Goal: Task Accomplishment & Management: Manage account settings

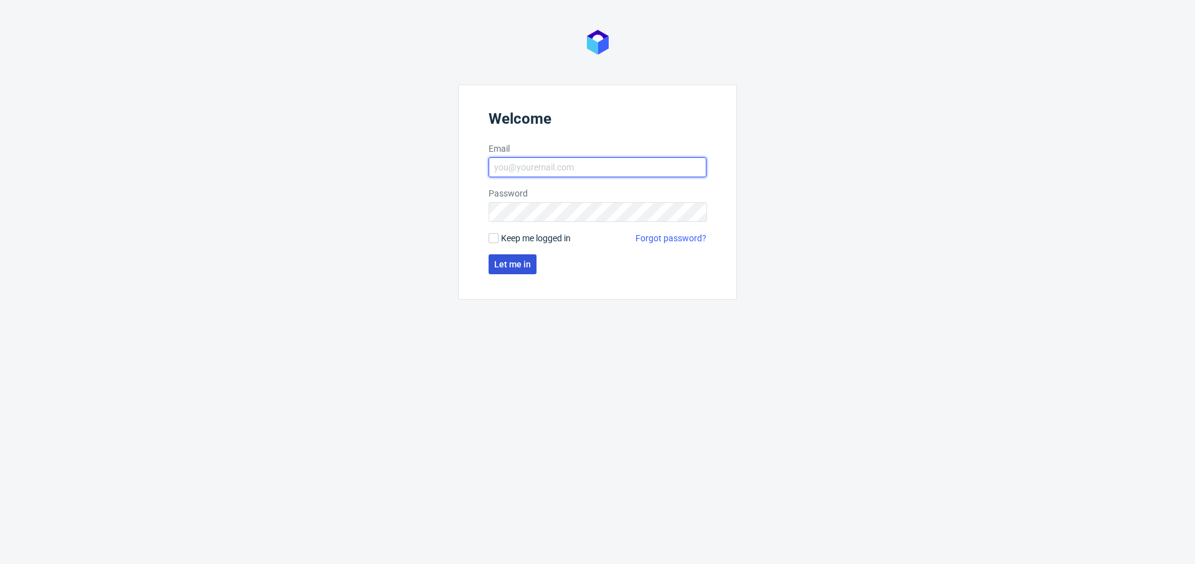
type input "[PERSON_NAME][EMAIL_ADDRESS][PERSON_NAME][DOMAIN_NAME]"
click at [511, 266] on span "Let me in" at bounding box center [512, 264] width 37 height 9
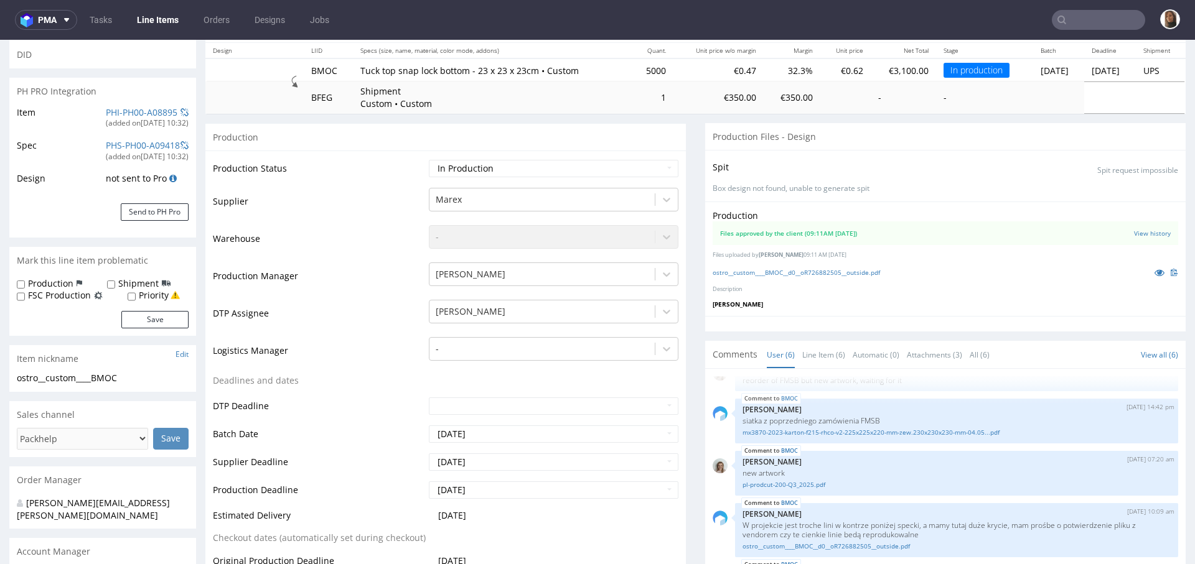
scroll to position [266, 0]
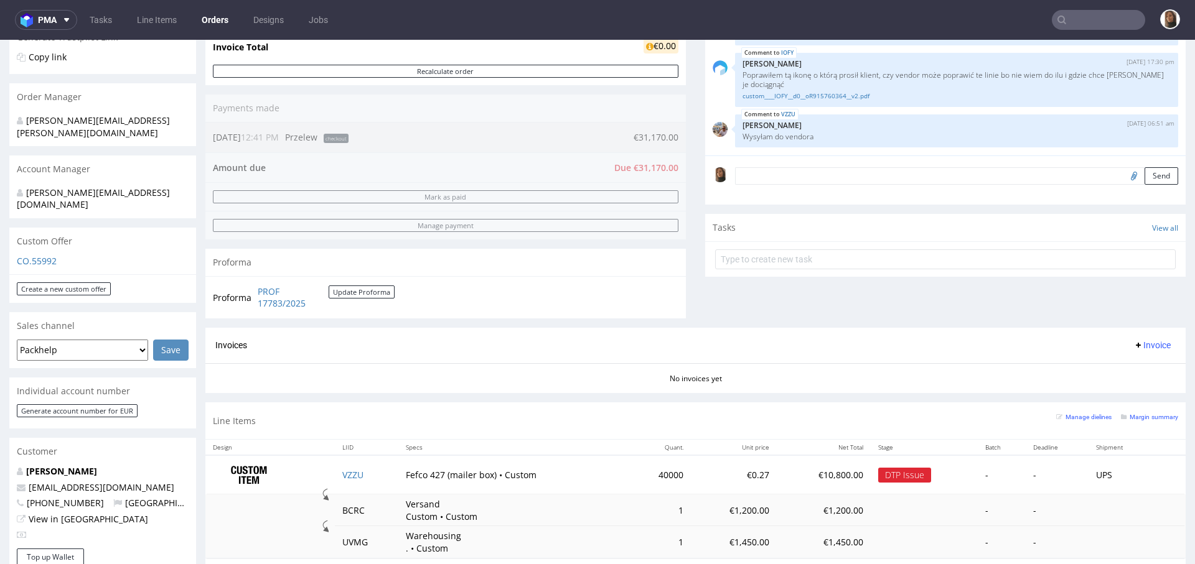
scroll to position [261, 0]
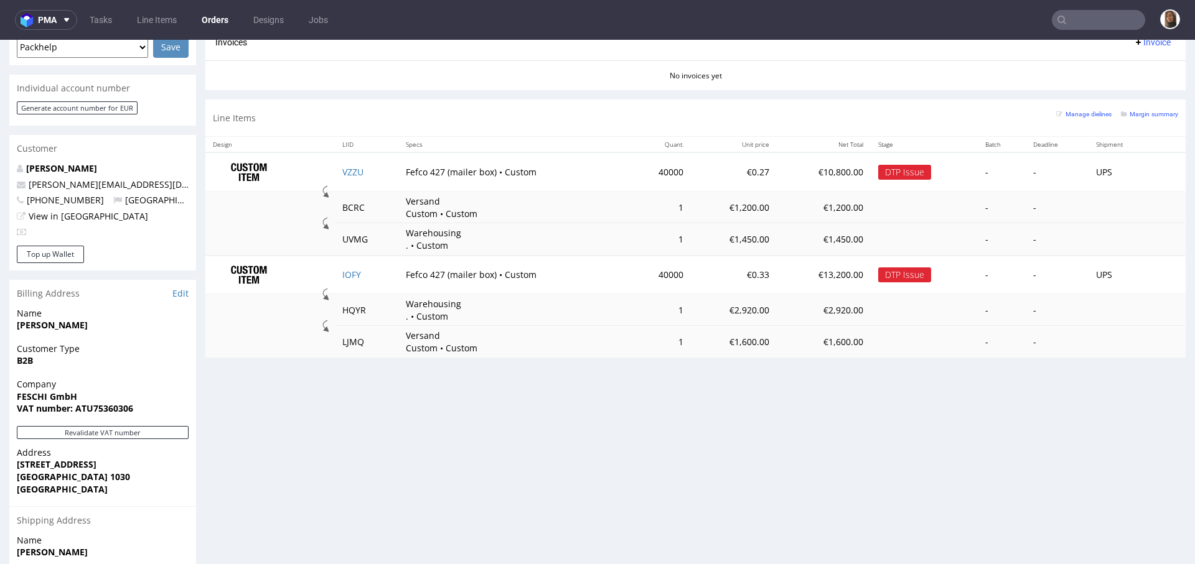
scroll to position [569, 0]
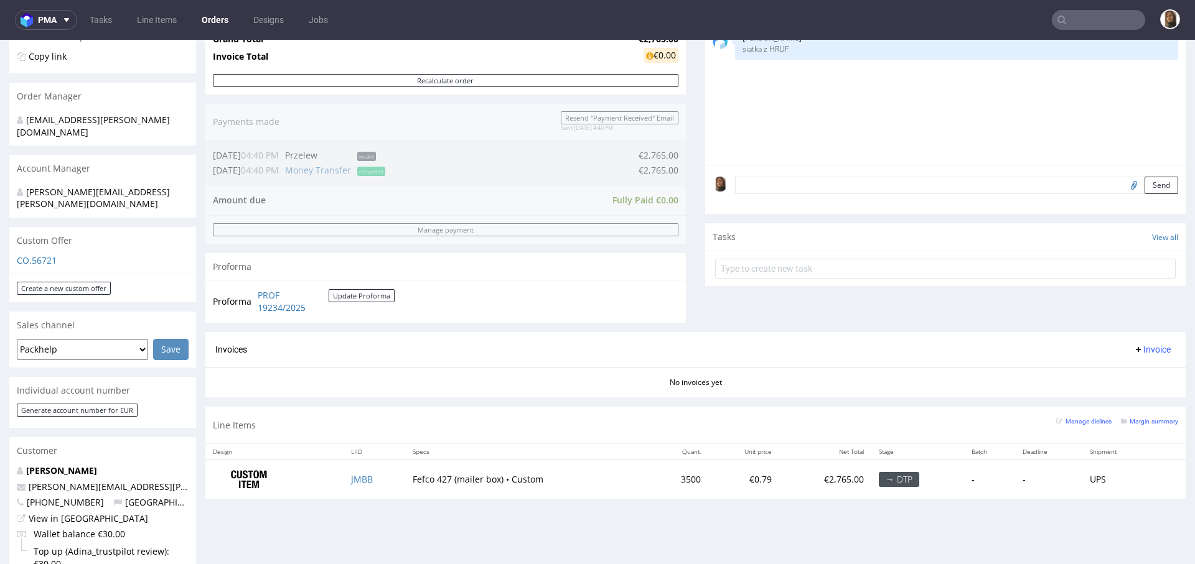
scroll to position [281, 0]
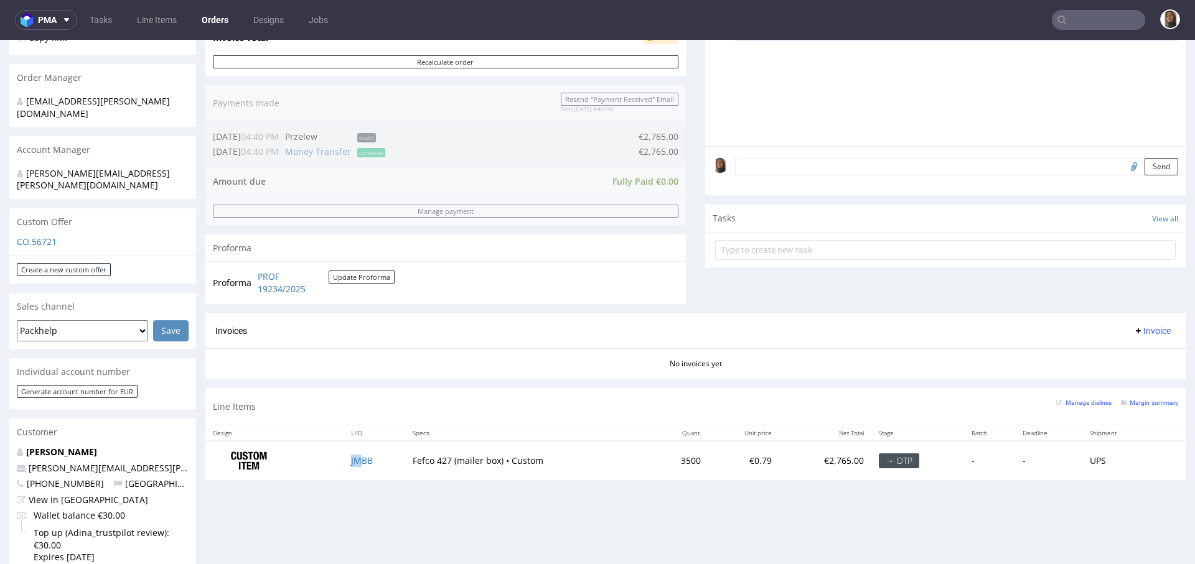
click at [354, 464] on td "JMBB" at bounding box center [374, 460] width 62 height 39
click at [354, 452] on td "JMBB" at bounding box center [374, 460] width 62 height 39
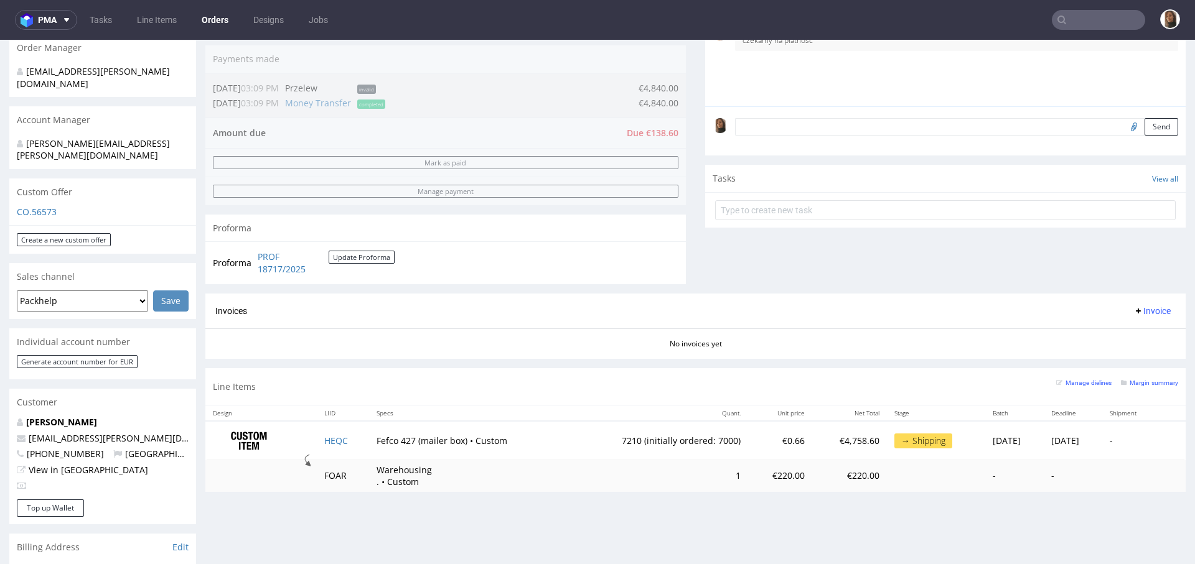
scroll to position [330, 0]
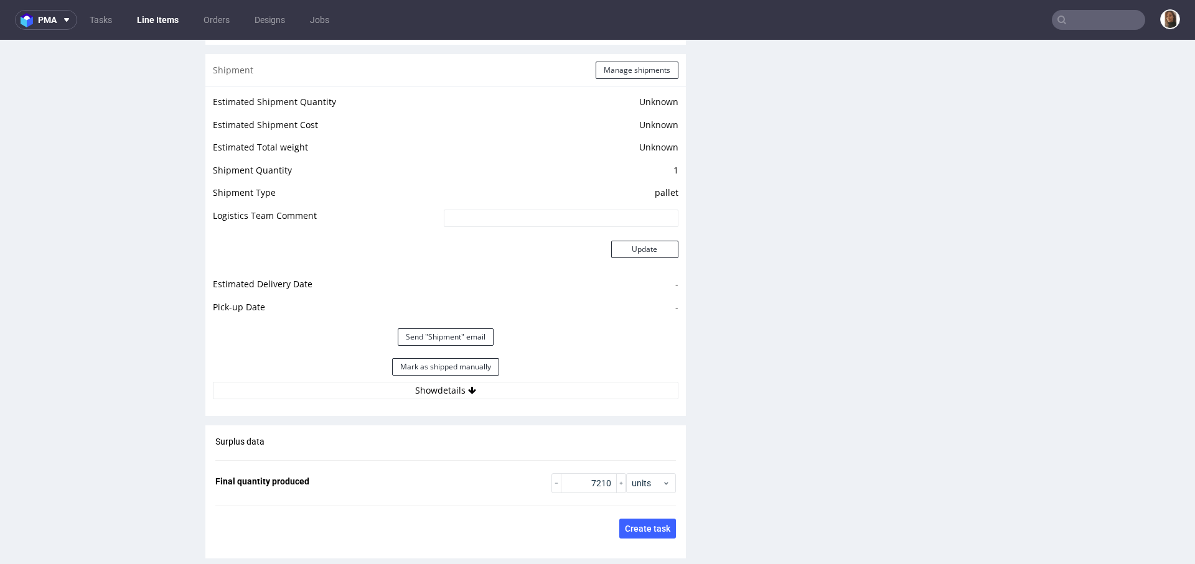
scroll to position [1680, 0]
click at [444, 373] on div "Mark as shipped manually" at bounding box center [445, 367] width 465 height 30
click at [447, 388] on button "Show details" at bounding box center [445, 389] width 465 height 17
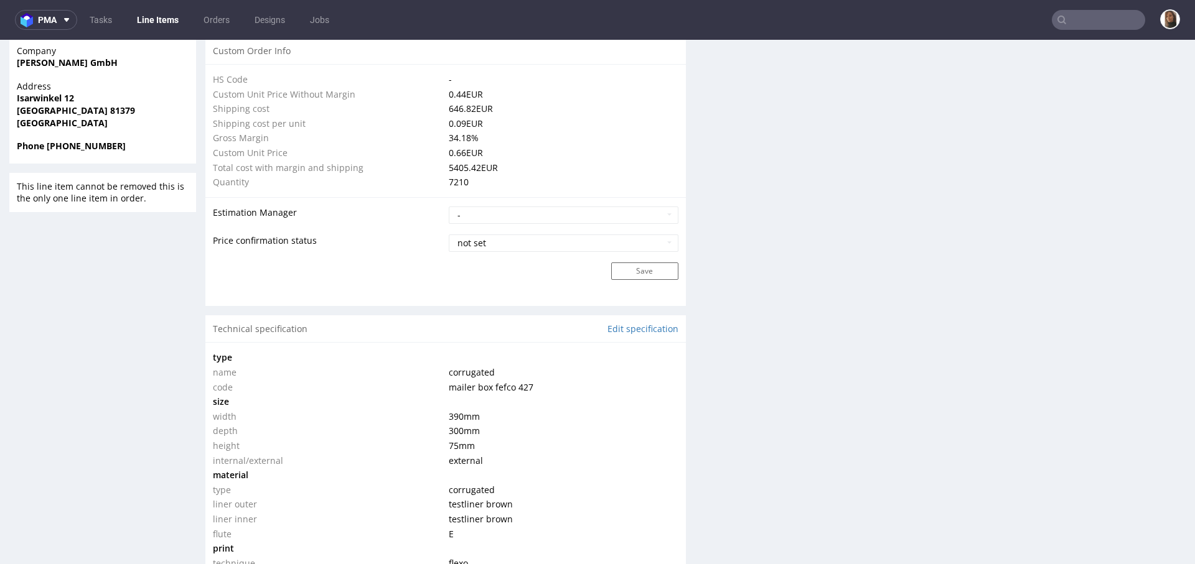
scroll to position [846, 0]
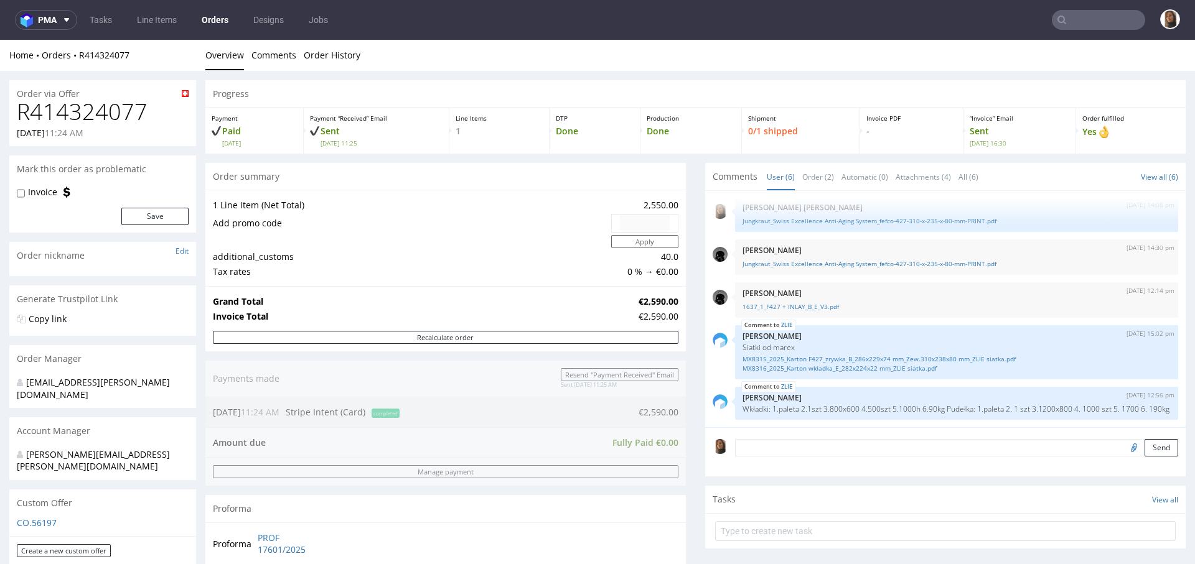
click at [231, 12] on link "Orders" at bounding box center [215, 20] width 42 height 20
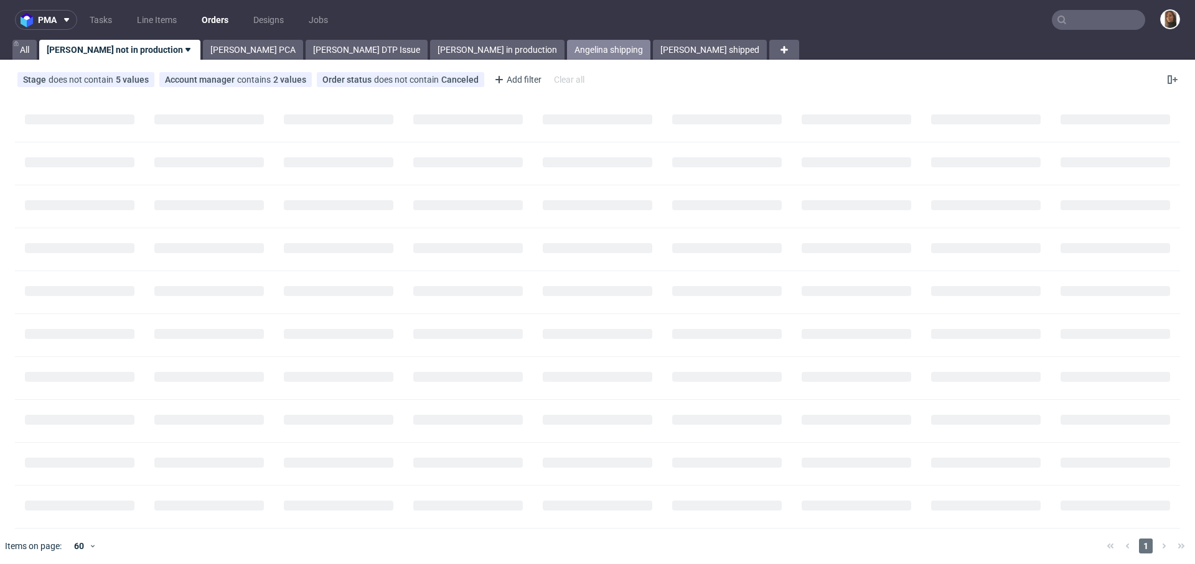
click at [567, 41] on link "Angelina shipping" at bounding box center [608, 50] width 83 height 20
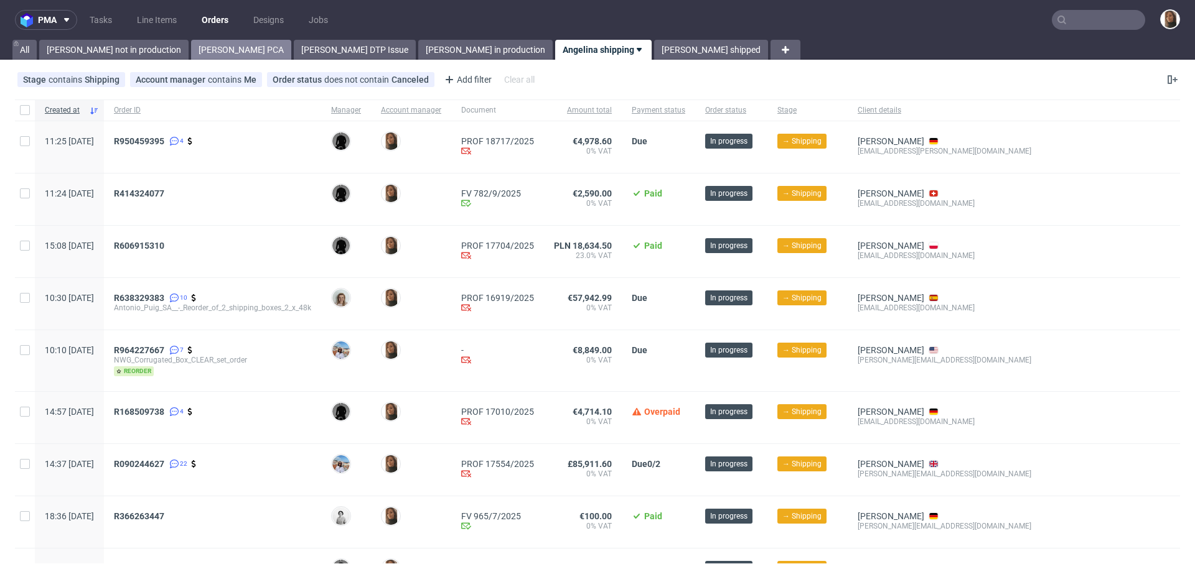
click at [191, 52] on link "[PERSON_NAME] PCA" at bounding box center [241, 50] width 100 height 20
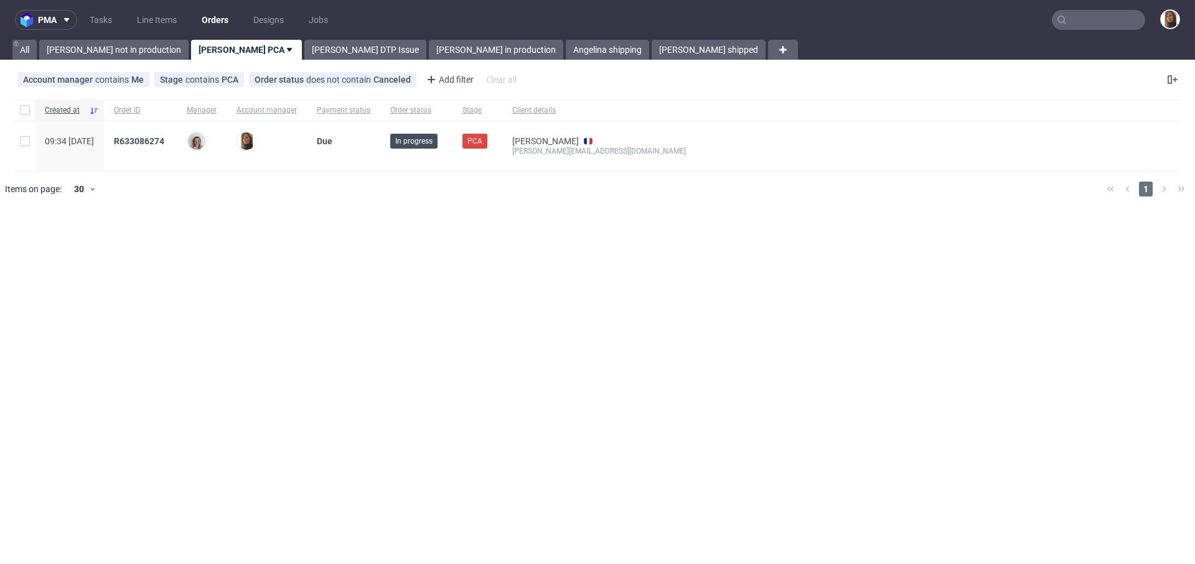
click at [223, 20] on link "Orders" at bounding box center [215, 20] width 42 height 20
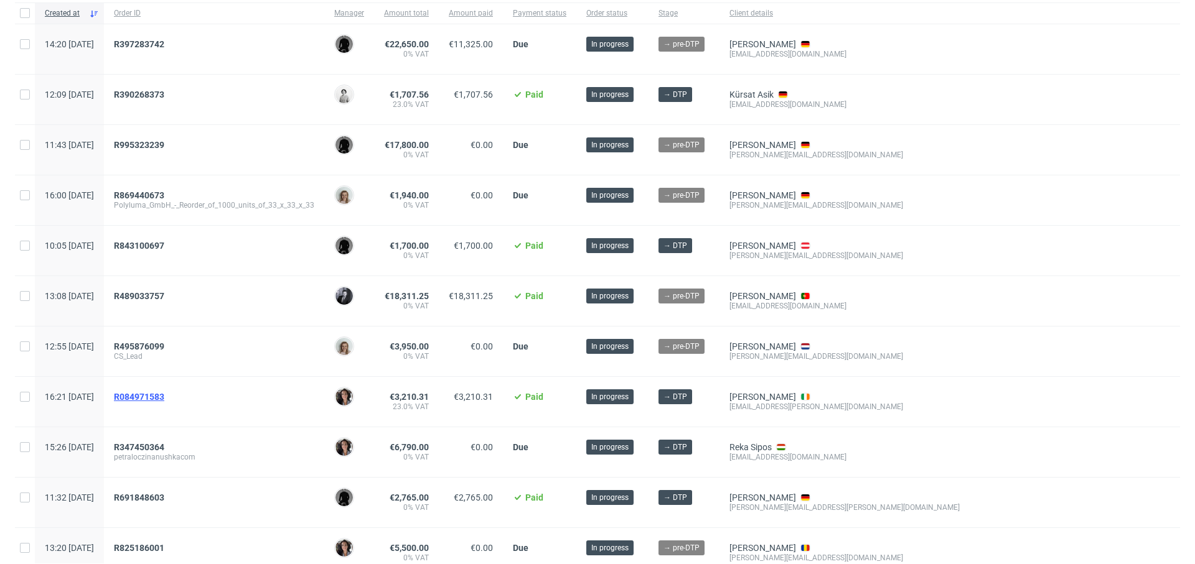
click at [164, 392] on span "R084971583" at bounding box center [139, 397] width 50 height 10
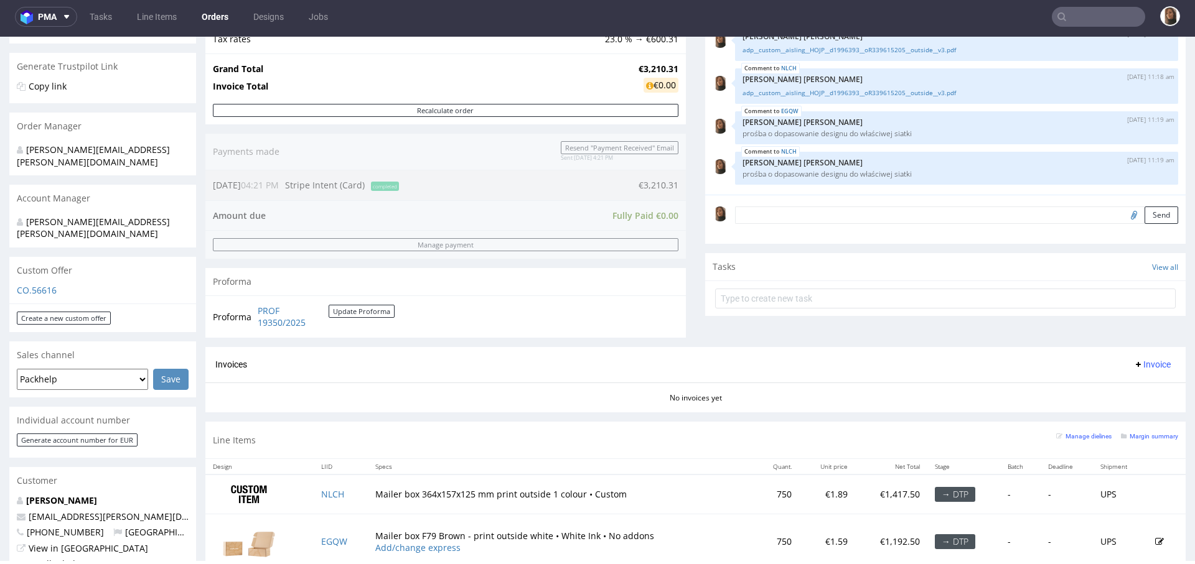
scroll to position [371, 0]
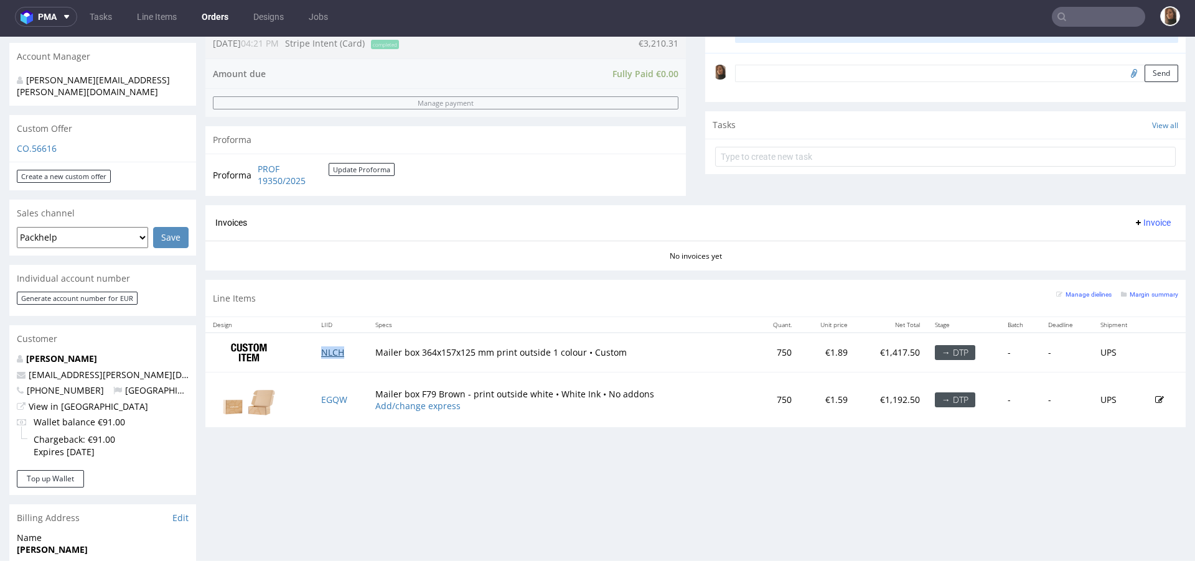
click at [333, 352] on link "NLCH" at bounding box center [332, 353] width 23 height 12
click at [332, 399] on link "EGQW" at bounding box center [334, 400] width 26 height 12
click at [1068, 11] on input "text" at bounding box center [1097, 17] width 93 height 20
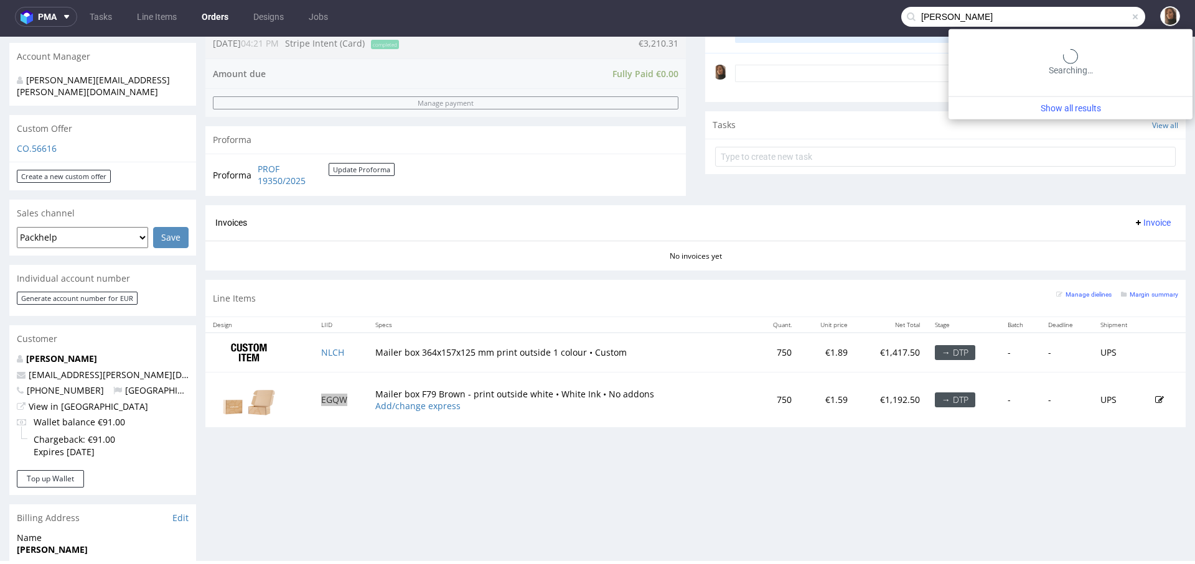
type input "Nikolaus"
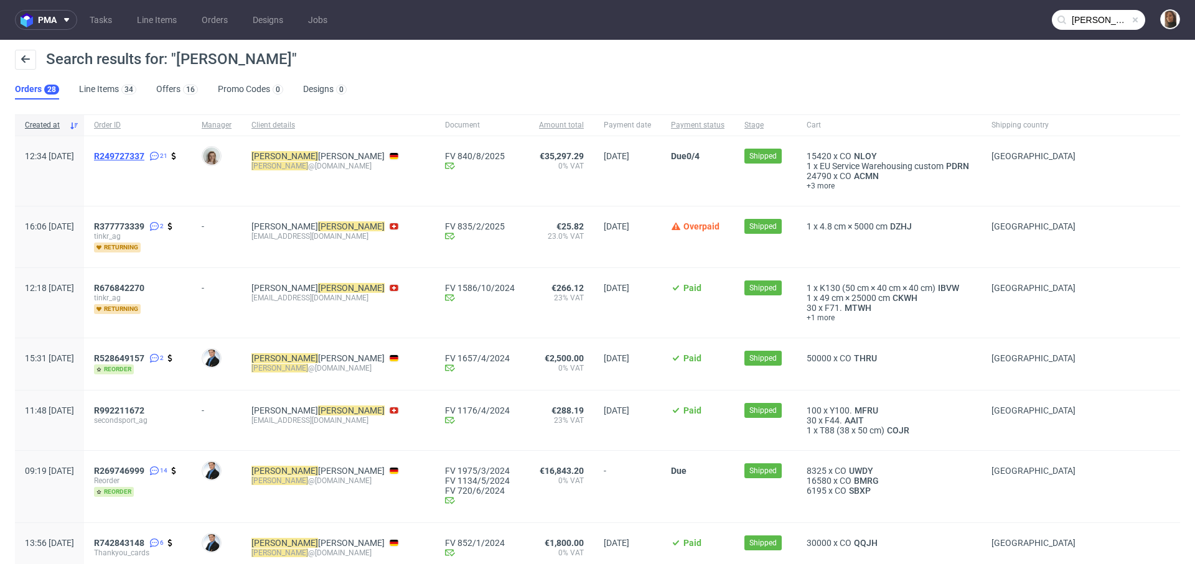
click at [144, 154] on span "R249727337" at bounding box center [119, 156] width 50 height 10
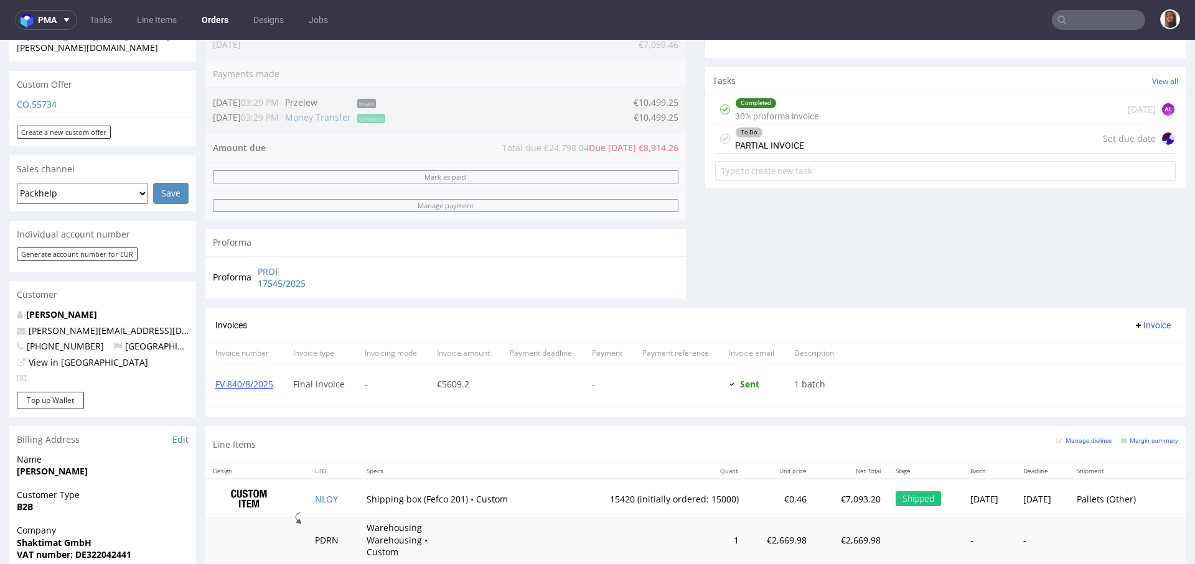
scroll to position [525, 0]
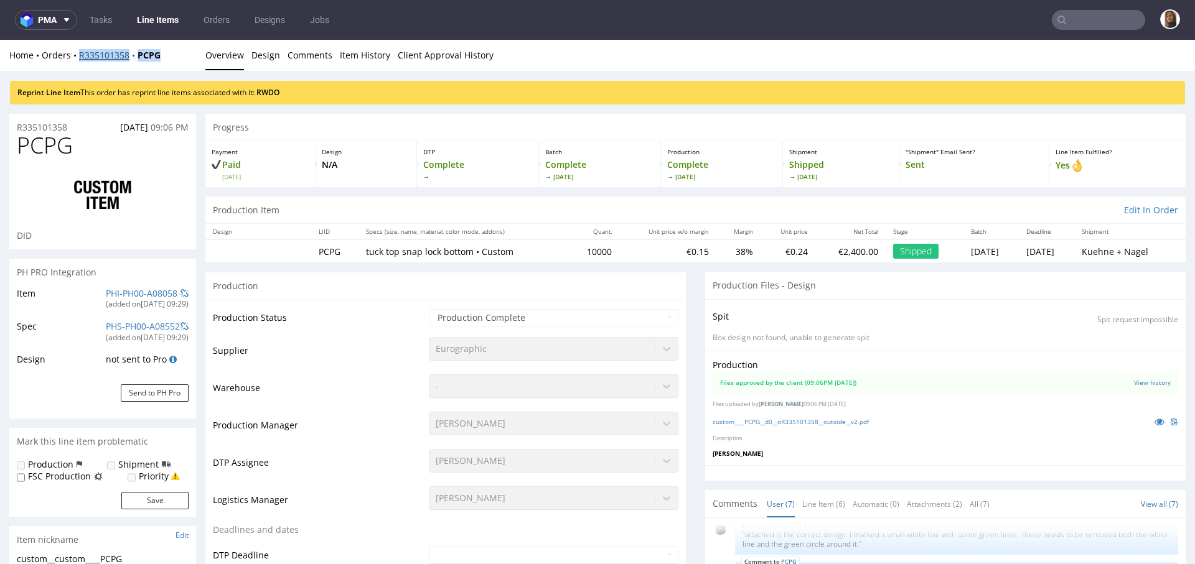
drag, startPoint x: 170, startPoint y: 53, endPoint x: 78, endPoint y: 52, distance: 91.5
click at [78, 52] on div "Home Orders R335101358 PCPG" at bounding box center [102, 55] width 187 height 12
copy div "R335101358 PCPG"
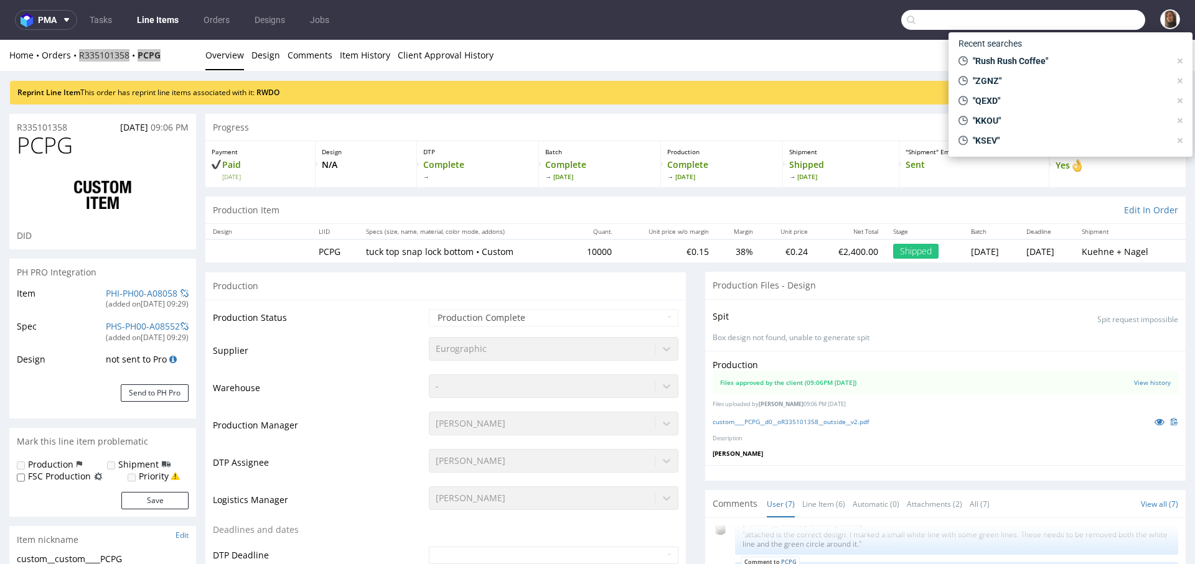
click at [1091, 25] on input "text" at bounding box center [1023, 20] width 244 height 20
paste input "Simon Zweigler"
type input "Simon Zweigler"
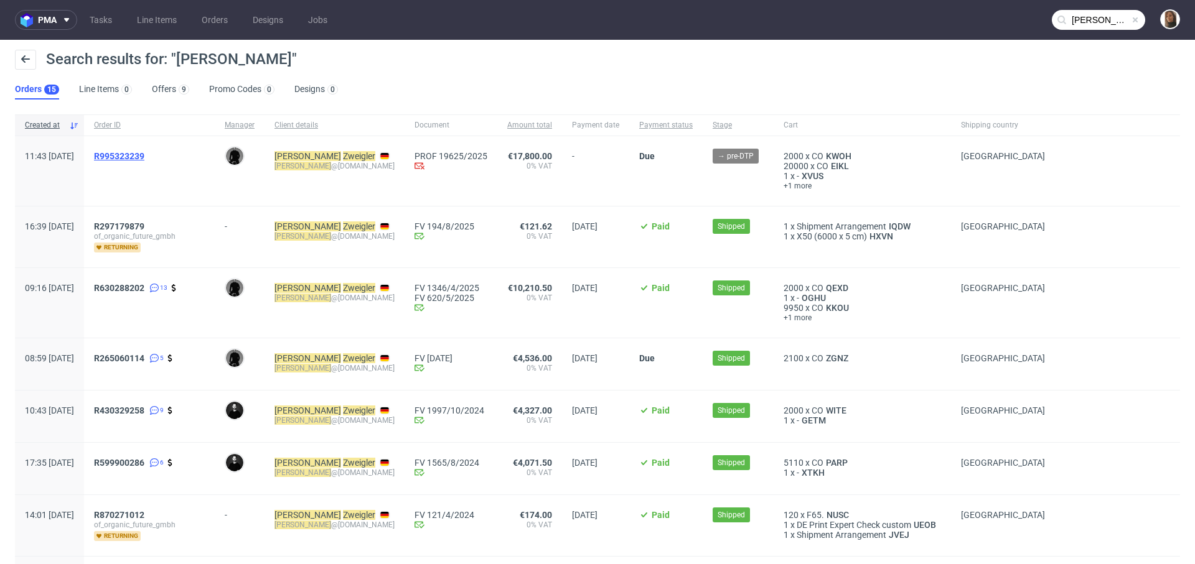
click at [144, 157] on span "R995323239" at bounding box center [119, 156] width 50 height 10
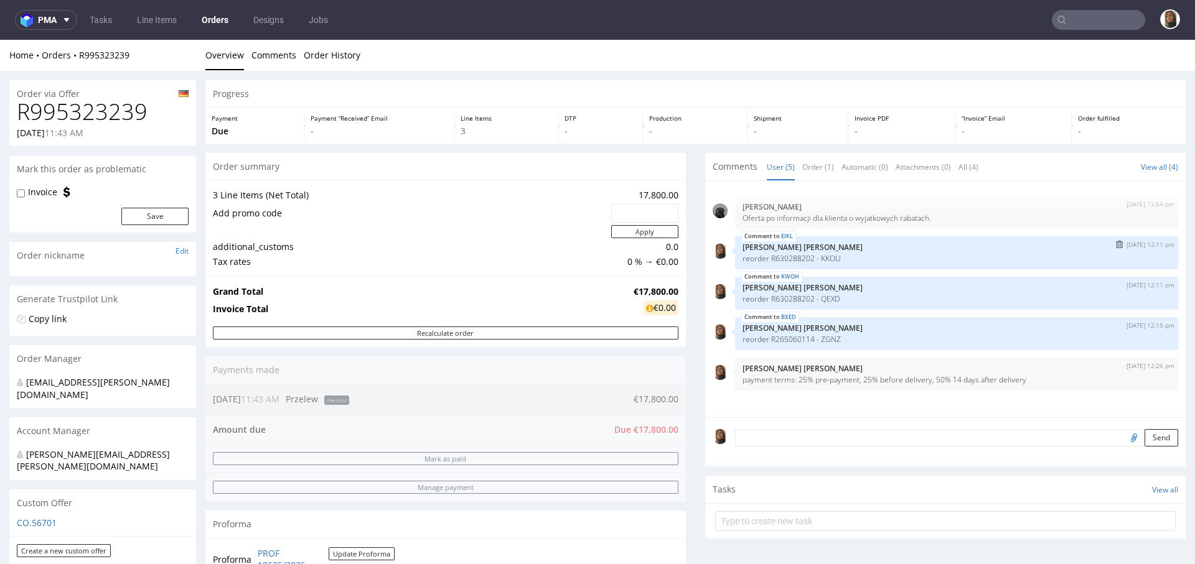
click at [1116, 244] on img "submit" at bounding box center [1119, 244] width 7 height 7
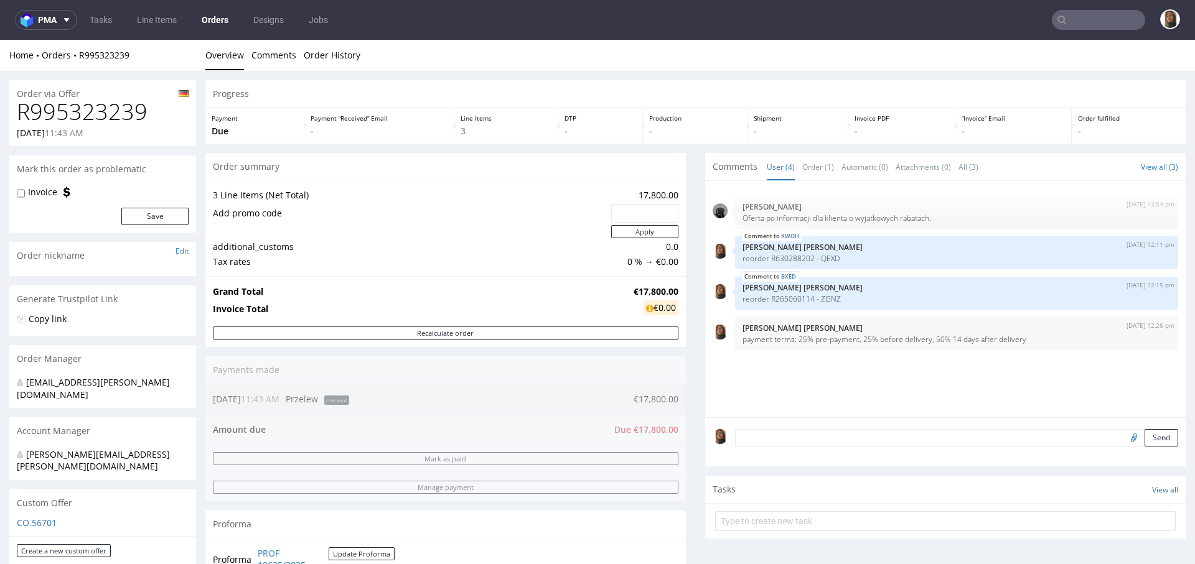
click at [1111, 244] on img "submit" at bounding box center [1114, 244] width 7 height 7
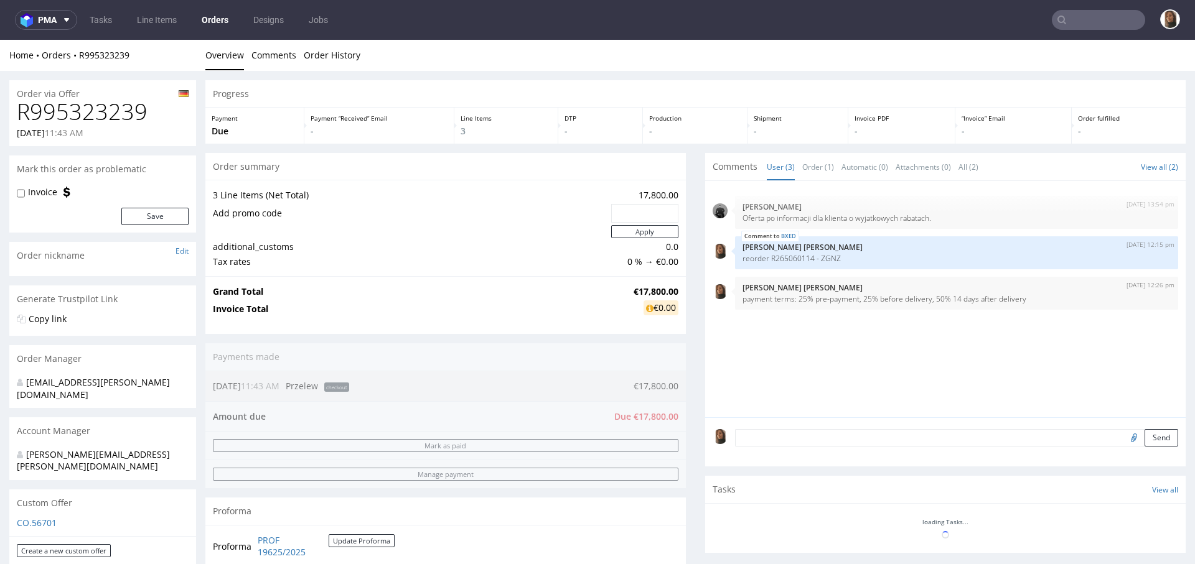
click at [1111, 244] on img "submit" at bounding box center [1114, 244] width 7 height 7
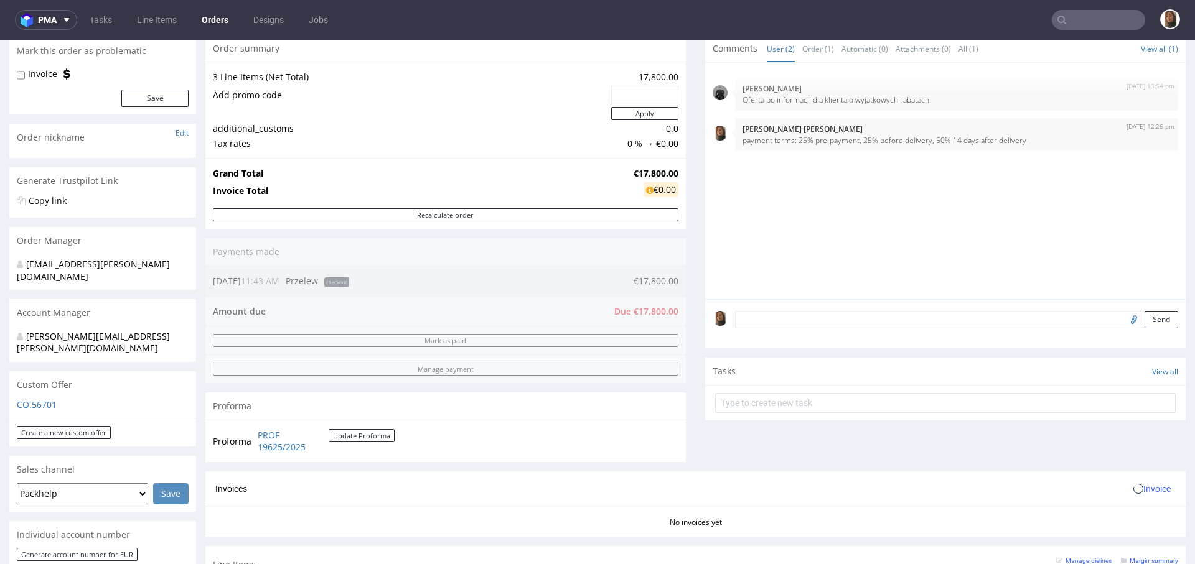
scroll to position [351, 0]
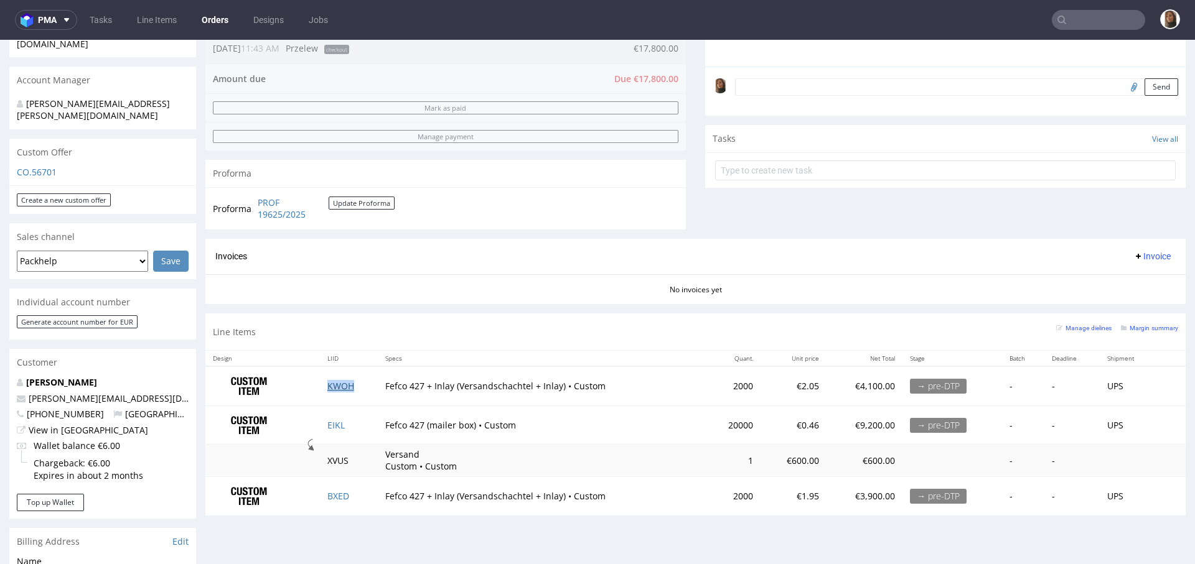
click at [346, 383] on link "KWOH" at bounding box center [340, 386] width 27 height 12
click at [332, 421] on link "EIKL" at bounding box center [335, 425] width 17 height 12
click at [334, 490] on link "BXED" at bounding box center [338, 496] width 22 height 12
click at [1082, 17] on input "text" at bounding box center [1097, 20] width 93 height 20
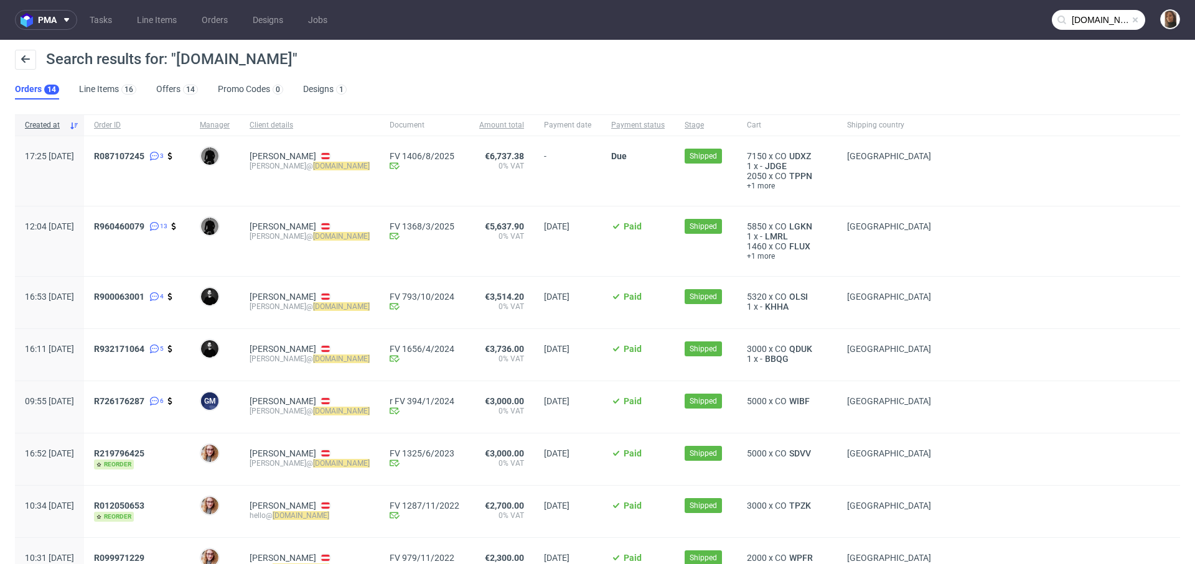
click at [1087, 20] on input "nuffinz.com" at bounding box center [1097, 20] width 93 height 20
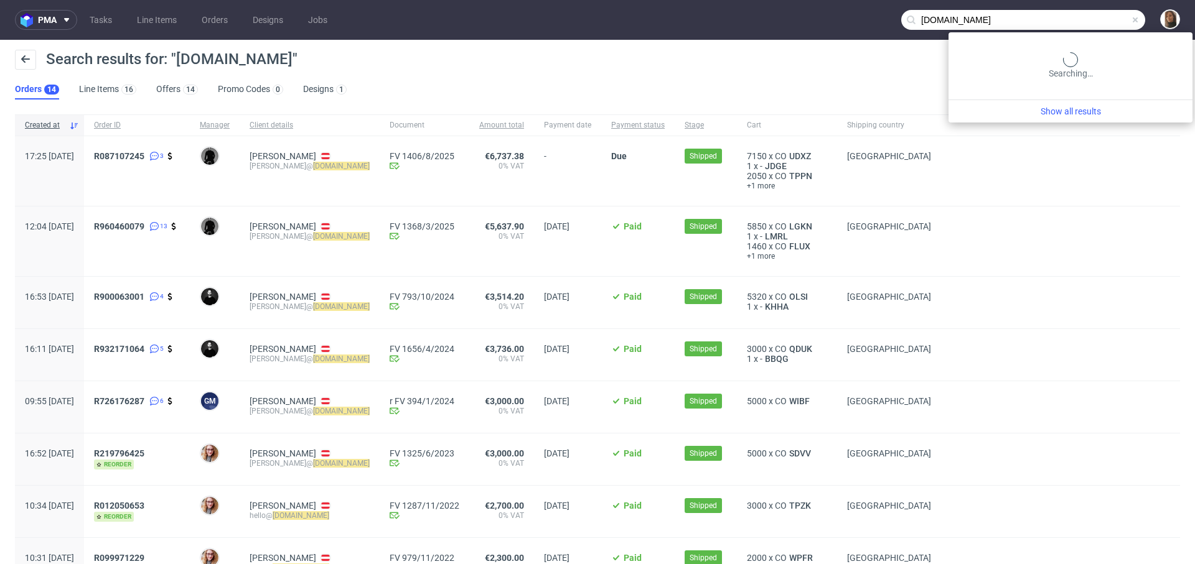
click at [1087, 20] on input "nuffinz.com" at bounding box center [1023, 20] width 244 height 20
paste input "Jason Grima"
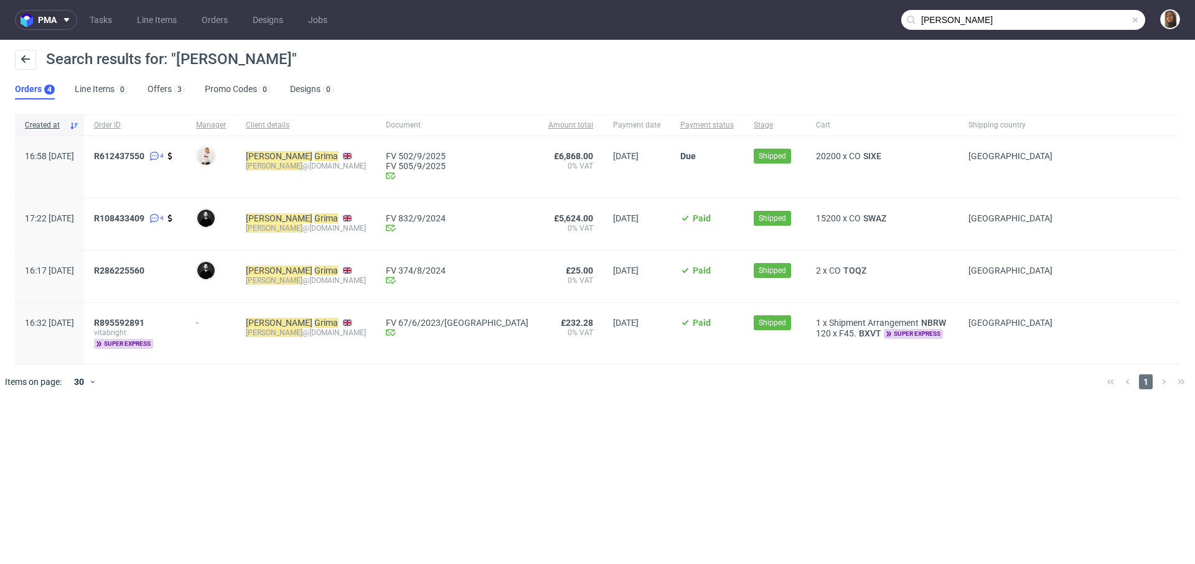
click at [1097, 16] on input "Jason Grima" at bounding box center [1023, 20] width 244 height 20
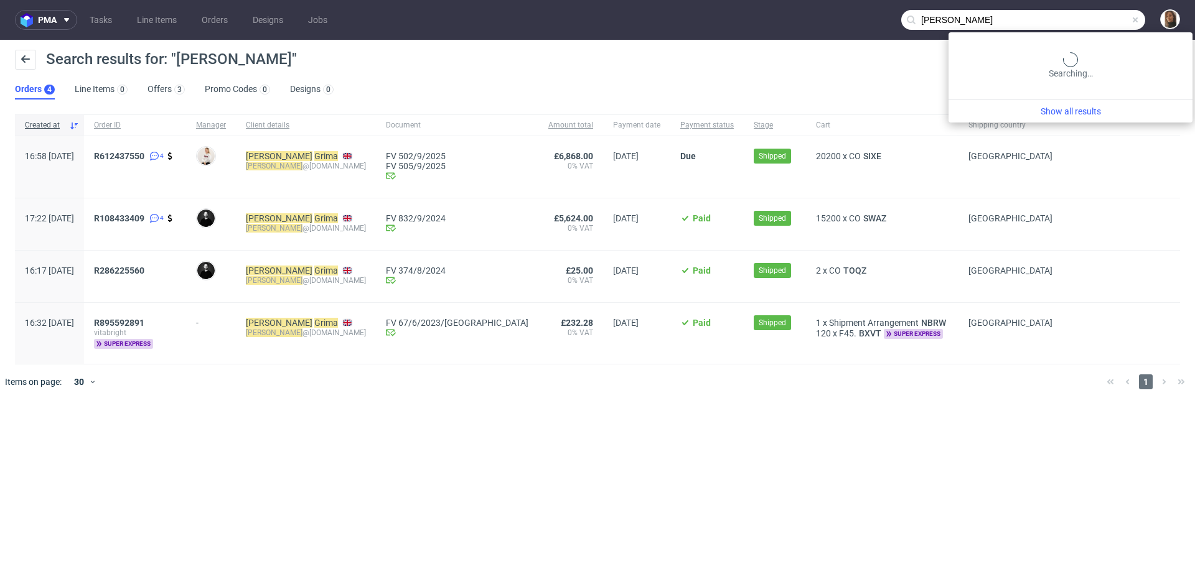
click at [1097, 16] on input "Jason Grima" at bounding box center [1023, 20] width 244 height 20
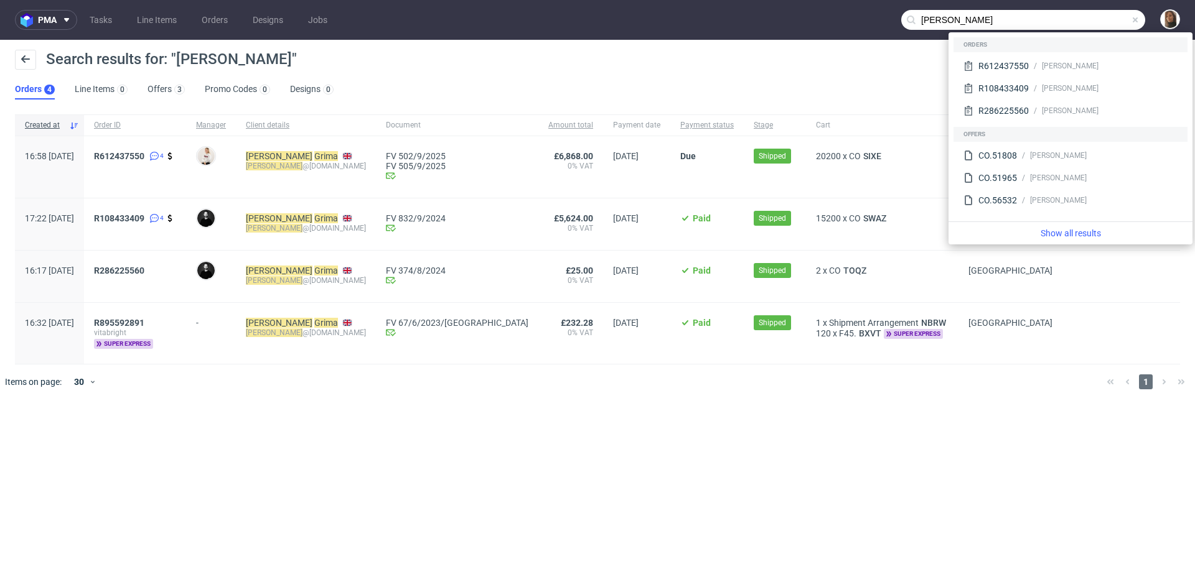
click at [1010, 15] on input "Jason Grima" at bounding box center [1023, 20] width 244 height 20
paste input "Rush Rush Coffee"
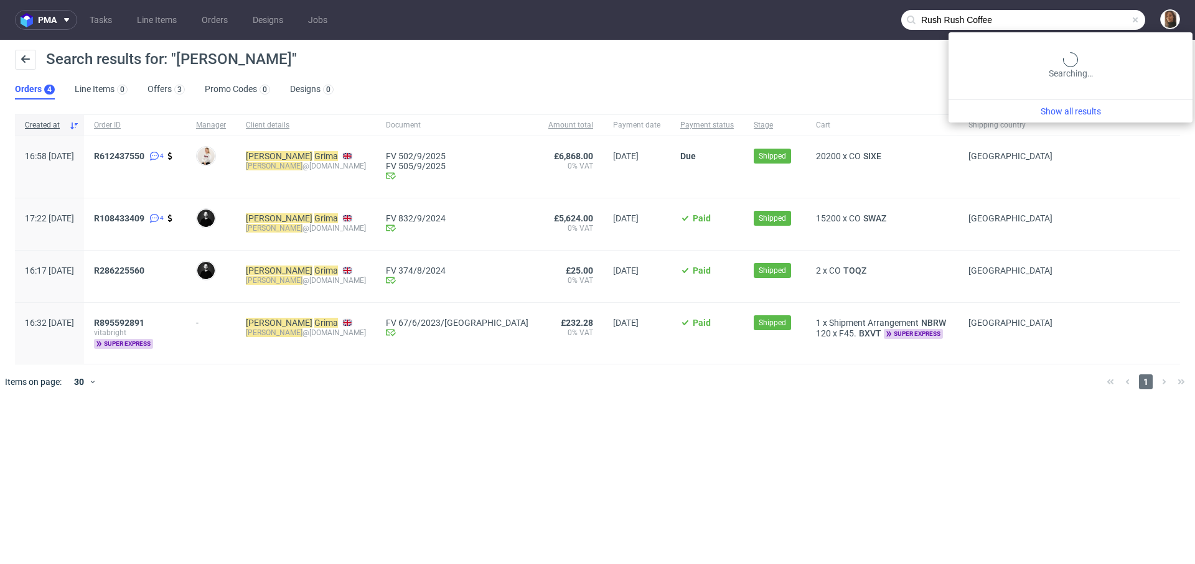
type input "Rush Rush Coffee"
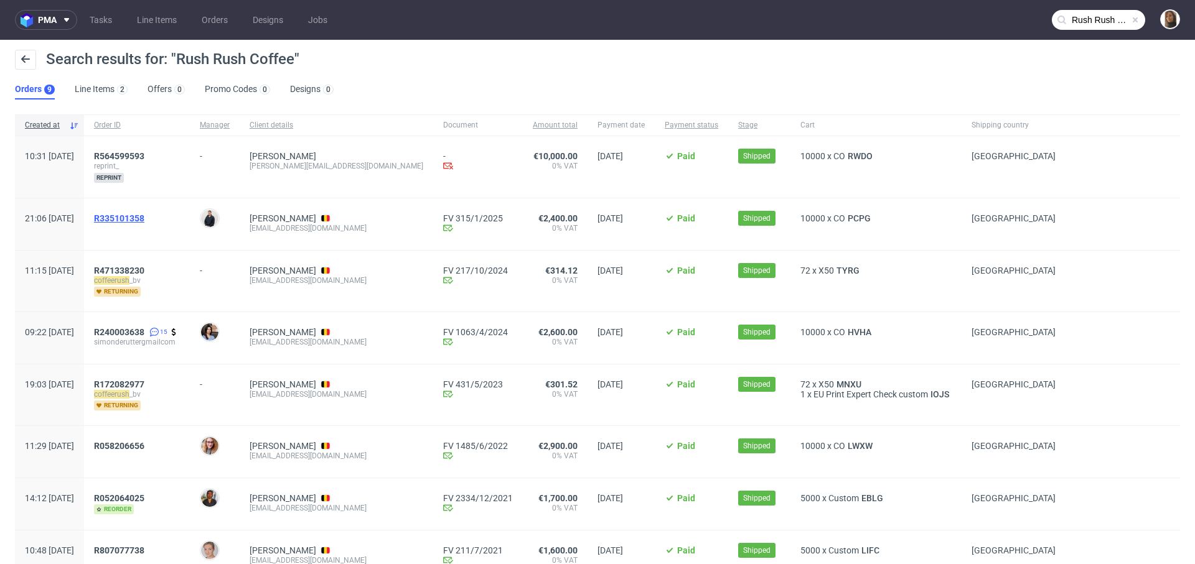
click at [144, 218] on span "R335101358" at bounding box center [119, 218] width 50 height 10
click at [144, 331] on span "R240003638" at bounding box center [119, 332] width 50 height 10
click at [144, 448] on span "R058206656" at bounding box center [119, 446] width 50 height 10
click at [144, 495] on span "R052064025" at bounding box center [119, 498] width 50 height 10
click at [845, 220] on span "PCPG" at bounding box center [859, 218] width 28 height 10
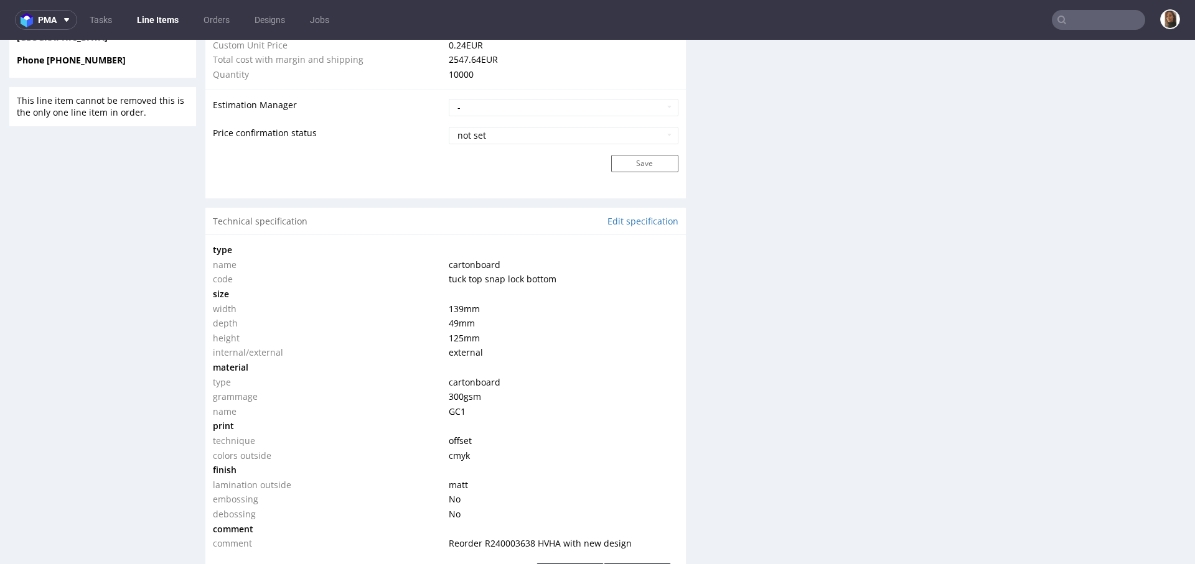
scroll to position [1046, 0]
click at [217, 17] on link "Orders" at bounding box center [216, 20] width 41 height 20
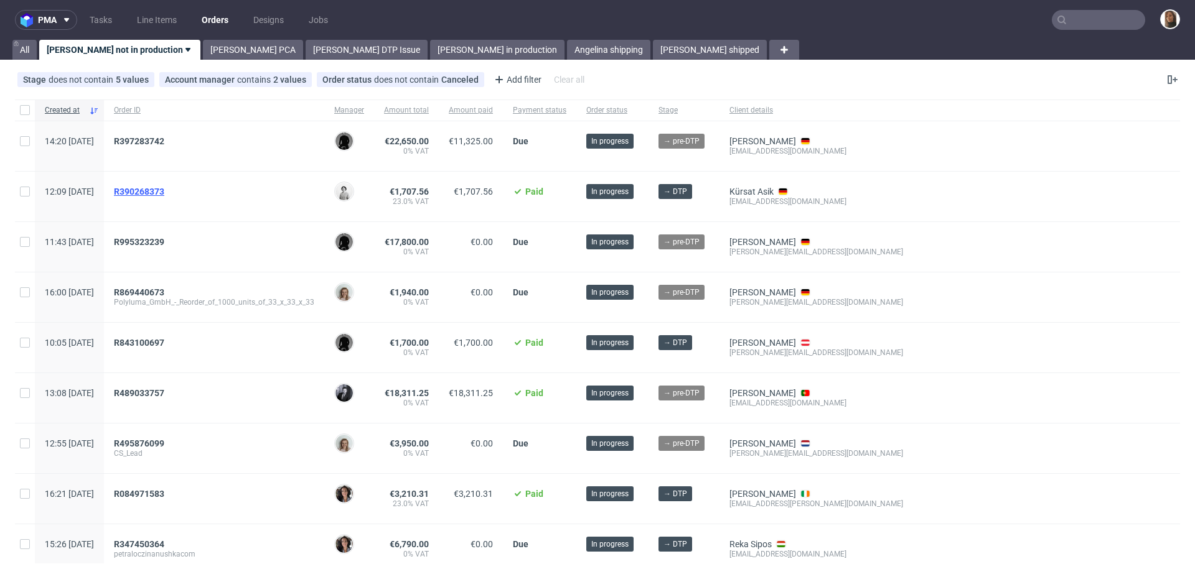
click at [157, 187] on span "R390268373" at bounding box center [139, 192] width 50 height 10
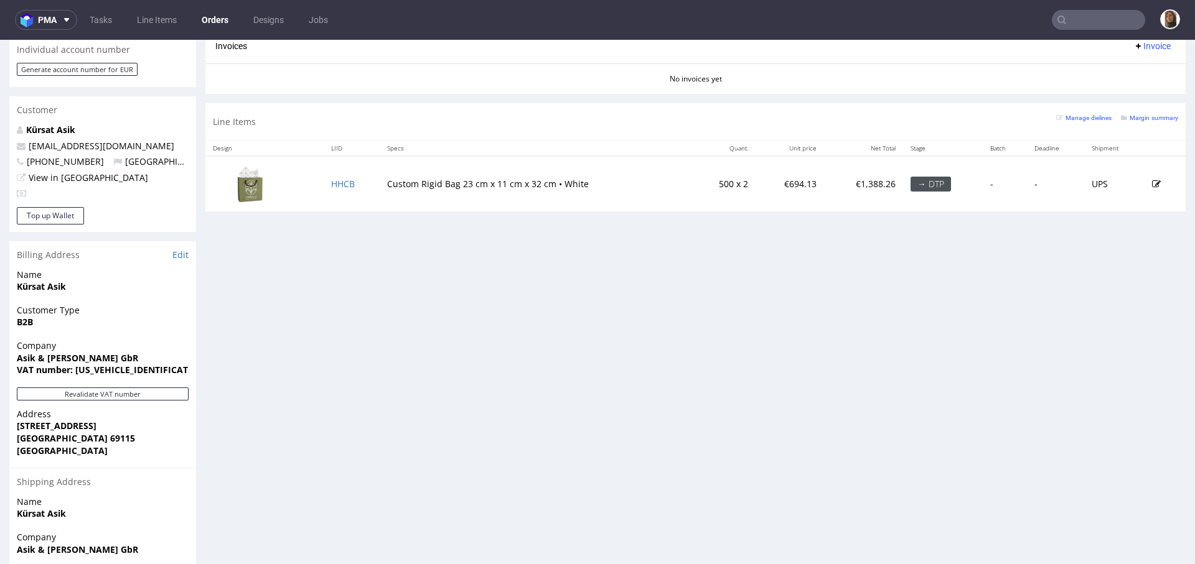
scroll to position [597, 0]
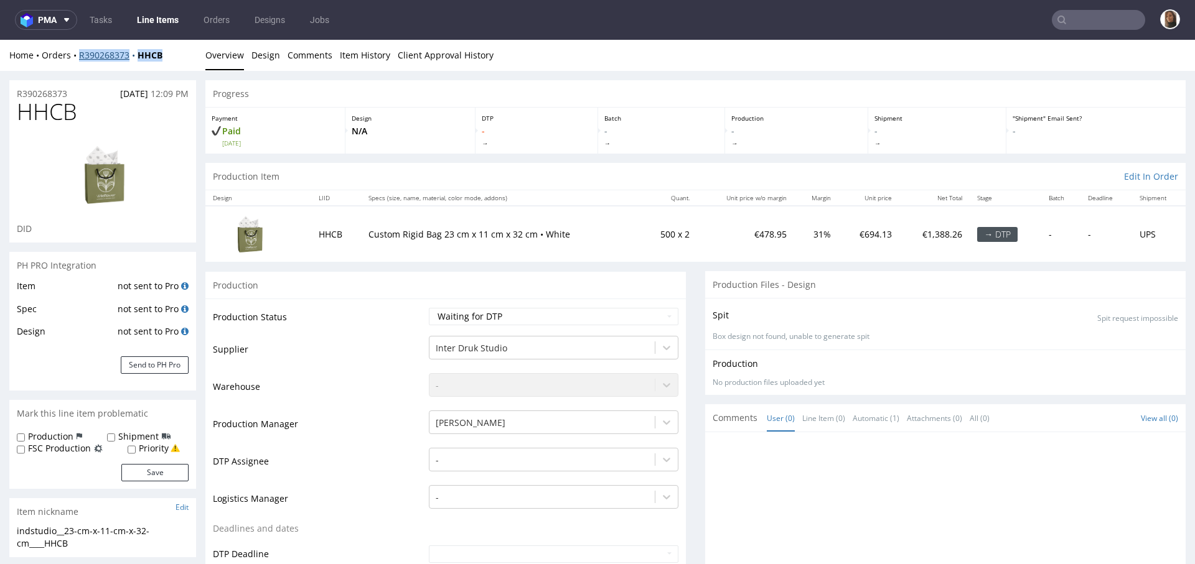
drag, startPoint x: 191, startPoint y: 58, endPoint x: 80, endPoint y: 57, distance: 110.8
click at [80, 57] on div "Home Orders R390268373 HHCB Overview Design Comments Item History Client Approv…" at bounding box center [597, 55] width 1195 height 31
copy div "R390268373 HHCB"
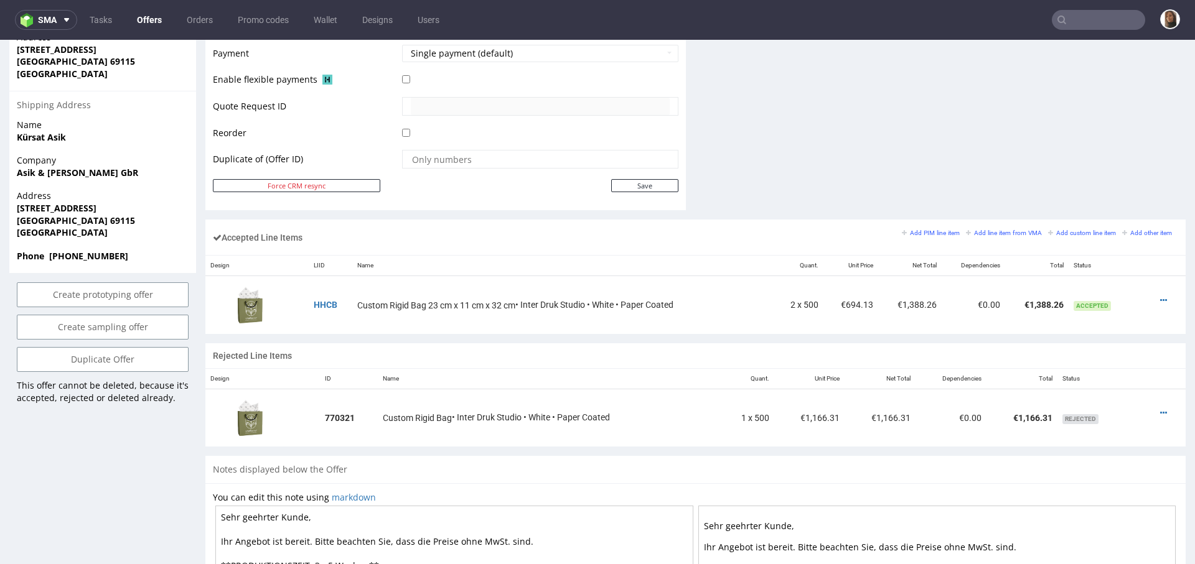
scroll to position [702, 0]
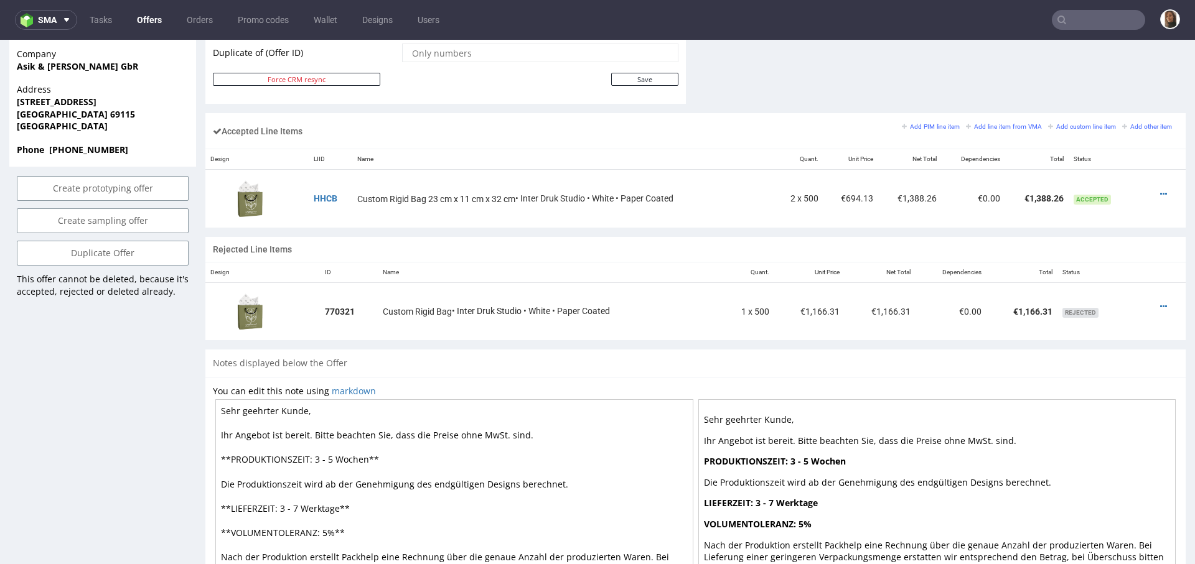
click at [1105, 8] on nav "sma Tasks Offers Orders Promo codes Wallet Designs Users" at bounding box center [597, 20] width 1195 height 40
click at [1109, 20] on input "text" at bounding box center [1097, 20] width 93 height 20
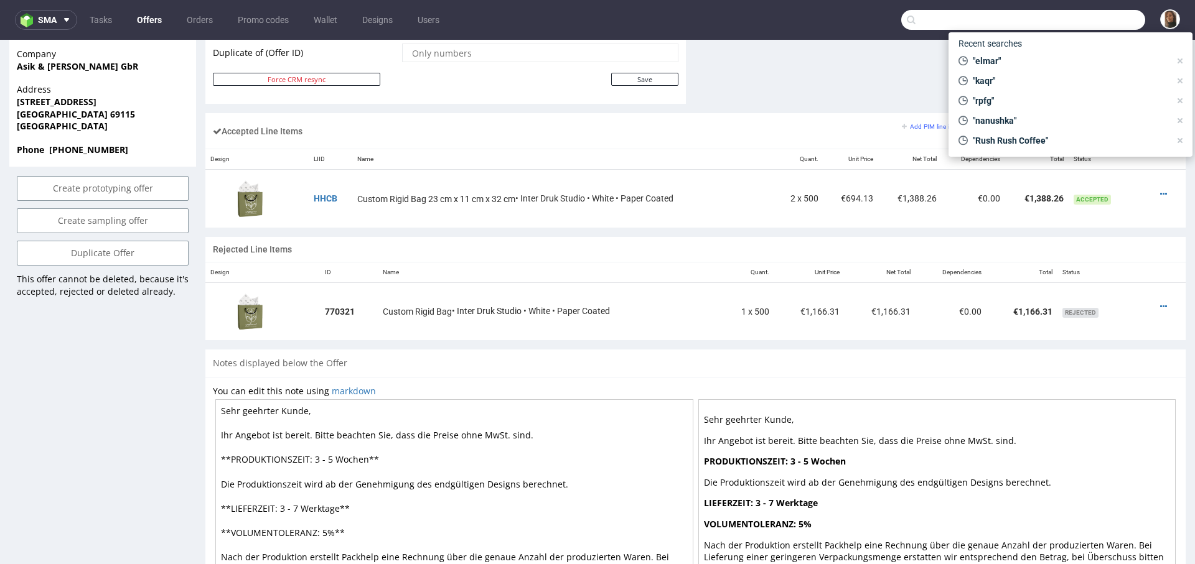
paste input "plynch@proximospirits.com"
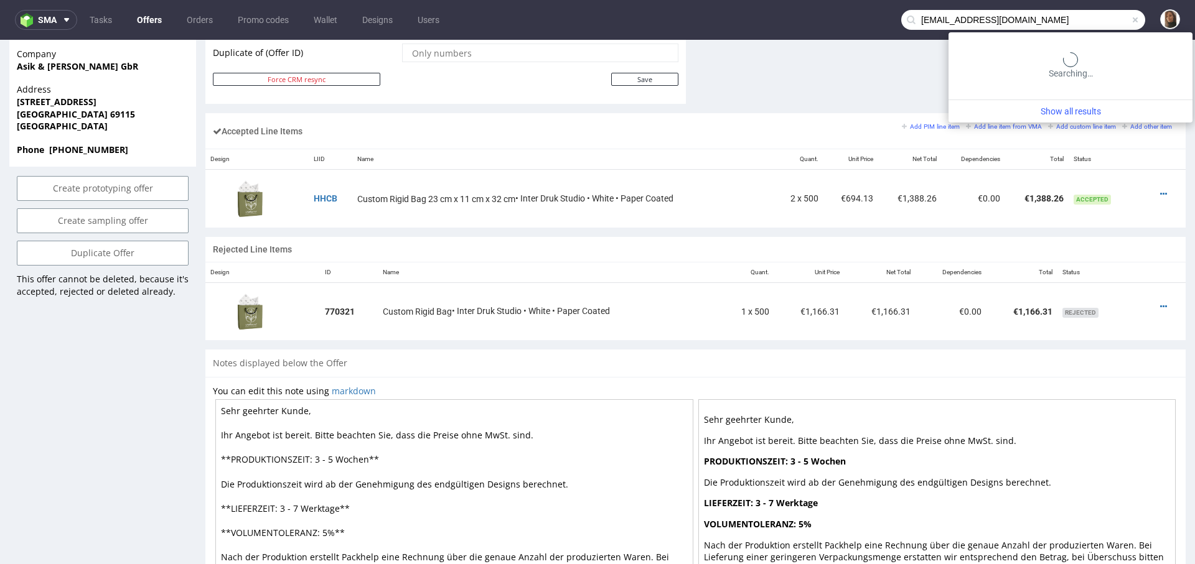
type input "plynch@proximospirits.com"
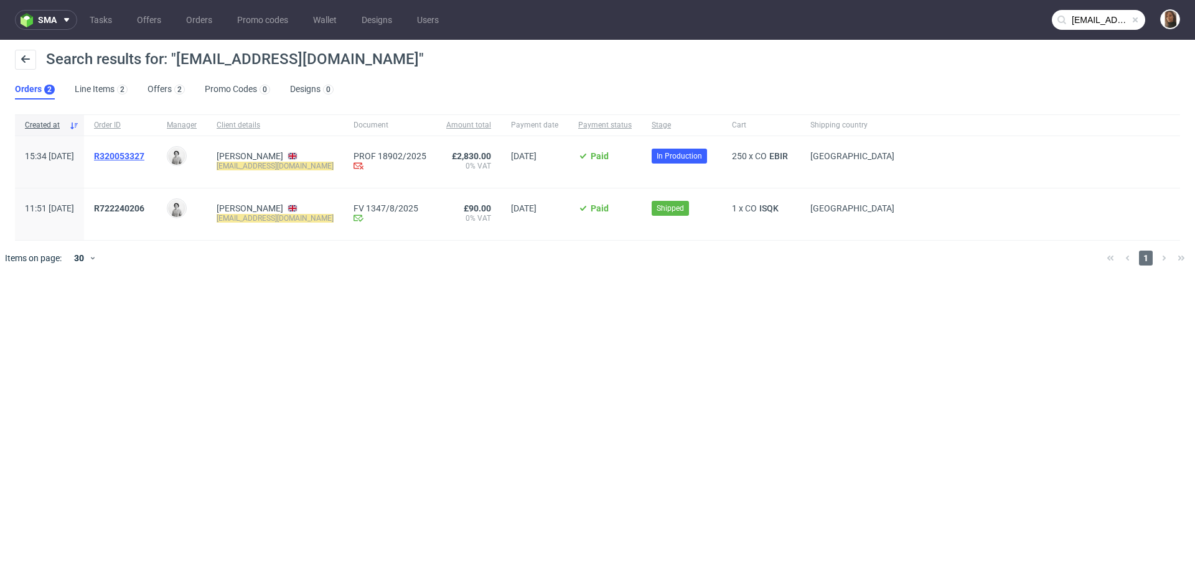
click at [144, 154] on span "R320053327" at bounding box center [119, 156] width 50 height 10
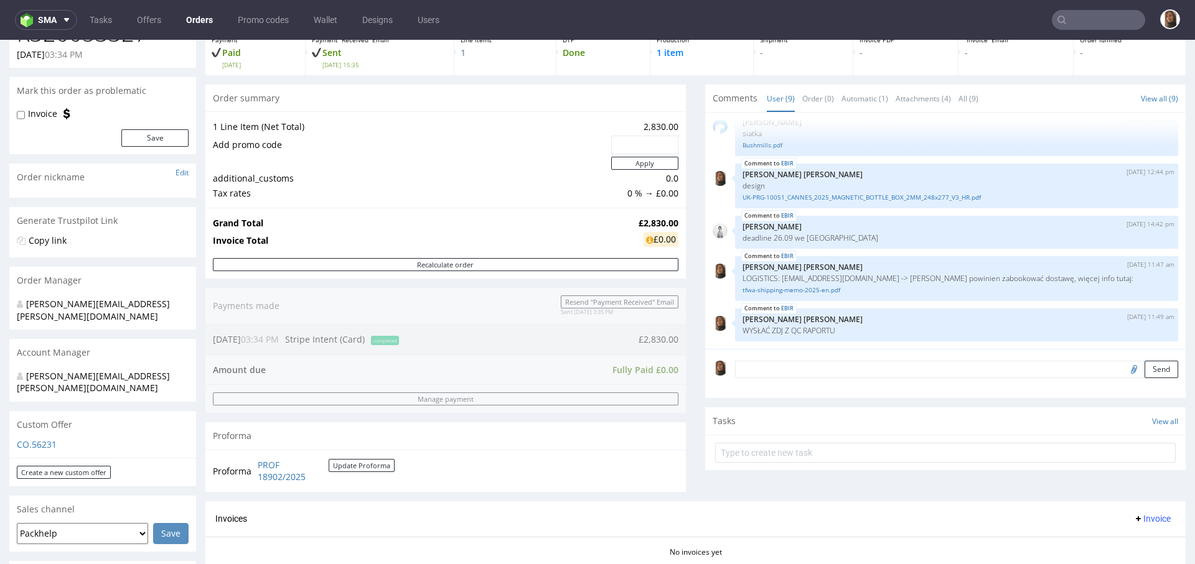
scroll to position [177, 0]
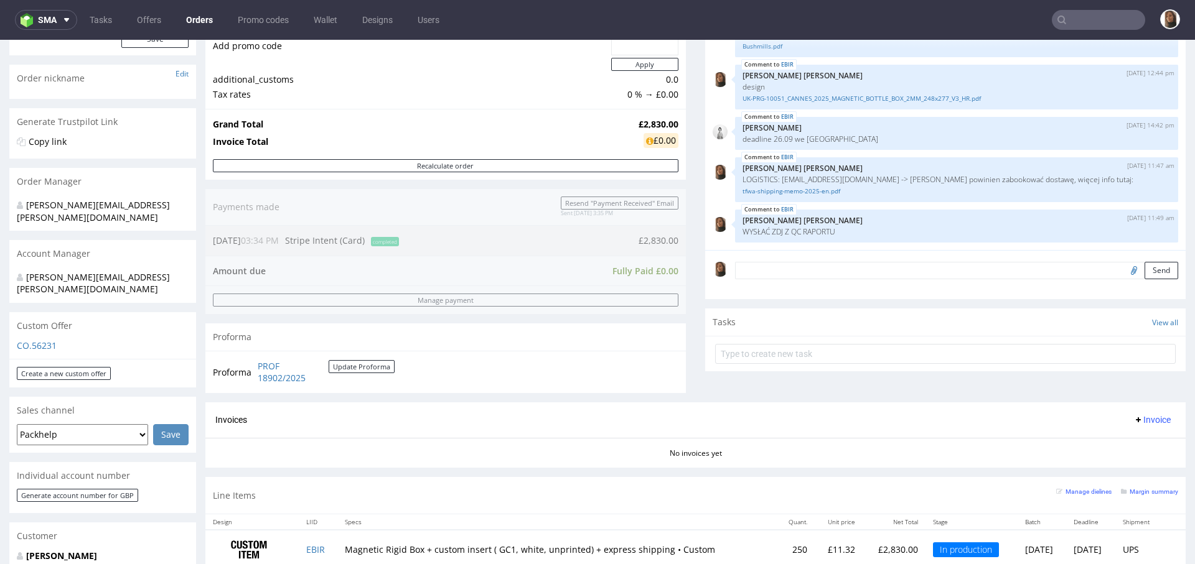
click at [762, 274] on textarea at bounding box center [956, 270] width 443 height 17
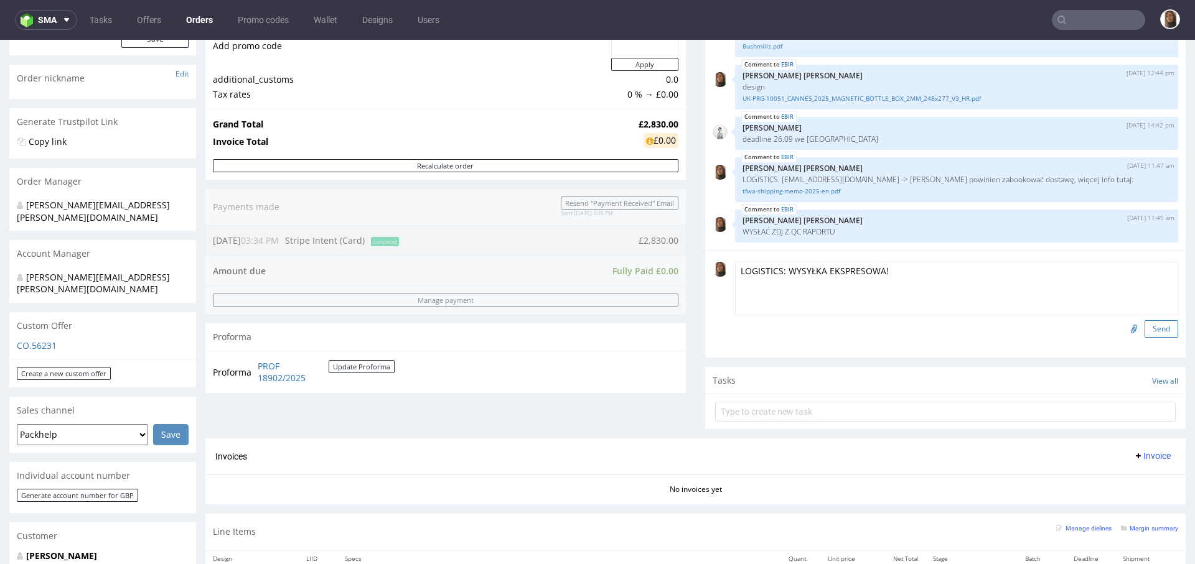
type textarea "LOGISTICS: WYSYŁKA EKSPRESOWA!"
click at [1147, 327] on button "Send" at bounding box center [1161, 328] width 34 height 17
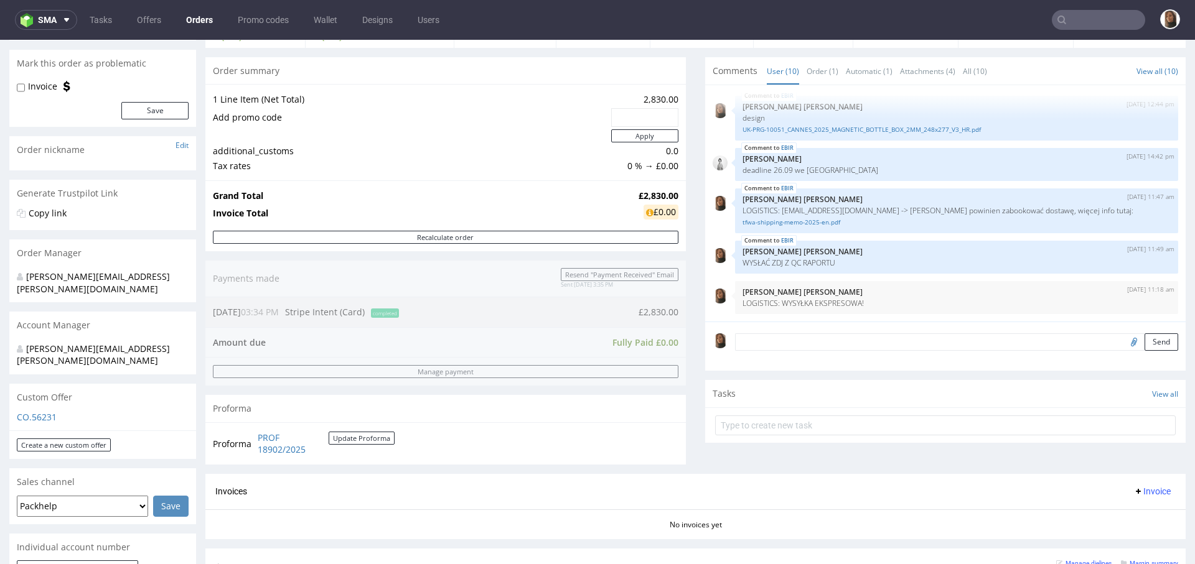
scroll to position [285, 0]
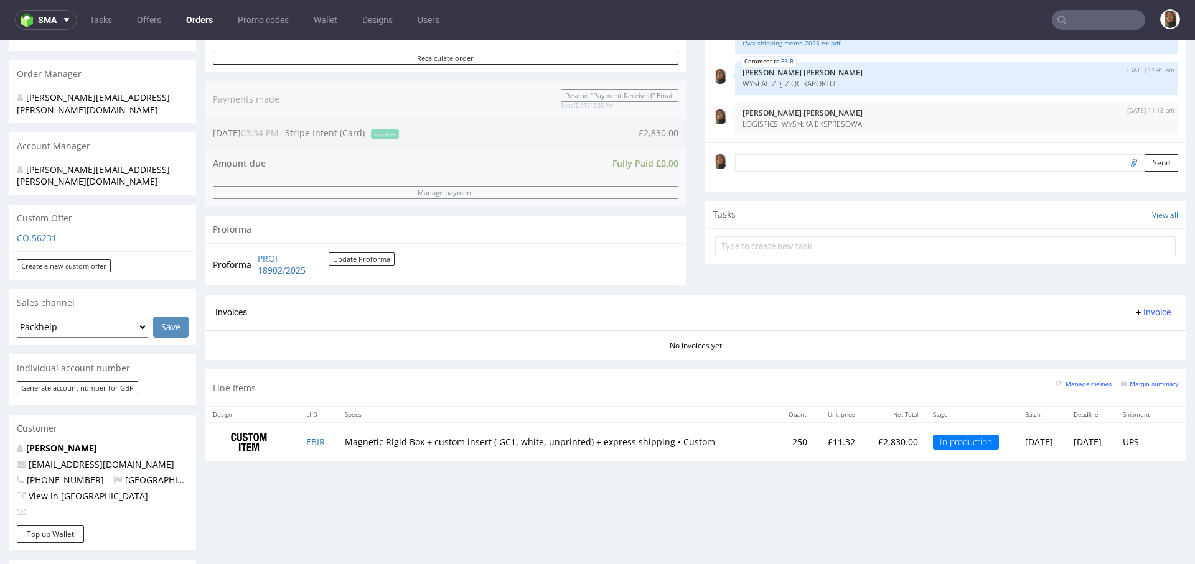
click at [300, 439] on td "EBIR" at bounding box center [318, 441] width 39 height 39
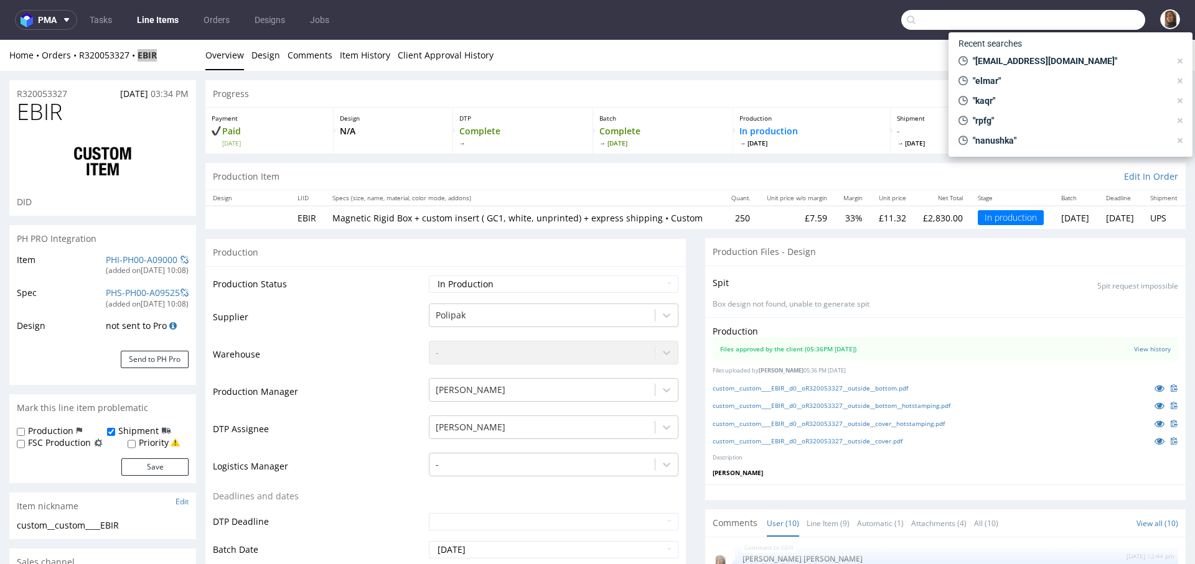
click at [1073, 21] on input "text" at bounding box center [1023, 20] width 244 height 20
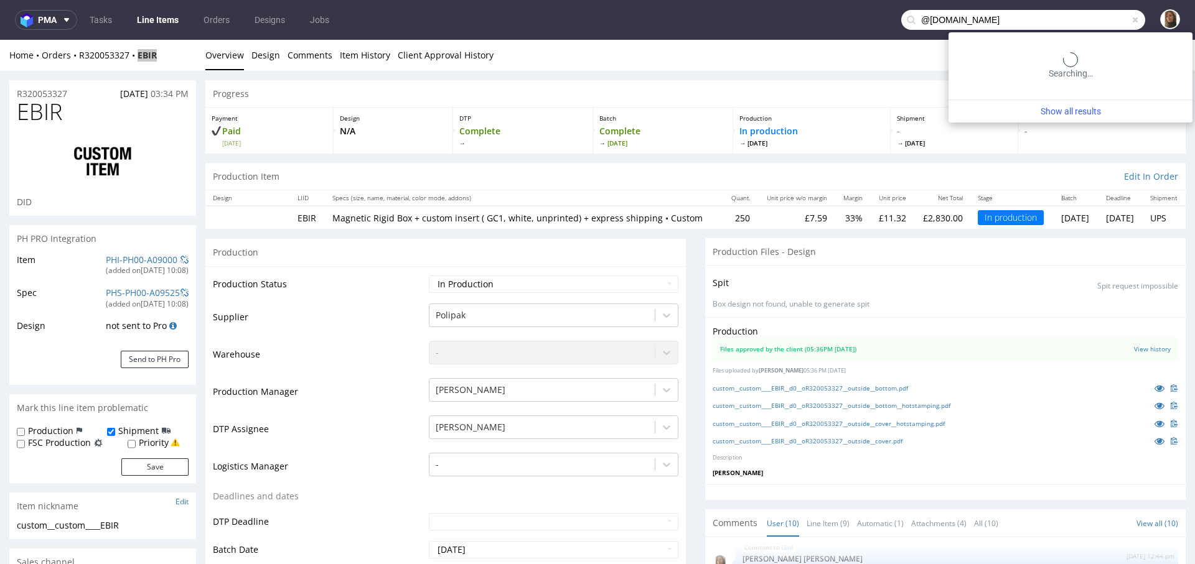
type input "@bloomon.nl"
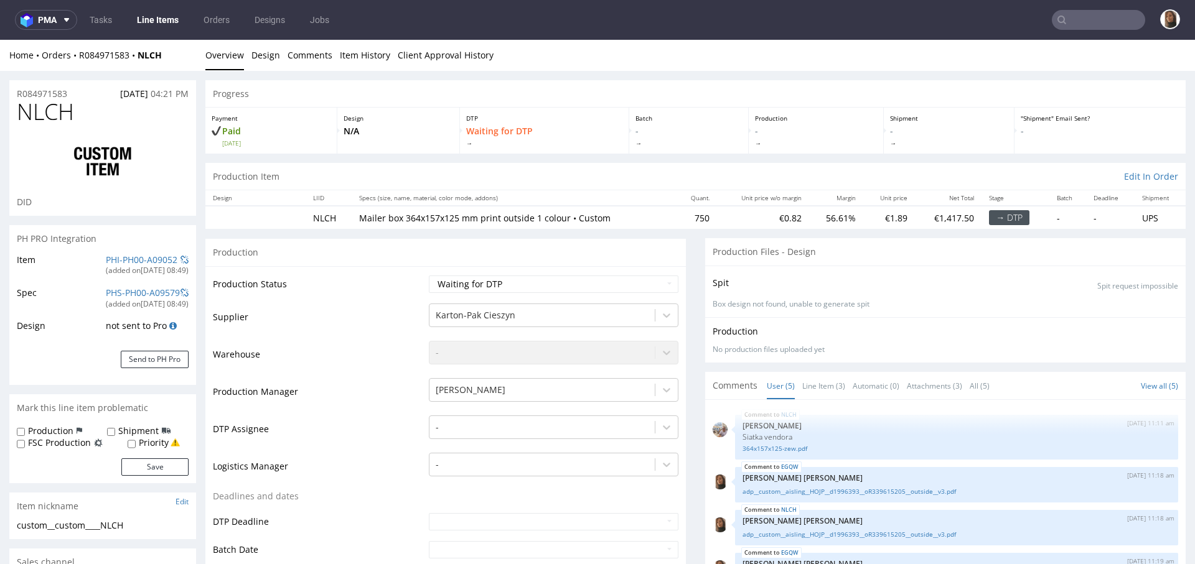
scroll to position [480, 0]
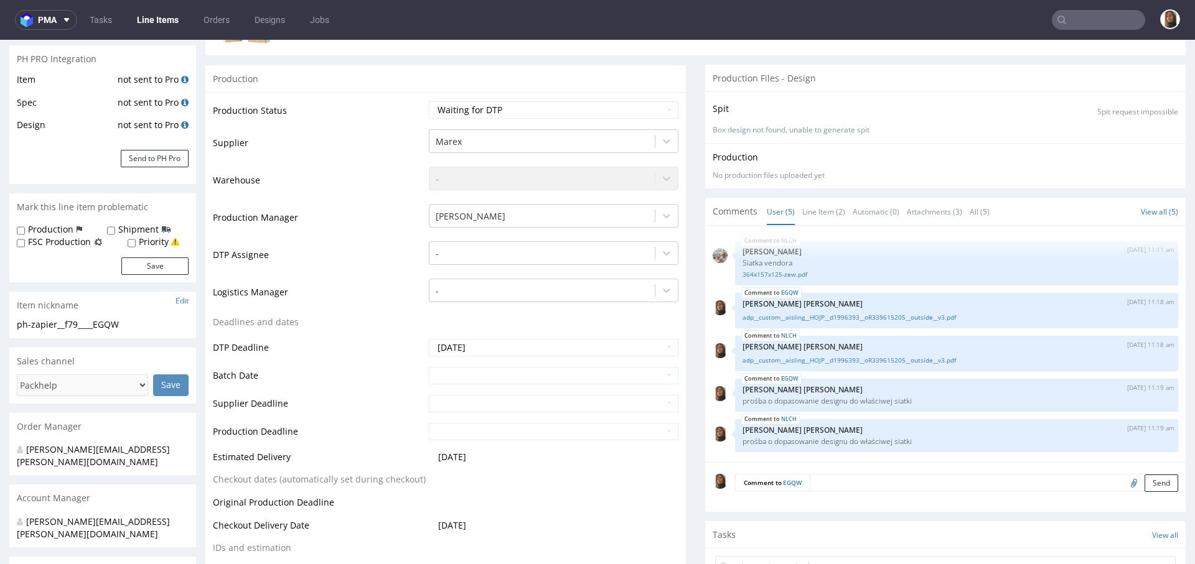
scroll to position [558, 0]
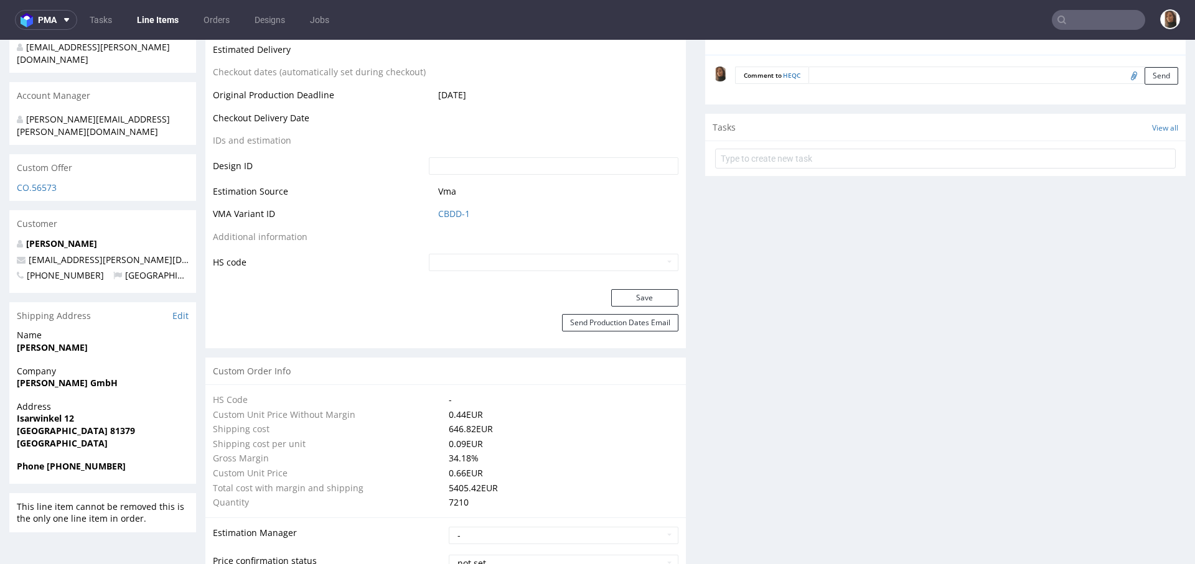
scroll to position [695, 0]
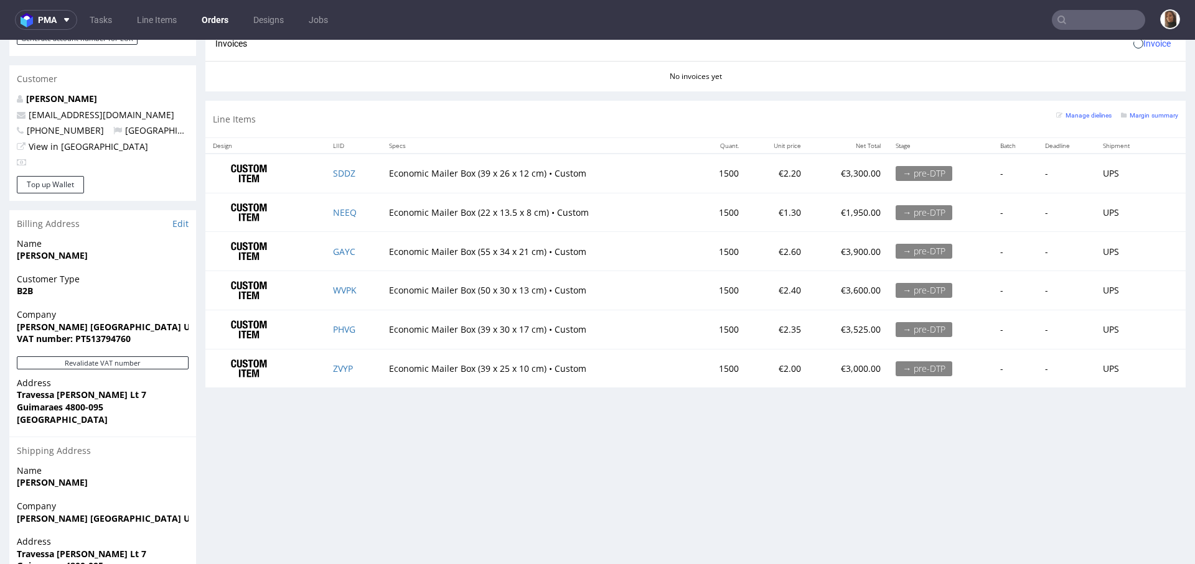
scroll to position [681, 0]
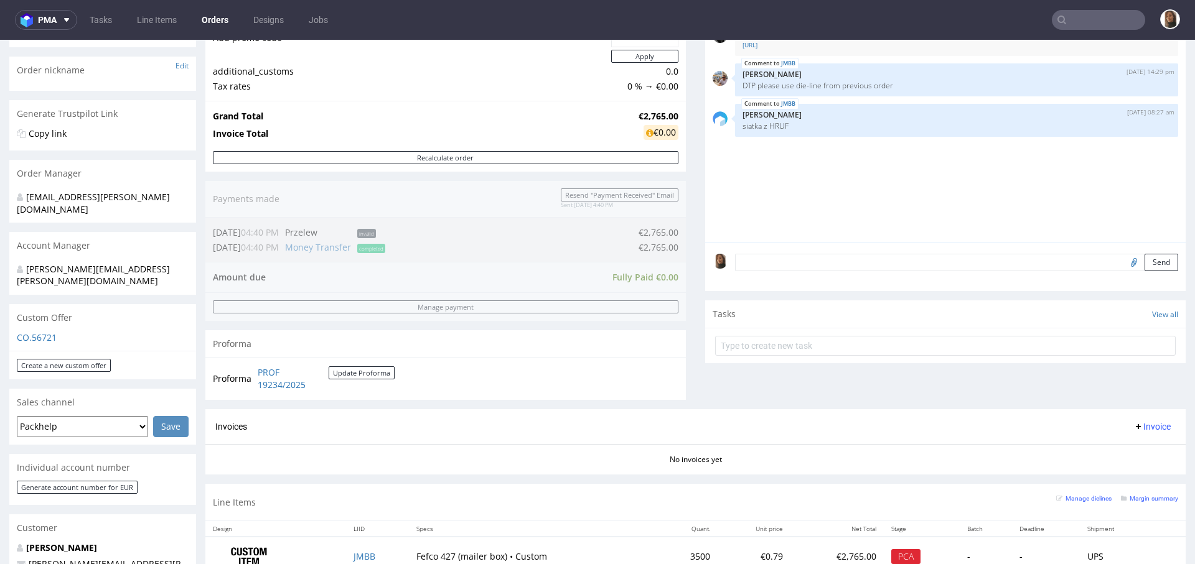
scroll to position [251, 0]
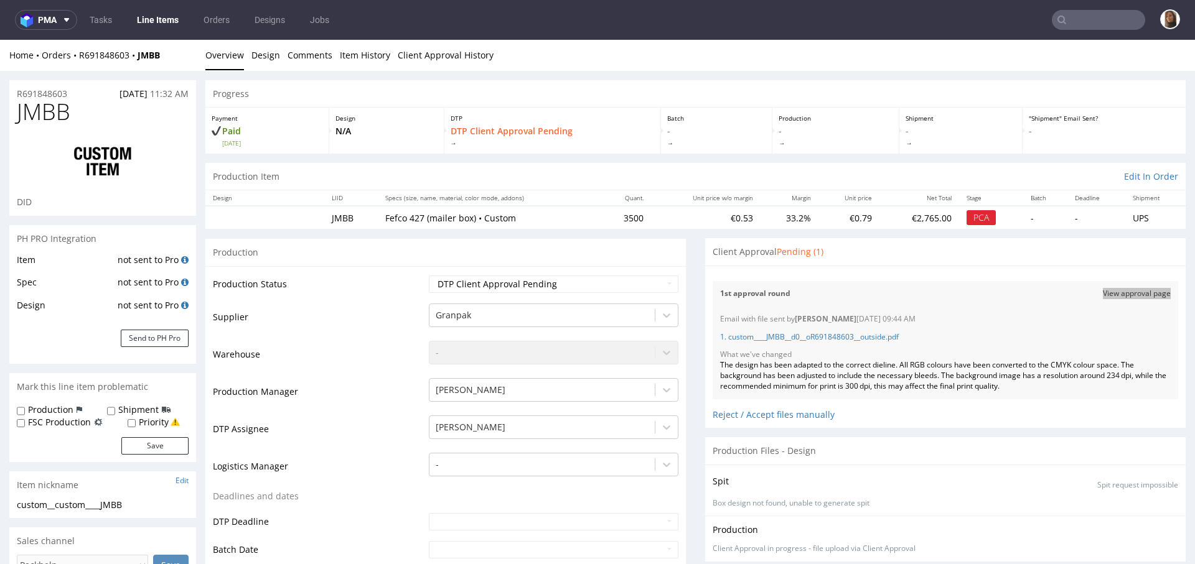
click at [1083, 12] on input "text" at bounding box center [1097, 20] width 93 height 20
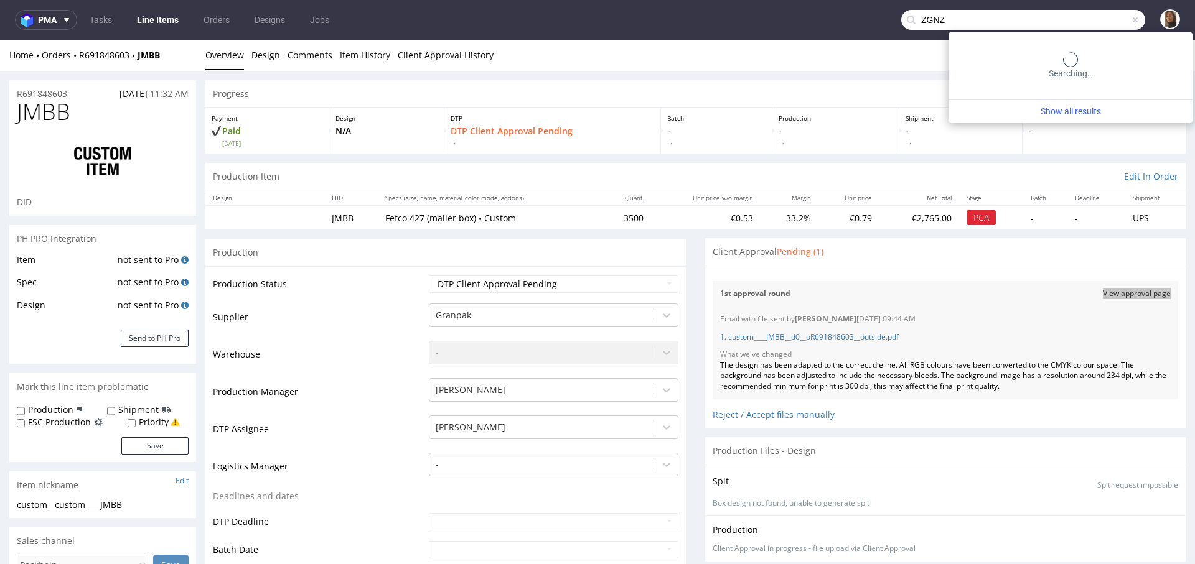
type input "ZGNZ"
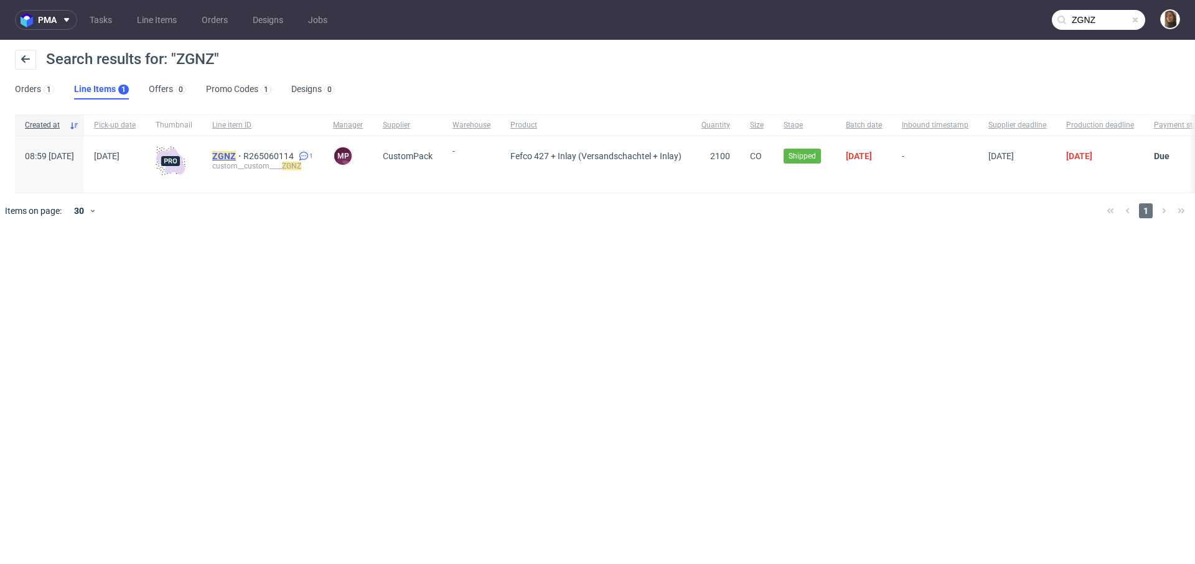
click at [236, 152] on mark "ZGNZ" at bounding box center [224, 156] width 24 height 10
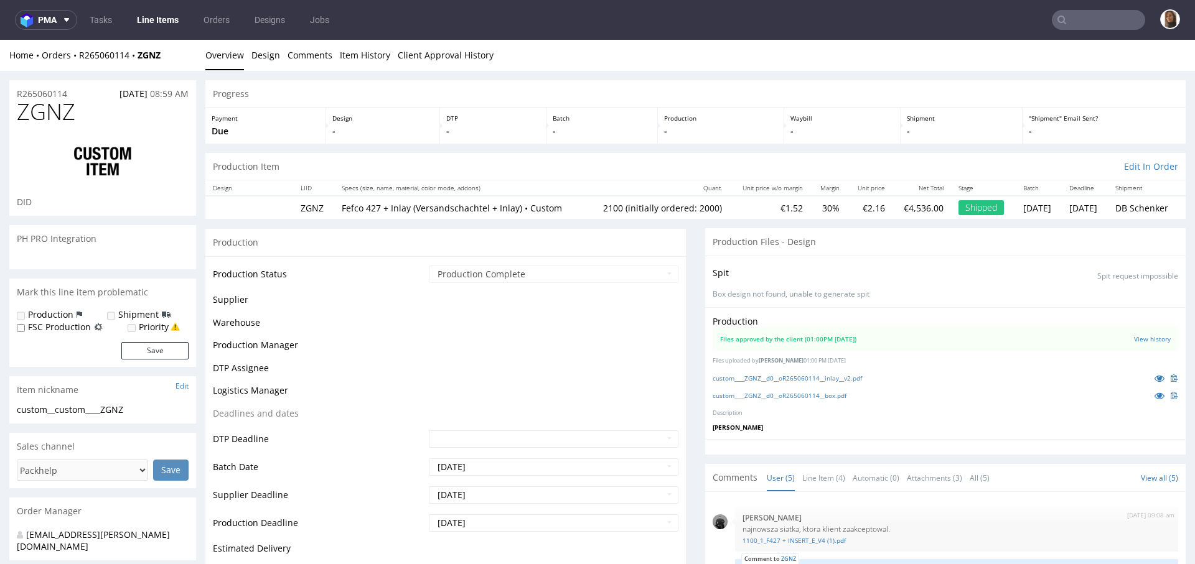
scroll to position [26, 0]
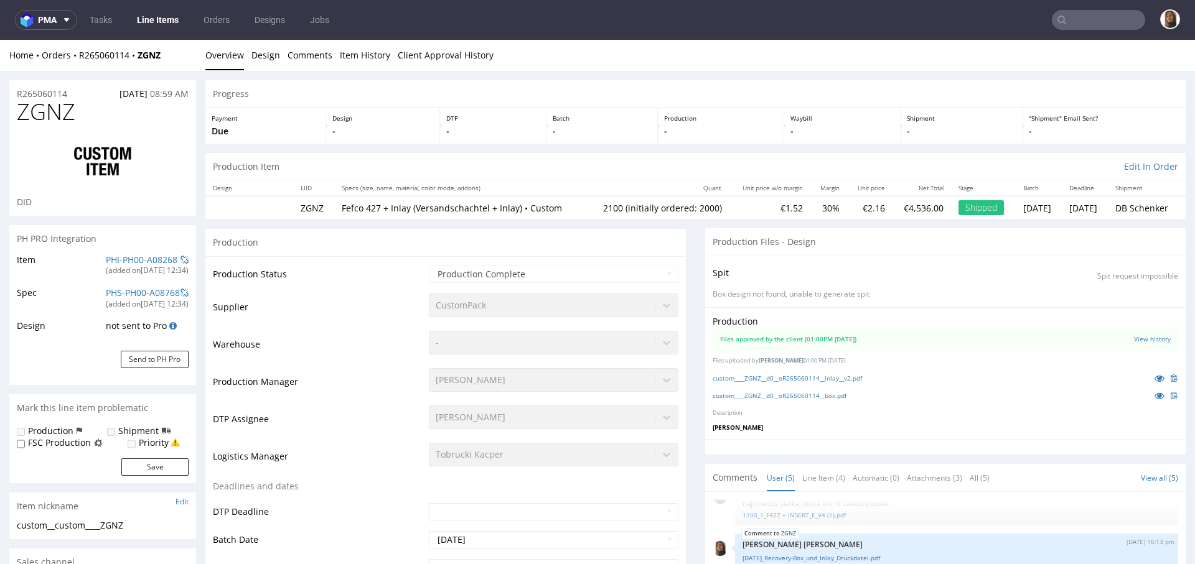
select select "in_progress"
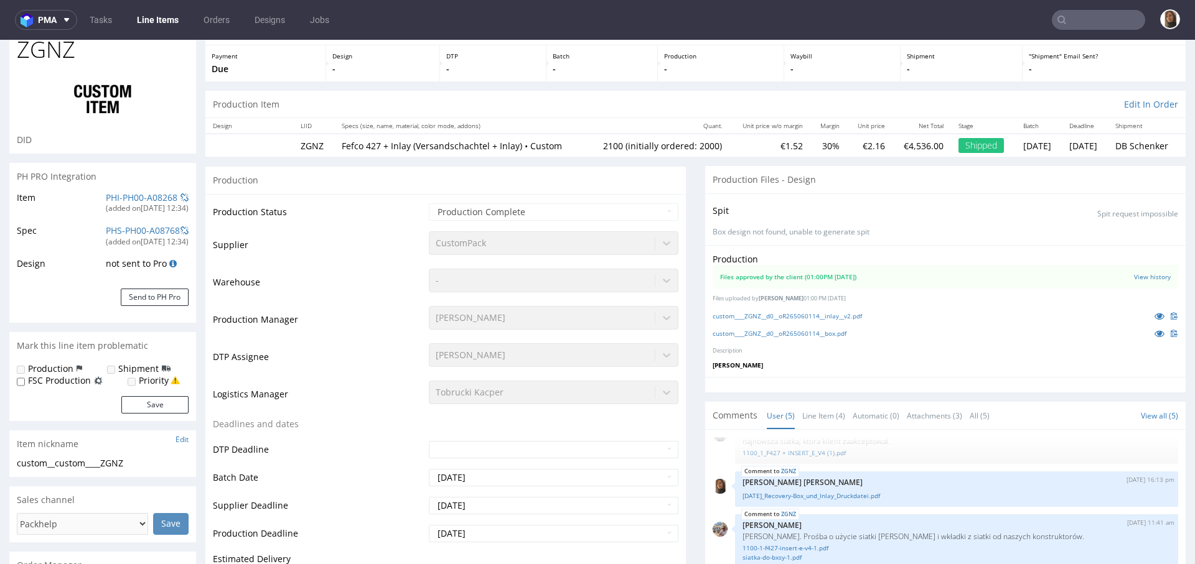
scroll to position [78, 0]
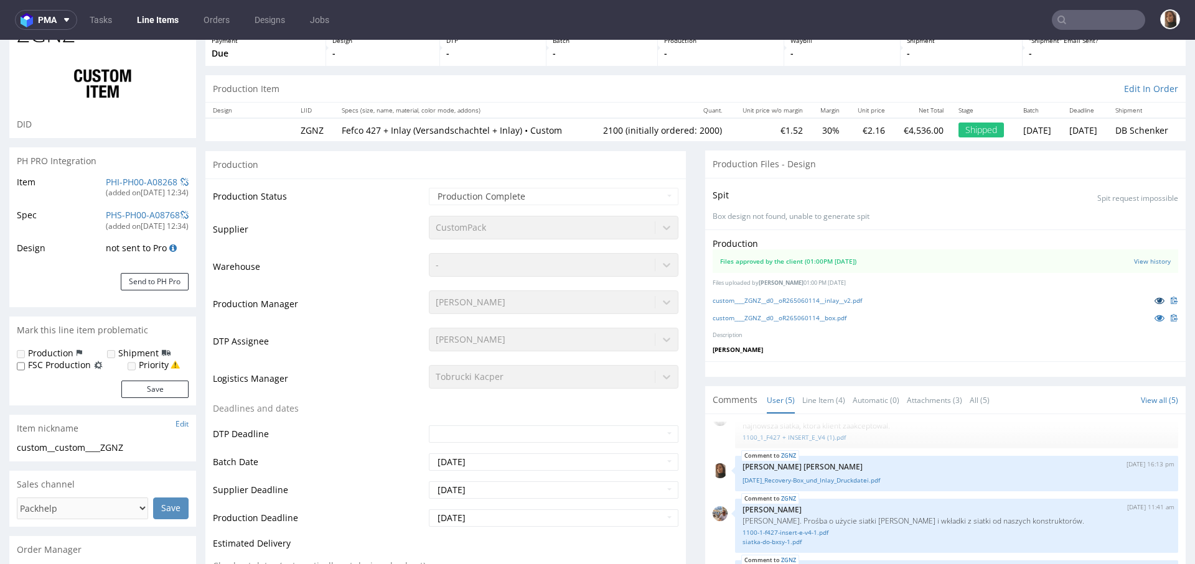
click at [1154, 305] on icon at bounding box center [1159, 300] width 10 height 9
click at [1154, 322] on icon at bounding box center [1159, 318] width 10 height 9
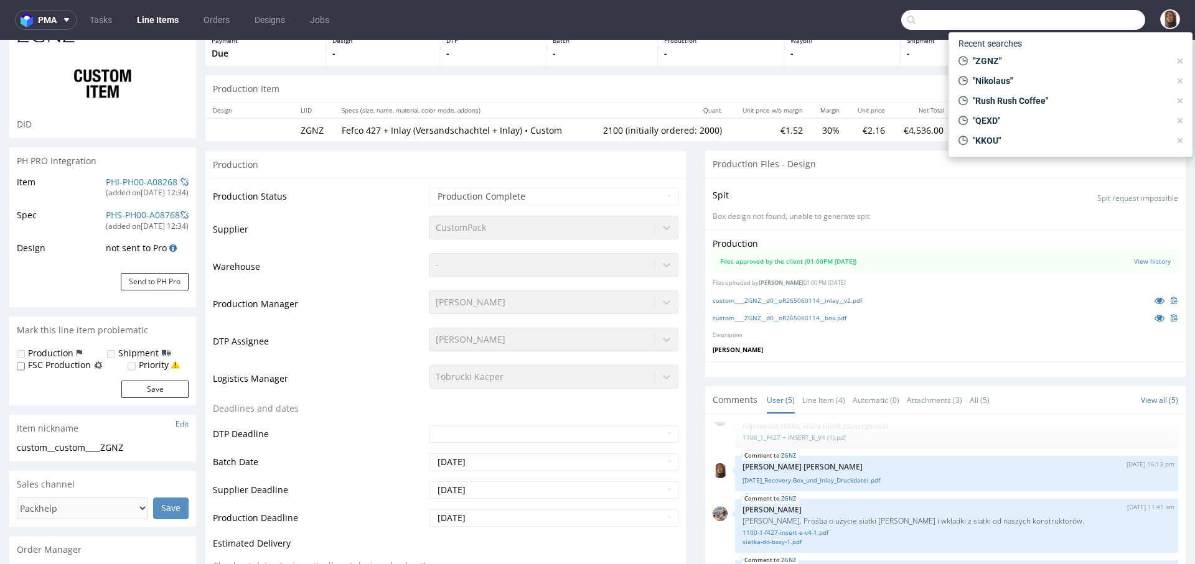
click at [1076, 27] on input "text" at bounding box center [1023, 20] width 244 height 20
type input "QEXD"
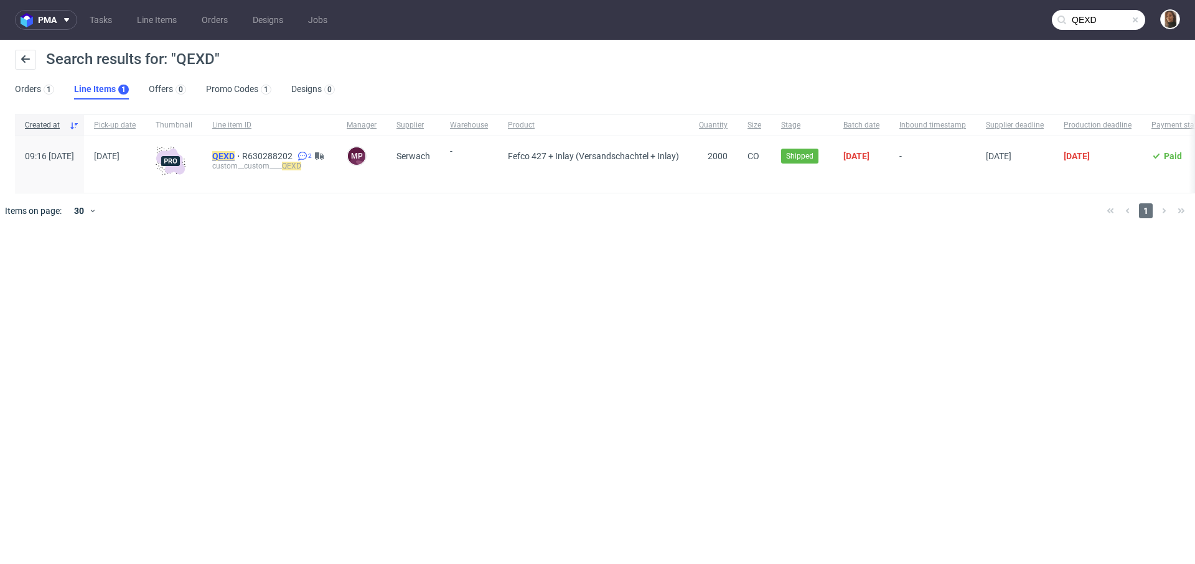
click at [235, 157] on mark "QEXD" at bounding box center [223, 156] width 22 height 10
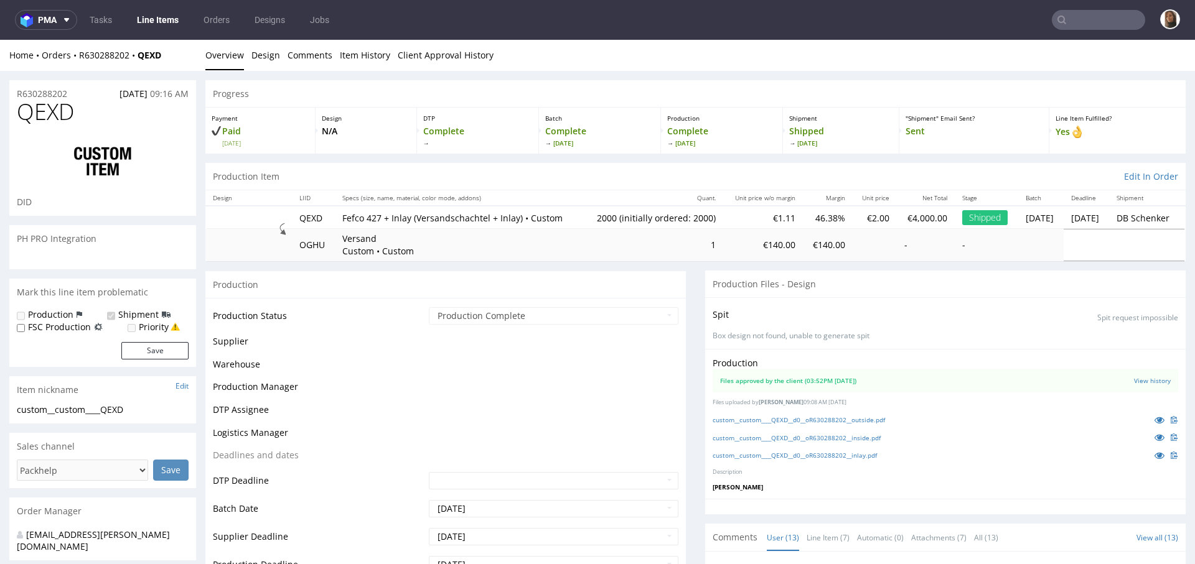
scroll to position [626, 0]
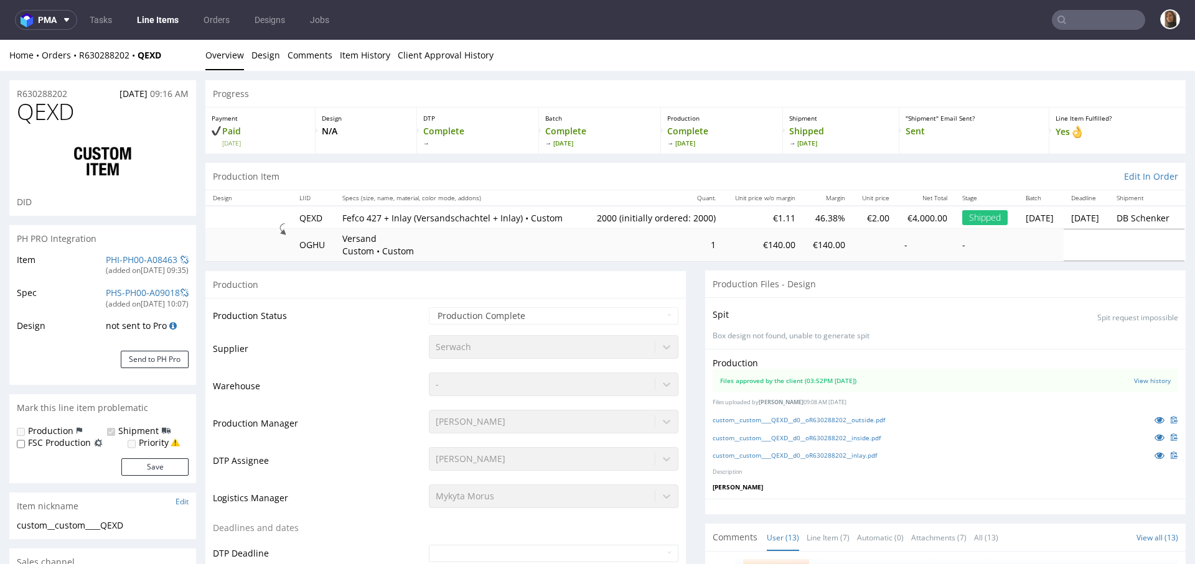
select select "in_progress"
click at [1154, 442] on icon at bounding box center [1159, 437] width 10 height 9
drag, startPoint x: 178, startPoint y: 53, endPoint x: 143, endPoint y: 59, distance: 35.4
click at [143, 59] on div "Home Orders R630288202 QEXD" at bounding box center [102, 55] width 187 height 12
copy strong "QEXD"
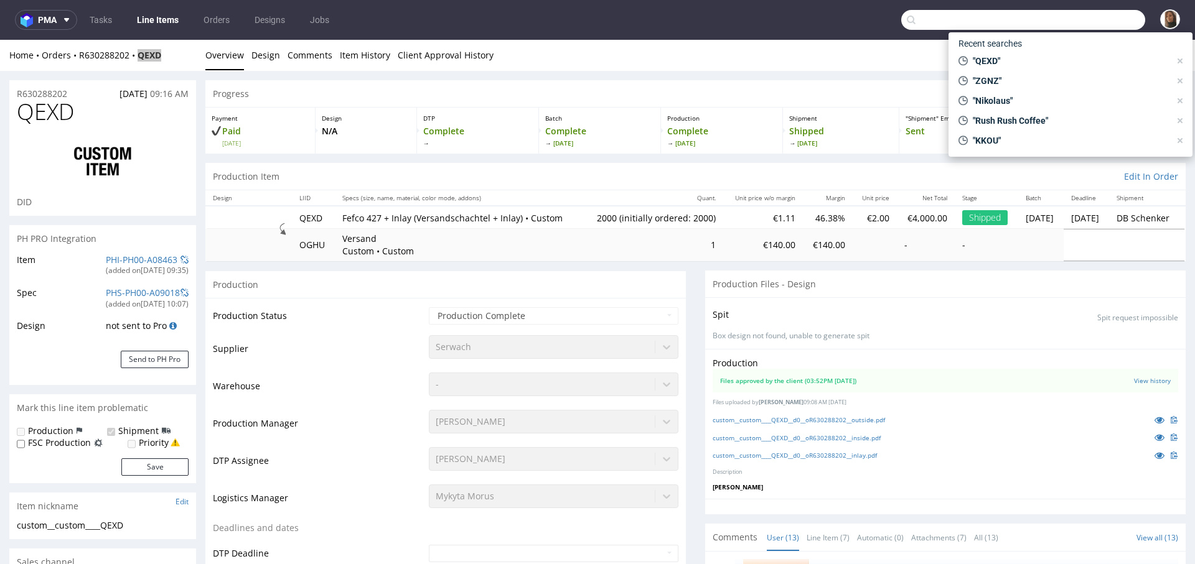
click at [1107, 21] on input "text" at bounding box center [1023, 20] width 244 height 20
paste input "ZGNZ"
type input "ZGNZ"
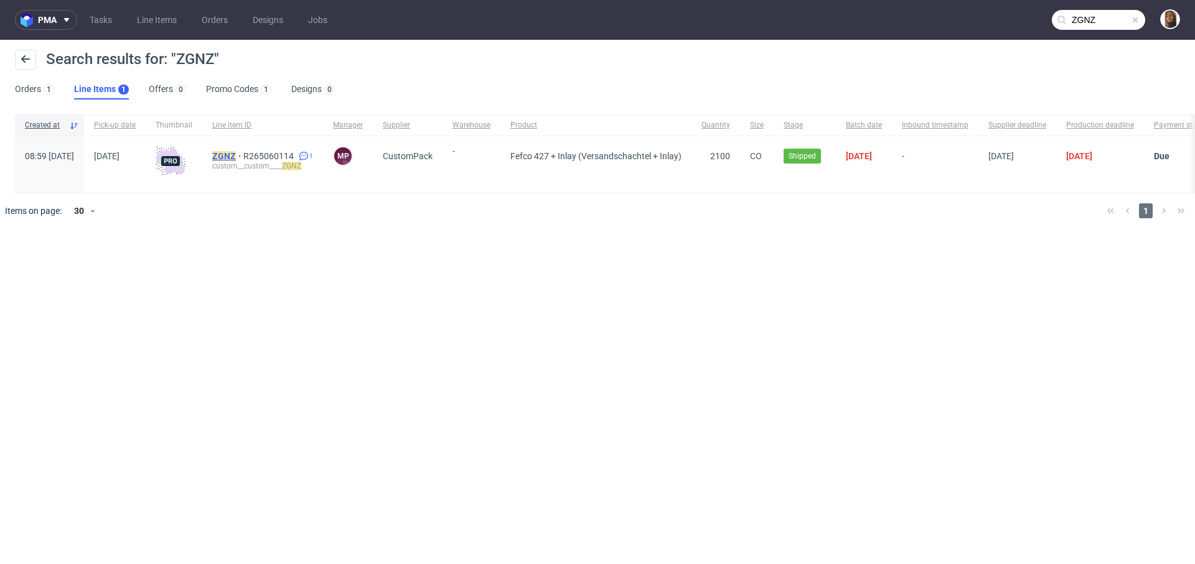
click at [236, 152] on mark "ZGNZ" at bounding box center [224, 156] width 24 height 10
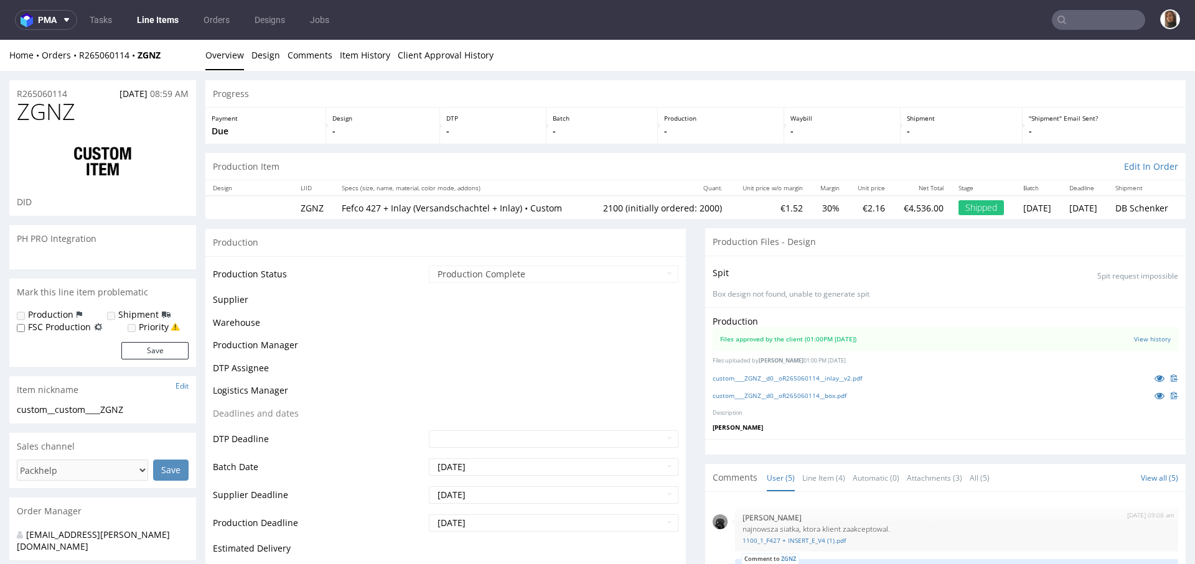
select select "in_progress"
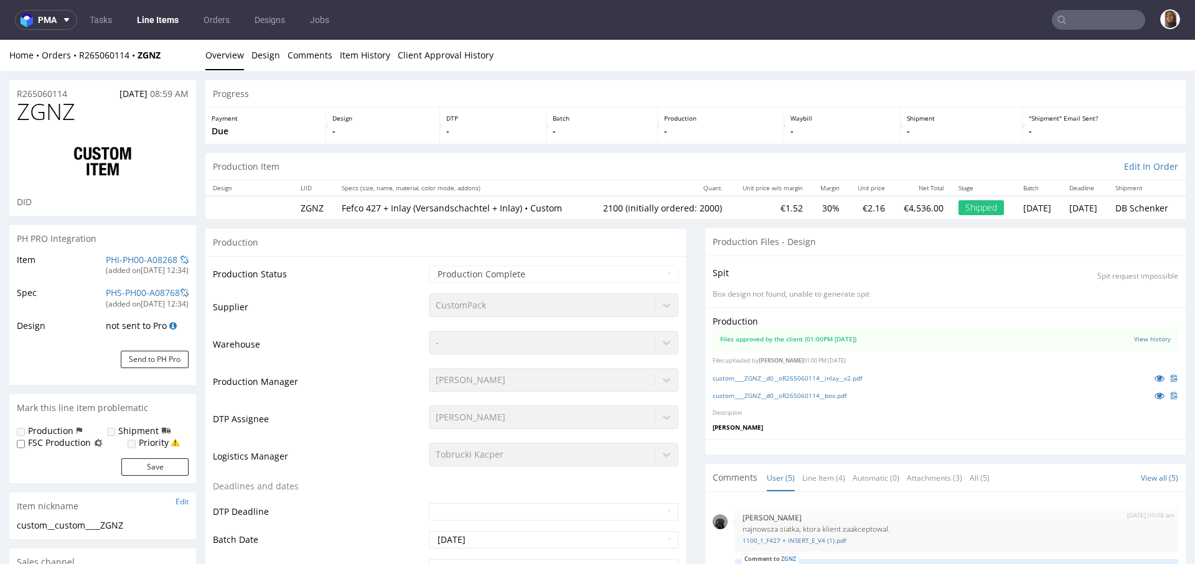
scroll to position [26, 0]
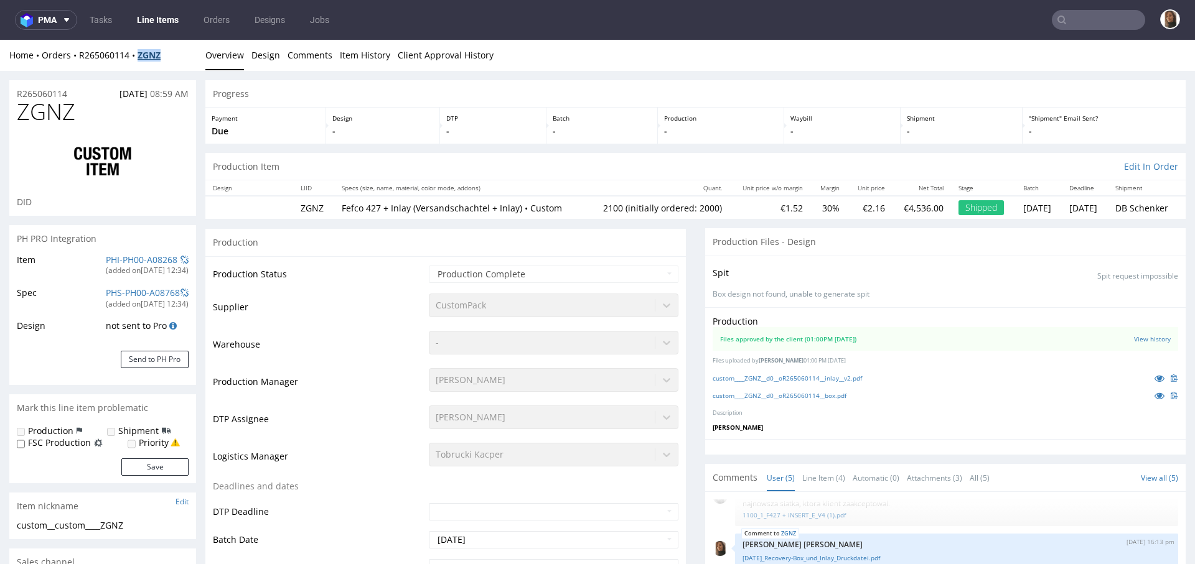
drag, startPoint x: 178, startPoint y: 54, endPoint x: 139, endPoint y: 54, distance: 39.2
click at [139, 54] on div "Home Orders R265060114 ZGNZ" at bounding box center [102, 55] width 187 height 12
copy strong "ZGNZ"
click at [1107, 11] on input "text" at bounding box center [1097, 20] width 93 height 20
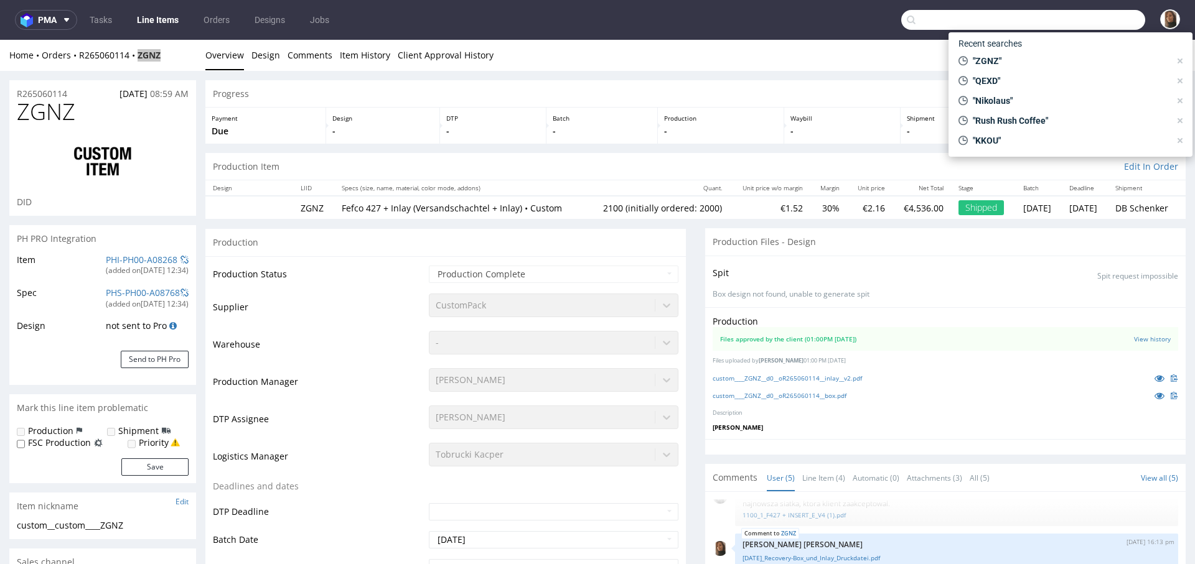
paste input "KKOU"
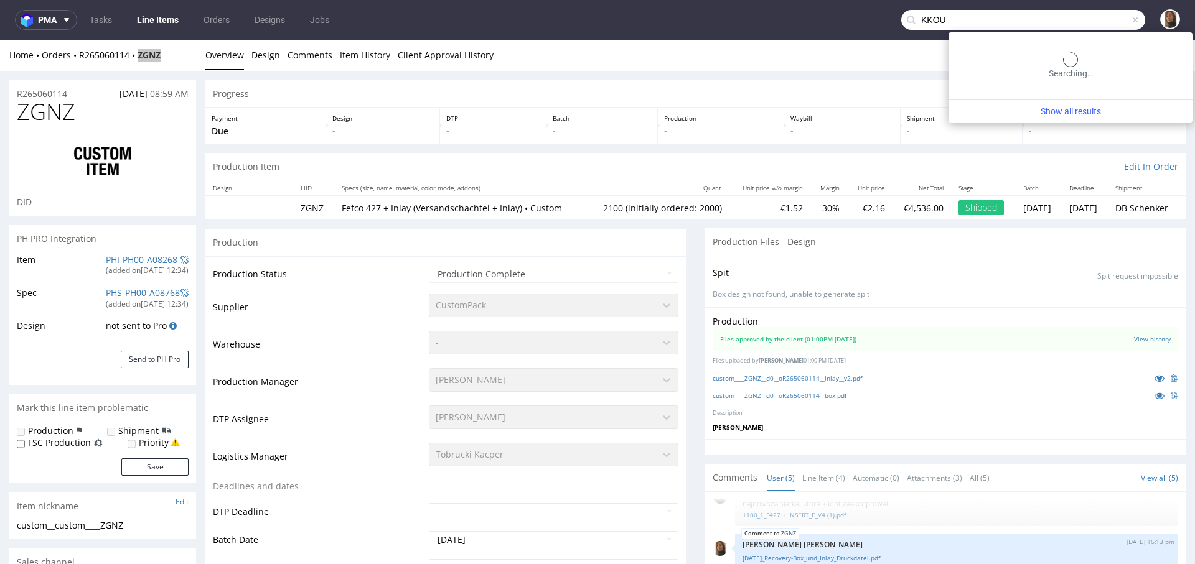
type input "KKOU"
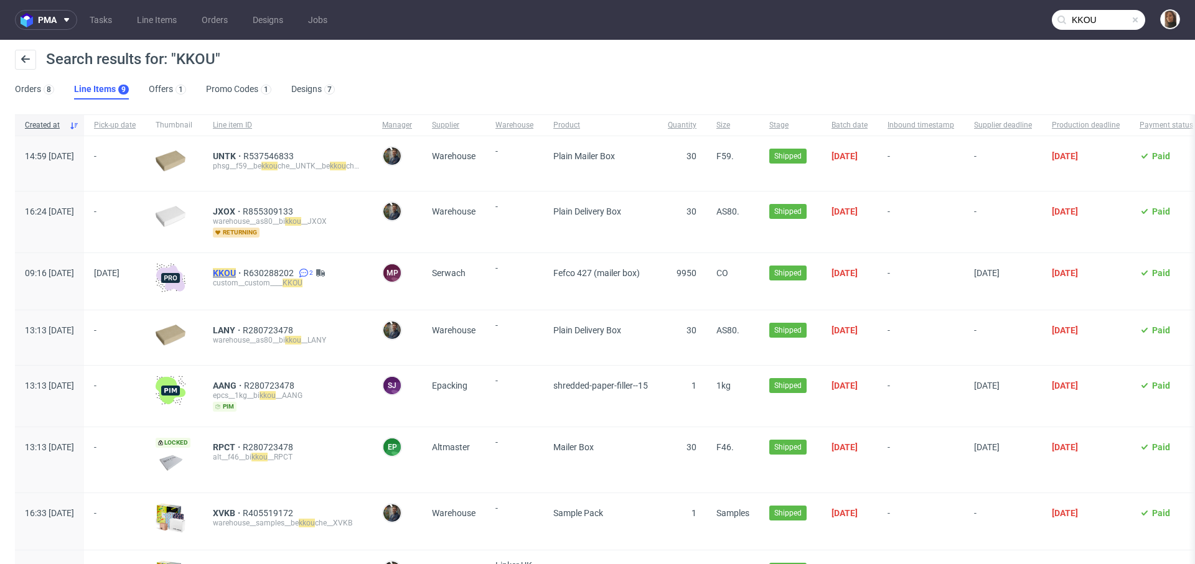
click at [236, 273] on mark "KKOU" at bounding box center [224, 273] width 23 height 10
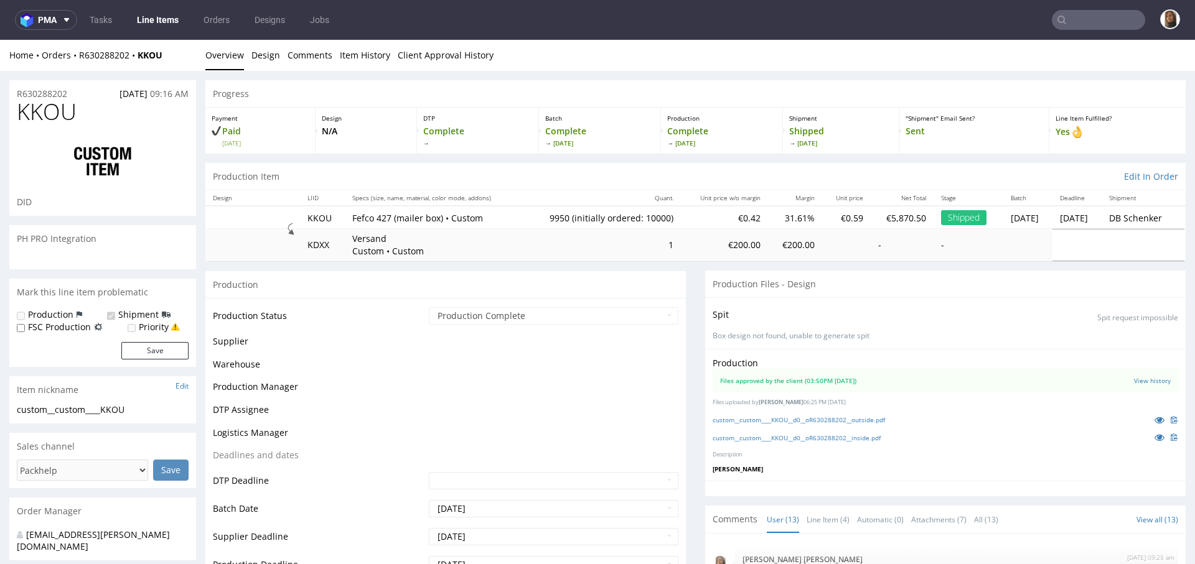
scroll to position [626, 0]
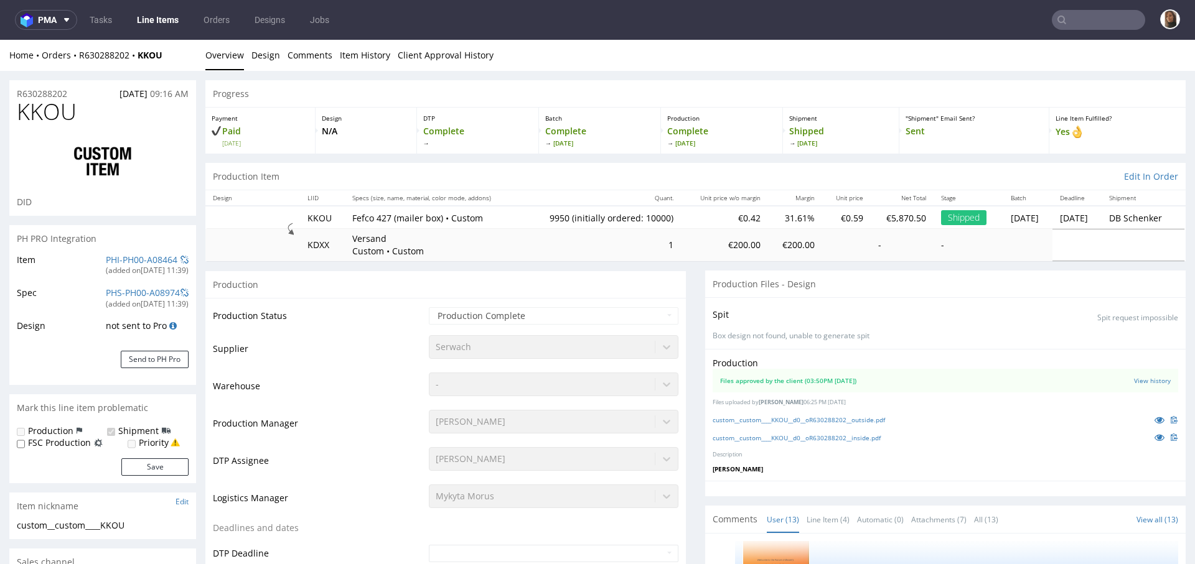
select select "in_progress"
click at [1154, 417] on icon at bounding box center [1159, 420] width 10 height 9
click at [1154, 434] on icon at bounding box center [1159, 437] width 10 height 9
click at [1154, 418] on icon at bounding box center [1159, 420] width 10 height 9
drag, startPoint x: 173, startPoint y: 52, endPoint x: 143, endPoint y: 55, distance: 30.0
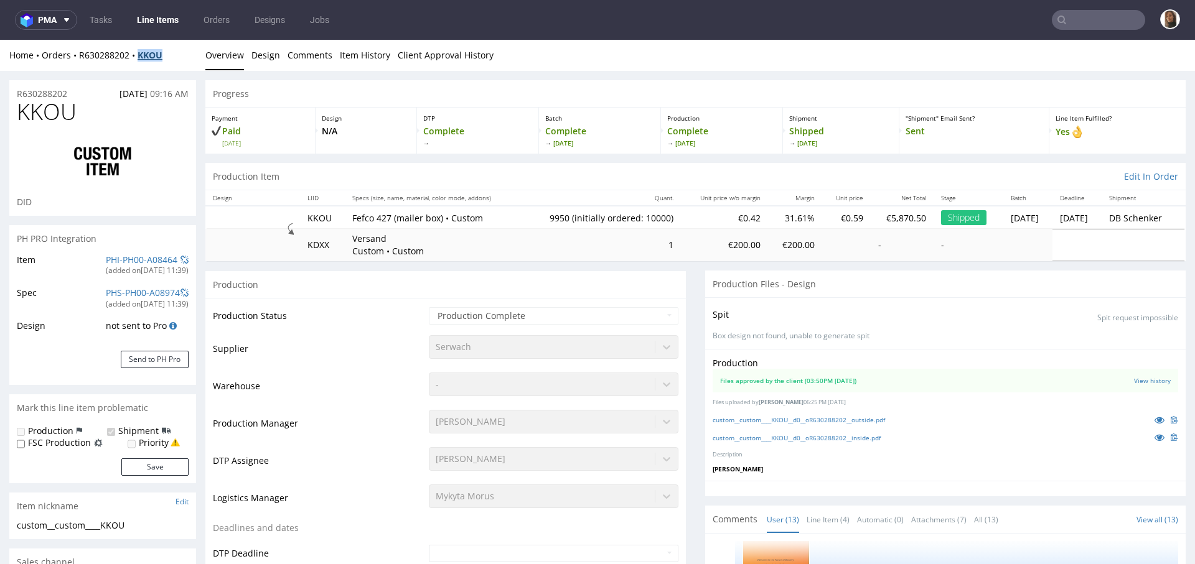
click at [143, 55] on div "Home Orders R630288202 KKOU" at bounding box center [102, 55] width 187 height 12
copy strong "KKOU"
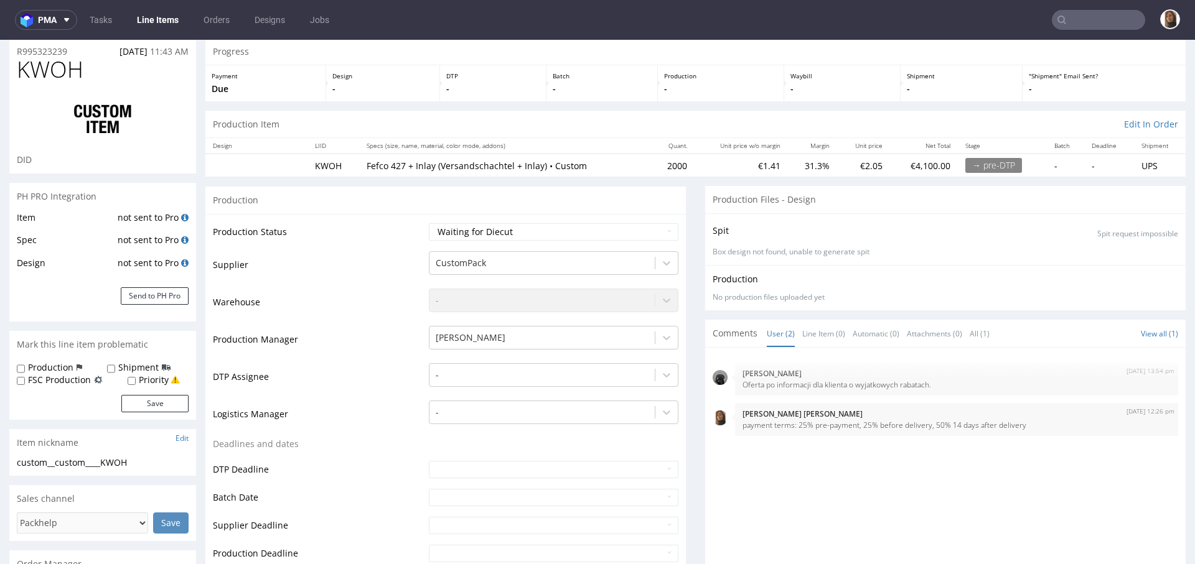
scroll to position [309, 0]
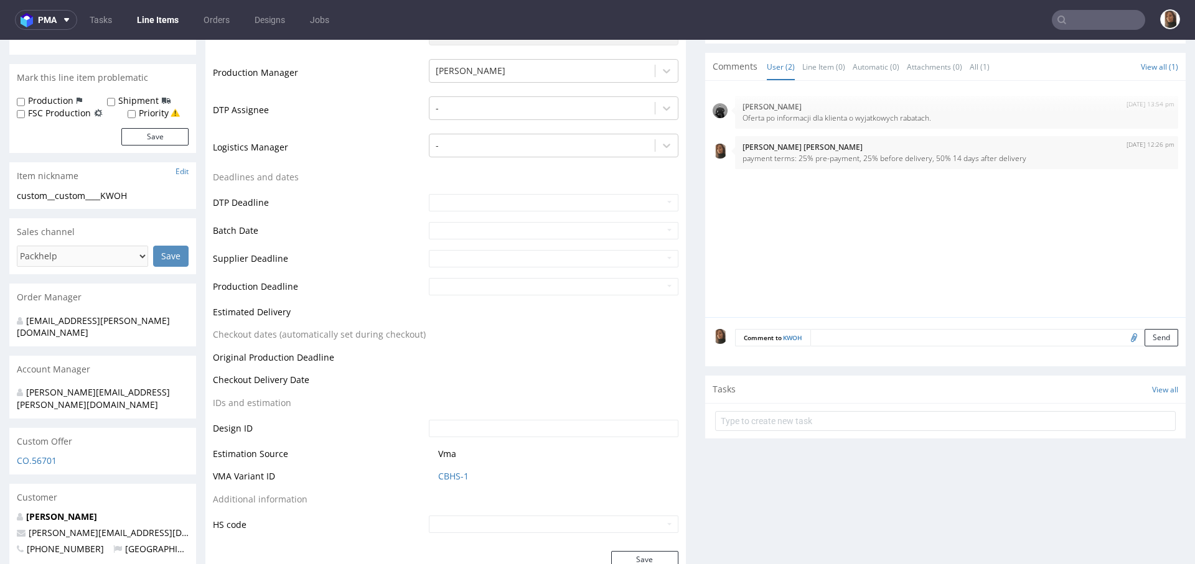
click at [1123, 335] on input "file" at bounding box center [1131, 337] width 17 height 16
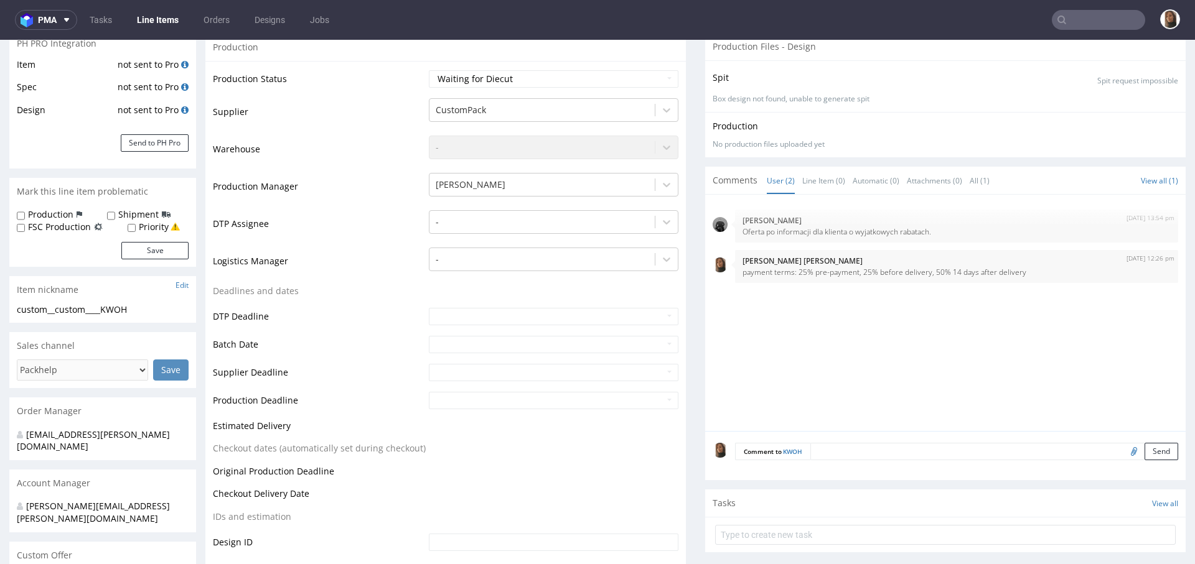
scroll to position [230, 0]
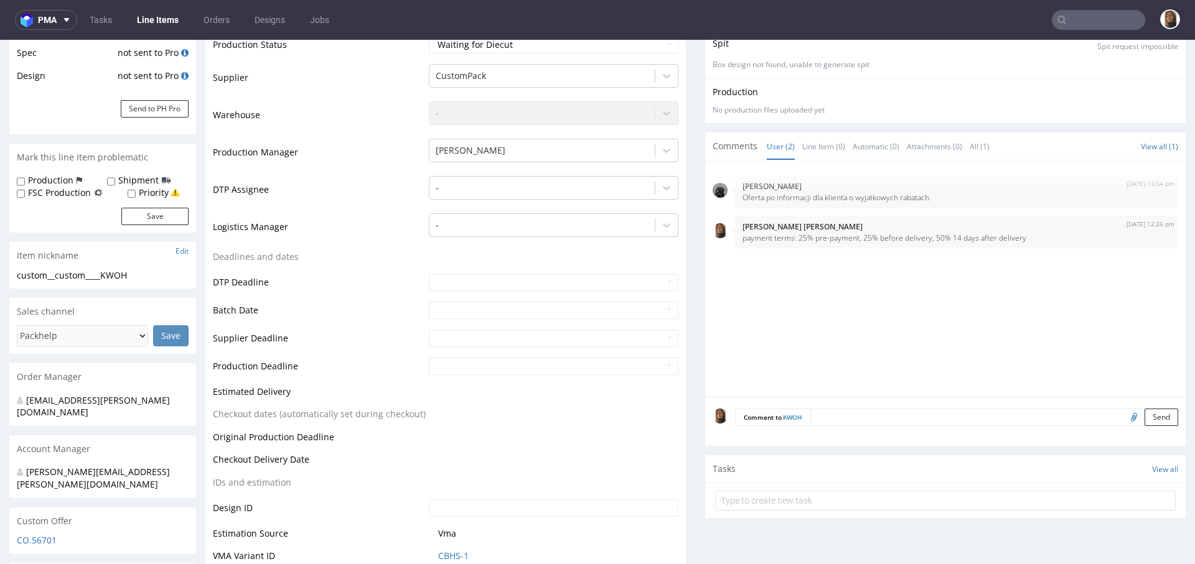
click at [1123, 421] on input "file" at bounding box center [1131, 417] width 17 height 16
type input "C:\fakepath\[DATE]_Recovery-Bundle_nur-box-klein_Druckdatei.pdf"
click at [1144, 415] on button "Send" at bounding box center [1161, 417] width 34 height 17
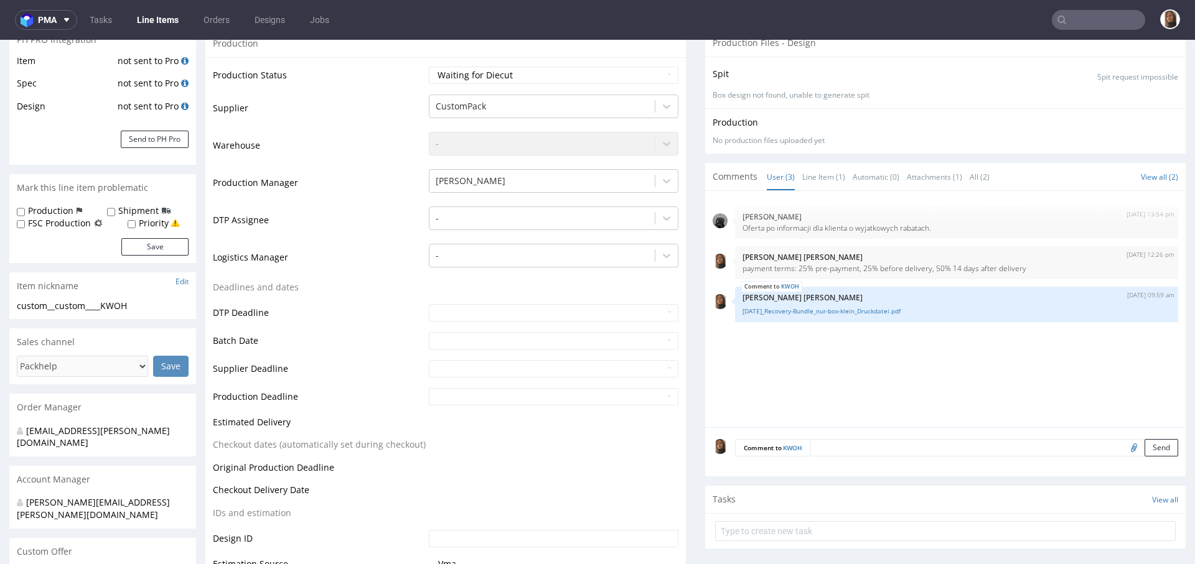
scroll to position [203, 0]
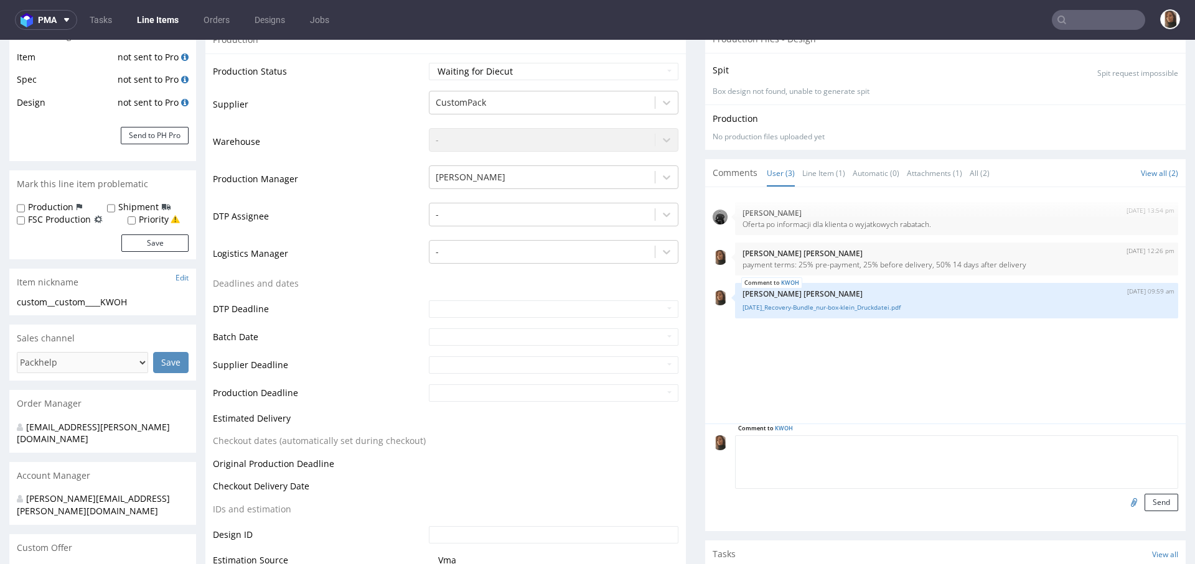
click at [845, 440] on textarea at bounding box center [956, 463] width 443 height 54
paste textarea "The print data for the outside and inside of the boxes has been slightly adjust…"
type textarea "The print data for the outside and inside of the boxes has been slightly adjust…"
click at [1144, 502] on button "Send" at bounding box center [1161, 502] width 34 height 17
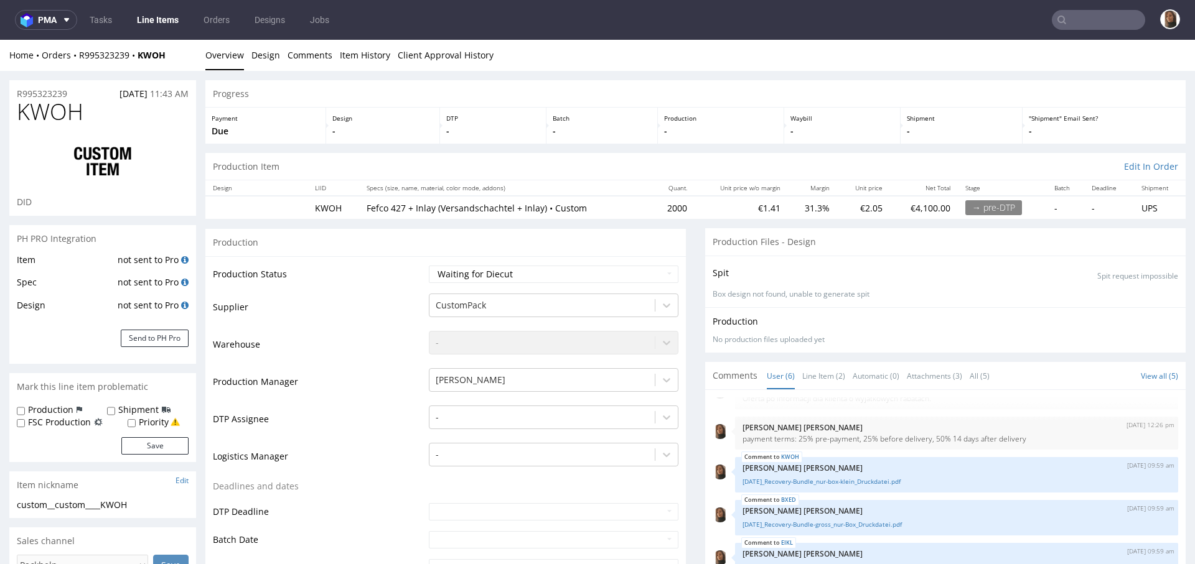
scroll to position [100, 0]
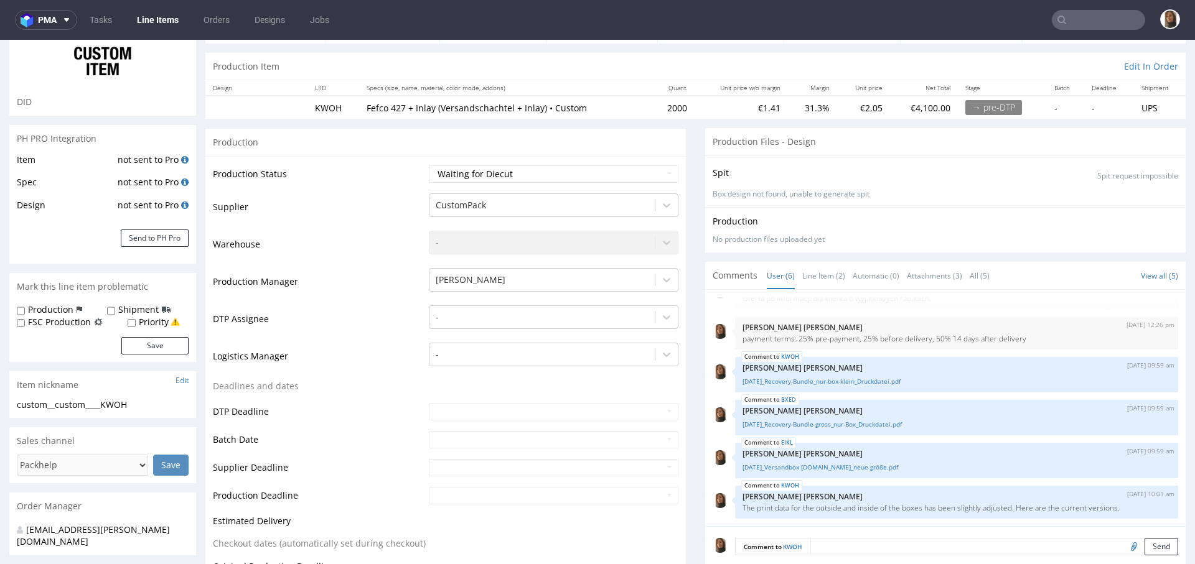
click at [800, 290] on div "[DATE] 13:54 pm [PERSON_NAME] Oferta po informacji dla klienta o wyjatkowych ra…" at bounding box center [945, 408] width 480 height 236
click at [802, 271] on link "Line Item (2)" at bounding box center [823, 276] width 43 height 27
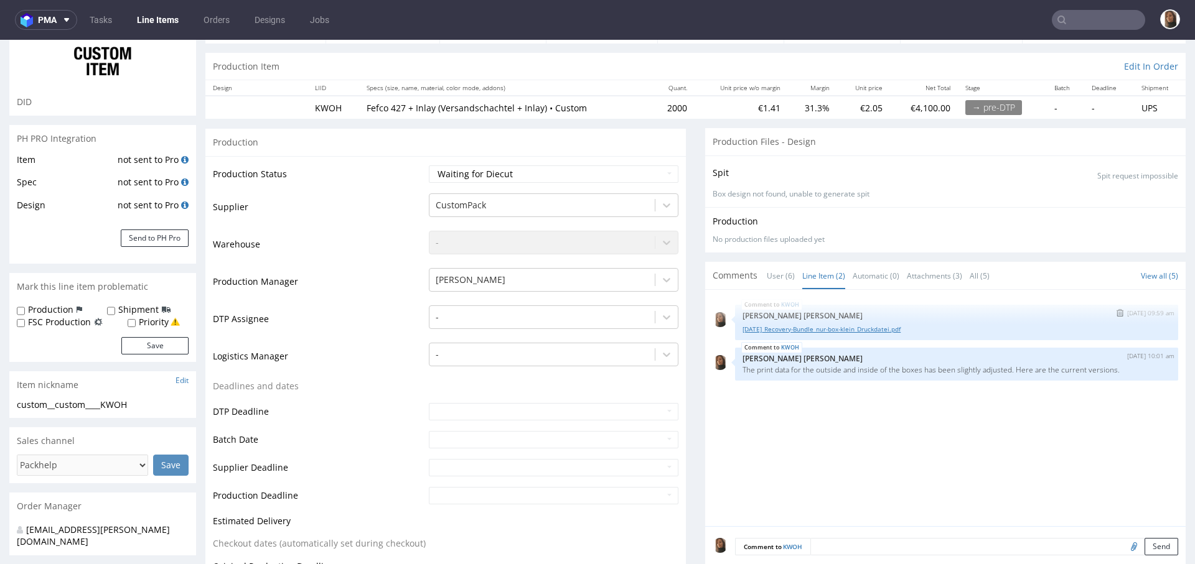
click at [799, 328] on link "[DATE]_Recovery-Bundle_nur-box-klein_Druckdatei.pdf" at bounding box center [956, 329] width 428 height 9
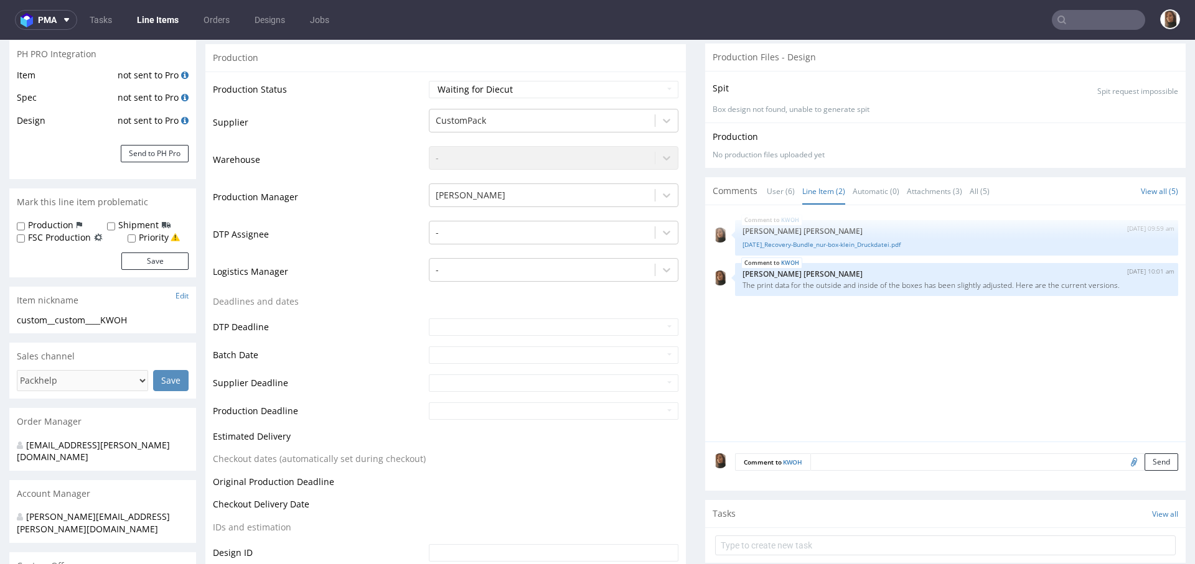
scroll to position [209, 0]
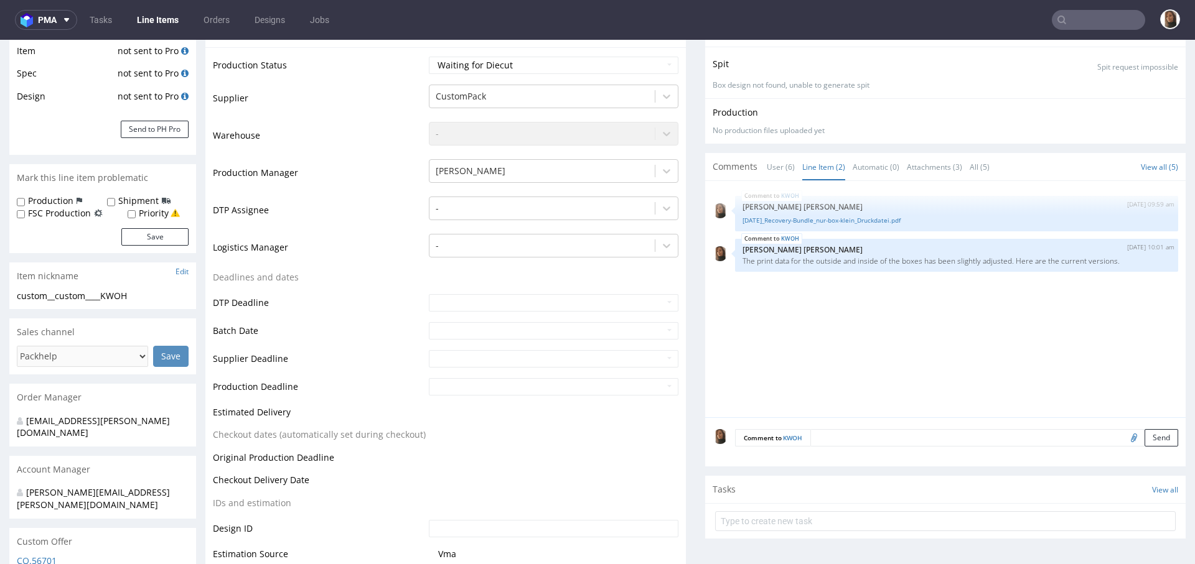
click at [836, 430] on textarea at bounding box center [994, 437] width 368 height 17
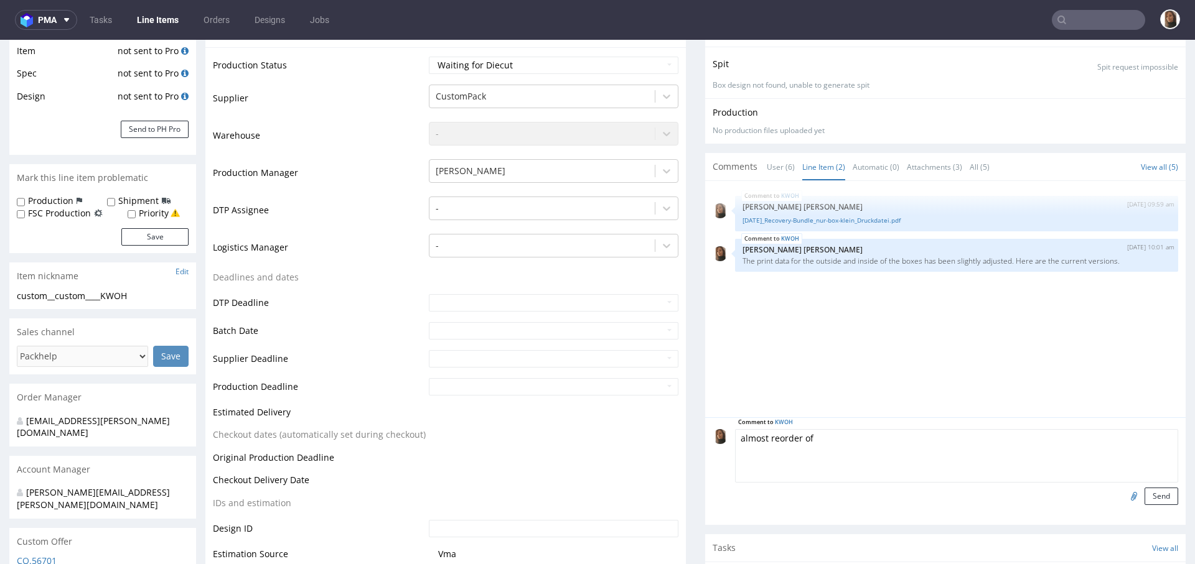
paste textarea "QEXD"
type textarea "almost reorder of QEXD"
click at [1144, 492] on button "Send" at bounding box center [1161, 496] width 34 height 17
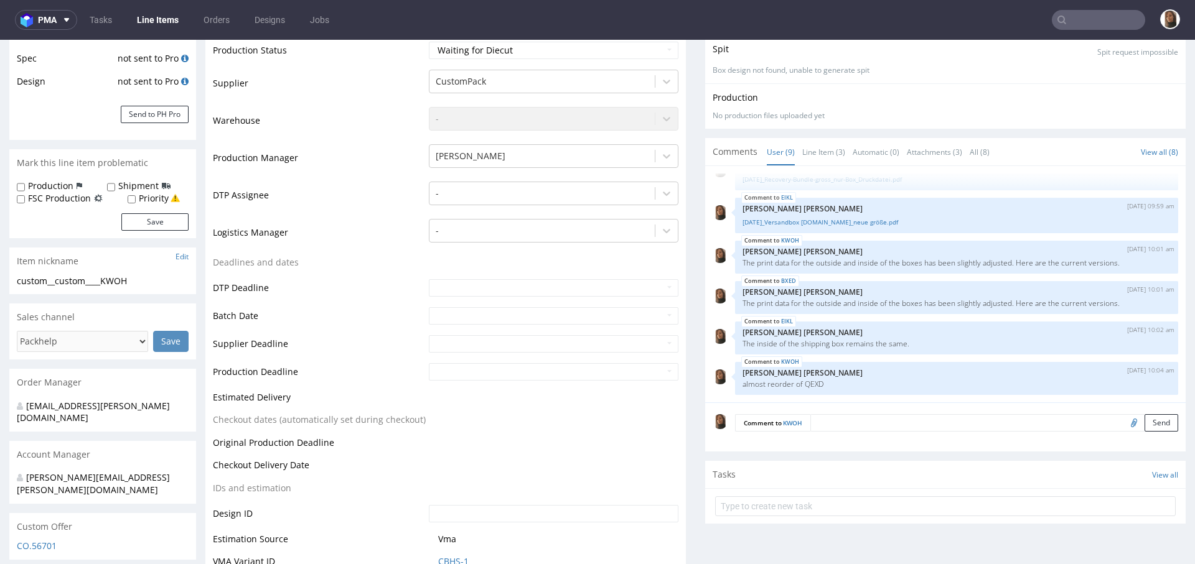
scroll to position [262, 0]
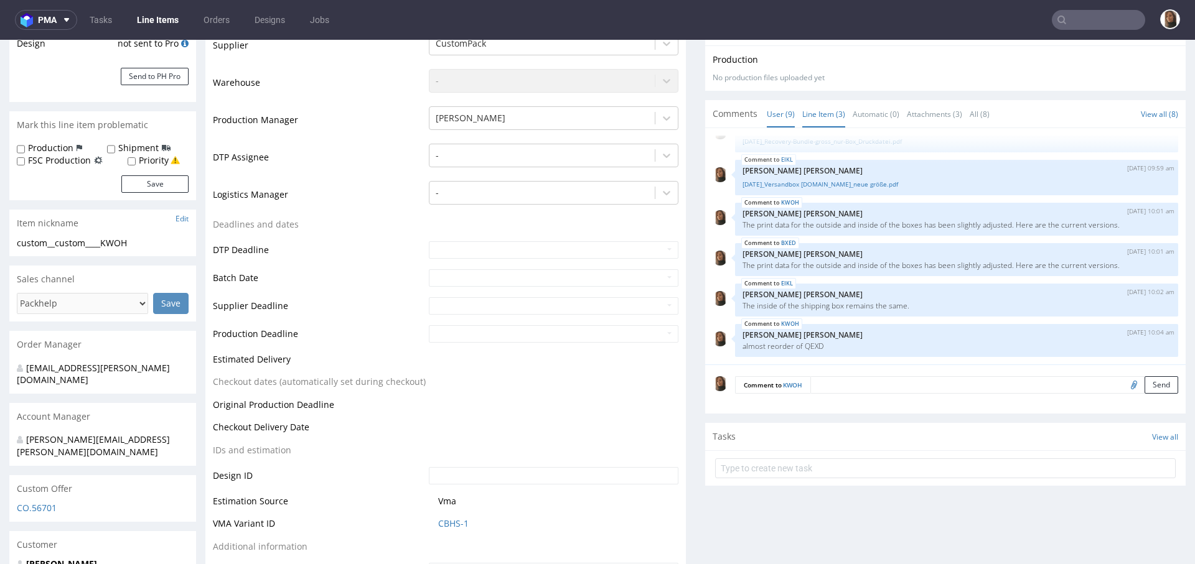
click at [809, 121] on link "Line Item (3)" at bounding box center [823, 114] width 43 height 27
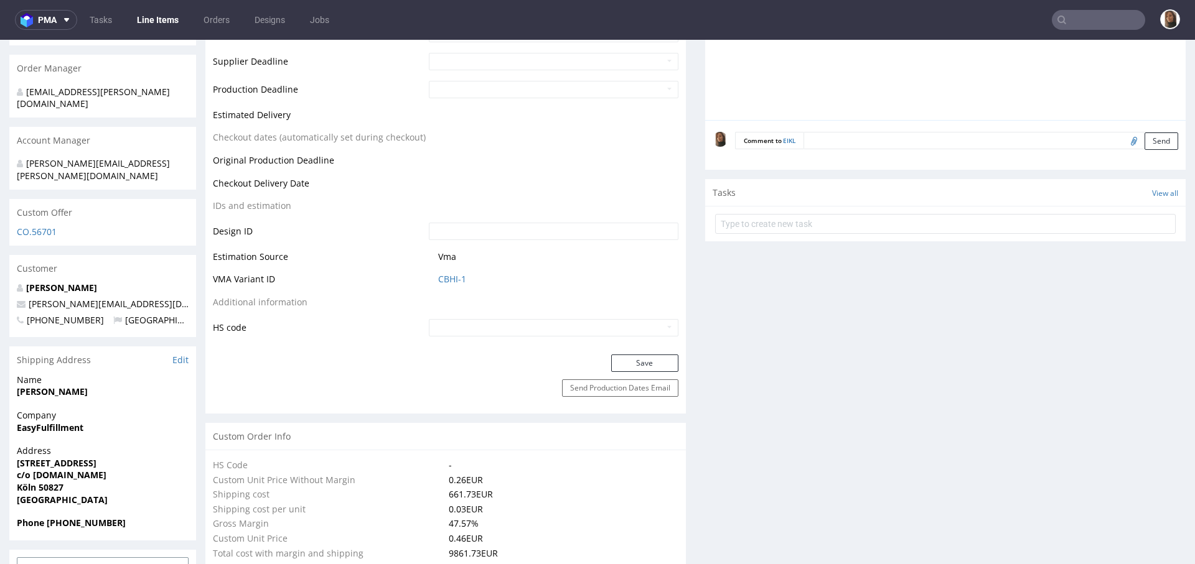
scroll to position [470, 0]
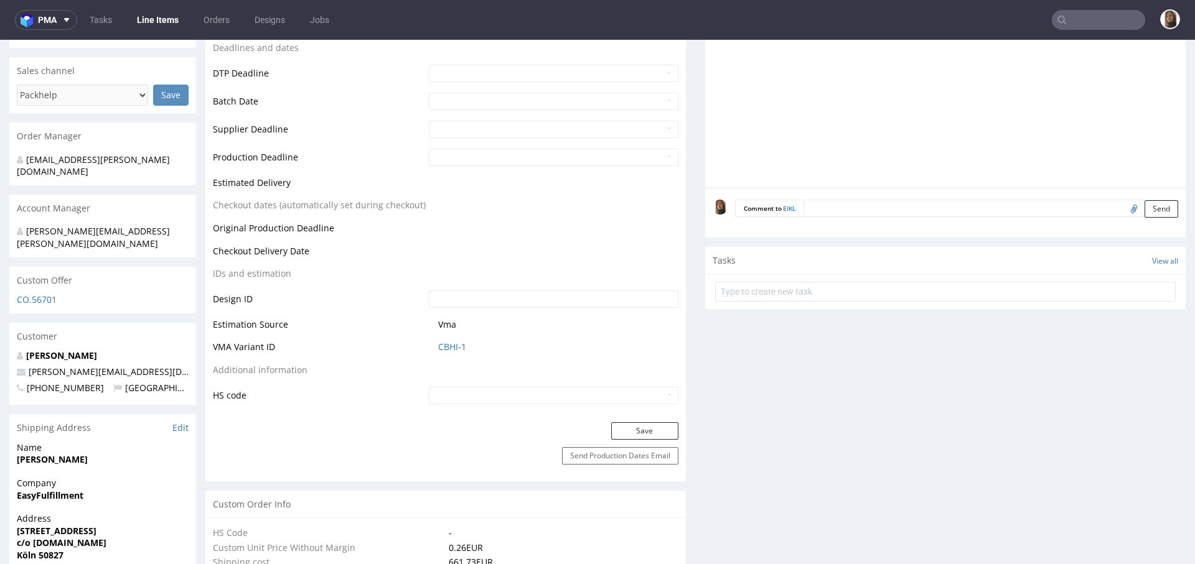
click at [1123, 208] on input "file" at bounding box center [1131, 208] width 17 height 16
type input "C:\fakepath\25.09.15_Versandbox feels.like_neue größe.pdf"
click at [1144, 213] on button "Send" at bounding box center [1161, 208] width 34 height 17
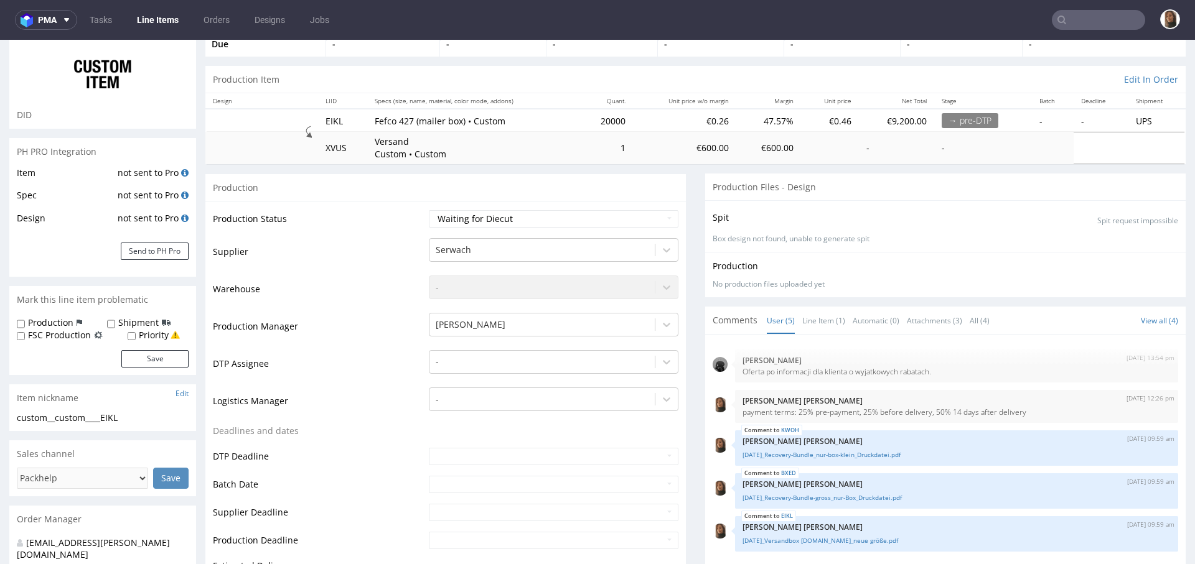
scroll to position [182, 0]
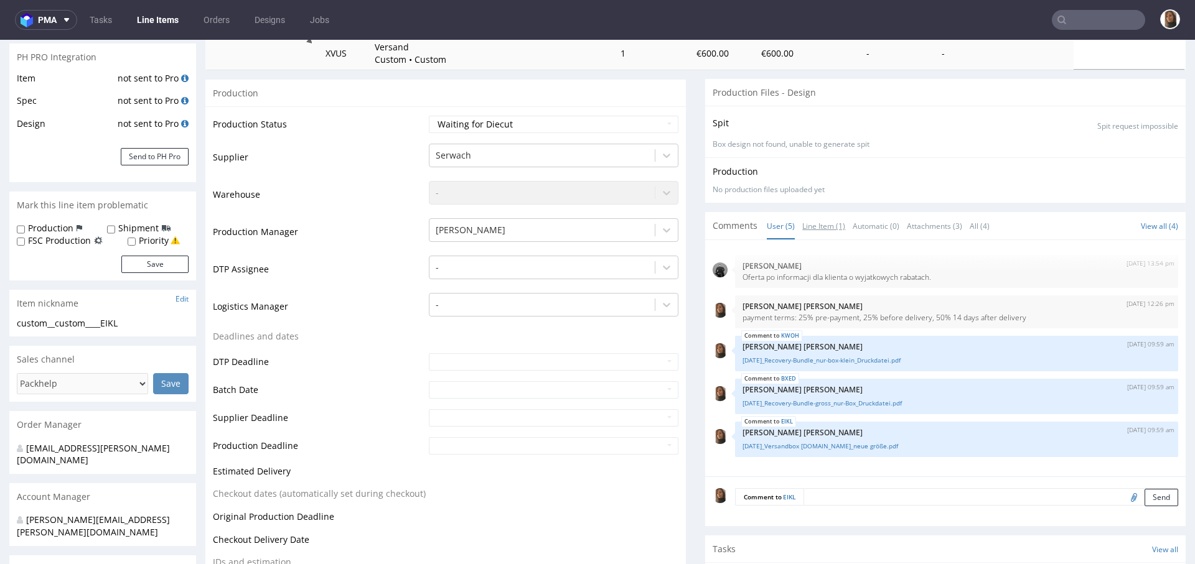
click at [807, 223] on link "Line Item (1)" at bounding box center [823, 226] width 43 height 27
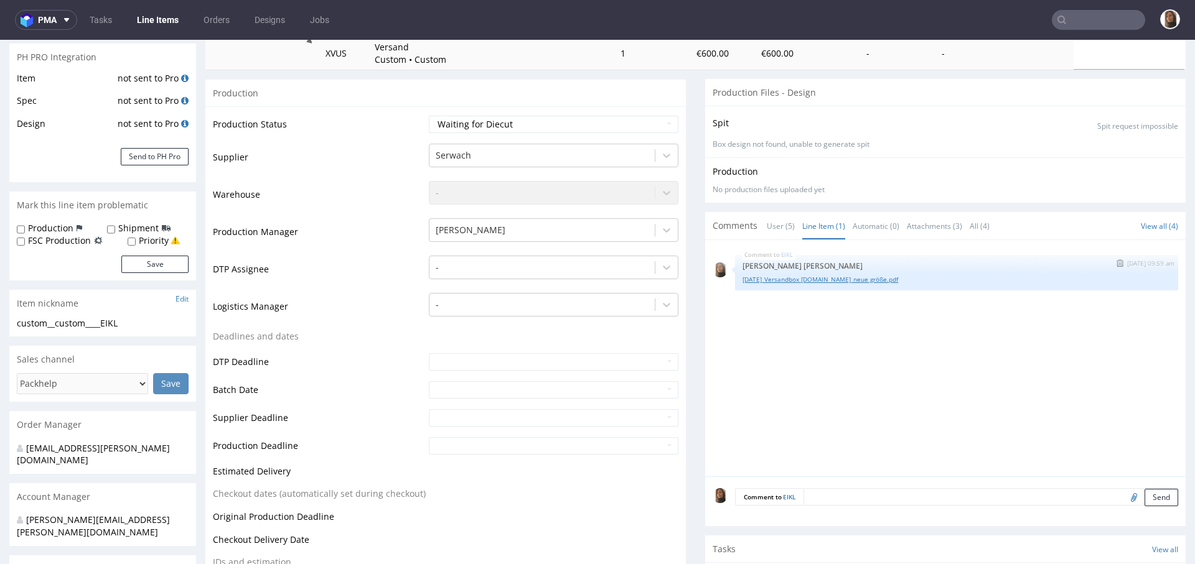
click at [798, 277] on link "25.09.15_Versandbox feels.like_neue größe.pdf" at bounding box center [956, 279] width 428 height 9
click at [852, 492] on textarea at bounding box center [956, 515] width 443 height 54
paste textarea "The inside of the shipping box remains the same."
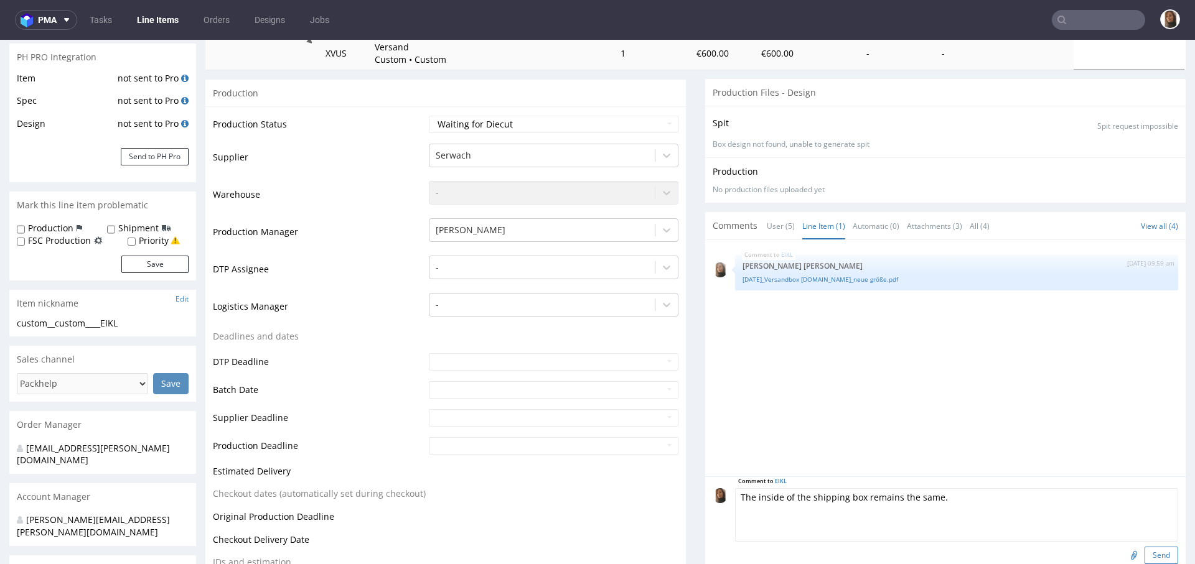
type textarea "The inside of the shipping box remains the same."
click at [1144, 551] on button "Send" at bounding box center [1161, 555] width 34 height 17
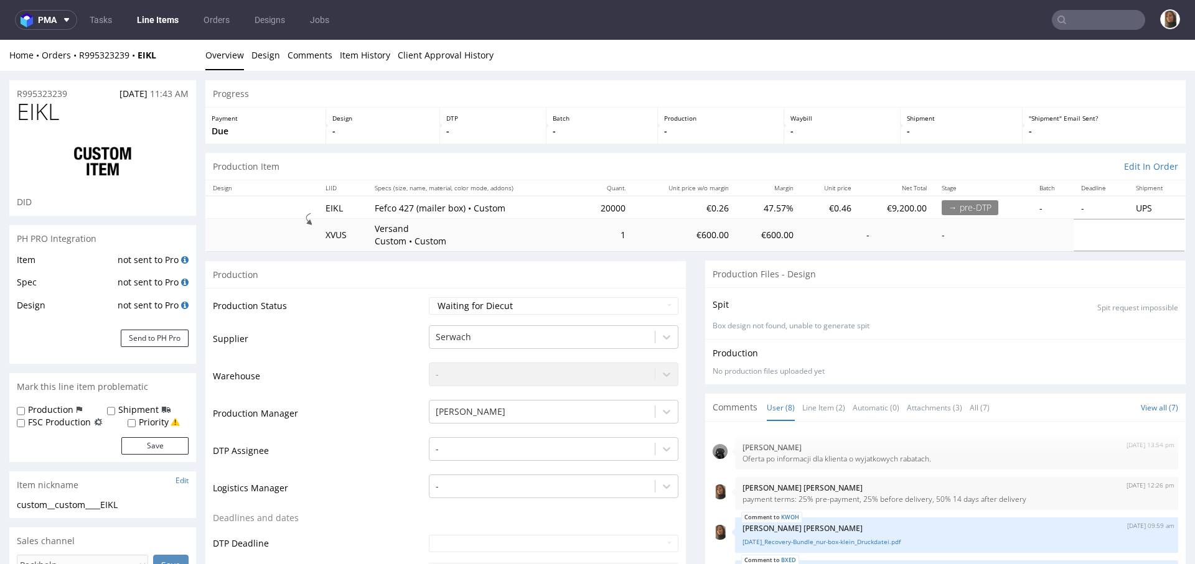
scroll to position [110, 0]
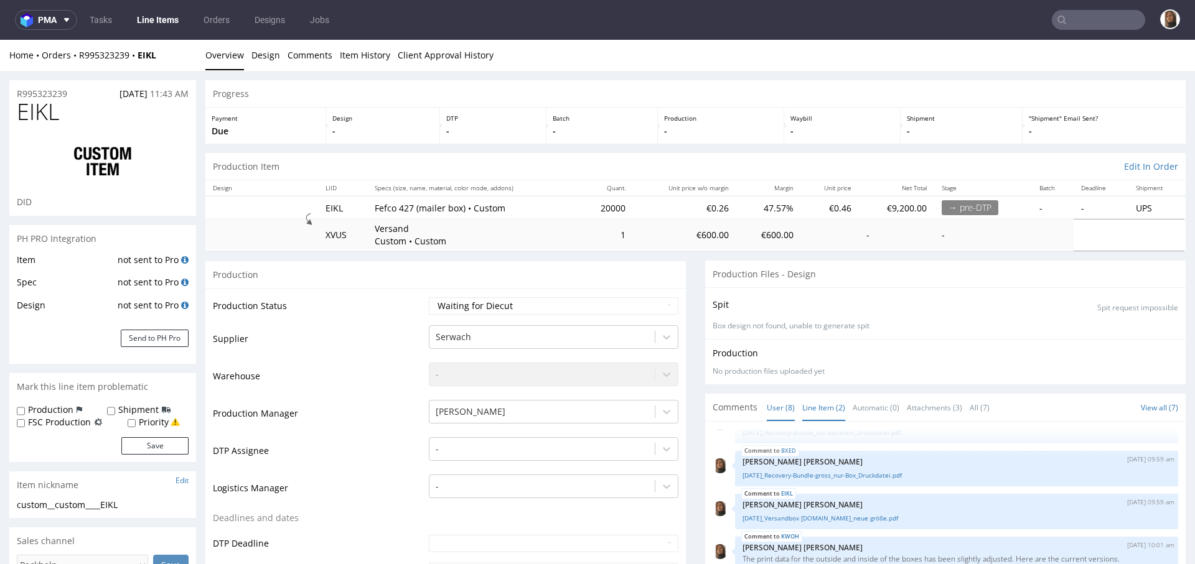
click at [813, 410] on link "Line Item (2)" at bounding box center [823, 407] width 43 height 27
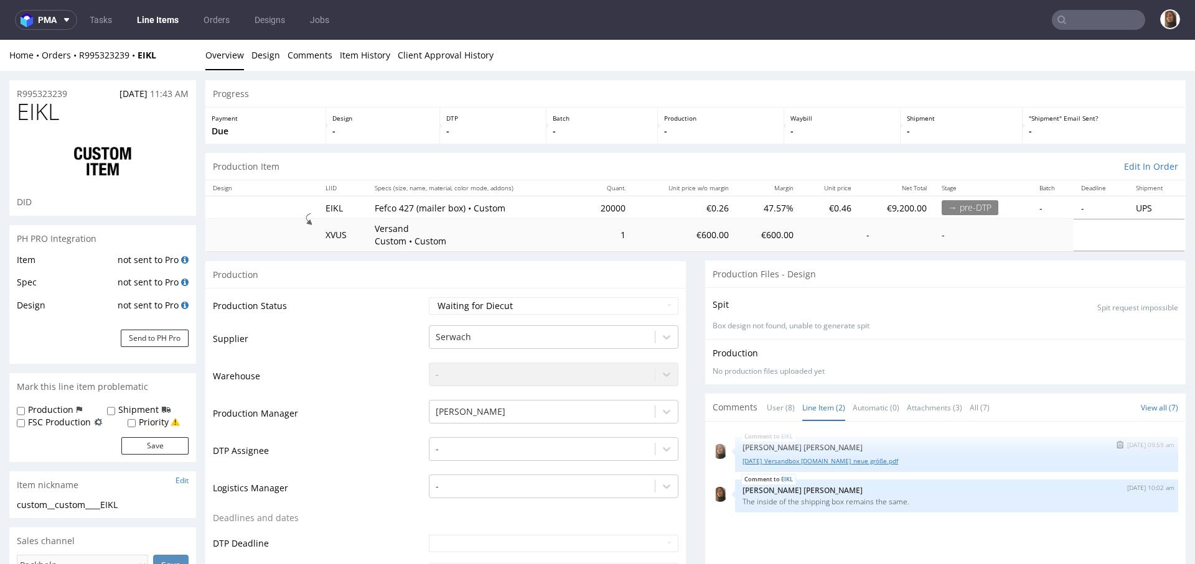
click at [812, 464] on link "25.09.15_Versandbox feels.like_neue größe.pdf" at bounding box center [956, 461] width 428 height 9
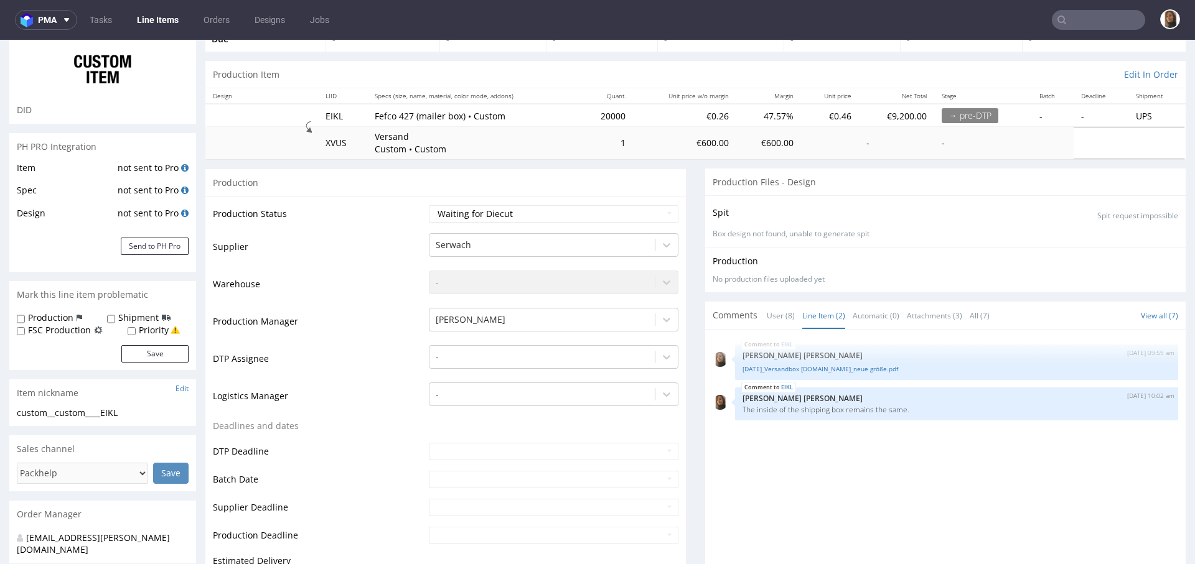
scroll to position [255, 0]
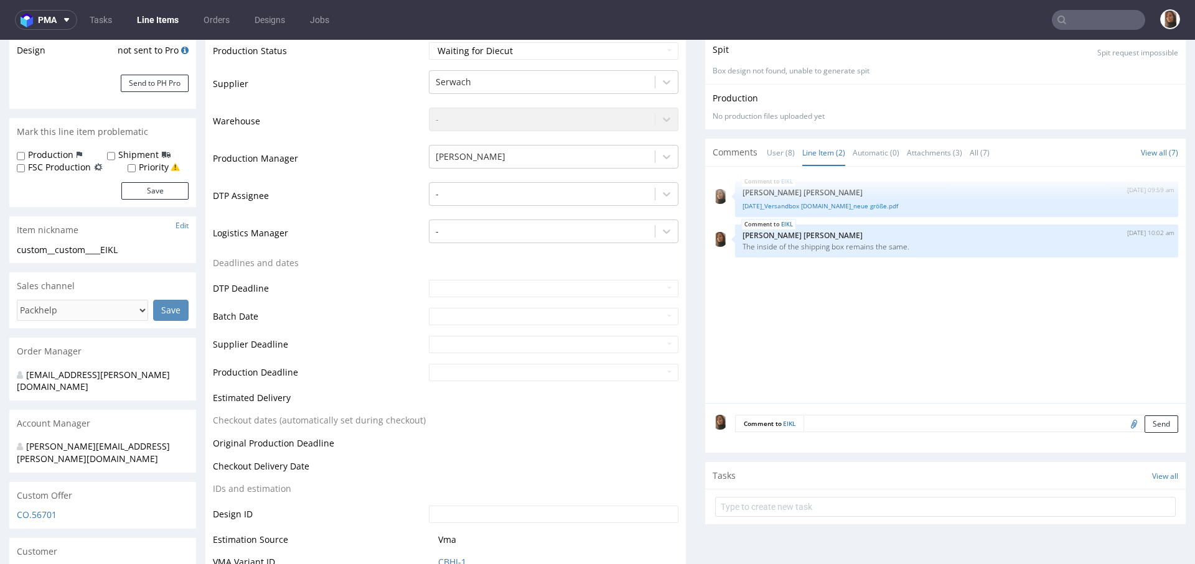
click at [832, 418] on textarea at bounding box center [990, 423] width 375 height 17
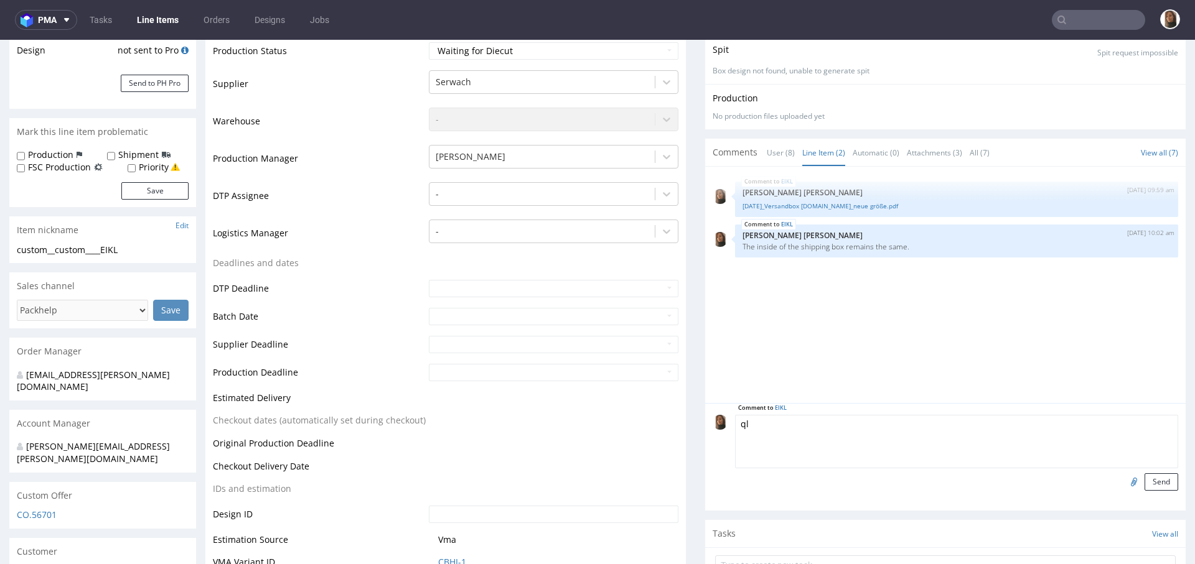
type textarea "q"
paste textarea "KKOU"
type textarea "almost reorder of KKOU"
click at [1144, 480] on button "Send" at bounding box center [1161, 481] width 34 height 17
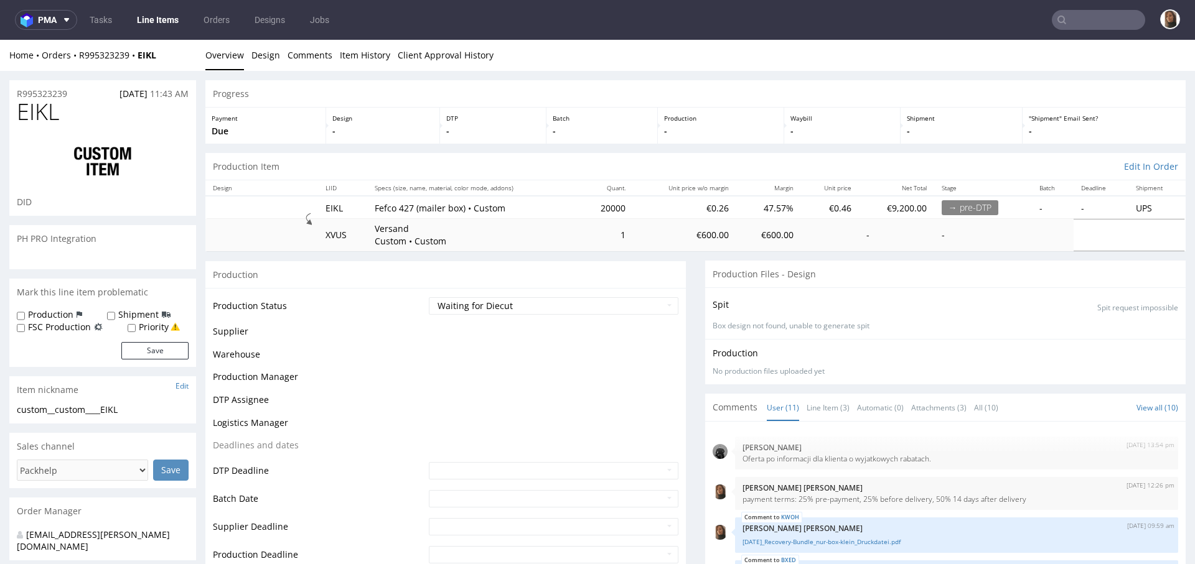
scroll to position [231, 0]
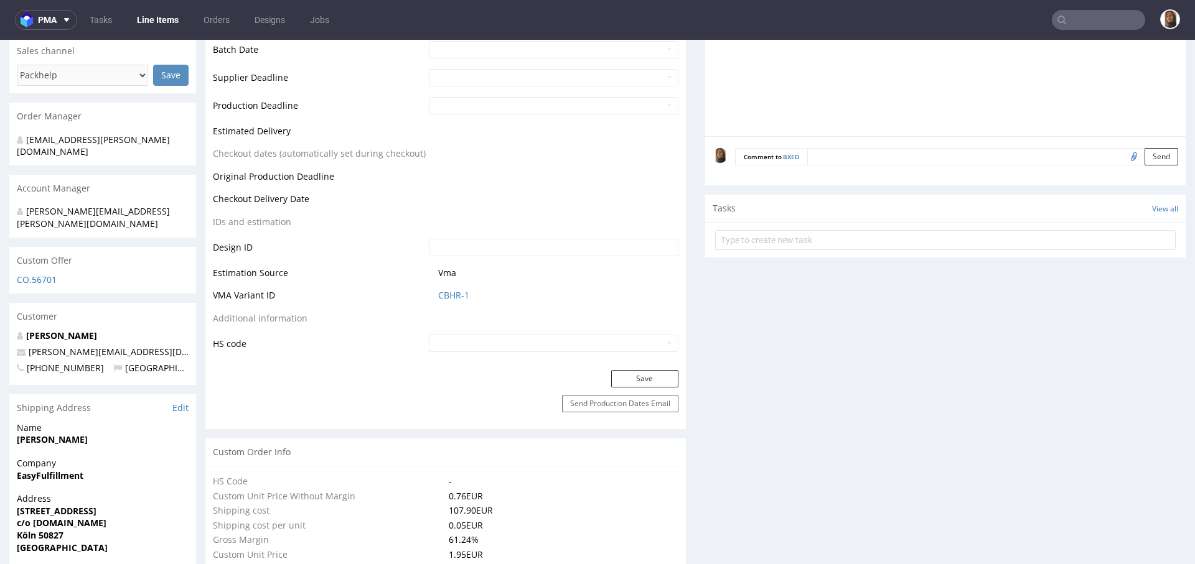
scroll to position [404, 0]
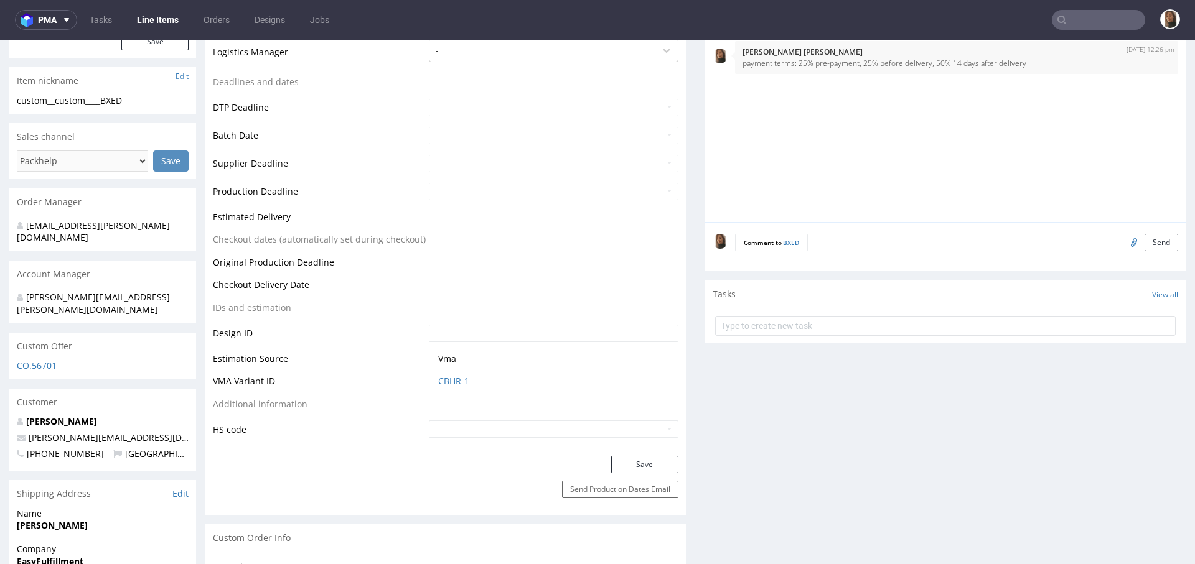
click at [1123, 242] on input "file" at bounding box center [1131, 242] width 17 height 16
type input "C:\fakepath\[DATE]_Recovery-Bundle-gross_nur-Box_Druckdatei.pdf"
click at [1144, 238] on button "Send" at bounding box center [1161, 242] width 34 height 17
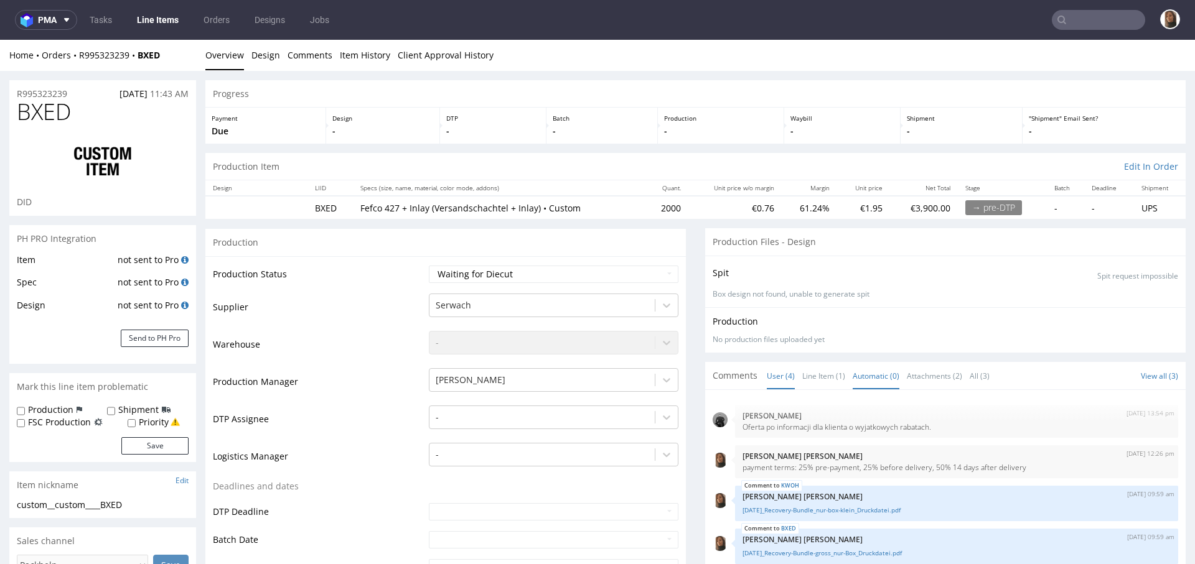
scroll to position [370, 0]
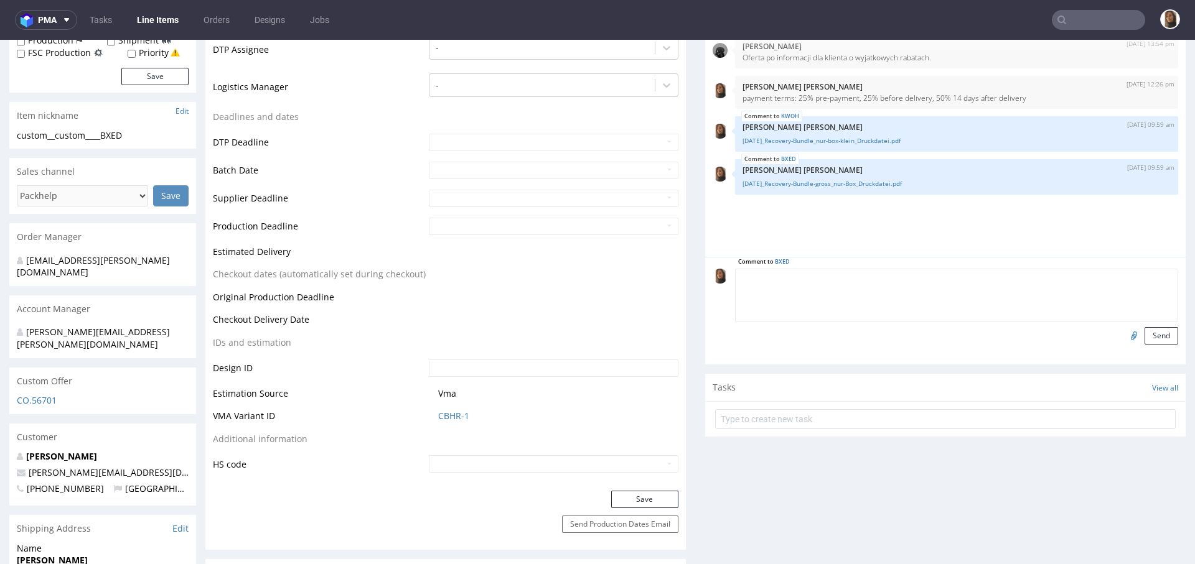
click at [824, 275] on textarea at bounding box center [956, 296] width 443 height 54
paste textarea "The print data for the outside and inside of the boxes has been slightly adjust…"
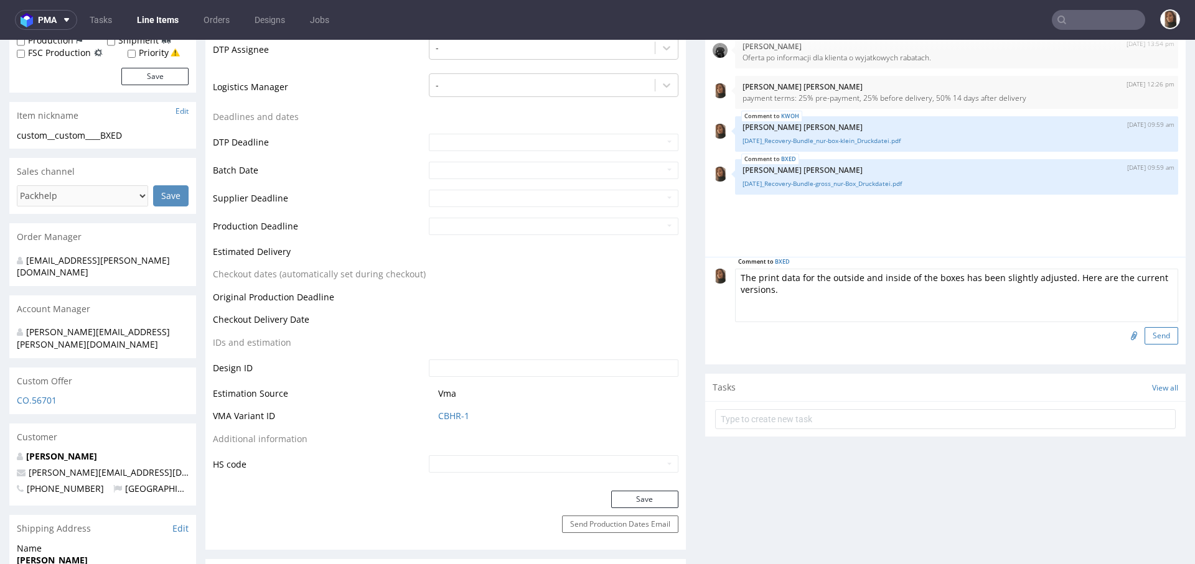
type textarea "The print data for the outside and inside of the boxes has been slightly adjust…"
click at [1144, 330] on button "Send" at bounding box center [1161, 335] width 34 height 17
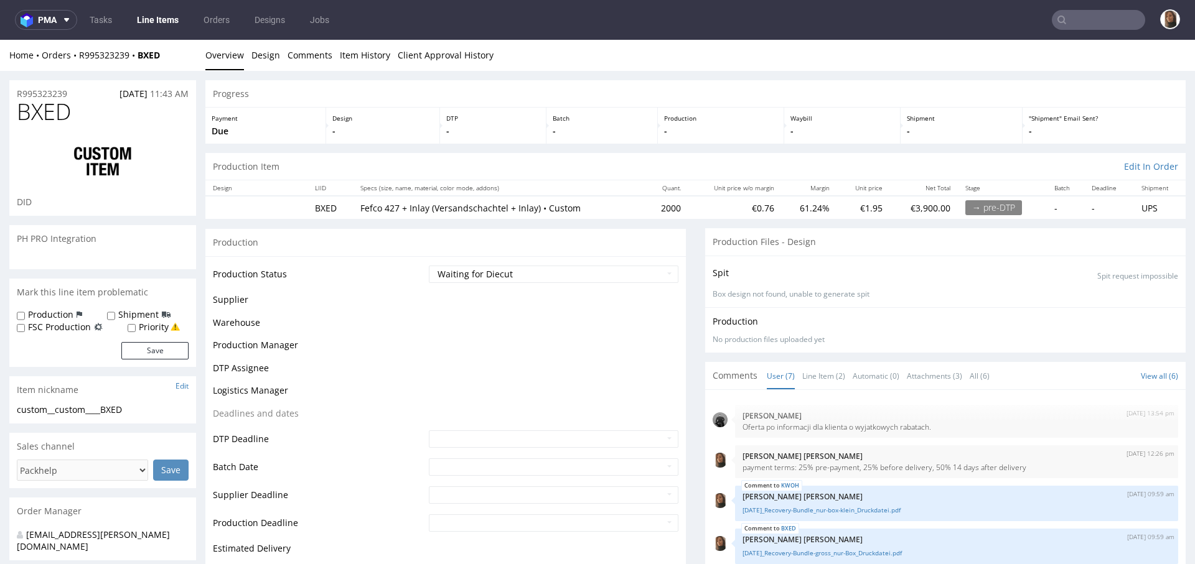
scroll to position [69, 0]
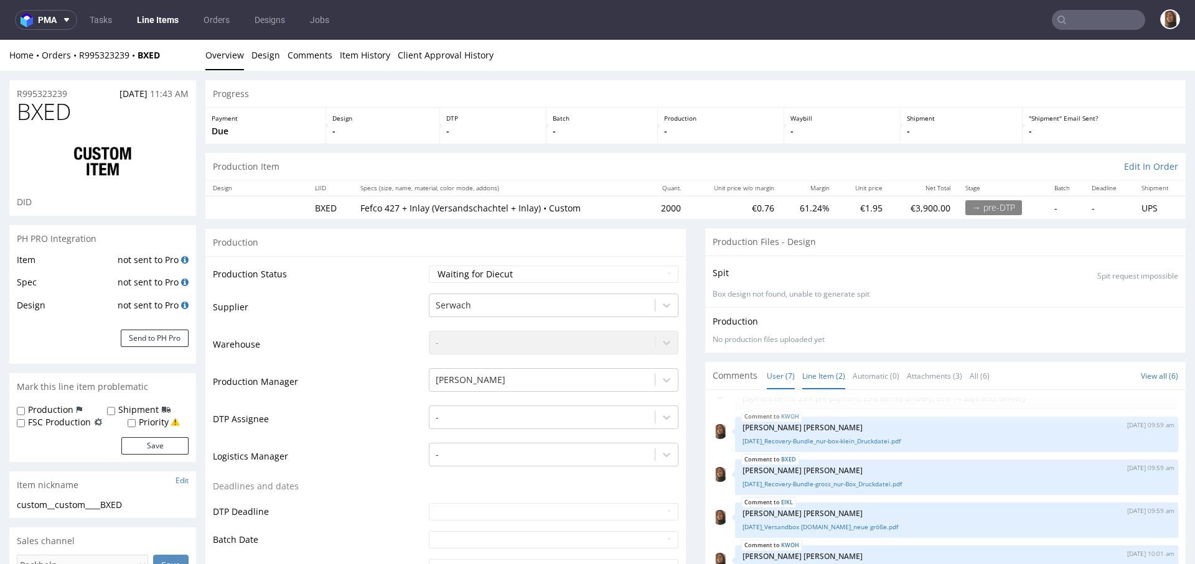
click at [820, 376] on link "Line Item (2)" at bounding box center [823, 376] width 43 height 27
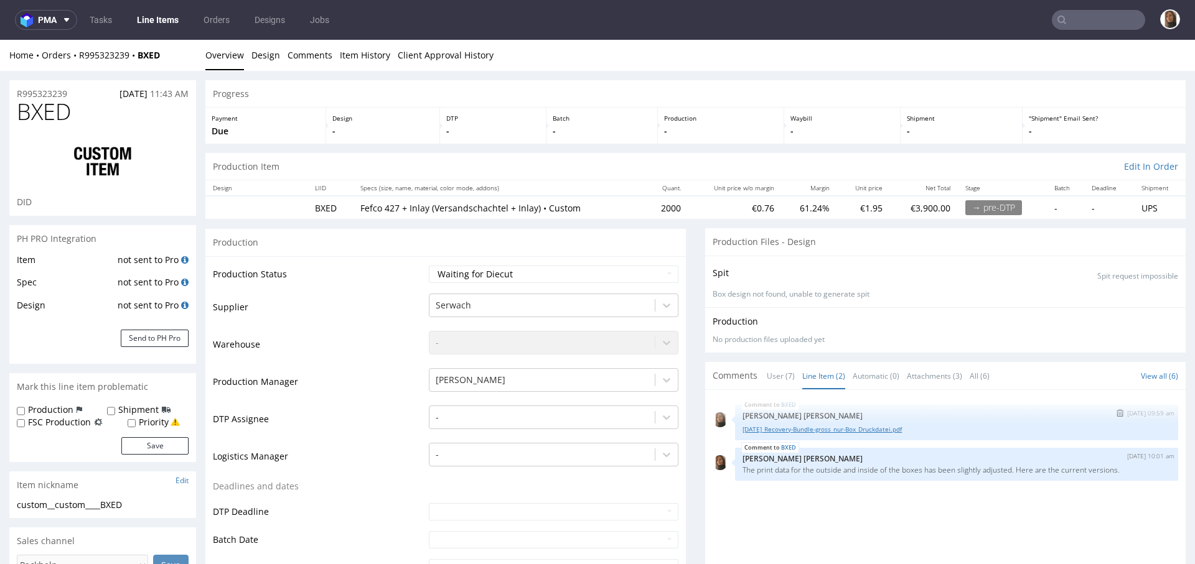
click at [834, 427] on link "[DATE]_Recovery-Bundle-gross_nur-Box_Druckdatei.pdf" at bounding box center [956, 429] width 428 height 9
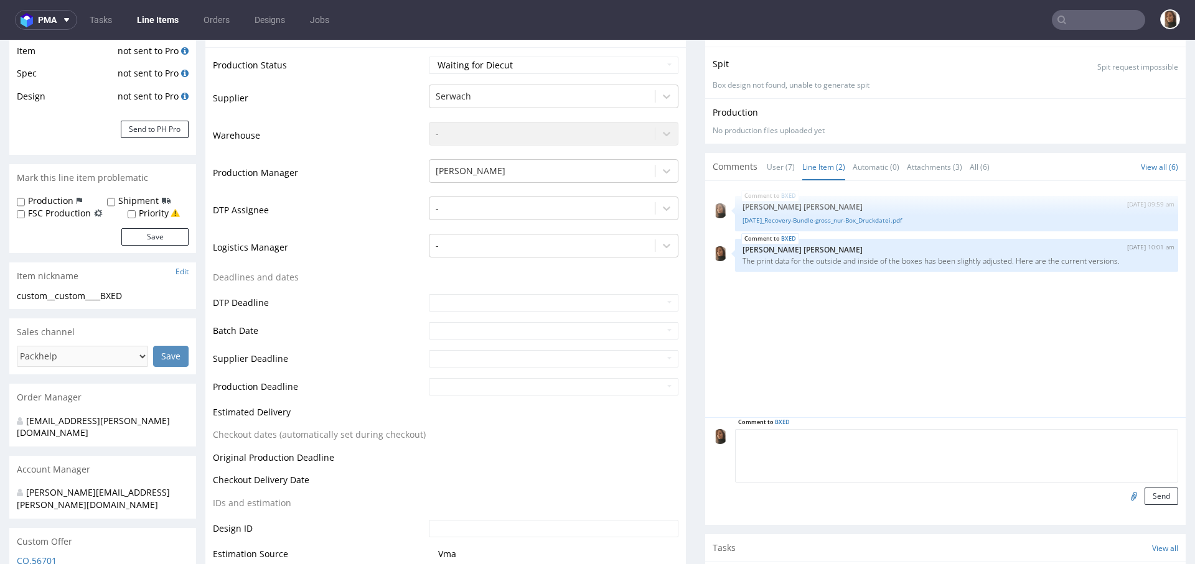
click at [836, 437] on textarea at bounding box center [956, 456] width 443 height 54
paste textarea "ZGNZ"
type textarea "almost reorder of ZGNZ"
click at [1144, 495] on button "Send" at bounding box center [1161, 496] width 34 height 17
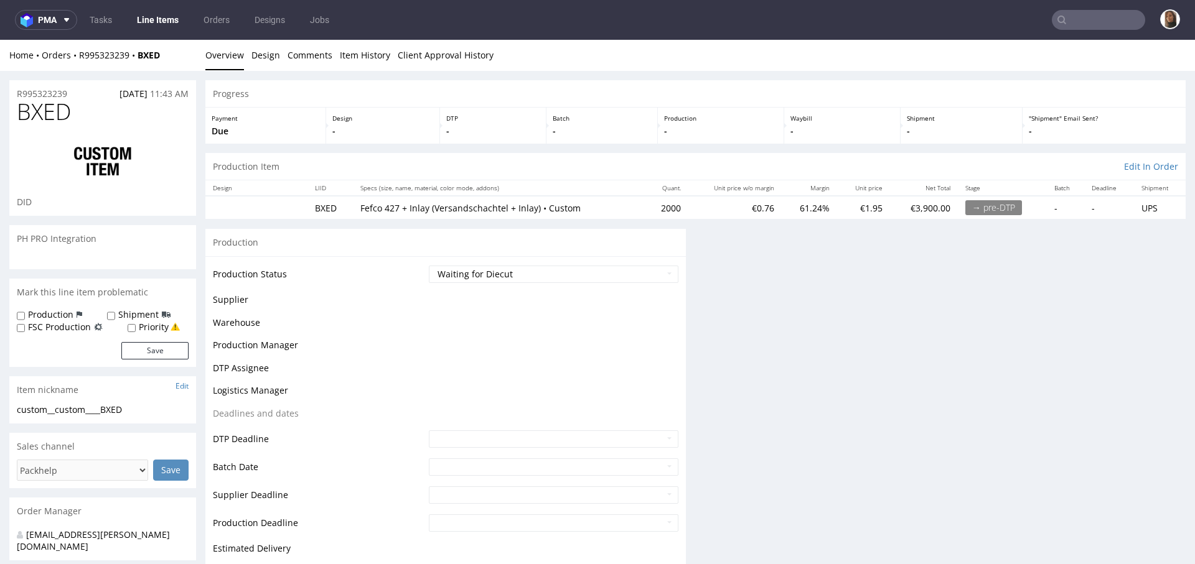
scroll to position [0, 0]
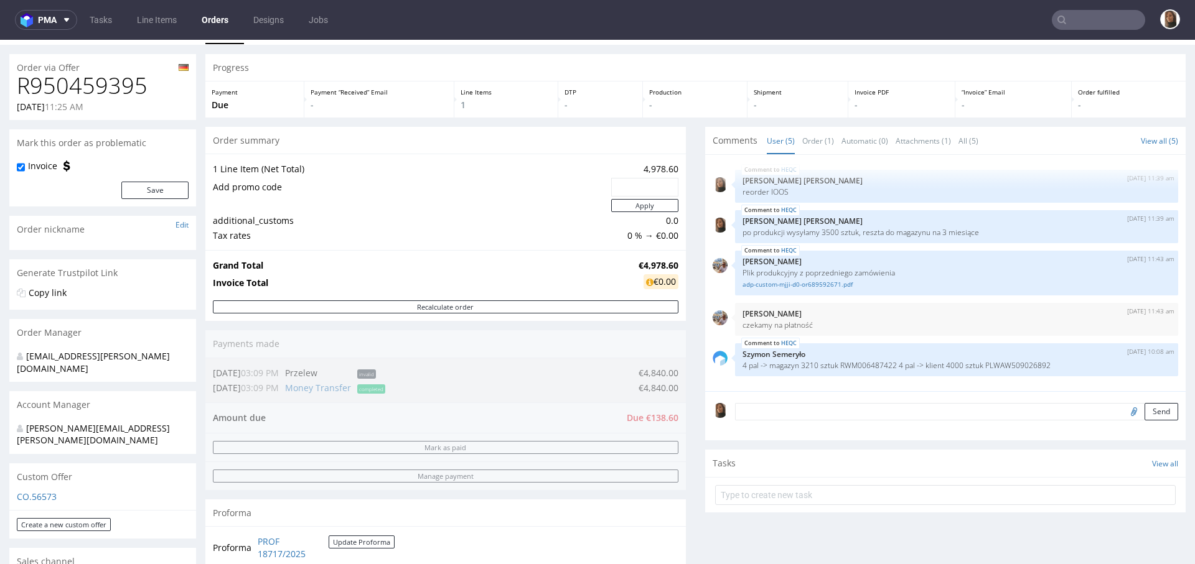
scroll to position [88, 0]
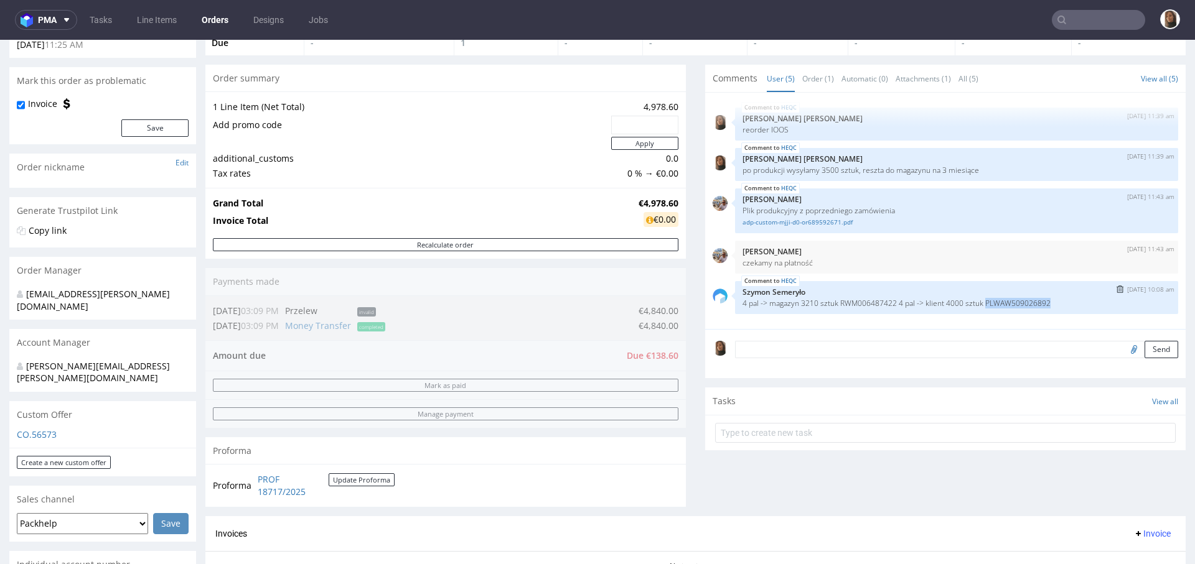
drag, startPoint x: 987, startPoint y: 301, endPoint x: 1057, endPoint y: 302, distance: 70.3
click at [1058, 301] on p "4 pal -> magazyn 3210 sztuk RWM006487422 4 pal -> klient 4000 sztuk PLWAW509026…" at bounding box center [956, 303] width 428 height 9
copy p "PLWAW509026892"
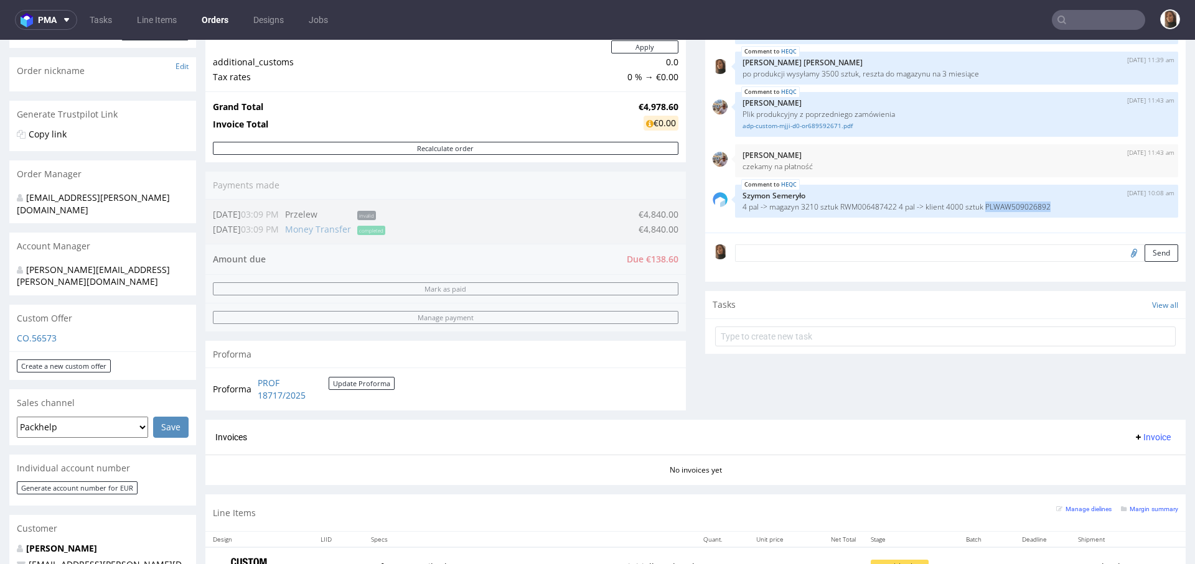
scroll to position [335, 0]
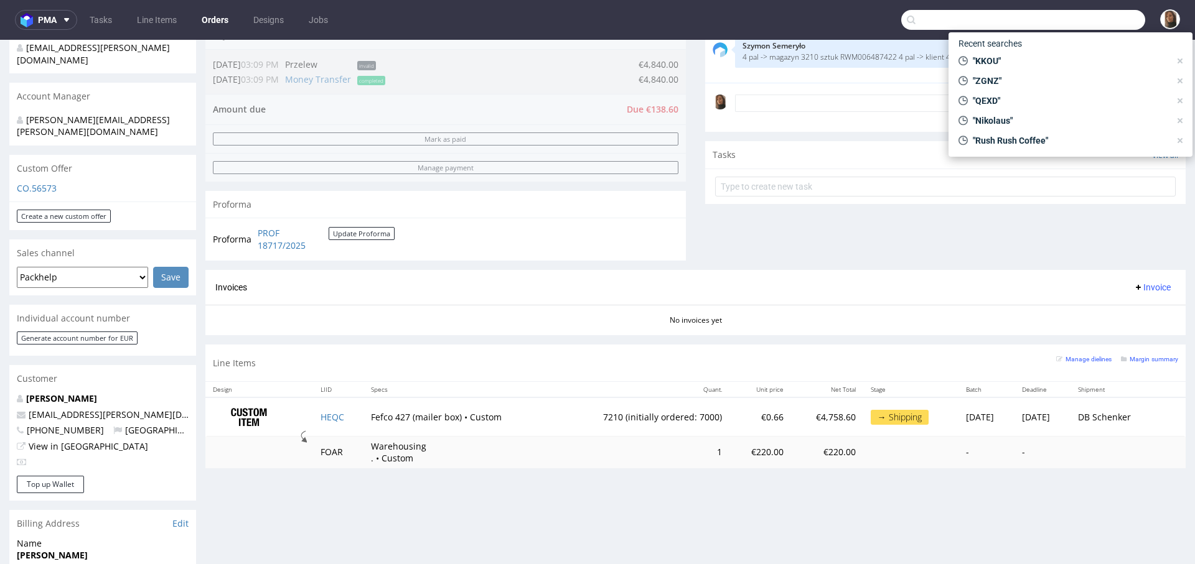
click at [1063, 24] on input "text" at bounding box center [1023, 20] width 244 height 20
paste input "[EMAIL_ADDRESS][DOMAIN_NAME]"
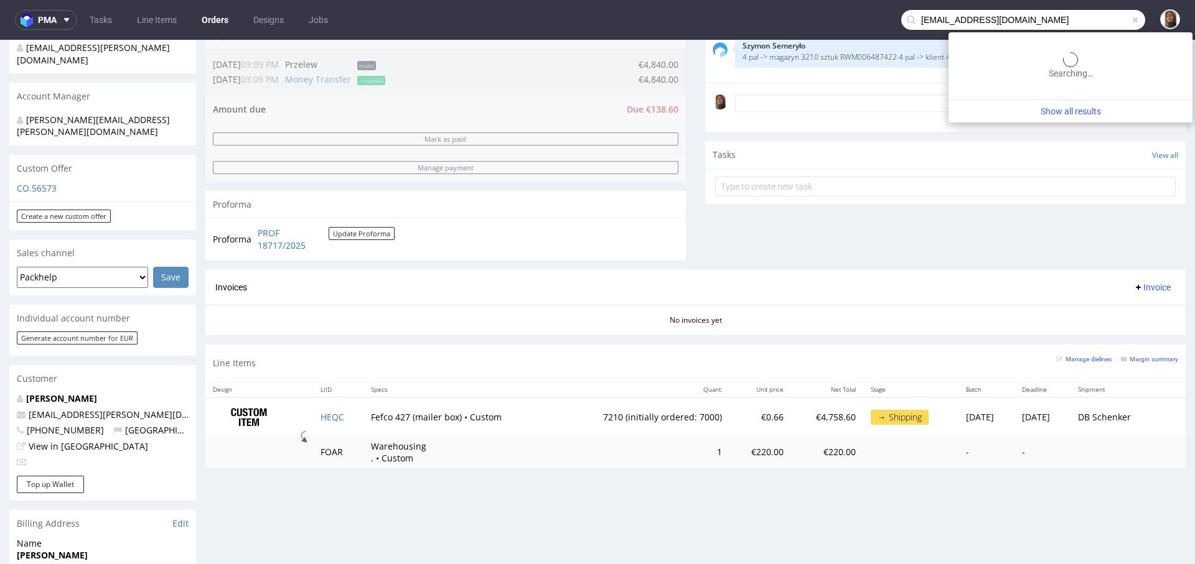
type input "[EMAIL_ADDRESS][DOMAIN_NAME]"
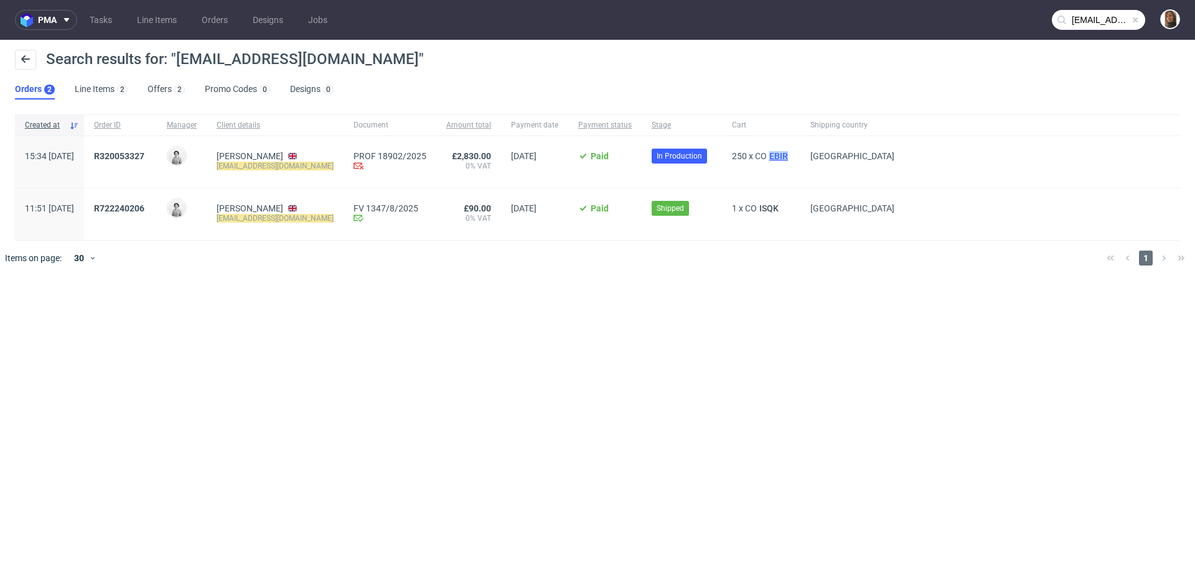
click at [787, 157] on span "EBIR" at bounding box center [779, 156] width 24 height 10
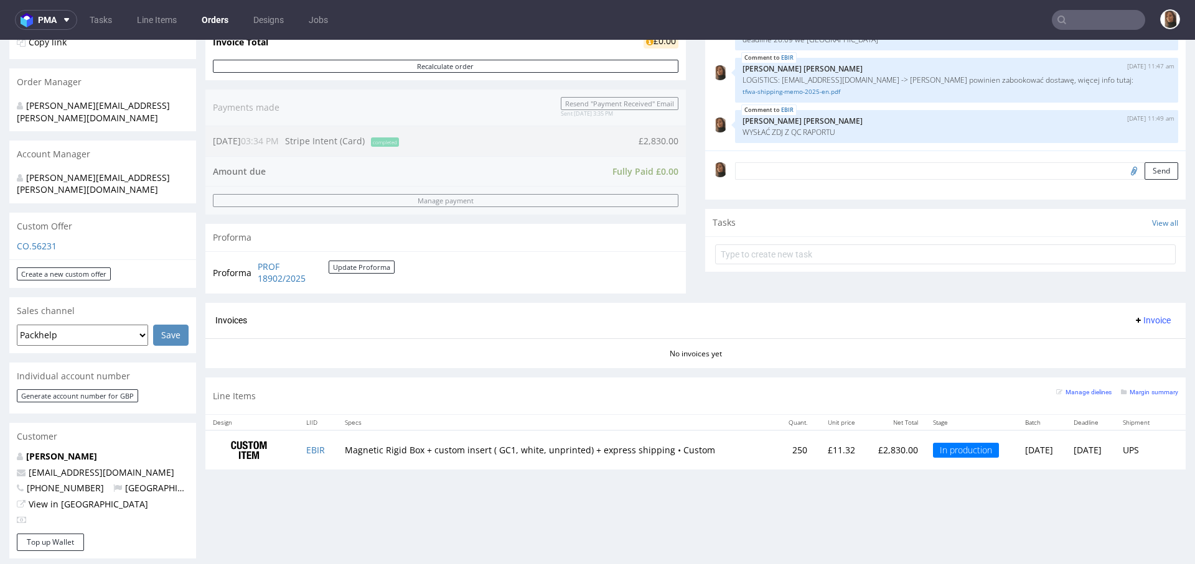
scroll to position [324, 0]
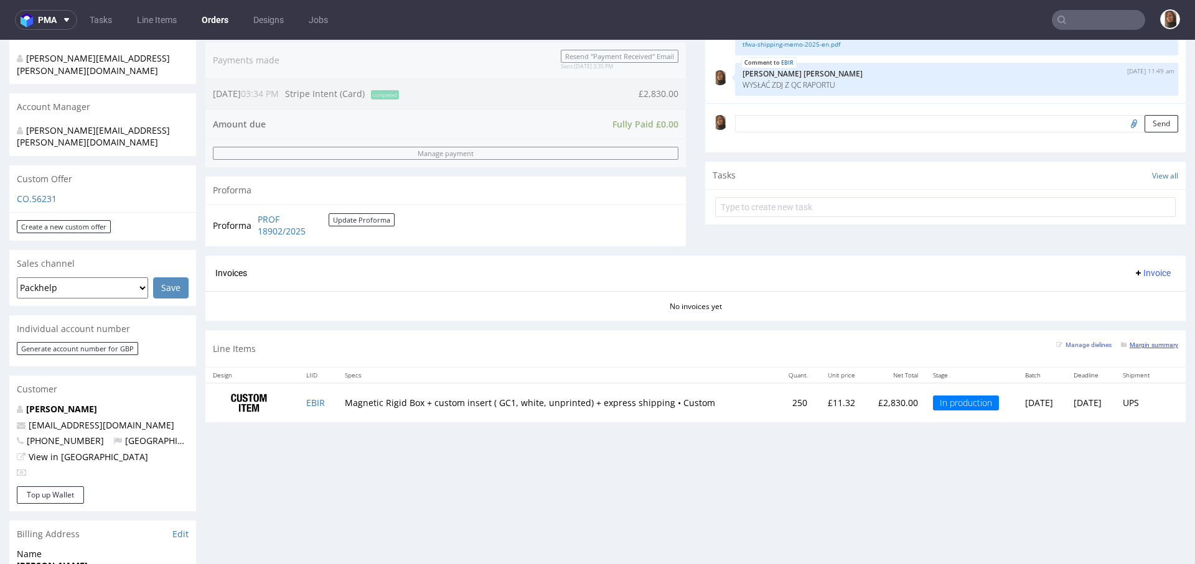
click at [1121, 342] on small "Margin summary" at bounding box center [1149, 345] width 57 height 7
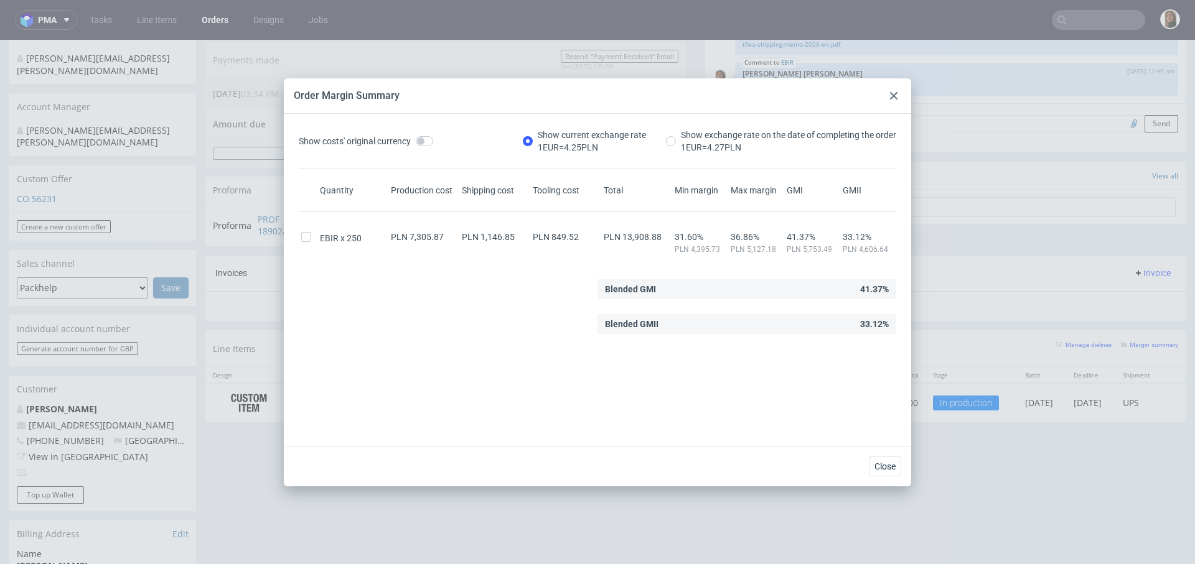
click at [897, 93] on div at bounding box center [893, 95] width 15 height 15
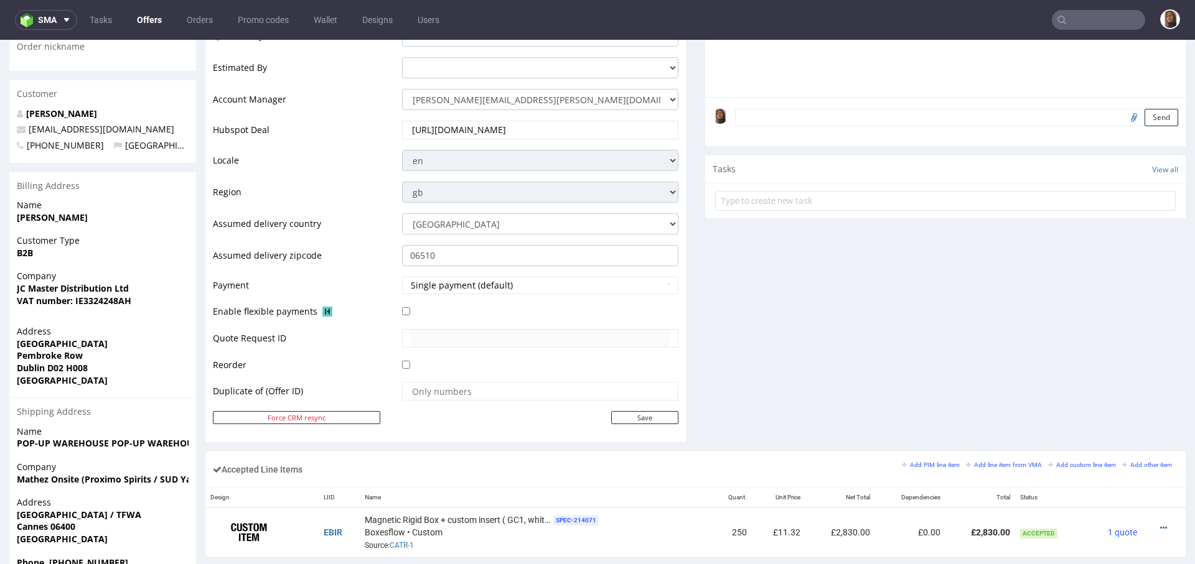
scroll to position [645, 0]
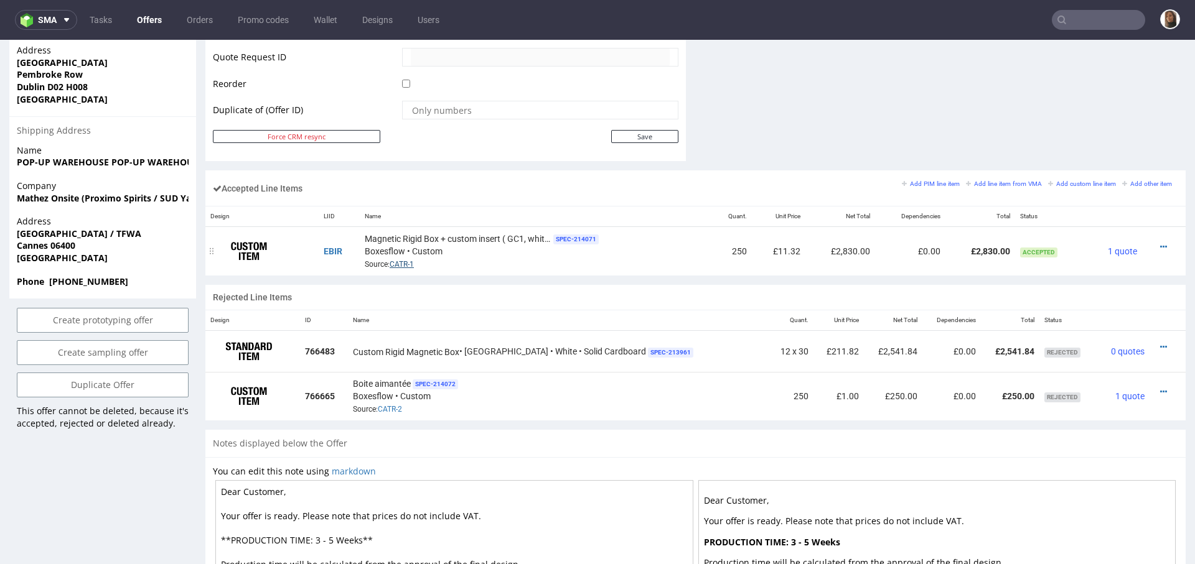
click at [400, 261] on link "CATR-1" at bounding box center [401, 264] width 24 height 9
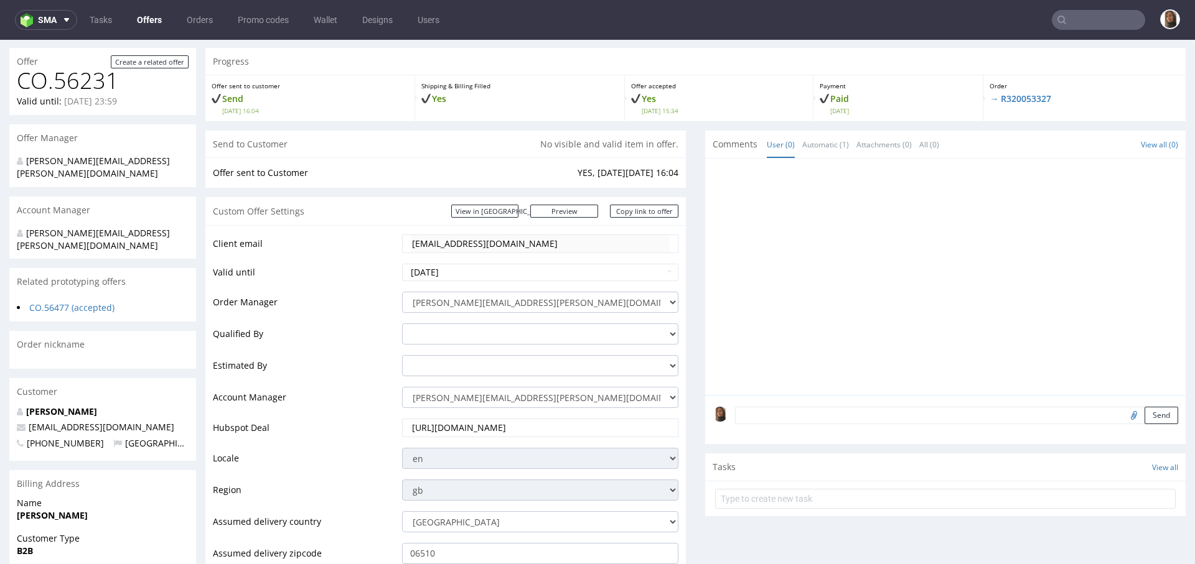
scroll to position [0, 0]
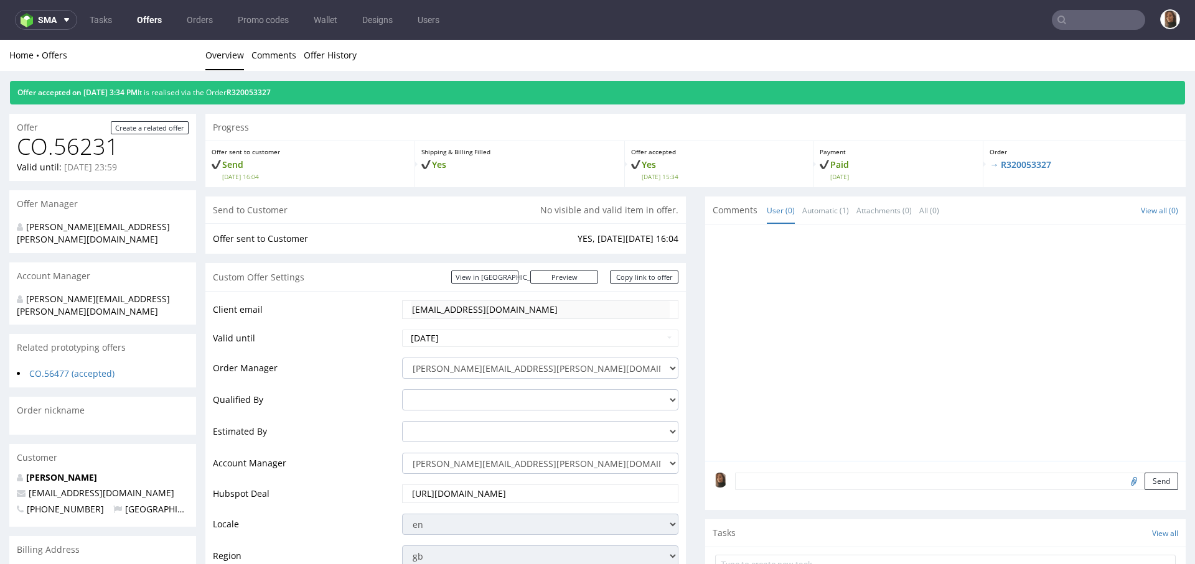
click at [292, 97] on div "Offer accepted on 29.08.2025 3:34 PM It is realised via the Order R320053327" at bounding box center [597, 93] width 1175 height 24
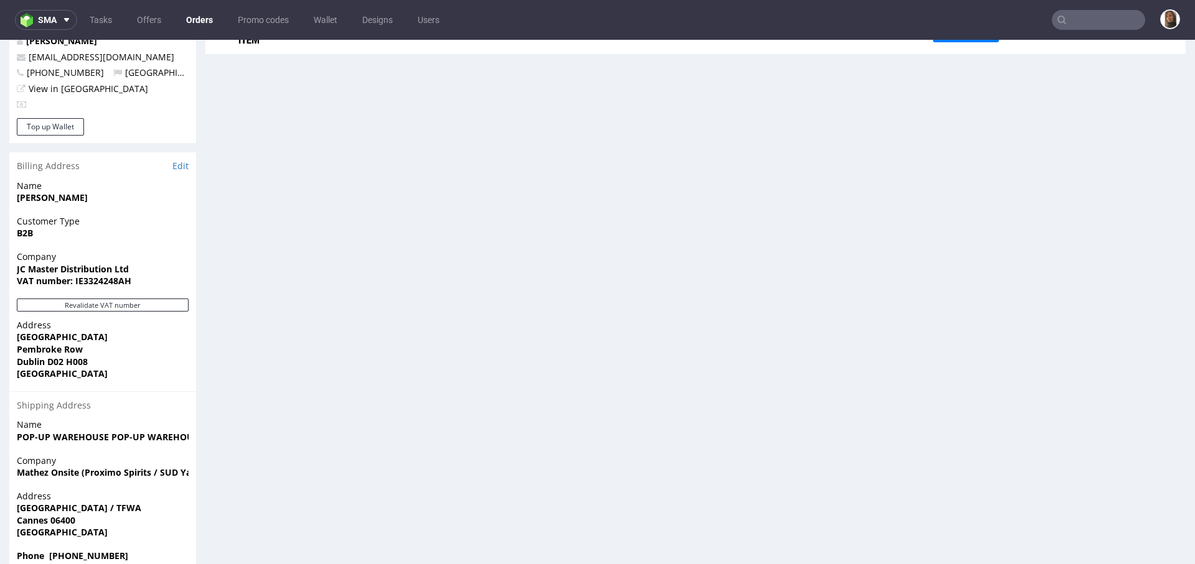
scroll to position [412, 0]
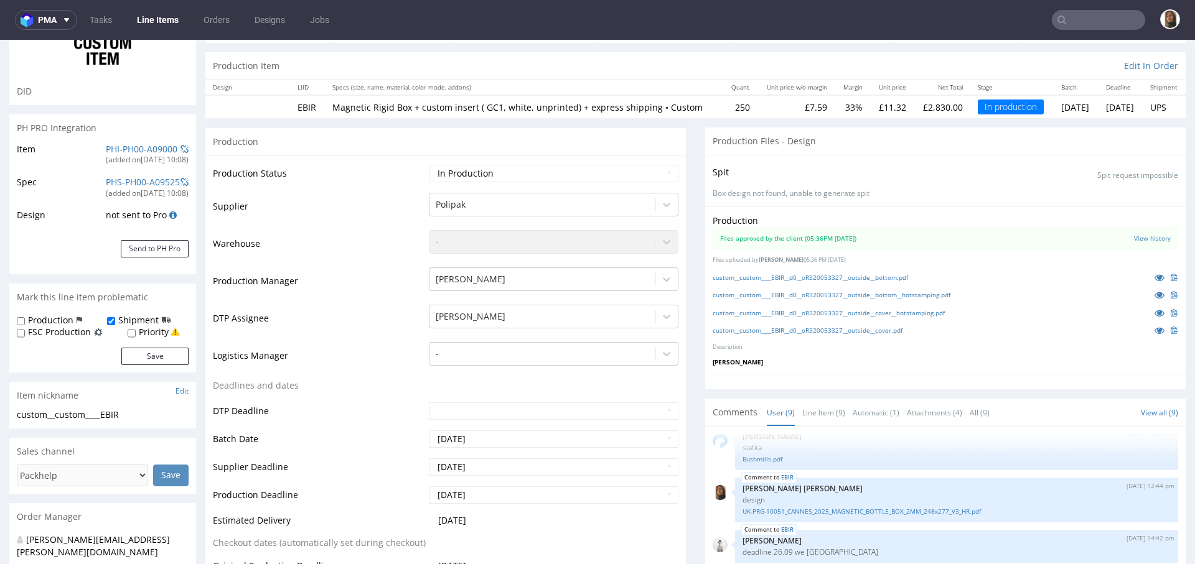
scroll to position [235, 0]
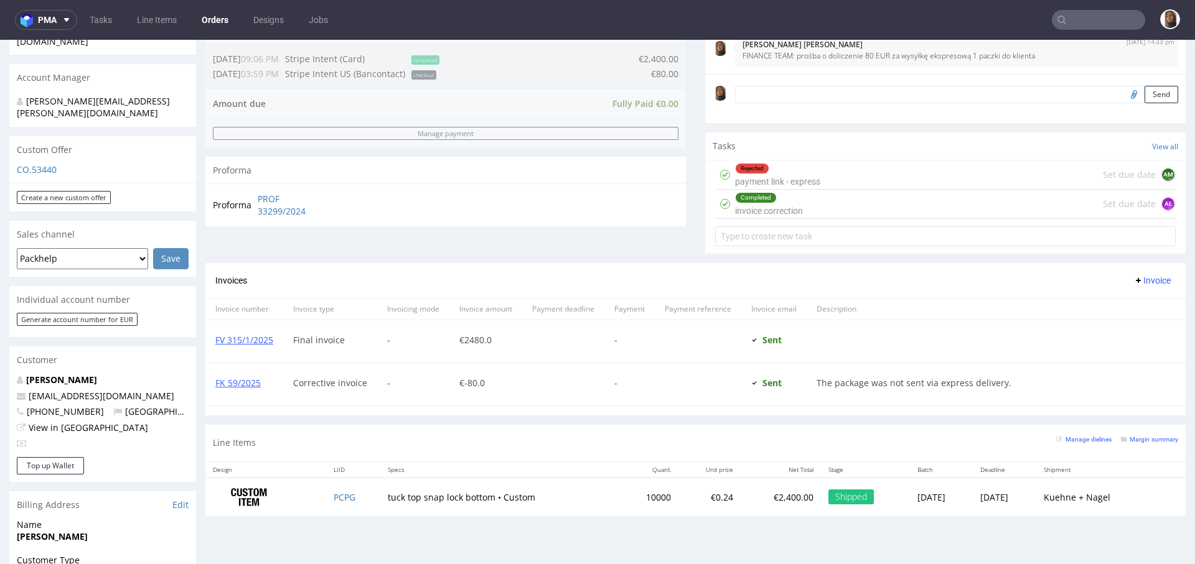
scroll to position [394, 0]
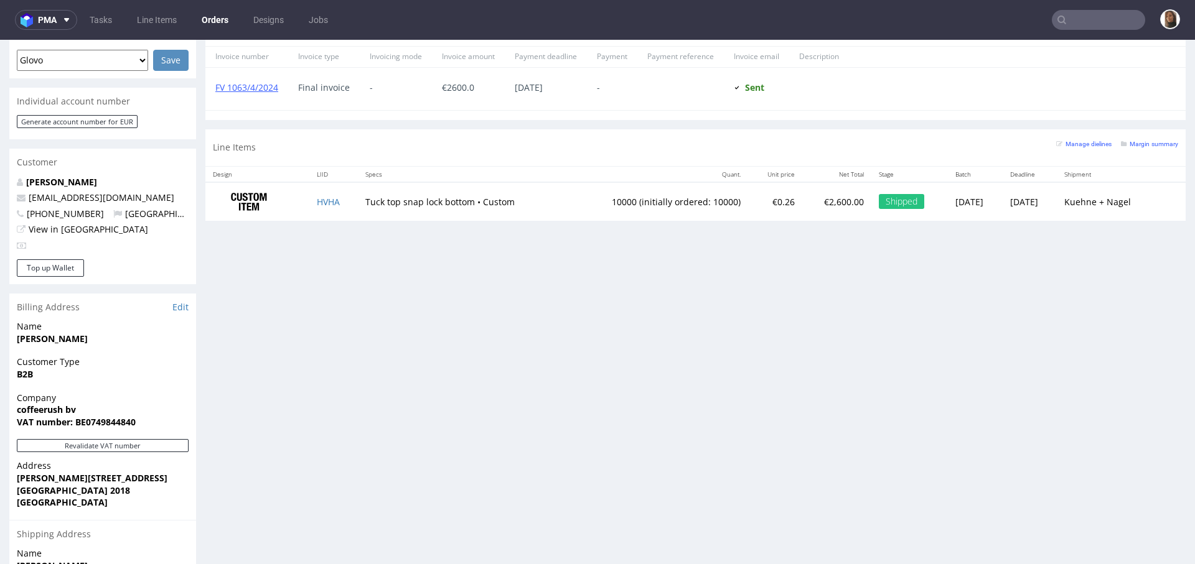
scroll to position [683, 0]
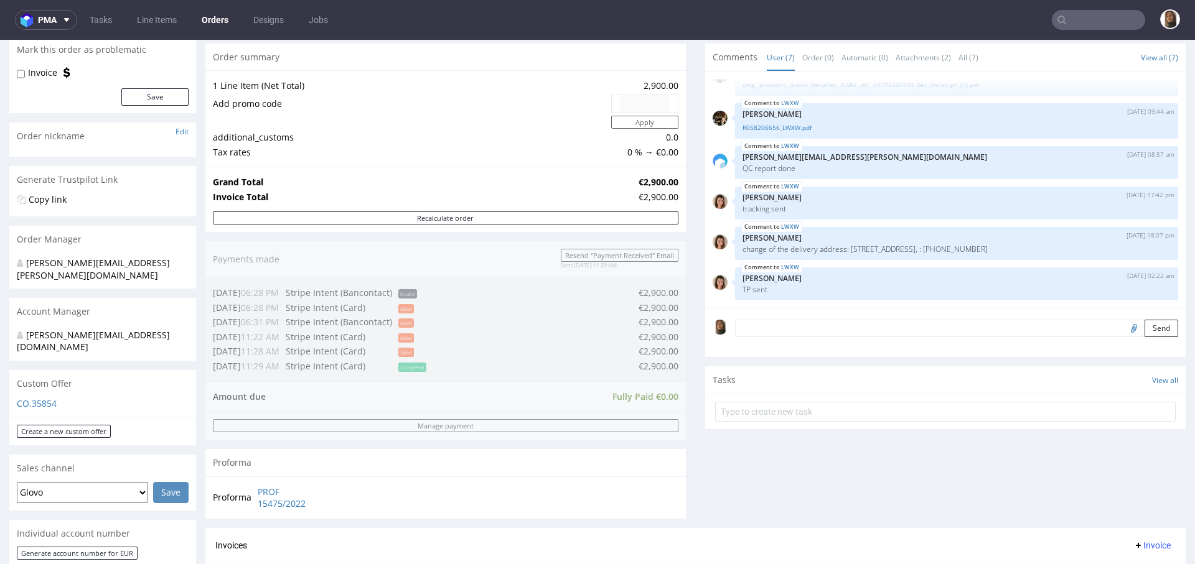
scroll to position [389, 0]
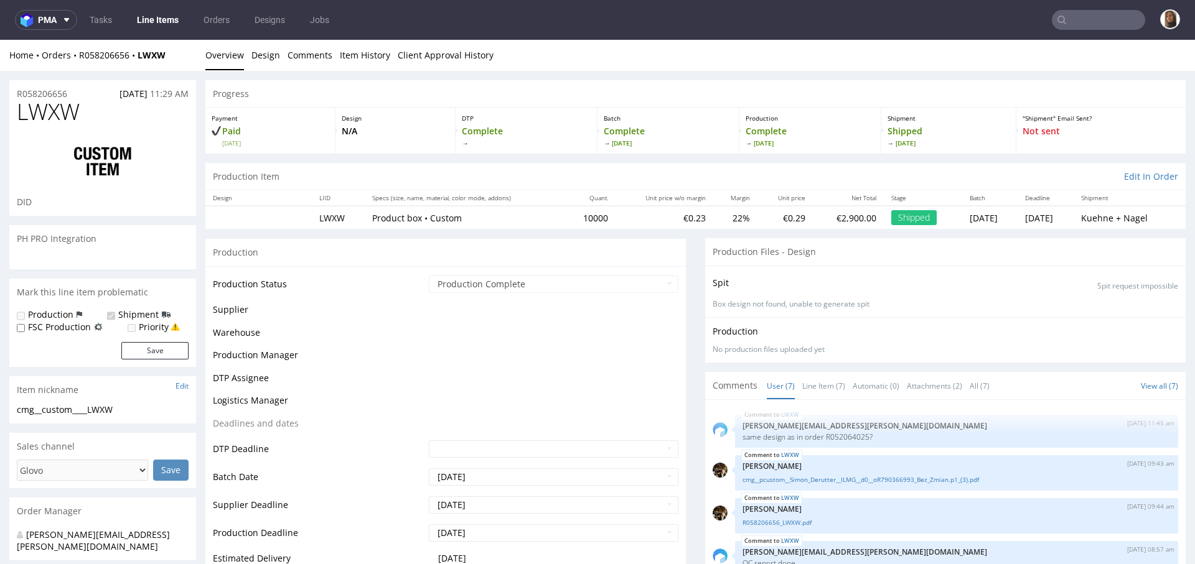
scroll to position [67, 0]
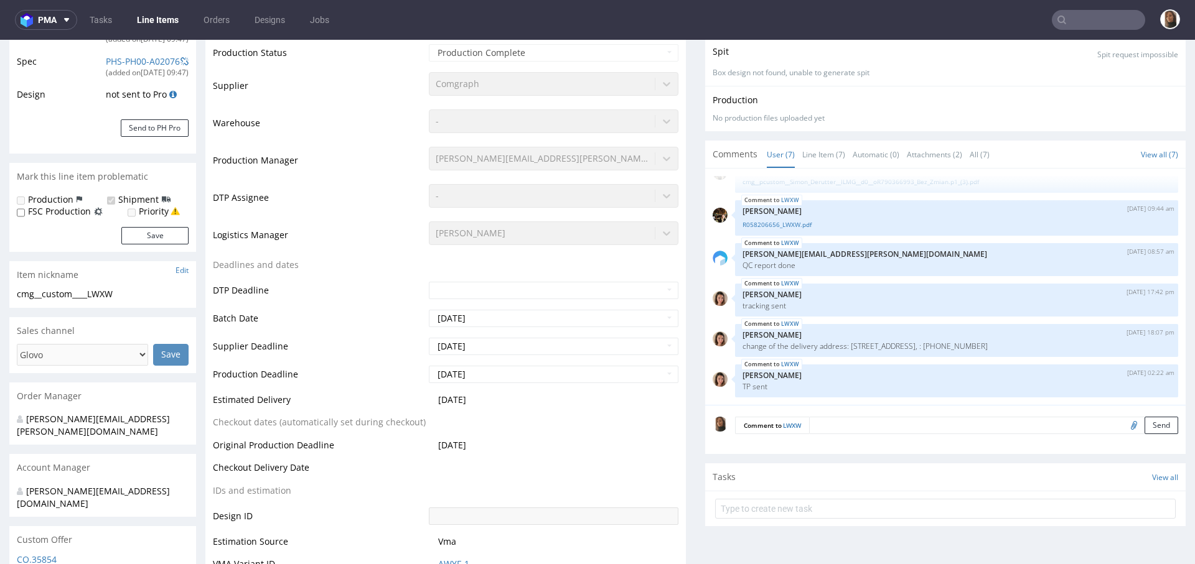
select select "in_progress"
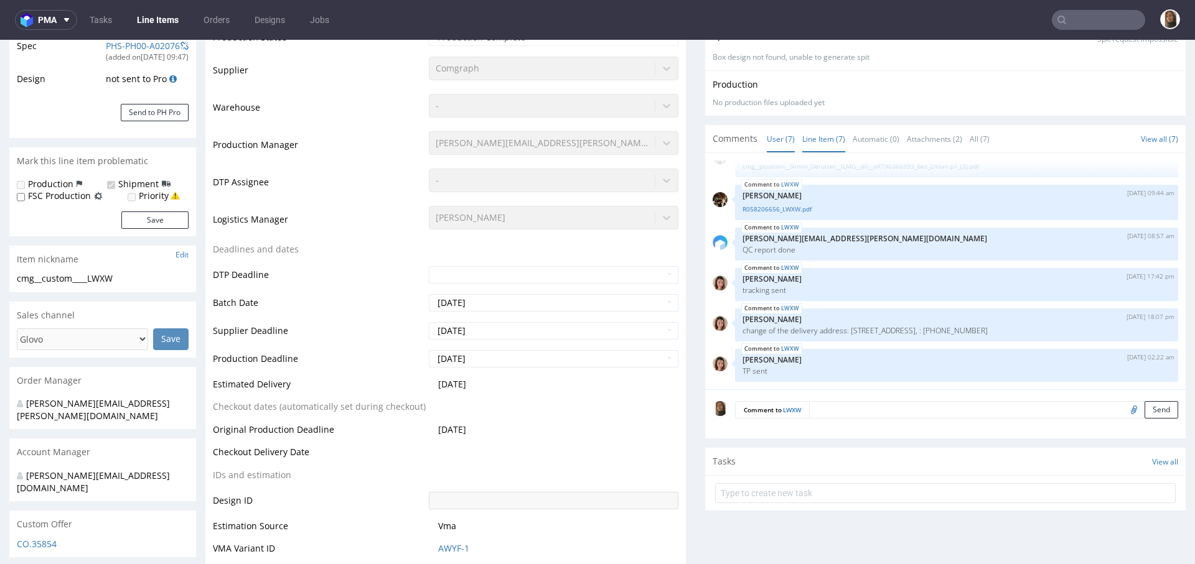
click at [802, 144] on link "Line Item (7)" at bounding box center [823, 139] width 43 height 27
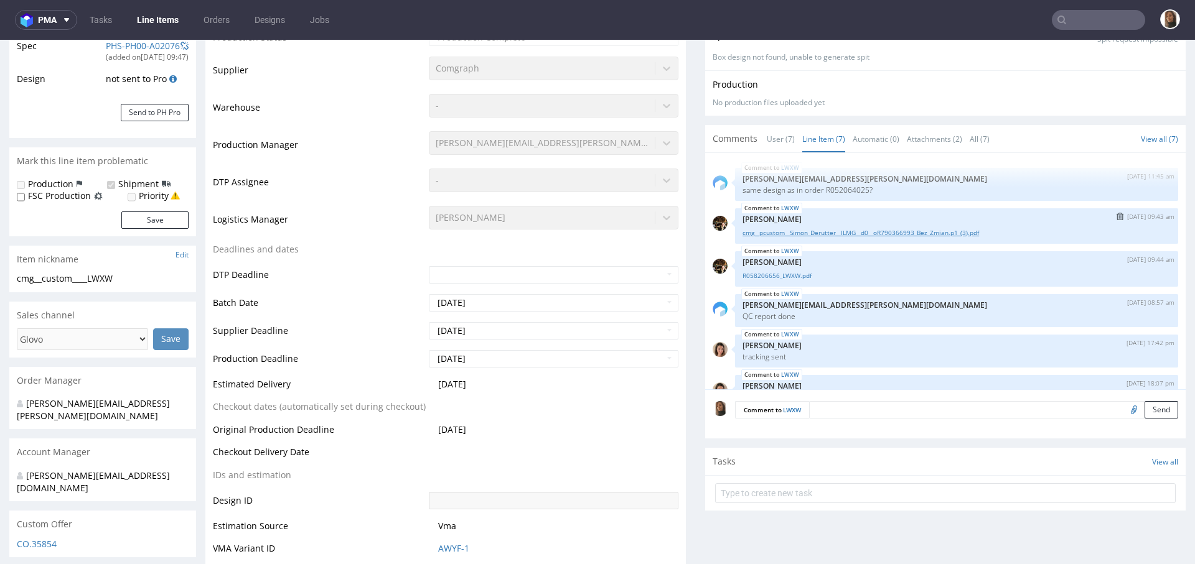
click at [801, 235] on link "cmg__pcustom__Simon_Derutter__ILMG__d0__oR790366993_Bez_Zmian.p1_(3).pdf" at bounding box center [956, 232] width 428 height 9
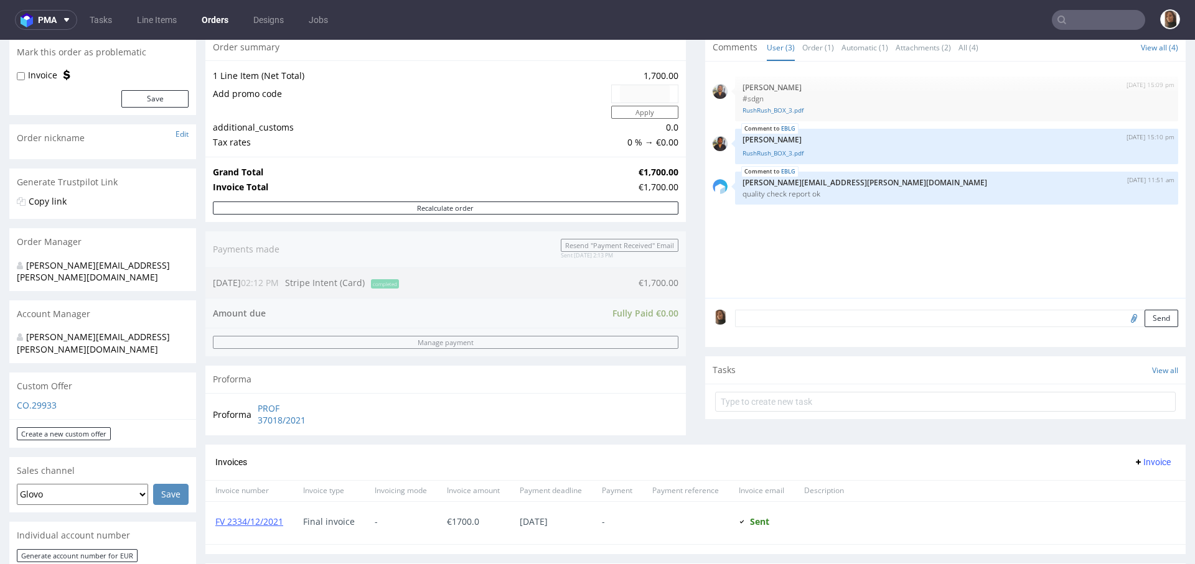
scroll to position [58, 0]
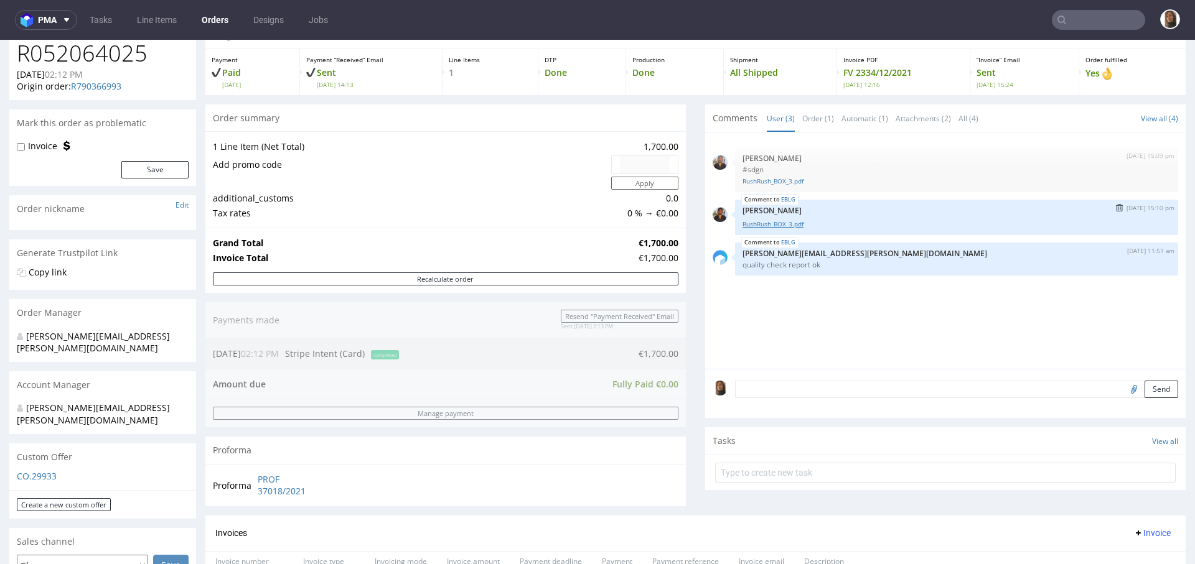
click at [755, 226] on link "RushRush_BOX_3.pdf" at bounding box center [956, 224] width 428 height 9
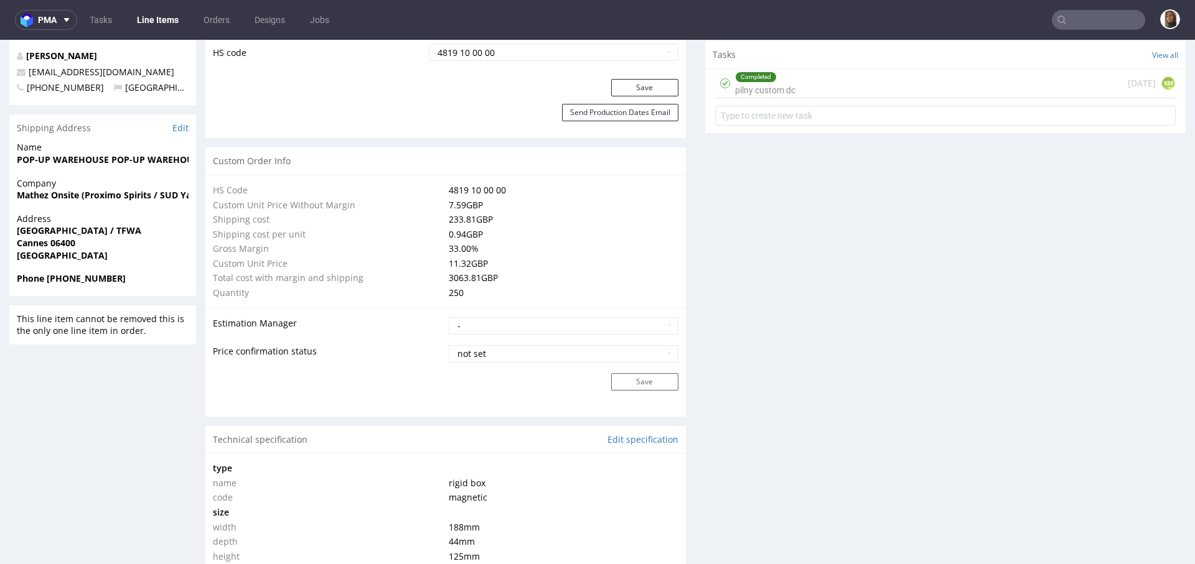
scroll to position [727, 0]
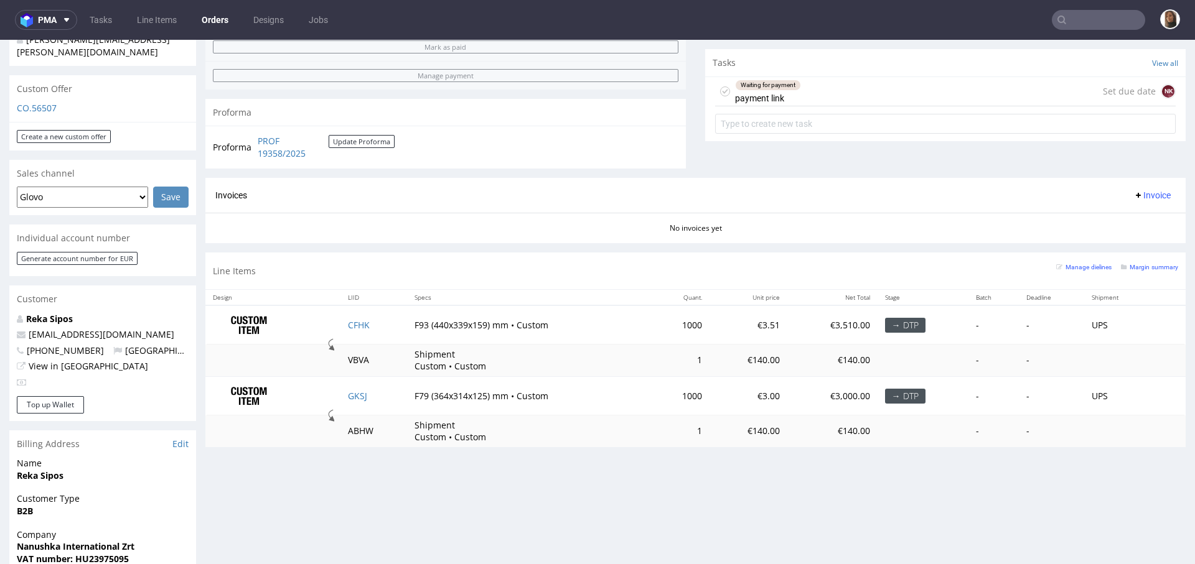
scroll to position [441, 0]
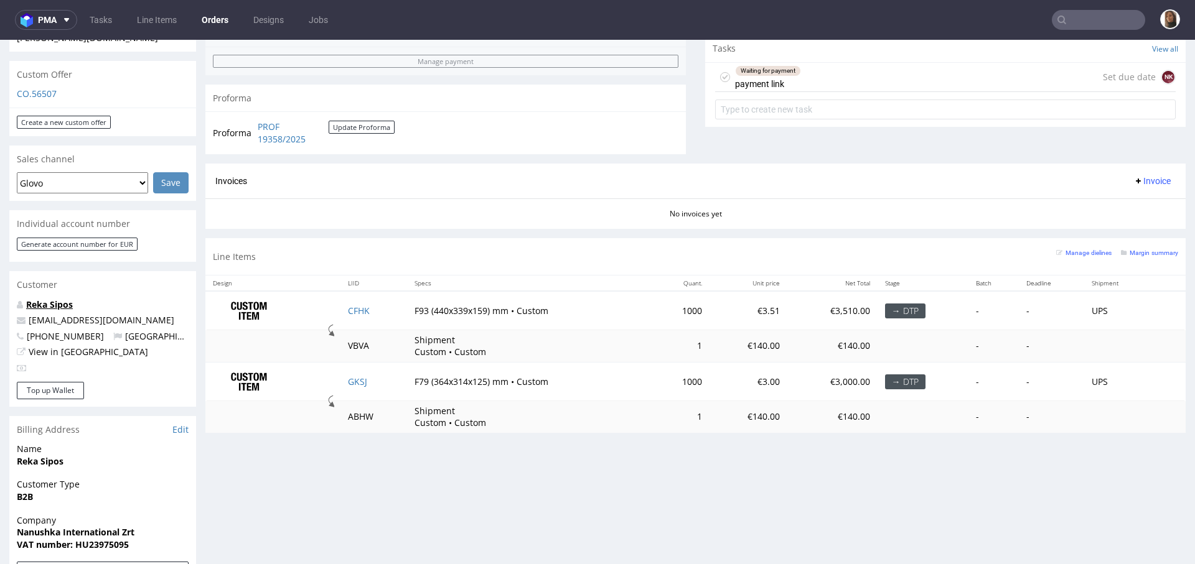
click at [55, 299] on link "Reka Sipos" at bounding box center [49, 305] width 47 height 12
click at [359, 306] on link "CFHK" at bounding box center [359, 311] width 22 height 12
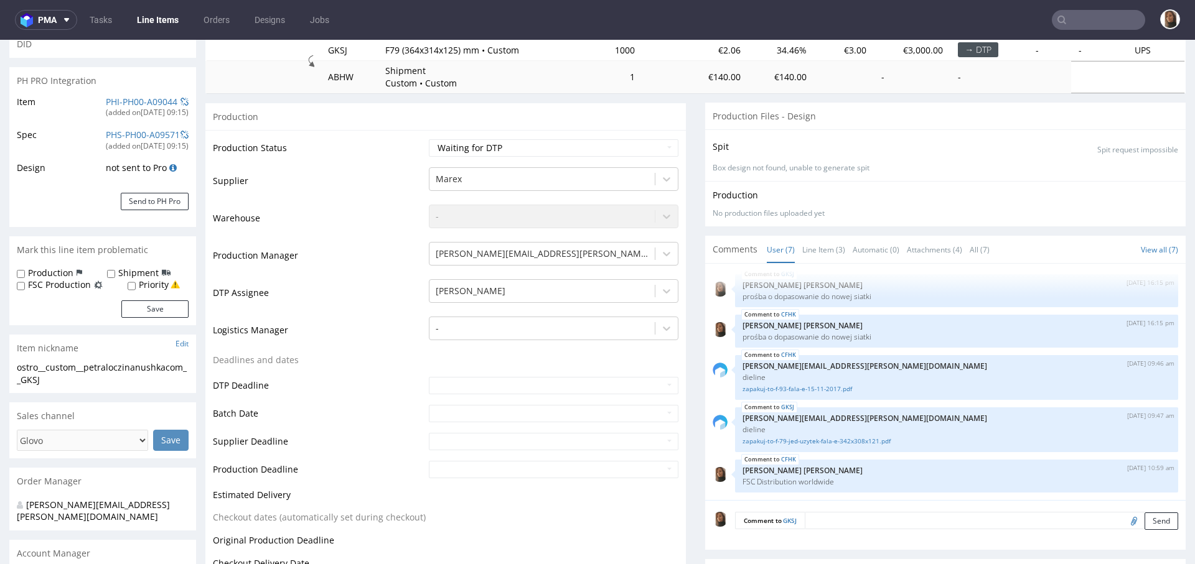
scroll to position [229, 0]
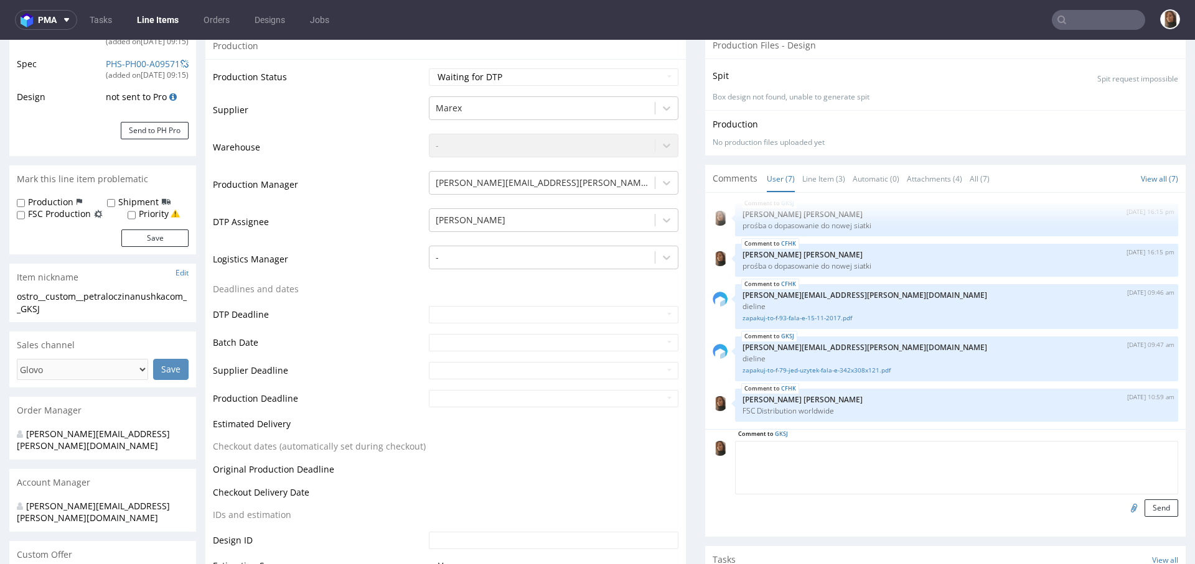
click at [842, 456] on textarea at bounding box center [956, 468] width 443 height 54
paste textarea "FSC Distribution worldwide"
type textarea "FSC Distribution worldwide"
click at [1144, 514] on button "Send" at bounding box center [1161, 508] width 34 height 17
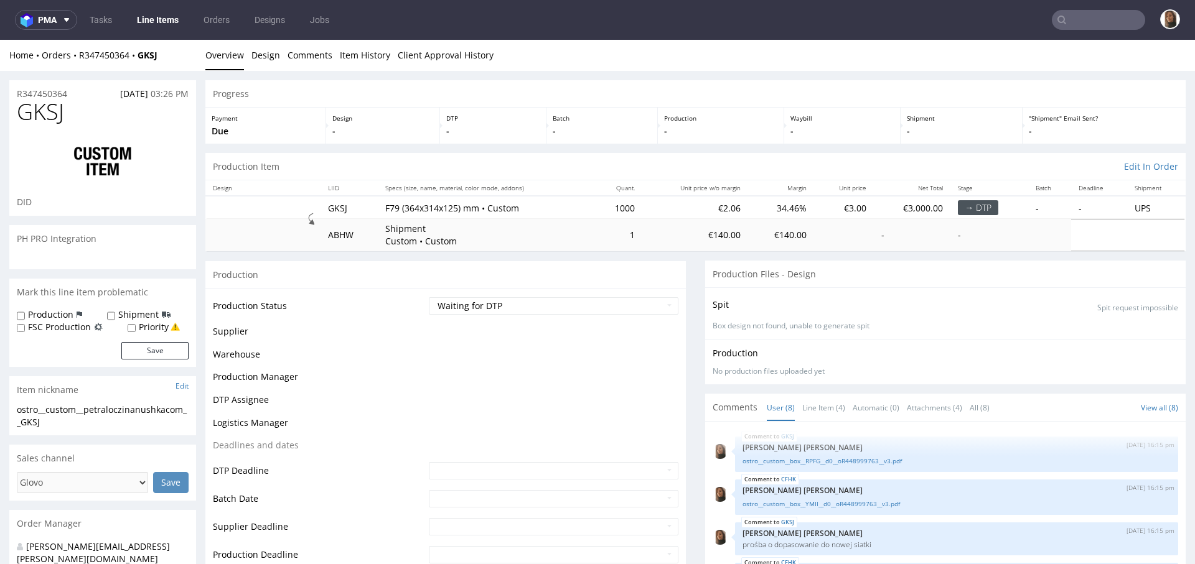
scroll to position [131, 0]
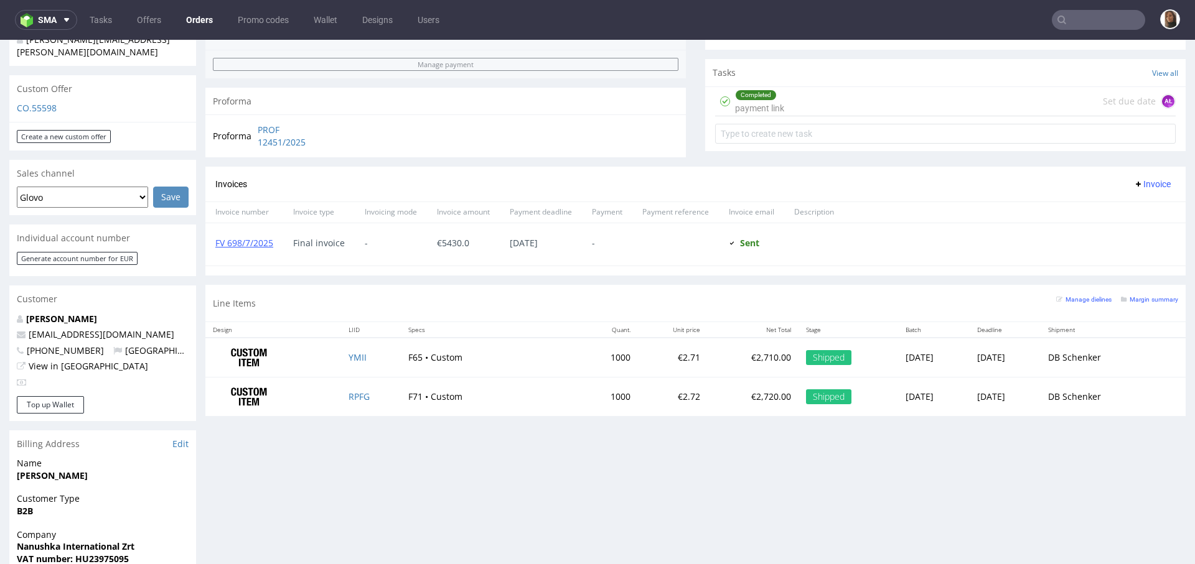
scroll to position [603, 0]
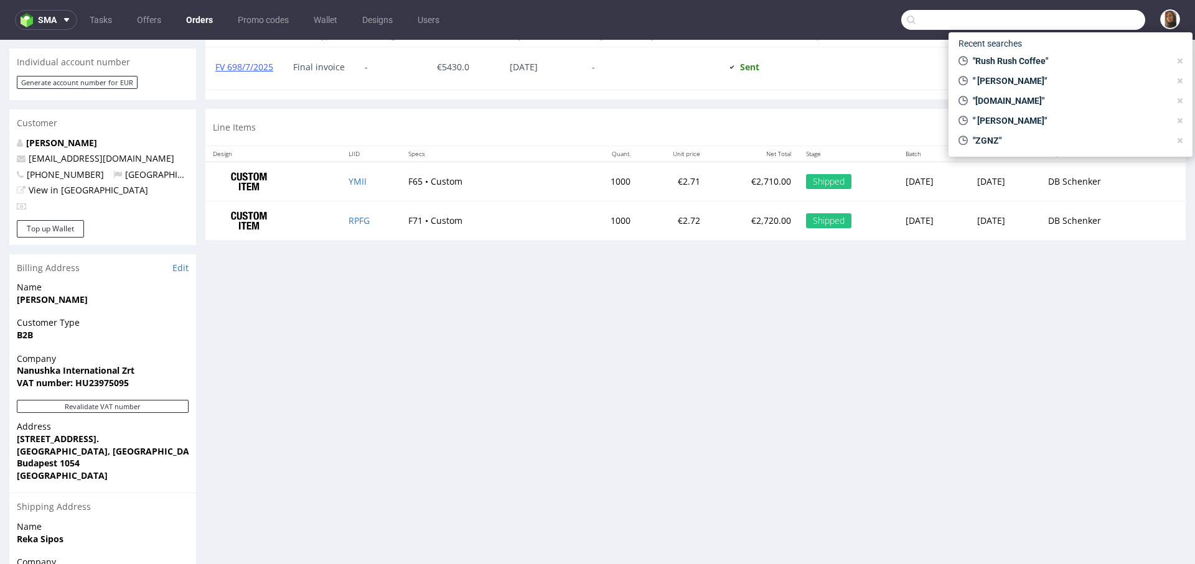
click at [1107, 12] on input "text" at bounding box center [1023, 20] width 244 height 20
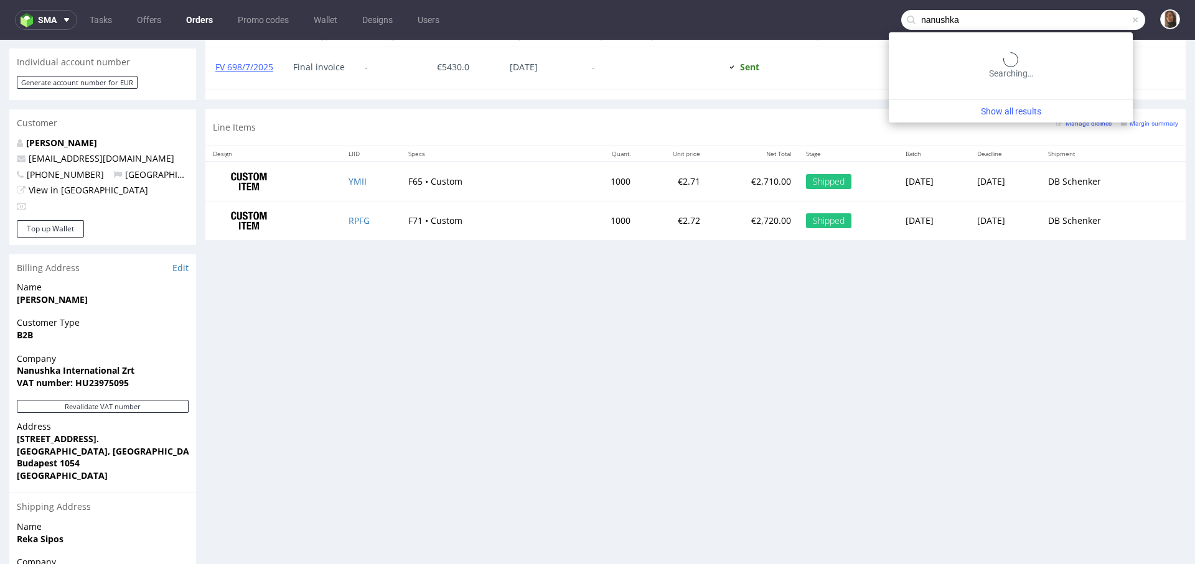
type input "nanushka"
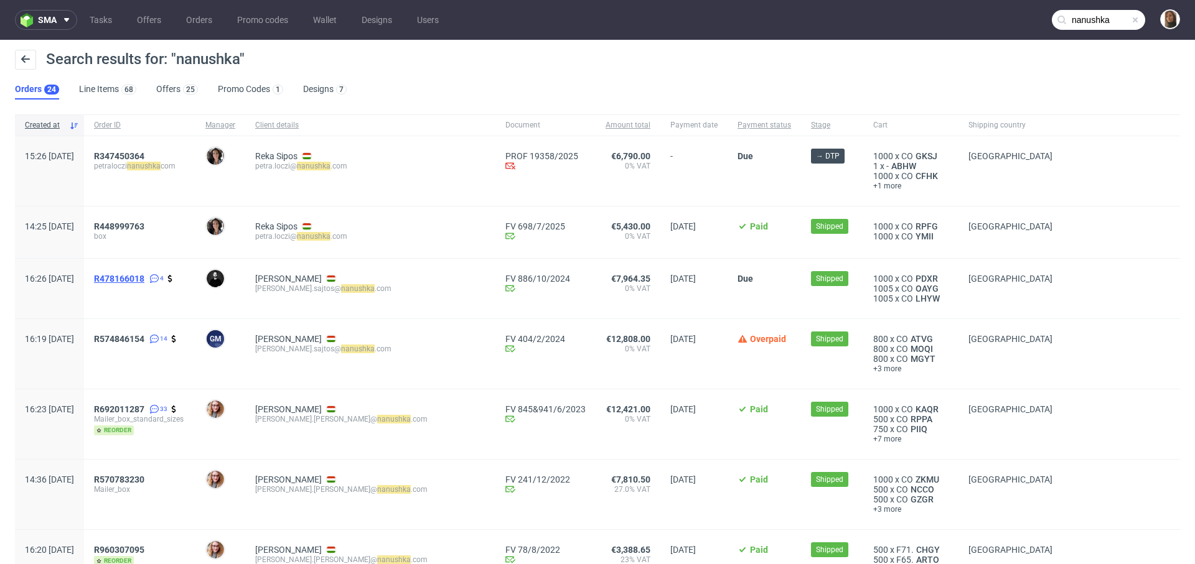
click at [144, 278] on span "R478166018" at bounding box center [119, 279] width 50 height 10
click at [144, 277] on span "R478166018" at bounding box center [119, 279] width 50 height 10
click at [144, 153] on span "R347450364" at bounding box center [119, 156] width 50 height 10
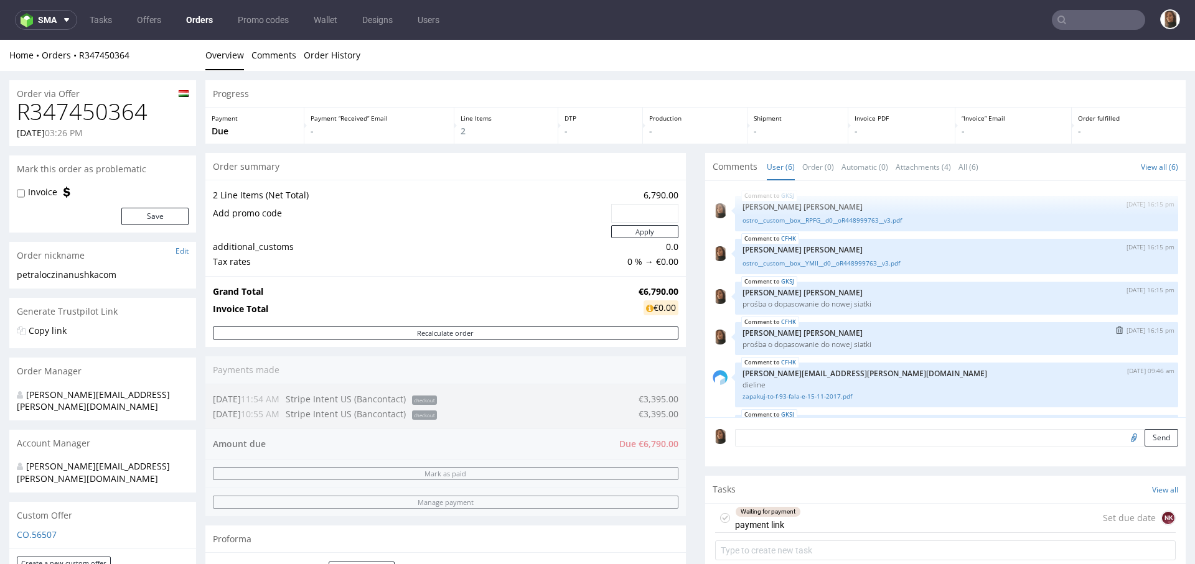
scroll to position [50, 0]
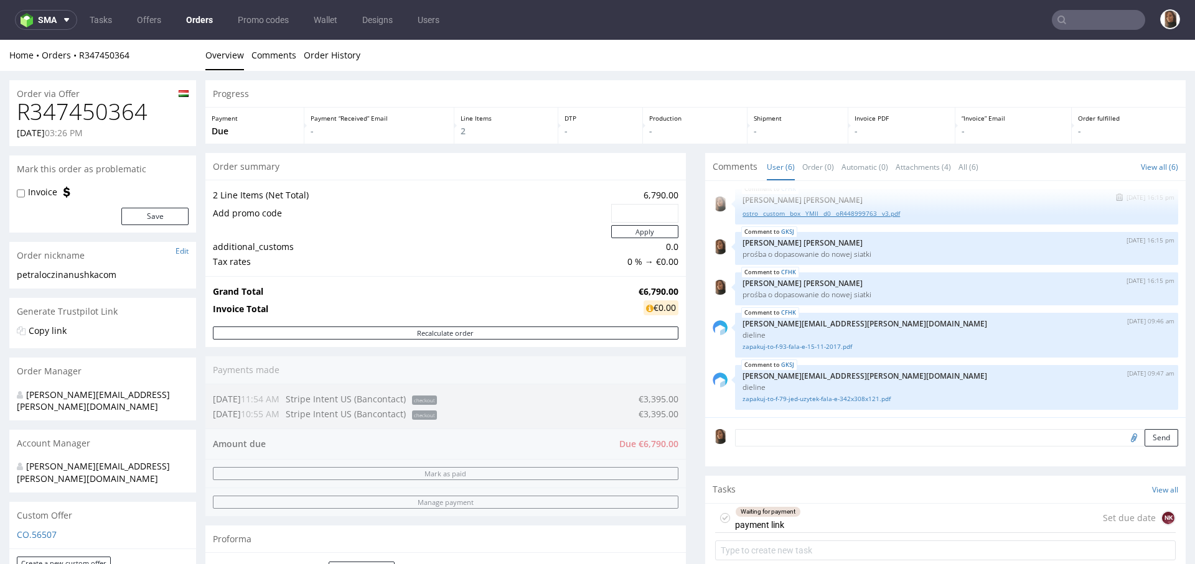
click at [818, 211] on link "ostro__custom__box__YMII__d0__oR448999763__v3.pdf" at bounding box center [956, 213] width 428 height 9
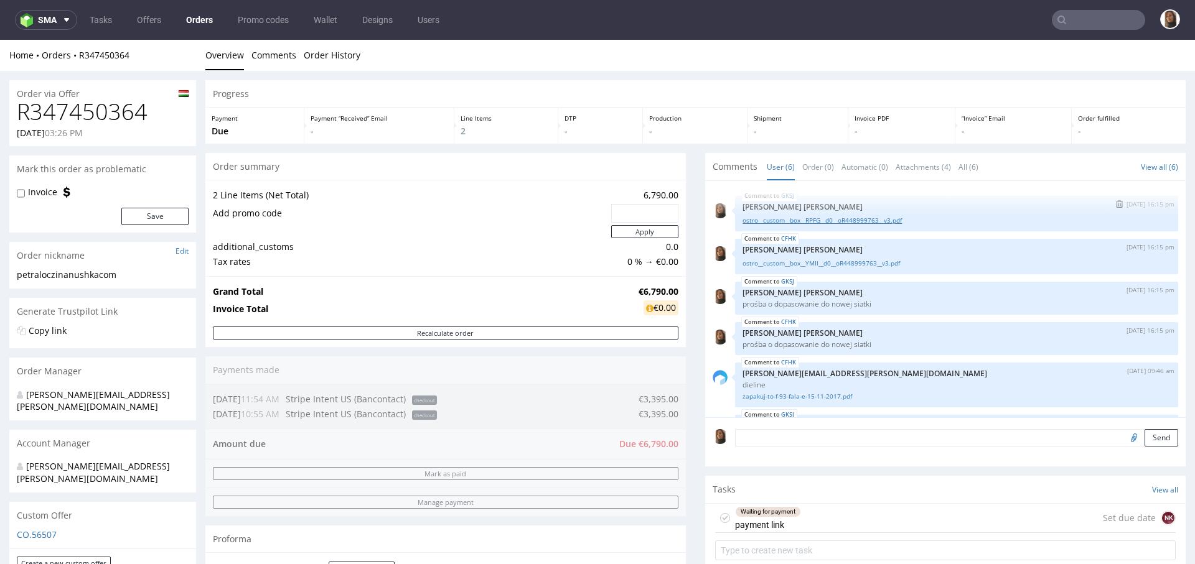
click at [785, 220] on link "ostro__custom__box__RPFG__d0__oR448999763__v3.pdf" at bounding box center [956, 220] width 428 height 9
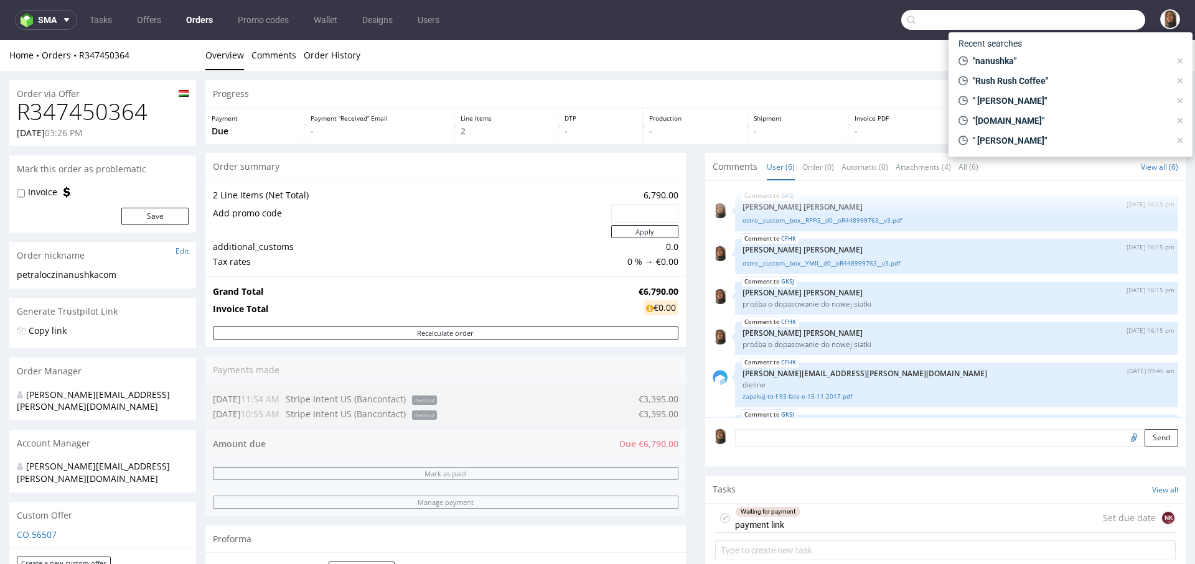
click at [1092, 25] on input "text" at bounding box center [1023, 20] width 244 height 20
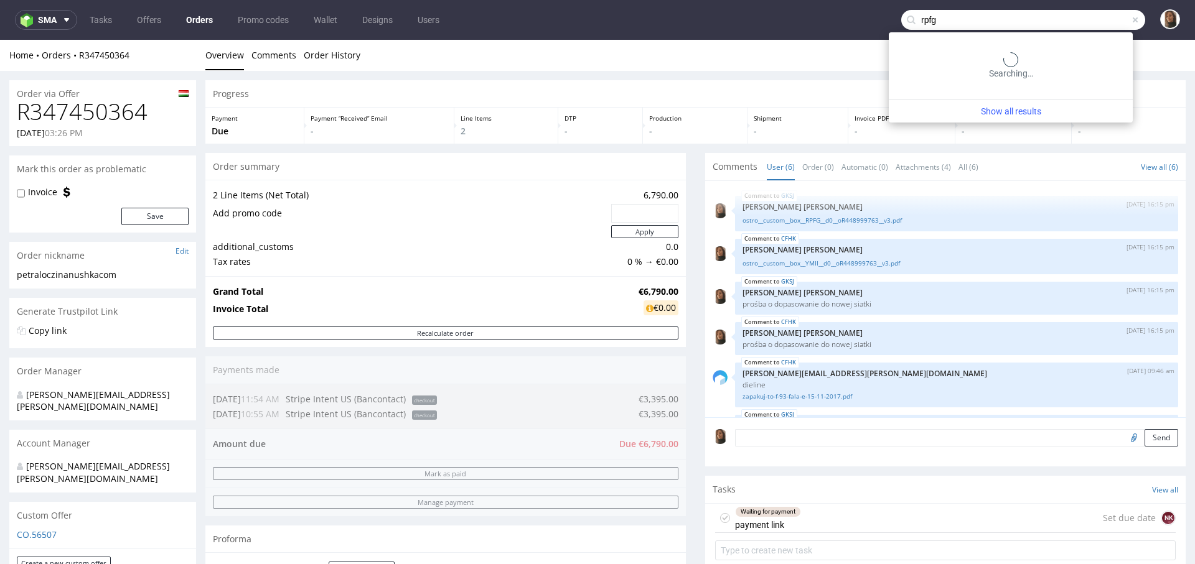
type input "rpfg"
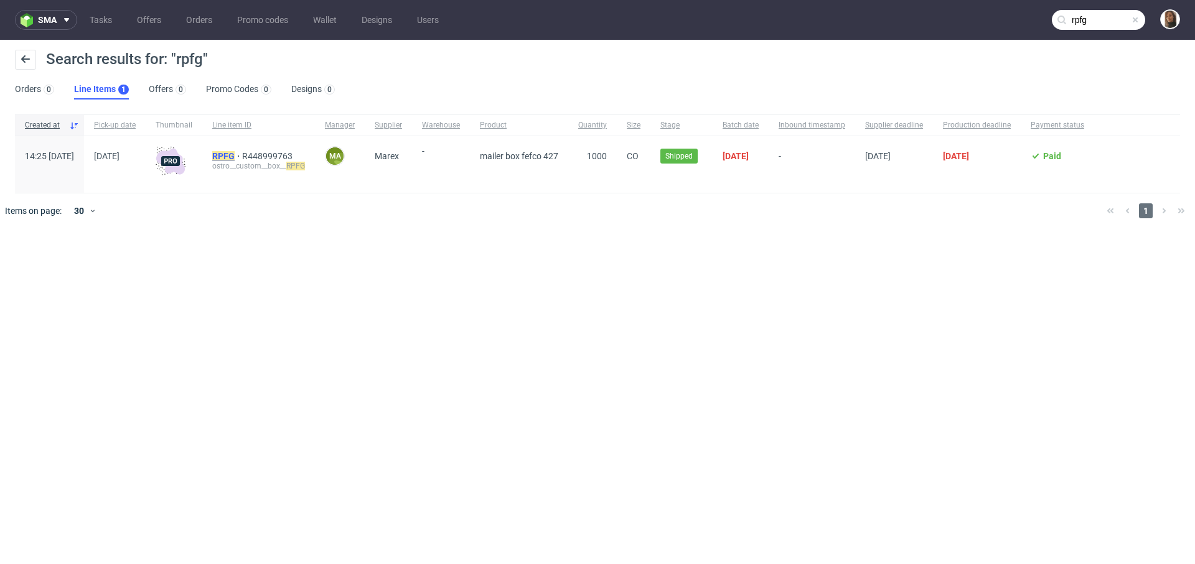
click at [235, 153] on mark "RPFG" at bounding box center [223, 156] width 22 height 10
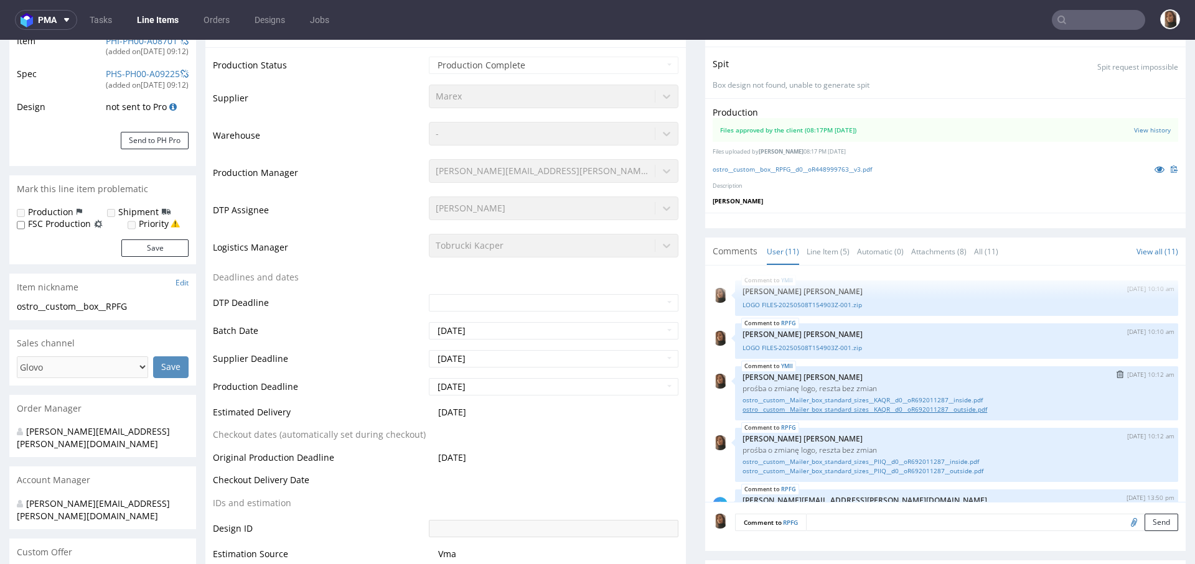
scroll to position [240, 0]
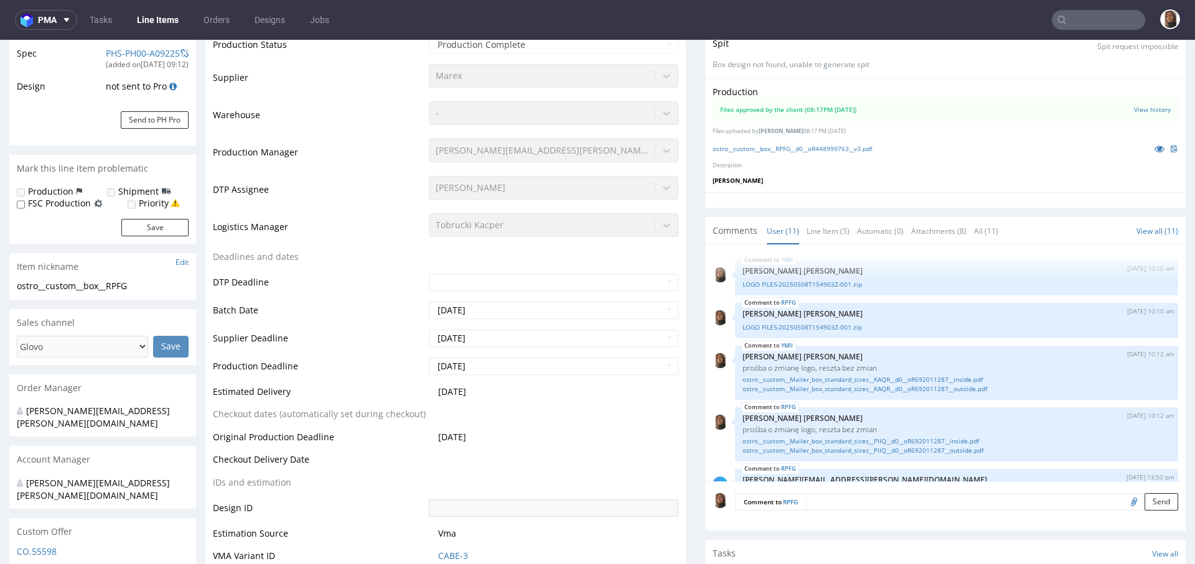
click at [1098, 21] on input "text" at bounding box center [1097, 20] width 93 height 20
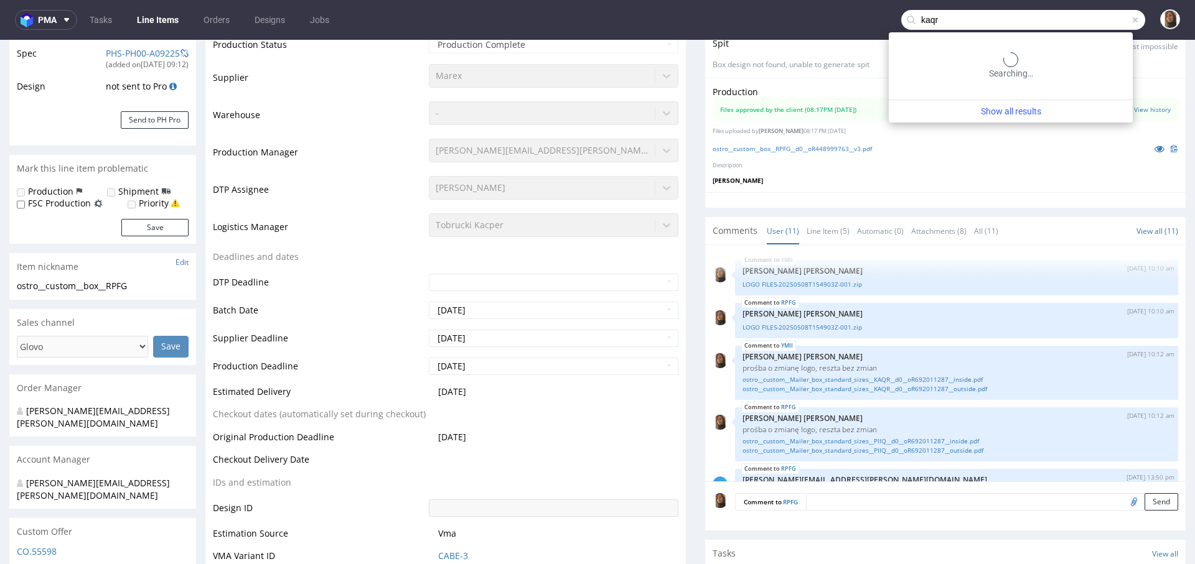
type input "kaqr"
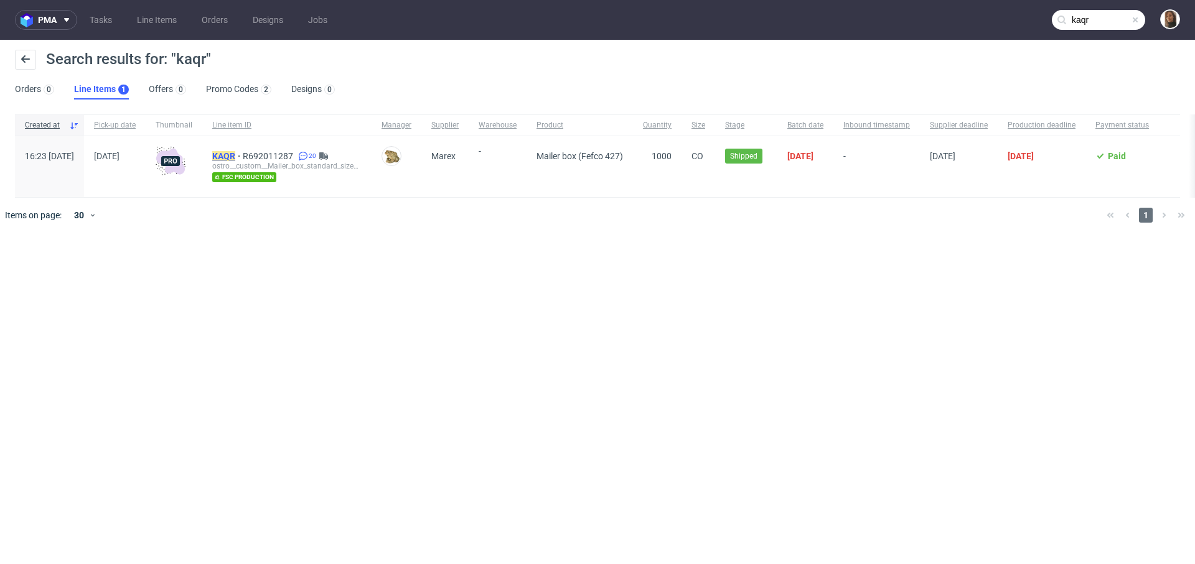
click at [235, 152] on mark "KAQR" at bounding box center [223, 156] width 23 height 10
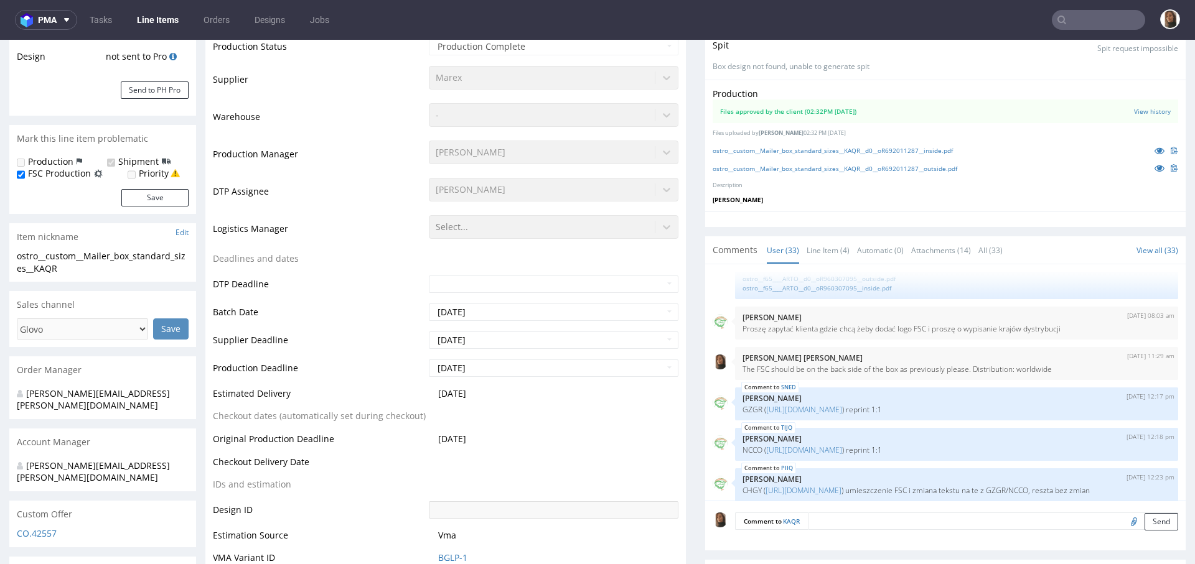
scroll to position [280, 0]
drag, startPoint x: 969, startPoint y: 365, endPoint x: 1054, endPoint y: 365, distance: 84.6
click at [1054, 365] on p "The FSC should be on the back side of the box as previously please. Distributio…" at bounding box center [956, 369] width 428 height 9
copy p "Distribution: worldwide"
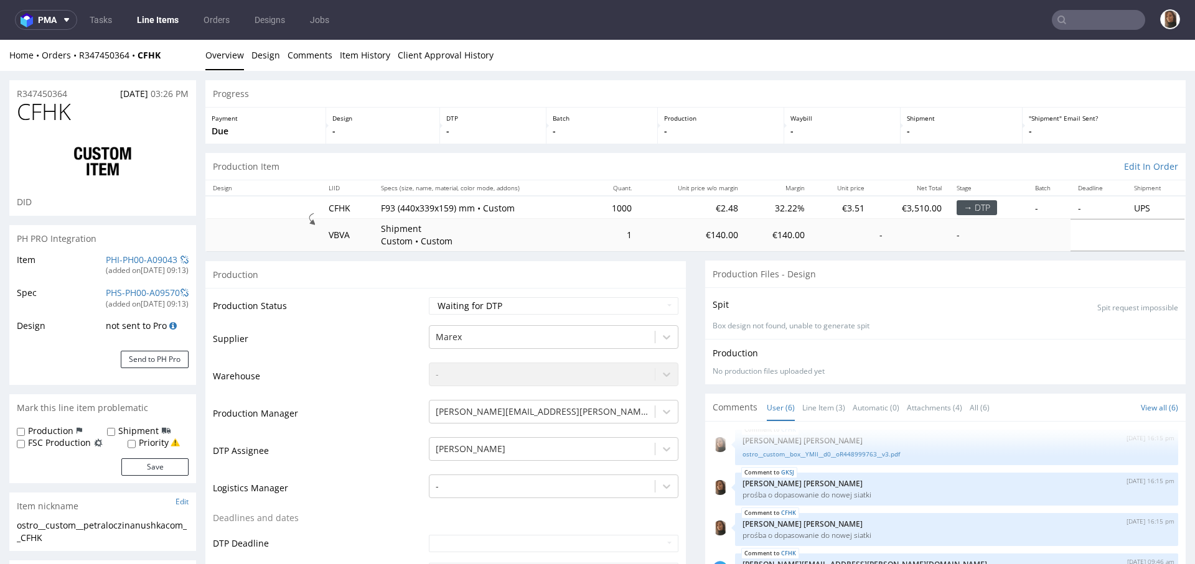
scroll to position [397, 0]
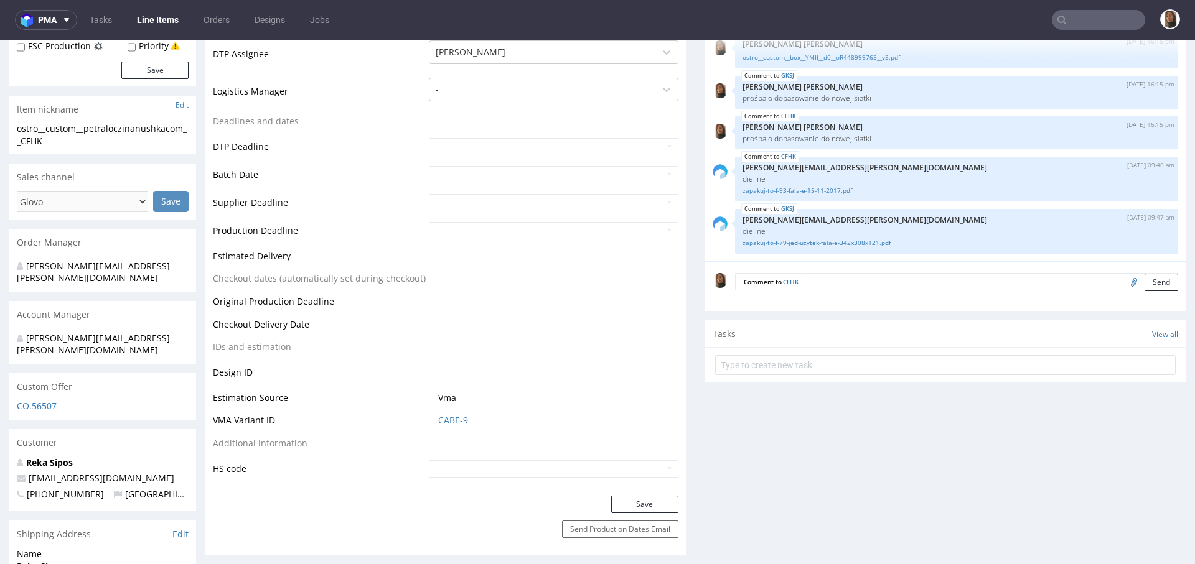
click at [845, 288] on textarea at bounding box center [991, 281] width 371 height 17
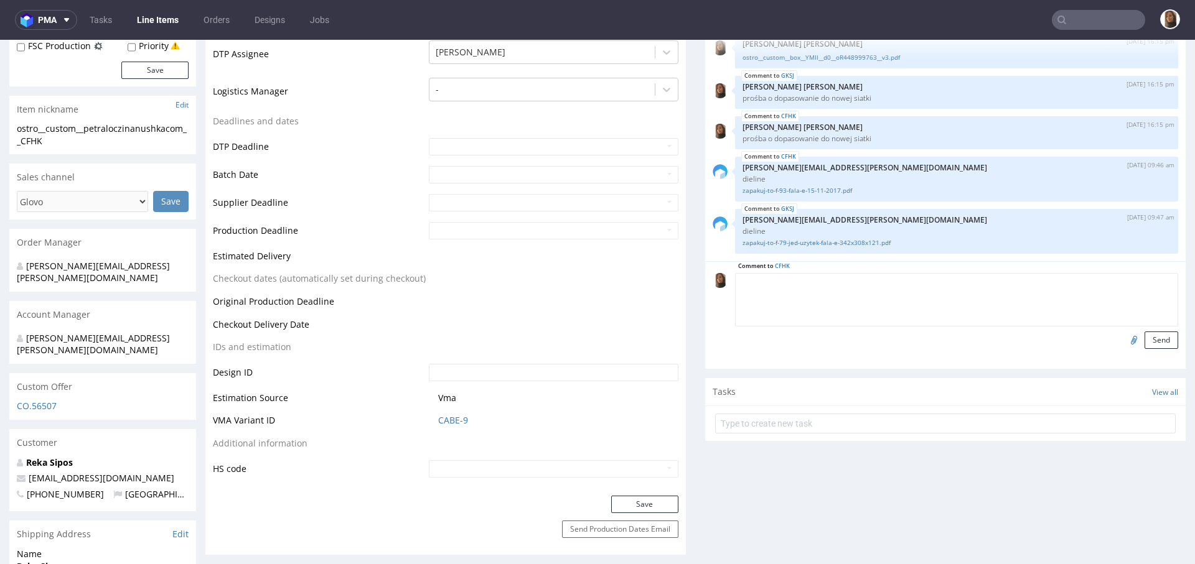
paste textarea "Distribution: worldwide"
click at [735, 281] on textarea "Distribution: worldwide" at bounding box center [956, 300] width 443 height 54
click at [796, 283] on textarea "FSC Distribution: worldwide" at bounding box center [956, 300] width 443 height 54
type textarea "FSC Distribution worldwide"
click at [1144, 337] on button "Send" at bounding box center [1161, 340] width 34 height 17
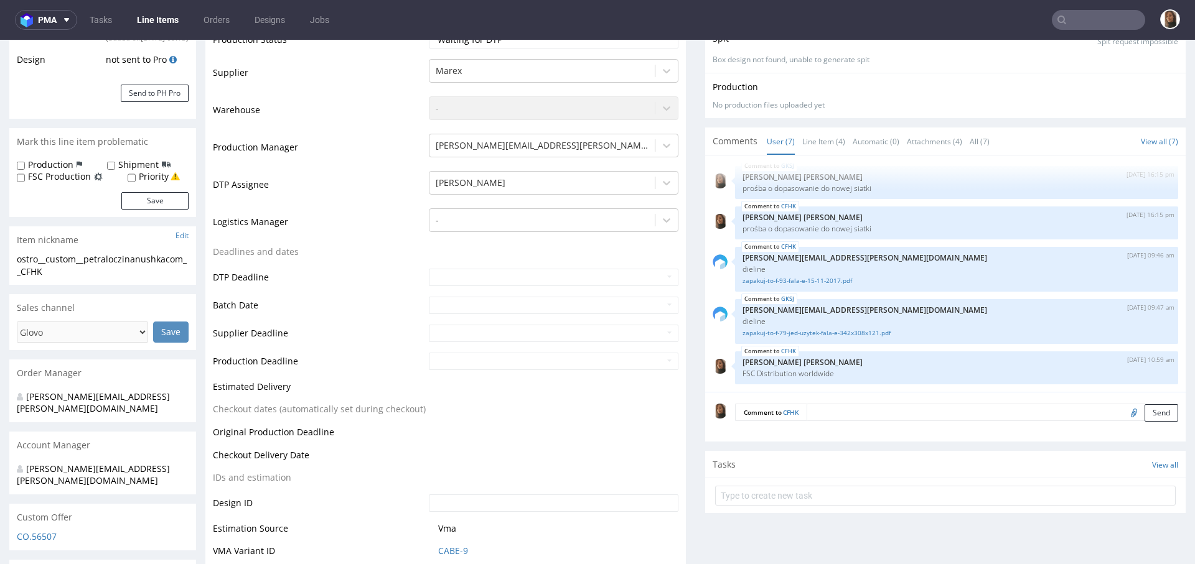
scroll to position [376, 0]
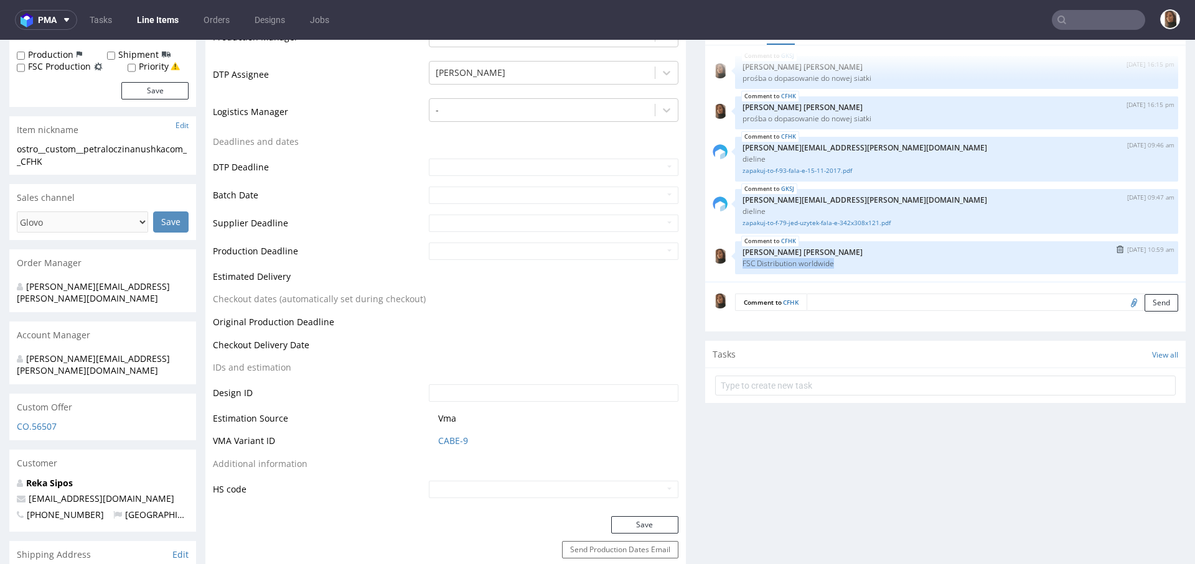
drag, startPoint x: 831, startPoint y: 261, endPoint x: 726, endPoint y: 261, distance: 105.1
click at [735, 261] on div "CFHK 16th Sep 25 | 10:59 am Angelina Marć FSC Distribution worldwide" at bounding box center [956, 257] width 443 height 33
copy p "FSC Distribution worldwide"
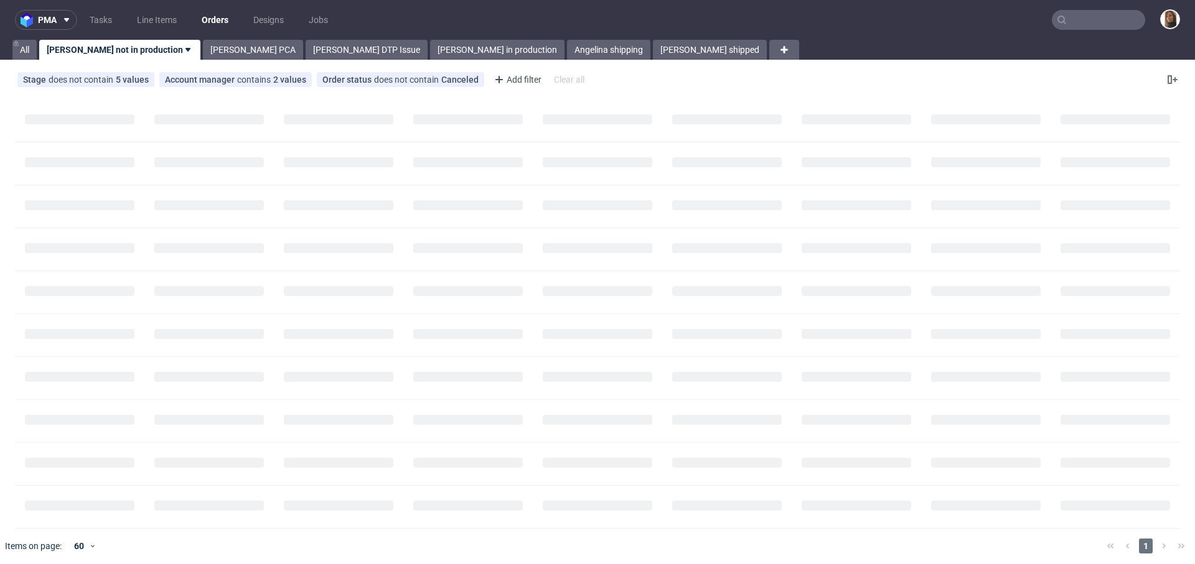
click at [1122, 17] on input "text" at bounding box center [1097, 20] width 93 height 20
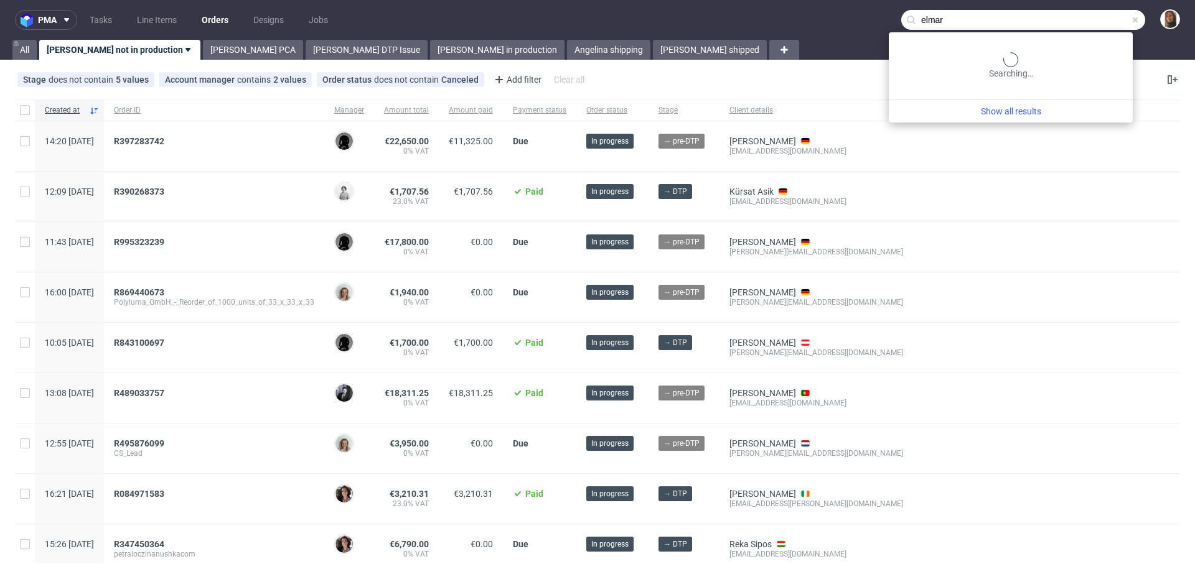
type input "elmar"
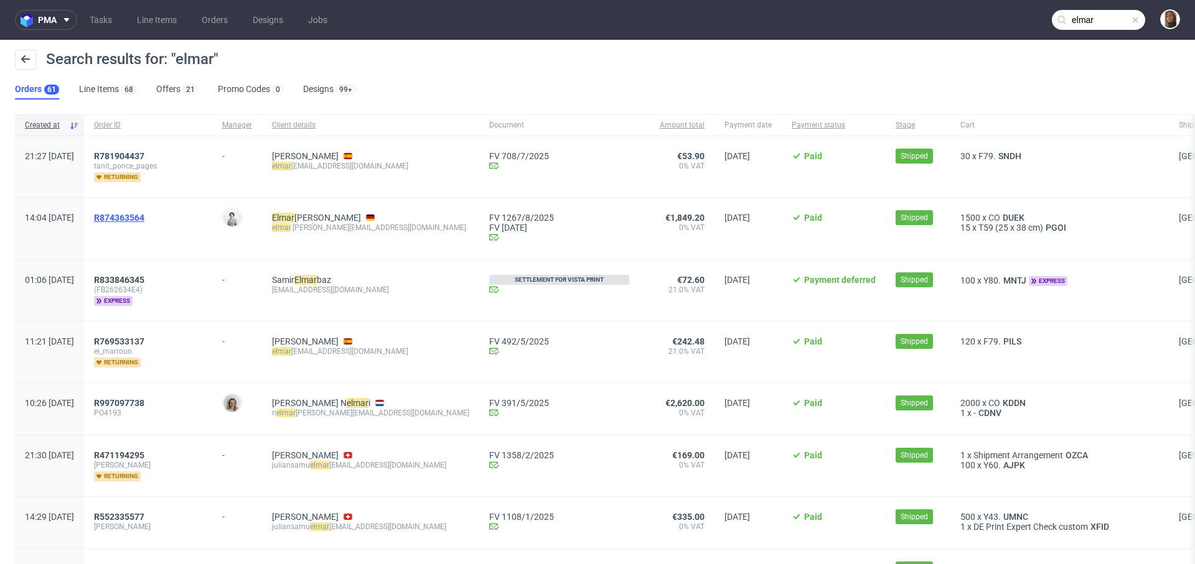
click at [144, 213] on span "R874363564" at bounding box center [119, 218] width 50 height 10
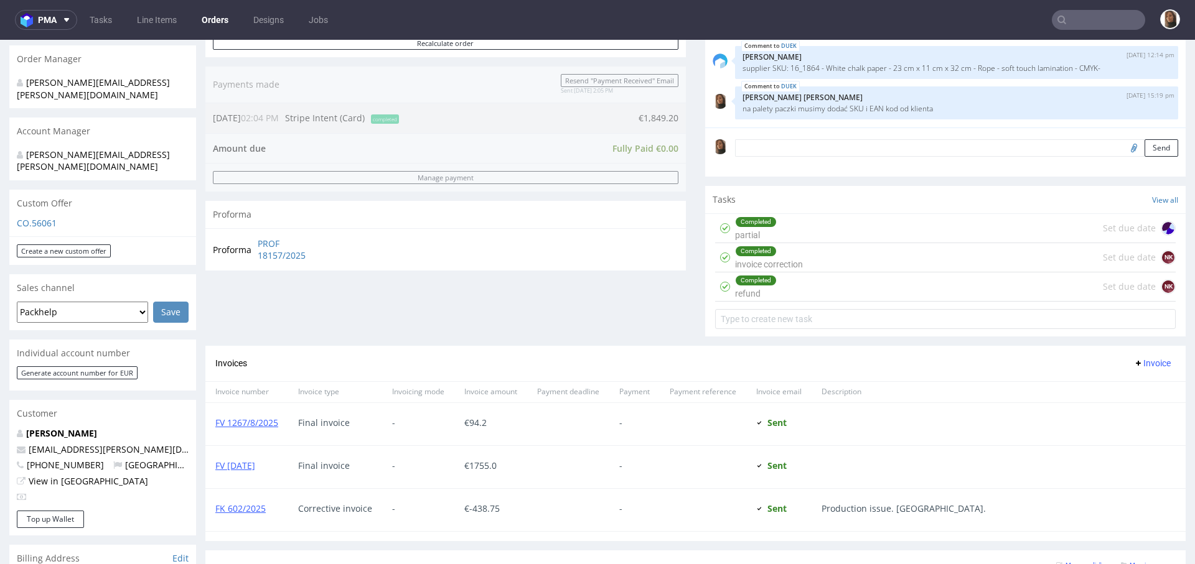
scroll to position [453, 0]
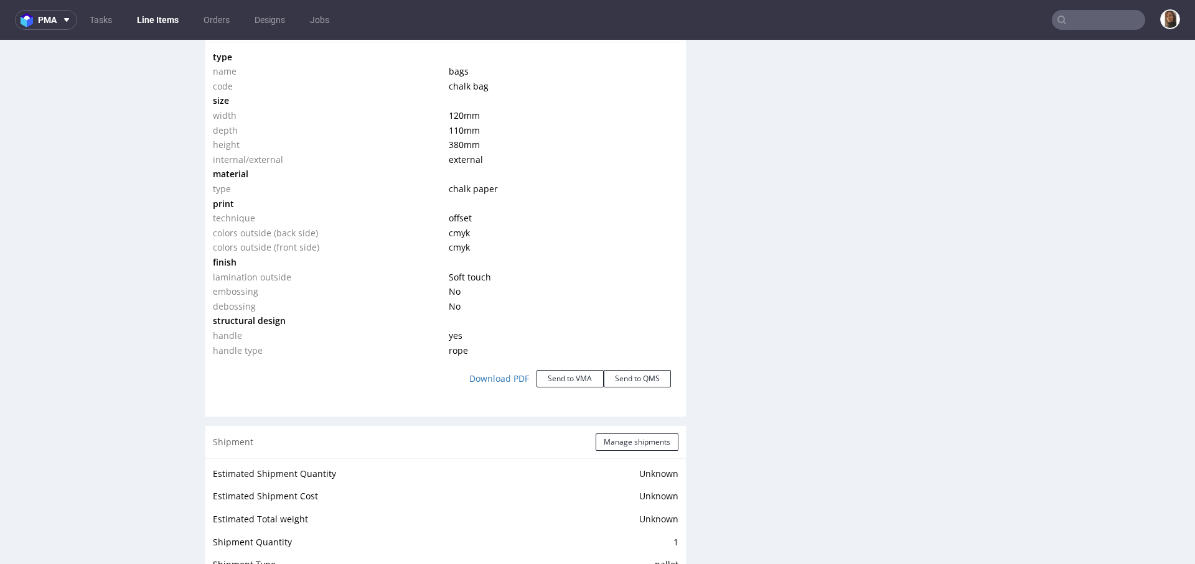
scroll to position [1181, 0]
click at [1106, 20] on input "text" at bounding box center [1097, 20] width 93 height 20
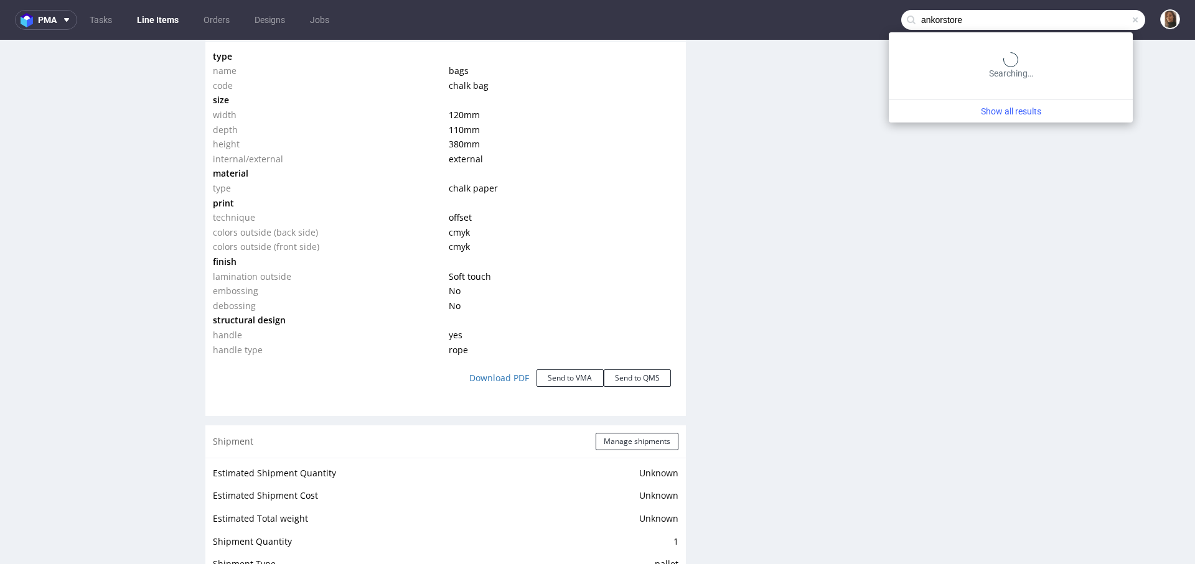
type input "ankorstore"
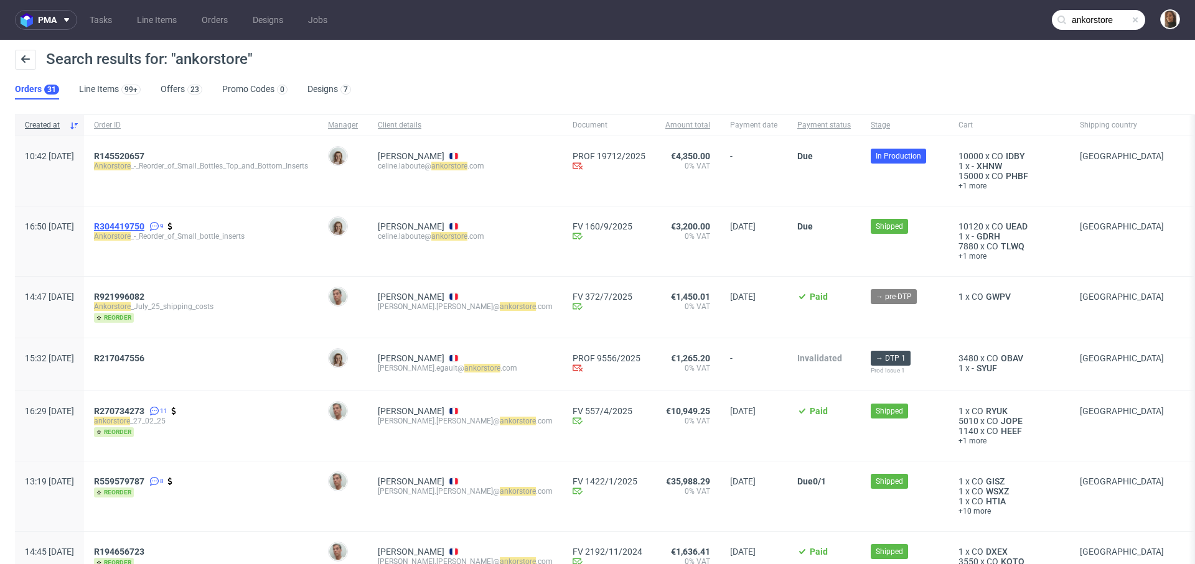
click at [144, 221] on span "R304419750" at bounding box center [119, 226] width 50 height 10
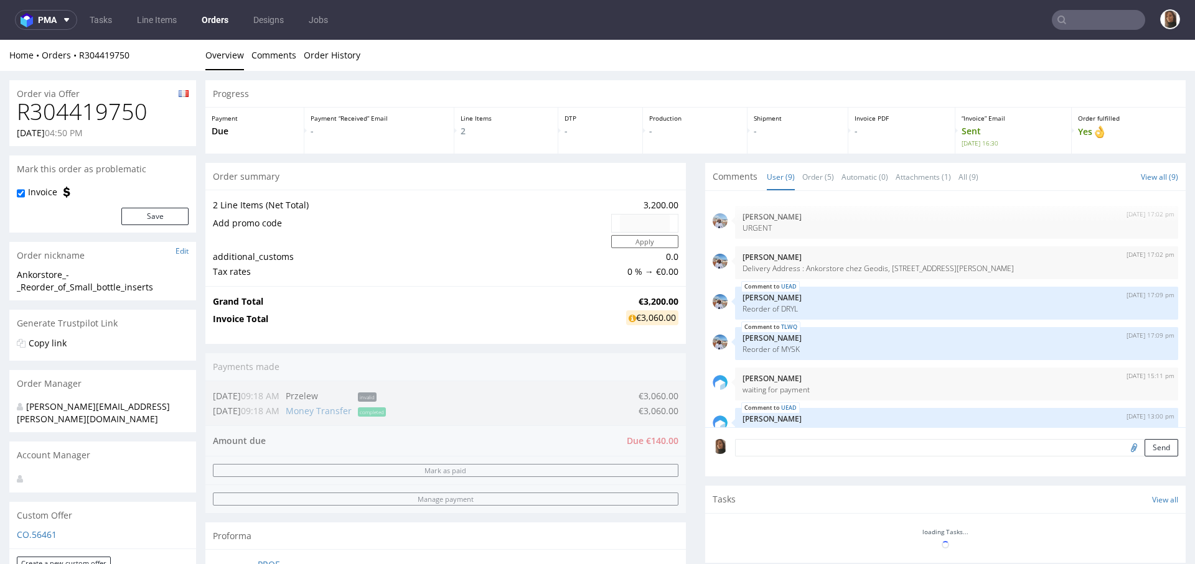
scroll to position [154, 0]
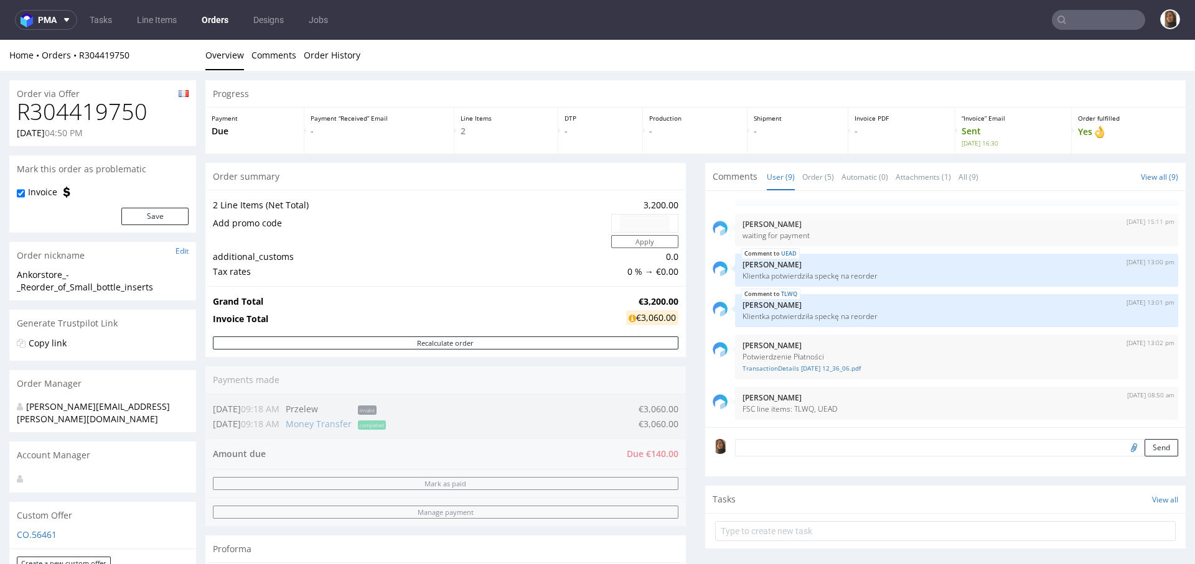
type input "ankorstore"
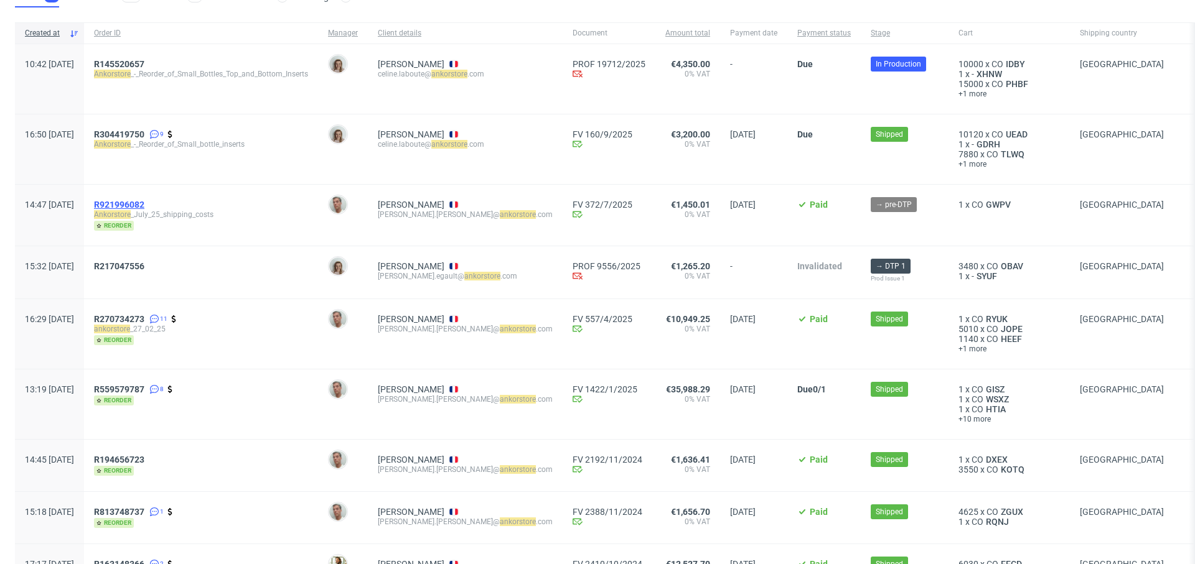
scroll to position [93, 0]
click at [144, 315] on span "R270734273" at bounding box center [119, 318] width 50 height 10
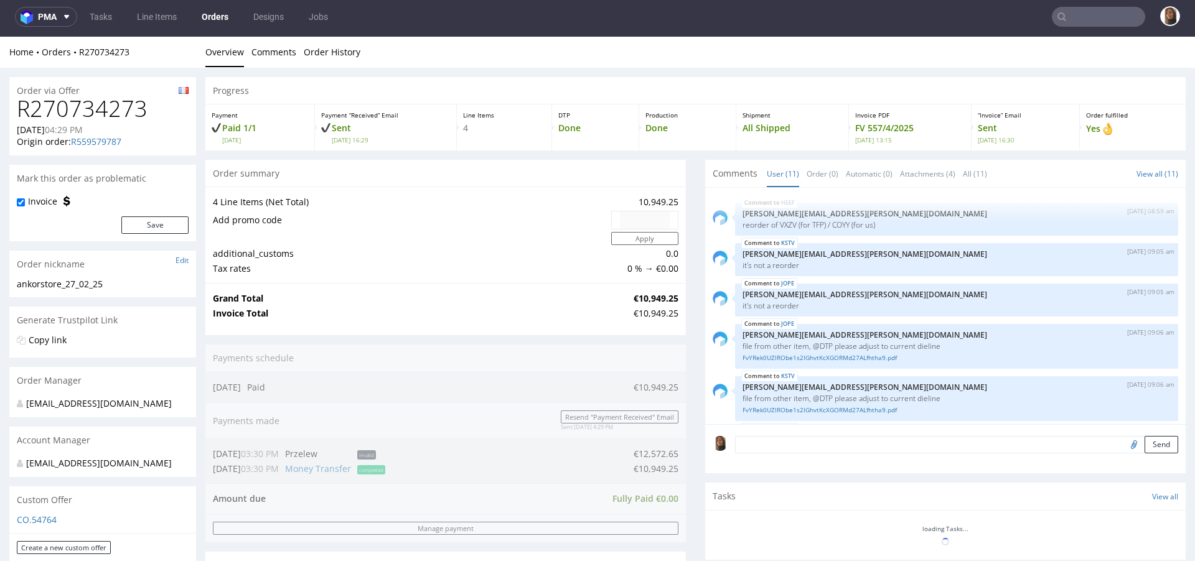
scroll to position [271, 0]
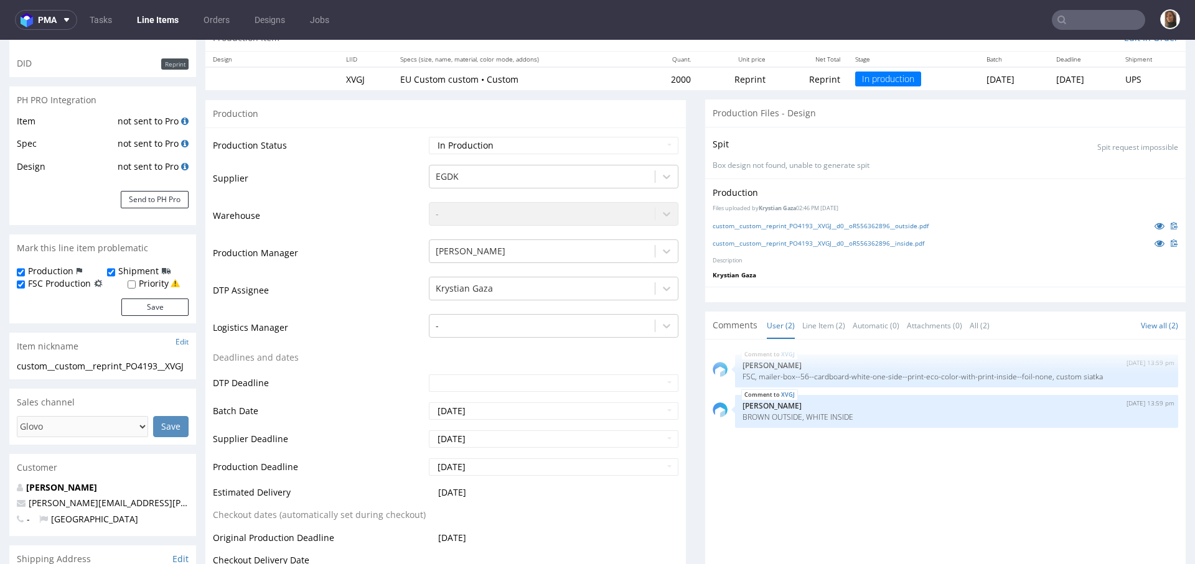
scroll to position [220, 0]
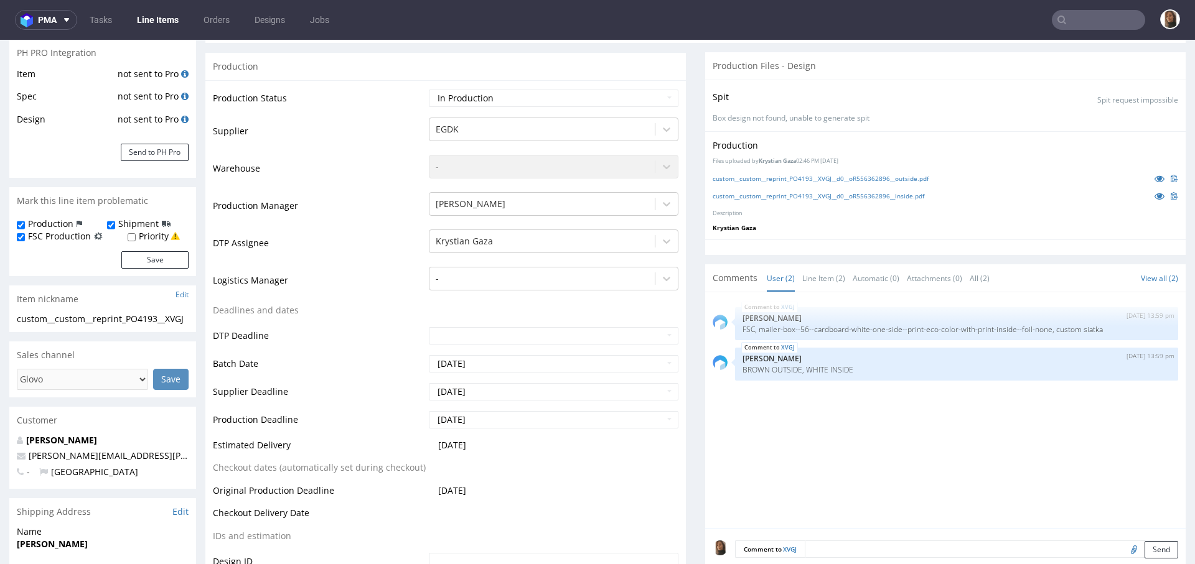
click at [1109, 19] on input "text" at bounding box center [1097, 20] width 93 height 20
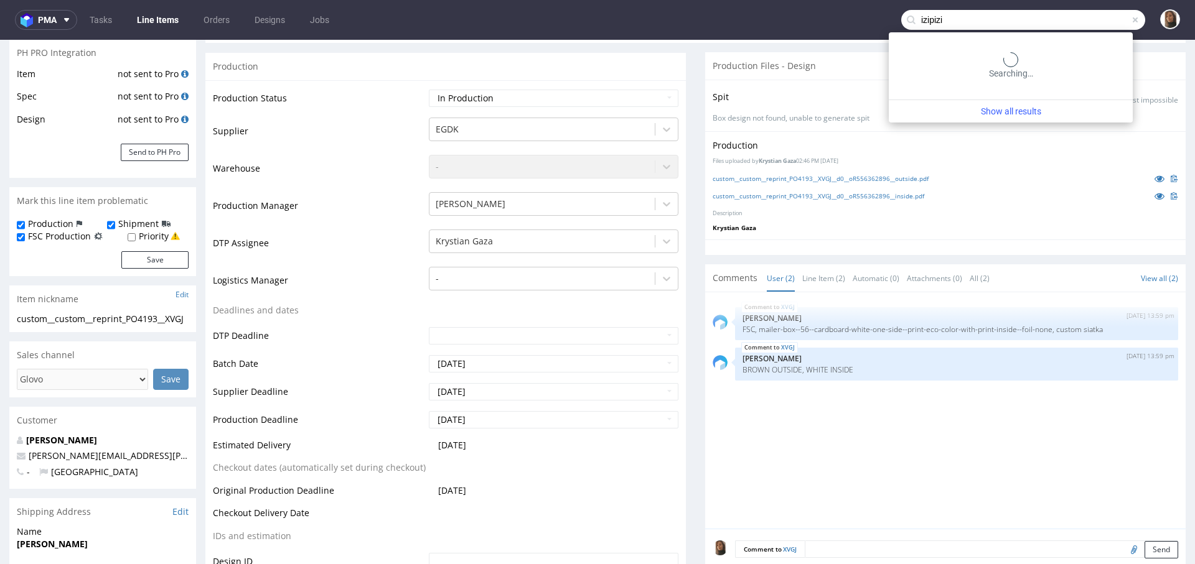
type input "izipizi"
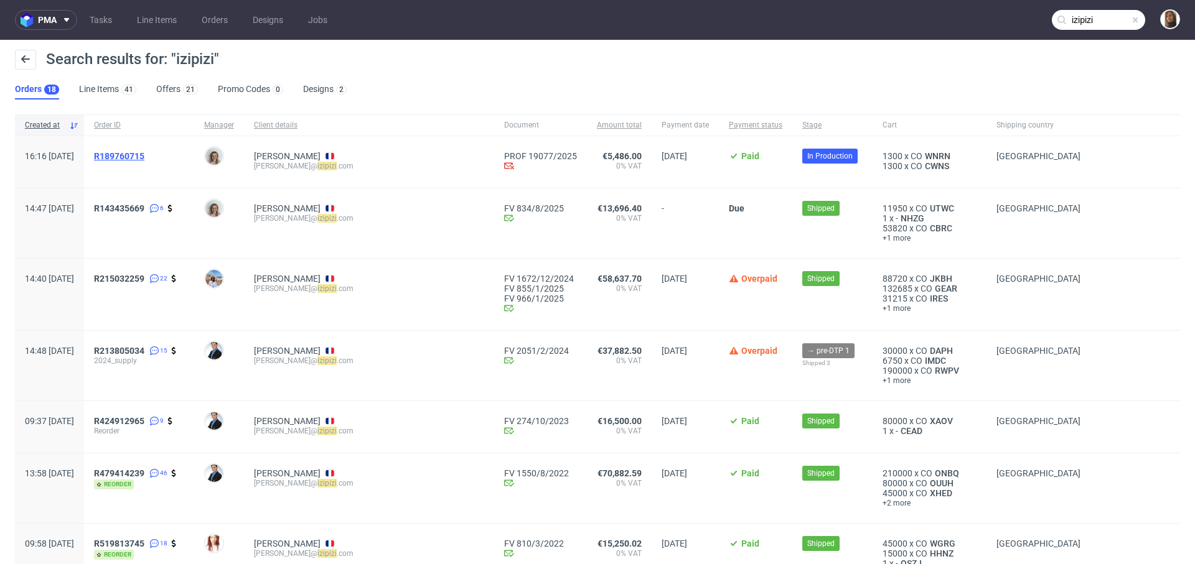
click at [144, 156] on span "R189760715" at bounding box center [119, 156] width 50 height 10
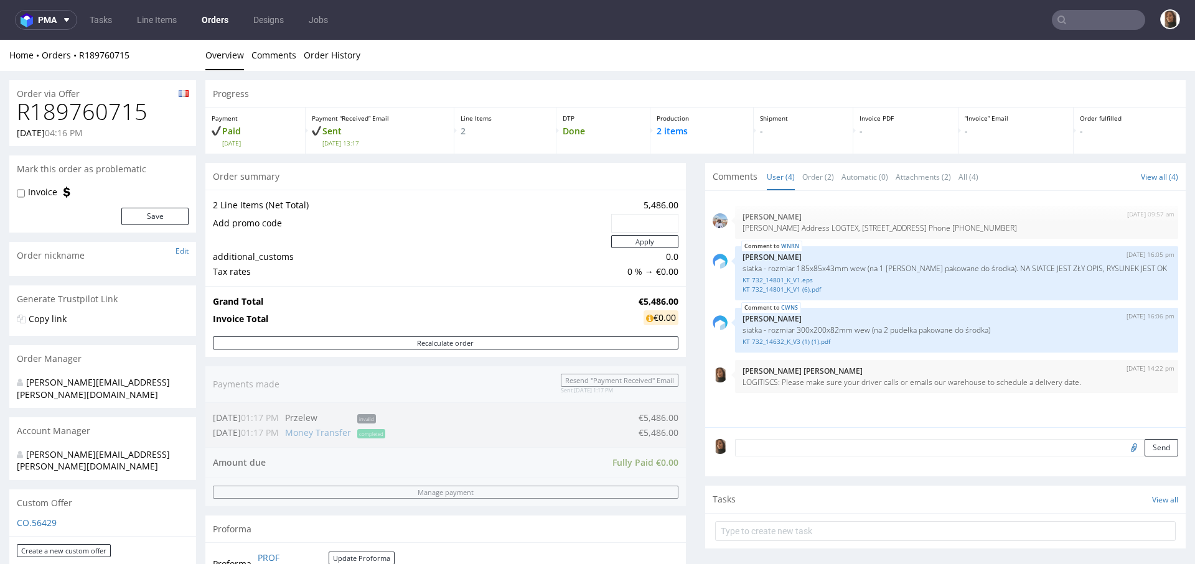
scroll to position [338, 0]
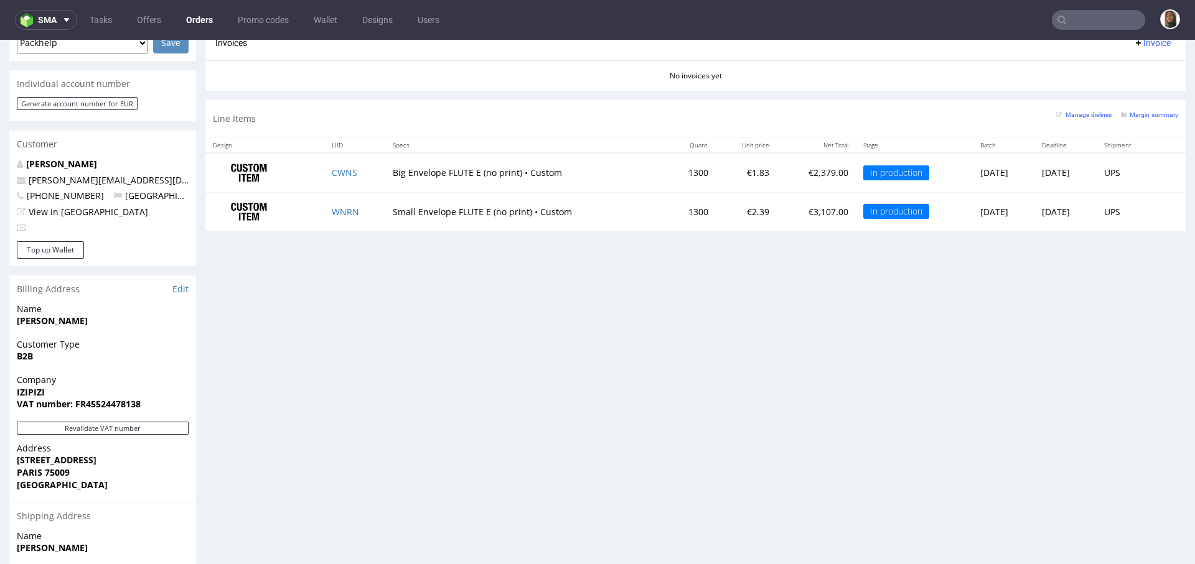
scroll to position [536, 0]
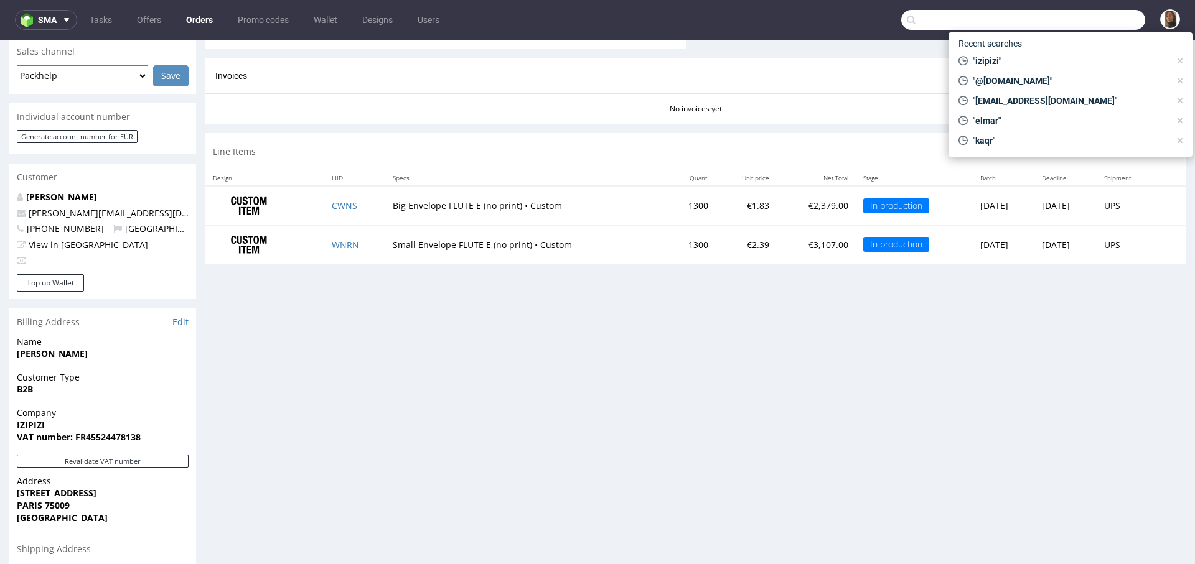
click at [1096, 14] on input "text" at bounding box center [1023, 20] width 244 height 20
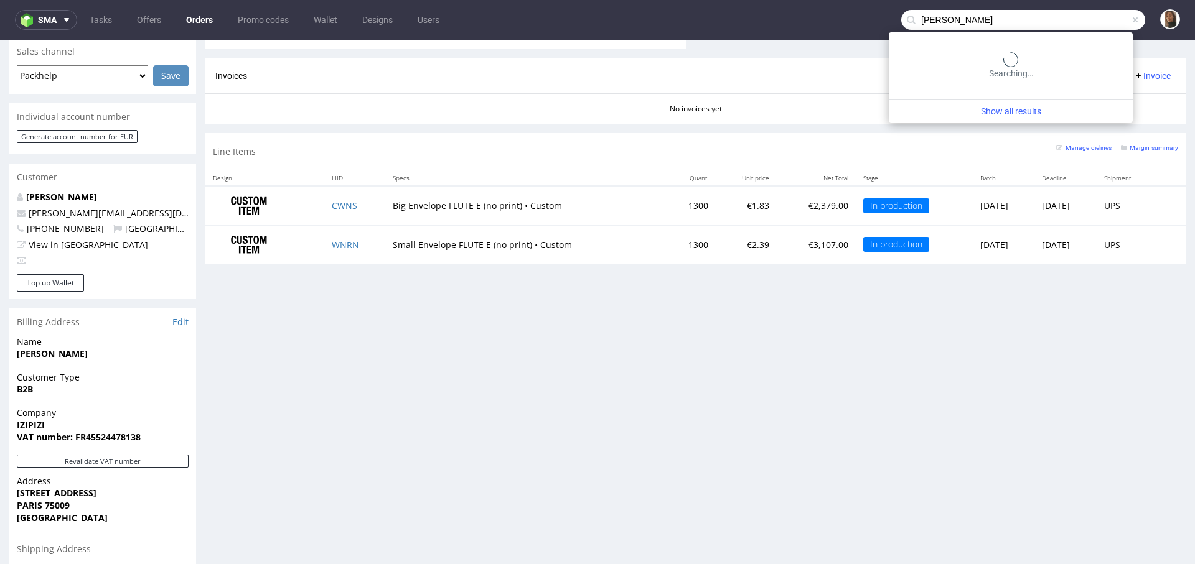
type input "[PERSON_NAME]"
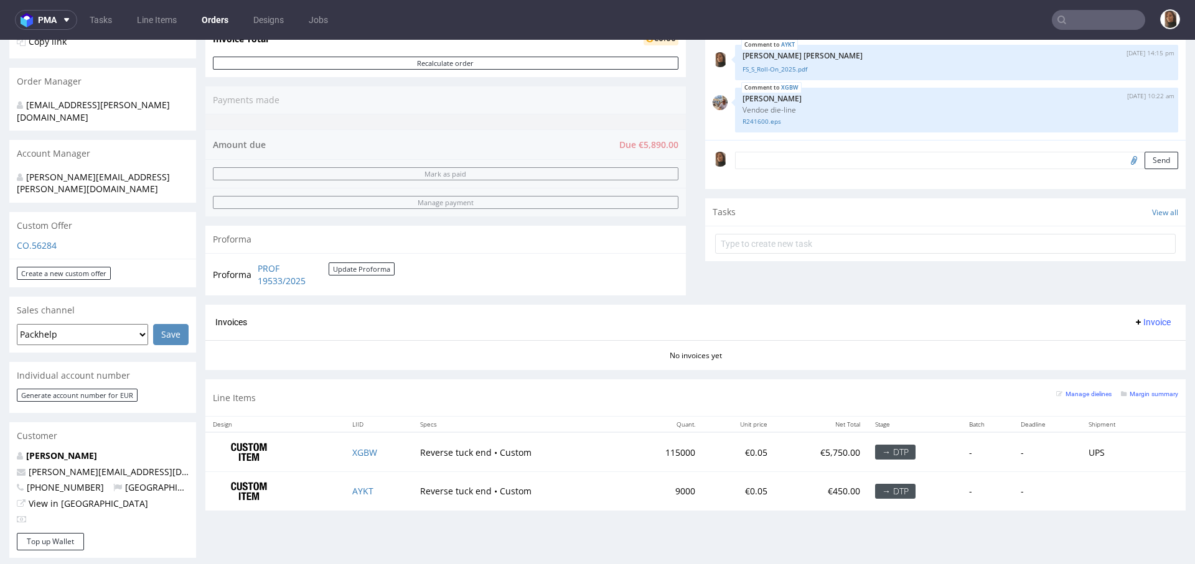
scroll to position [416, 0]
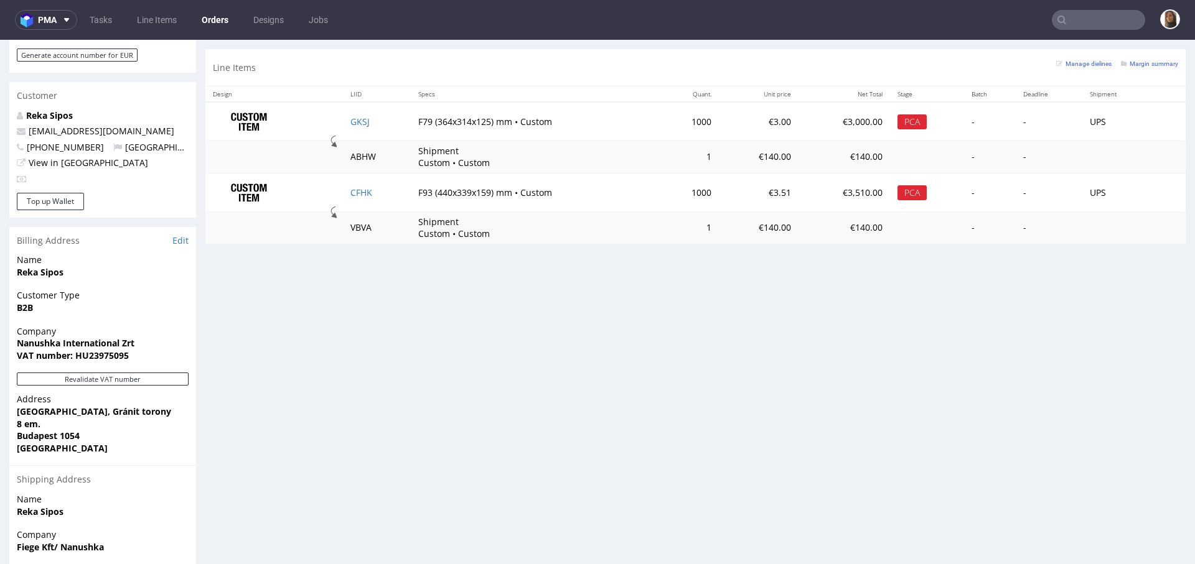
scroll to position [650, 0]
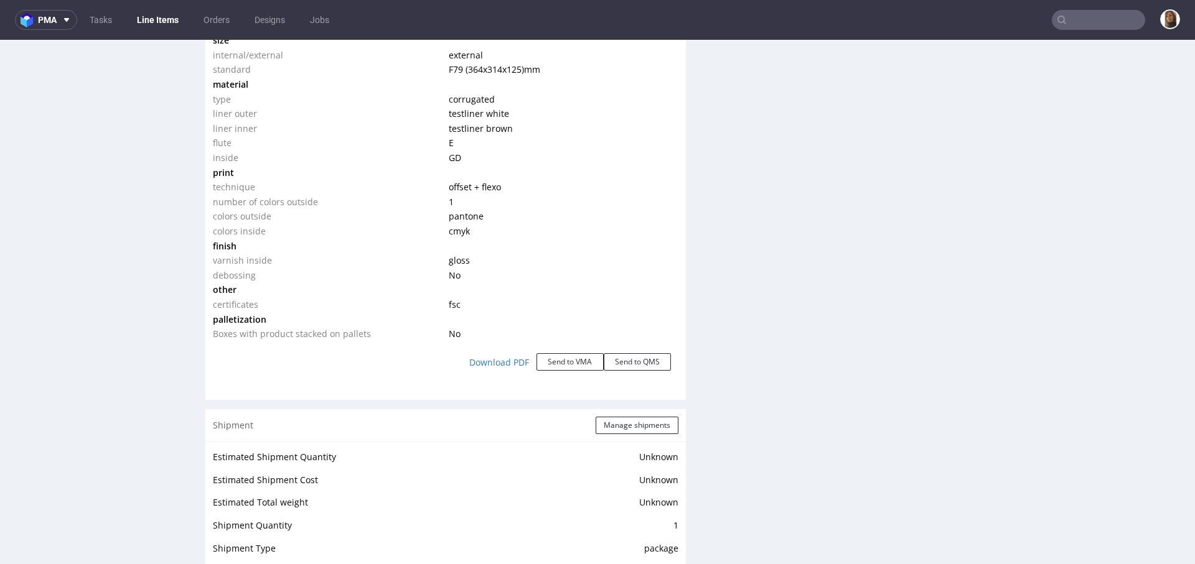
scroll to position [2156, 0]
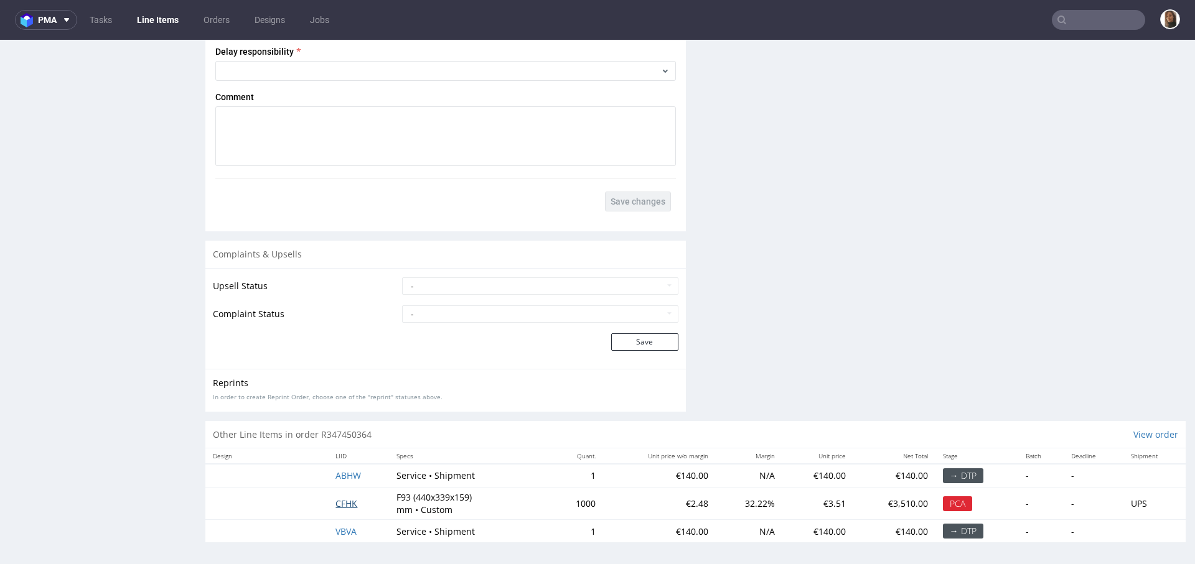
click at [343, 498] on span "CFHK" at bounding box center [346, 504] width 22 height 12
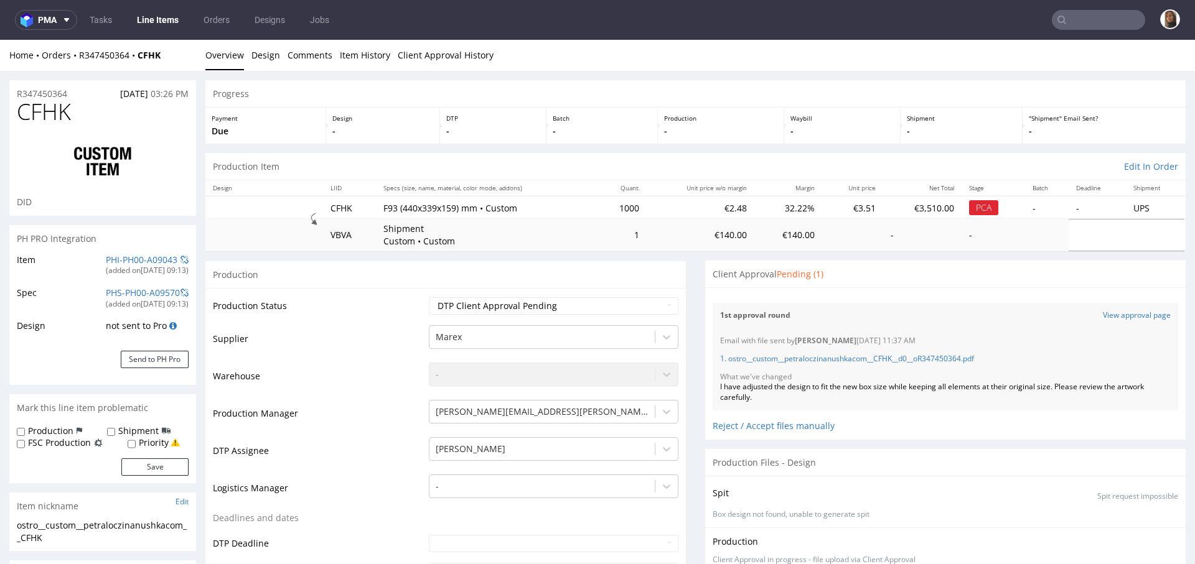
scroll to position [131, 0]
click at [217, 16] on link "Orders" at bounding box center [216, 20] width 41 height 20
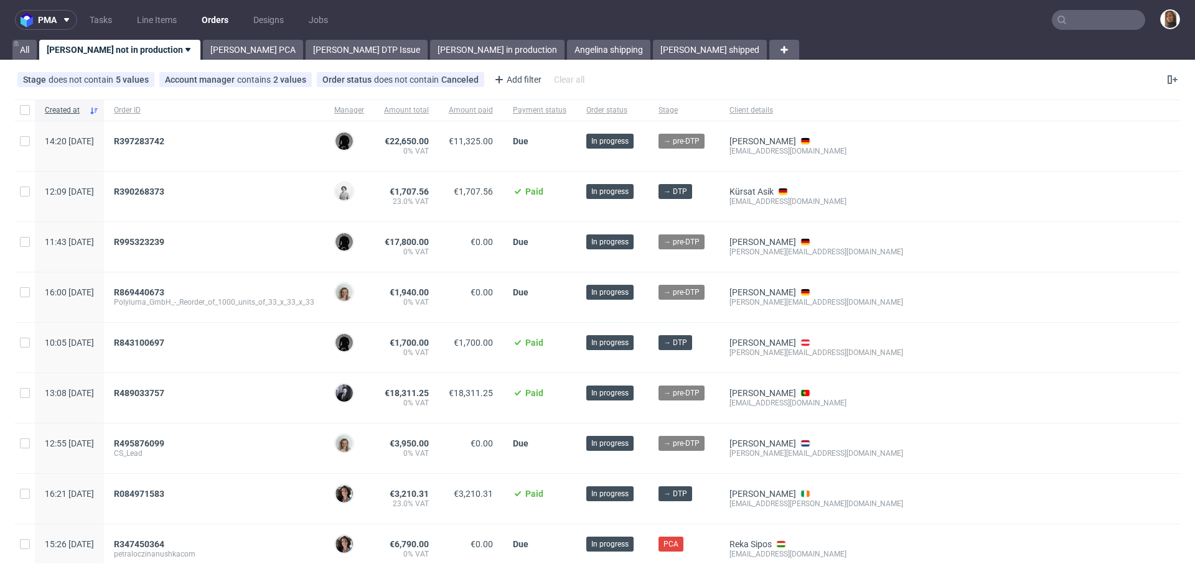
scroll to position [202, 0]
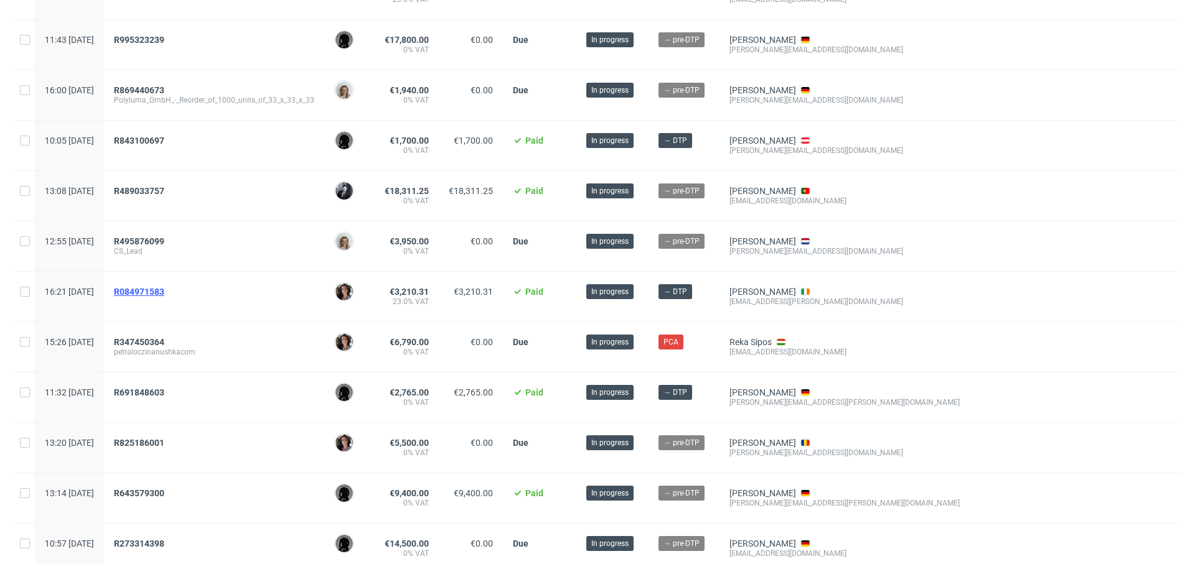
click at [164, 288] on span "R084971583" at bounding box center [139, 292] width 50 height 10
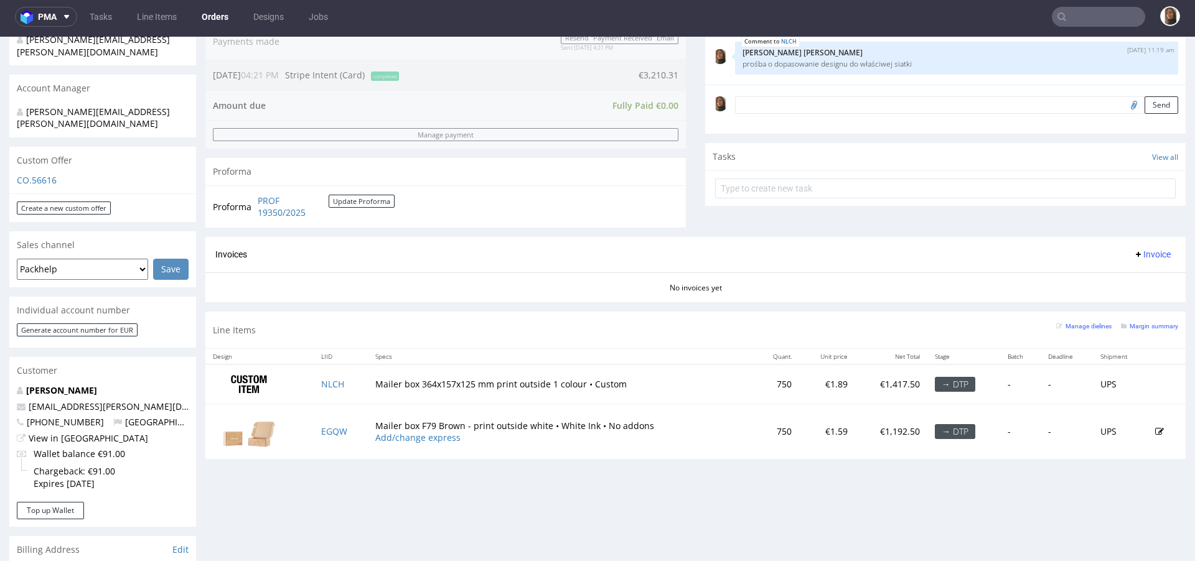
scroll to position [450, 0]
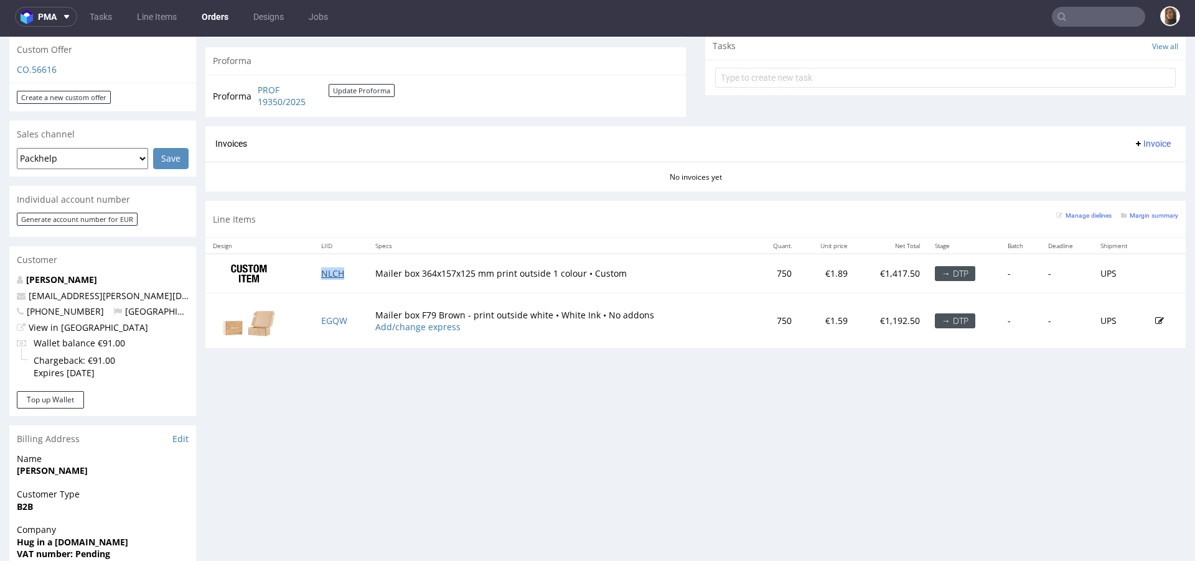
click at [328, 271] on link "NLCH" at bounding box center [332, 274] width 23 height 12
click at [332, 321] on link "EGQW" at bounding box center [334, 321] width 26 height 12
click at [511, 169] on div "No invoices yet" at bounding box center [695, 172] width 980 height 21
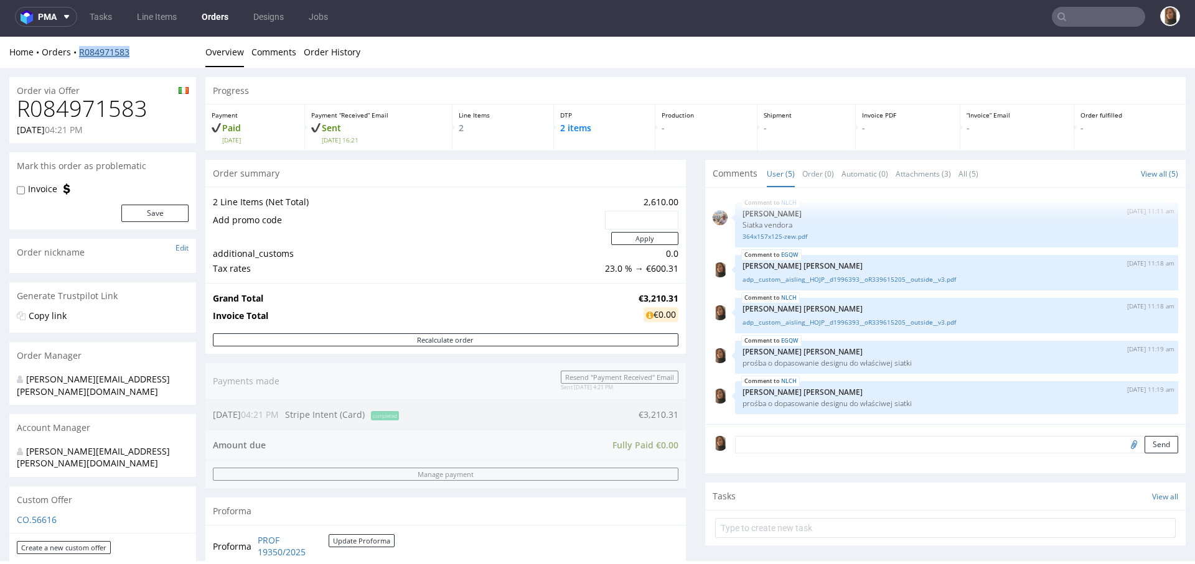
copy link "R084971583"
click at [336, 208] on td "2 Line Items (Net Total)" at bounding box center [407, 202] width 389 height 15
click at [506, 212] on td "Add promo code" at bounding box center [407, 220] width 389 height 21
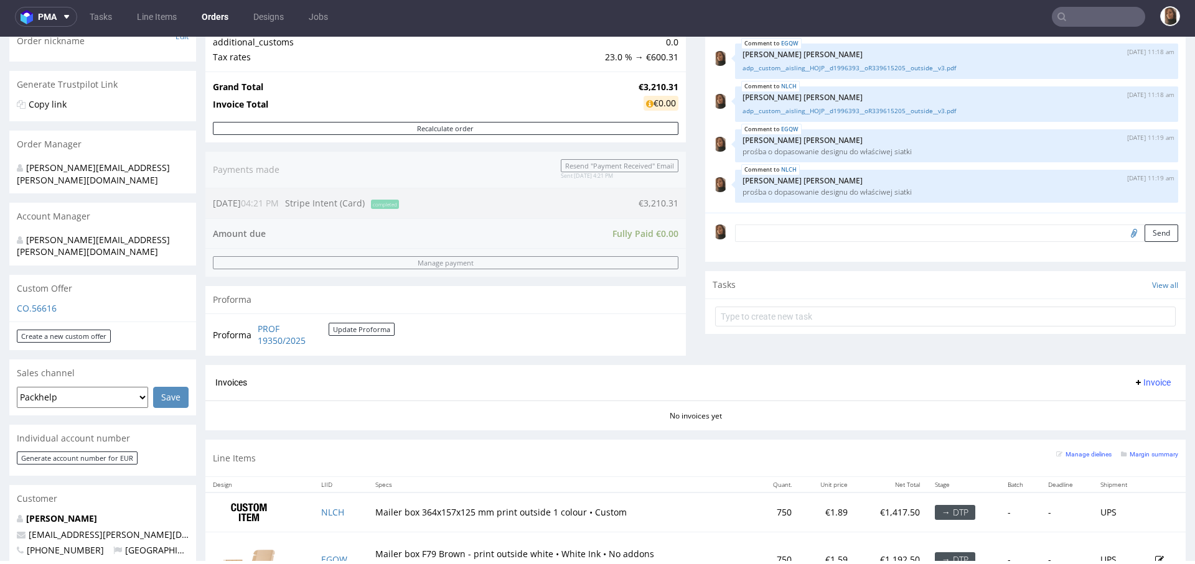
scroll to position [361, 0]
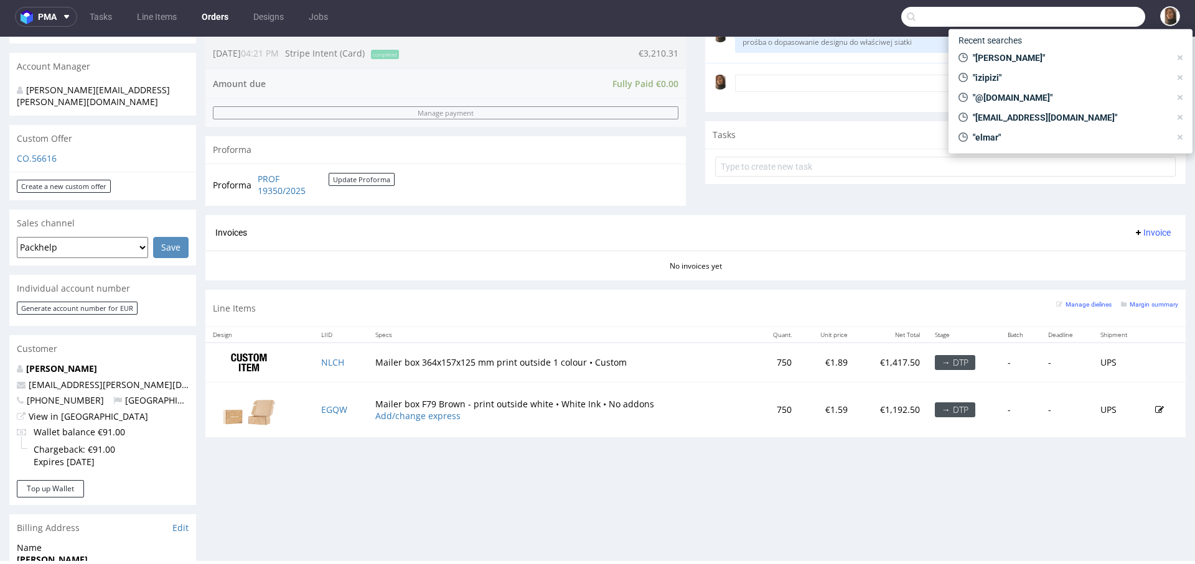
click at [1103, 17] on input "text" at bounding box center [1023, 17] width 244 height 20
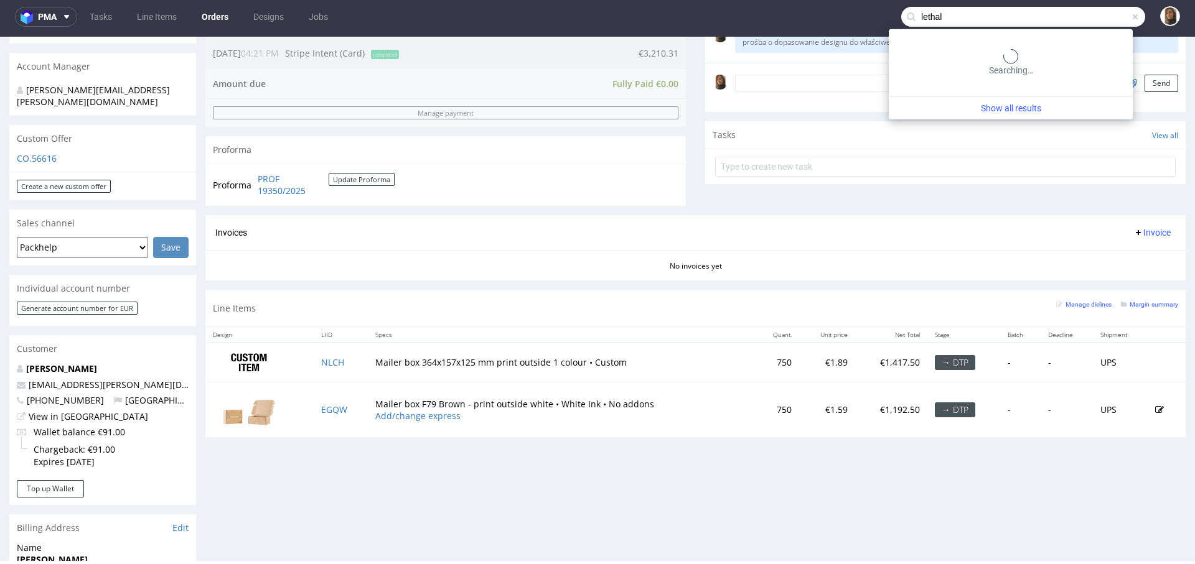
type input "lethal"
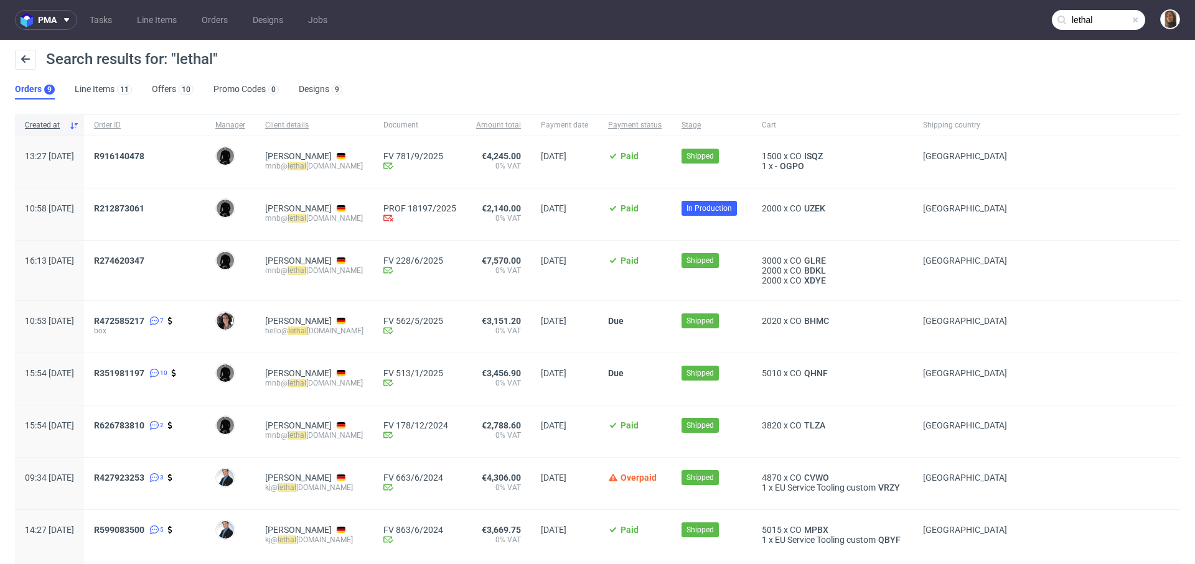
click at [154, 202] on div "R212873061" at bounding box center [144, 215] width 121 height 52
click at [144, 209] on span "R212873061" at bounding box center [119, 208] width 50 height 10
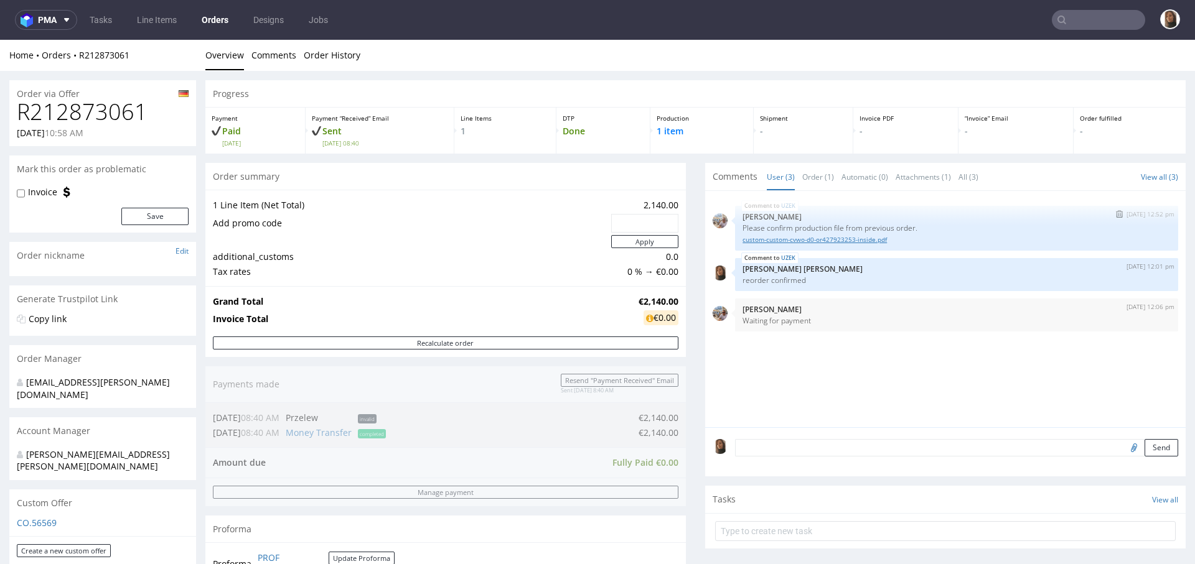
click at [747, 239] on link "custom-custom-cvwo-d0-or427923253-inside.pdf" at bounding box center [956, 239] width 428 height 9
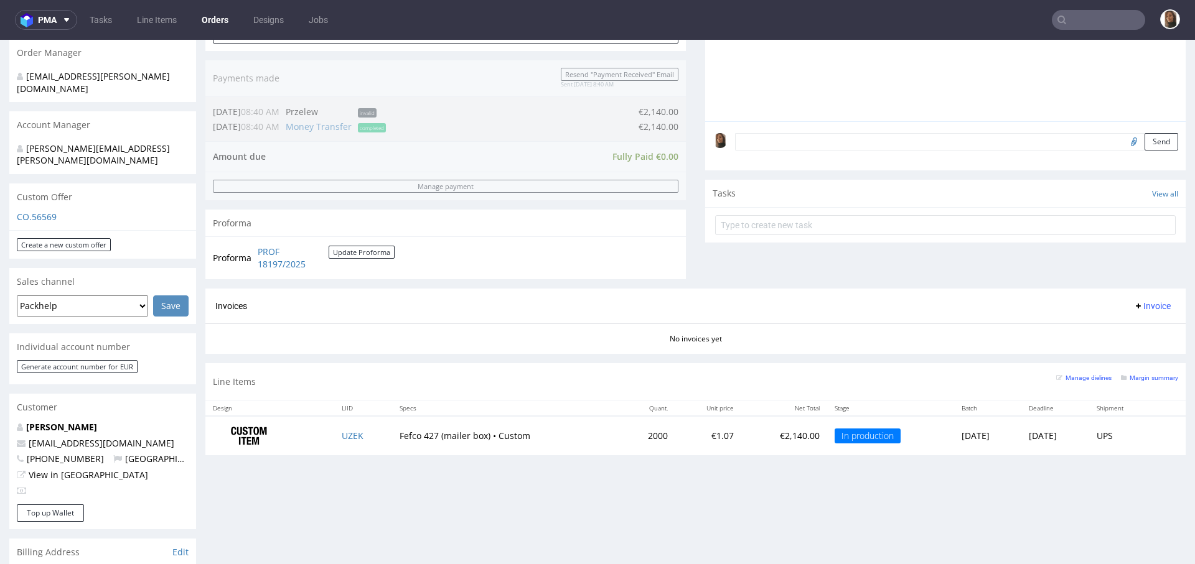
scroll to position [342, 0]
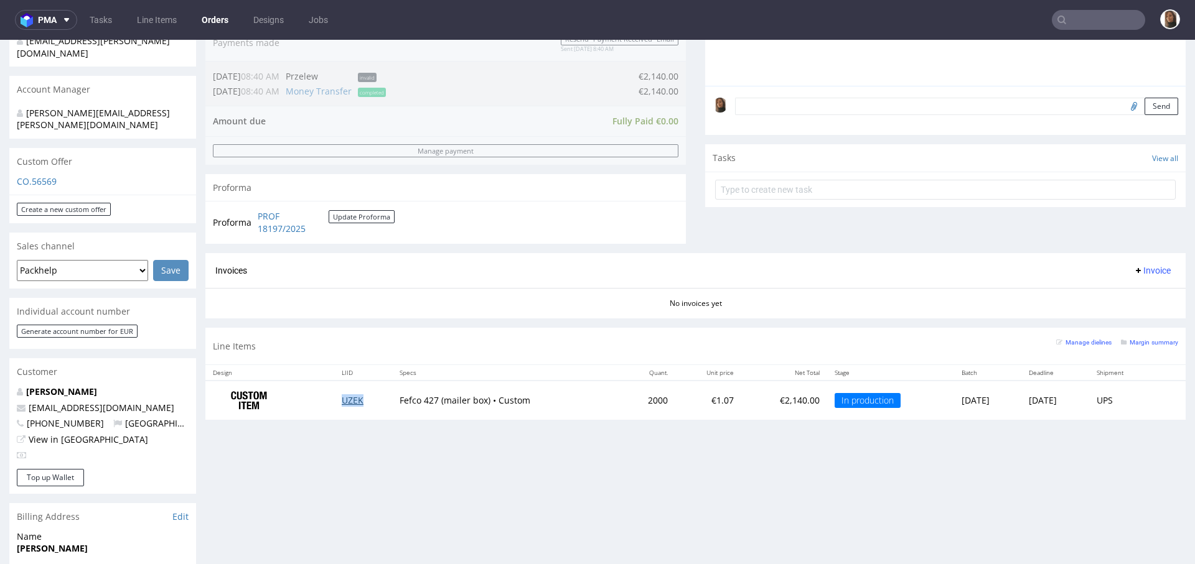
copy link "UZEK"
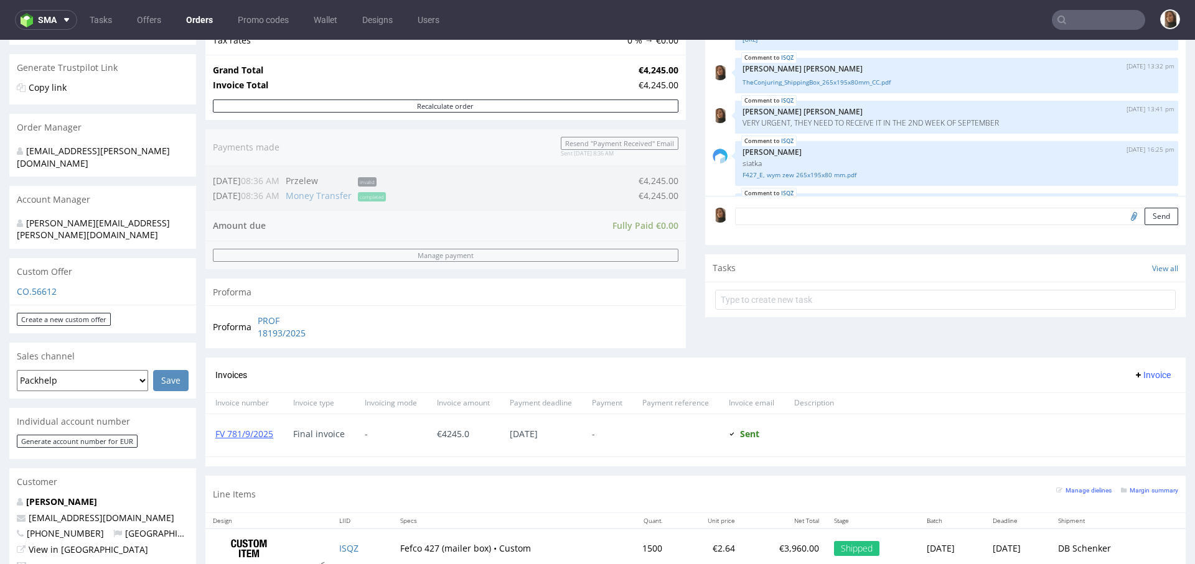
scroll to position [705, 0]
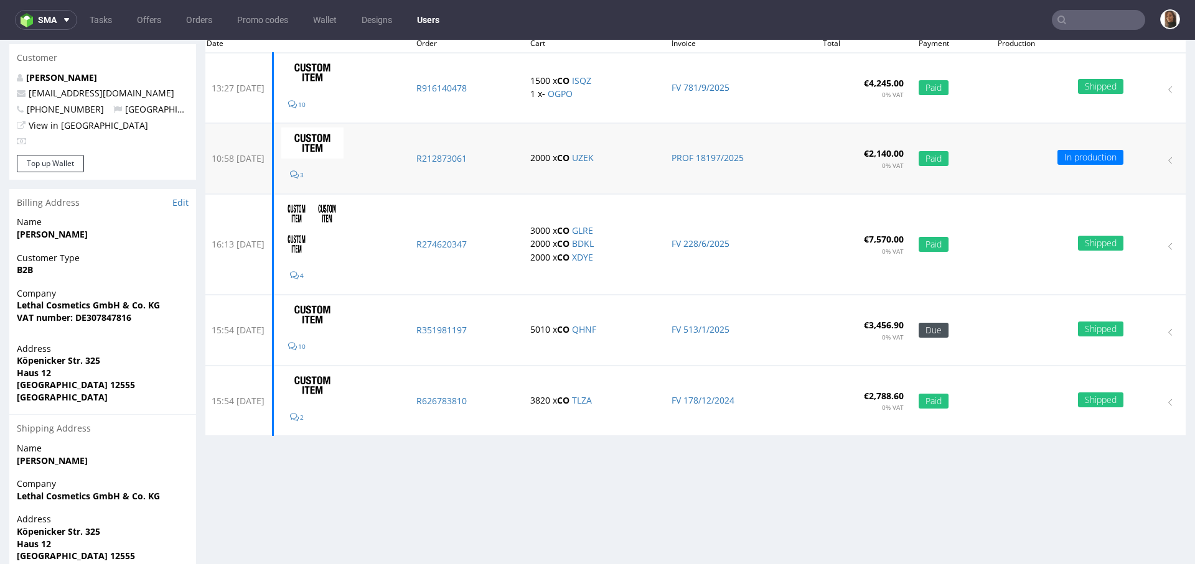
scroll to position [20, 0]
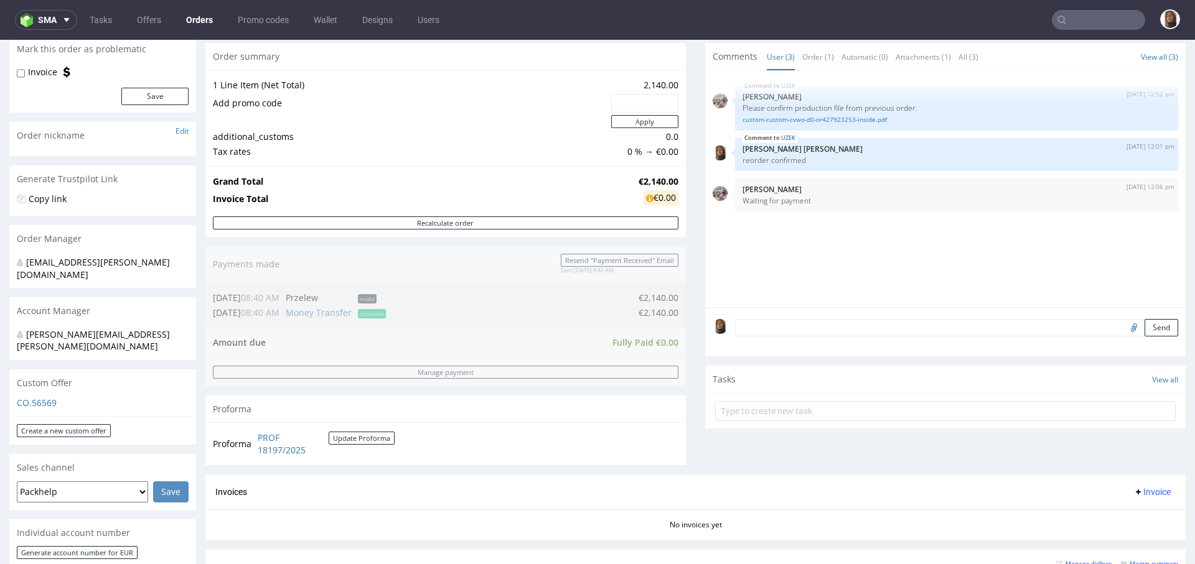
scroll to position [315, 0]
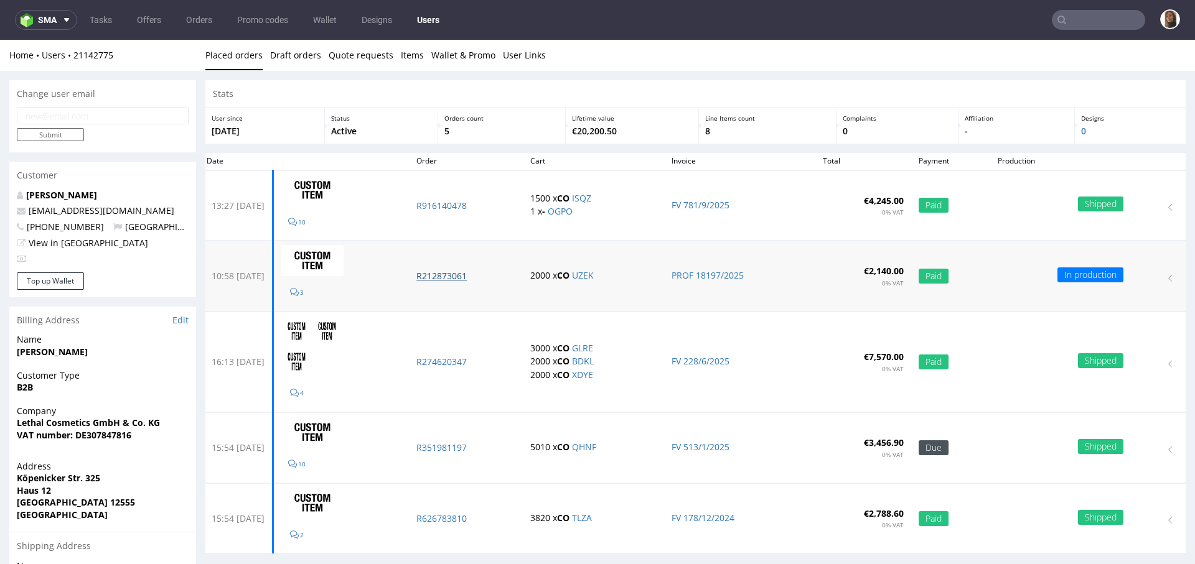
click at [480, 275] on p "R212873061" at bounding box center [465, 276] width 99 height 12
click at [481, 357] on p "R274620347" at bounding box center [465, 362] width 99 height 12
click at [1083, 19] on input "text" at bounding box center [1097, 20] width 93 height 20
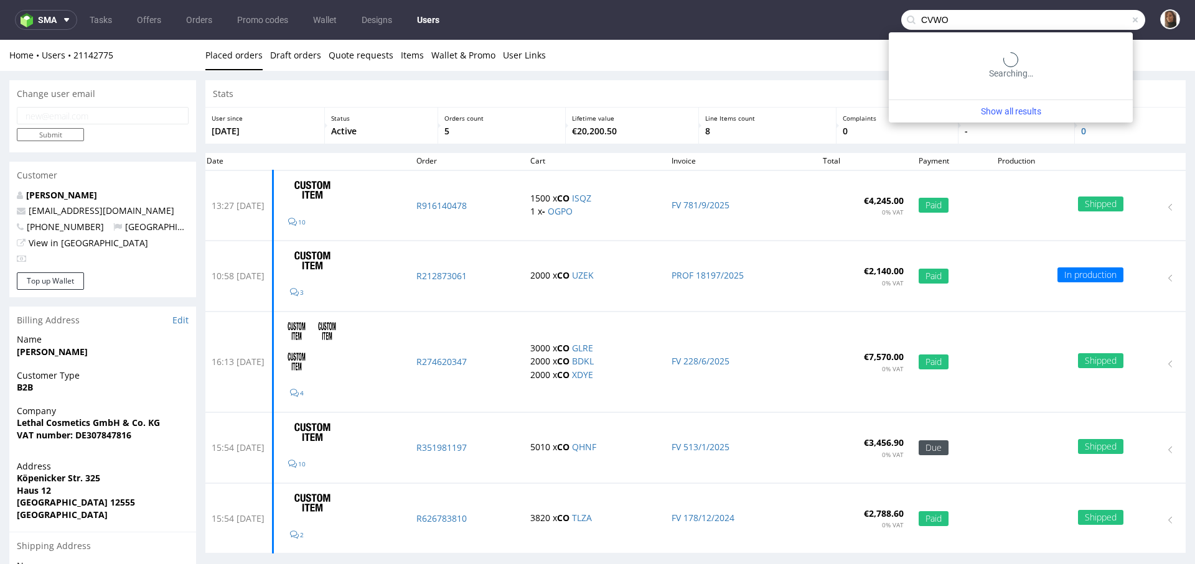
type input "CVWO"
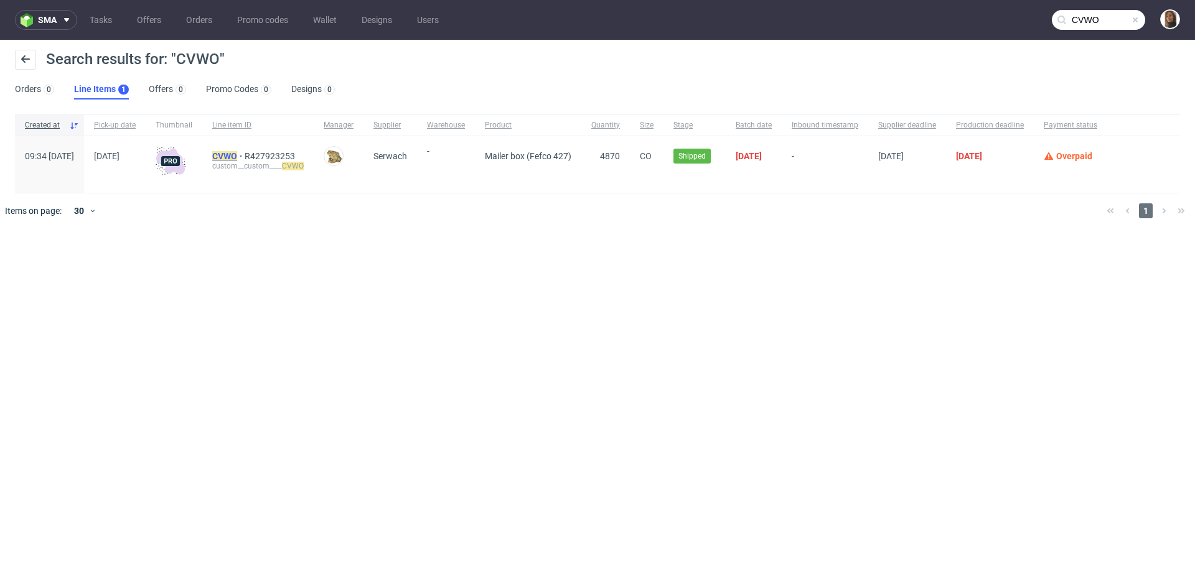
click at [237, 158] on mark "CVWO" at bounding box center [224, 156] width 25 height 10
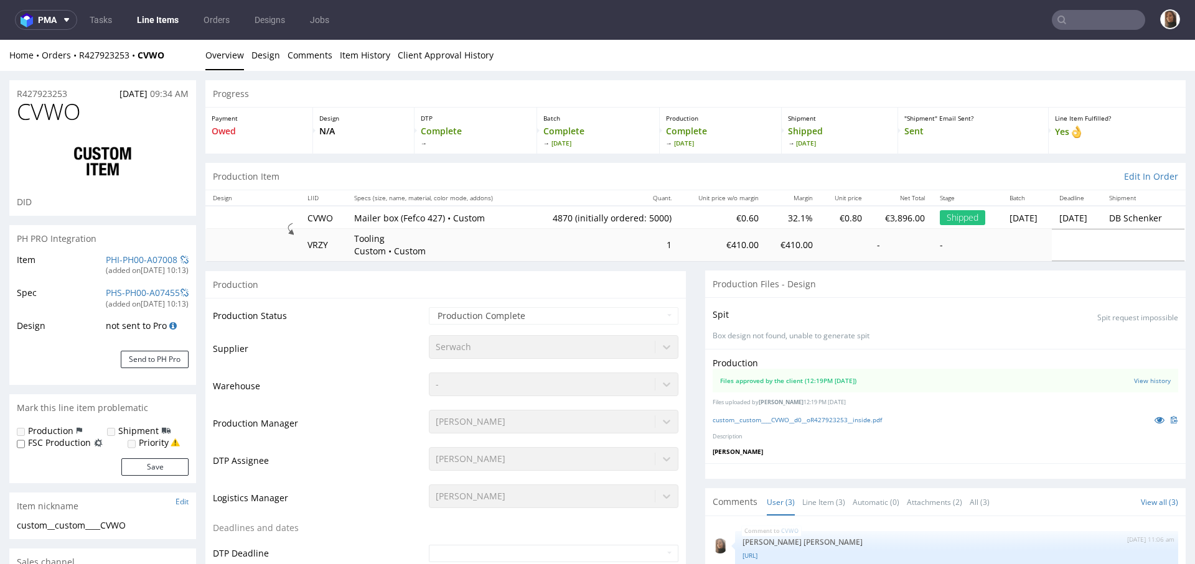
select select "in_progress"
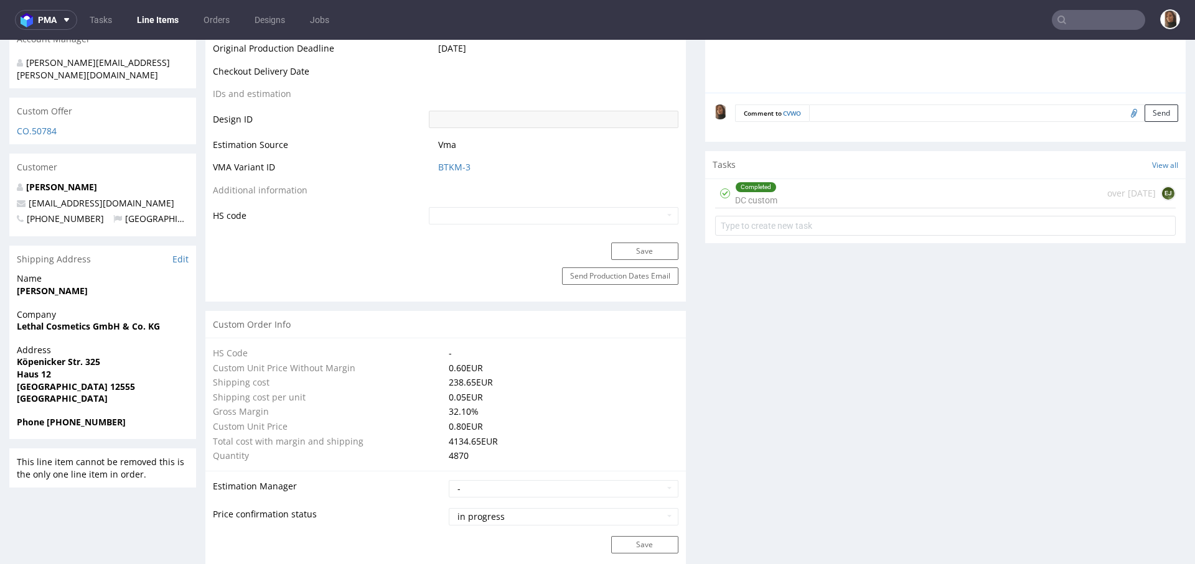
scroll to position [659, 0]
drag, startPoint x: 136, startPoint y: 180, endPoint x: 43, endPoint y: 177, distance: 92.7
click at [42, 198] on p "kj@lethalcosmetics.com" at bounding box center [103, 204] width 172 height 12
copy link "lethalcosmetics.com"
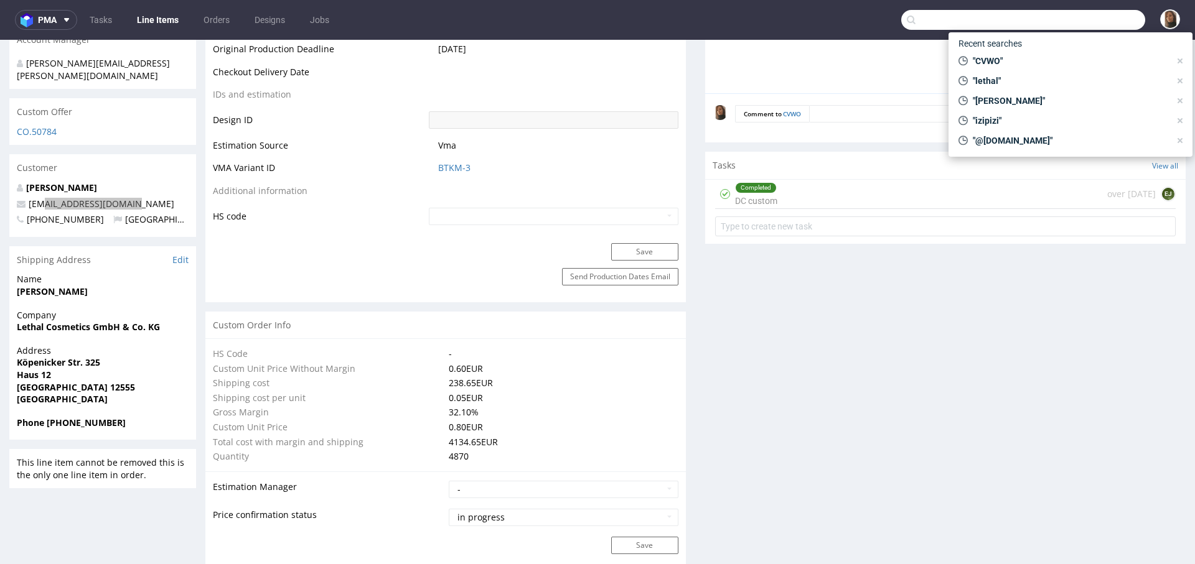
click at [1106, 16] on input "text" at bounding box center [1023, 20] width 244 height 20
paste input "lethalcosmetics.com"
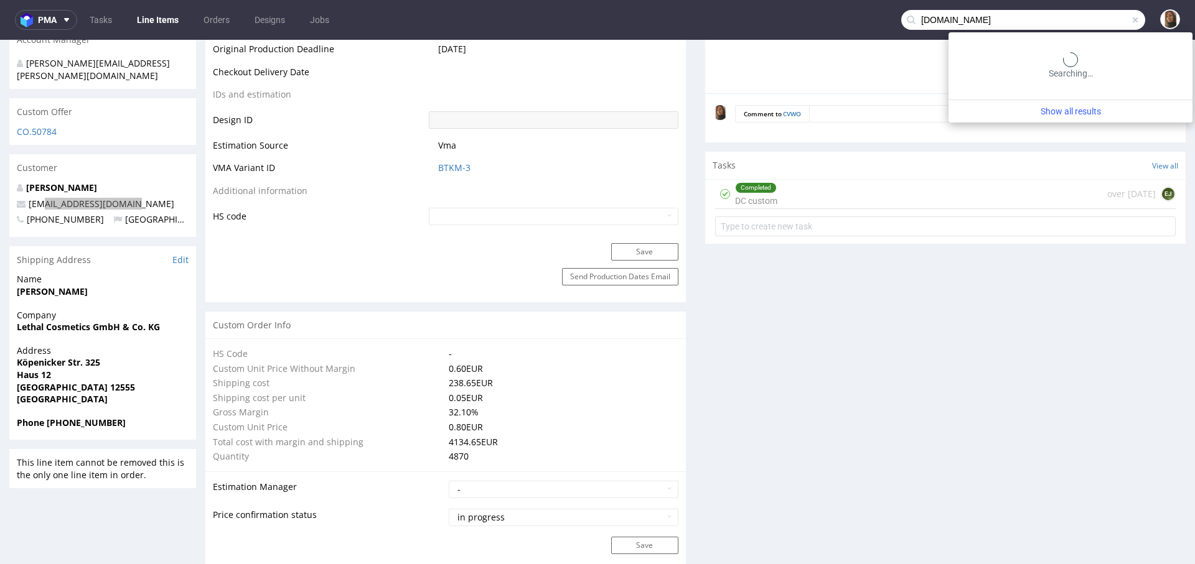
type input "lethalcosmetics.com"
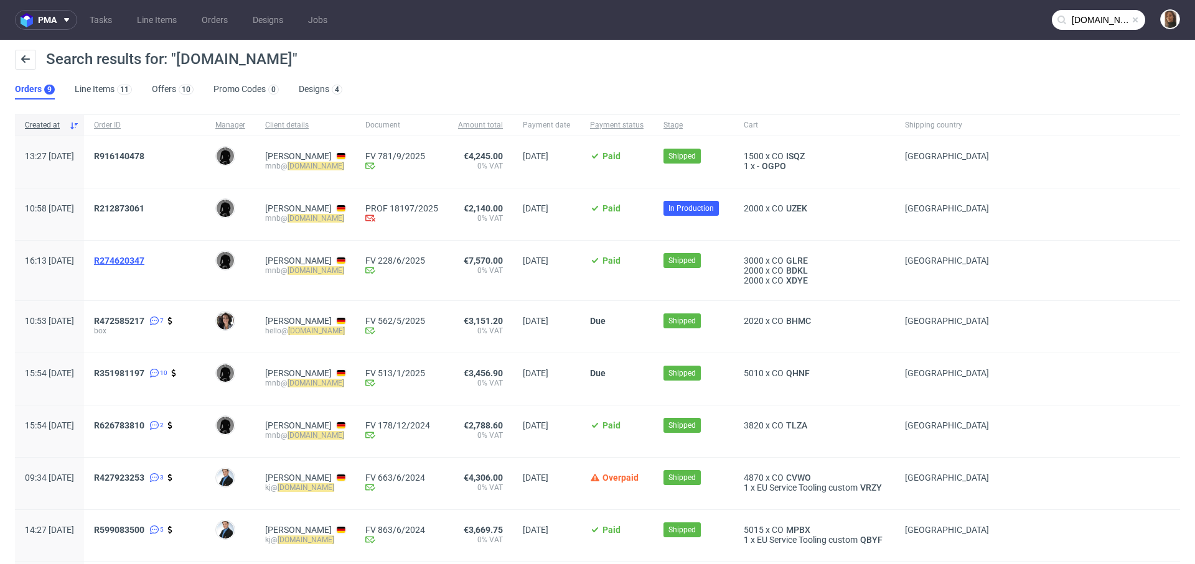
click at [144, 259] on span "R274620347" at bounding box center [119, 261] width 50 height 10
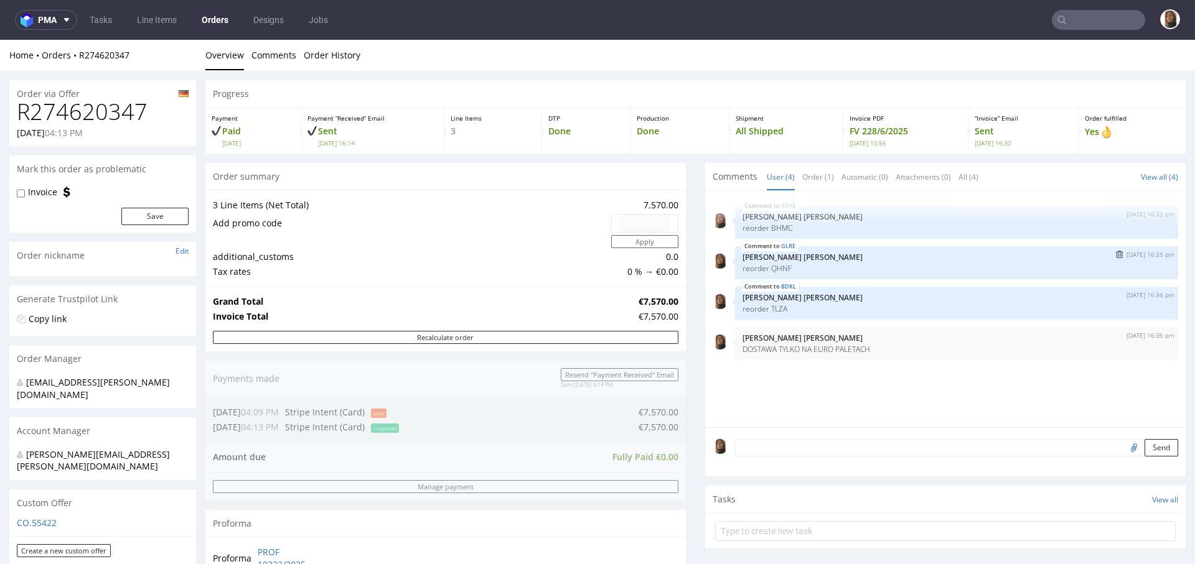
click at [771, 262] on div "GLRE 8th May 25 | 16:35 pm Angelina Marć reorder QHNF" at bounding box center [956, 262] width 443 height 33
click at [770, 267] on p "reorder QHNF" at bounding box center [956, 268] width 428 height 9
copy p "QHNF"
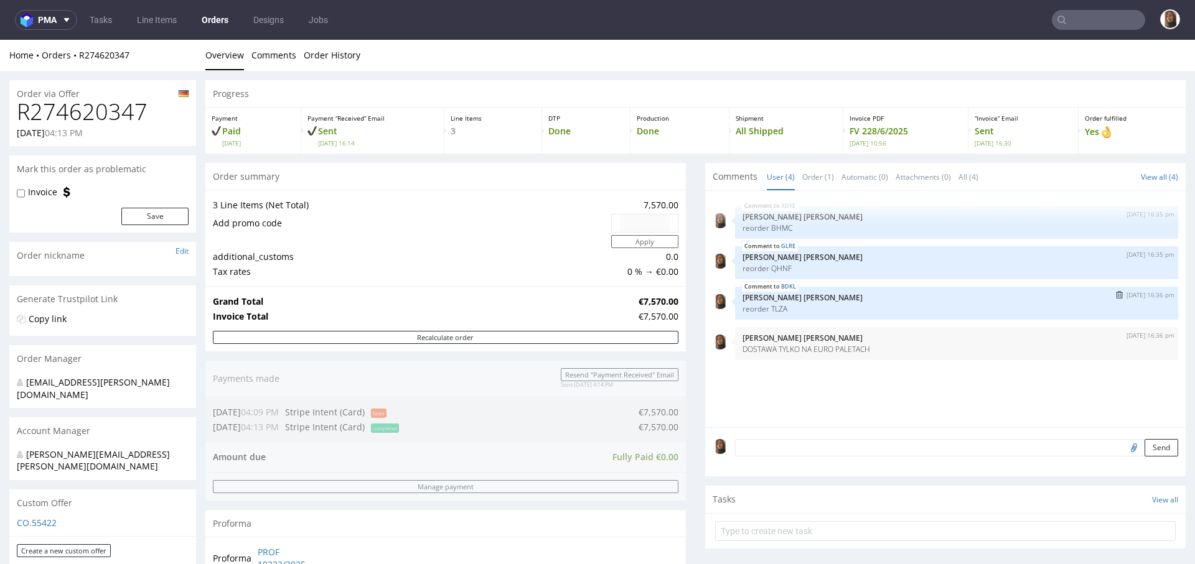
click at [768, 309] on p "reorder TLZA" at bounding box center [956, 308] width 428 height 9
copy p "TLZA"
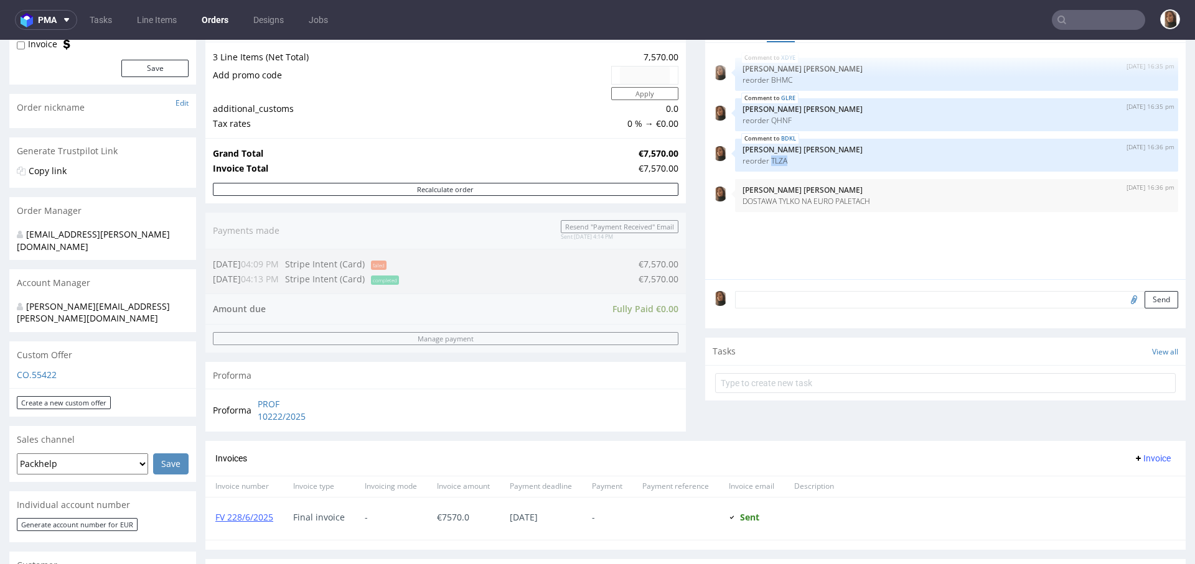
scroll to position [482, 0]
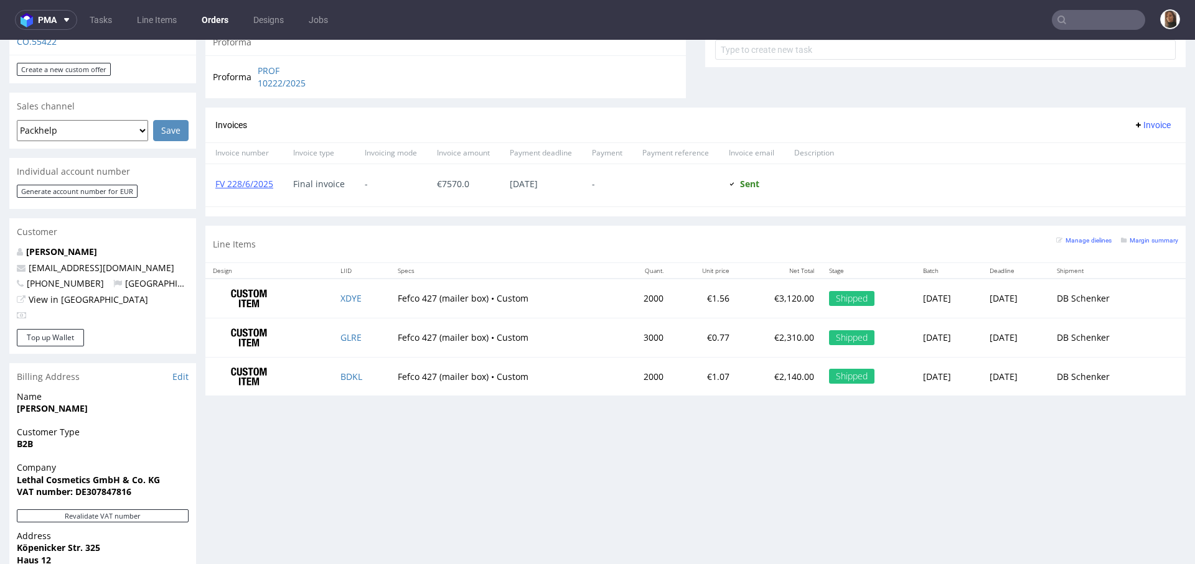
type input "lethalcosmetics.com"
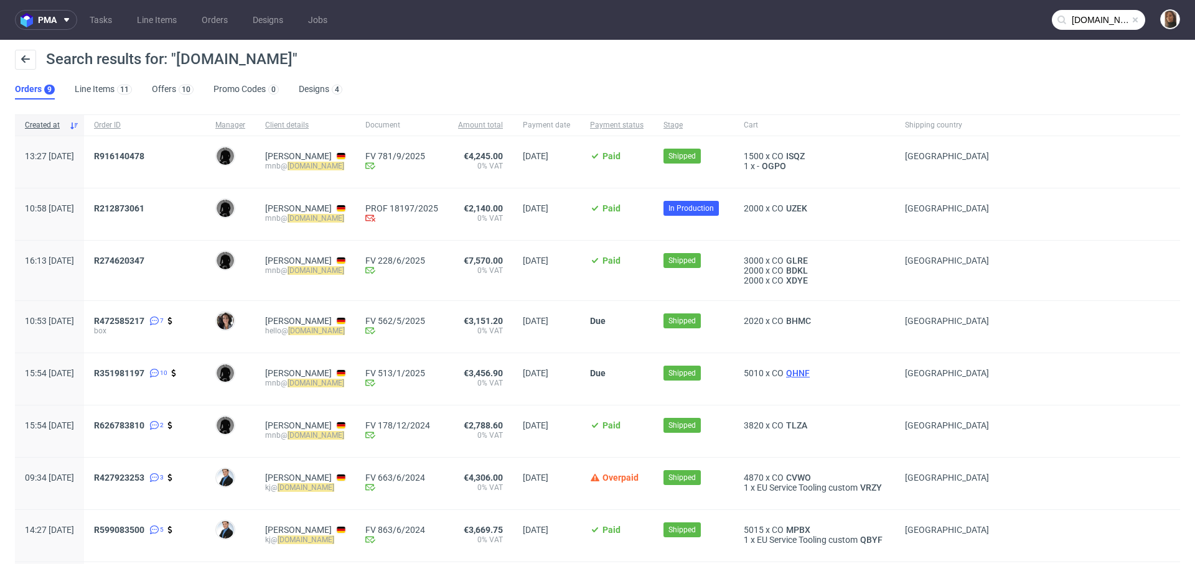
click at [812, 376] on span "QHNF" at bounding box center [797, 373] width 29 height 10
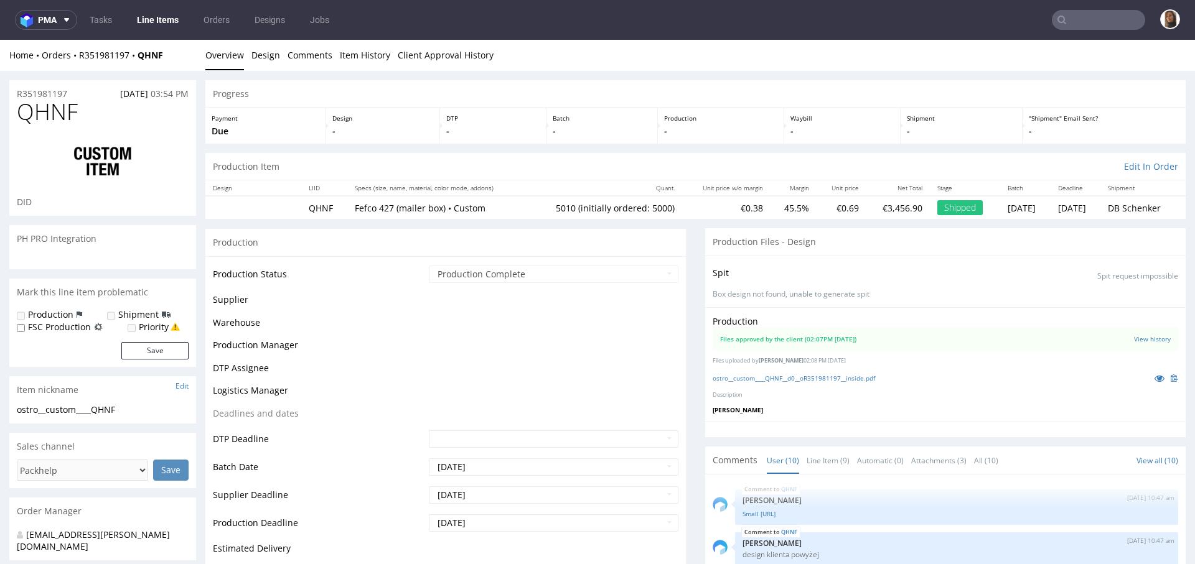
scroll to position [246, 0]
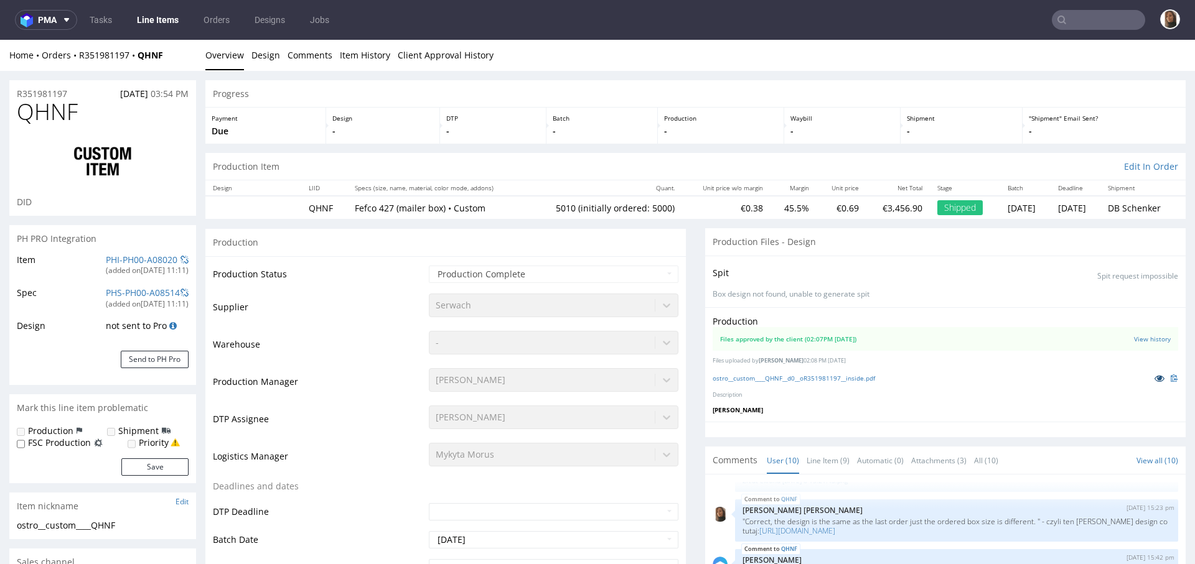
select select "in_progress"
click at [1154, 375] on icon at bounding box center [1159, 378] width 10 height 9
type input "lethalcosmetics.com"
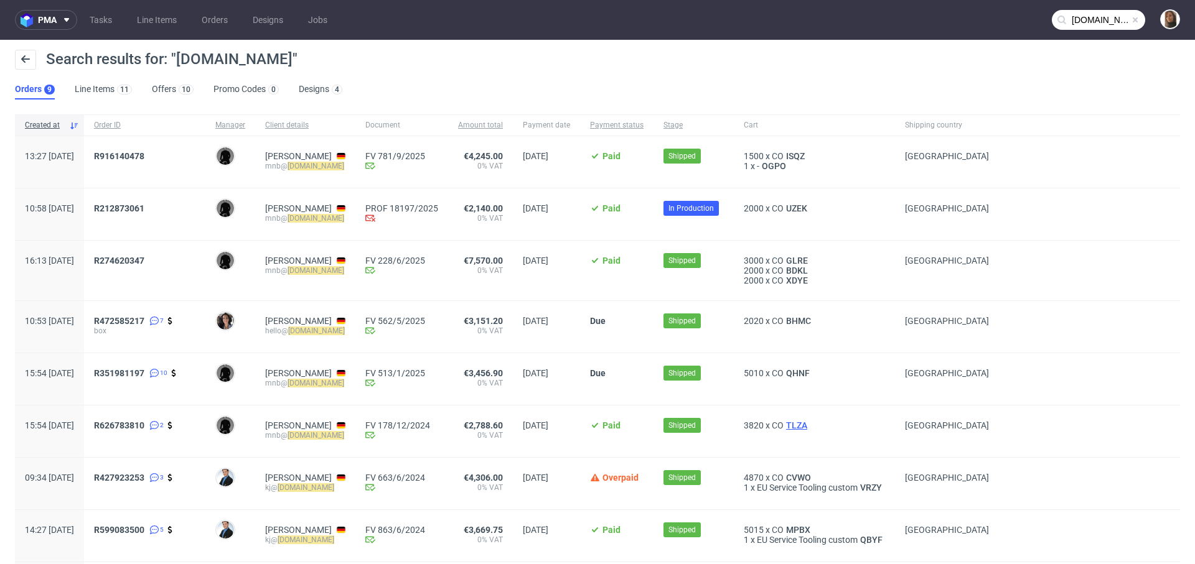
click at [809, 423] on span "TLZA" at bounding box center [796, 426] width 26 height 10
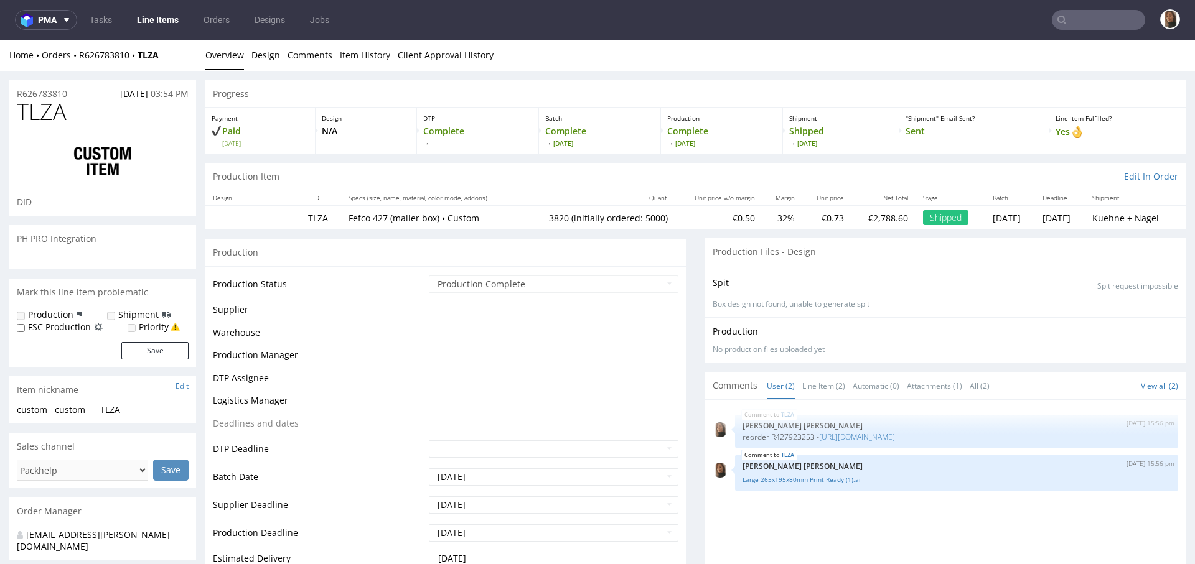
select select "in_progress"
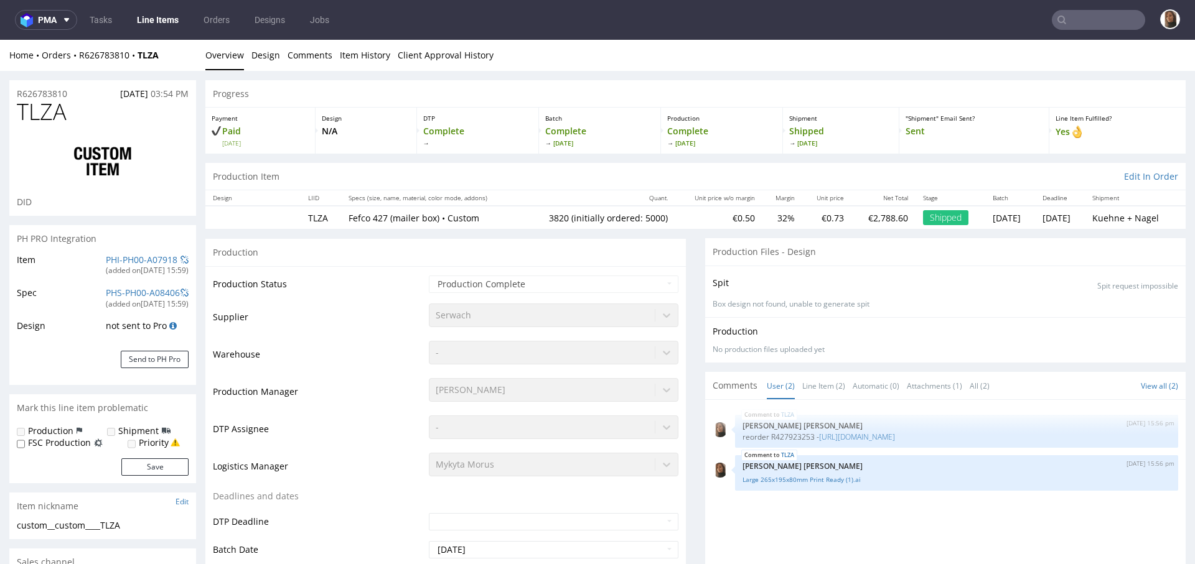
type input "3820"
type input "lethalcosmetics.com"
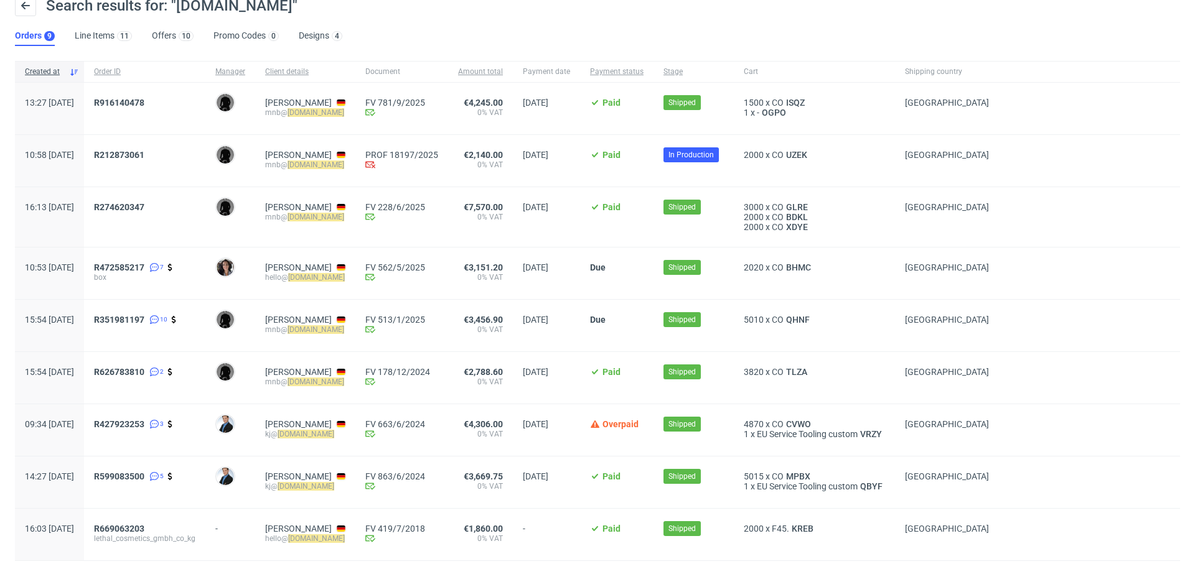
scroll to position [90, 0]
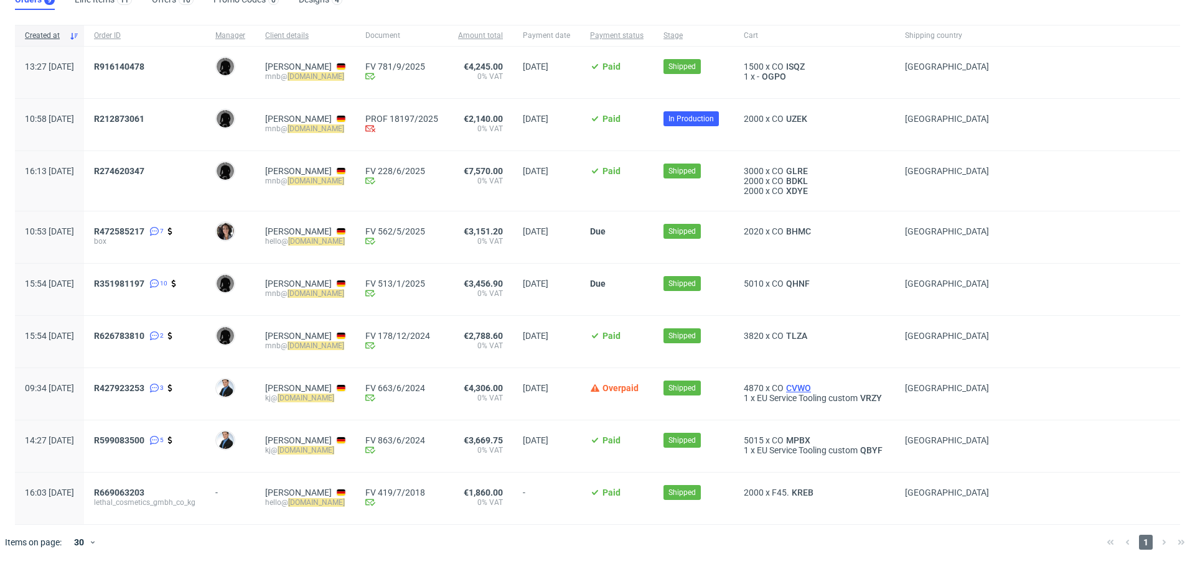
click at [813, 388] on span "CVWO" at bounding box center [798, 388] width 30 height 10
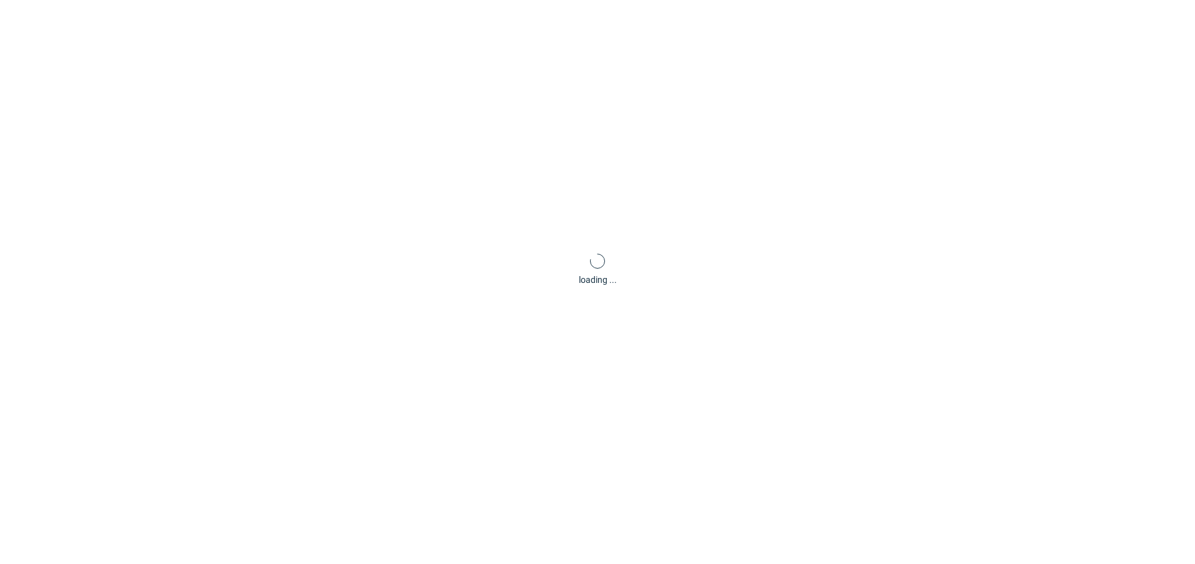
scroll to position [3, 0]
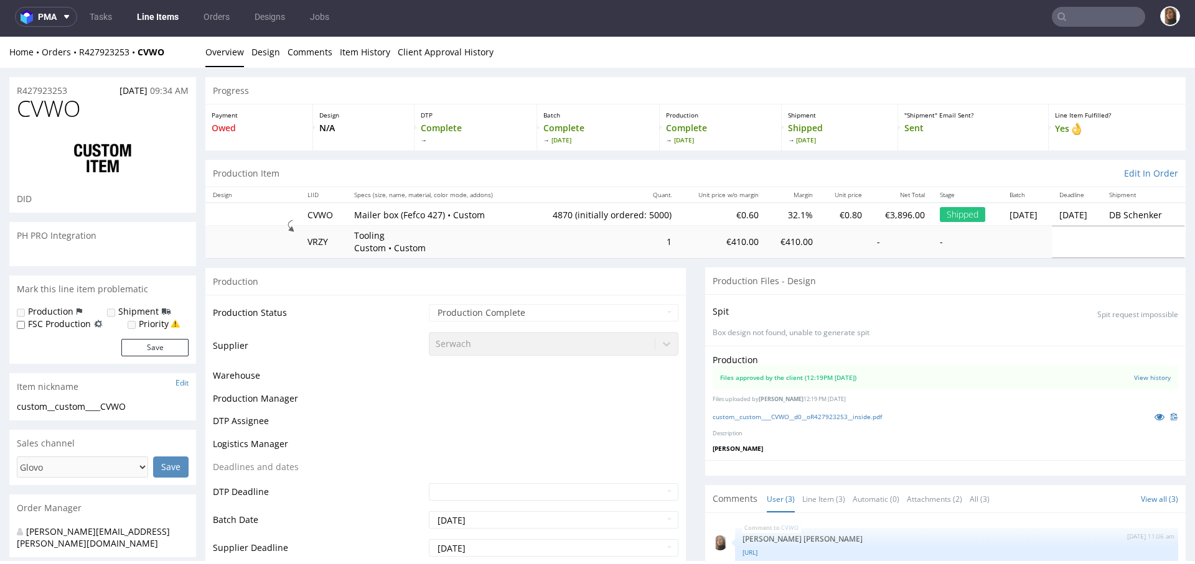
select select "in_progress"
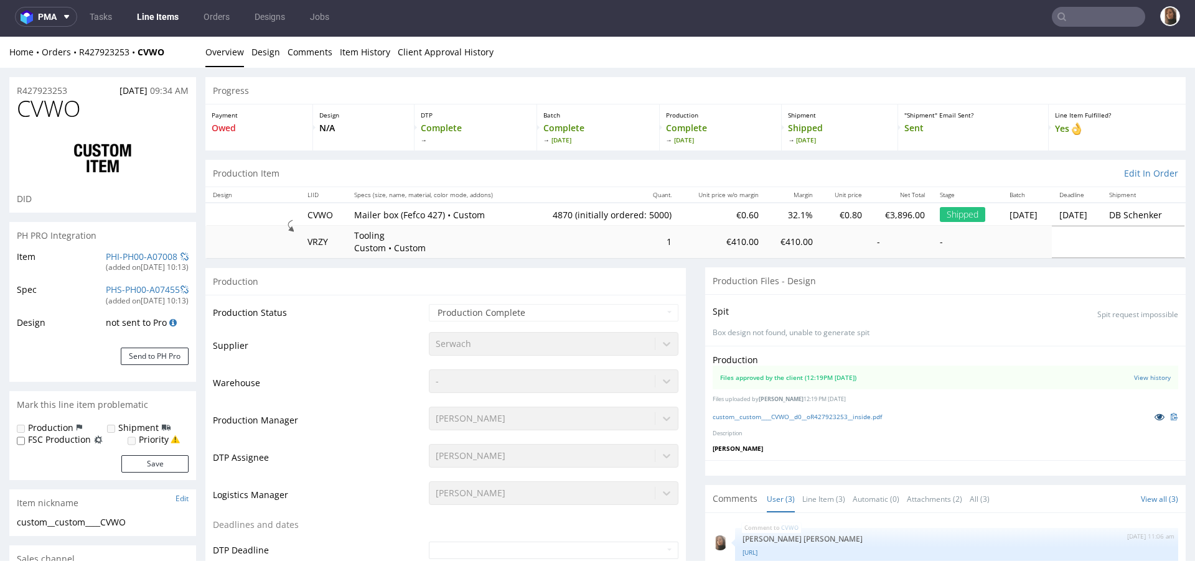
click at [1154, 415] on icon at bounding box center [1159, 416] width 10 height 9
type input "lethalcosmetics.com"
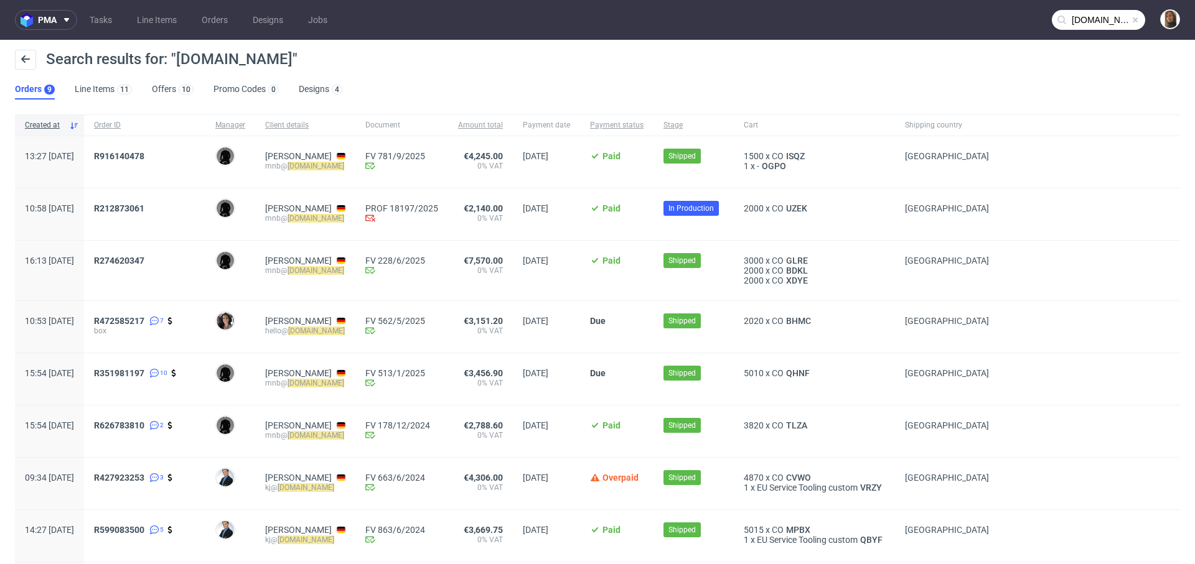
scroll to position [90, 0]
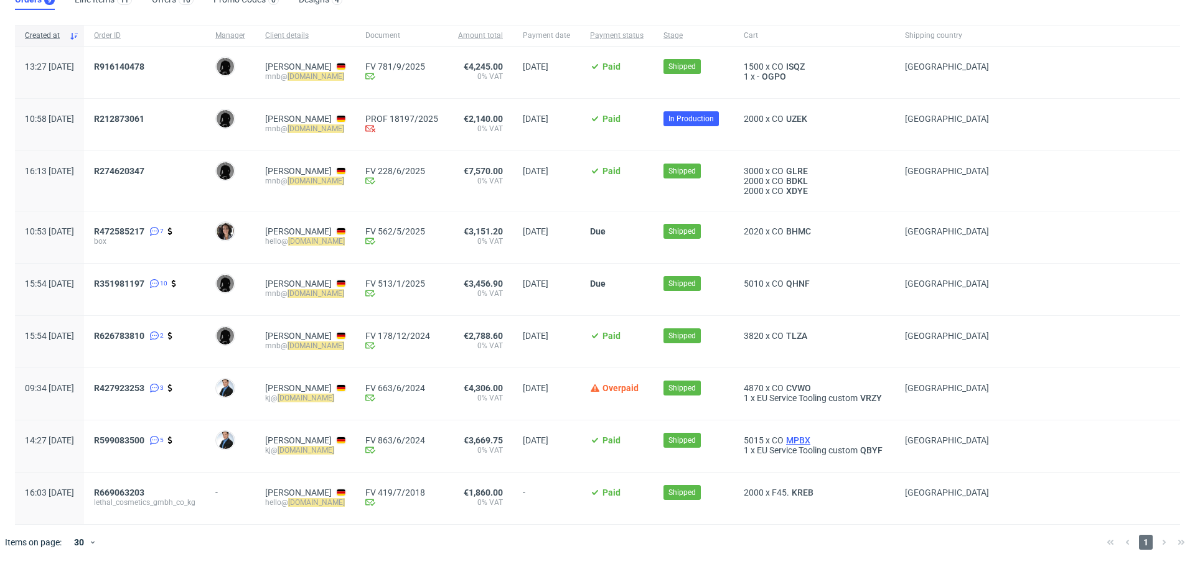
click at [813, 439] on span "MPBX" at bounding box center [797, 441] width 29 height 10
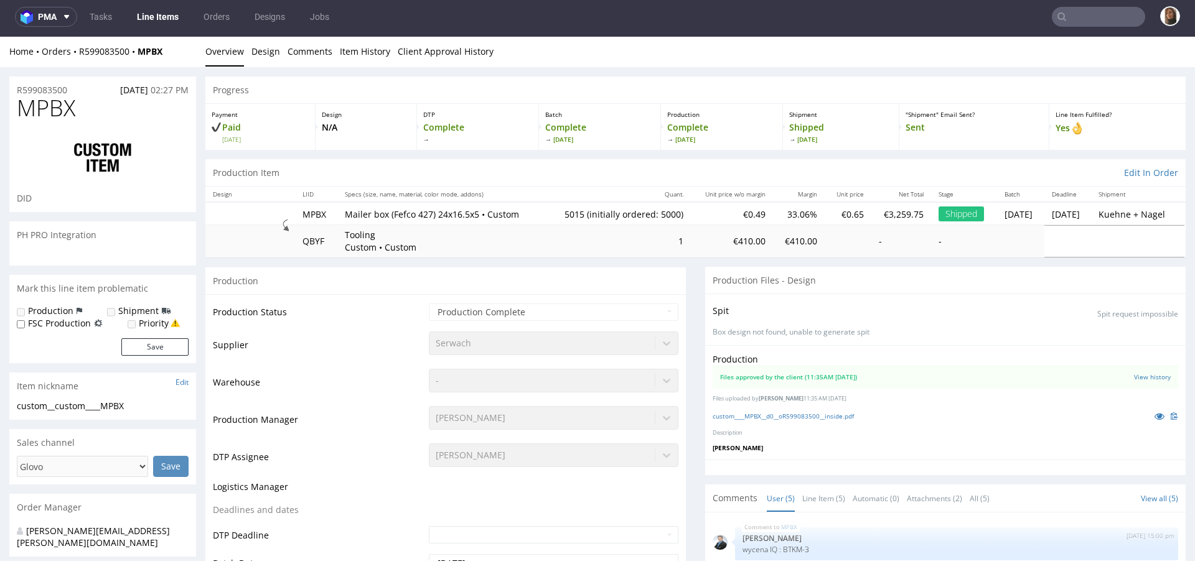
select select "in_progress"
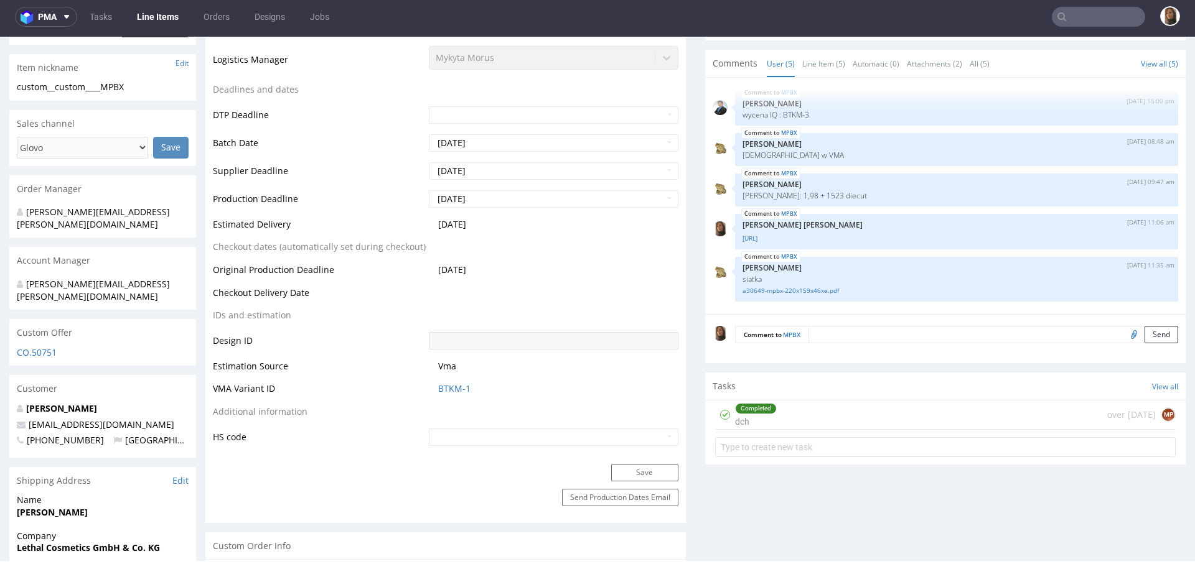
scroll to position [37, 0]
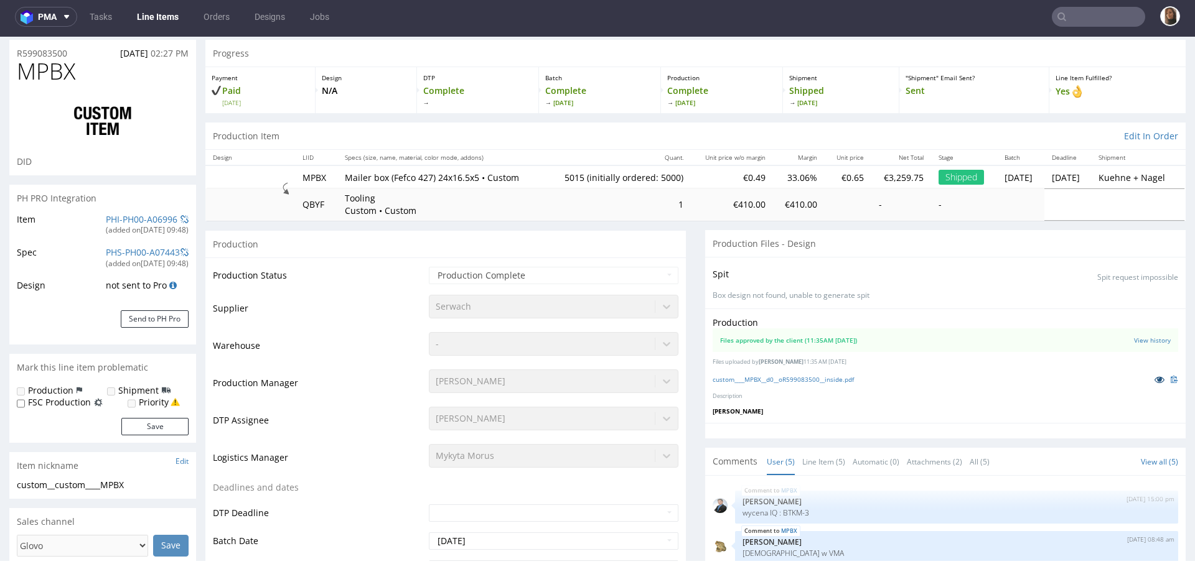
click at [1154, 383] on icon at bounding box center [1159, 379] width 10 height 9
click at [200, 26] on ul "Tasks Line Items Orders Designs Jobs" at bounding box center [209, 17] width 264 height 20
click at [228, 1] on nav "pma Tasks Line Items Orders Designs Jobs" at bounding box center [597, 17] width 1195 height 40
click at [216, 17] on link "Orders" at bounding box center [216, 17] width 41 height 20
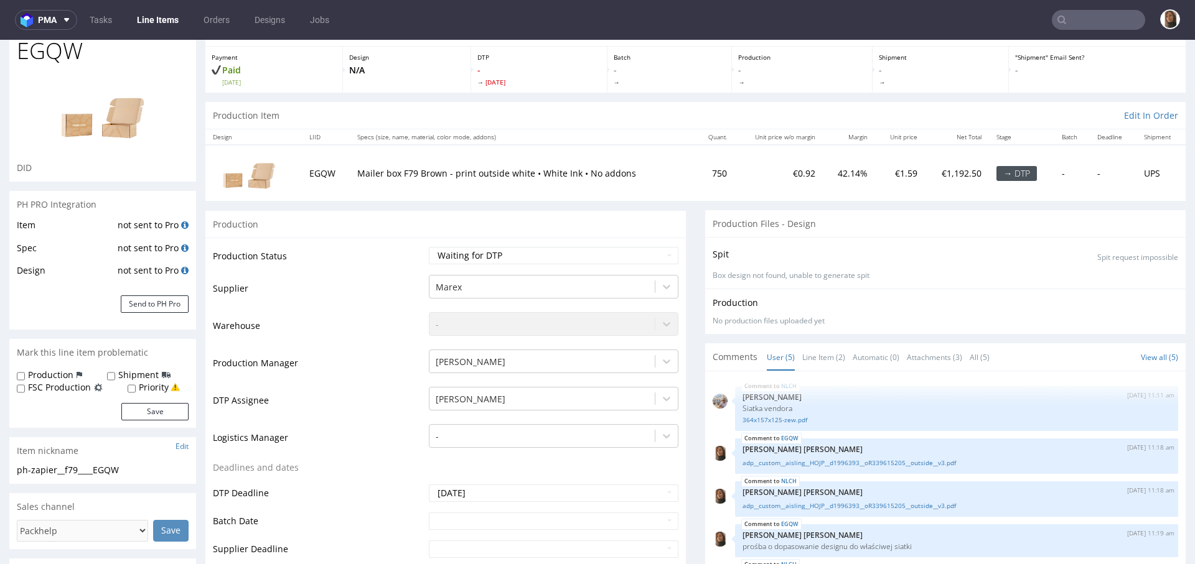
scroll to position [65, 0]
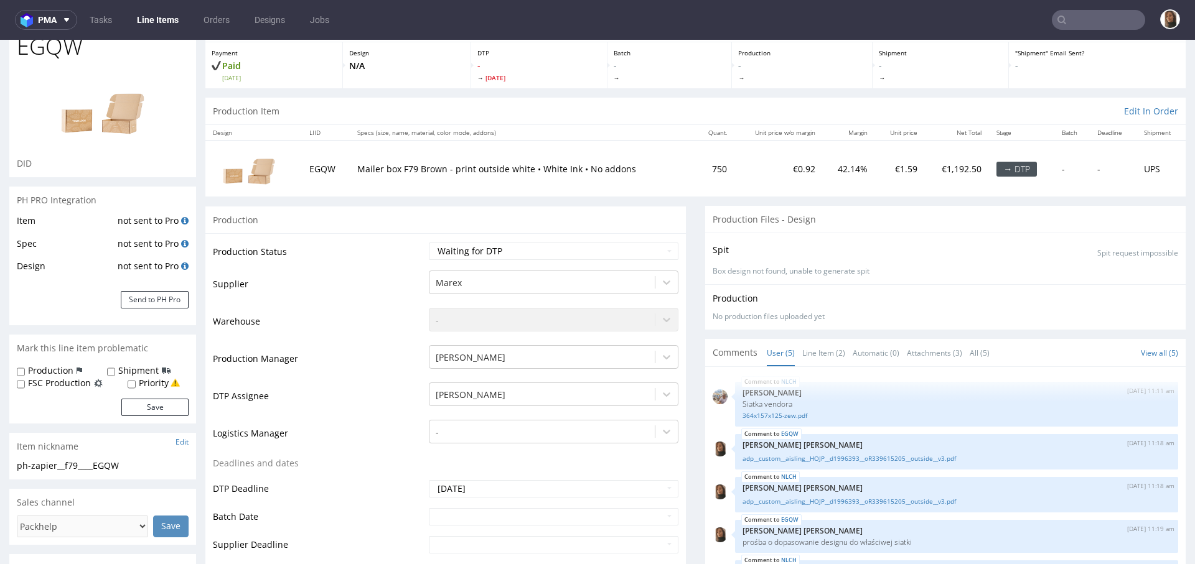
click at [650, 174] on p "Mailer box F79 Brown - print outside white • White Ink • No addons" at bounding box center [522, 169] width 330 height 12
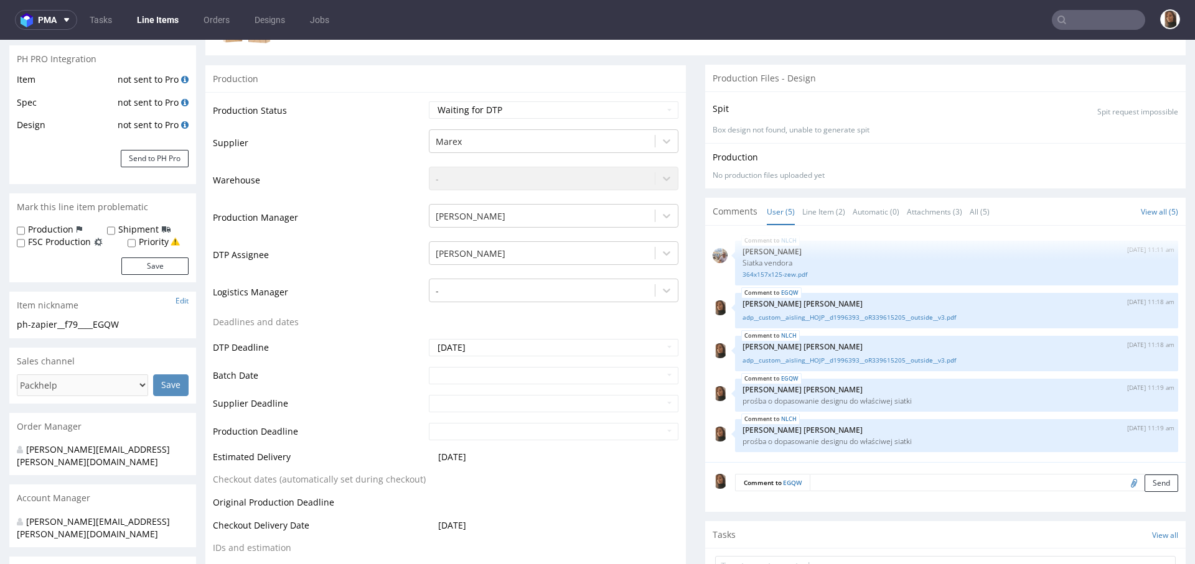
scroll to position [329, 0]
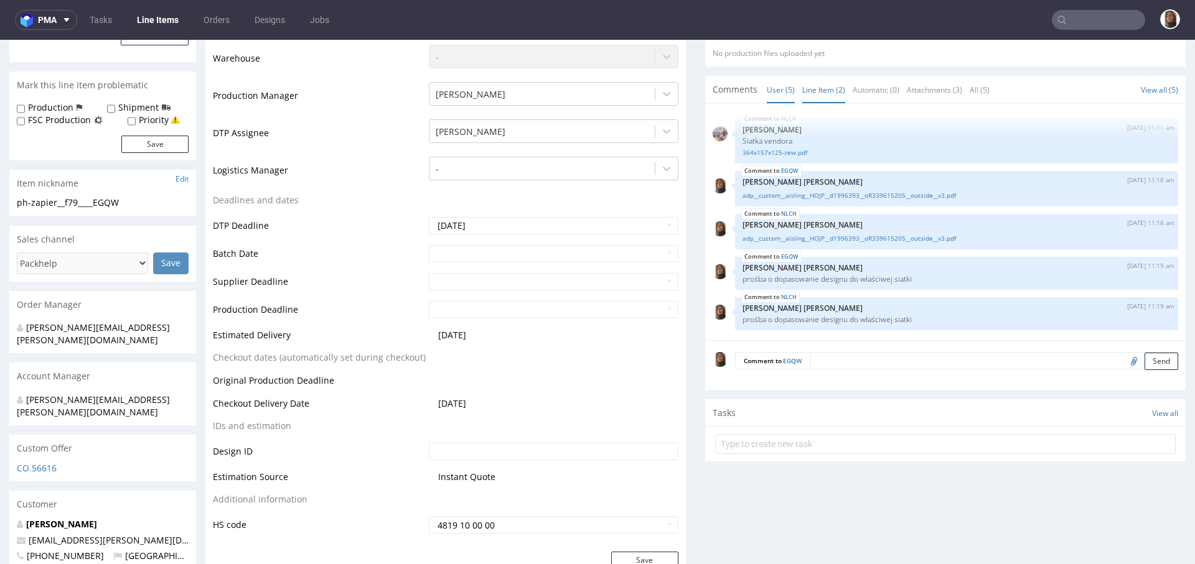
click at [814, 86] on link "Line Item (2)" at bounding box center [823, 90] width 43 height 27
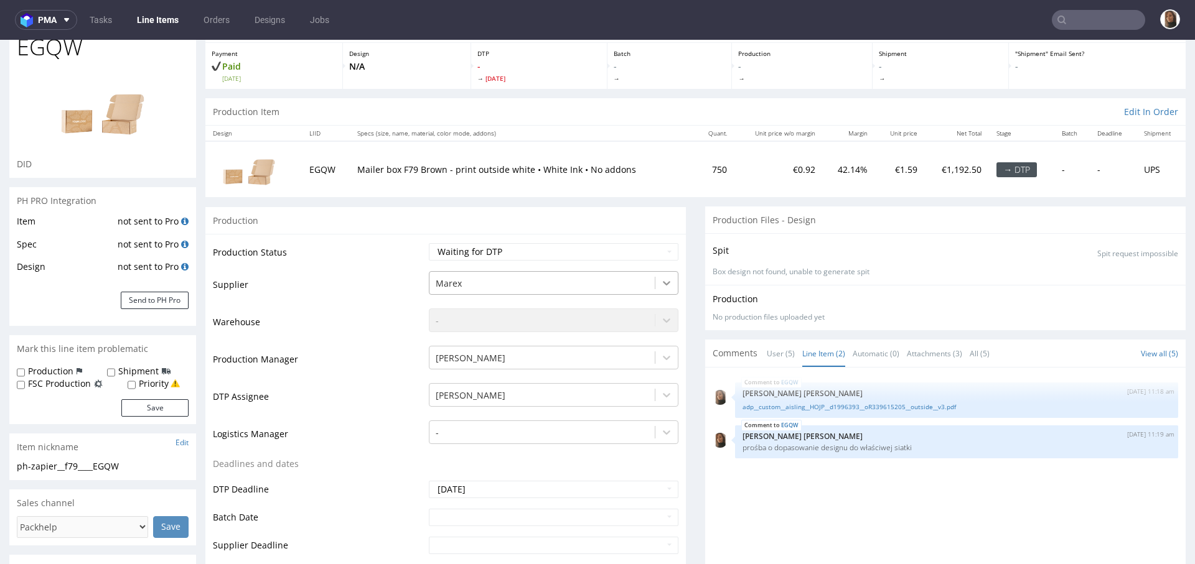
scroll to position [0, 0]
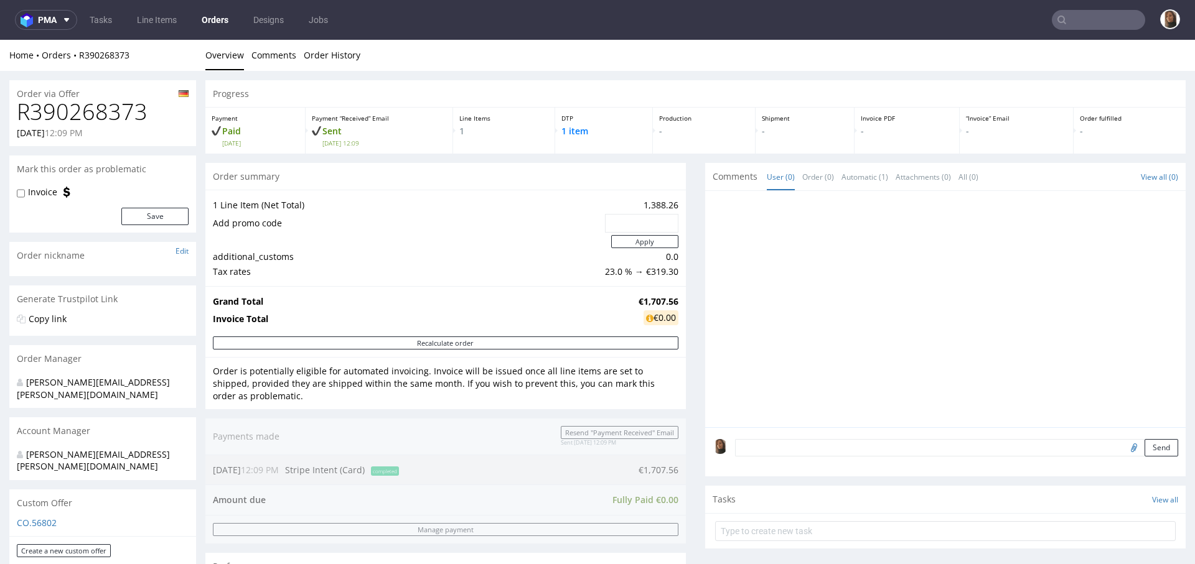
scroll to position [625, 0]
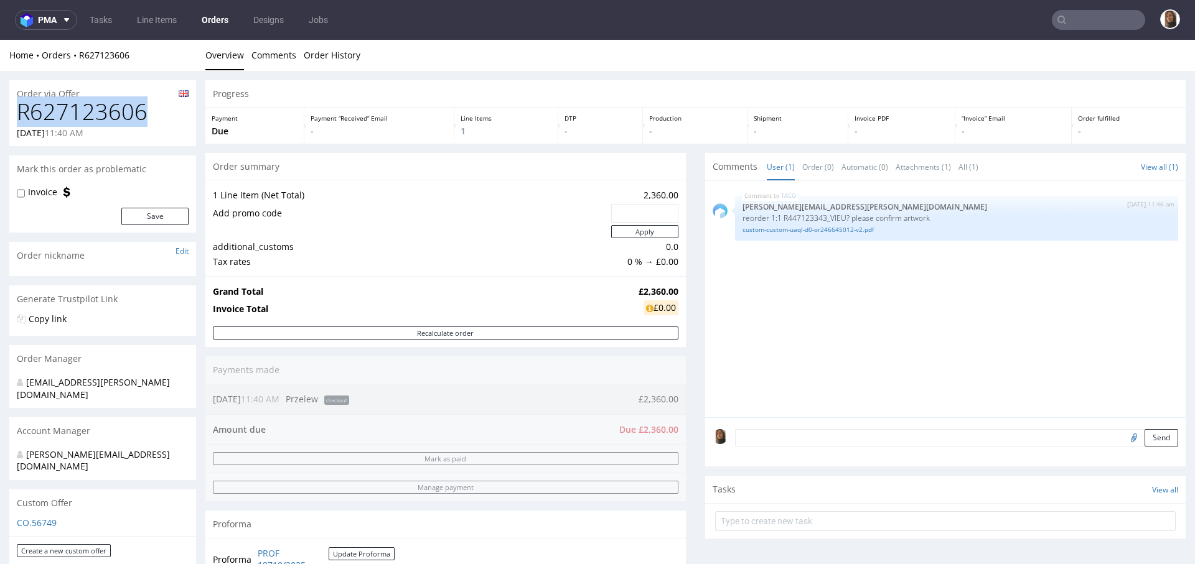
drag, startPoint x: 146, startPoint y: 103, endPoint x: 0, endPoint y: 103, distance: 145.6
copy h1 "R627123606"
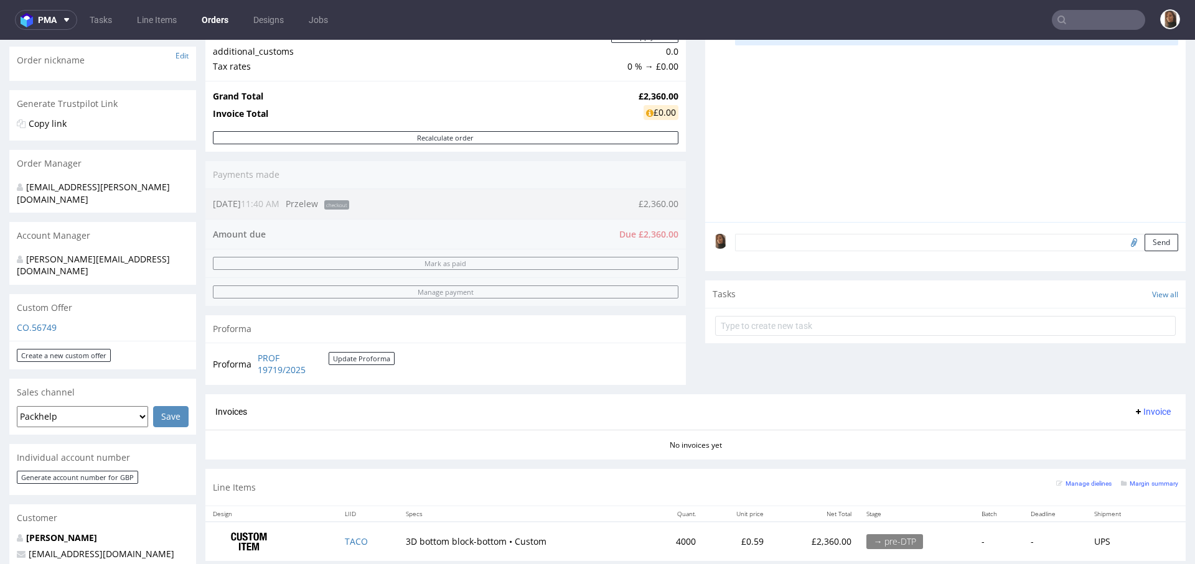
click at [74, 532] on p "[PERSON_NAME]" at bounding box center [103, 538] width 172 height 12
click at [68, 532] on link "[PERSON_NAME]" at bounding box center [61, 538] width 71 height 12
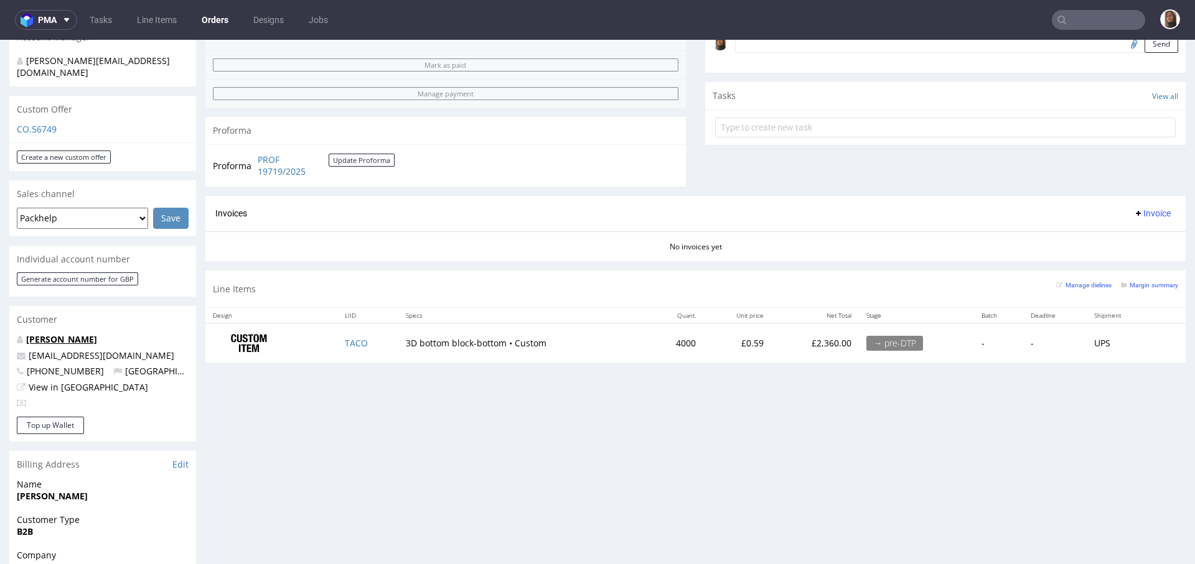
scroll to position [429, 0]
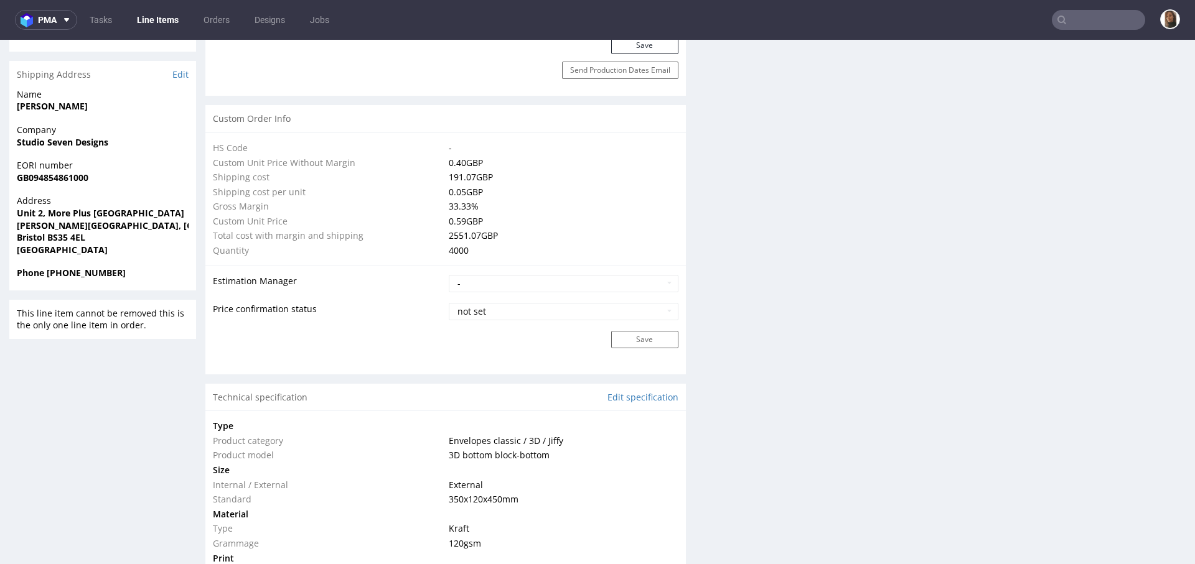
scroll to position [1019, 0]
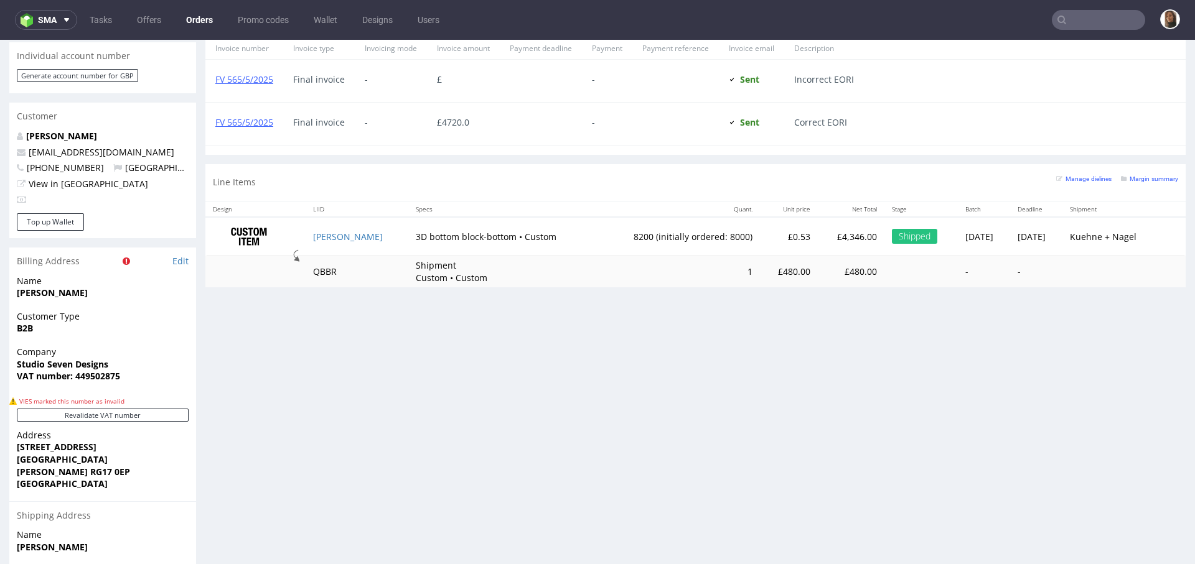
scroll to position [635, 0]
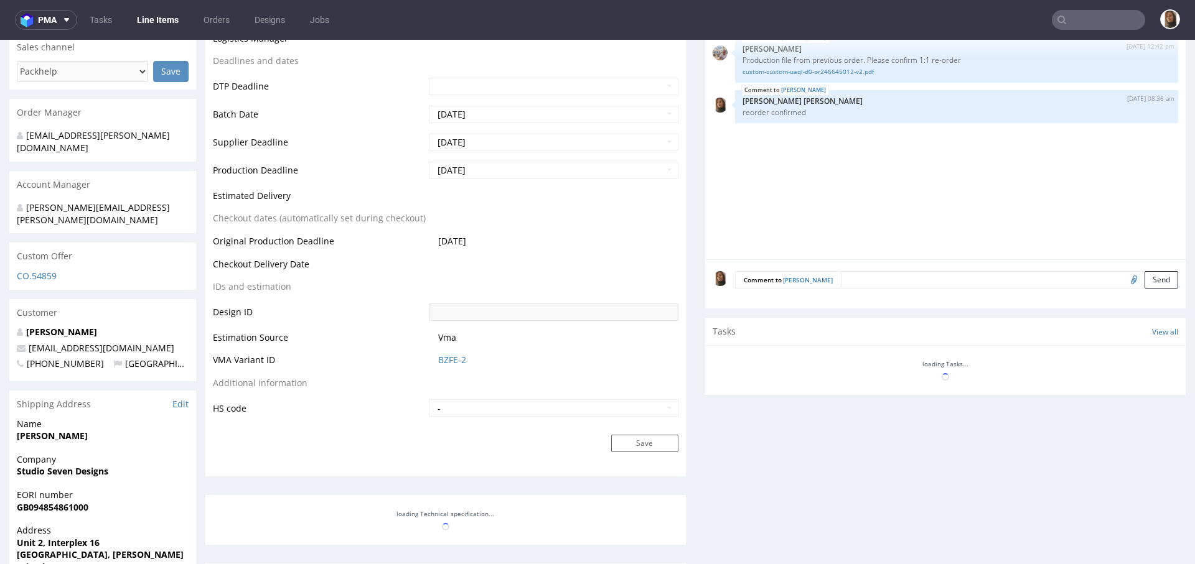
select select "in_progress"
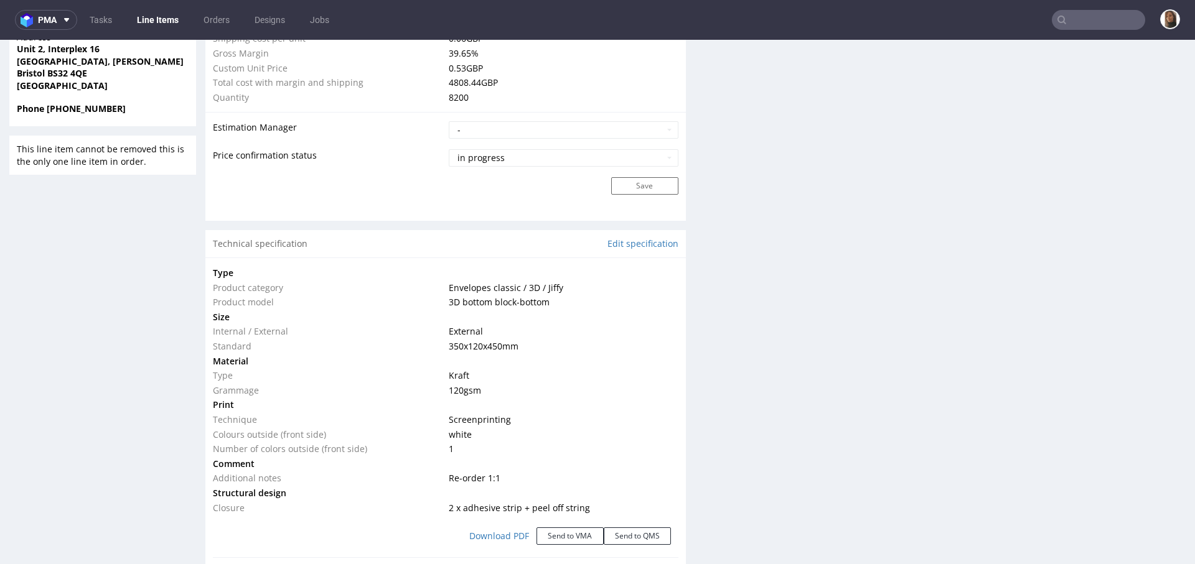
scroll to position [1017, 0]
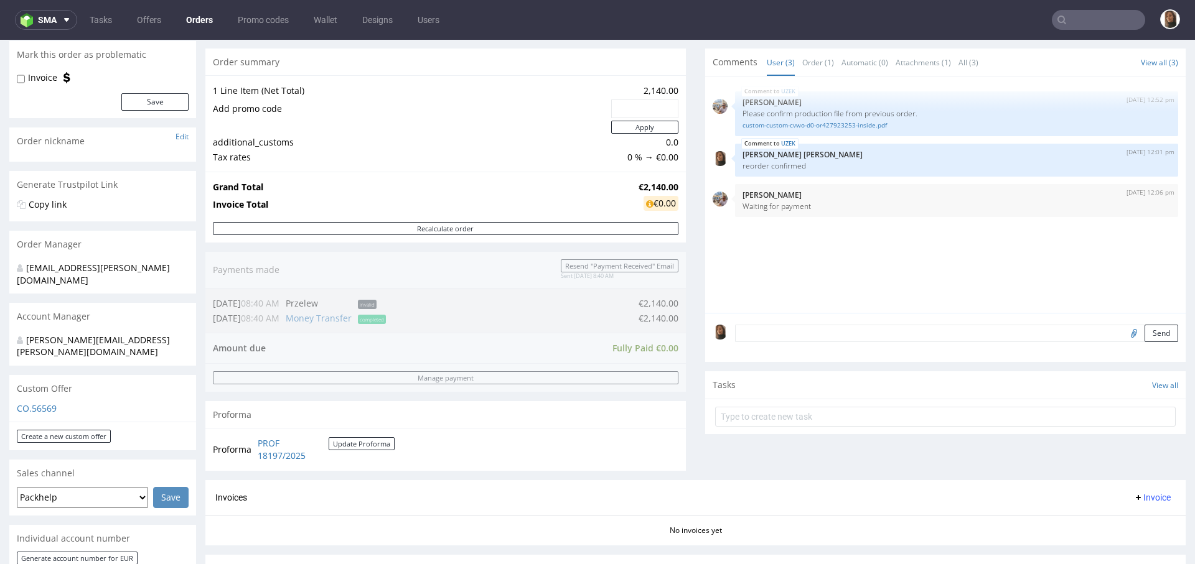
scroll to position [516, 0]
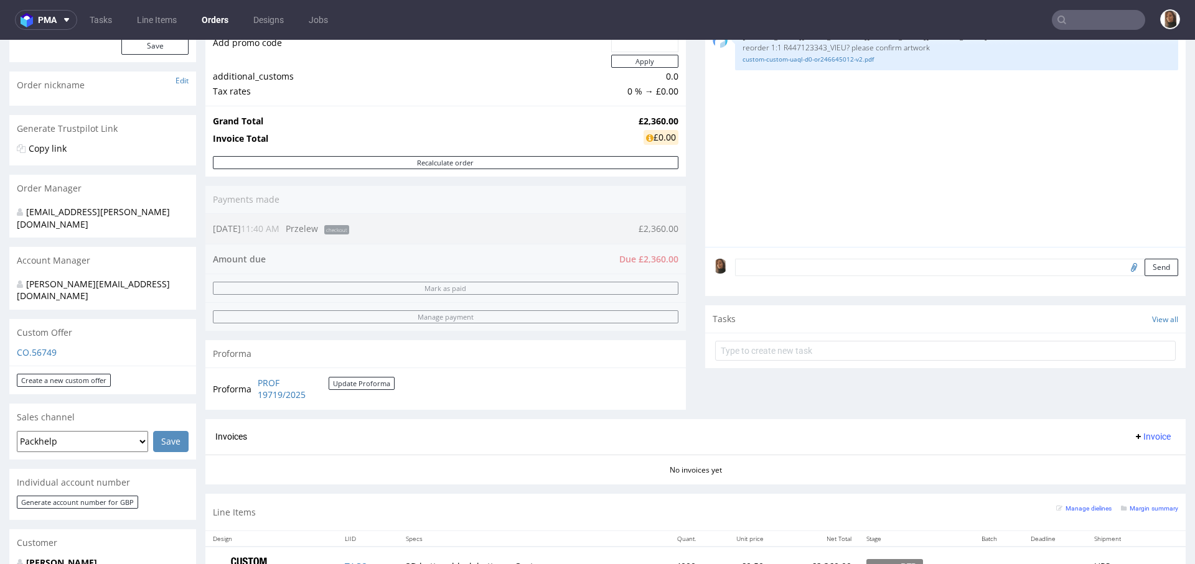
scroll to position [442, 0]
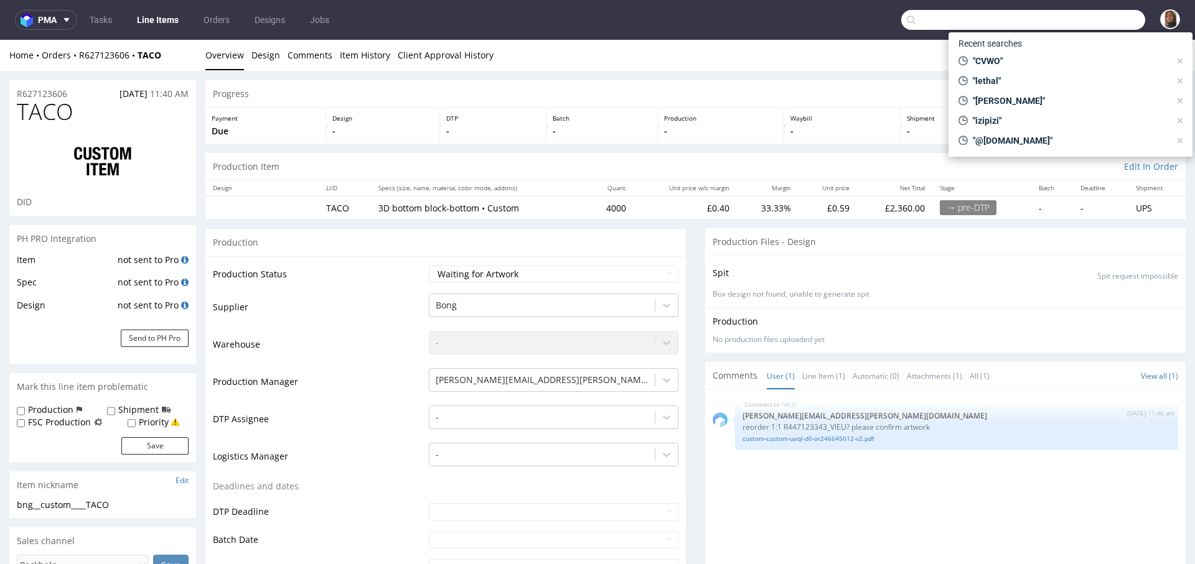
click at [1089, 22] on input "text" at bounding box center [1023, 20] width 244 height 20
paste input "QHNF"
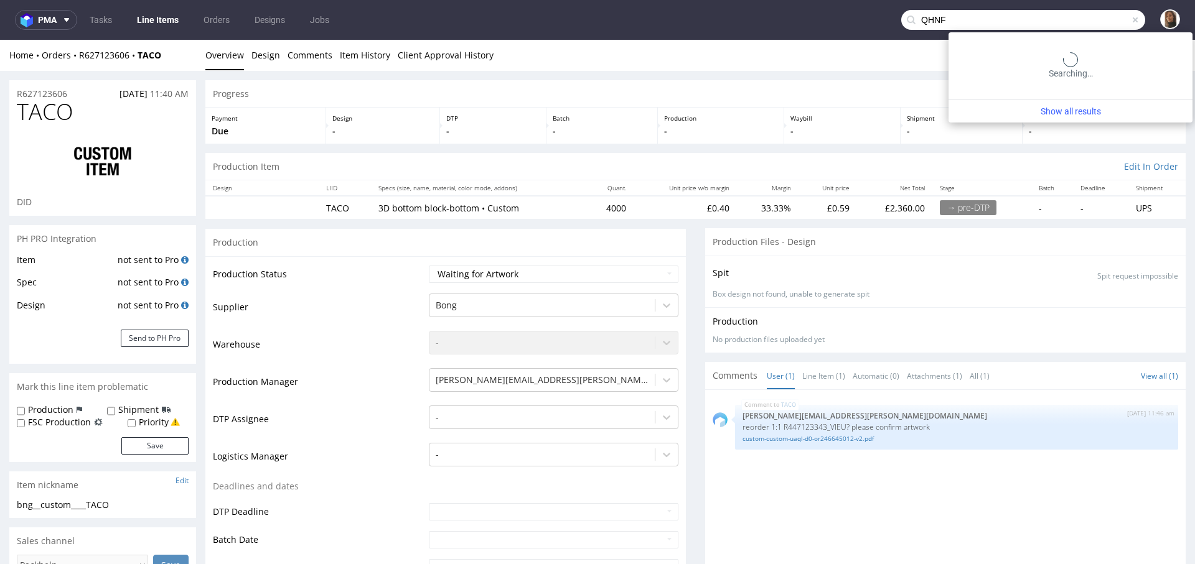
type input "QHNF"
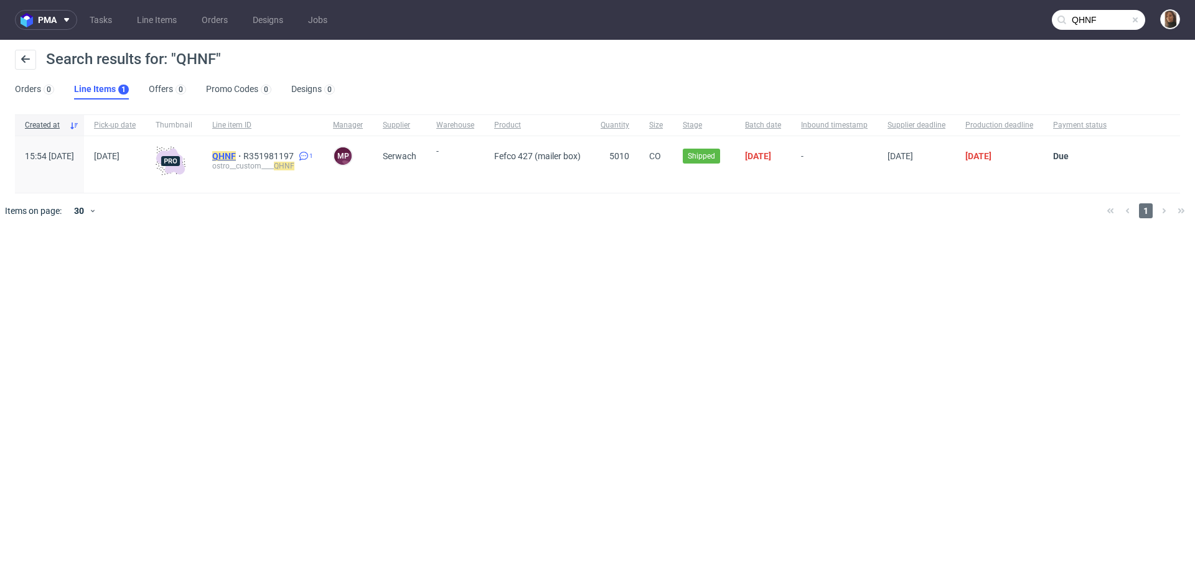
click at [236, 156] on mark "QHNF" at bounding box center [224, 156] width 24 height 10
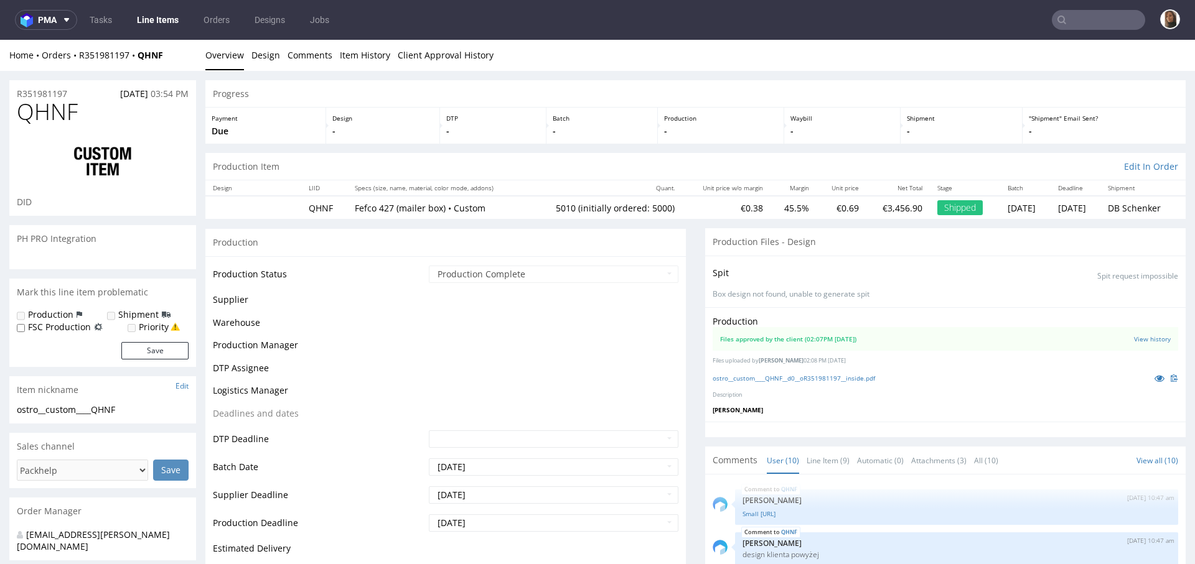
scroll to position [219, 0]
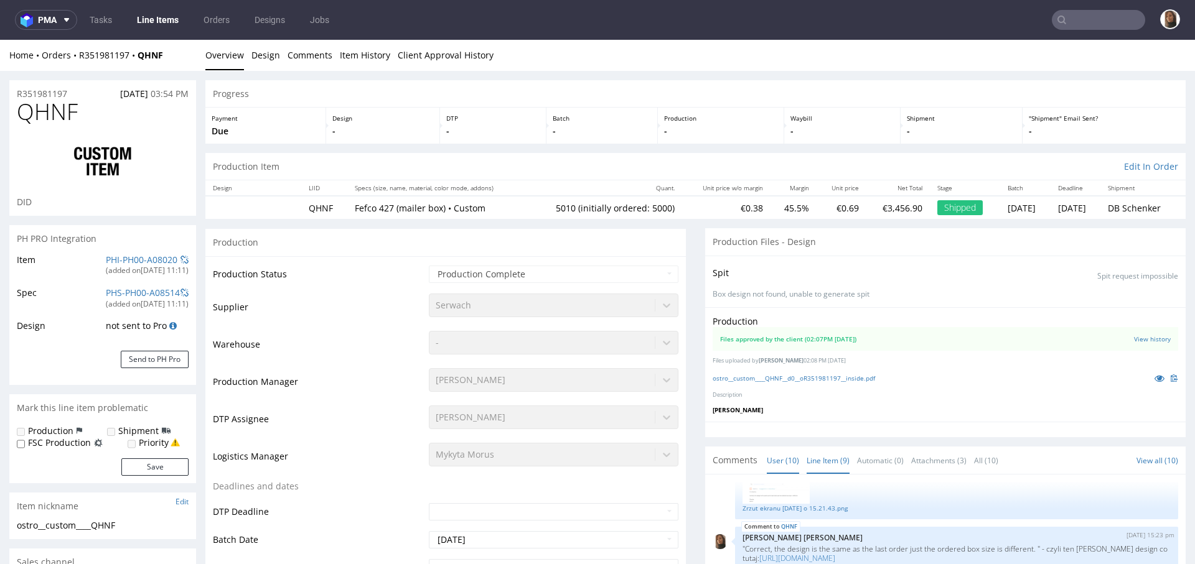
select select "in_progress"
click at [813, 459] on link "Line Item (9)" at bounding box center [827, 460] width 43 height 27
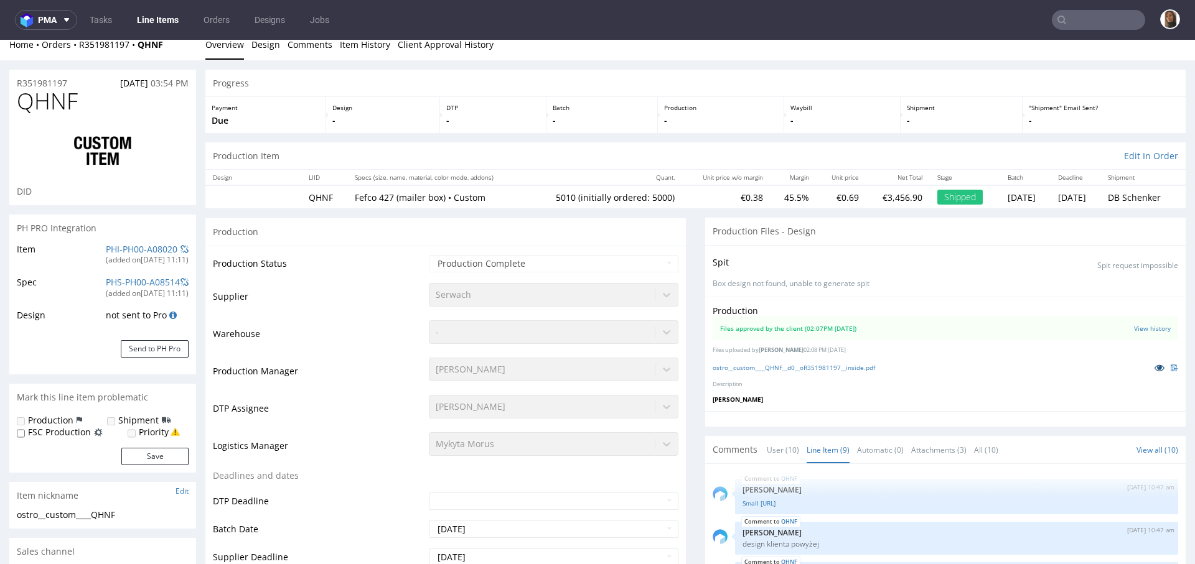
click at [1154, 364] on icon at bounding box center [1159, 367] width 10 height 9
click at [1114, 16] on input "text" at bounding box center [1097, 20] width 93 height 20
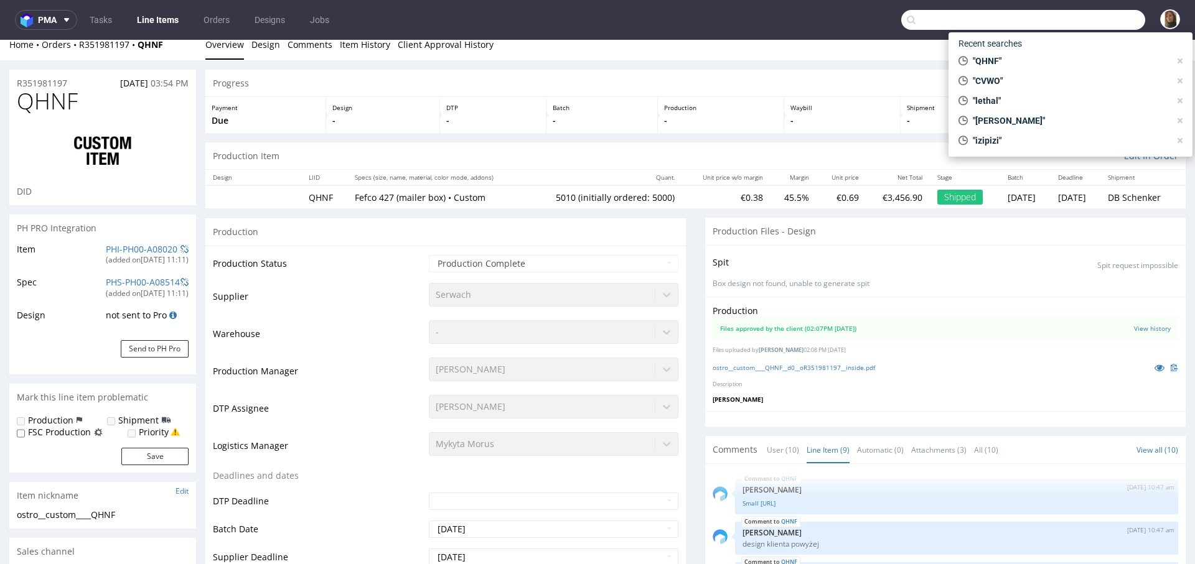
paste input "TLZA"
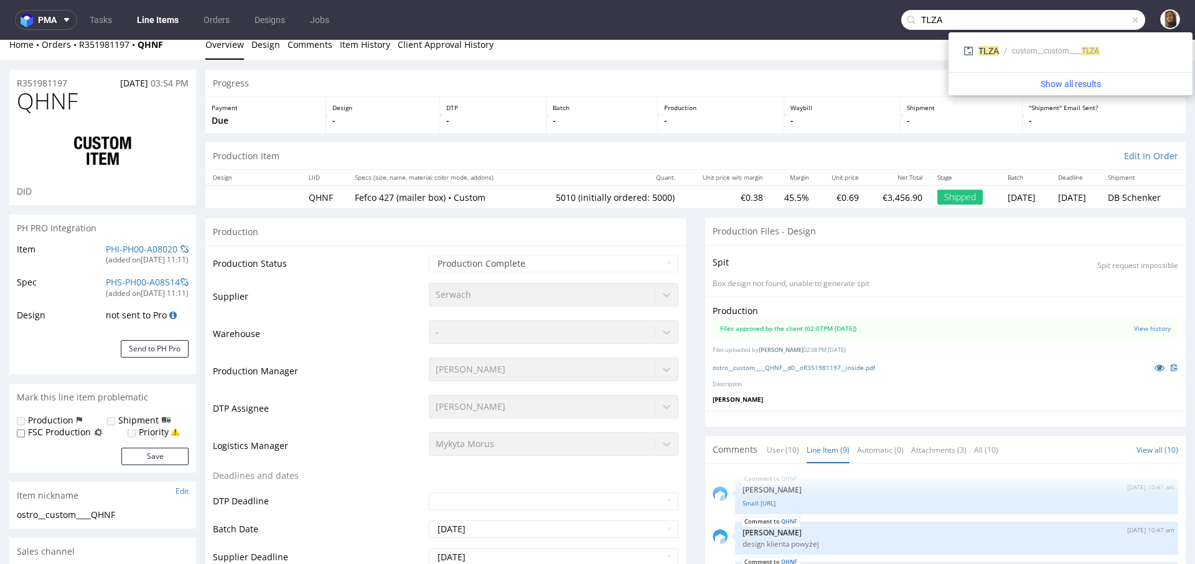
type input "TLZA"
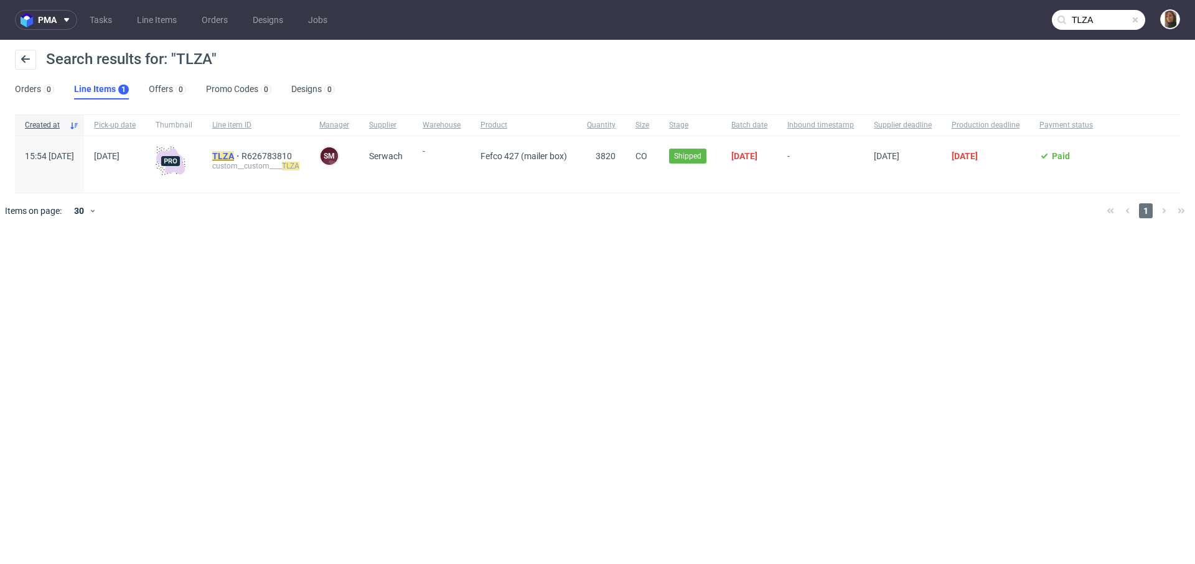
click at [234, 154] on mark "TLZA" at bounding box center [223, 156] width 22 height 10
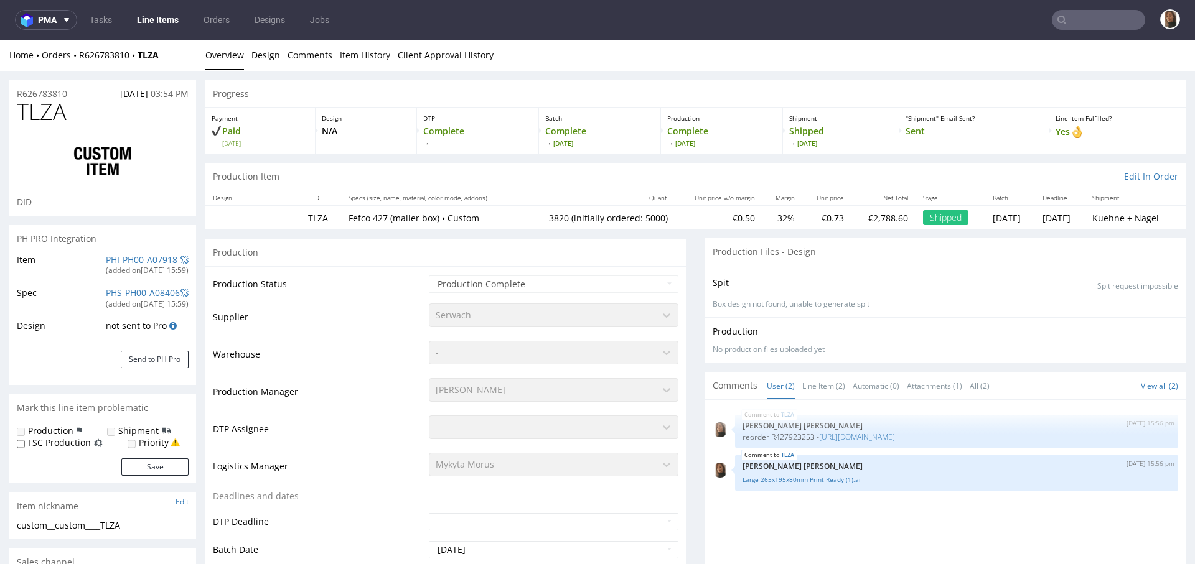
select select "in_progress"
click at [800, 478] on link "Large 265x195x80mm Print Ready (1).ai" at bounding box center [956, 479] width 428 height 9
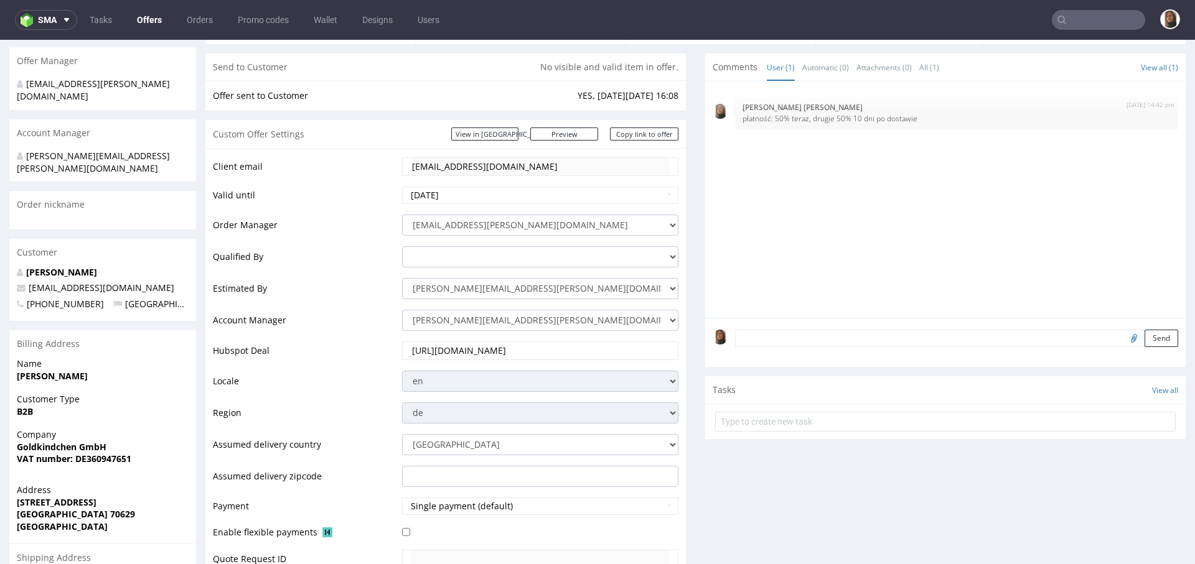
scroll to position [142, 0]
click at [1076, 13] on input "text" at bounding box center [1097, 20] width 93 height 20
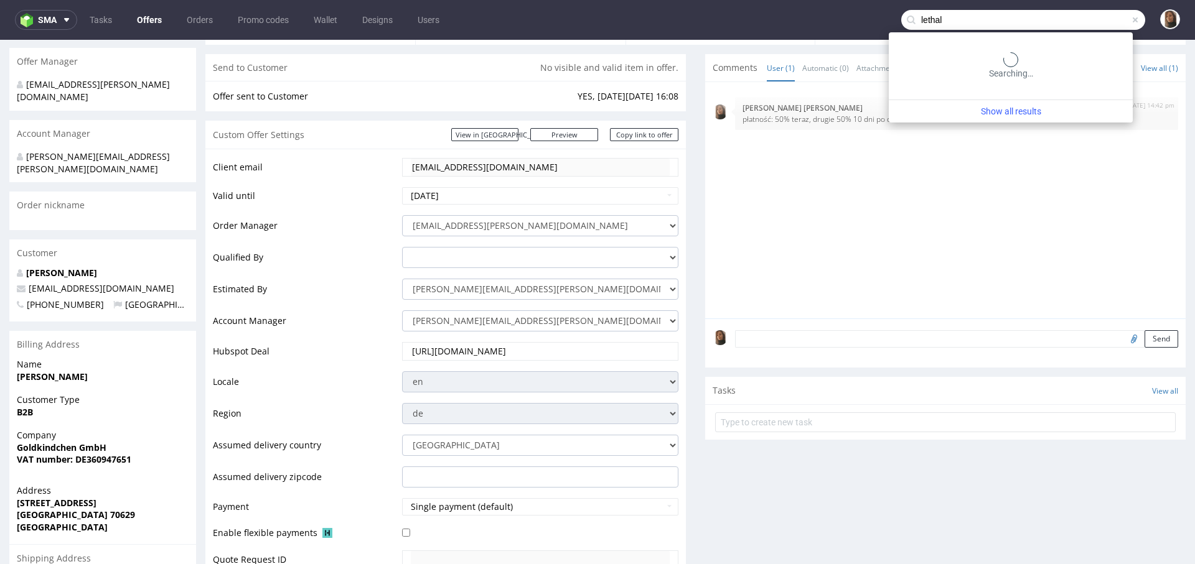
type input "lethal"
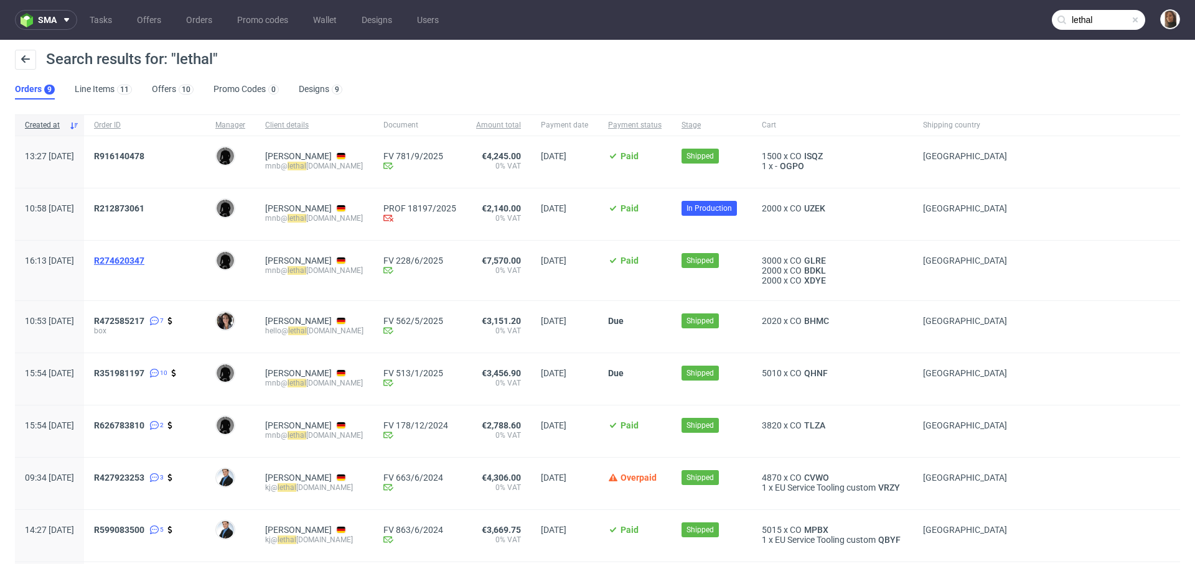
click at [142, 261] on span "R274620347" at bounding box center [119, 261] width 50 height 10
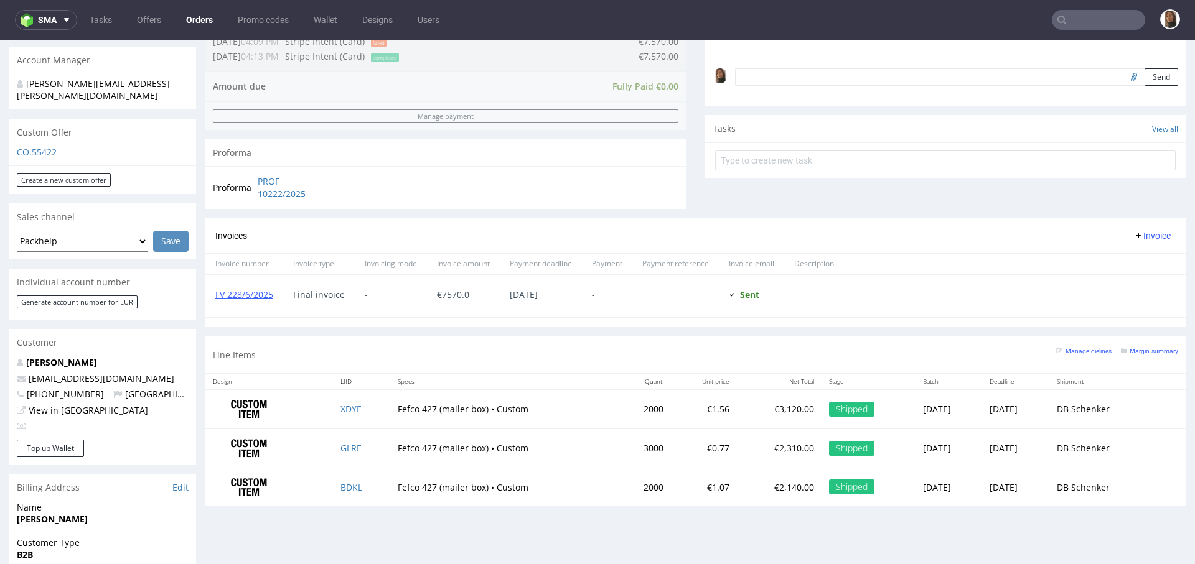
scroll to position [407, 0]
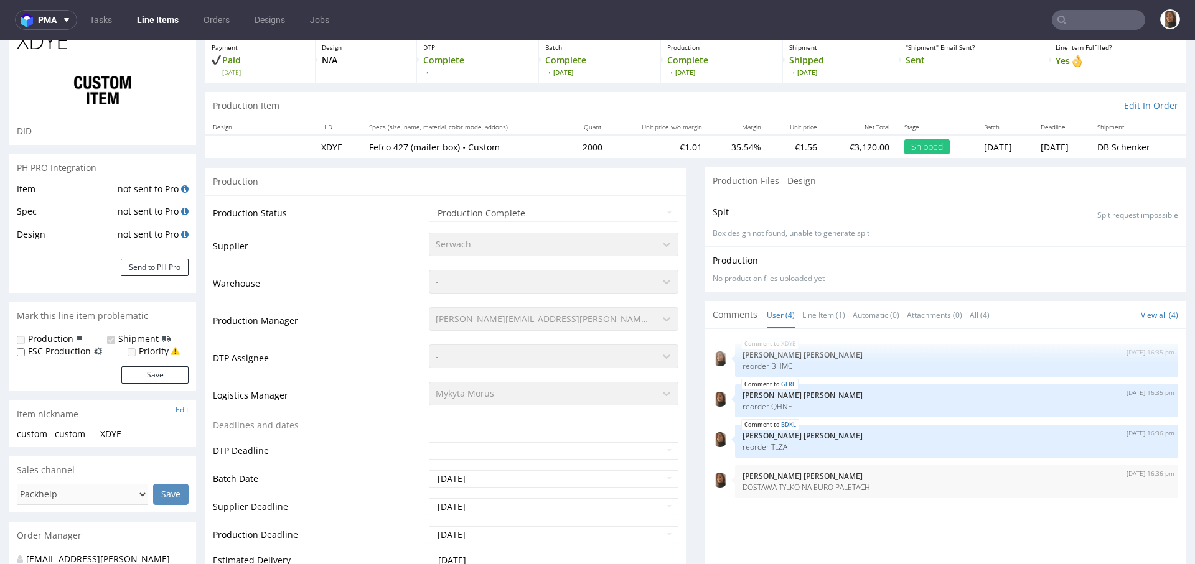
scroll to position [157, 0]
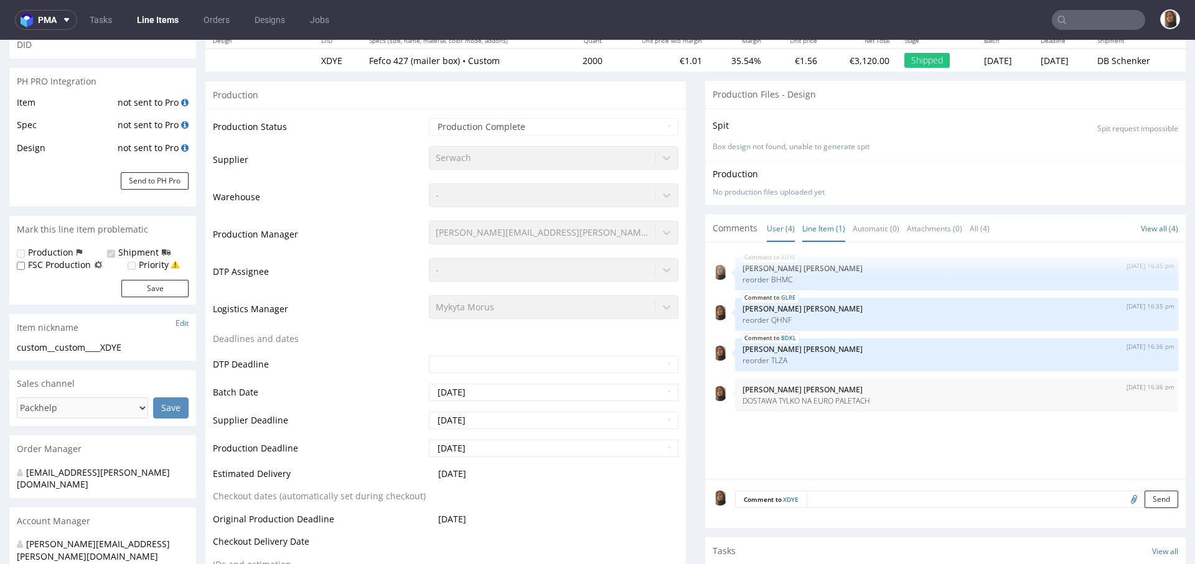
click at [814, 215] on link "Line Item (1)" at bounding box center [823, 228] width 43 height 27
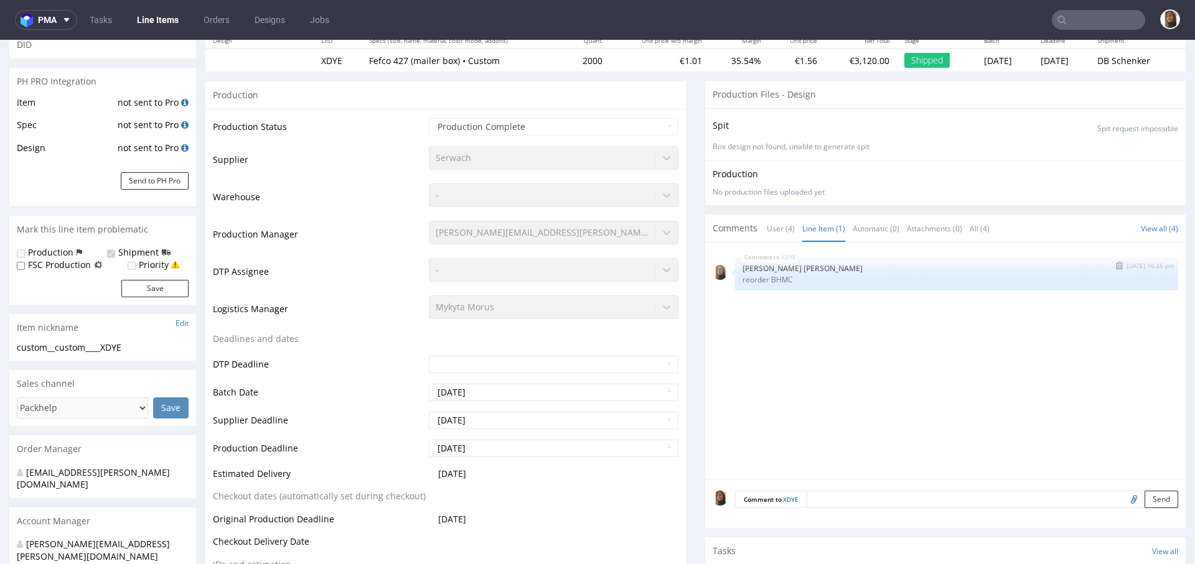
click at [768, 280] on p "reorder BHMC" at bounding box center [956, 279] width 428 height 9
copy p "BHMC"
click at [1110, 11] on input "text" at bounding box center [1097, 20] width 93 height 20
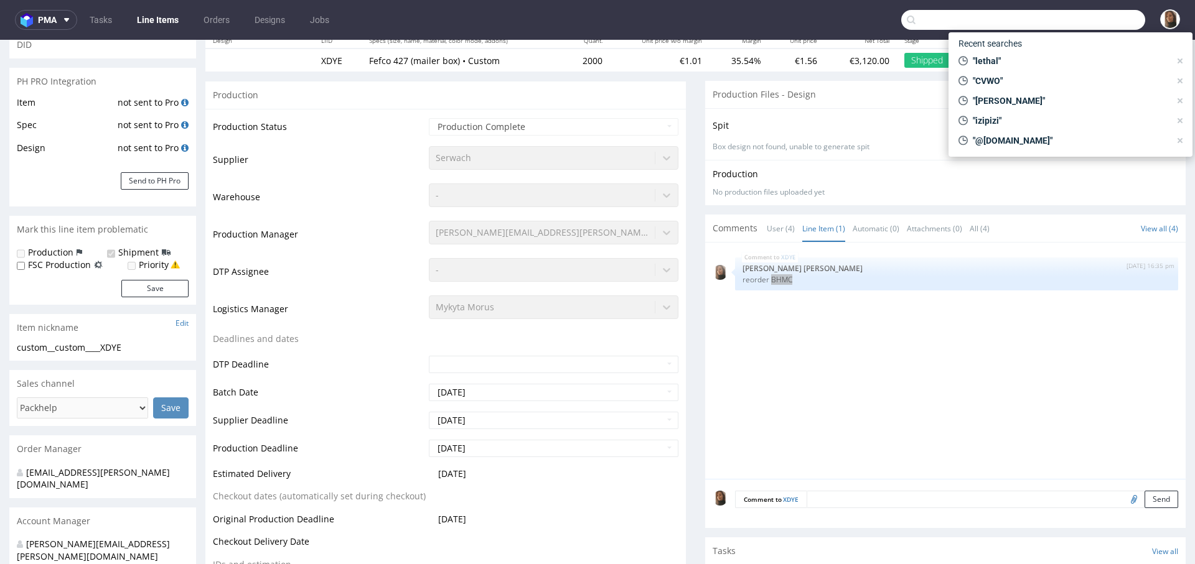
paste input "BHMC"
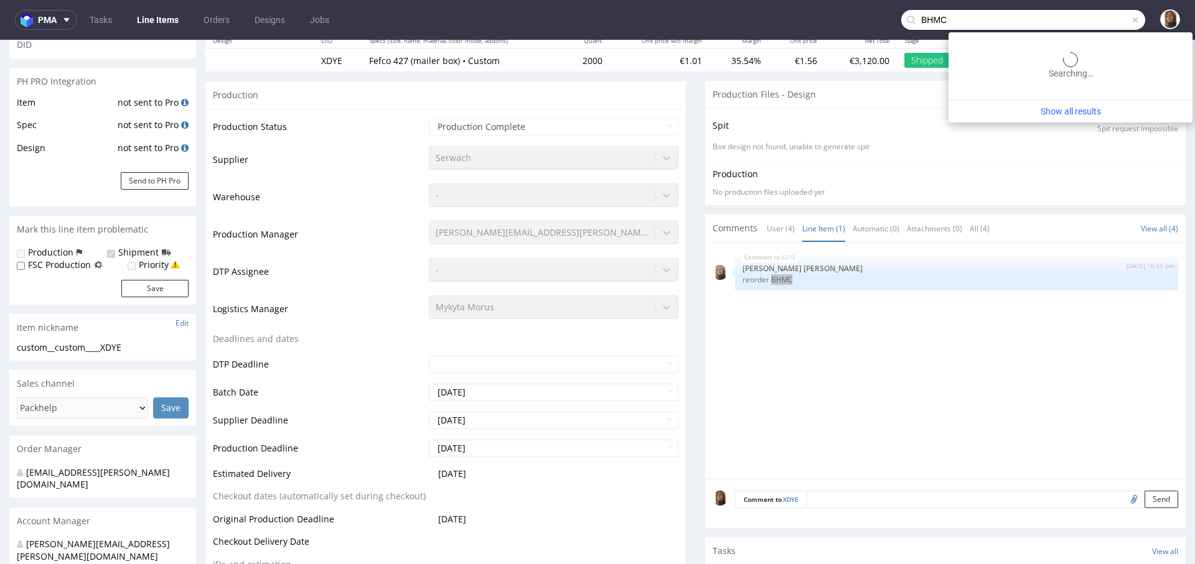
type input "BHMC"
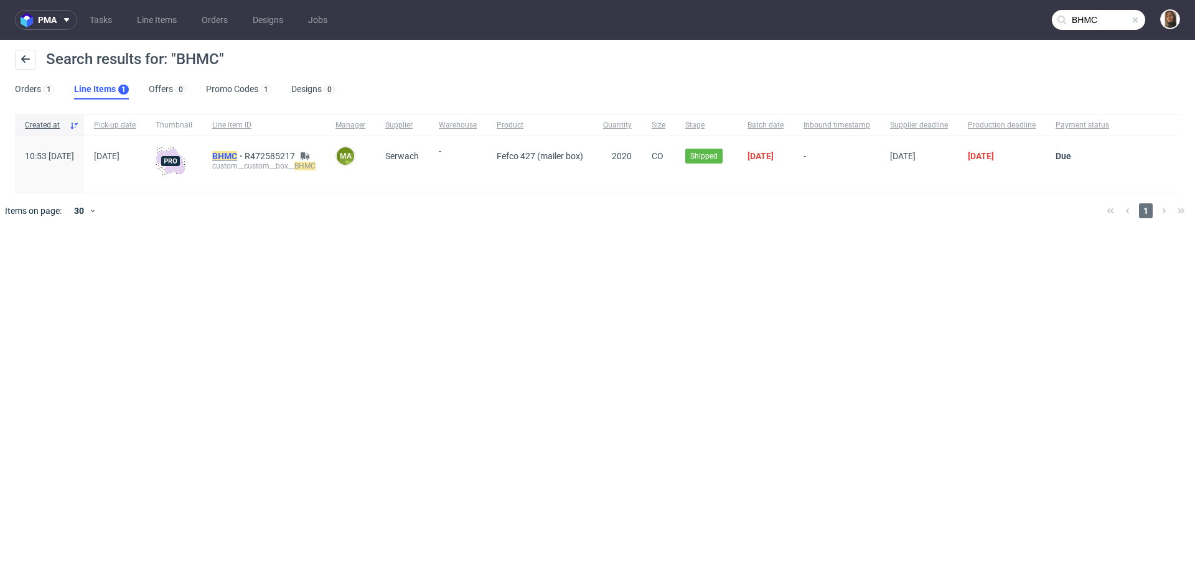
click at [237, 154] on mark "BHMC" at bounding box center [224, 156] width 25 height 10
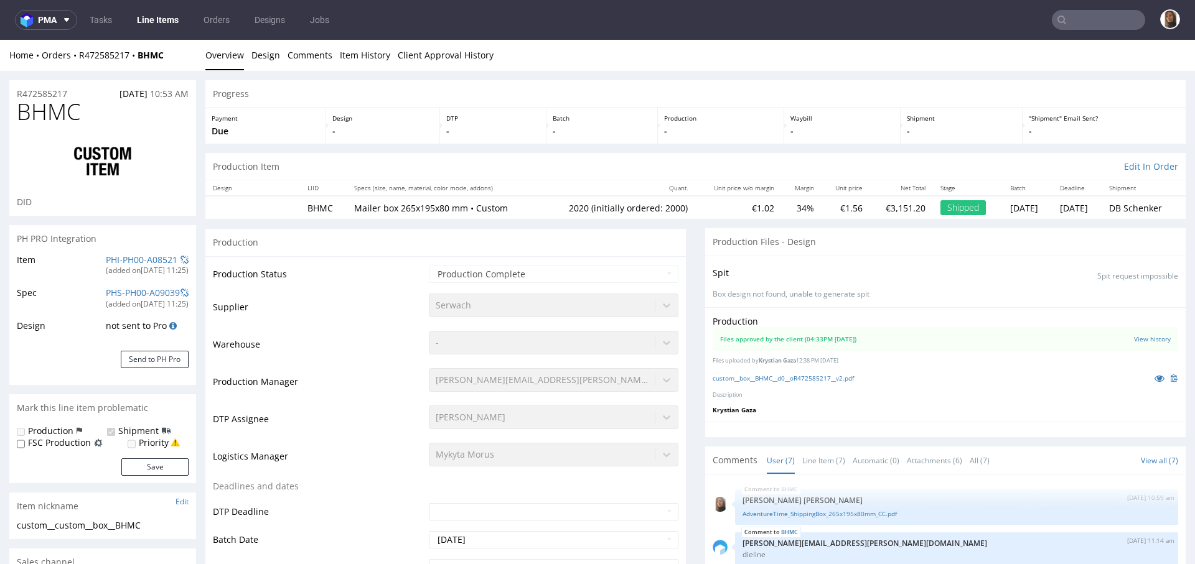
scroll to position [133, 0]
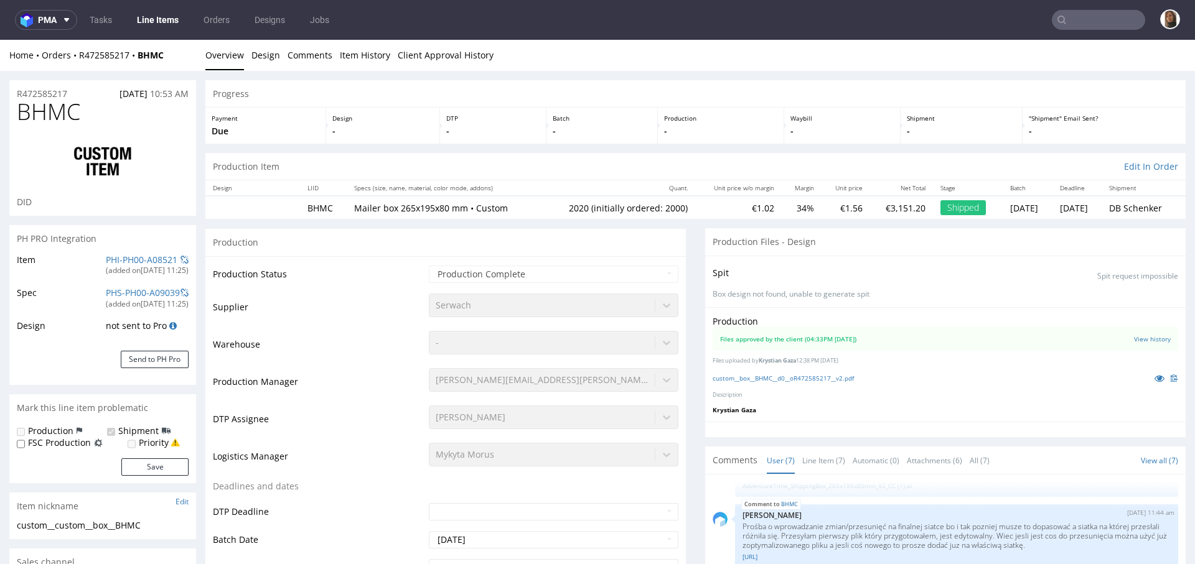
select select "in_progress"
click at [1154, 376] on icon at bounding box center [1159, 378] width 10 height 9
click at [1154, 375] on icon at bounding box center [1159, 377] width 10 height 9
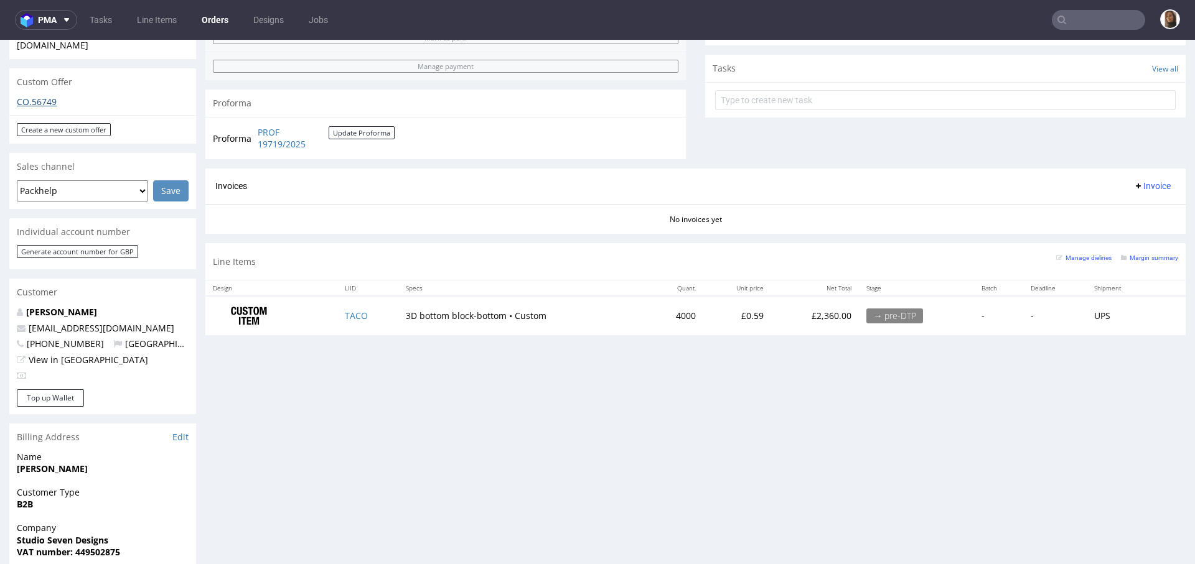
scroll to position [533, 0]
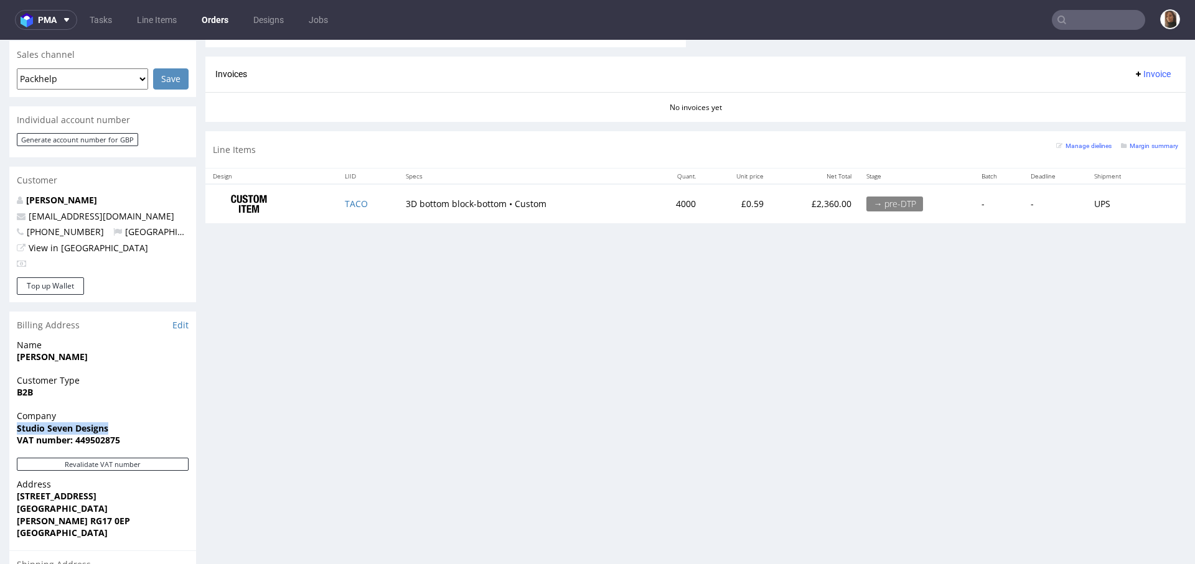
drag, startPoint x: 111, startPoint y: 403, endPoint x: 0, endPoint y: 403, distance: 111.4
click at [0, 403] on div "Order via Offer R627123606 [DATE] 11:40 AM Mark this order as problematic Invoi…" at bounding box center [597, 164] width 1195 height 1252
copy strong "Studio Seven Designs"
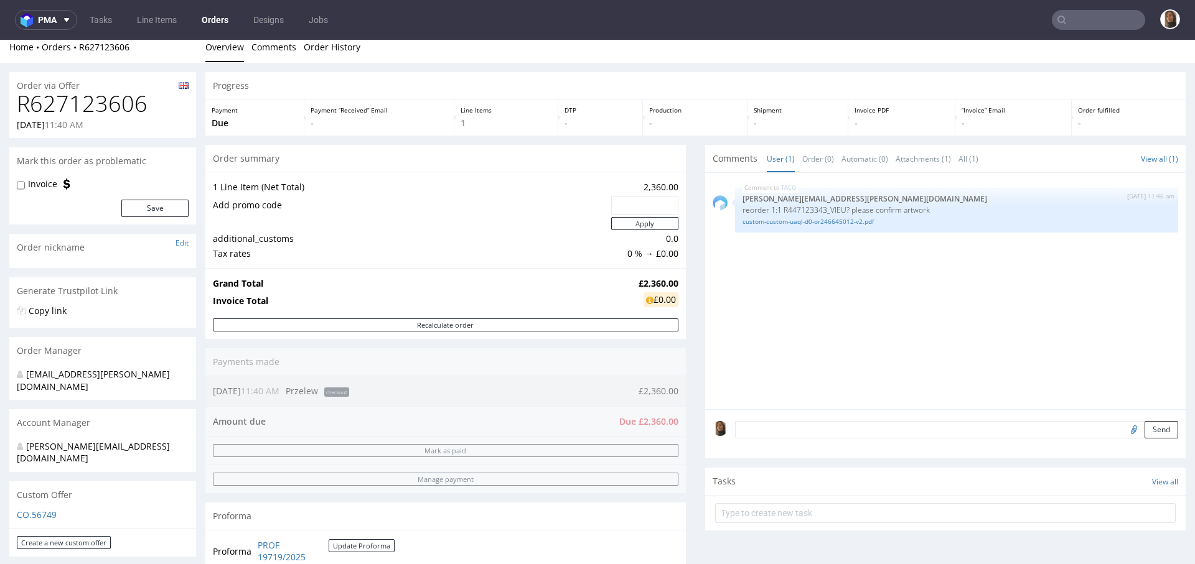
scroll to position [0, 0]
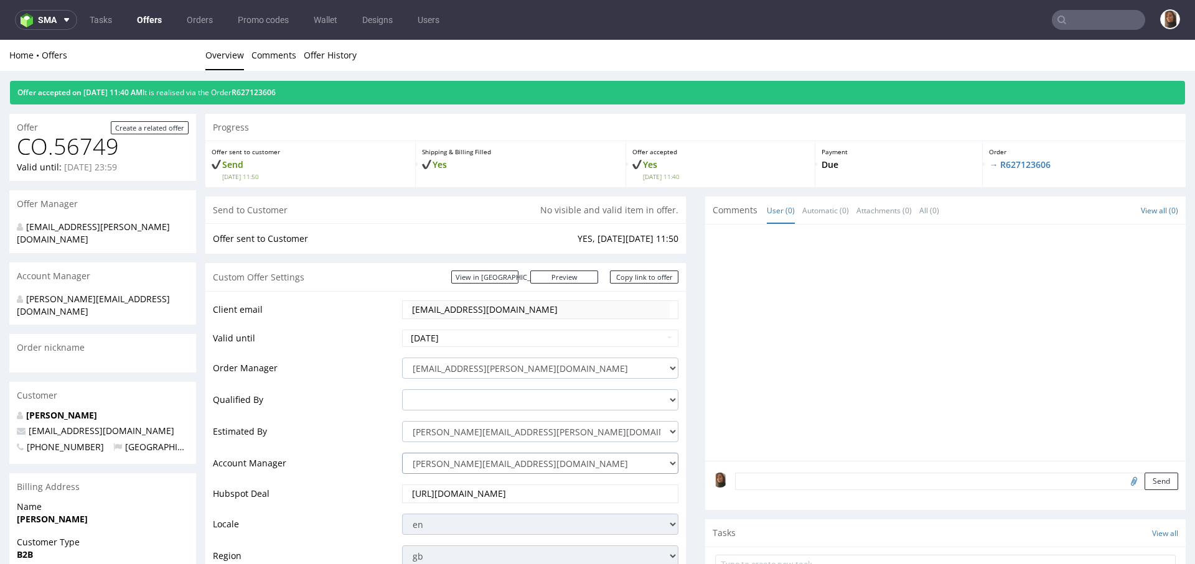
click at [439, 454] on select "[PERSON_NAME][EMAIL_ADDRESS][DOMAIN_NAME] [DOMAIN_NAME][EMAIL_ADDRESS][DOMAIN_N…" at bounding box center [540, 463] width 276 height 21
select select "4535285"
click at [402, 453] on select "[PERSON_NAME][EMAIL_ADDRESS][DOMAIN_NAME] [DOMAIN_NAME][EMAIL_ADDRESS][DOMAIN_N…" at bounding box center [540, 463] width 276 height 21
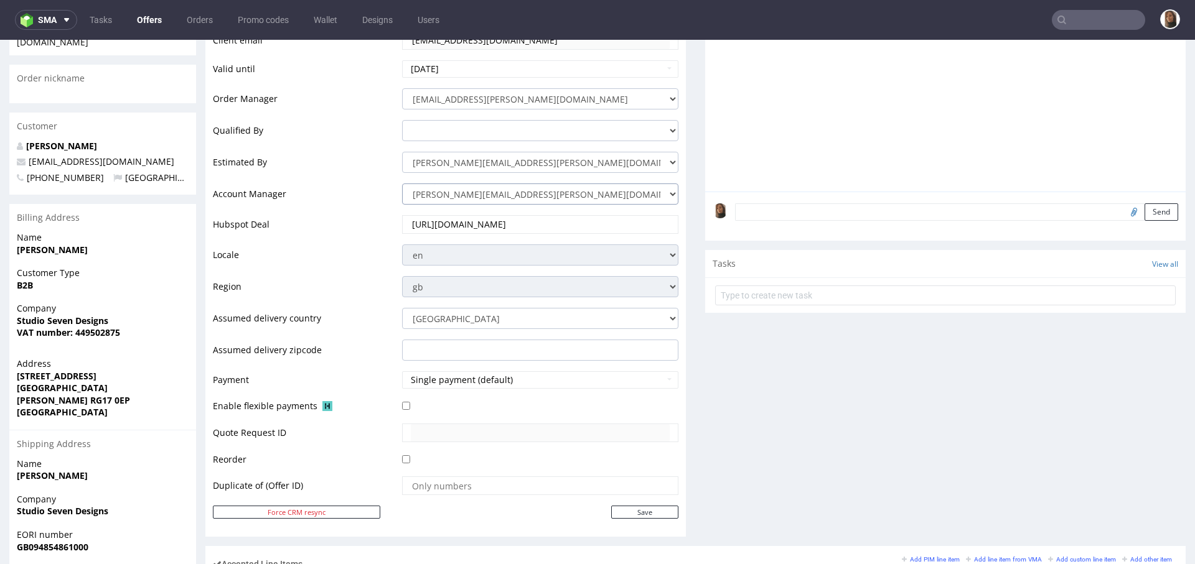
scroll to position [294, 0]
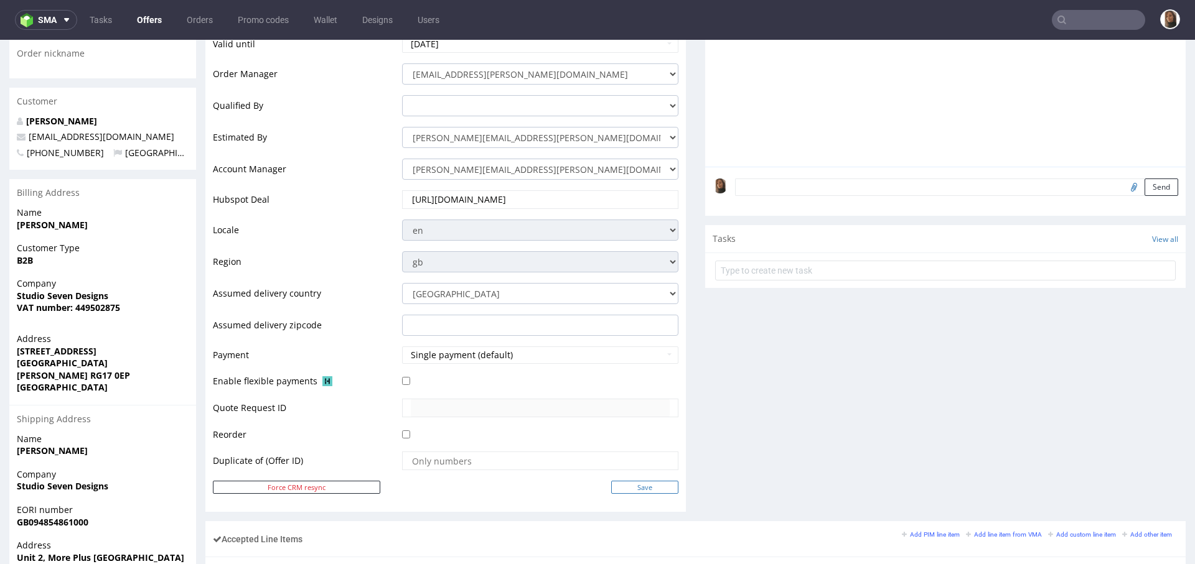
click at [638, 481] on input "Save" at bounding box center [644, 487] width 67 height 13
type input "In progress..."
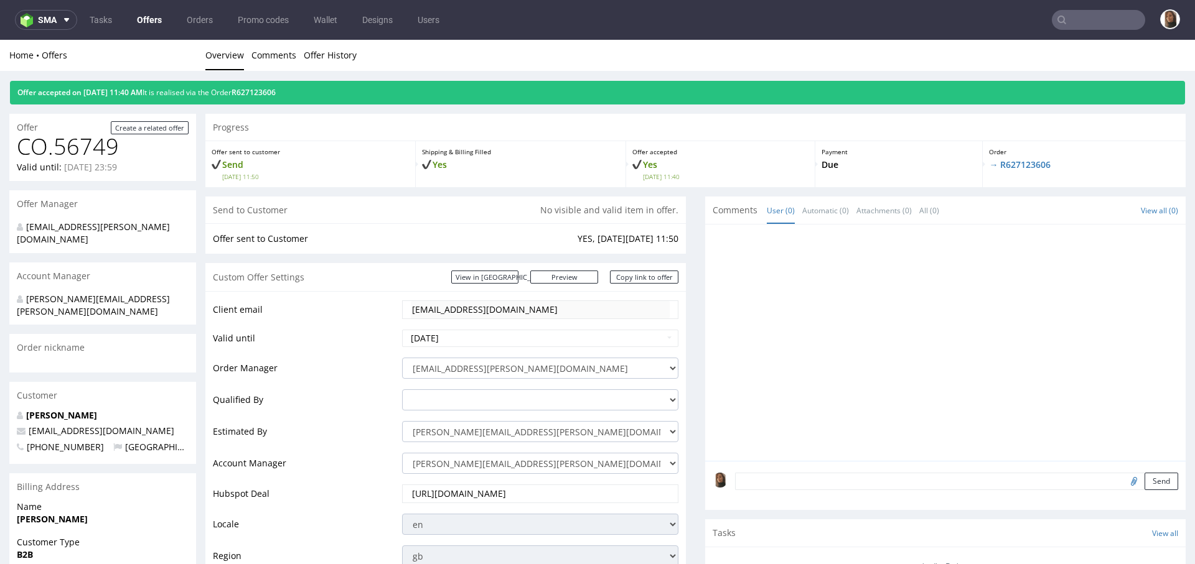
scroll to position [0, 0]
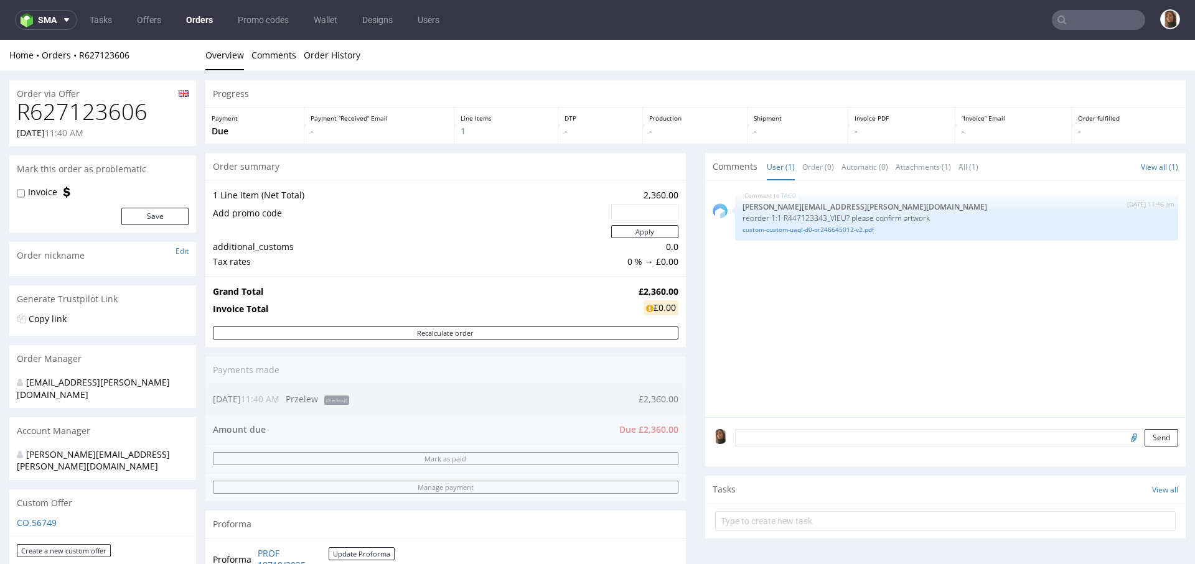
click at [116, 115] on h1 "R627123606" at bounding box center [103, 112] width 172 height 25
copy h1 "R627123606"
click at [35, 22] on img at bounding box center [29, 20] width 17 height 14
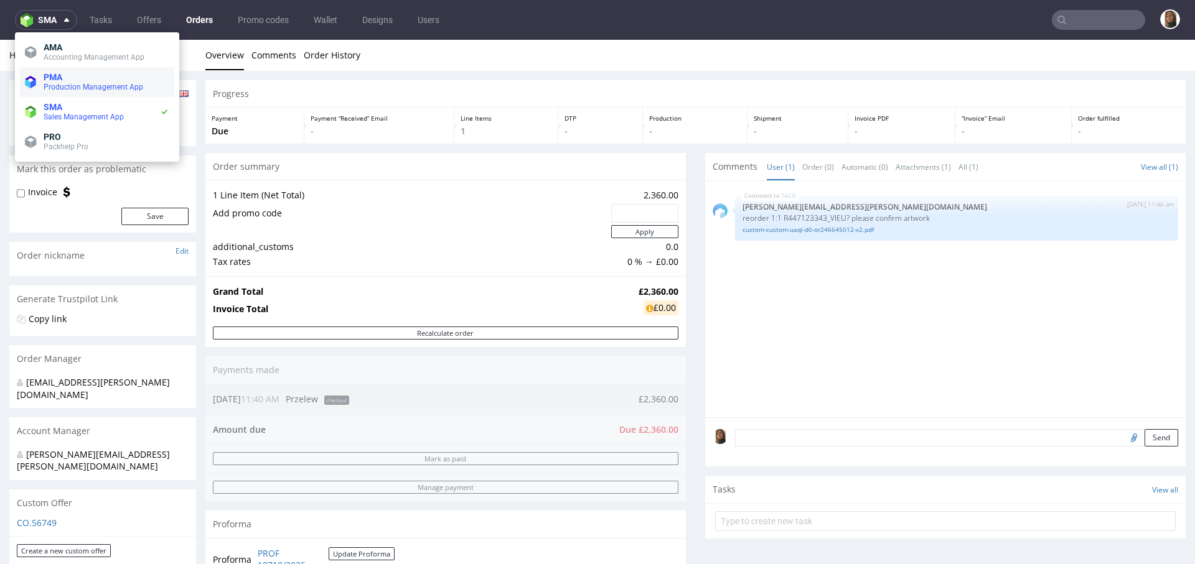
click at [71, 81] on span "PMA" at bounding box center [107, 77] width 126 height 10
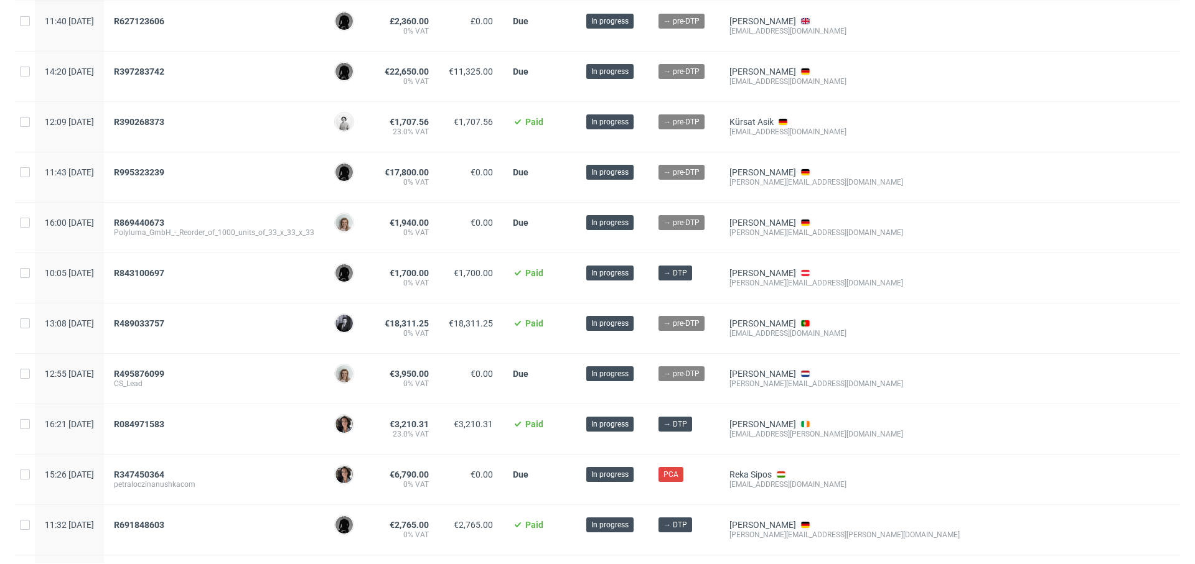
scroll to position [118, 0]
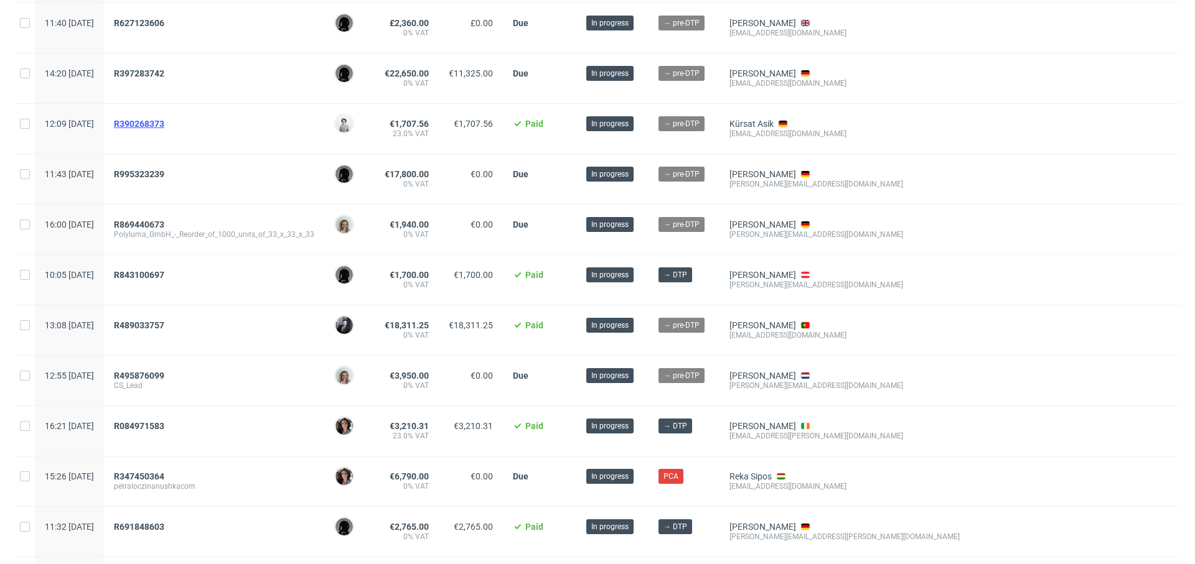
click at [164, 124] on span "R390268373" at bounding box center [139, 124] width 50 height 10
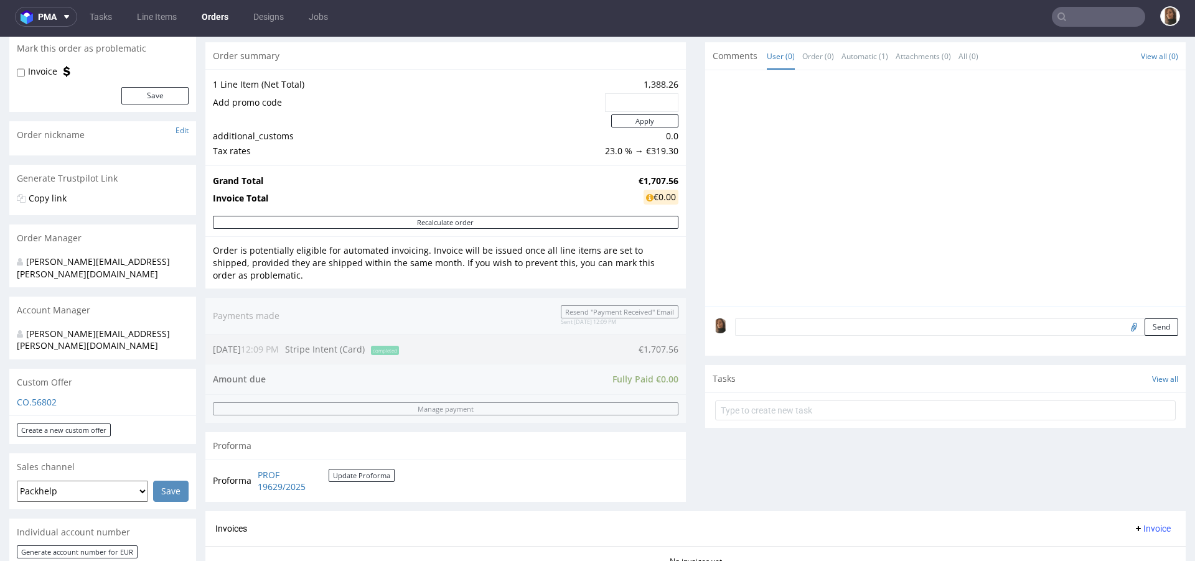
scroll to position [319, 0]
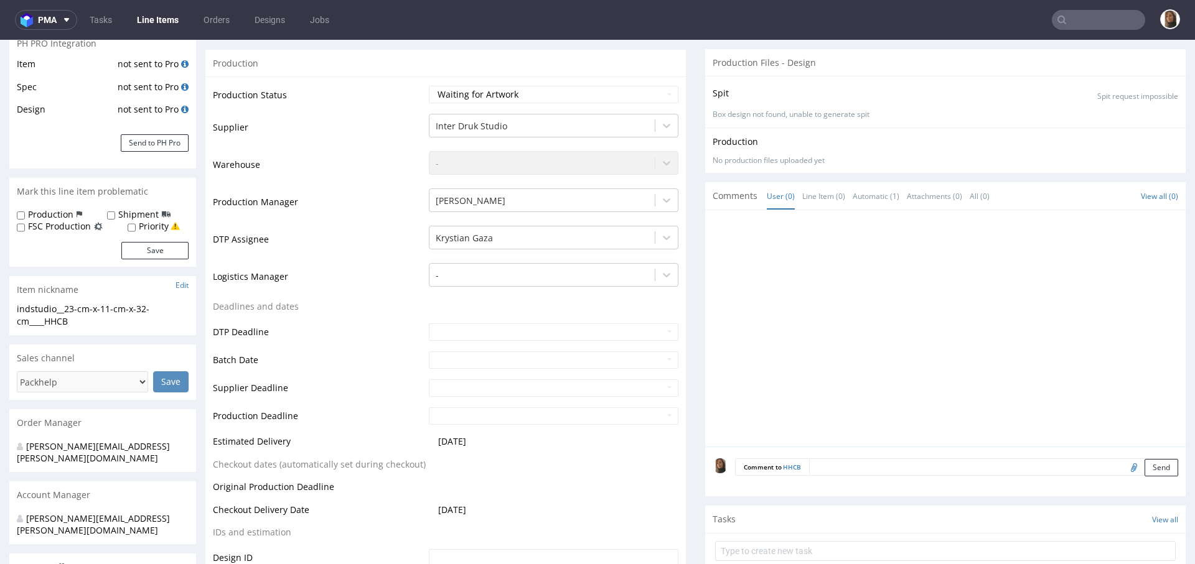
scroll to position [342, 0]
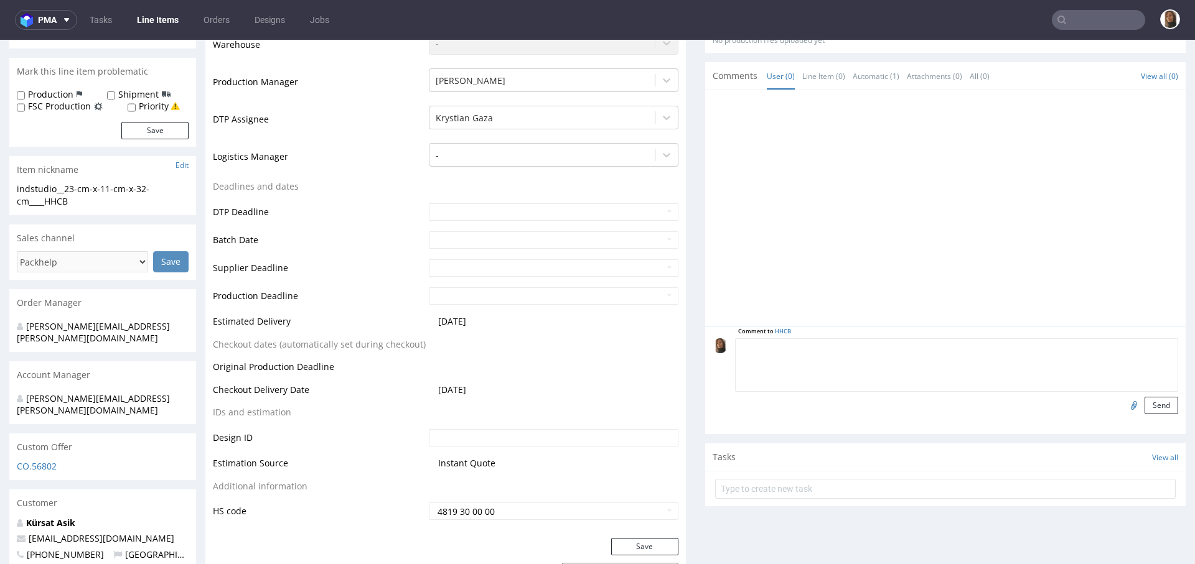
click at [834, 347] on textarea at bounding box center [956, 365] width 443 height 54
type textarea "czarny sznurek"
click at [1144, 409] on button "Send" at bounding box center [1161, 405] width 34 height 17
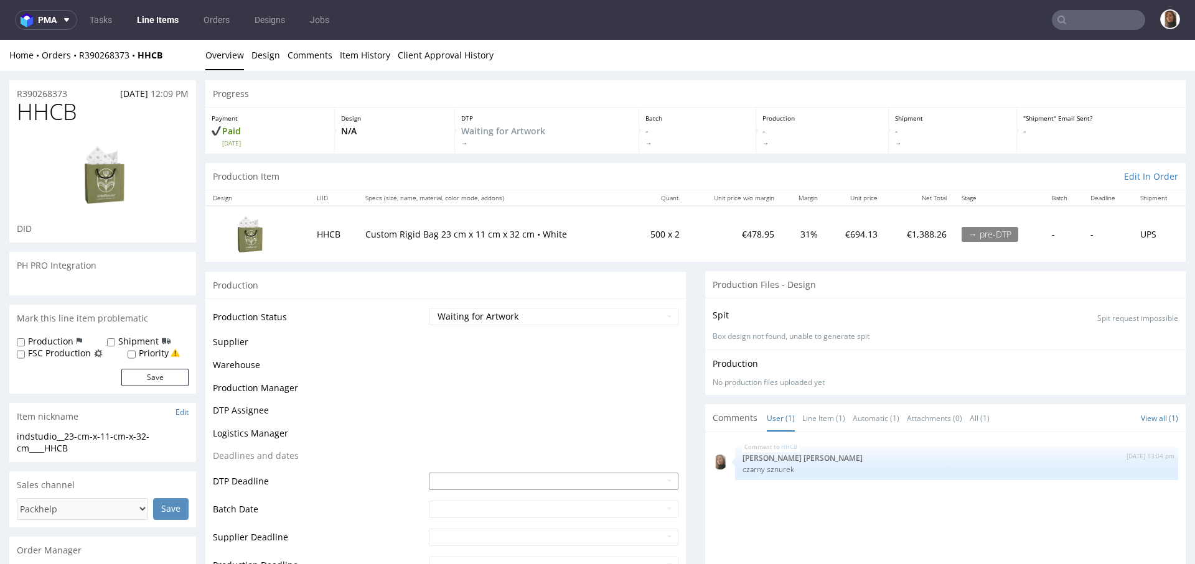
scroll to position [0, 0]
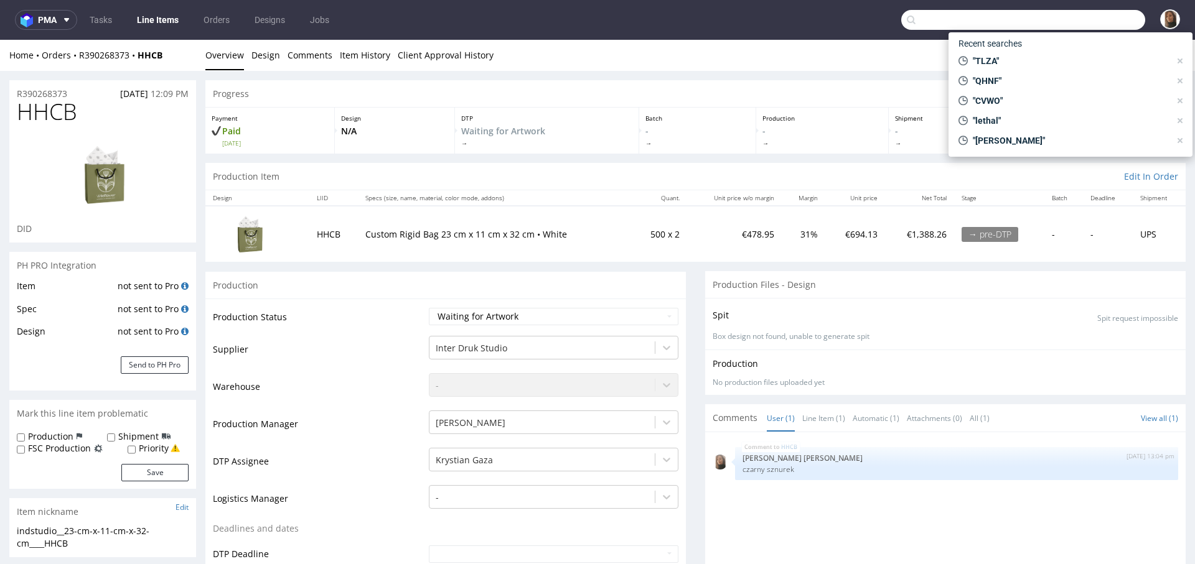
click at [1079, 17] on input "text" at bounding box center [1023, 20] width 244 height 20
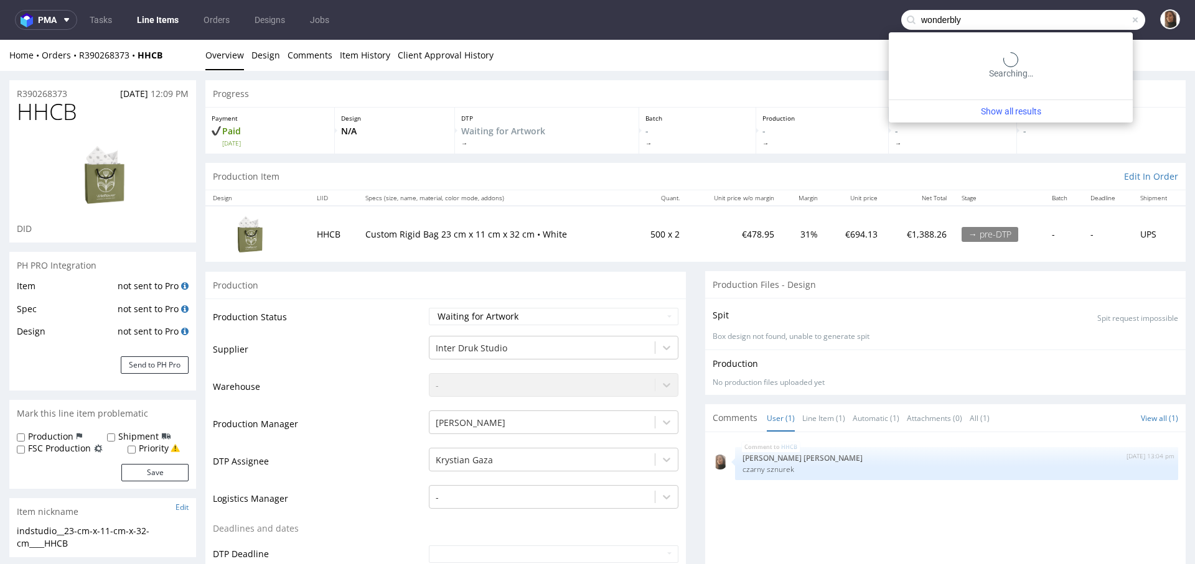
type input "wonderbly"
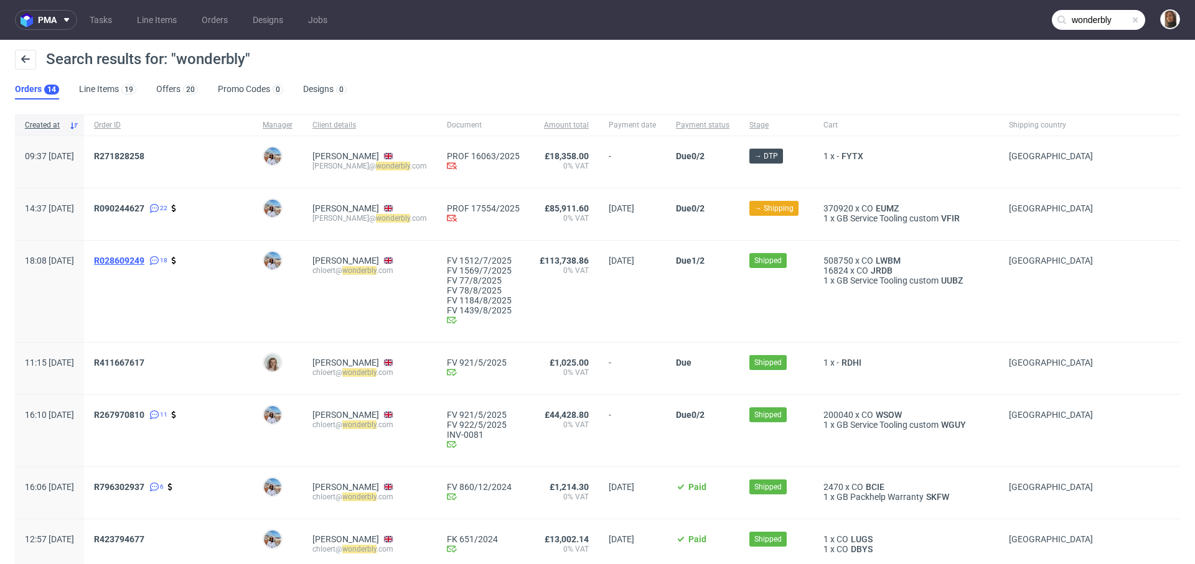
click at [144, 262] on span "R028609249" at bounding box center [119, 261] width 50 height 10
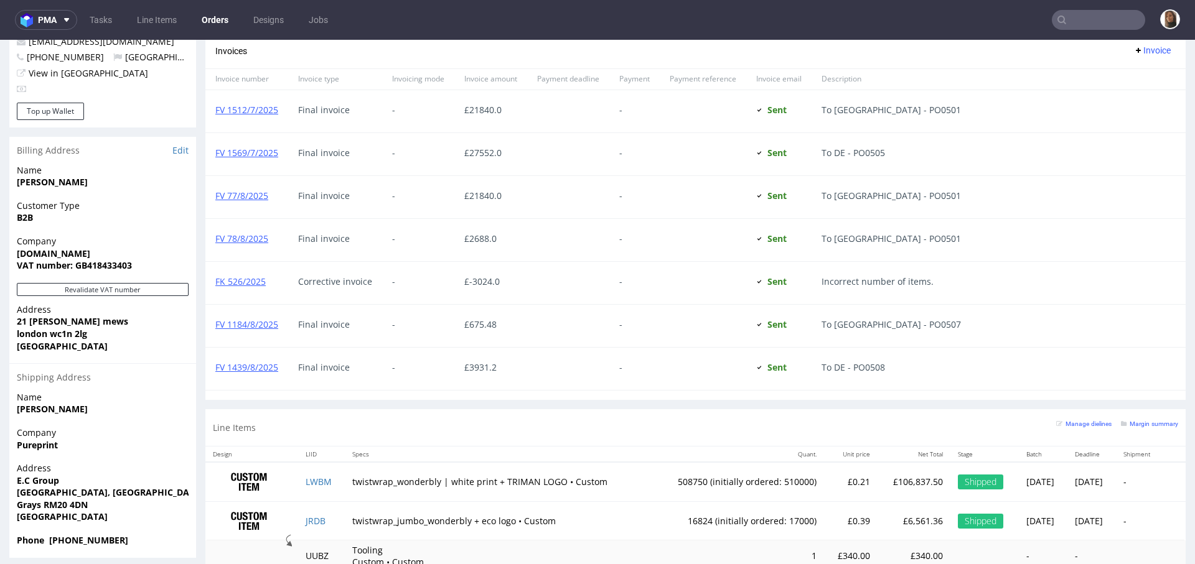
scroll to position [735, 0]
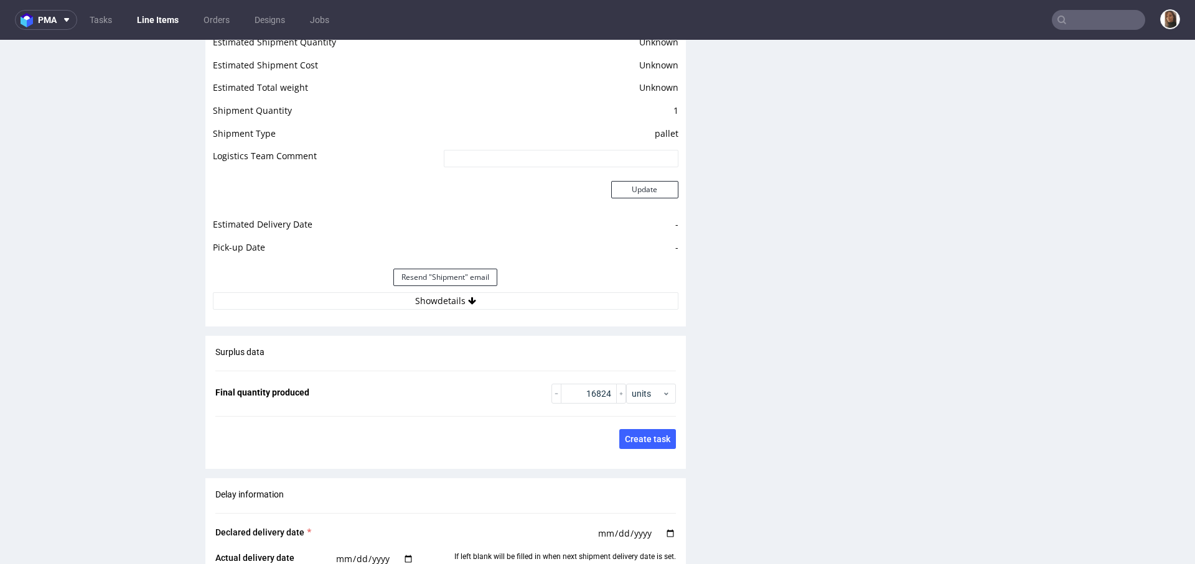
scroll to position [1884, 0]
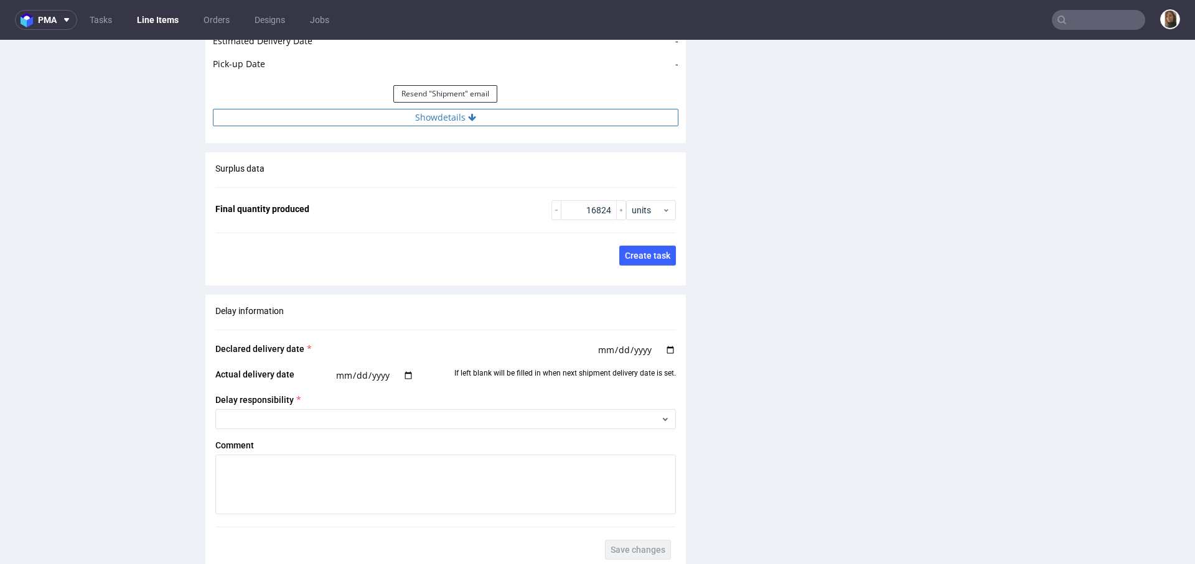
click at [430, 118] on button "Show details" at bounding box center [445, 117] width 465 height 17
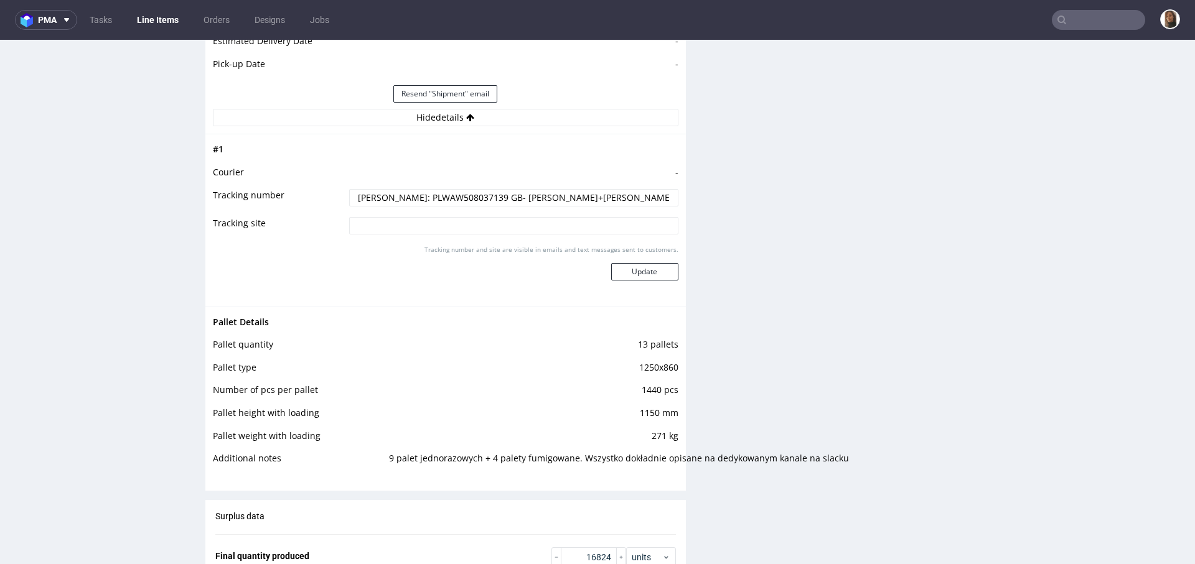
drag, startPoint x: 486, startPoint y: 194, endPoint x: 641, endPoint y: 198, distance: 155.0
click at [641, 198] on input "DE Schenker: PLWAW508037139 GB- Kuehne+nagel: RWM006349620" at bounding box center [513, 197] width 329 height 17
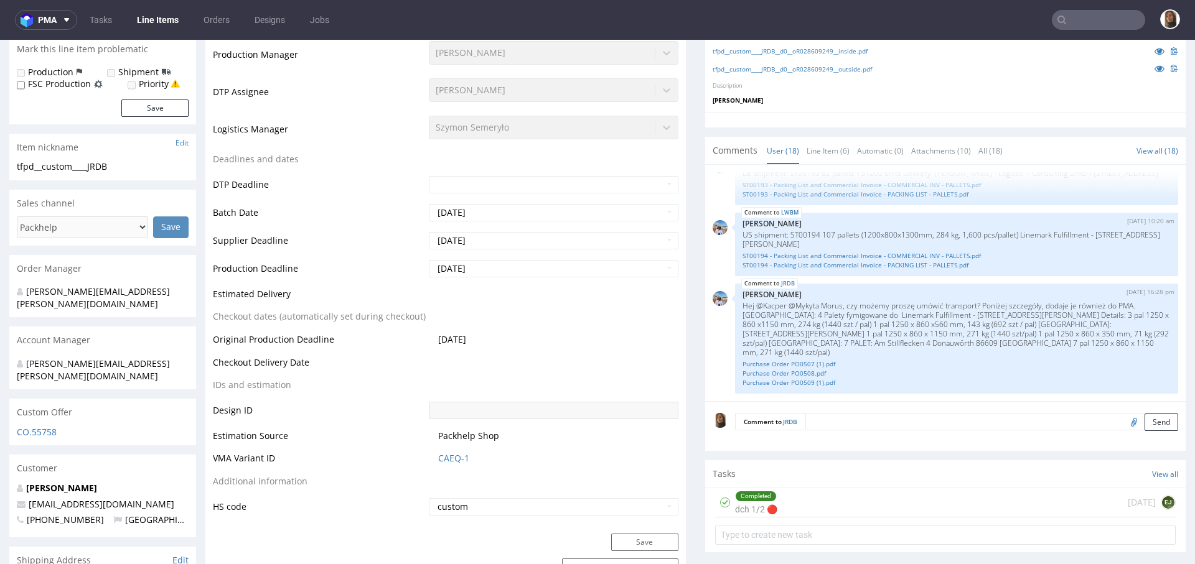
scroll to position [501, 0]
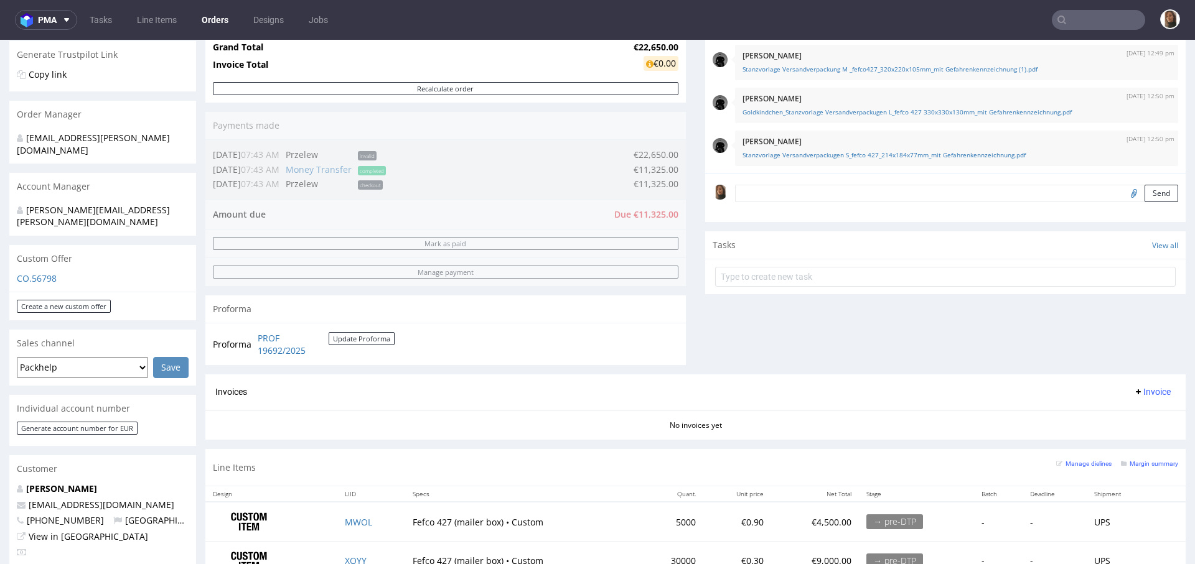
scroll to position [310, 0]
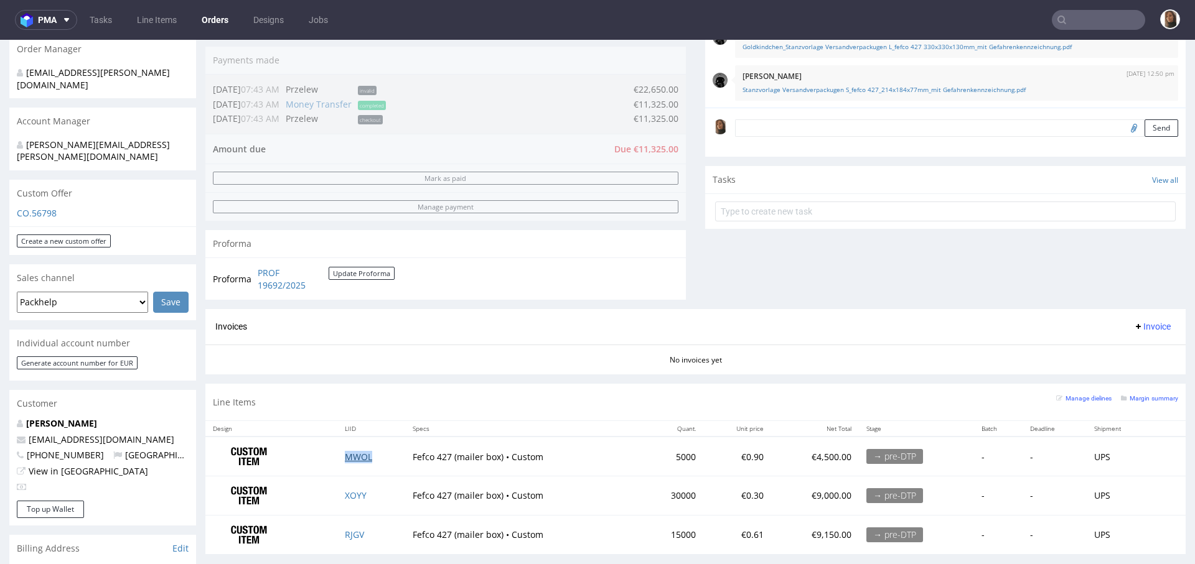
click at [353, 451] on link "MWOL" at bounding box center [358, 457] width 27 height 12
click at [352, 495] on link "XOYY" at bounding box center [356, 496] width 22 height 12
click at [353, 533] on link "RJGV" at bounding box center [354, 535] width 19 height 12
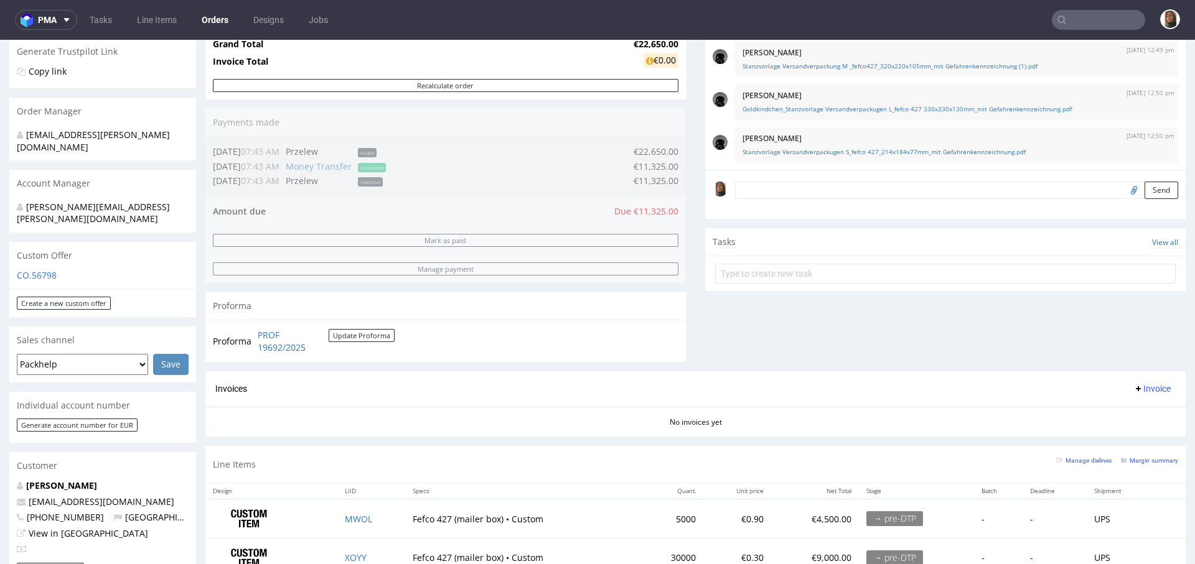
scroll to position [236, 0]
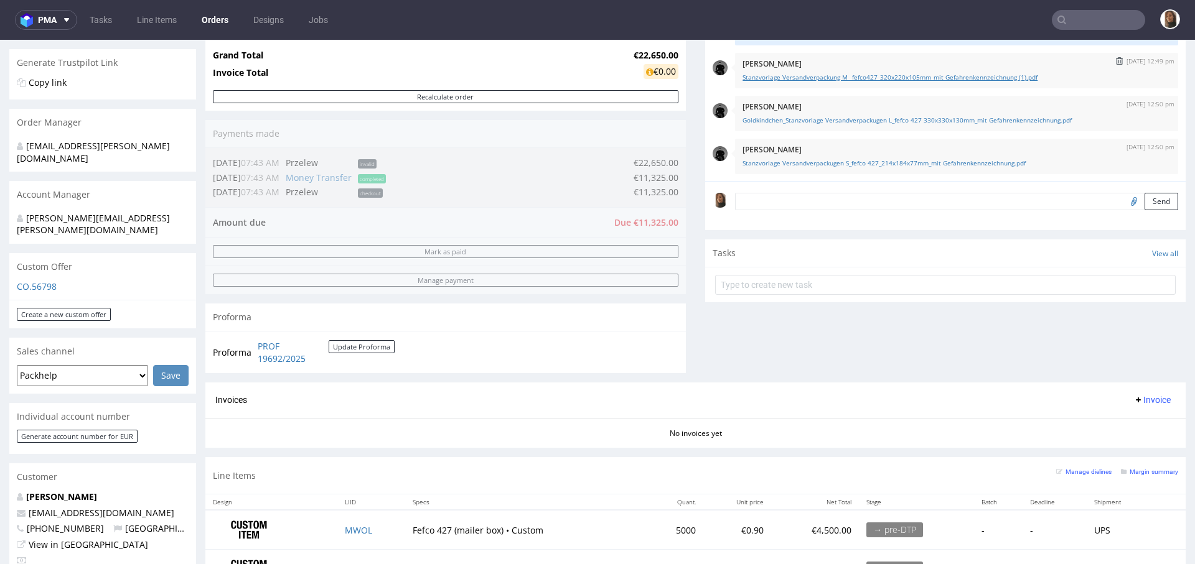
click at [821, 77] on link "Stanzvorlage Versandverpackung M _fefco427_320x220x105mm_mit Gefahrenkennzeichn…" at bounding box center [956, 77] width 428 height 9
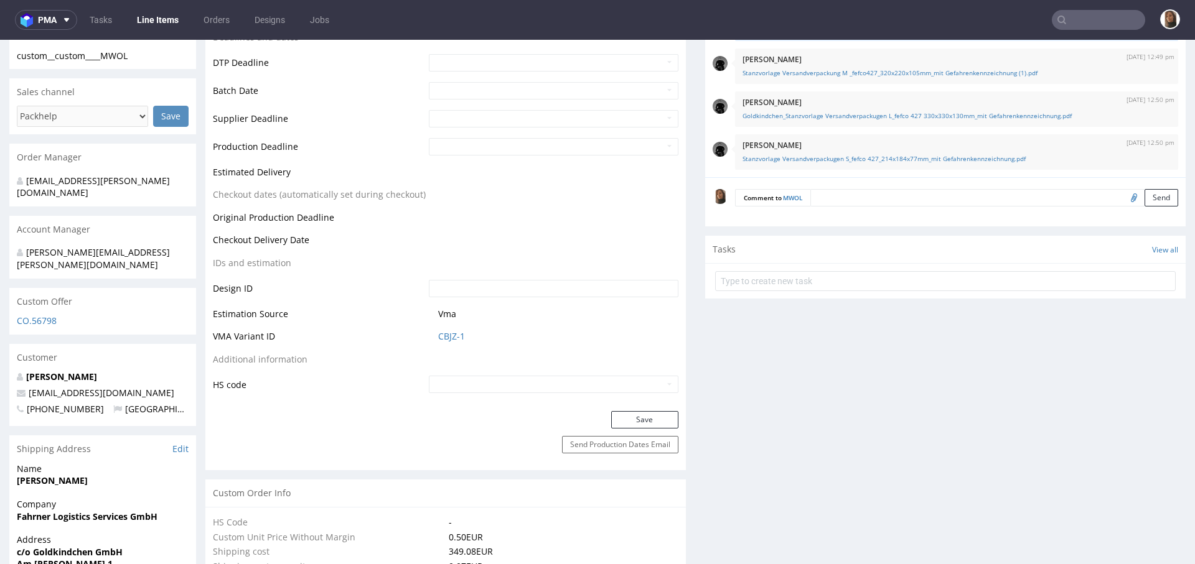
scroll to position [365, 0]
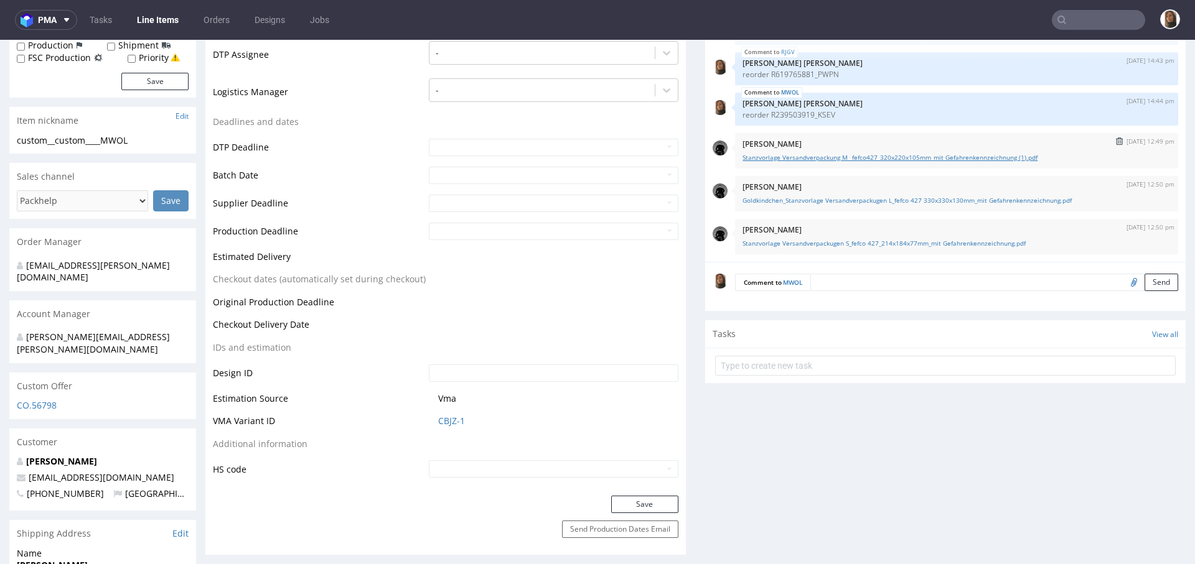
click at [845, 156] on link "Stanzvorlage Versandverpackung M _fefco427_320x220x105mm_mit Gefahrenkennzeichn…" at bounding box center [956, 157] width 428 height 9
click at [938, 197] on link "Goldkindchen_Stanzvorlage Versandverpackugen L_fefco 427 330x330x130mm_mit Gefa…" at bounding box center [956, 200] width 428 height 9
click at [910, 243] on link "Stanzvorlage Versandverpackugen S_fefco 427_214x184x77mm_mit Gefahrenkennzeichn…" at bounding box center [956, 243] width 428 height 9
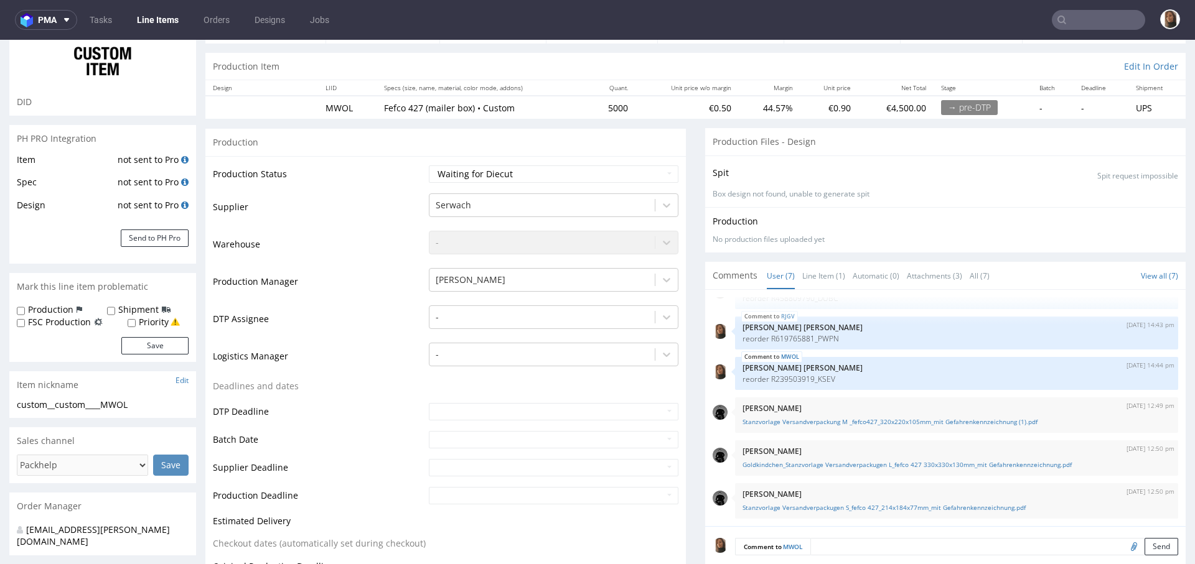
scroll to position [314, 0]
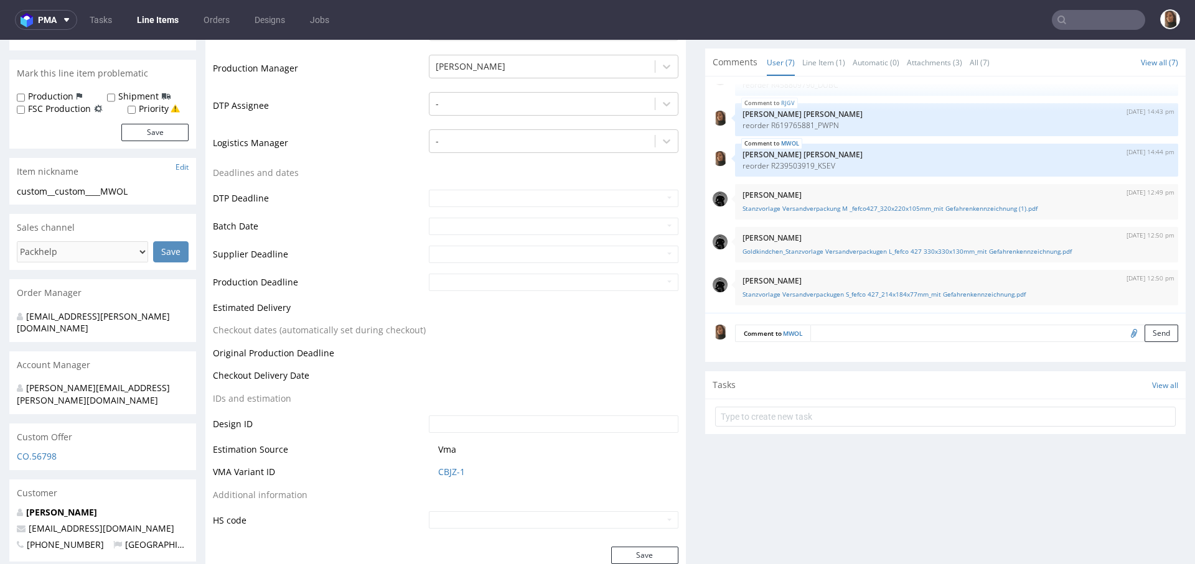
click at [1123, 333] on input "file" at bounding box center [1131, 333] width 17 height 16
click at [1123, 332] on input "file" at bounding box center [1131, 333] width 17 height 16
type input "C:\fakepath\Goldkindchen_Stanzvorlage Versandverpackugen L_fefco 427 330x330x13…"
click at [1144, 330] on button "Send" at bounding box center [1161, 333] width 34 height 17
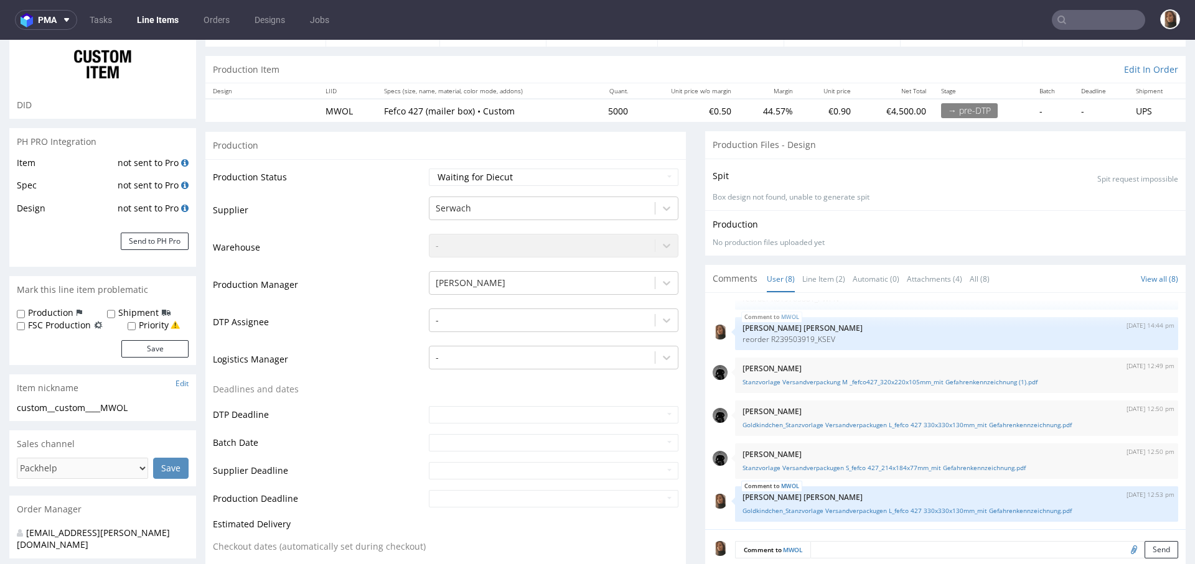
scroll to position [46, 0]
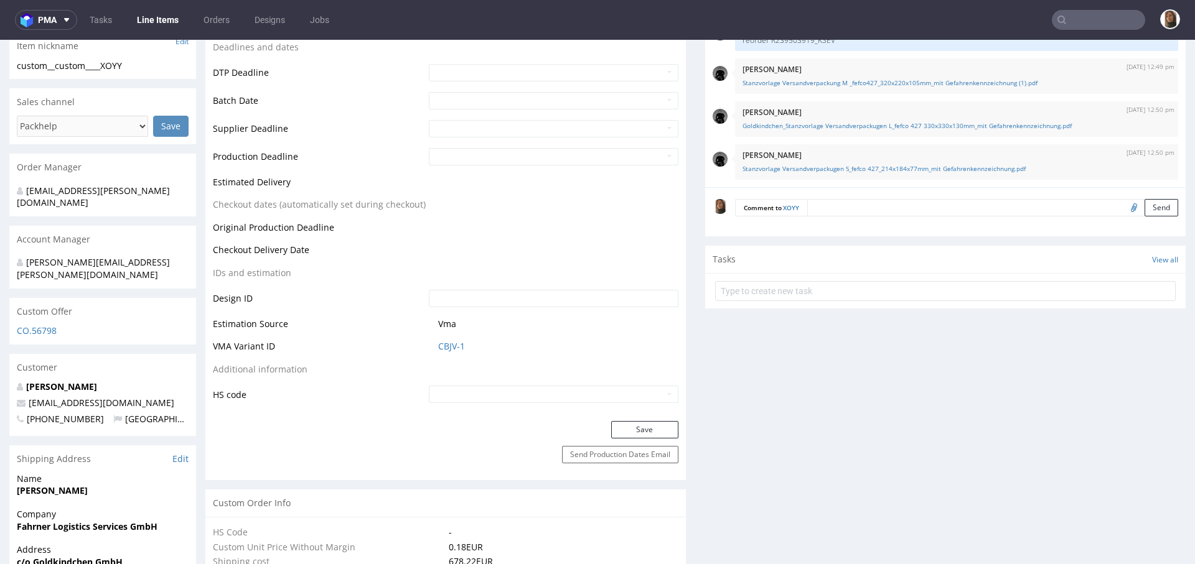
scroll to position [384, 0]
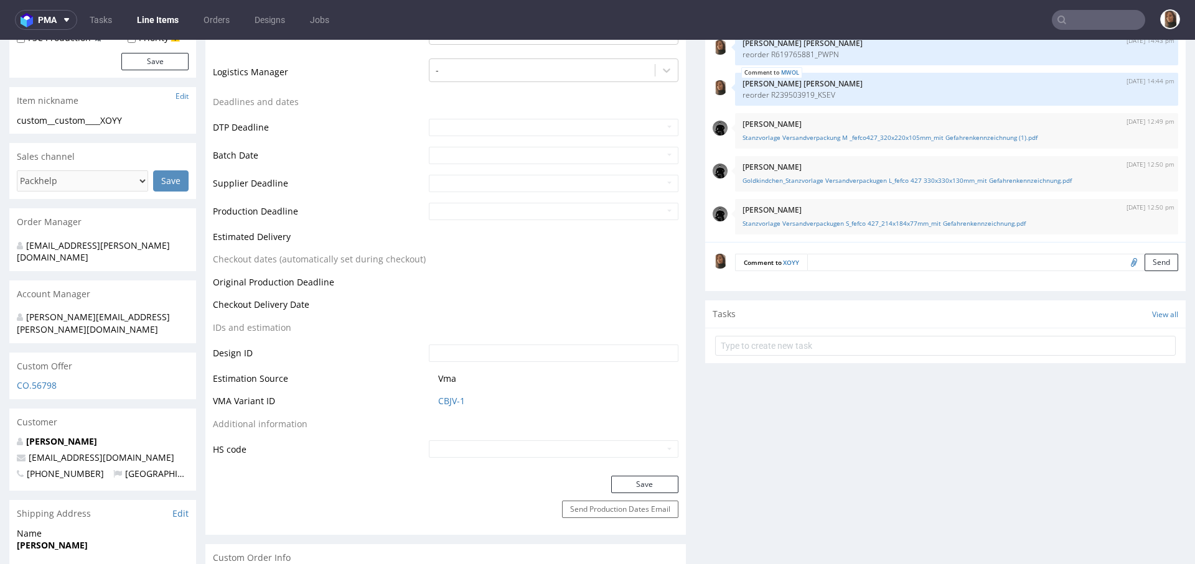
click at [1123, 266] on input "file" at bounding box center [1131, 262] width 17 height 16
type input "C:\fakepath\Stanzvorlage Versandverpackugen S_fefco 427_214x184x77mm_mit Gefahr…"
click at [1144, 264] on button "Send" at bounding box center [1161, 262] width 34 height 17
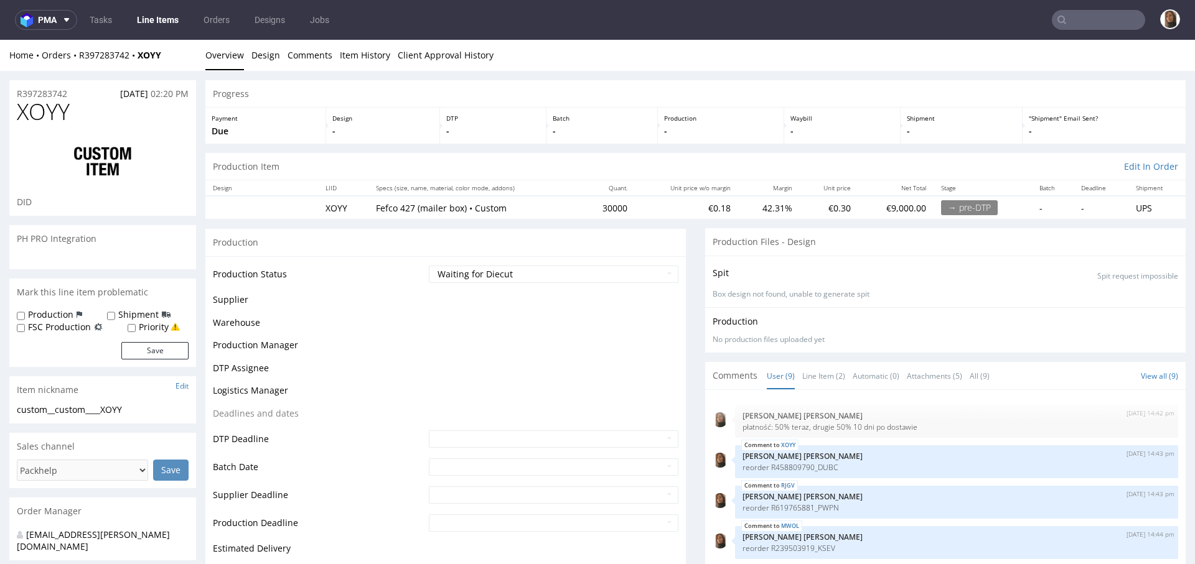
scroll to position [155, 0]
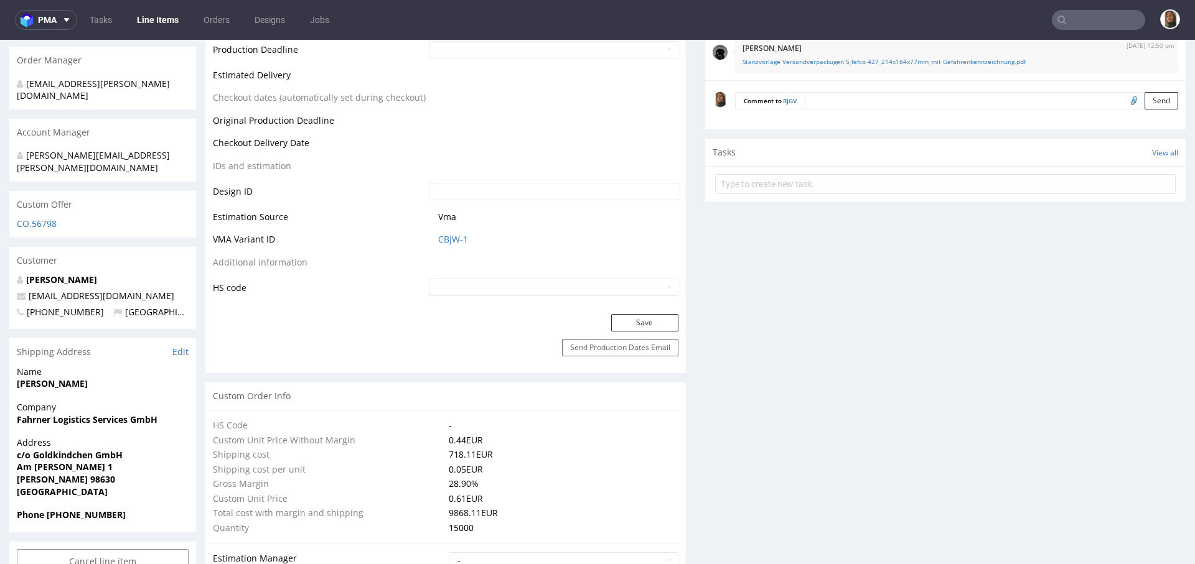
scroll to position [378, 0]
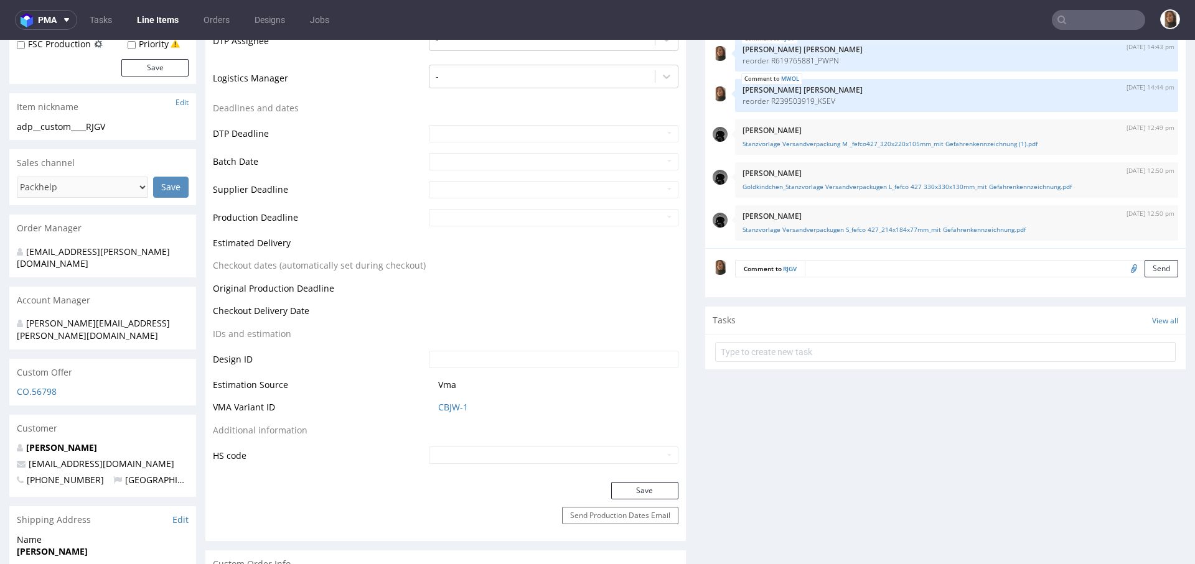
click at [1123, 269] on input "file" at bounding box center [1131, 268] width 17 height 16
type input "C:\fakepath\Stanzvorlage Versandverpackung M _fefco427_320x220x105mm_mit Gefahr…"
click at [1144, 269] on button "Send" at bounding box center [1161, 268] width 34 height 17
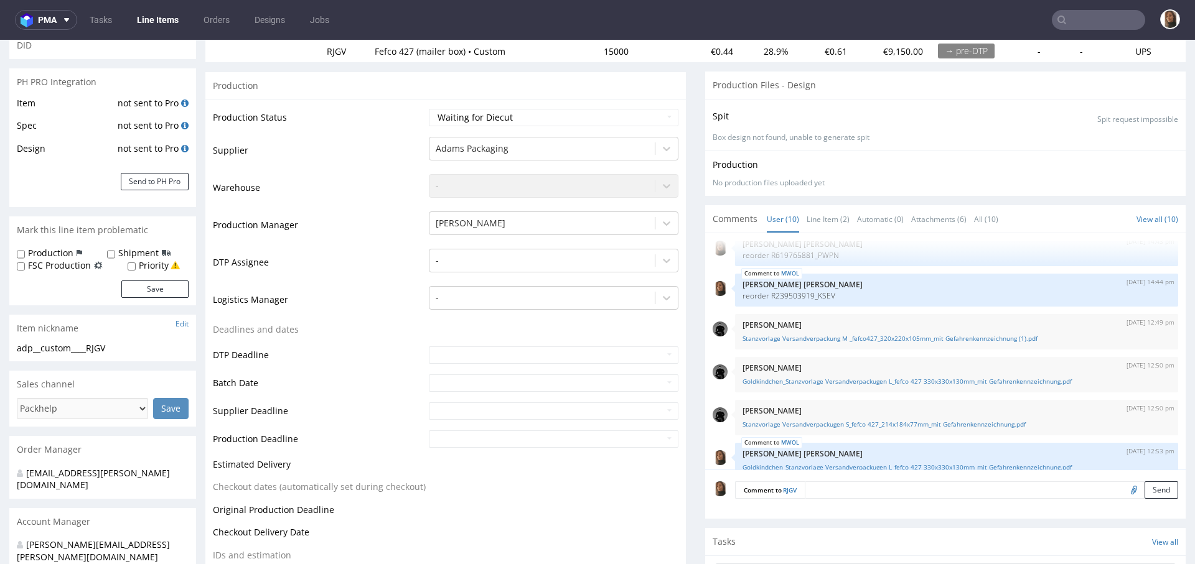
scroll to position [0, 0]
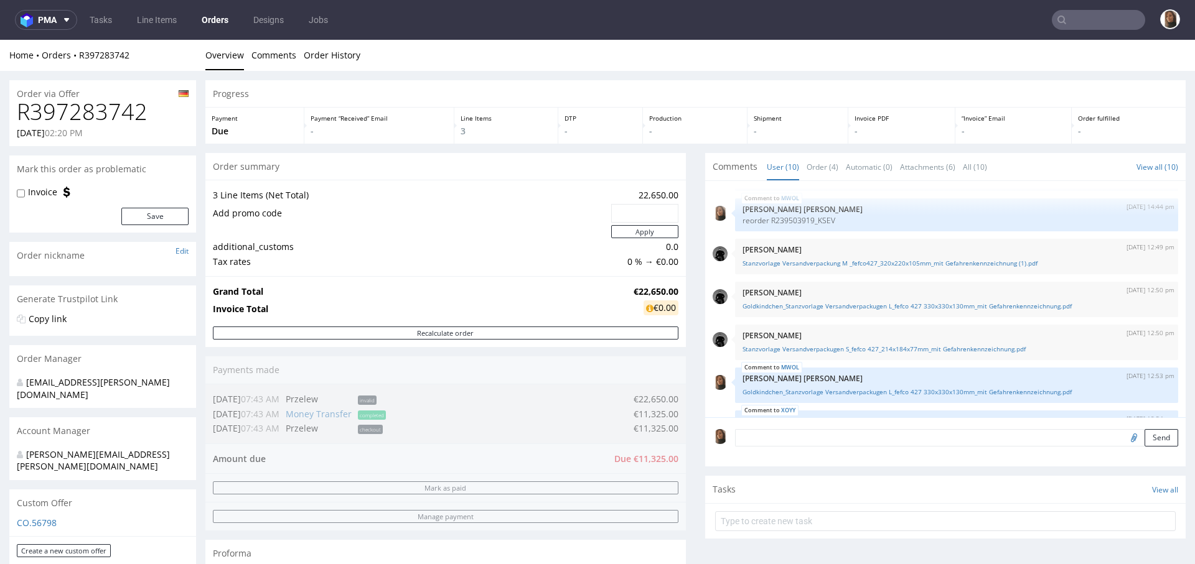
scroll to position [113, 0]
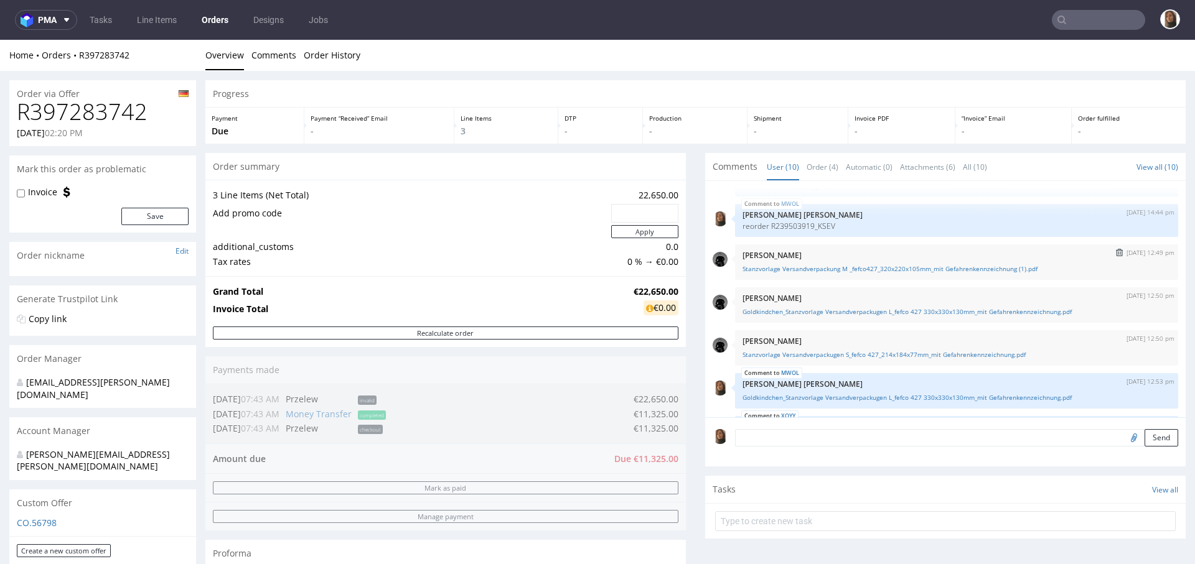
click at [1112, 252] on button "submit" at bounding box center [1119, 252] width 14 height 9
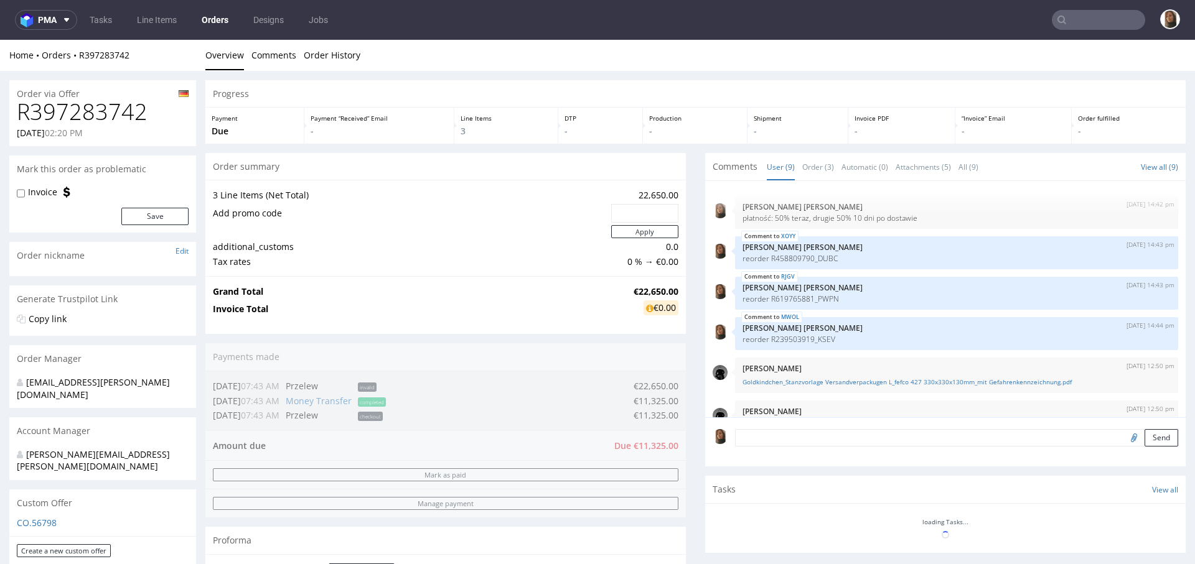
scroll to position [155, 0]
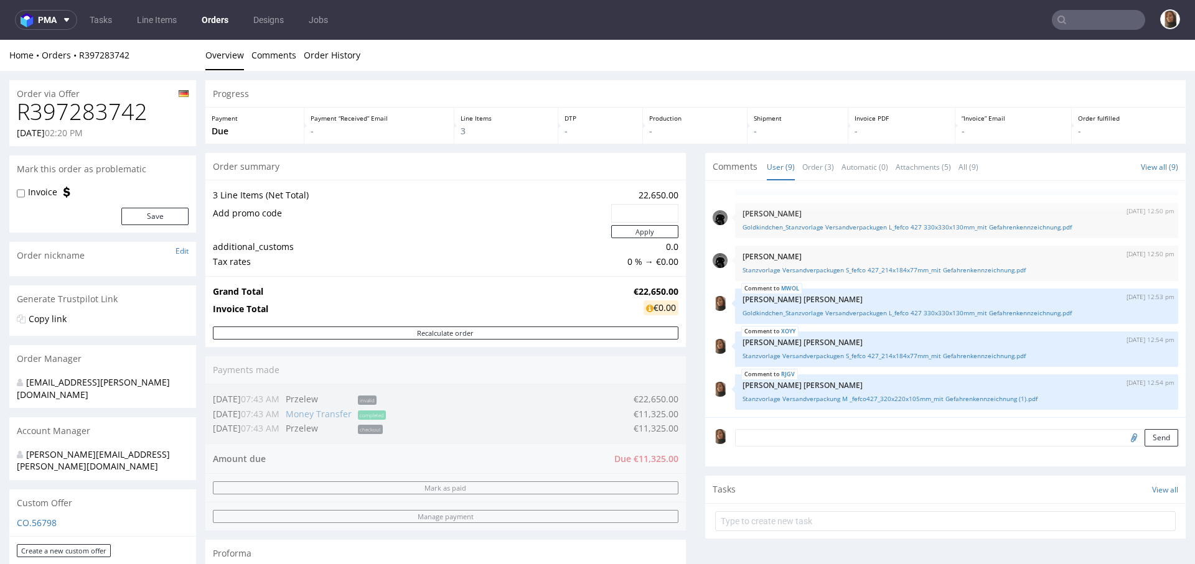
click at [1107, 252] on button "submit" at bounding box center [1114, 253] width 14 height 9
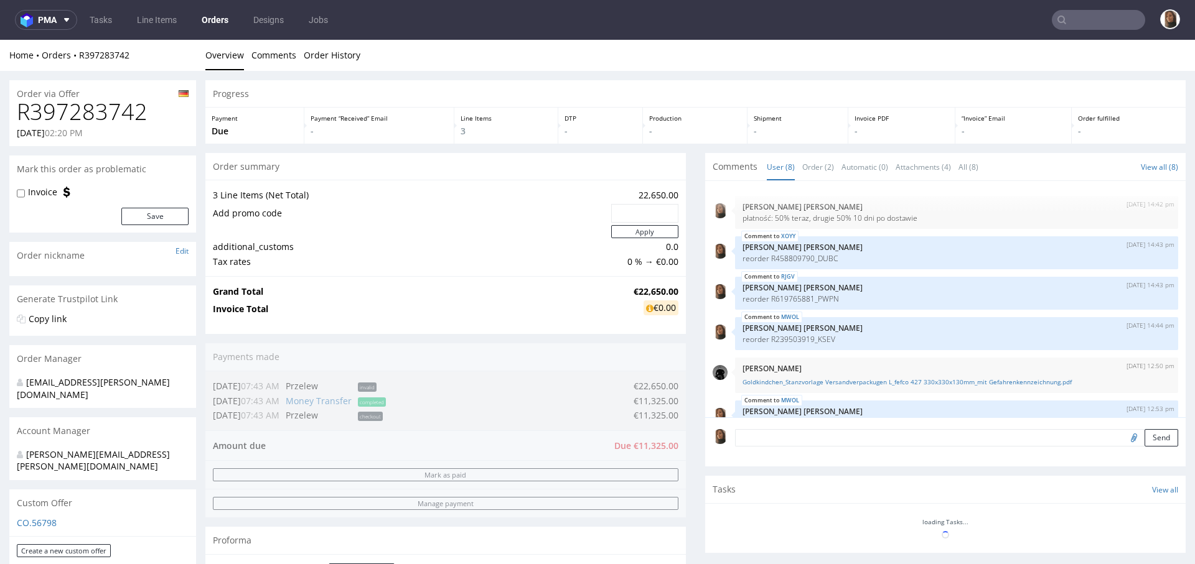
scroll to position [112, 0]
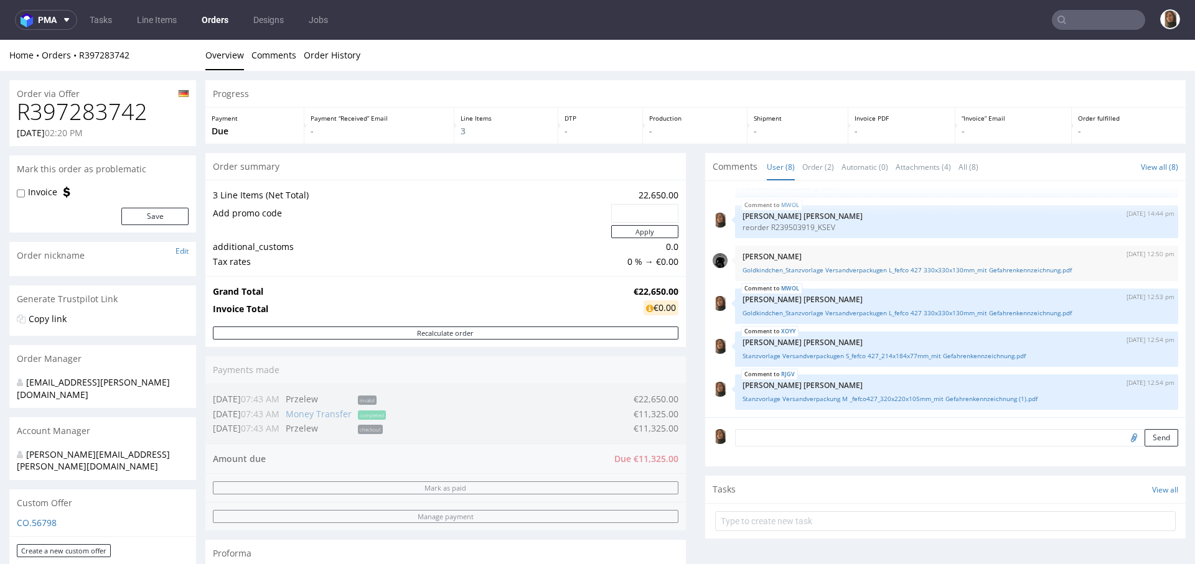
click at [1107, 252] on button "submit" at bounding box center [1114, 253] width 14 height 9
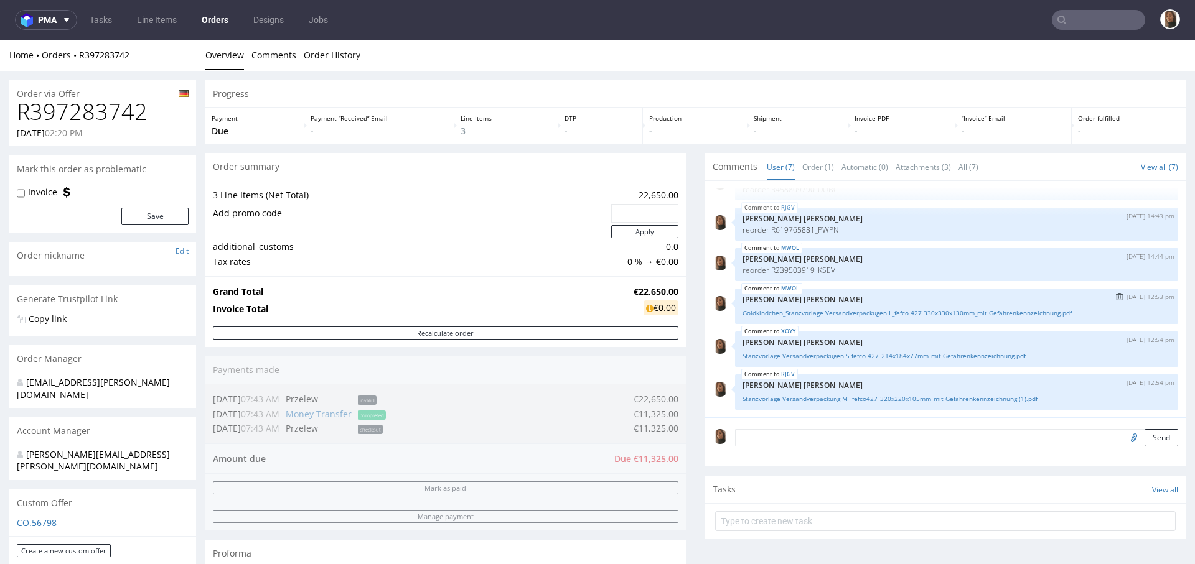
scroll to position [0, 0]
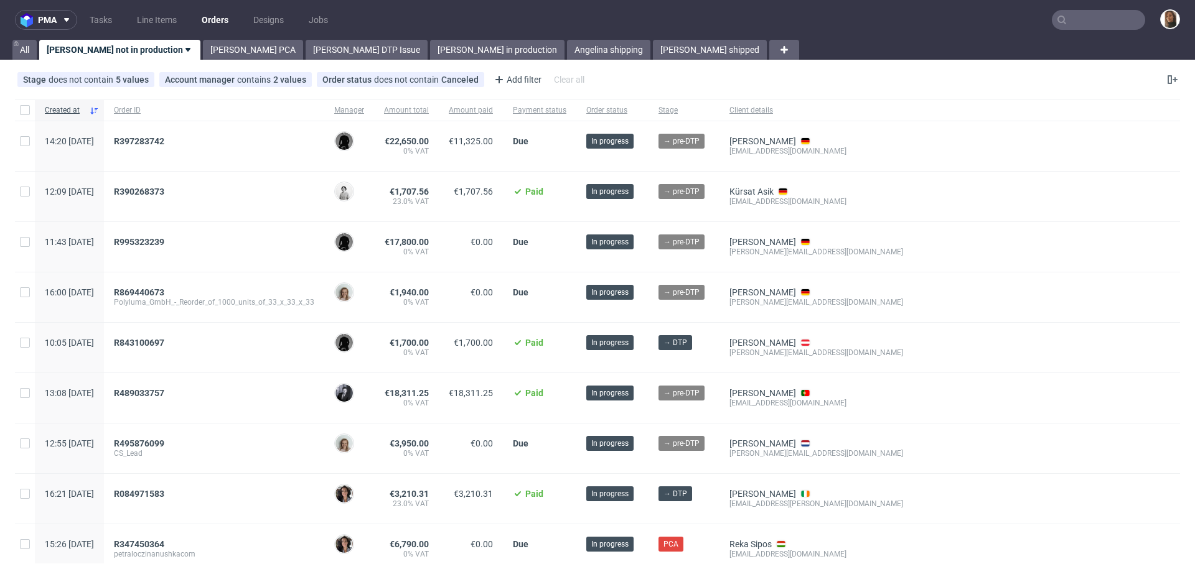
click at [1110, 20] on input "text" at bounding box center [1097, 20] width 93 height 20
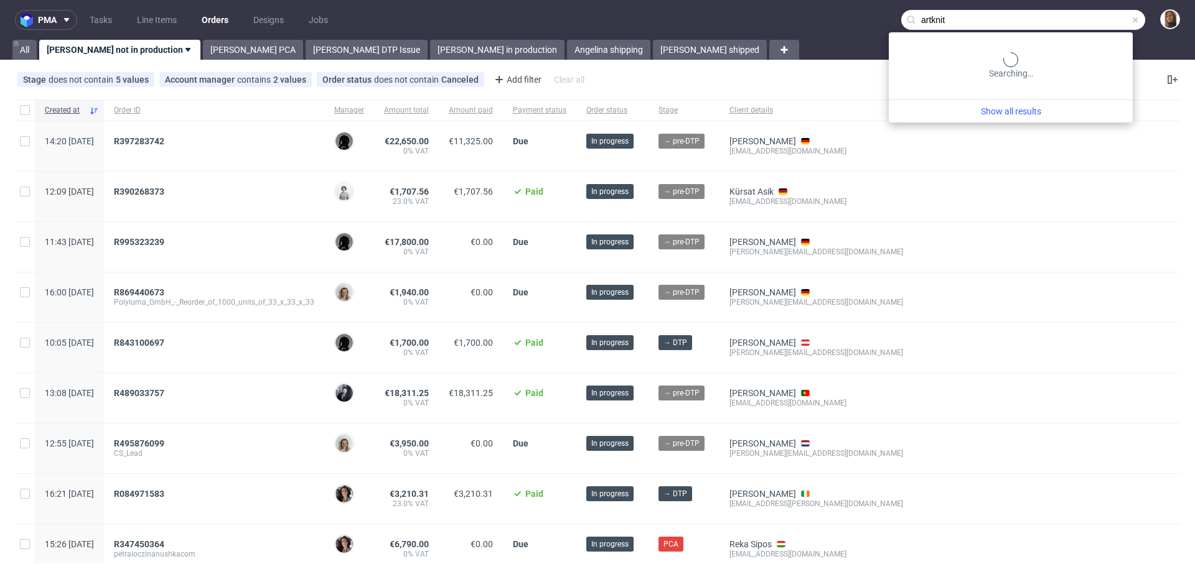
type input "artknit"
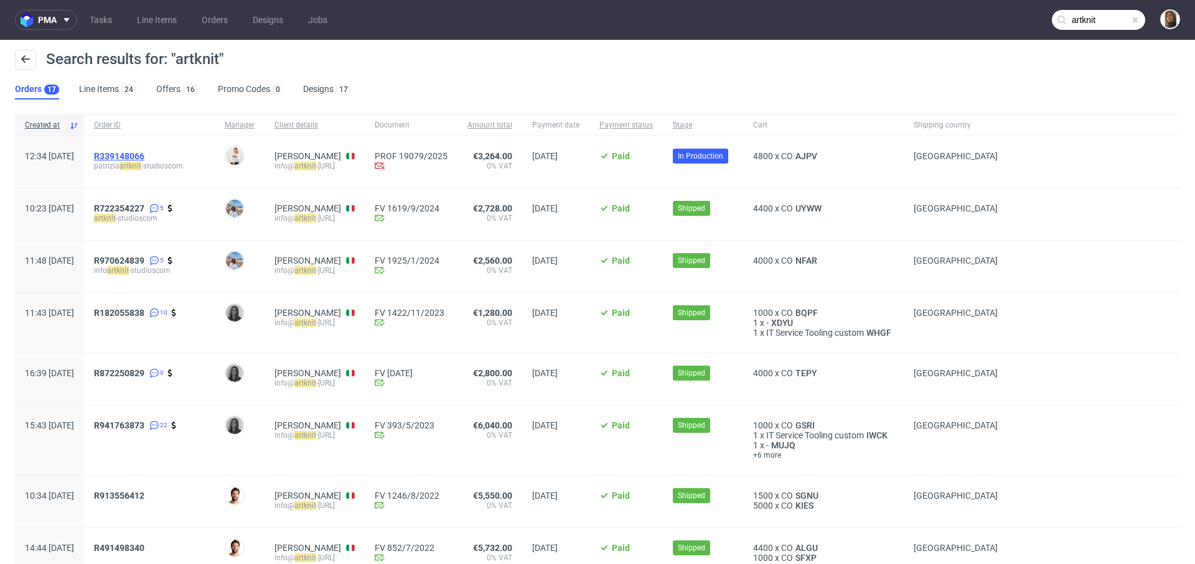
click at [144, 155] on span "R339148066" at bounding box center [119, 156] width 50 height 10
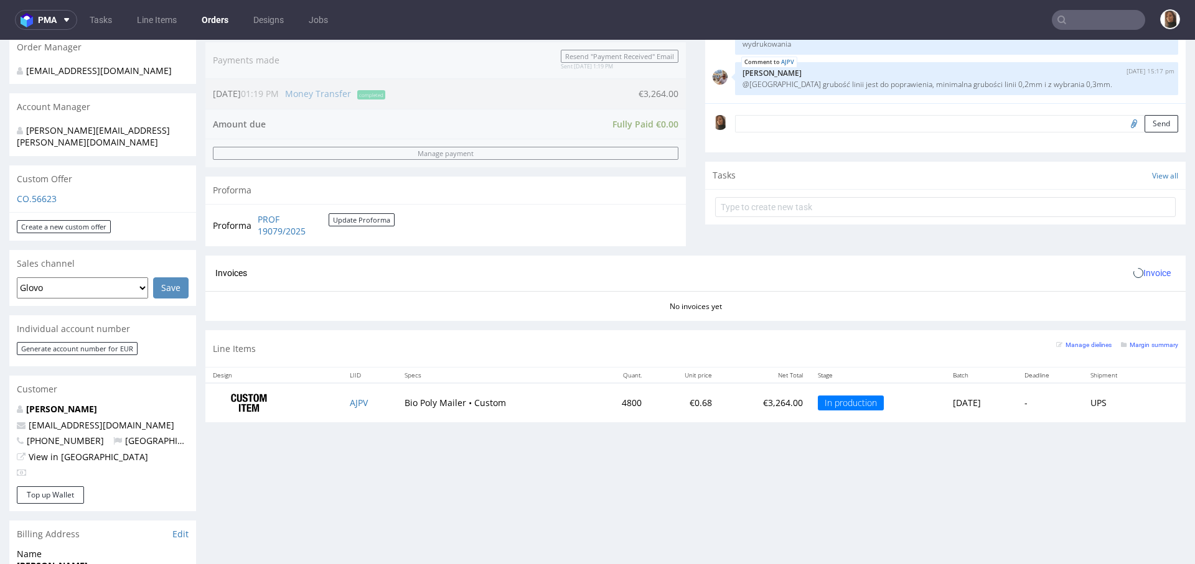
scroll to position [397, 0]
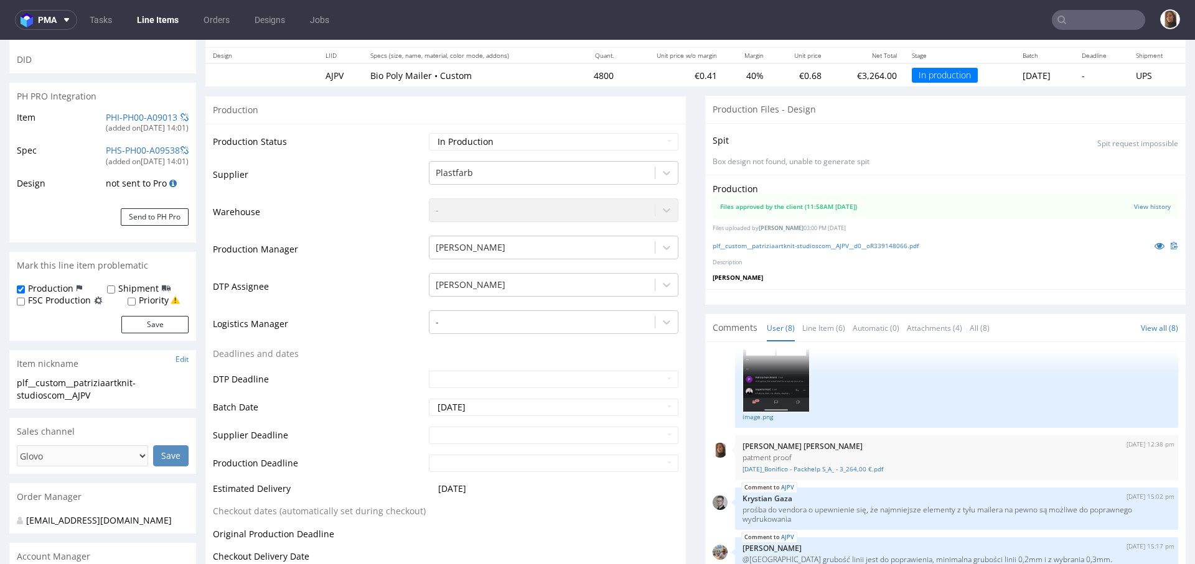
scroll to position [236, 0]
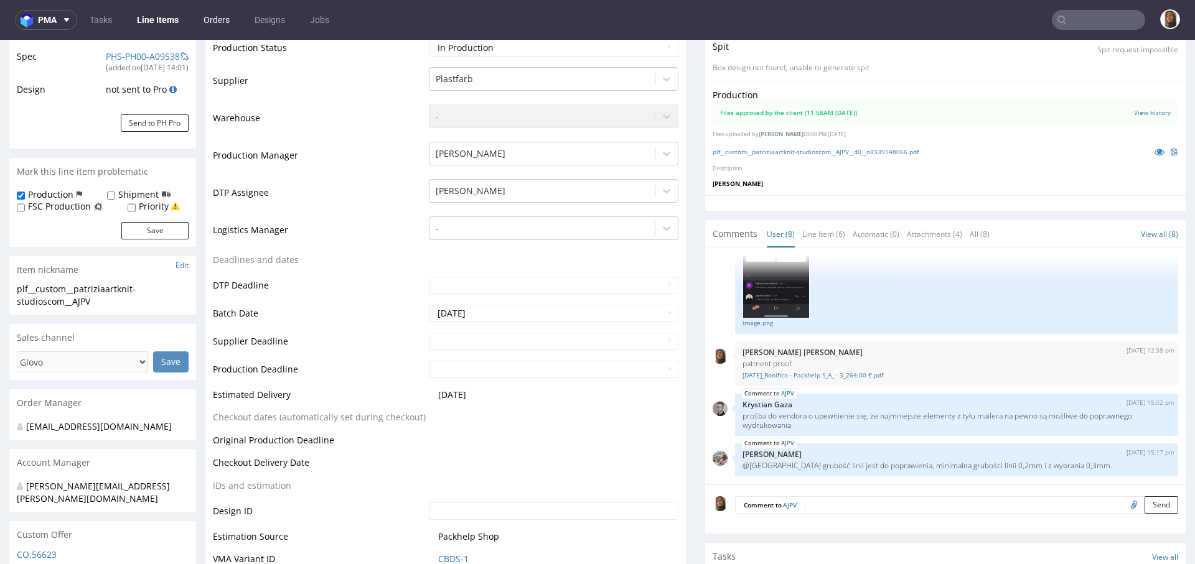
click at [224, 15] on link "Orders" at bounding box center [216, 20] width 41 height 20
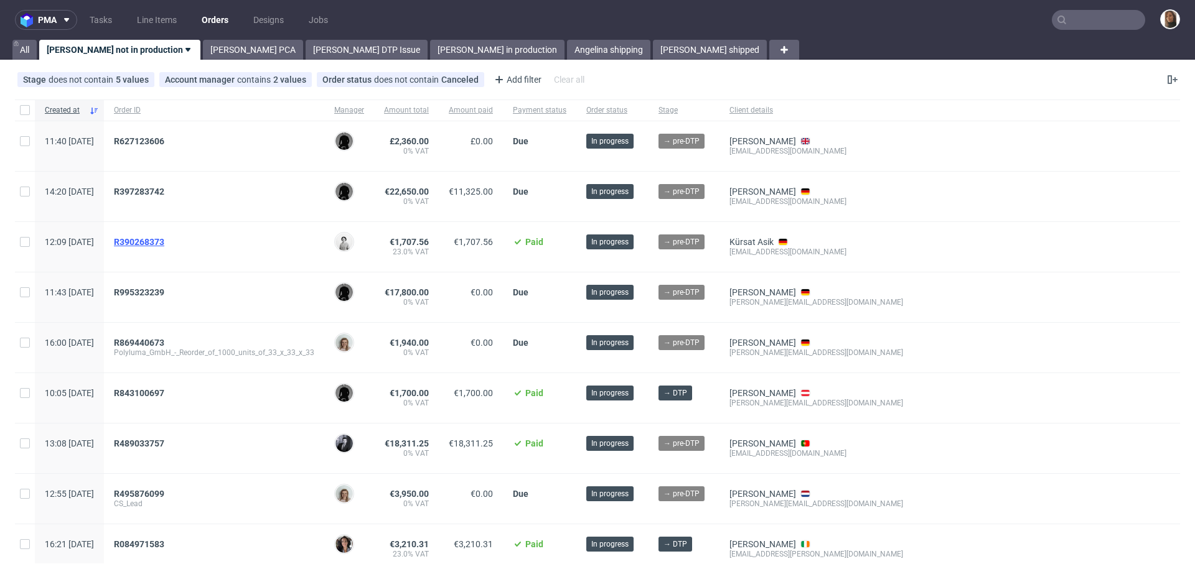
click at [164, 244] on span "R390268373" at bounding box center [139, 242] width 50 height 10
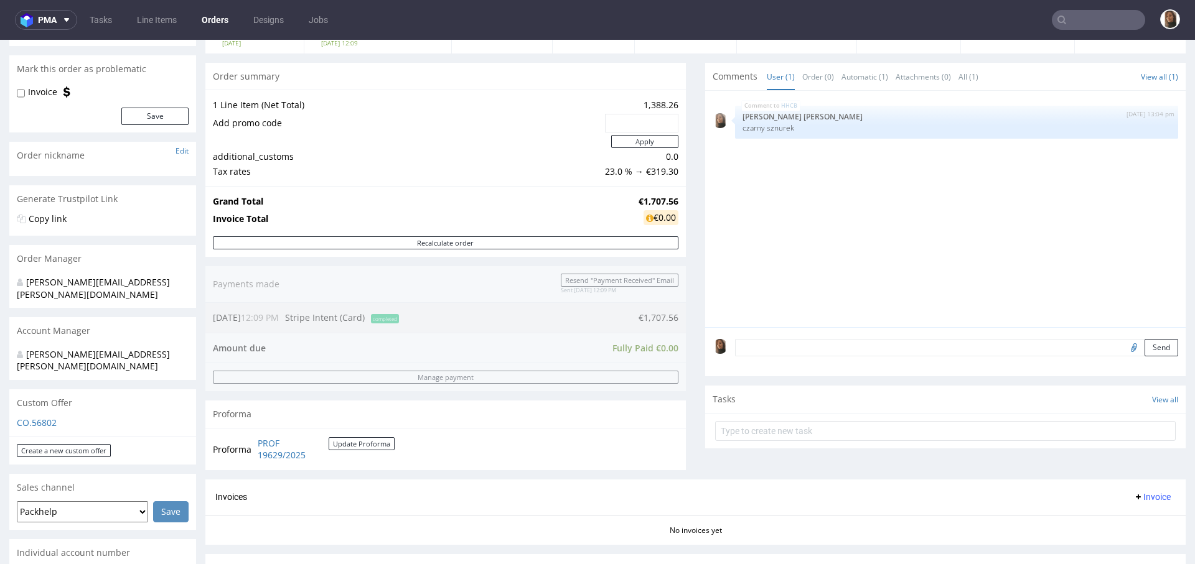
scroll to position [343, 0]
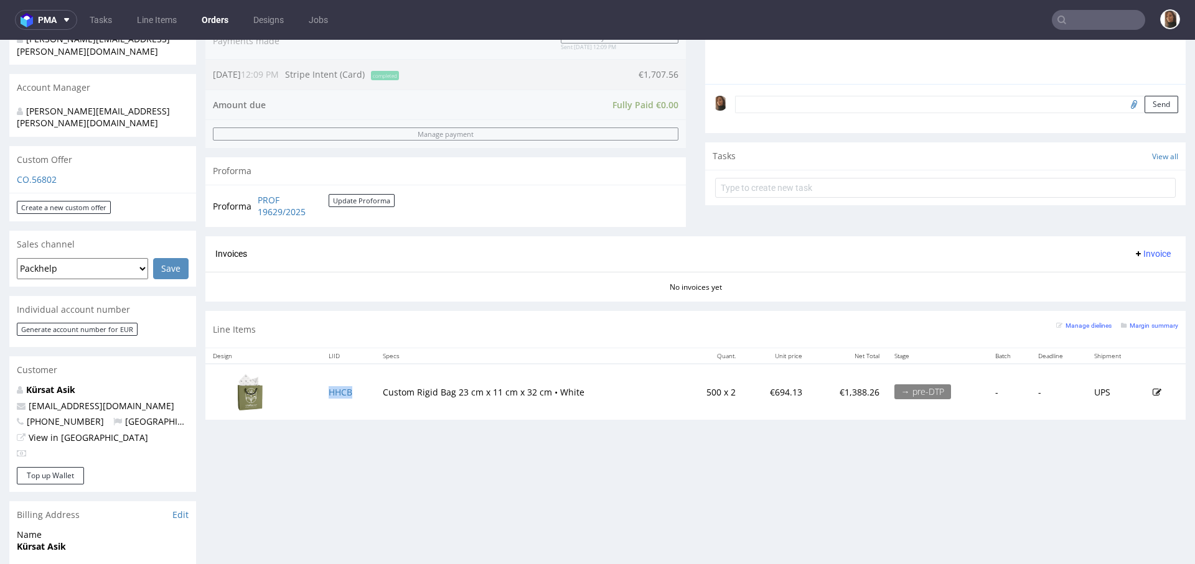
click at [350, 398] on td "HHCB" at bounding box center [348, 391] width 54 height 55
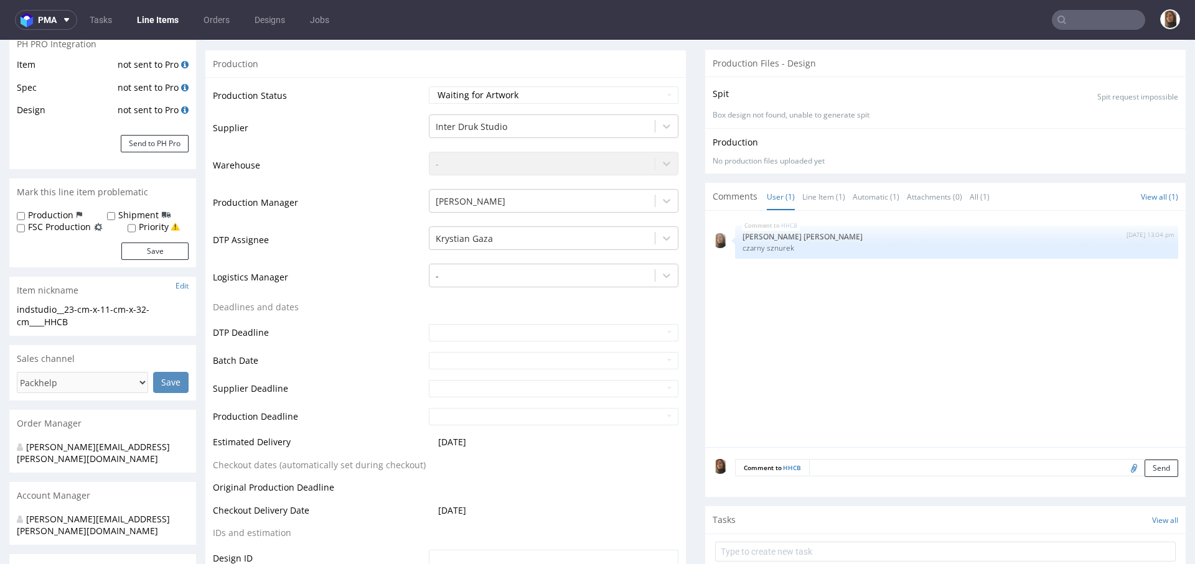
scroll to position [259, 0]
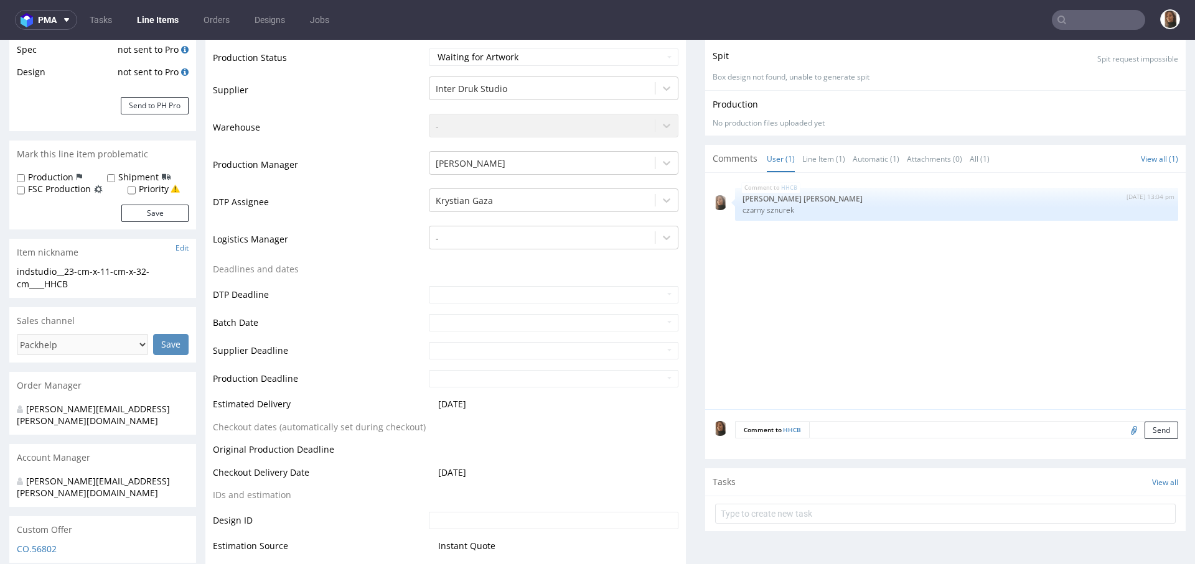
click at [1123, 428] on input "file" at bounding box center [1131, 430] width 17 height 16
type input "C:\fakepath\Tuete_final.pdf"
click at [1144, 427] on button "Send" at bounding box center [1161, 430] width 34 height 17
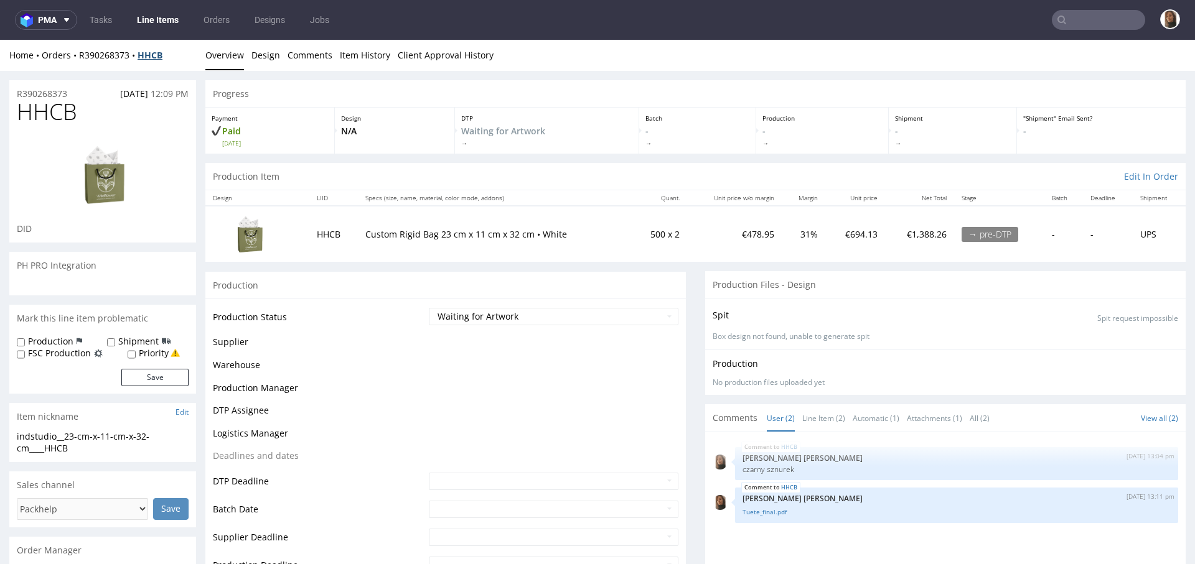
scroll to position [0, 0]
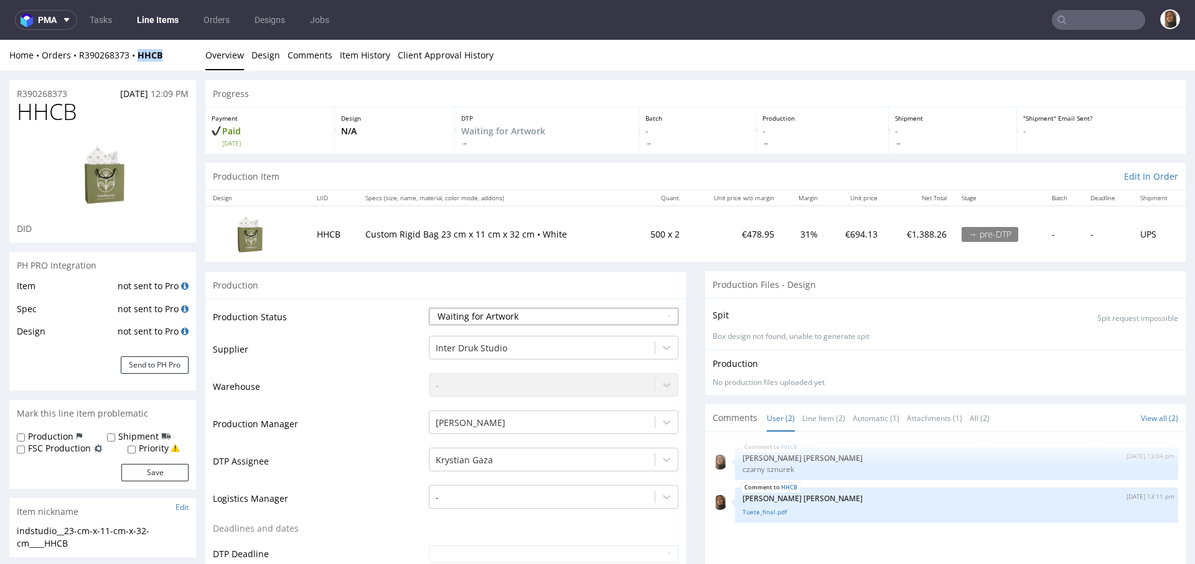
click at [471, 309] on select "Waiting for Artwork Waiting for Diecut Waiting for Mockup Waiting for DTP Waiti…" at bounding box center [553, 316] width 249 height 17
select select "dtp_waiting_for_check"
click at [429, 308] on select "Waiting for Artwork Waiting for Diecut Waiting for Mockup Waiting for DTP Waiti…" at bounding box center [553, 316] width 249 height 17
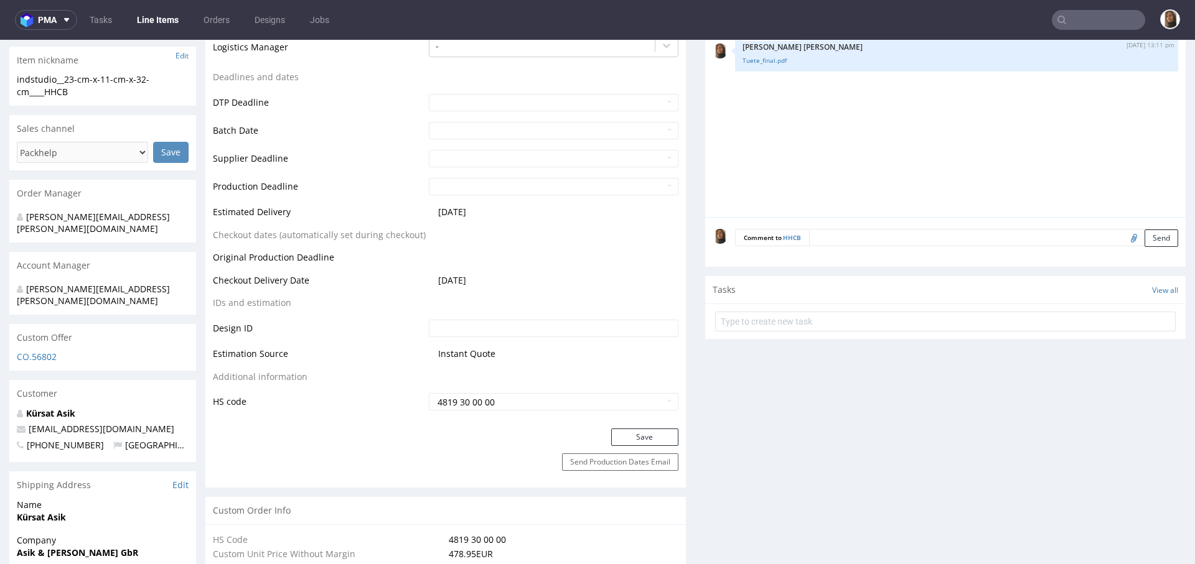
scroll to position [482, 0]
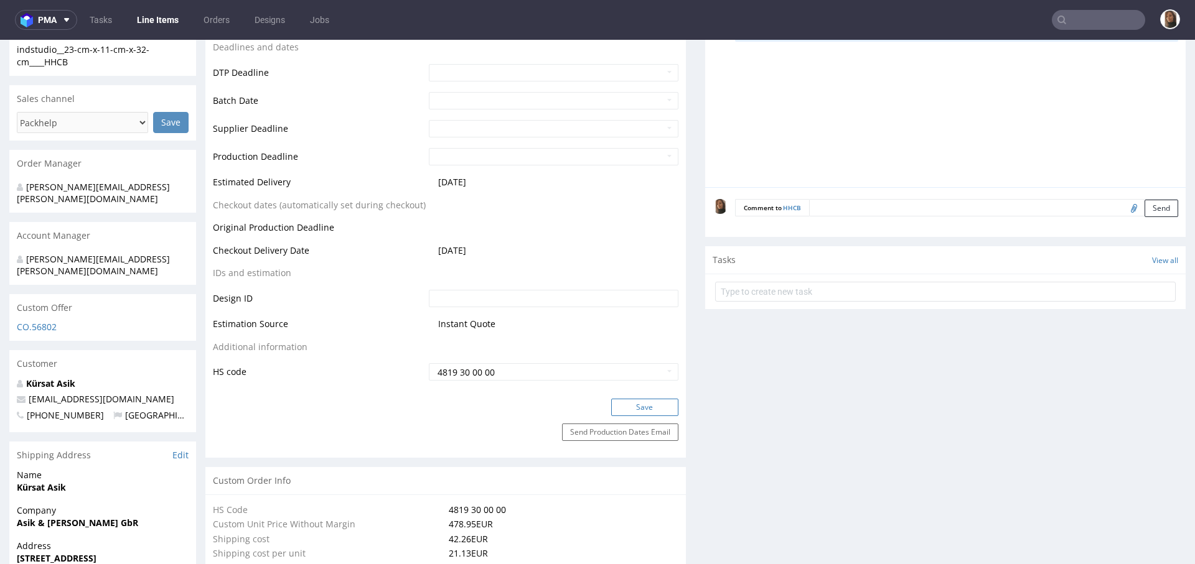
click at [629, 409] on button "Save" at bounding box center [644, 407] width 67 height 17
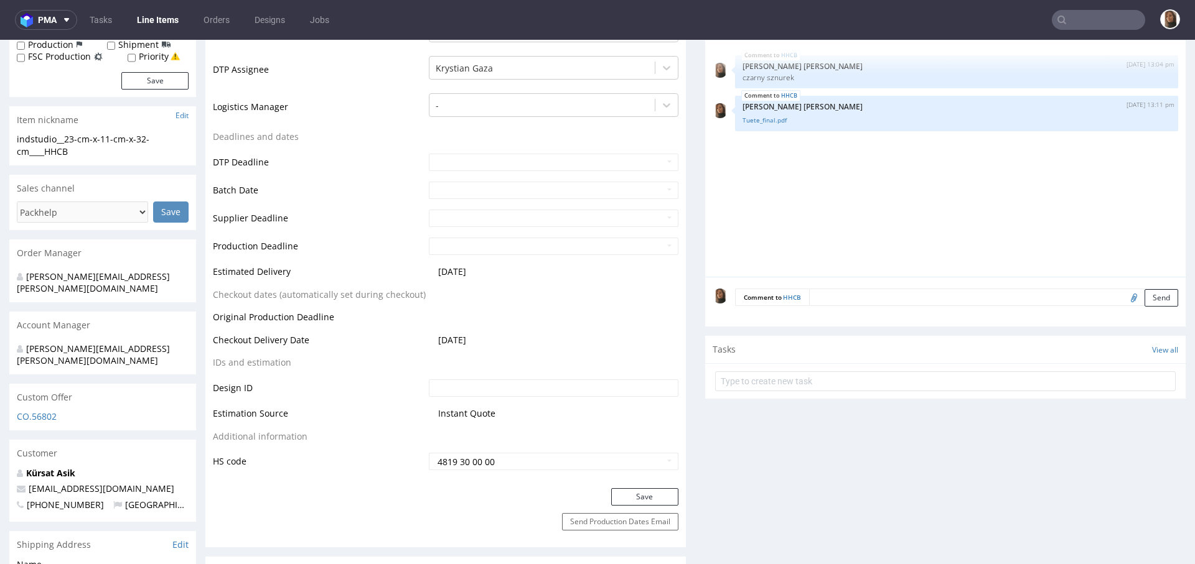
scroll to position [347, 0]
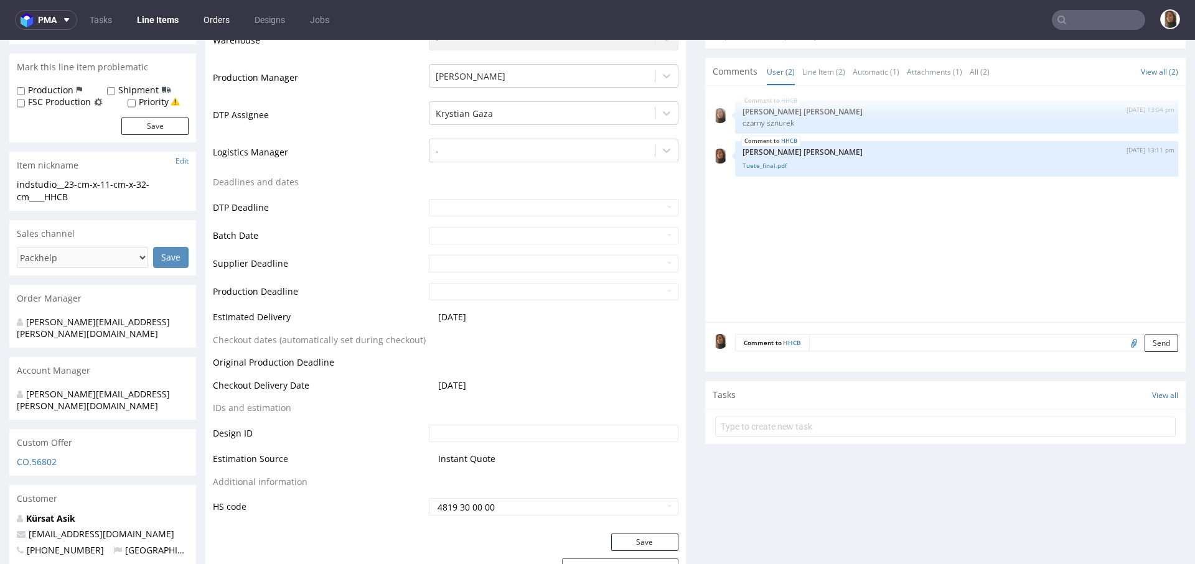
click at [212, 16] on link "Orders" at bounding box center [216, 20] width 41 height 20
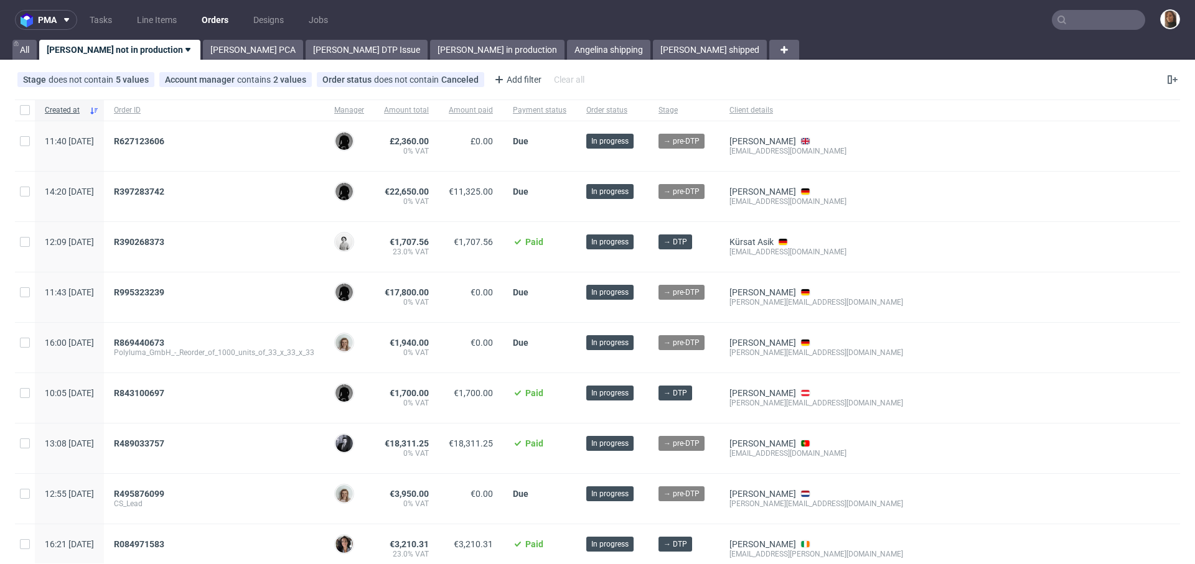
click at [163, 235] on div "R390268373" at bounding box center [214, 247] width 220 height 50
click at [164, 240] on span "R390268373" at bounding box center [139, 242] width 50 height 10
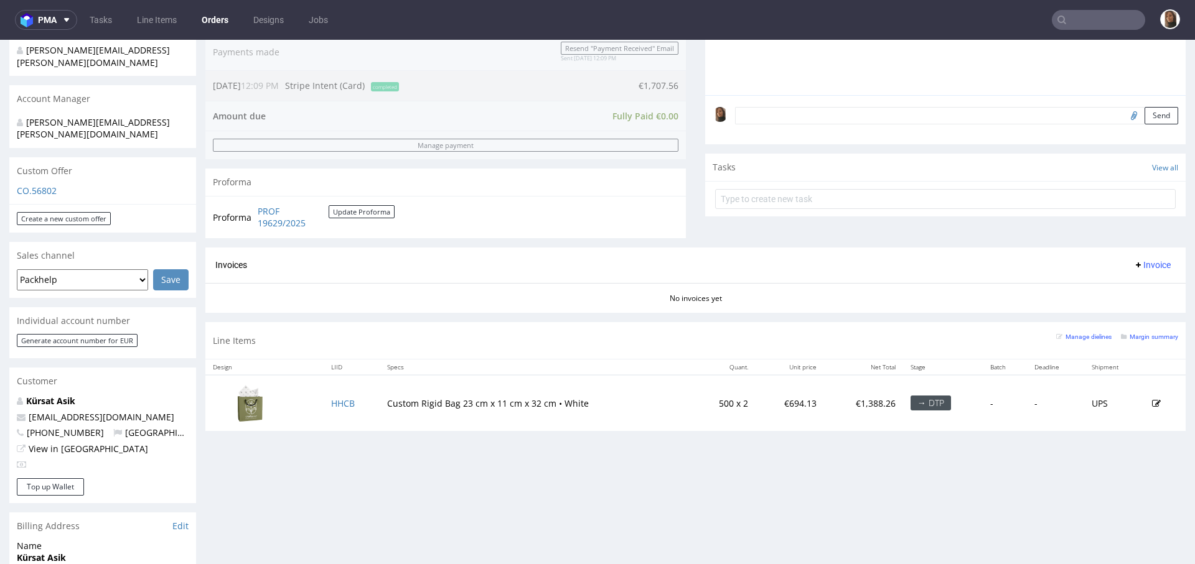
scroll to position [403, 0]
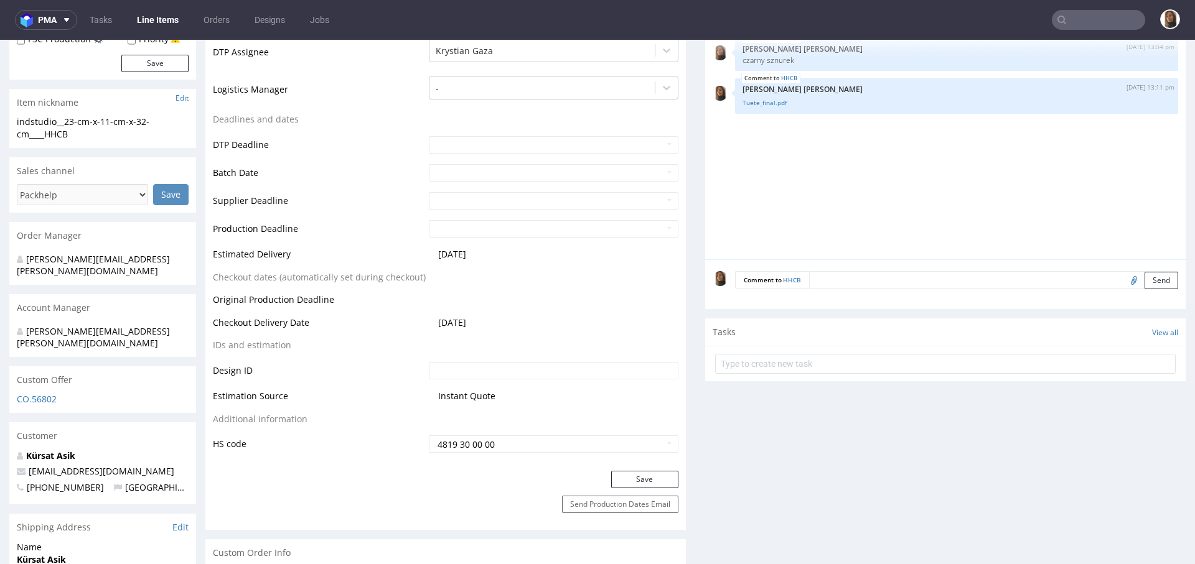
scroll to position [454, 0]
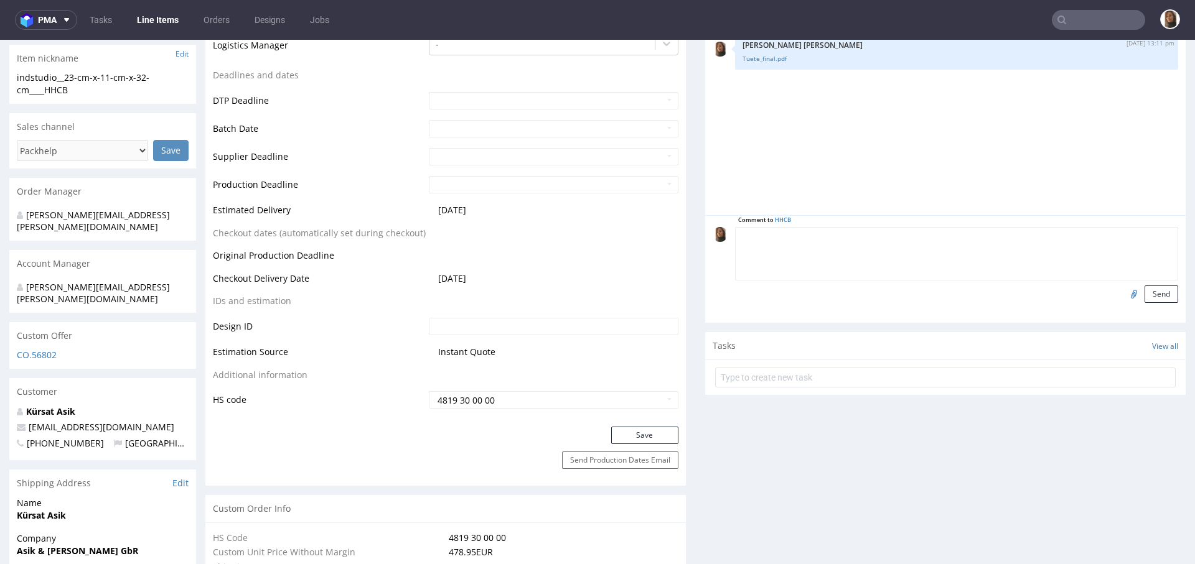
click at [816, 232] on textarea at bounding box center [956, 254] width 443 height 54
paste textarea "Could someone from your team check that my logo is centered and confirm the des…"
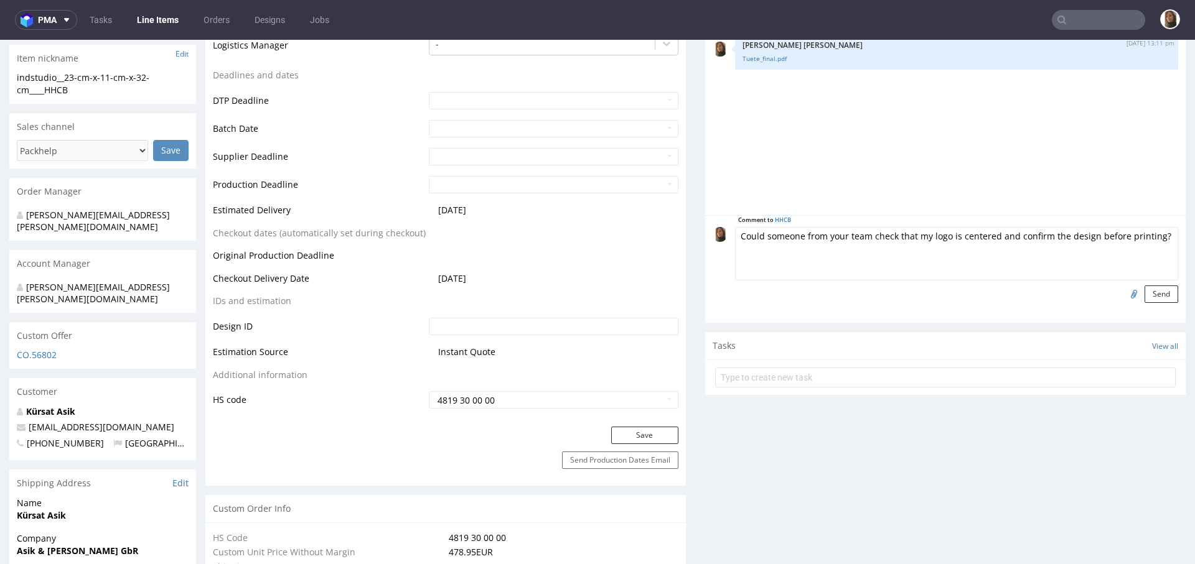
drag, startPoint x: 914, startPoint y: 236, endPoint x: 717, endPoint y: 234, distance: 196.6
click at [717, 234] on div "Comment to HHCB Could someone from your team check that my logo is centered and…" at bounding box center [944, 265] width 465 height 76
type textarea "Please centre the logo is centered and confirm the design before printing?"
drag, startPoint x: 1030, startPoint y: 235, endPoint x: 713, endPoint y: 228, distance: 317.4
click at [713, 228] on div "Comment to HHCB Please centre the logo is centered and confirm the design befor…" at bounding box center [944, 265] width 465 height 76
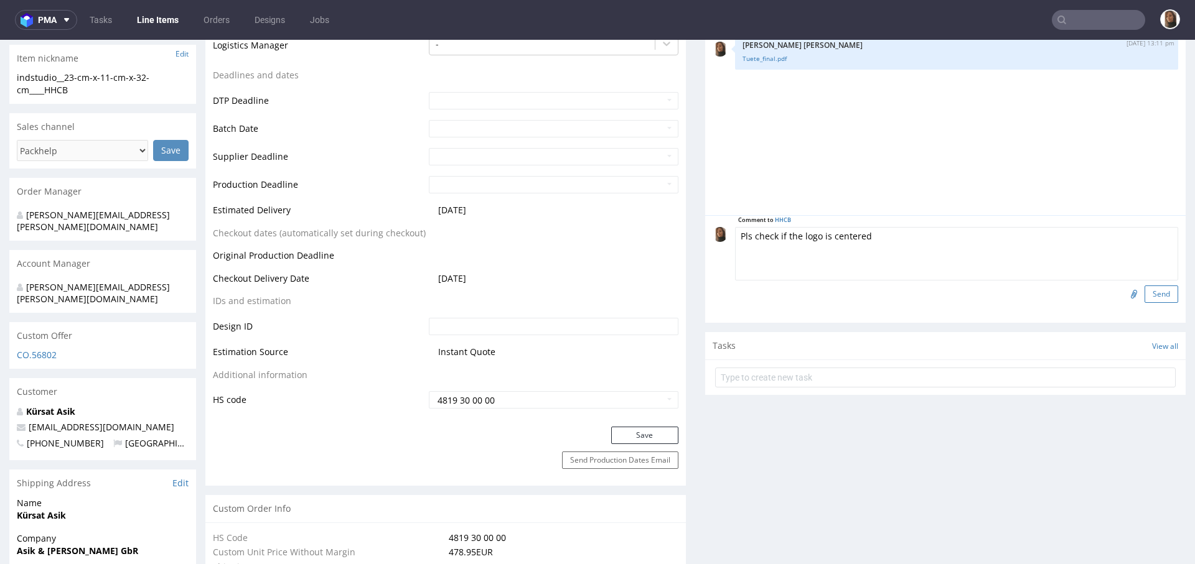
type textarea "Pls check if the logo is centered"
click at [1144, 292] on button "Send" at bounding box center [1161, 294] width 34 height 17
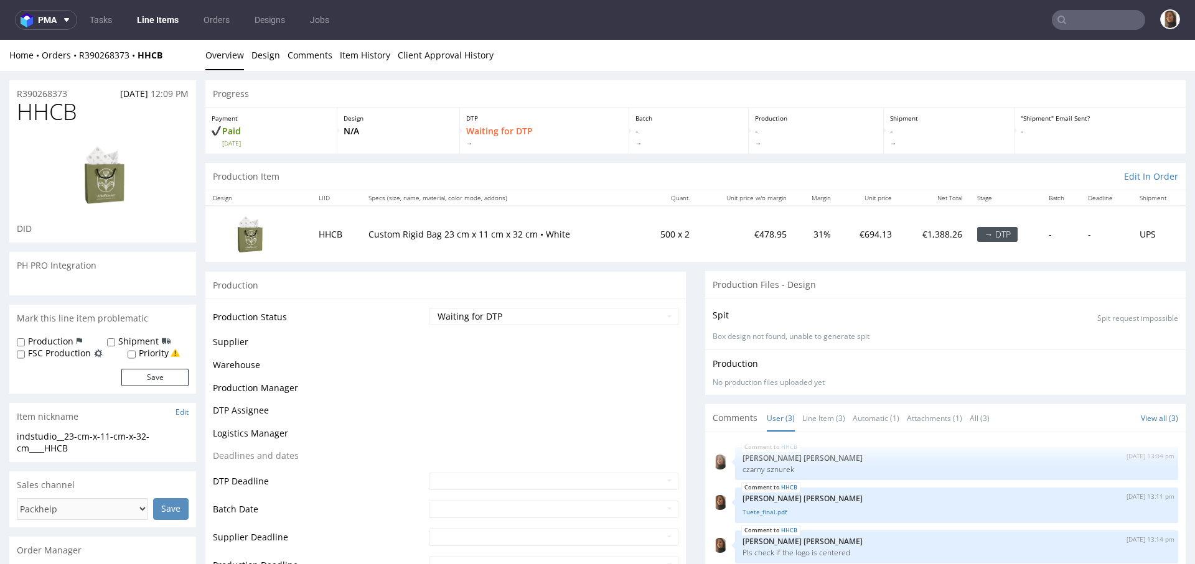
scroll to position [0, 0]
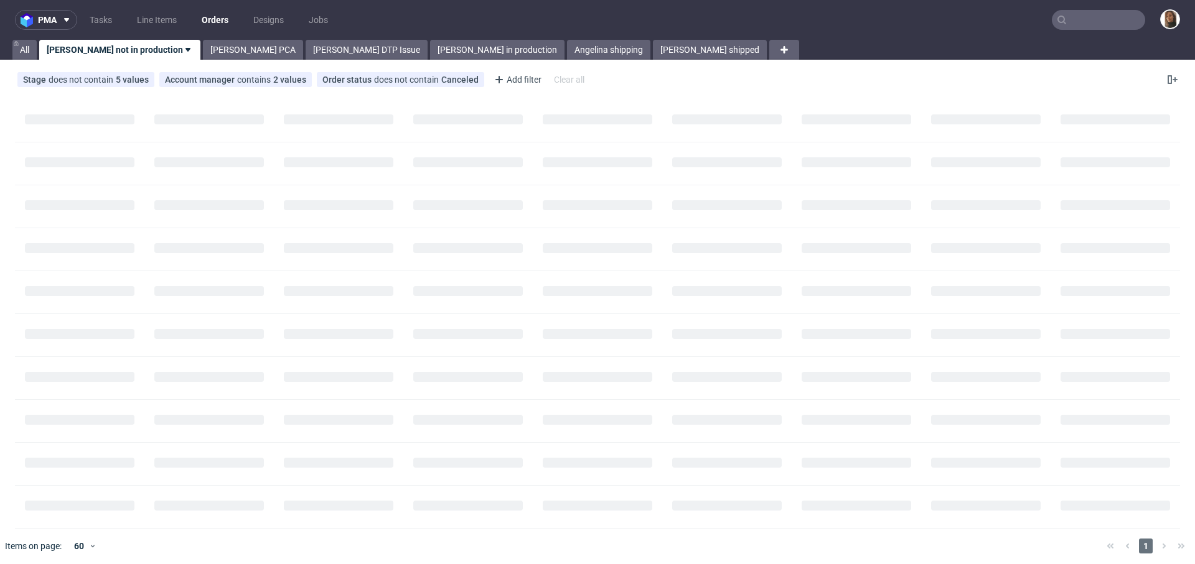
drag, startPoint x: 1109, startPoint y: 20, endPoint x: 1114, endPoint y: 10, distance: 10.9
click at [1109, 20] on input "text" at bounding box center [1097, 20] width 93 height 20
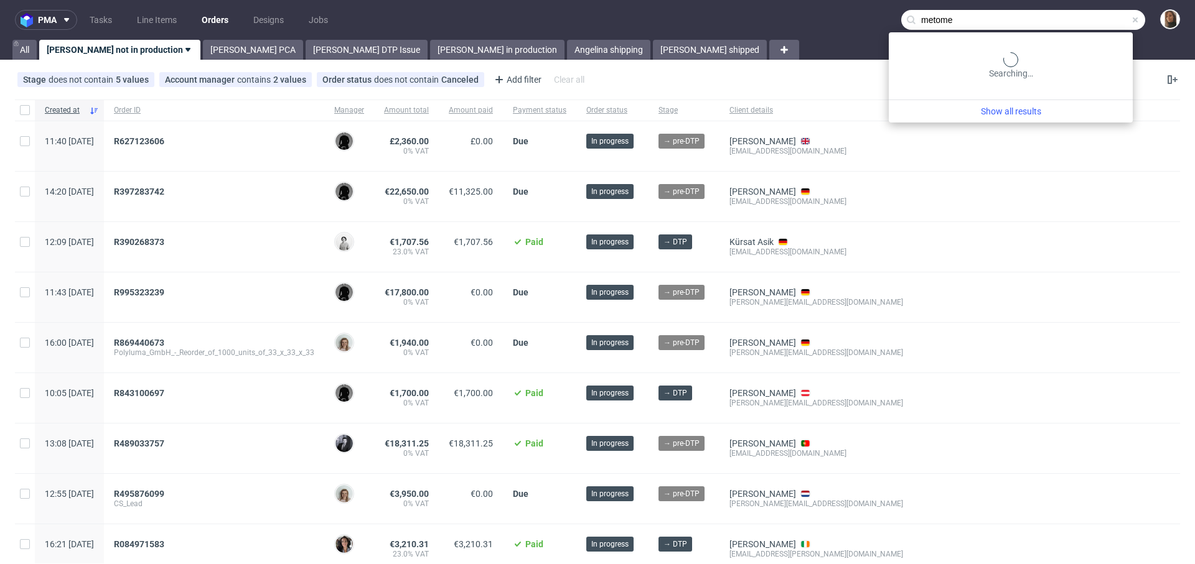
type input "metome"
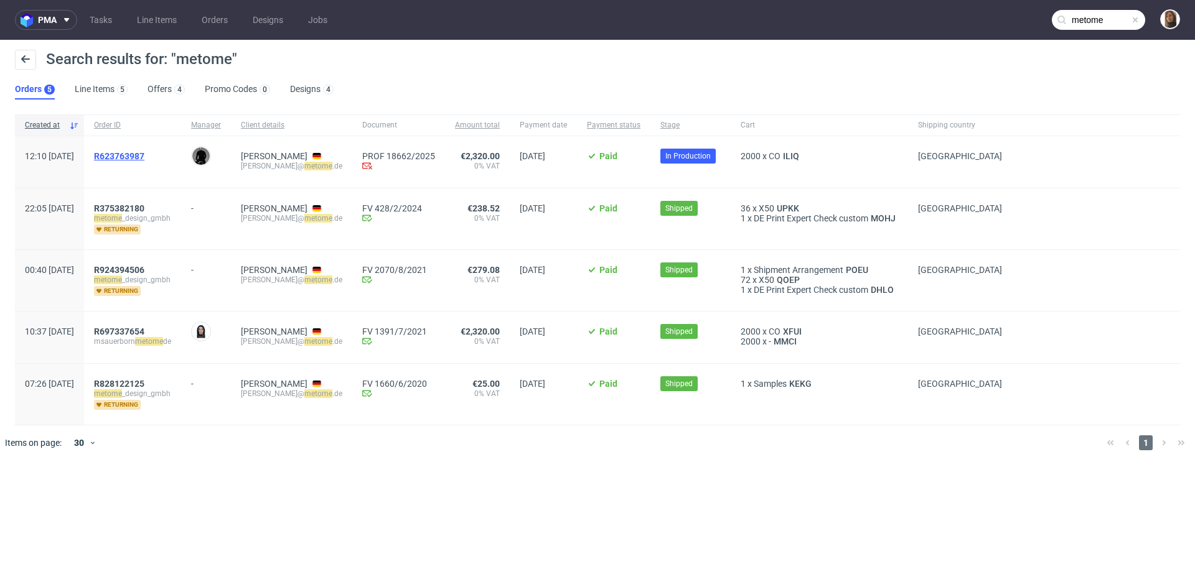
click at [144, 152] on span "R623763987" at bounding box center [119, 156] width 50 height 10
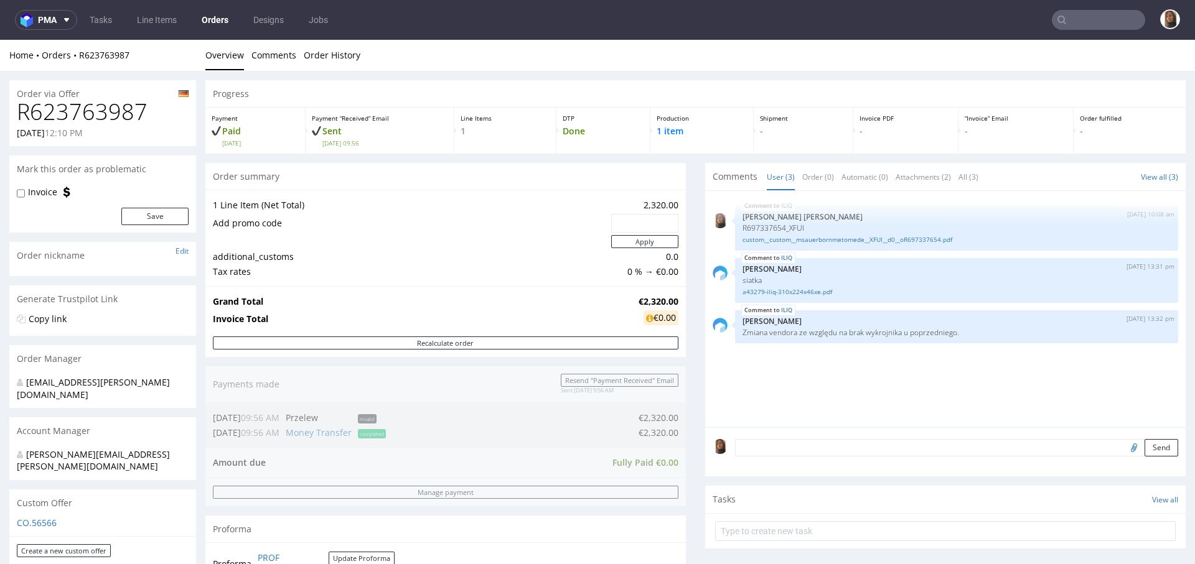
scroll to position [373, 0]
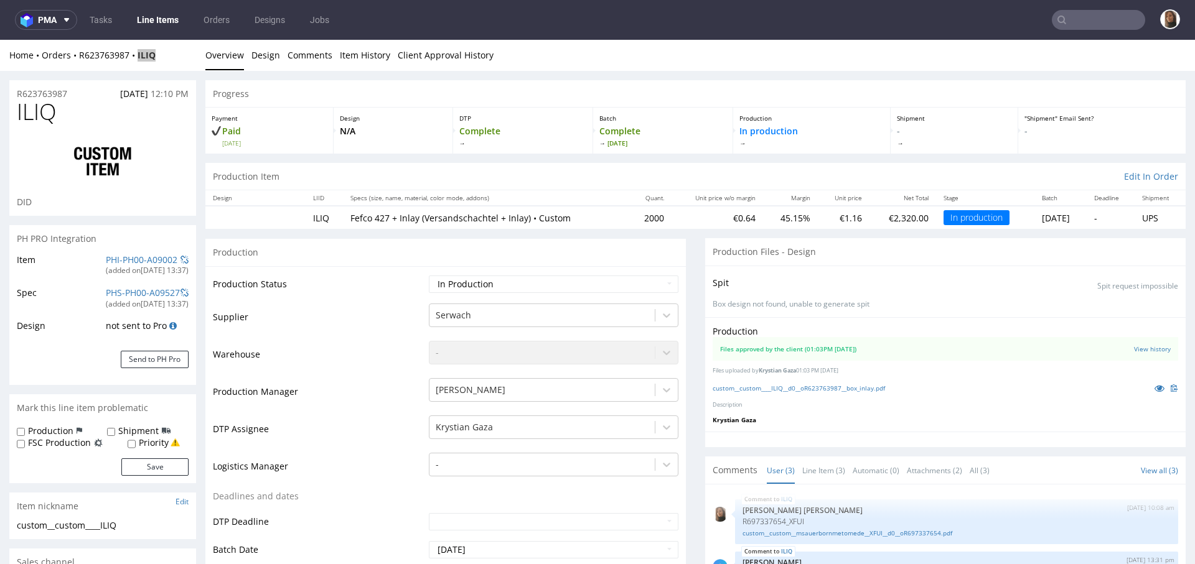
click at [1096, 27] on input "text" at bounding box center [1097, 20] width 93 height 20
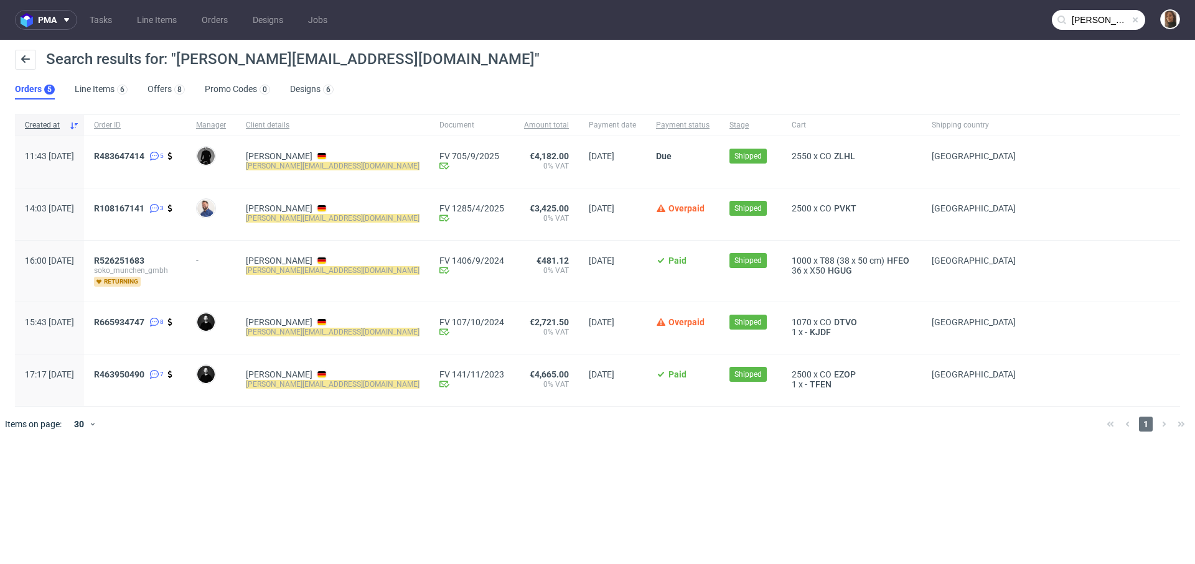
click at [1087, 26] on input "alex@mstry-berlin.de" at bounding box center [1097, 20] width 93 height 20
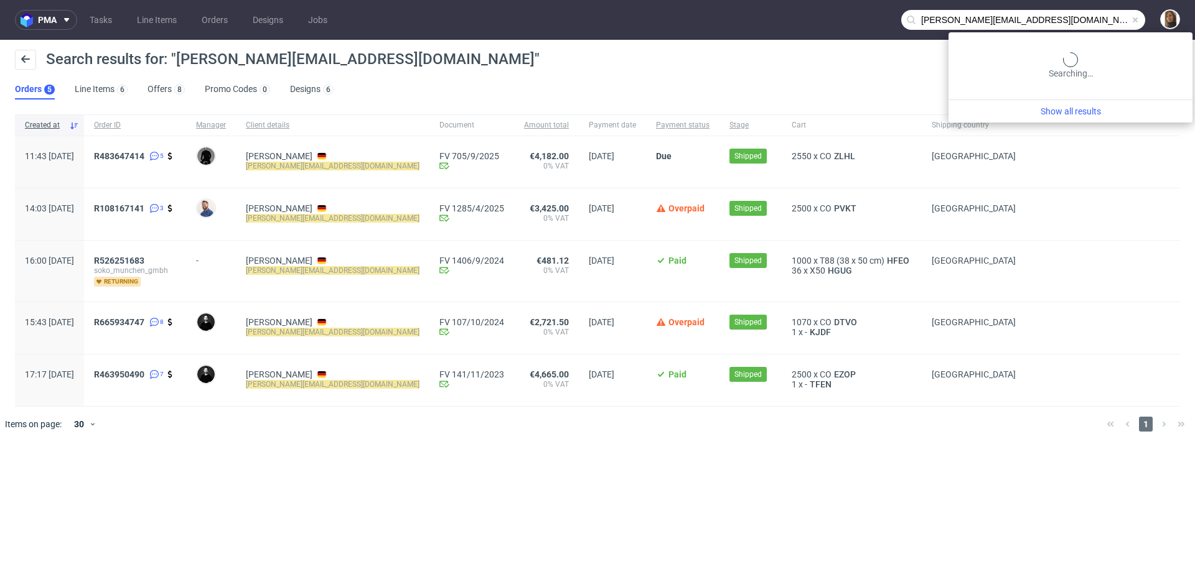
click at [1087, 26] on input "alex@mstry-berlin.de" at bounding box center [1023, 20] width 244 height 20
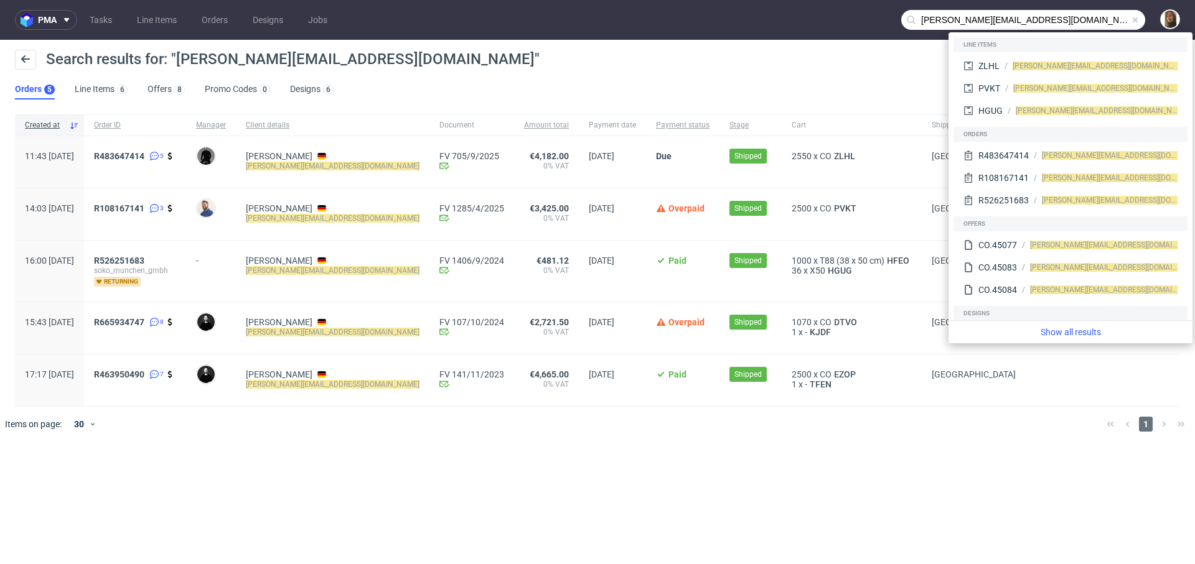
click at [1087, 26] on input "alex@mstry-berlin.de" at bounding box center [1023, 20] width 244 height 20
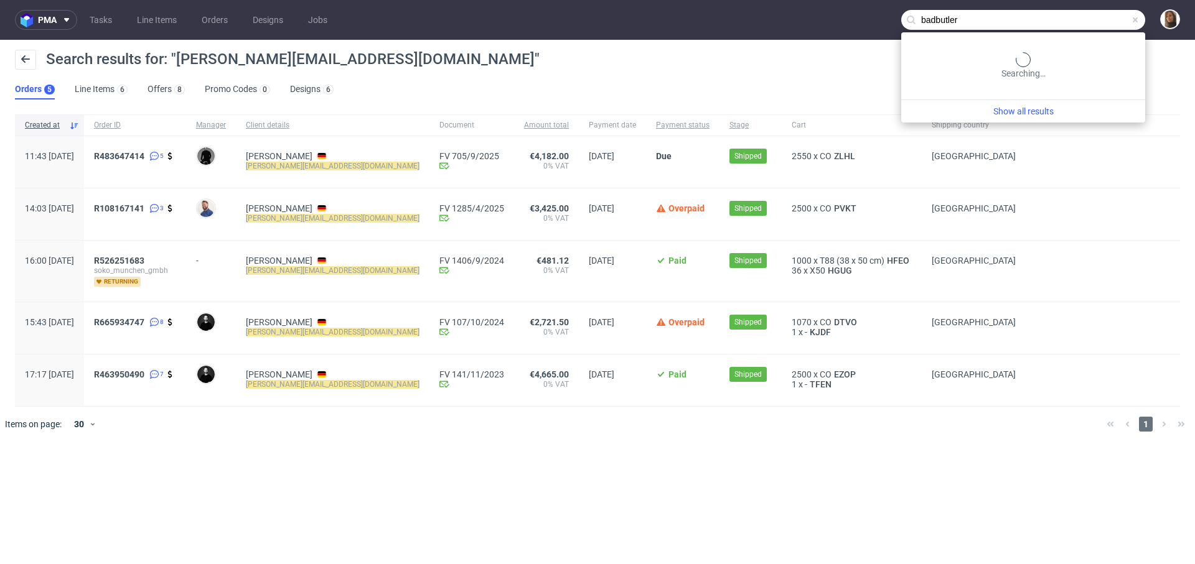
type input "badbutler"
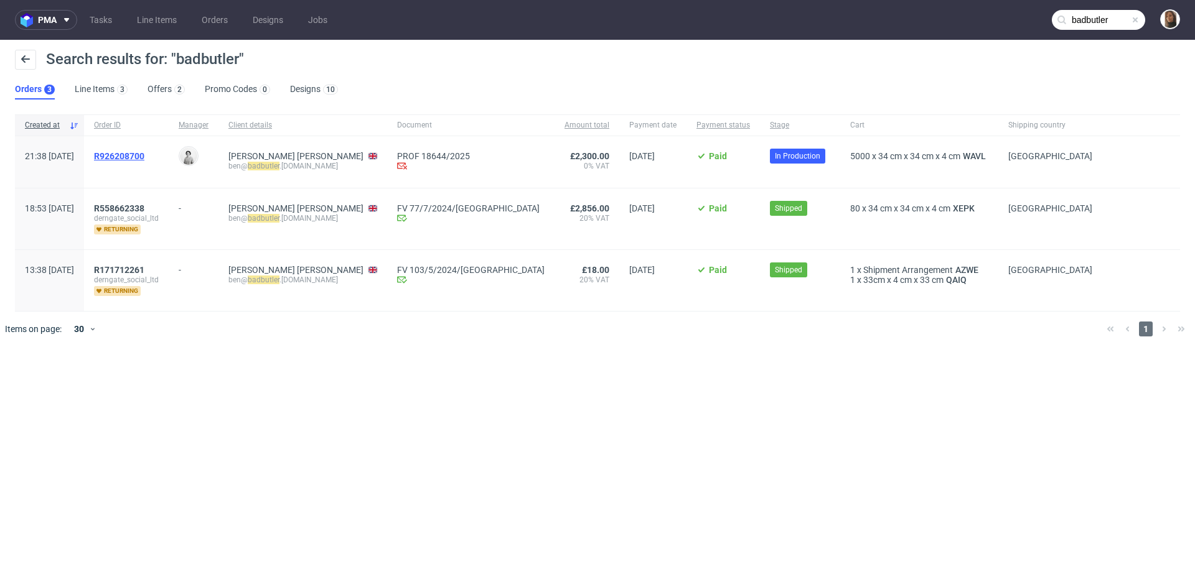
click at [144, 153] on span "R926208700" at bounding box center [119, 156] width 50 height 10
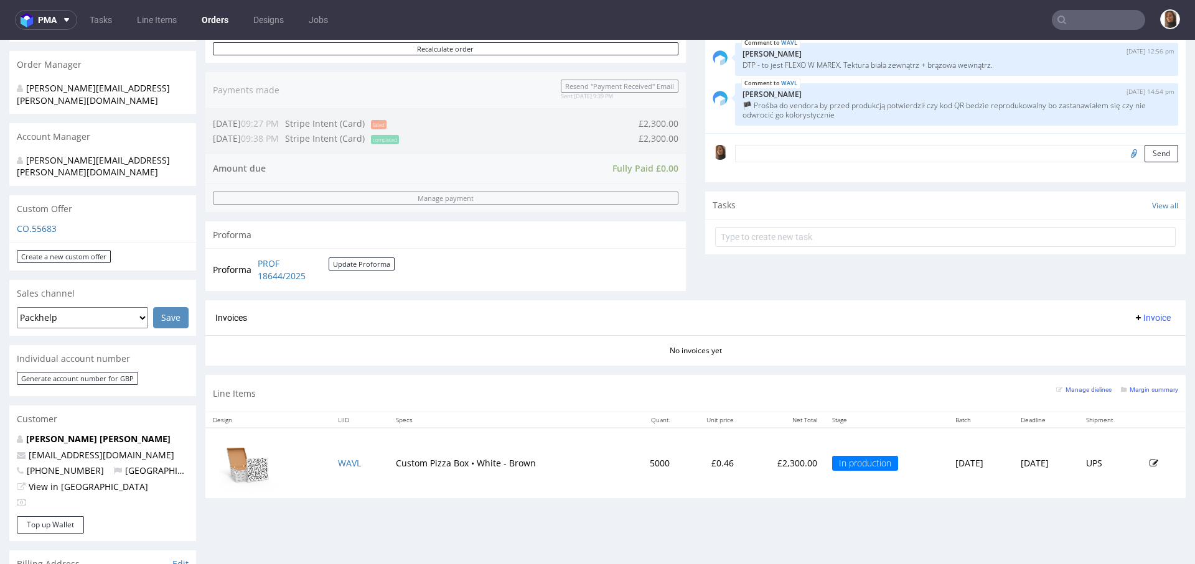
scroll to position [375, 0]
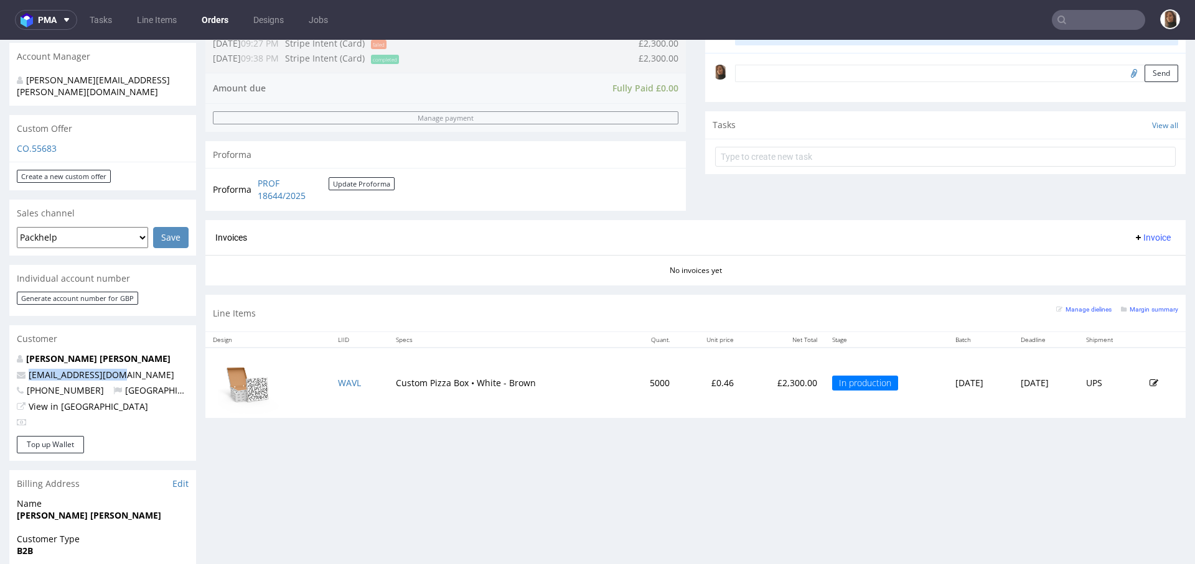
drag, startPoint x: 141, startPoint y: 354, endPoint x: 8, endPoint y: 354, distance: 132.5
click at [8, 354] on div "Order via Offer R926208700 02.09.2025 09:38 PM Mark this order as problematic I…" at bounding box center [597, 292] width 1195 height 1192
copy span "ben@badbutler.co.uk"
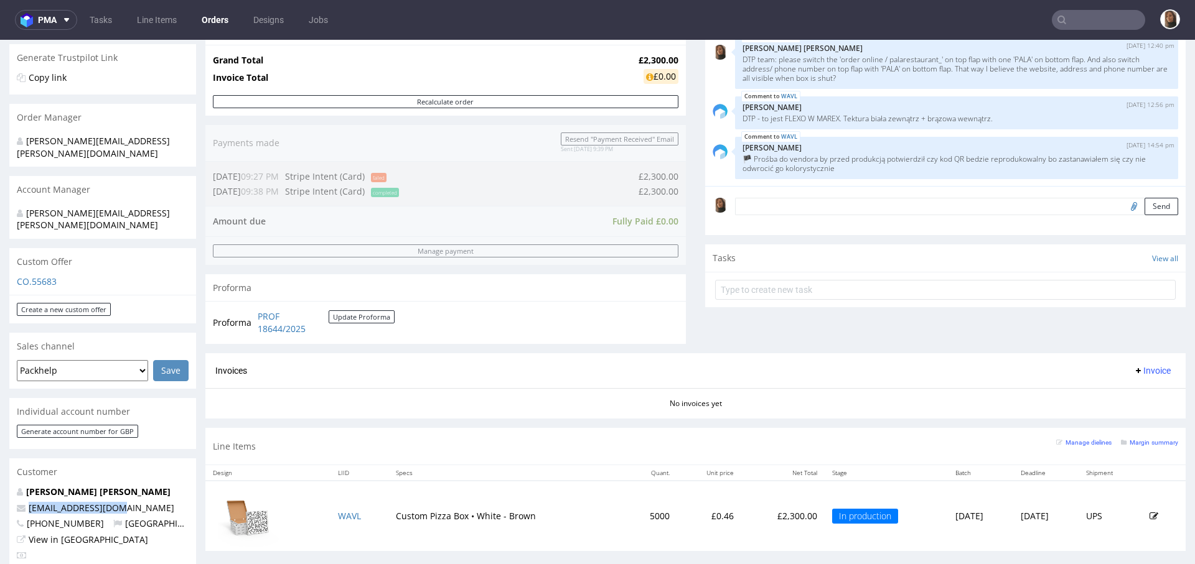
scroll to position [545, 0]
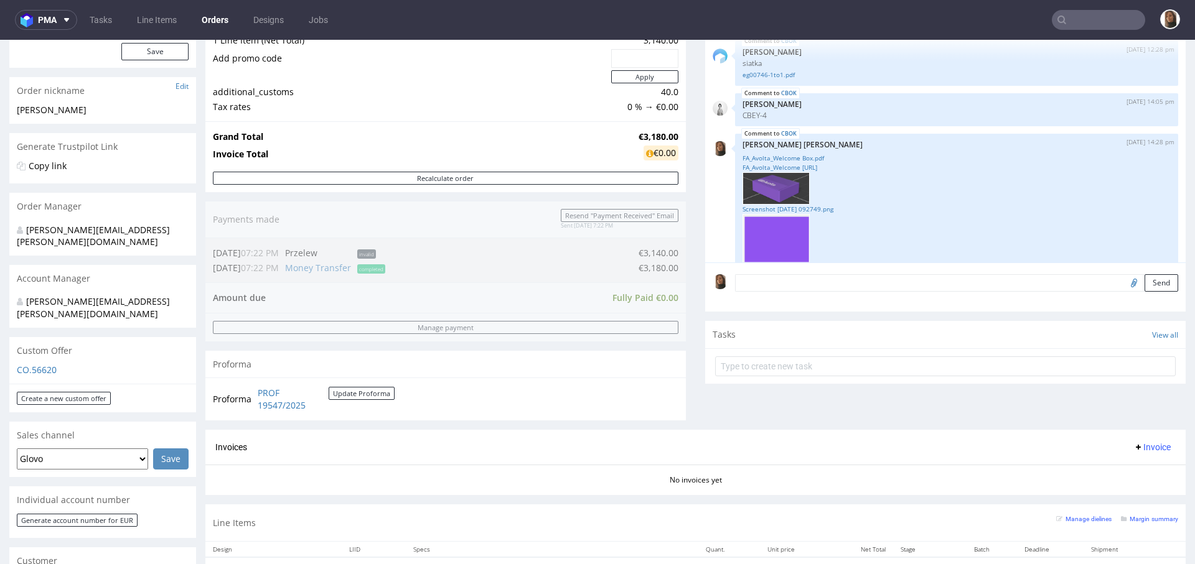
scroll to position [404, 0]
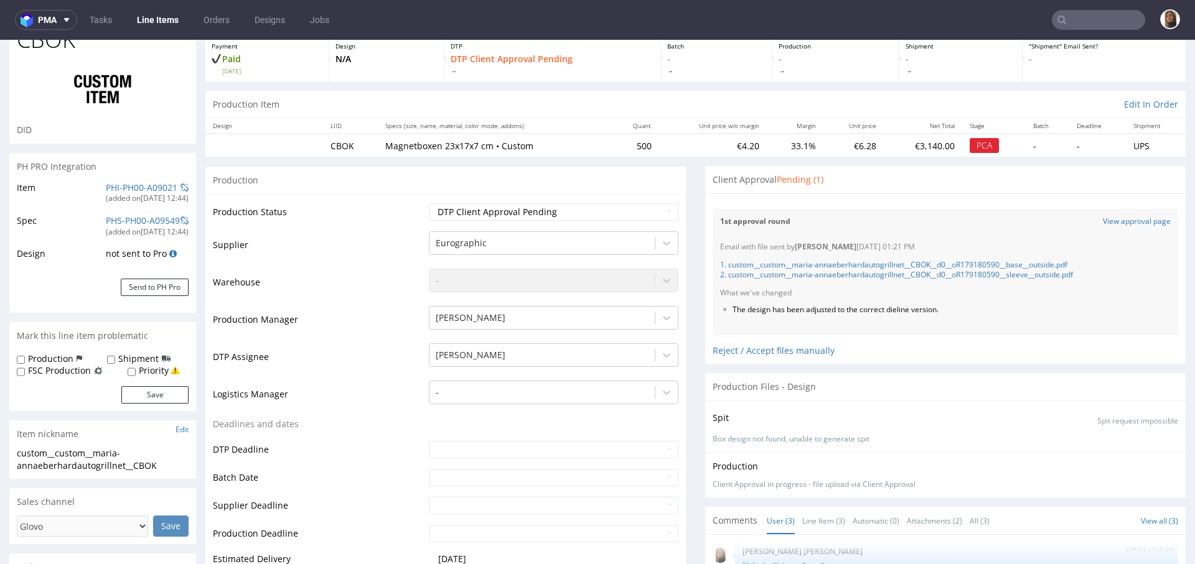
scroll to position [24, 0]
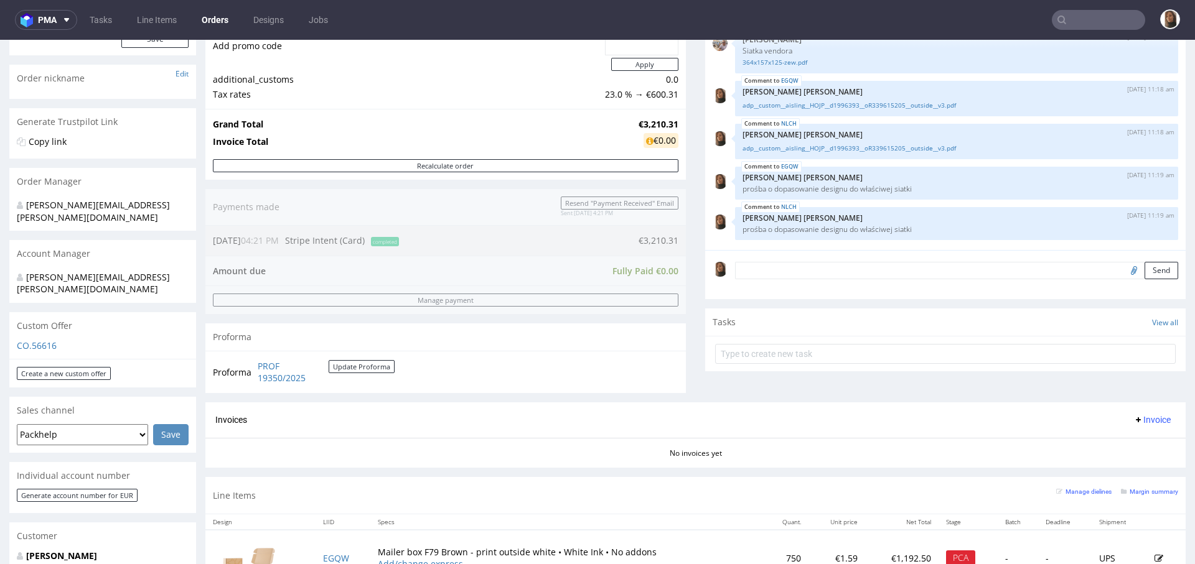
scroll to position [496, 0]
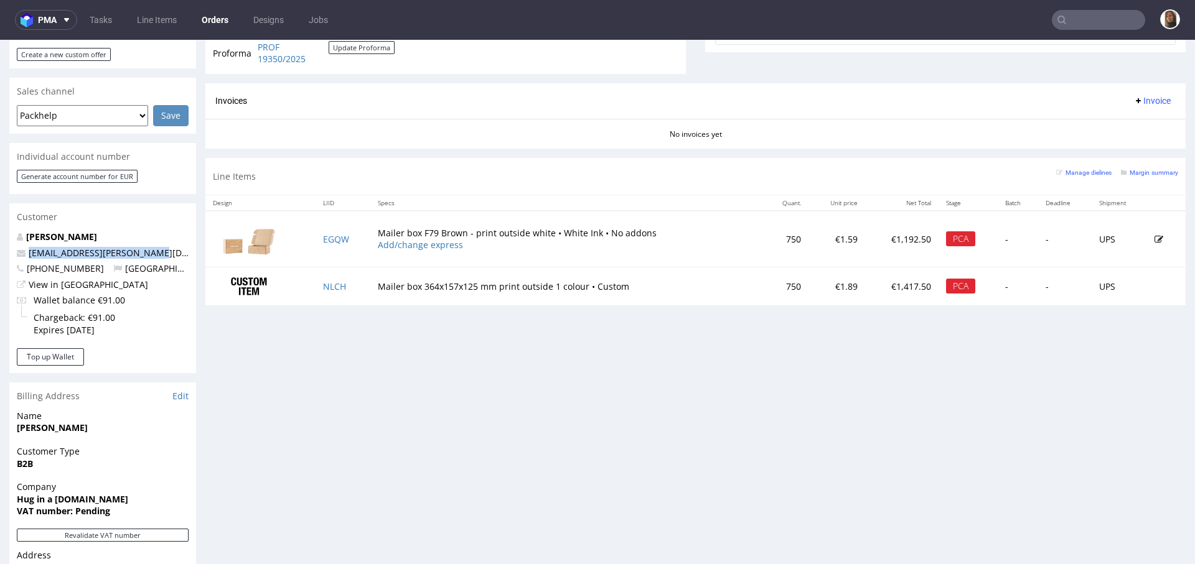
drag, startPoint x: 158, startPoint y: 230, endPoint x: 22, endPoint y: 230, distance: 135.6
click at [22, 247] on p "[EMAIL_ADDRESS][PERSON_NAME][DOMAIN_NAME]" at bounding box center [103, 253] width 172 height 12
copy span "[EMAIL_ADDRESS][PERSON_NAME][DOMAIN_NAME]"
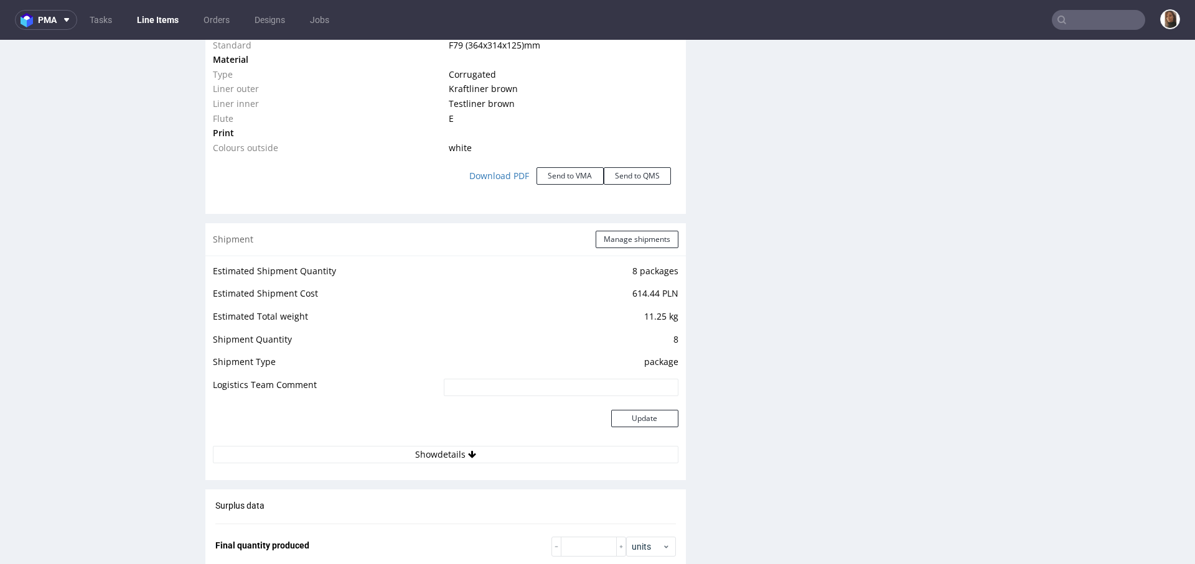
scroll to position [1983, 0]
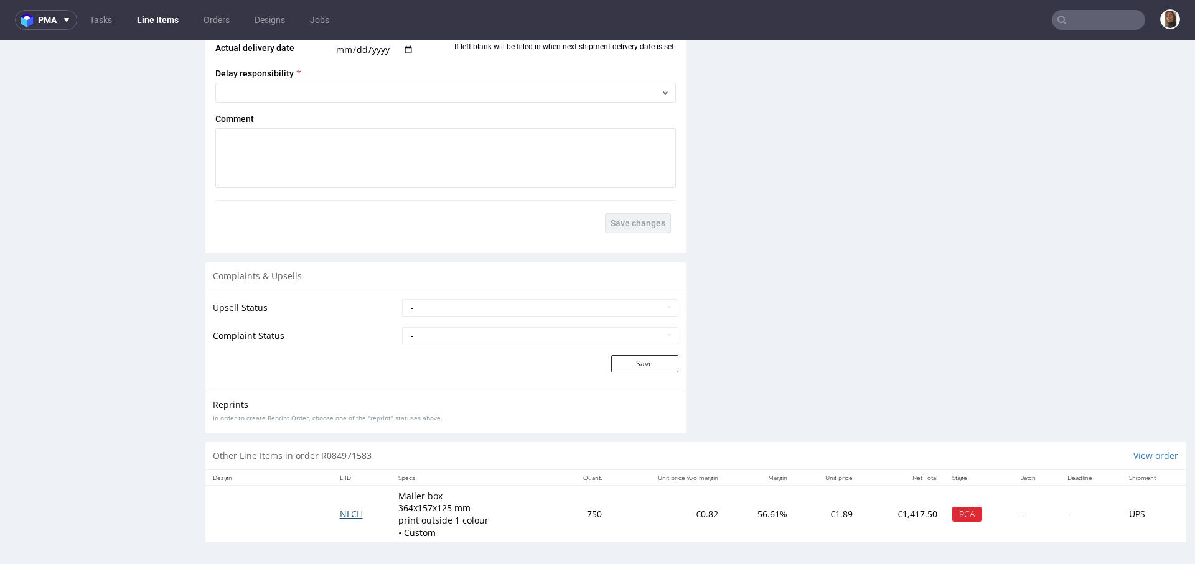
click at [350, 510] on span "NLCH" at bounding box center [351, 514] width 23 height 12
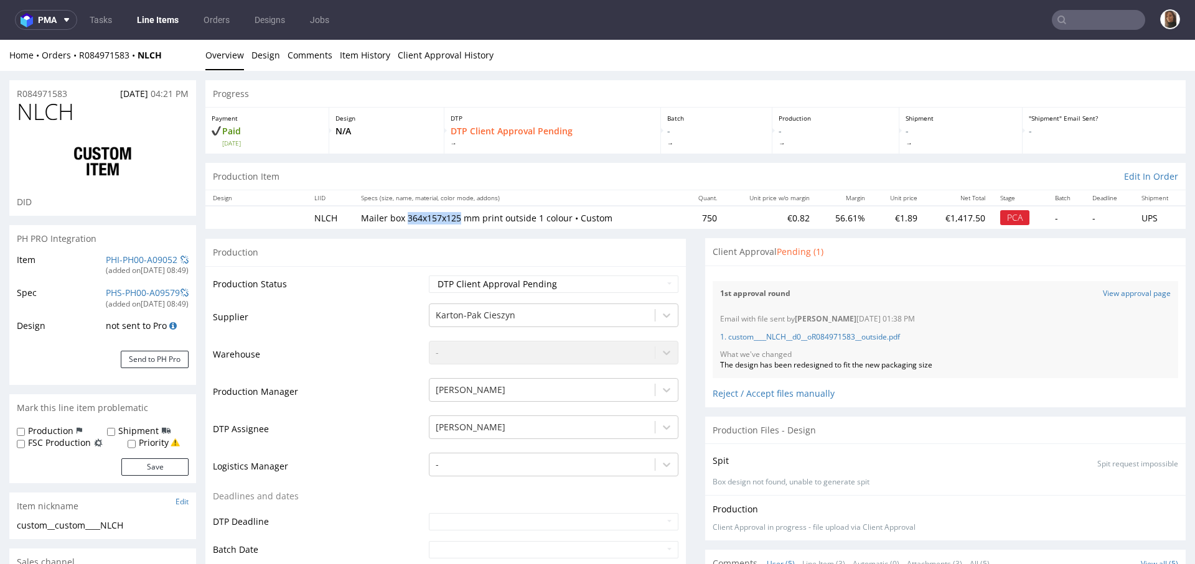
drag, startPoint x: 453, startPoint y: 219, endPoint x: 403, endPoint y: 218, distance: 49.8
click at [403, 218] on p "Mailer box 364x157x125 mm print outside 1 colour • Custom" at bounding box center [518, 218] width 314 height 12
copy p "364x157x125"
click at [1088, 20] on input "text" at bounding box center [1097, 20] width 93 height 20
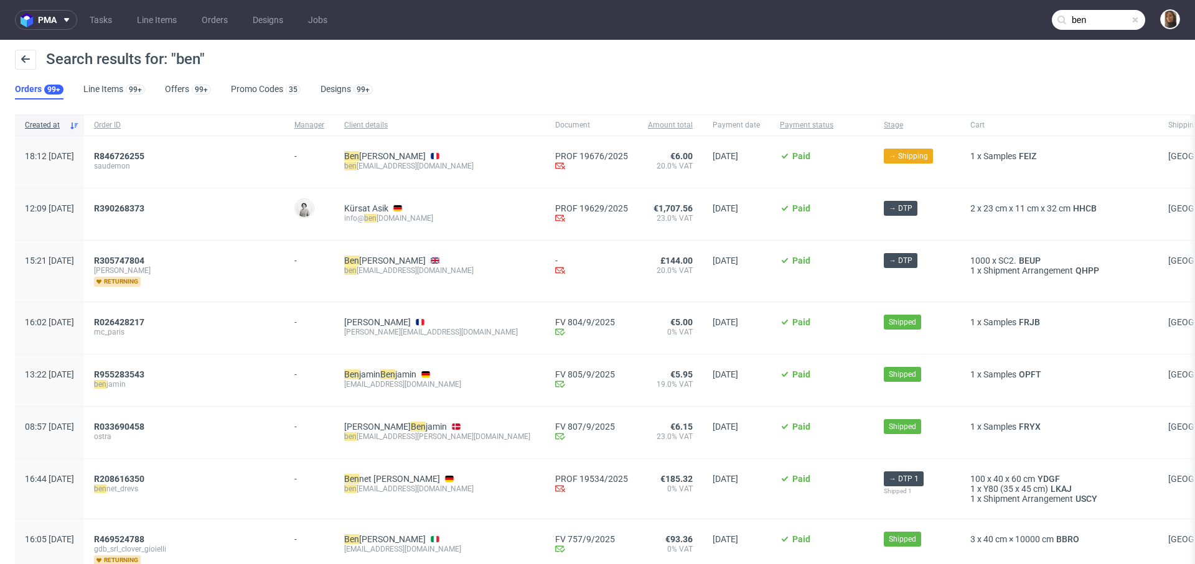
click at [1099, 7] on nav "pma Tasks Line Items Orders Designs Jobs ben" at bounding box center [597, 20] width 1195 height 40
click at [1099, 18] on input "ben" at bounding box center [1023, 20] width 244 height 20
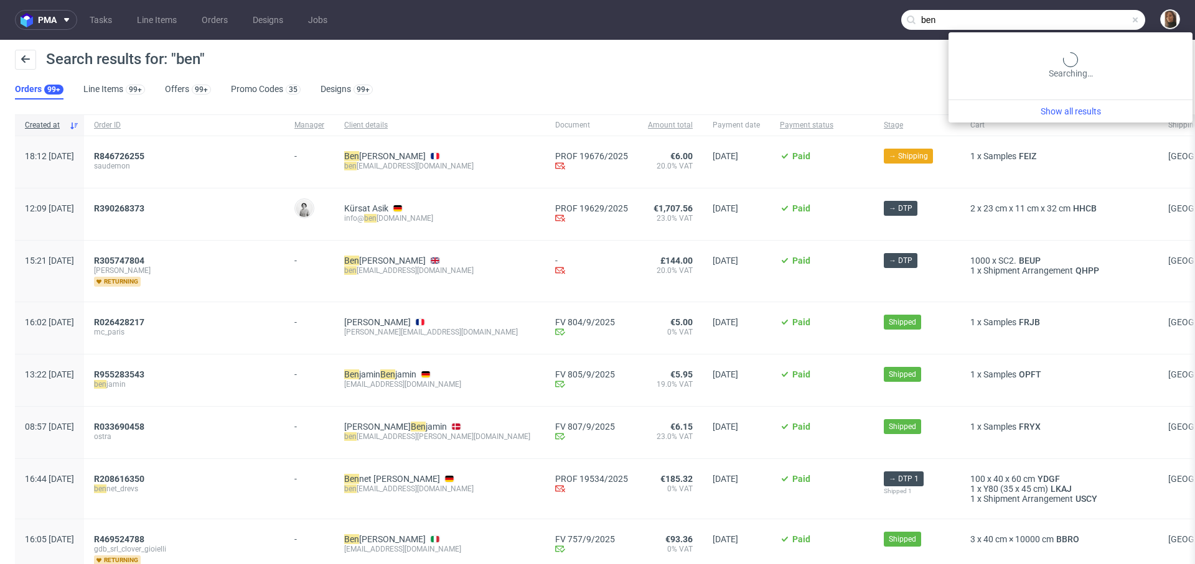
paste input "[PERSON_NAME] [PERSON_NAME]"
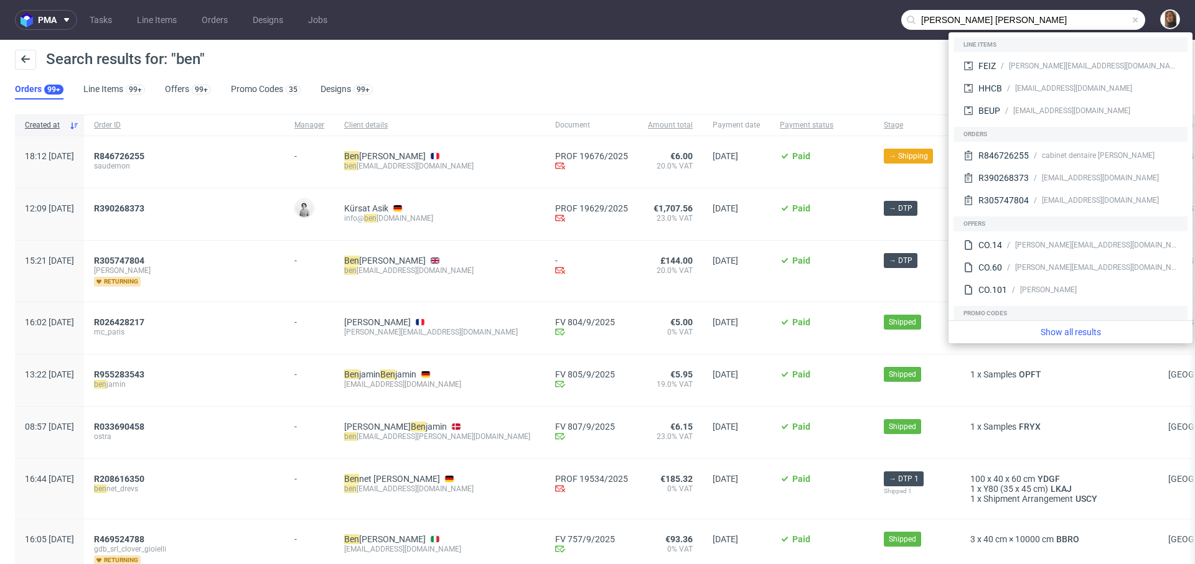
type input "[PERSON_NAME] [PERSON_NAME]"
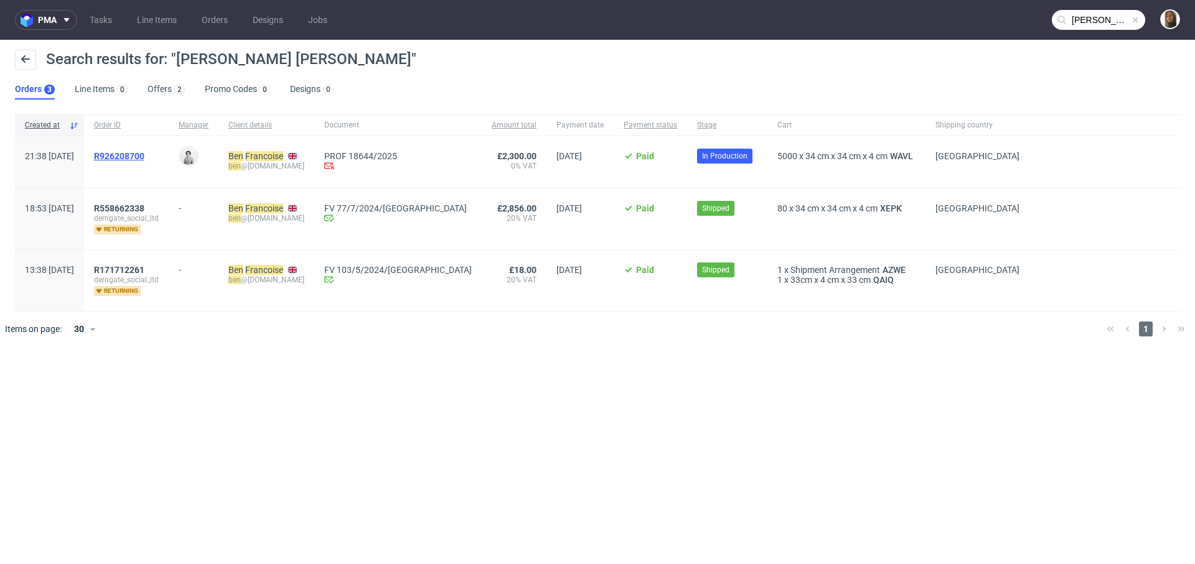
click at [144, 157] on span "R926208700" at bounding box center [119, 156] width 50 height 10
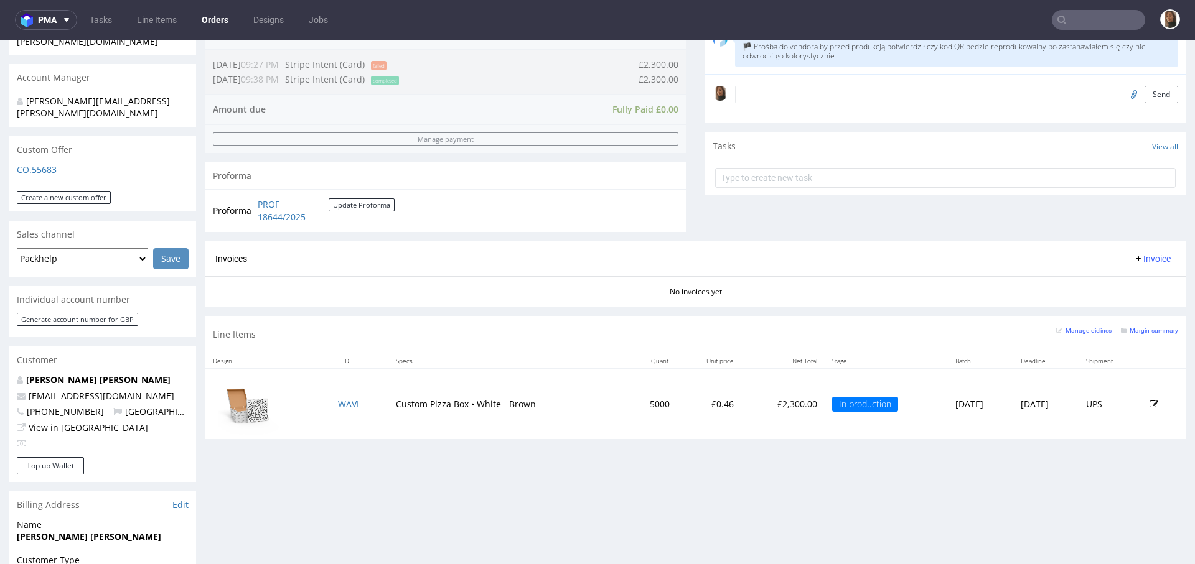
scroll to position [555, 0]
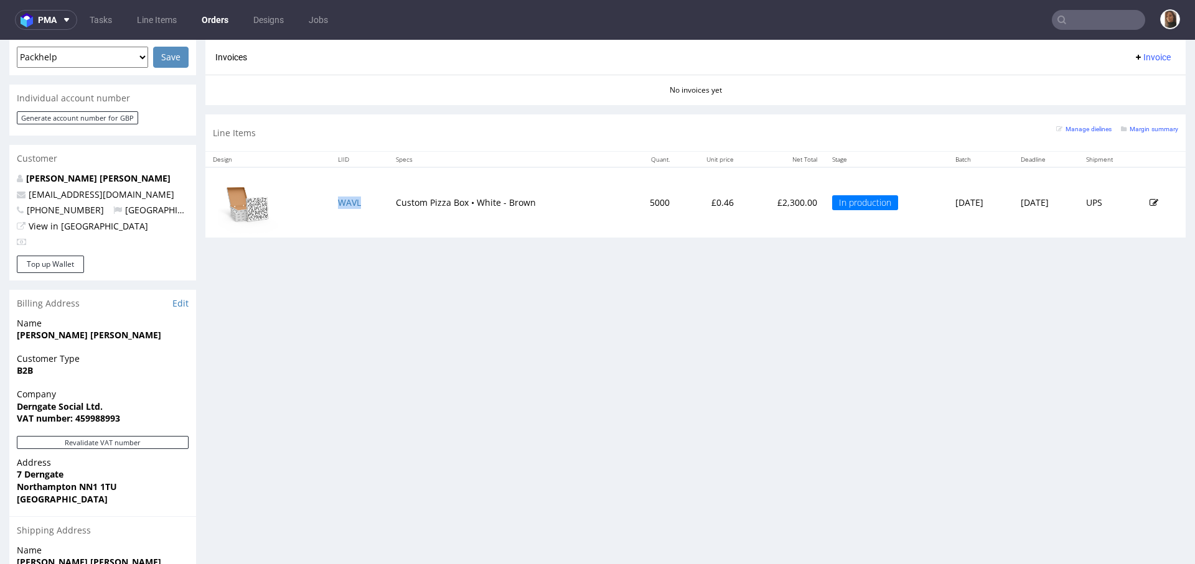
click at [338, 193] on td "WAVL" at bounding box center [359, 202] width 58 height 70
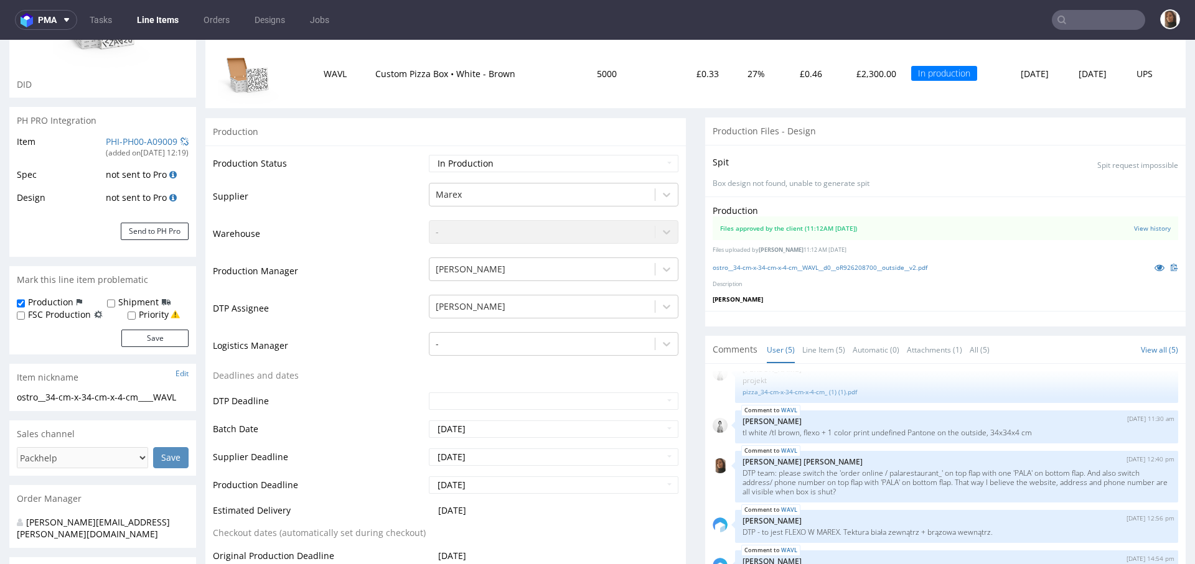
scroll to position [215, 0]
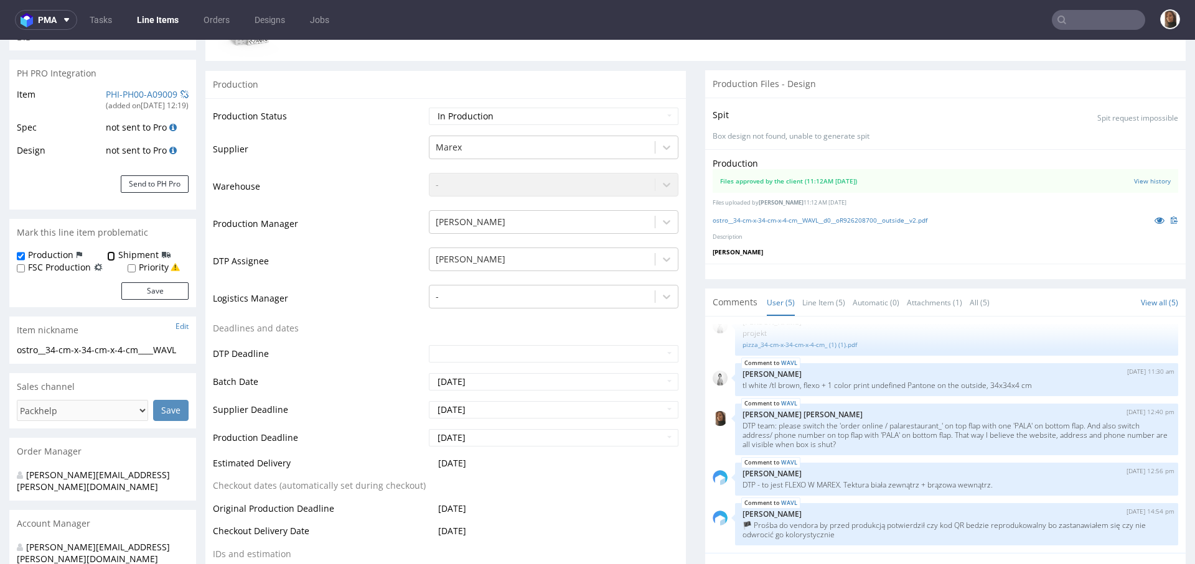
click at [108, 253] on input "Shipment" at bounding box center [111, 256] width 8 height 10
checkbox input "true"
click at [140, 287] on button "Save" at bounding box center [154, 290] width 67 height 17
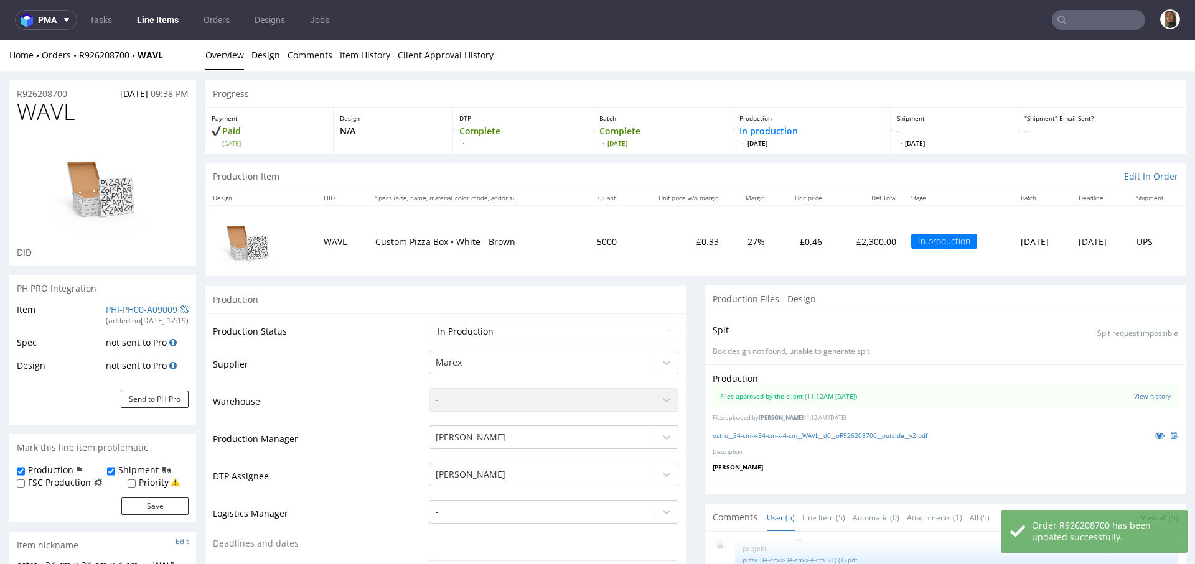
scroll to position [367, 0]
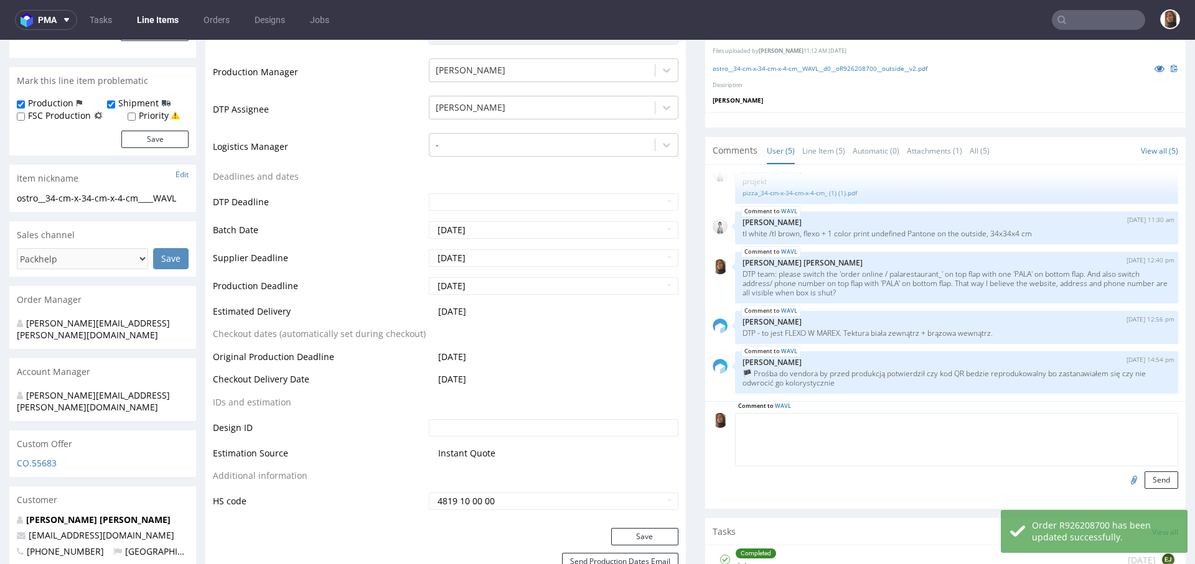
click at [820, 421] on textarea at bounding box center [956, 440] width 443 height 54
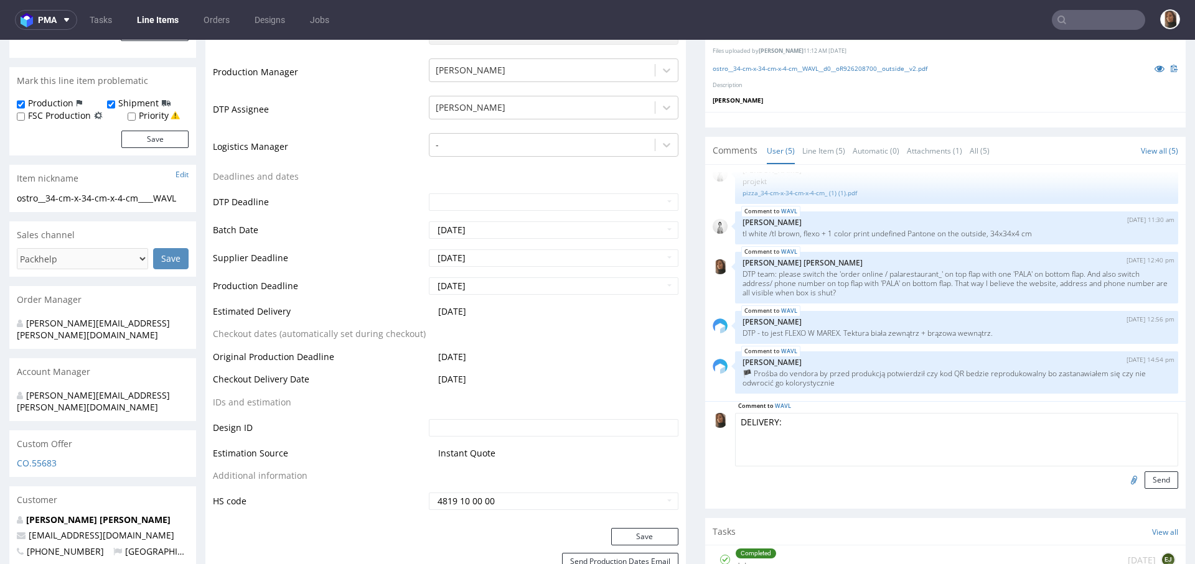
paste textarea "The main requirement is that the delivery driver needs to come around the back …"
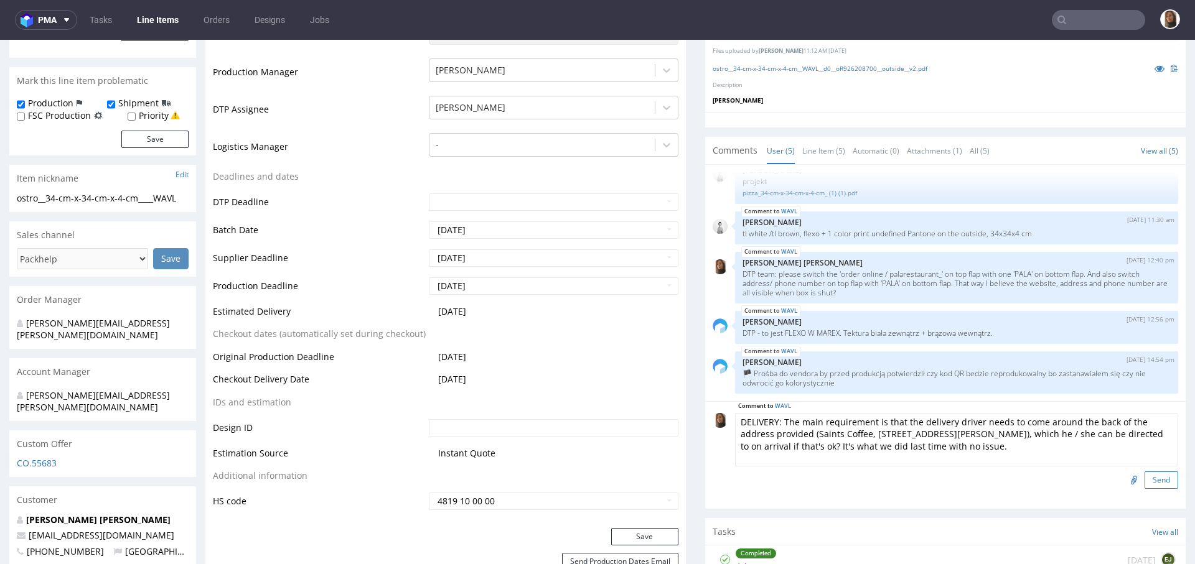
type textarea "DELIVERY: The main requirement is that the delivery driver needs to come around…"
click at [1144, 479] on button "Send" at bounding box center [1161, 480] width 34 height 17
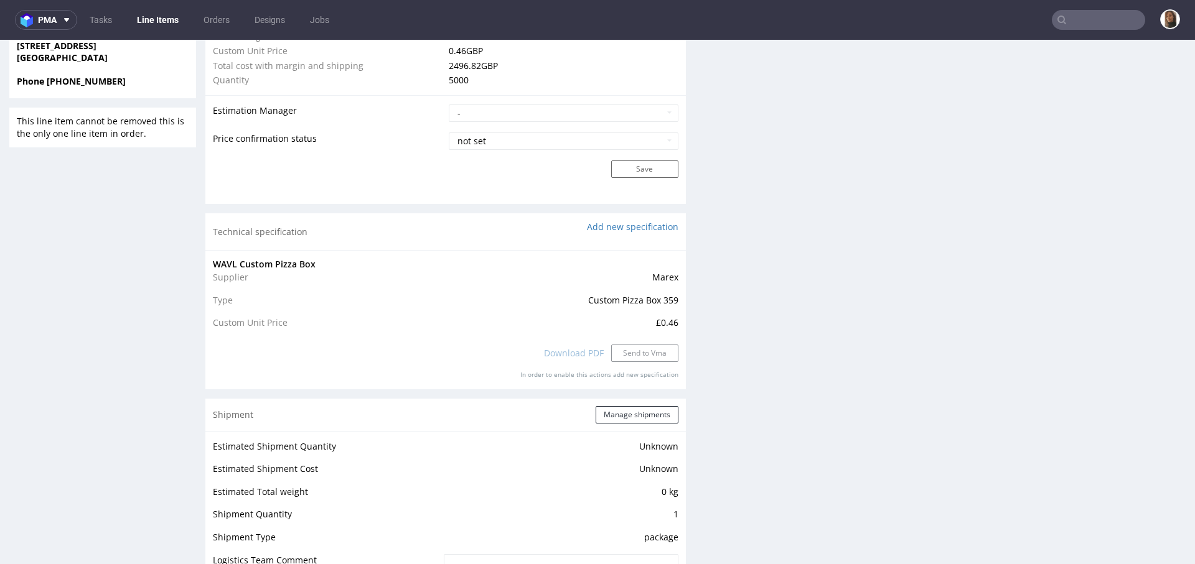
scroll to position [1034, 0]
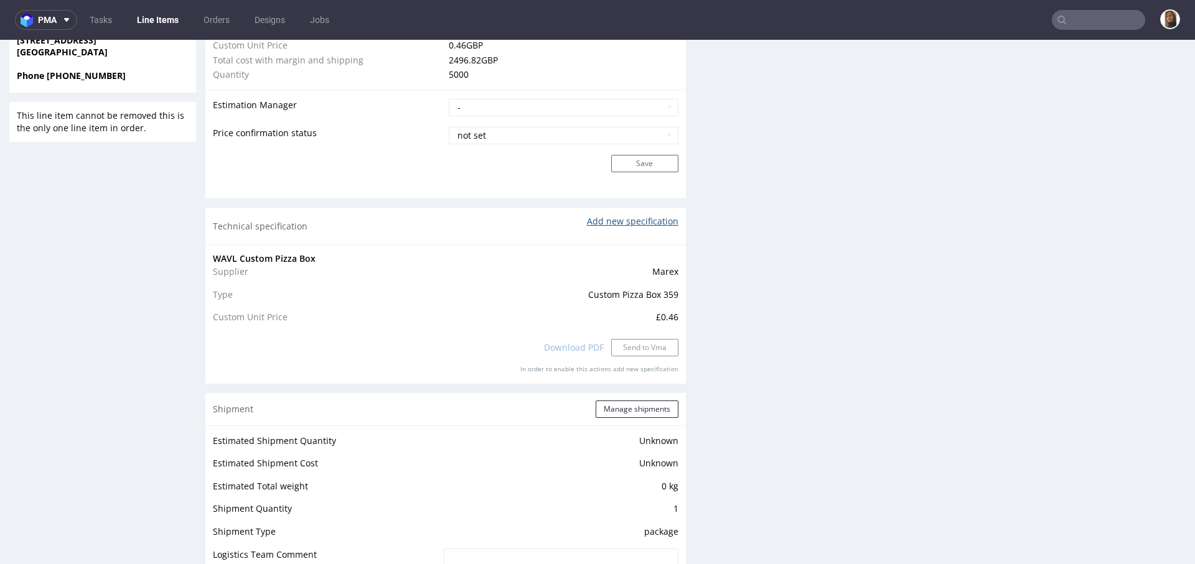
click at [593, 221] on link "Add new specification" at bounding box center [632, 221] width 91 height 12
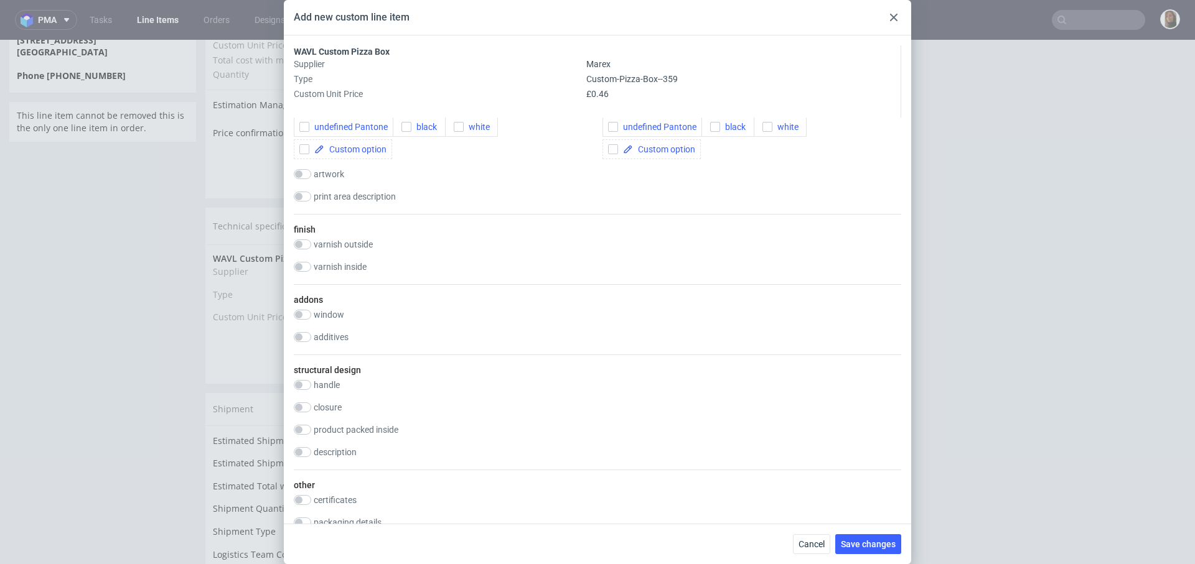
scroll to position [827, 0]
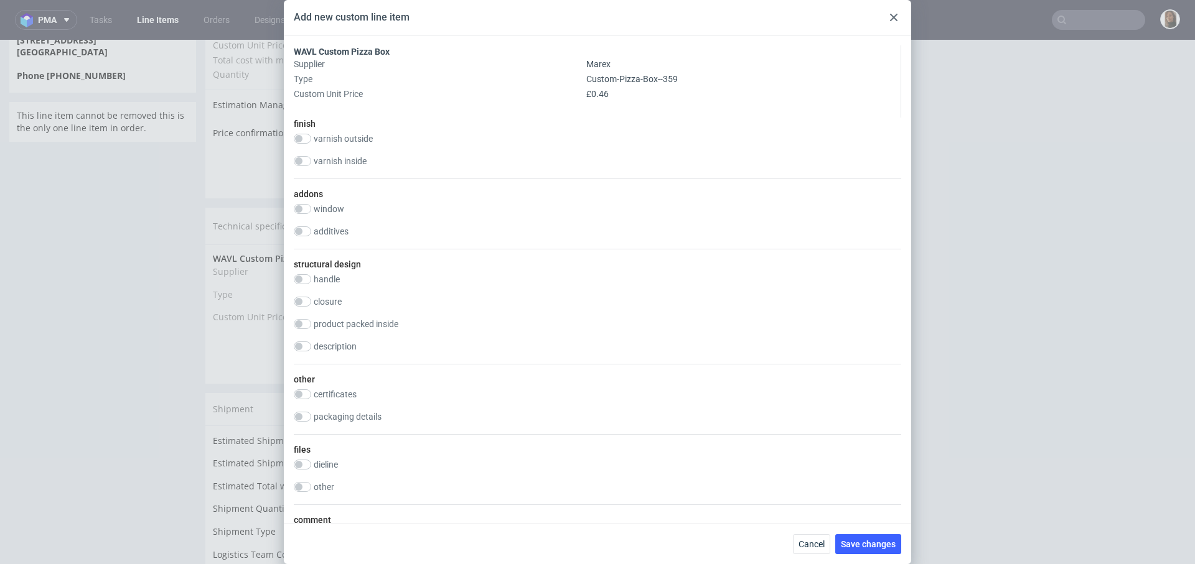
click at [358, 409] on div "other certificates FSC FSC MIX FSC 100% FSC RECYCLED BRC PEFC Declaration of Co…" at bounding box center [597, 399] width 607 height 70
click at [363, 416] on label "packaging details" at bounding box center [348, 417] width 68 height 10
checkbox input "true"
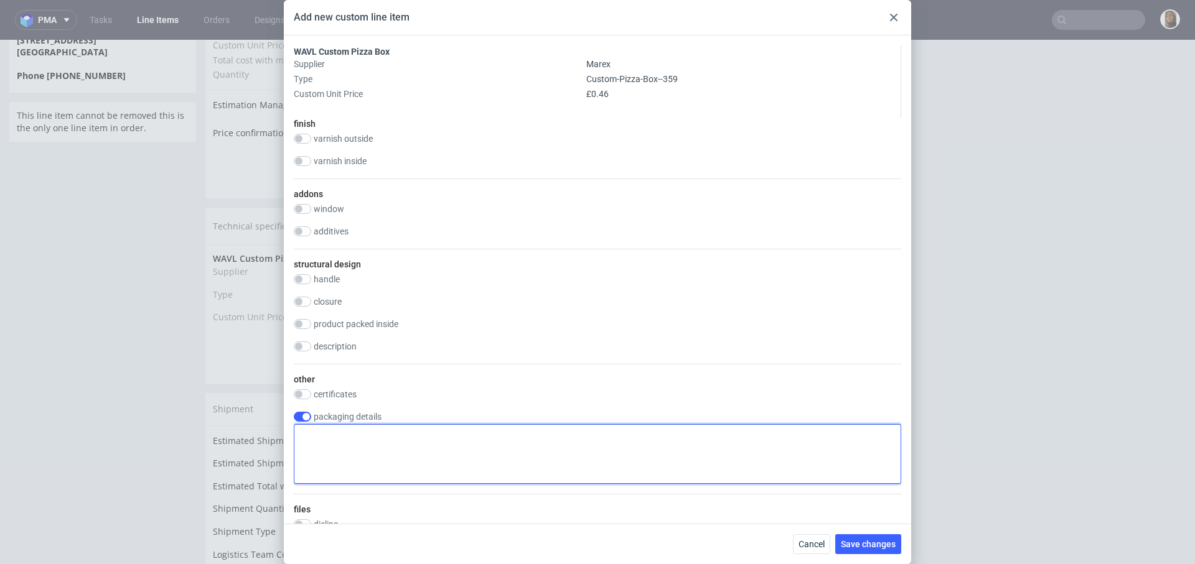
click at [370, 431] on textarea at bounding box center [597, 454] width 607 height 60
paste textarea "The main requirement is that the delivery driver needs to come around the back …"
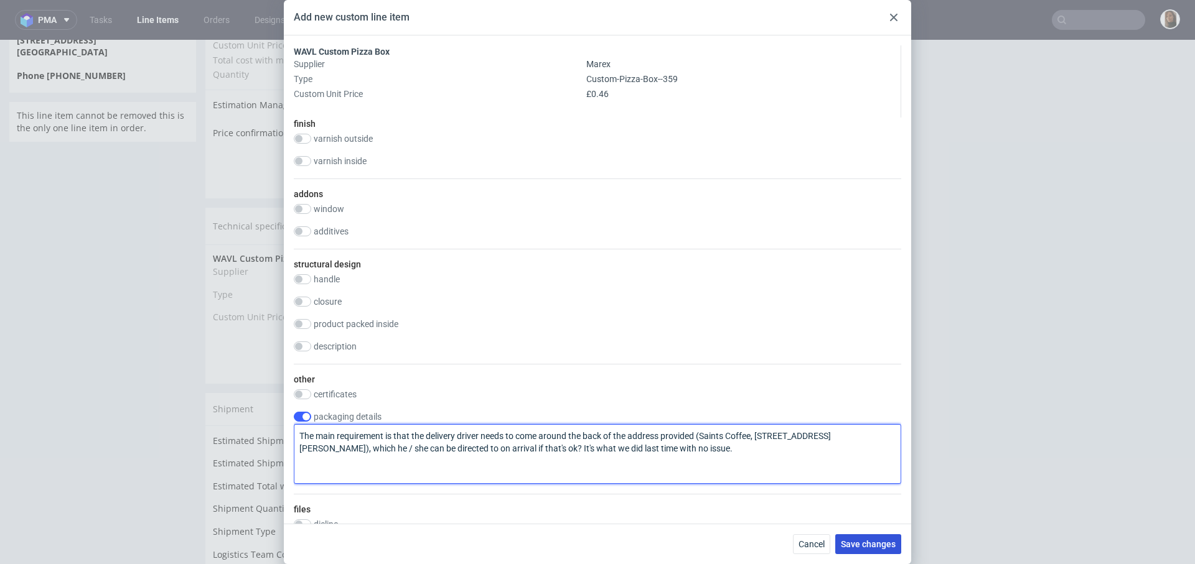
type textarea "The main requirement is that the delivery driver needs to come around the back …"
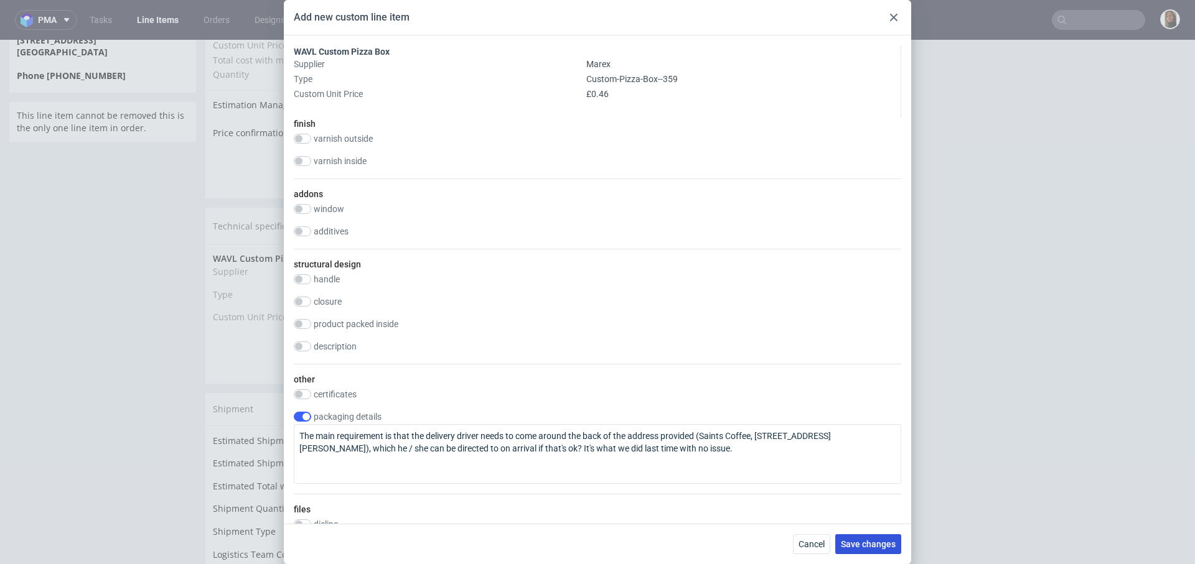
click at [869, 544] on span "Save changes" at bounding box center [868, 544] width 55 height 9
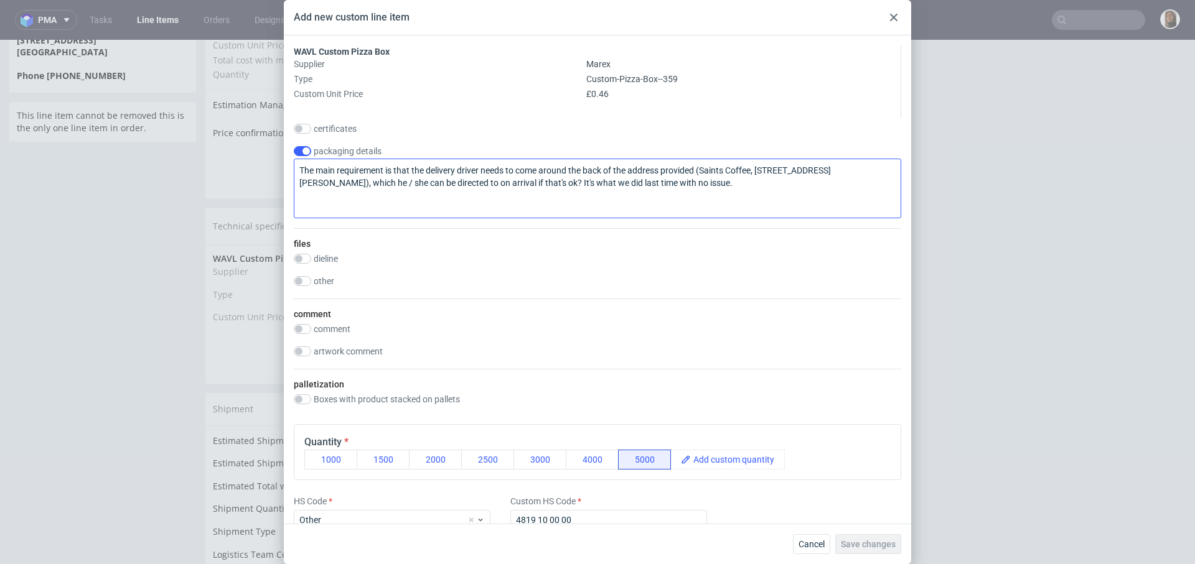
scroll to position [1161, 0]
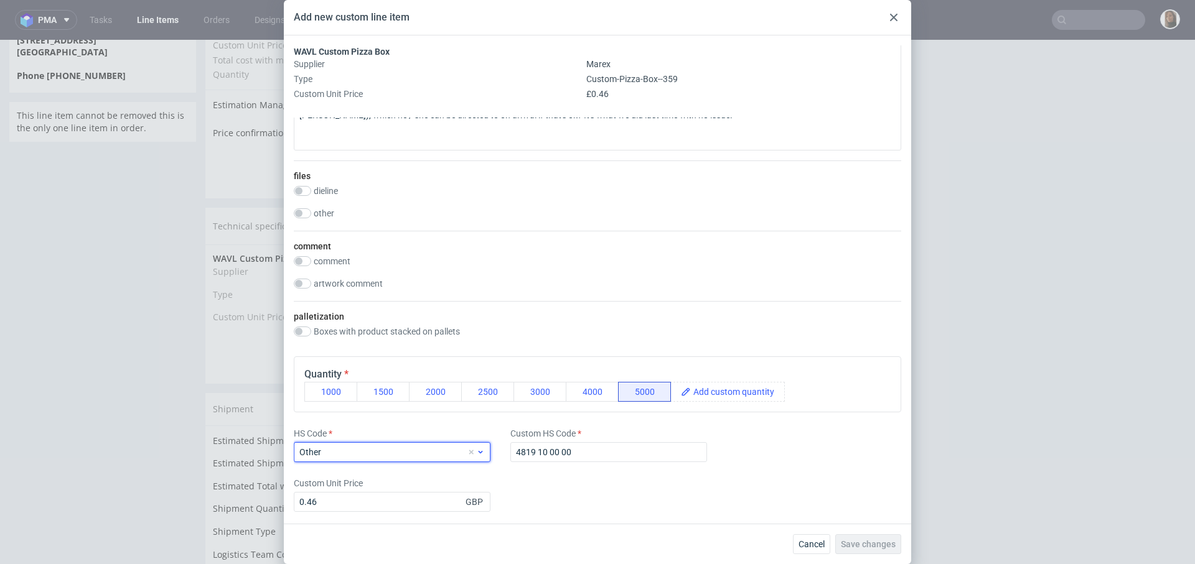
click at [396, 451] on span "Other" at bounding box center [382, 452] width 167 height 12
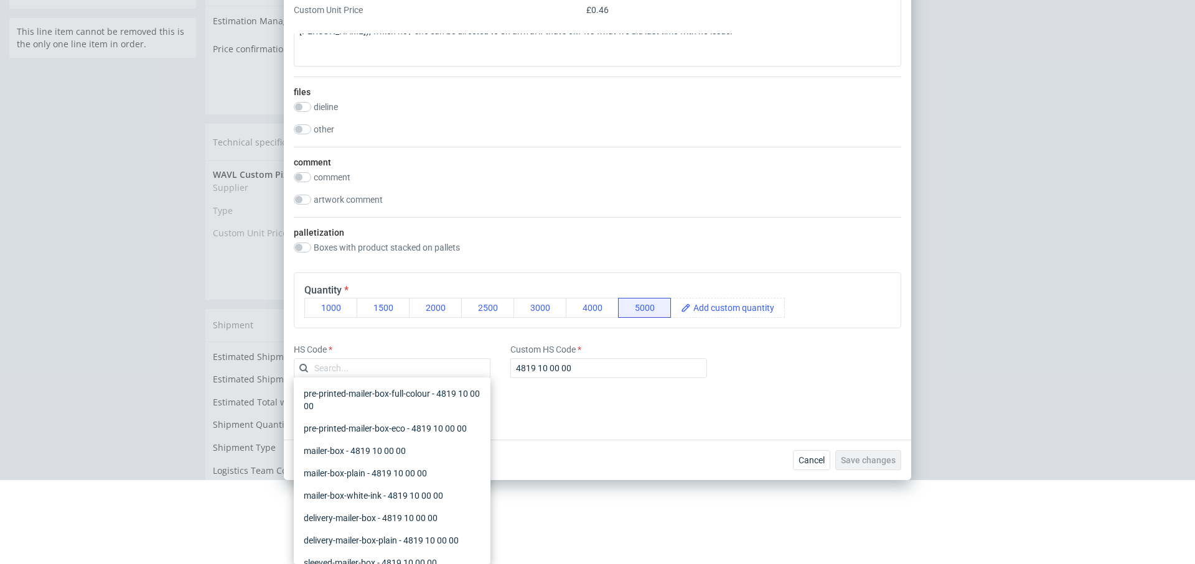
scroll to position [3, 0]
click at [388, 449] on div "mailer-box - 4819 10 00 00" at bounding box center [392, 448] width 187 height 22
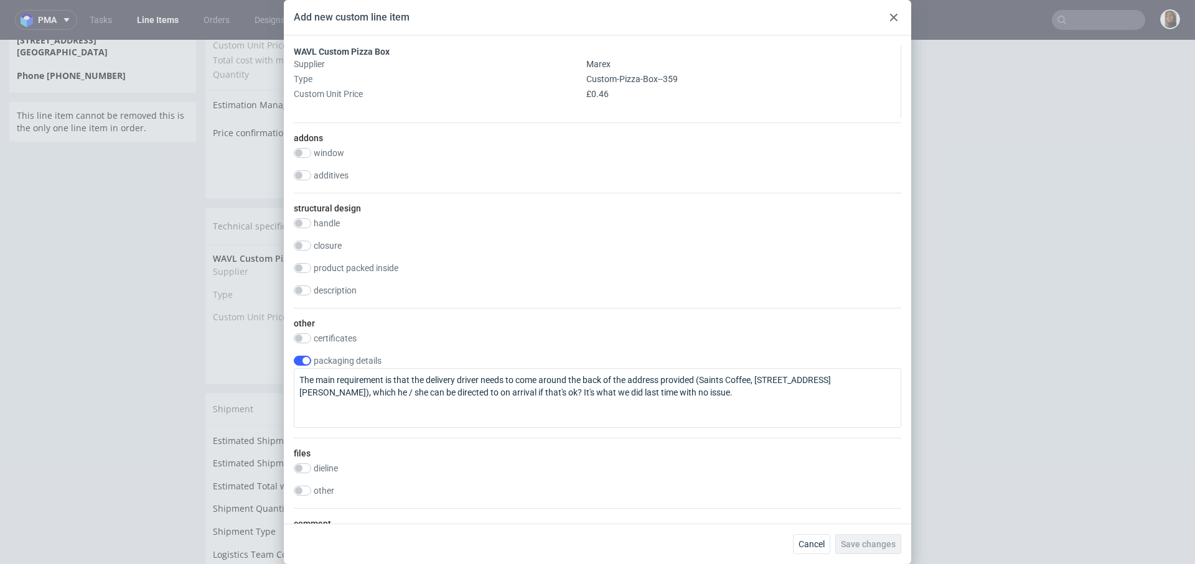
scroll to position [1161, 0]
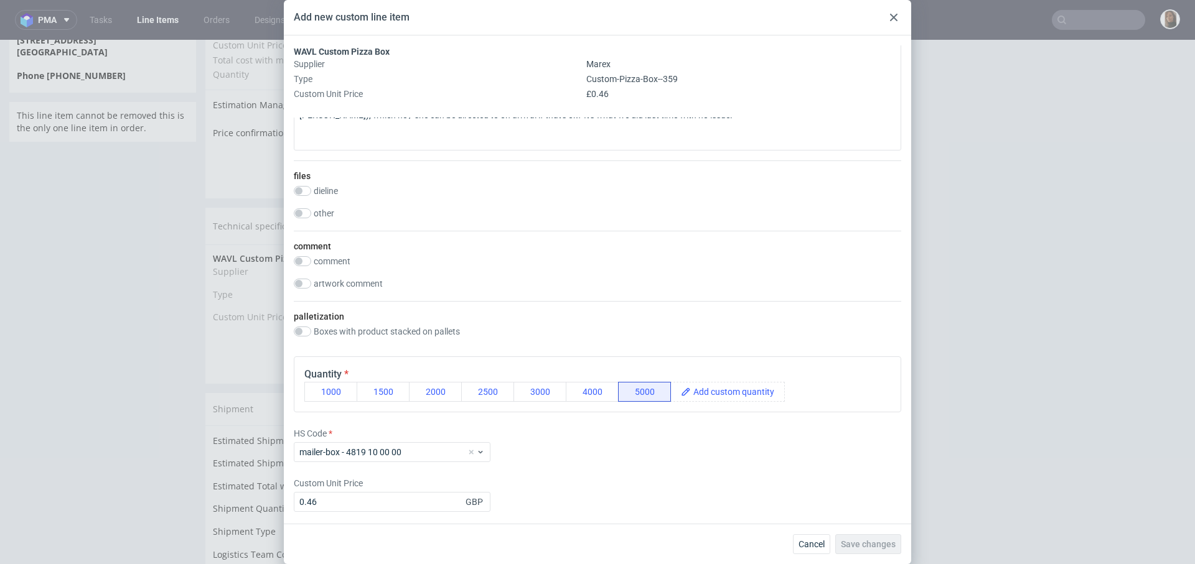
click at [880, 545] on div "Cancel Save changes" at bounding box center [847, 544] width 108 height 20
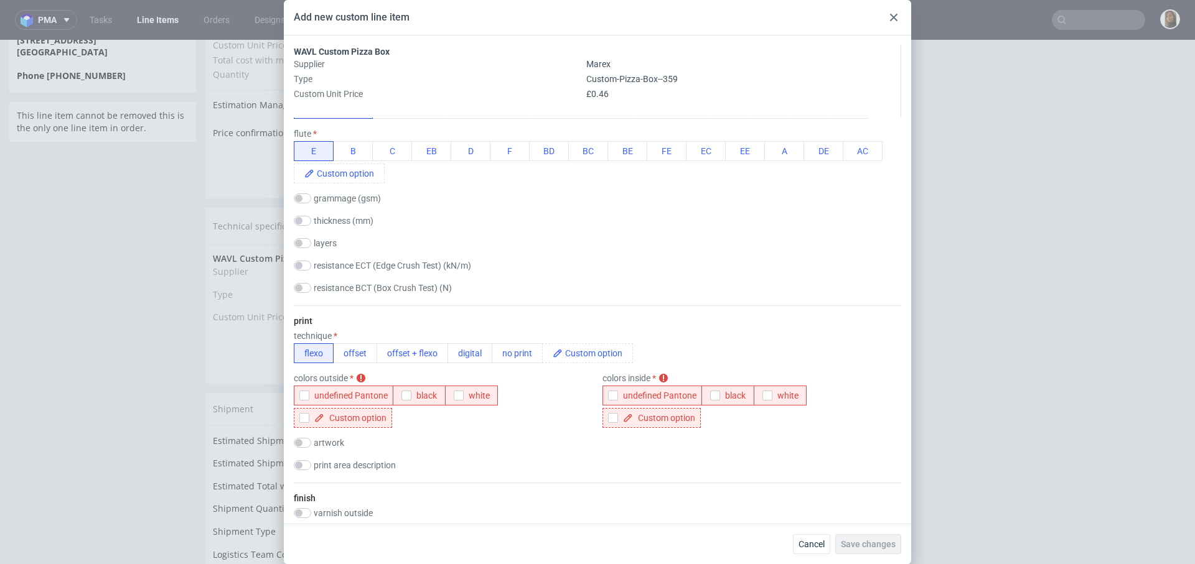
scroll to position [491, 0]
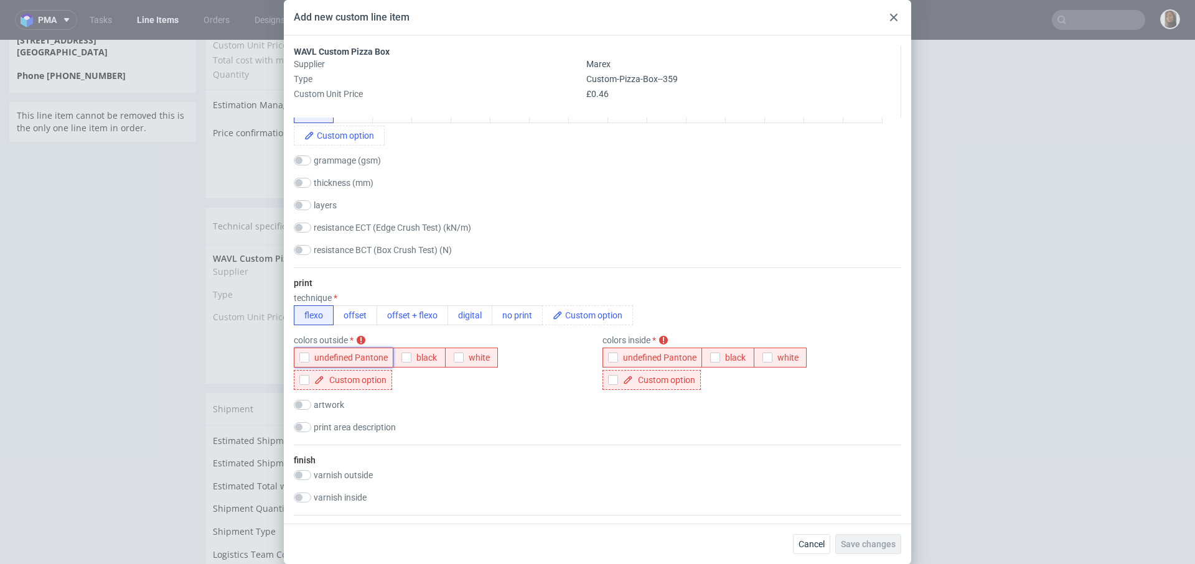
click at [301, 357] on icon "button" at bounding box center [304, 357] width 9 height 9
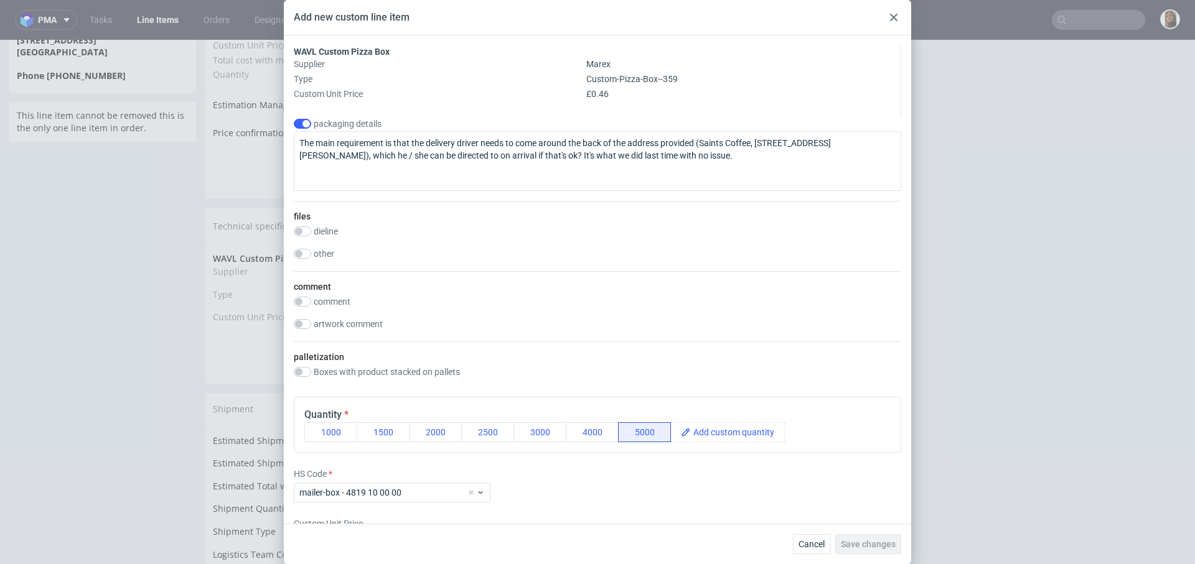
scroll to position [1139, 0]
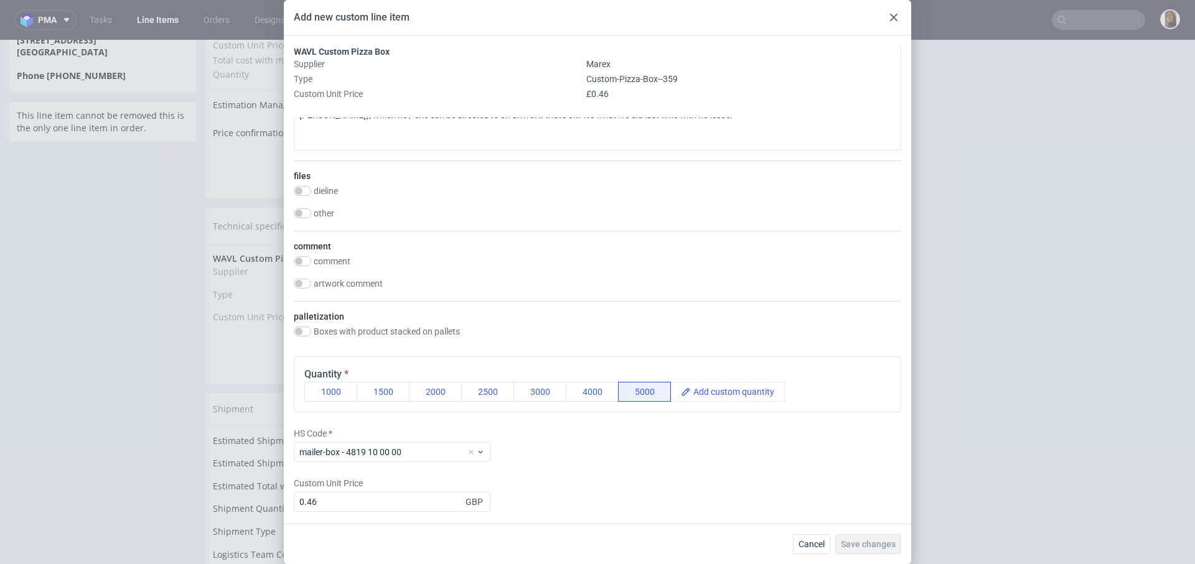
click at [864, 546] on div "Cancel Save changes" at bounding box center [847, 544] width 108 height 20
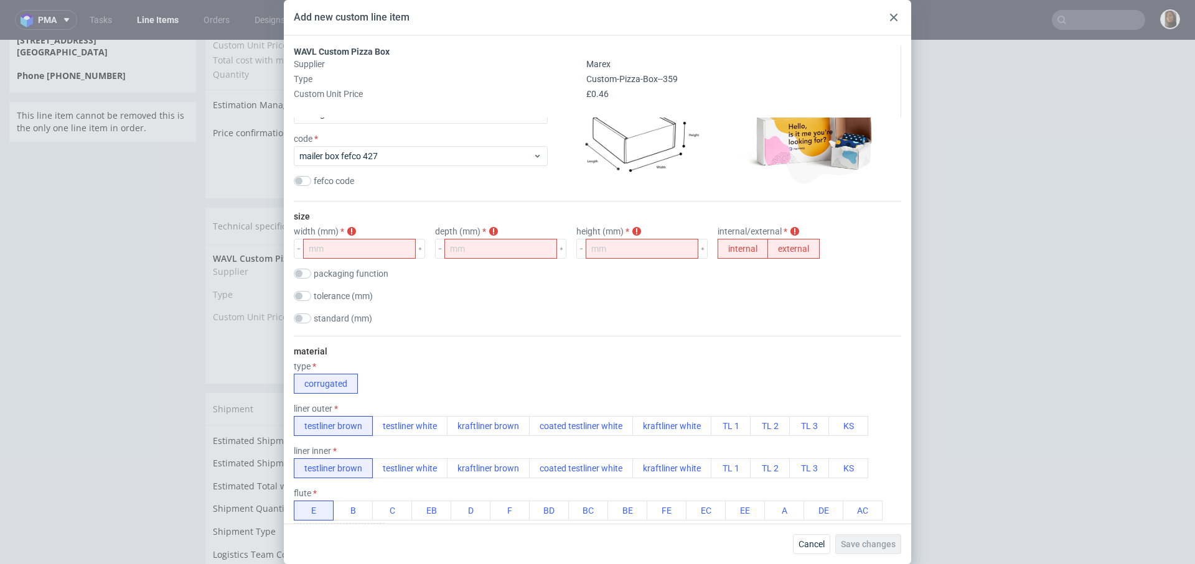
scroll to position [30, 0]
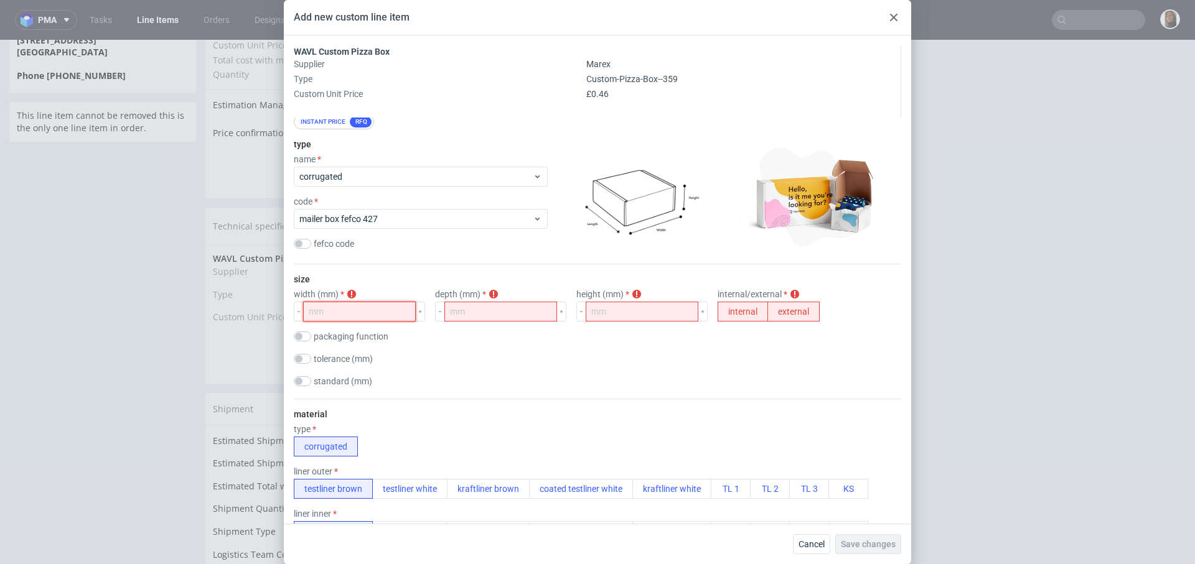
click at [354, 311] on input "number" at bounding box center [359, 312] width 113 height 20
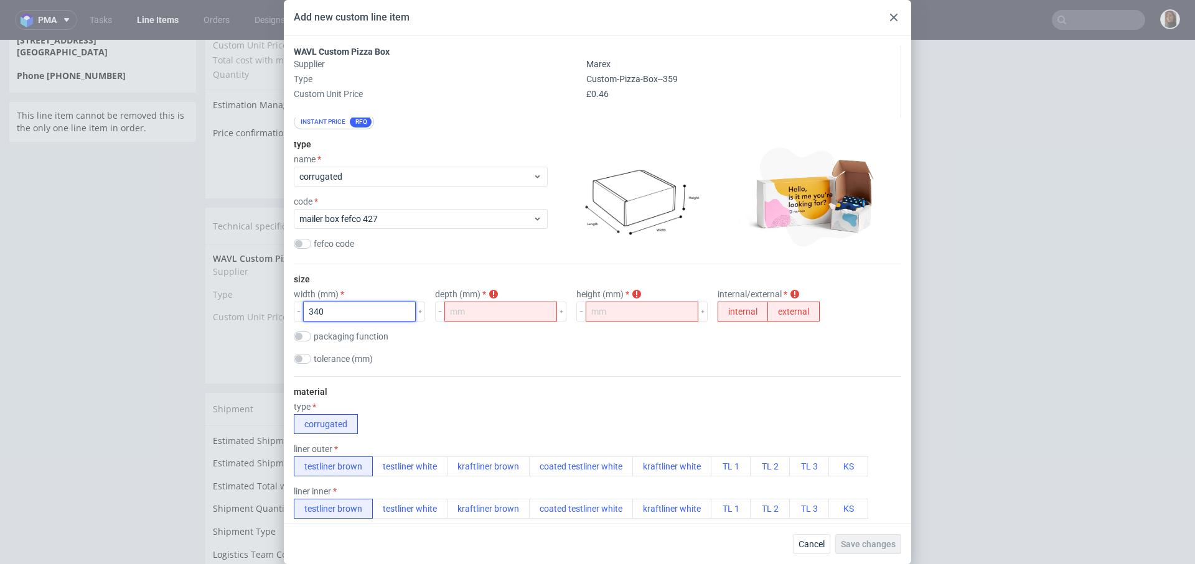
type input "340"
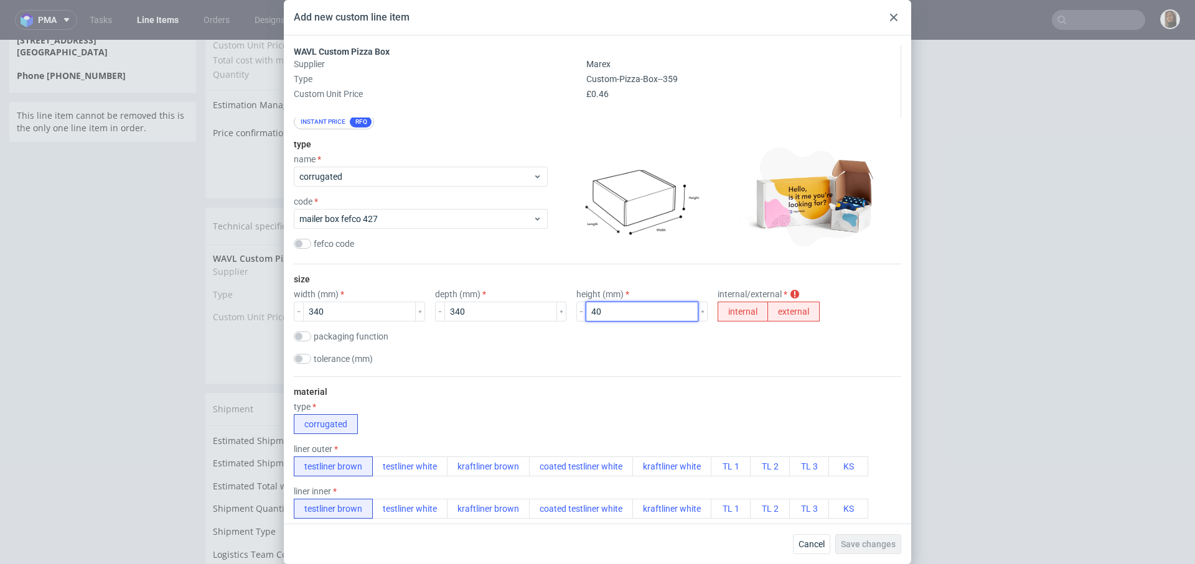
type input "40"
click at [767, 314] on button "external" at bounding box center [793, 312] width 52 height 20
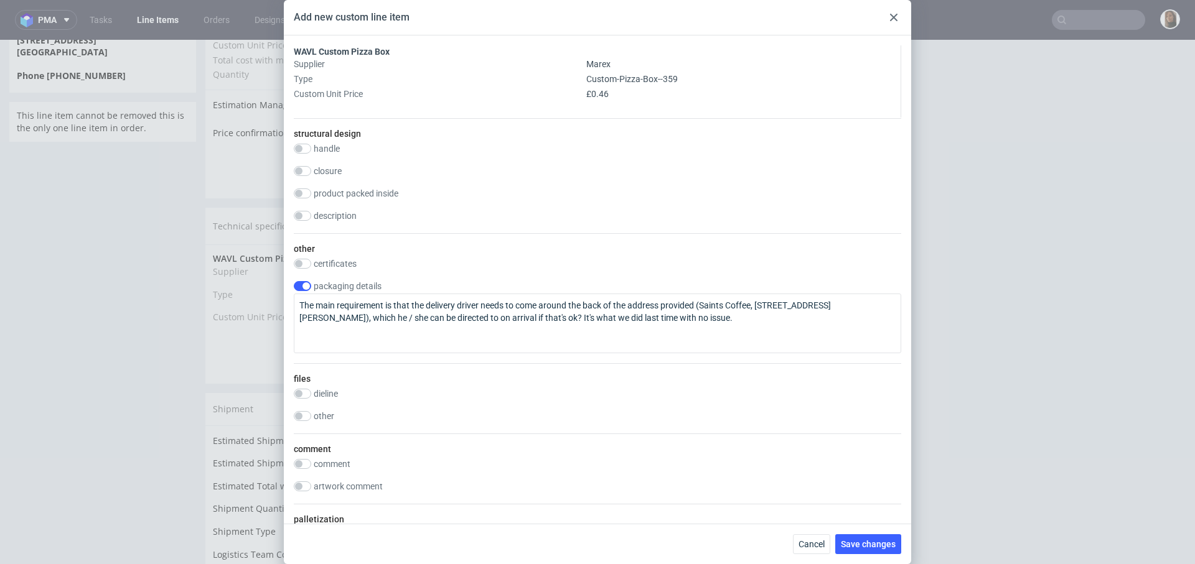
scroll to position [1116, 0]
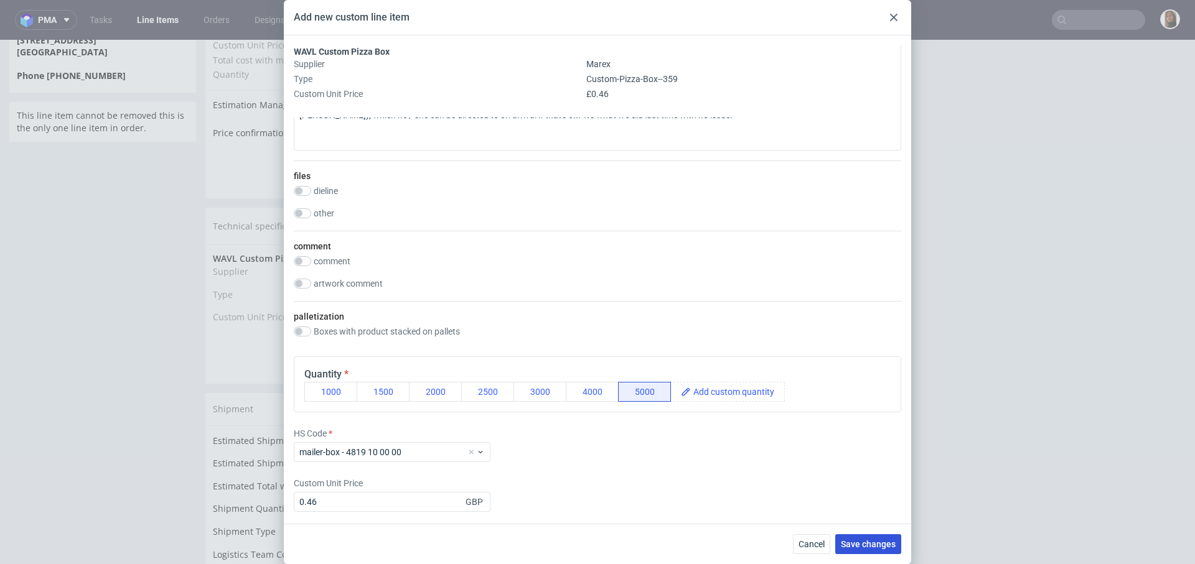
click at [860, 540] on span "Save changes" at bounding box center [868, 544] width 55 height 9
click at [816, 548] on span "Cancel" at bounding box center [811, 544] width 26 height 9
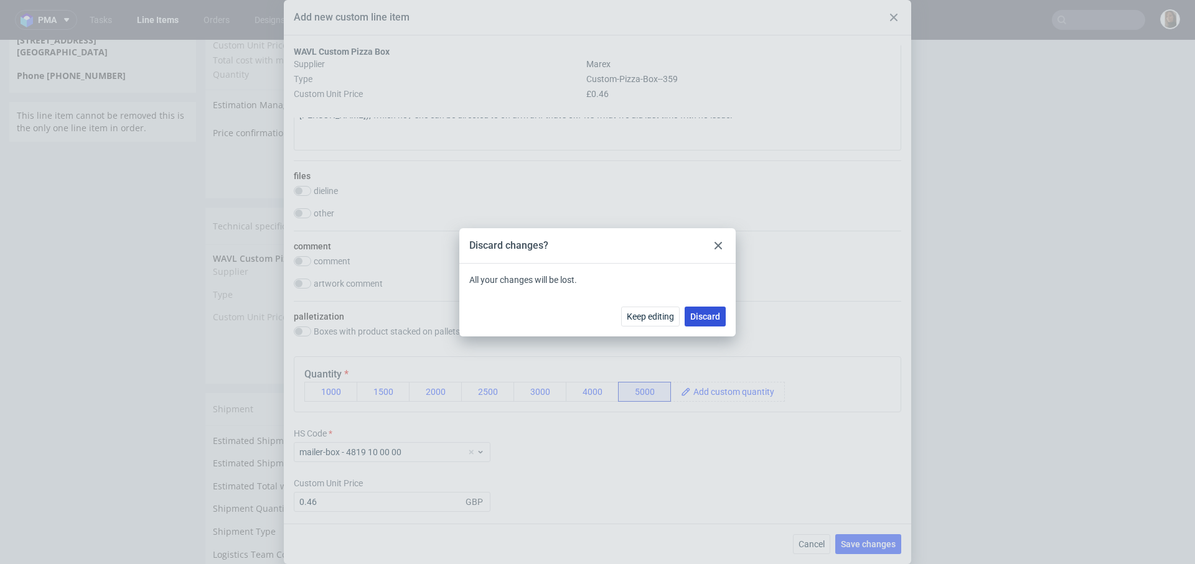
click at [714, 313] on span "Discard" at bounding box center [705, 316] width 30 height 9
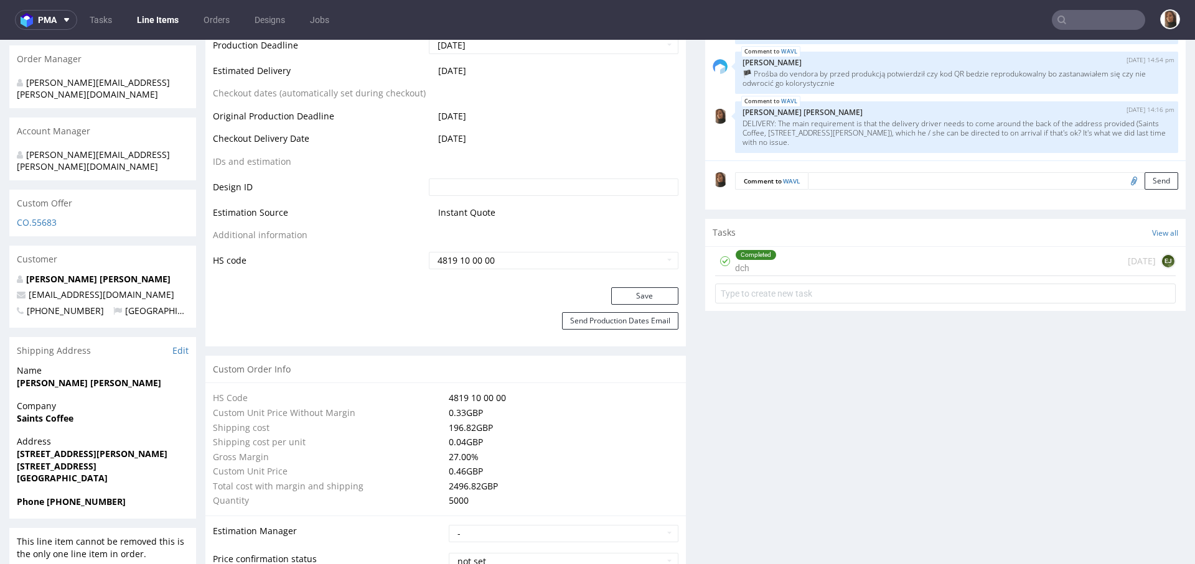
scroll to position [565, 0]
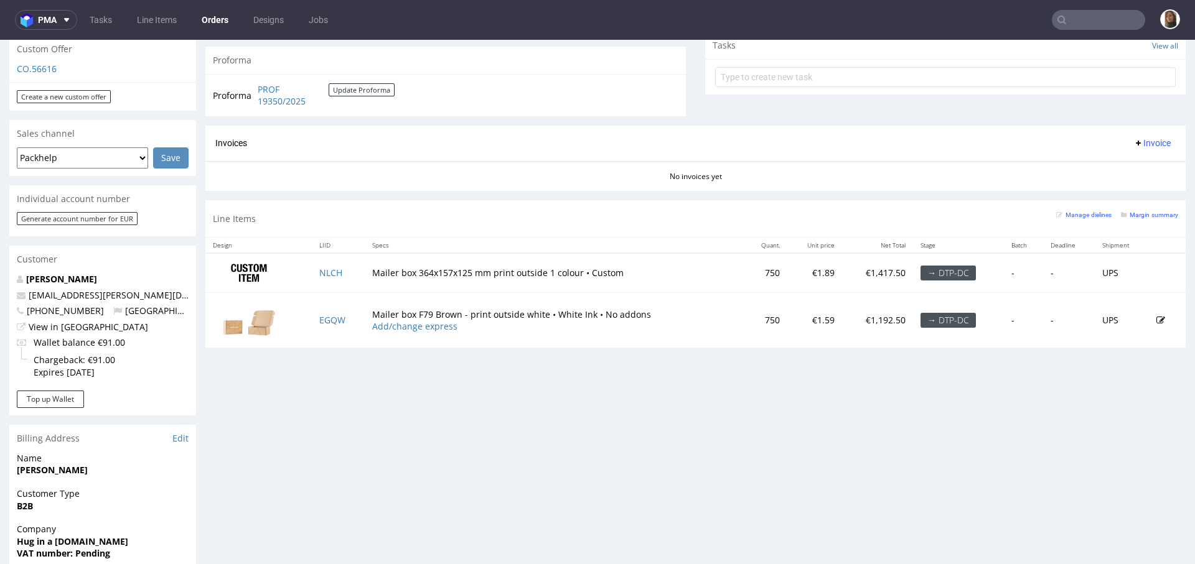
scroll to position [630, 0]
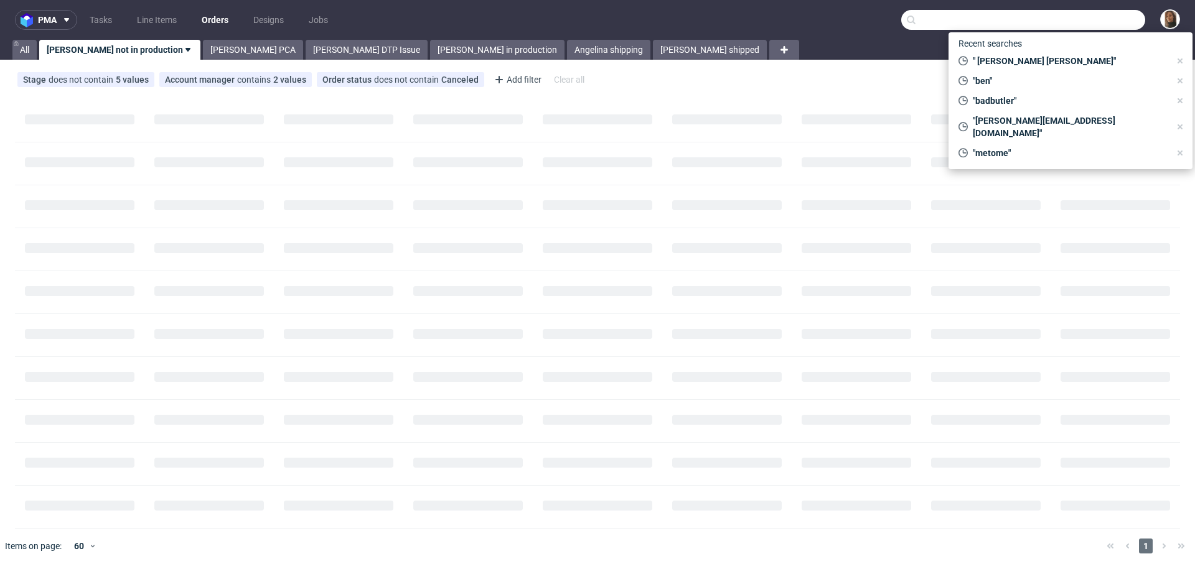
click at [1099, 24] on input "text" at bounding box center [1023, 20] width 244 height 20
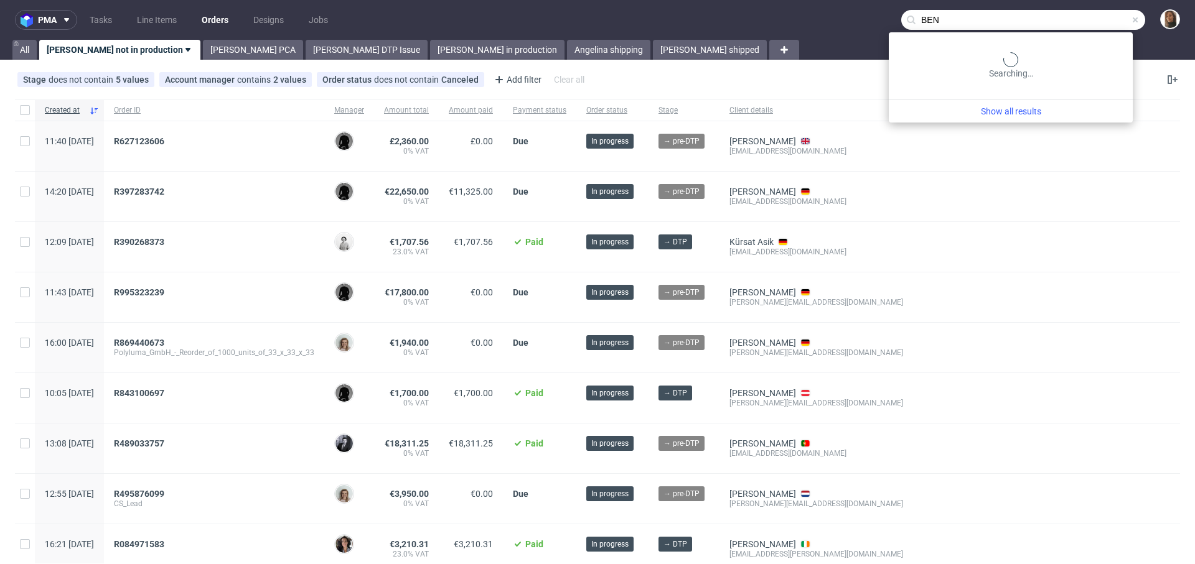
type input "BEN"
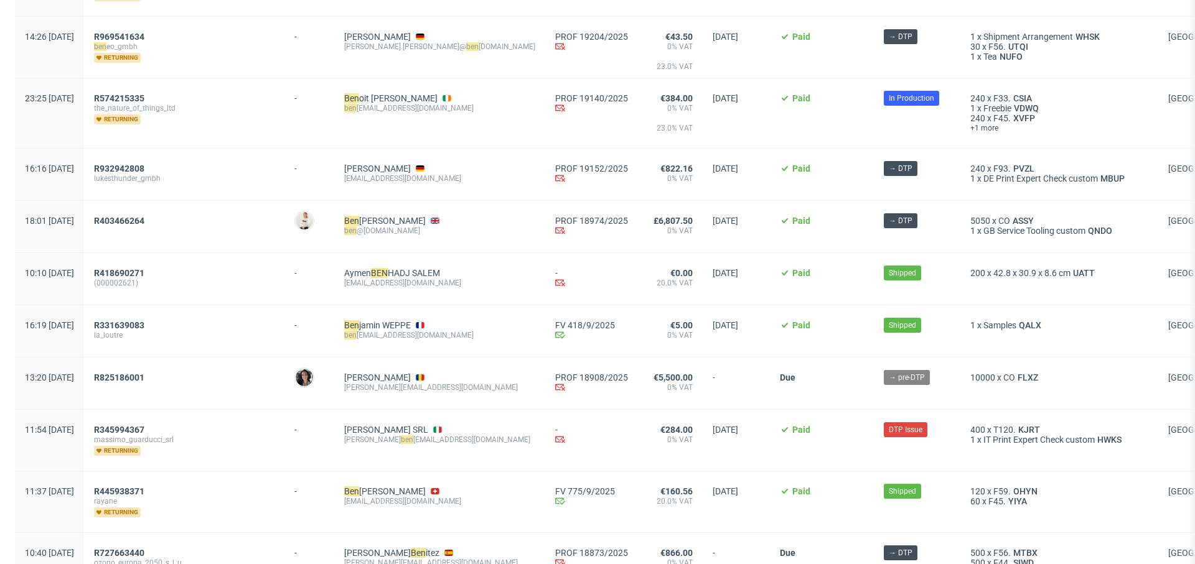
scroll to position [1343, 0]
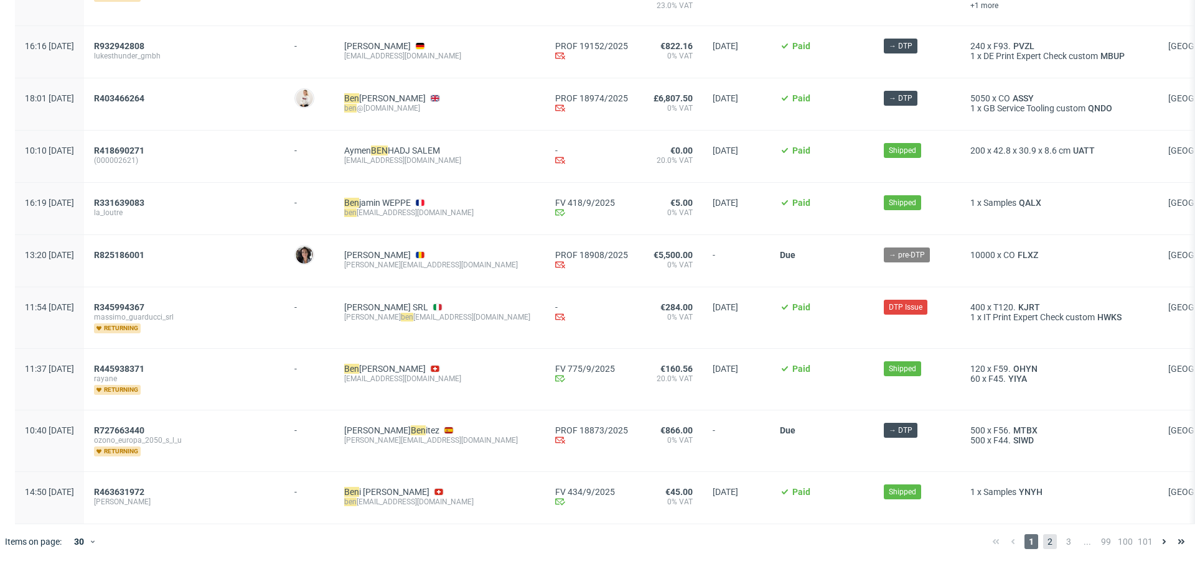
click at [1043, 543] on span "2" at bounding box center [1050, 541] width 14 height 15
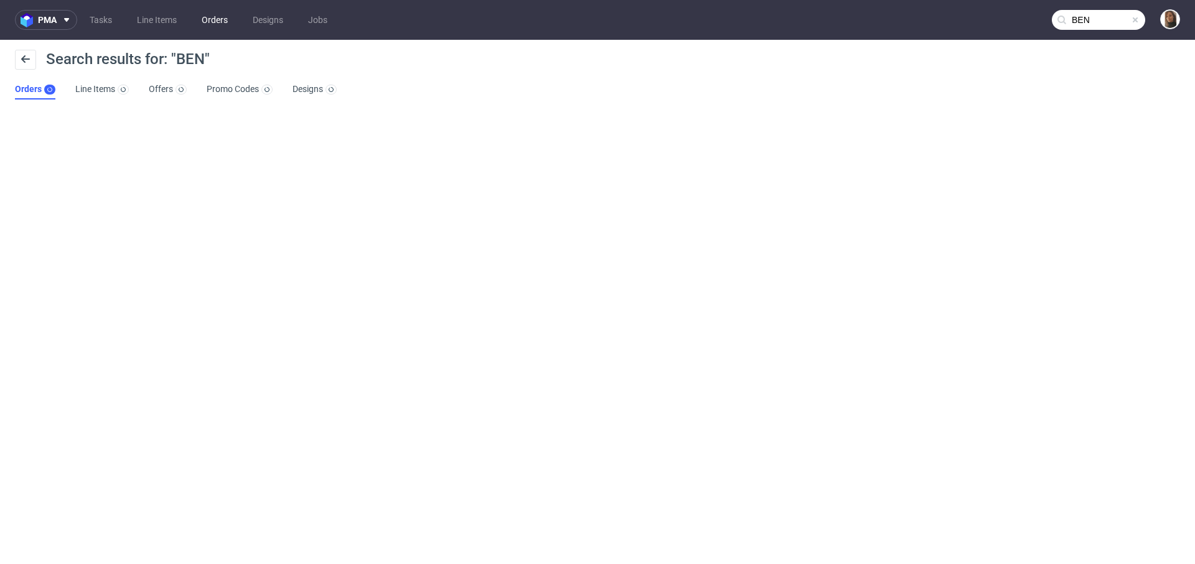
click at [214, 16] on link "Orders" at bounding box center [214, 20] width 41 height 20
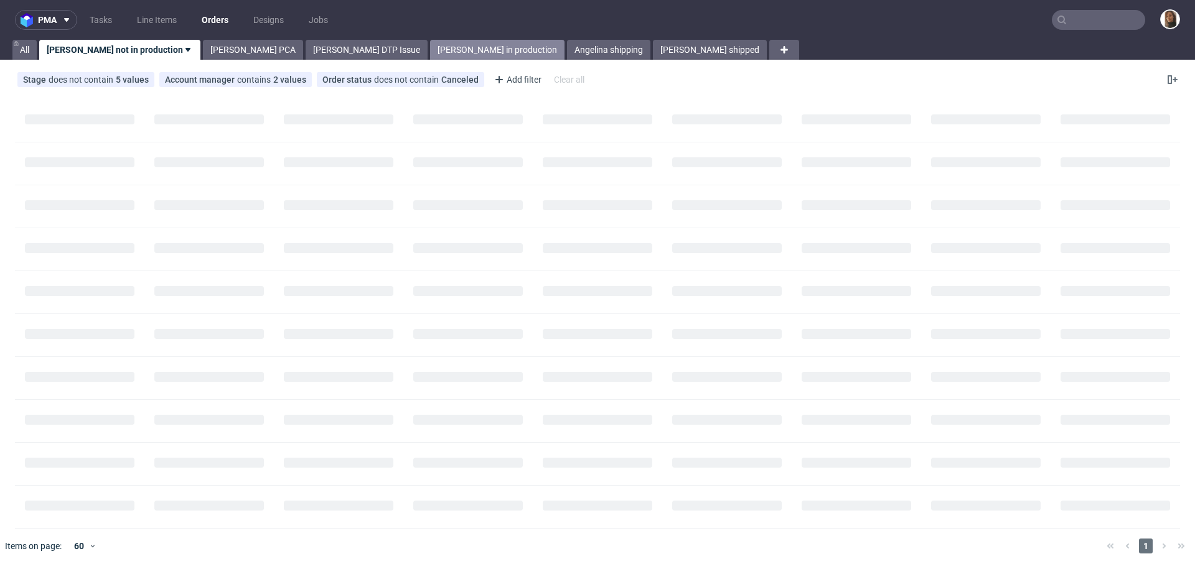
click at [430, 50] on link "[PERSON_NAME] in production" at bounding box center [497, 50] width 134 height 20
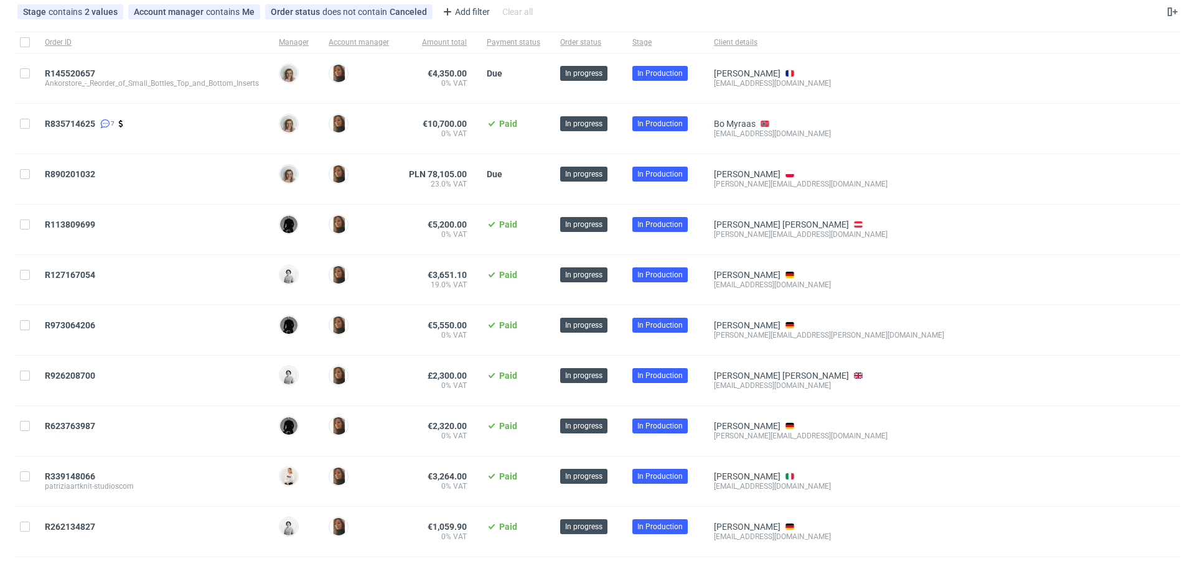
scroll to position [78, 0]
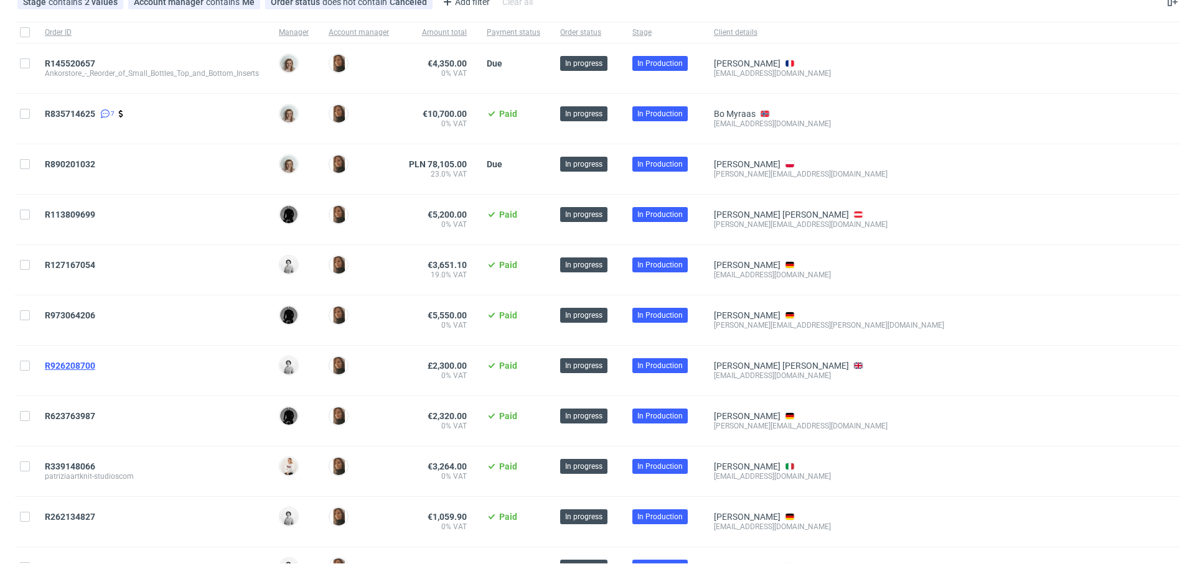
click at [83, 362] on span "R926208700" at bounding box center [70, 366] width 50 height 10
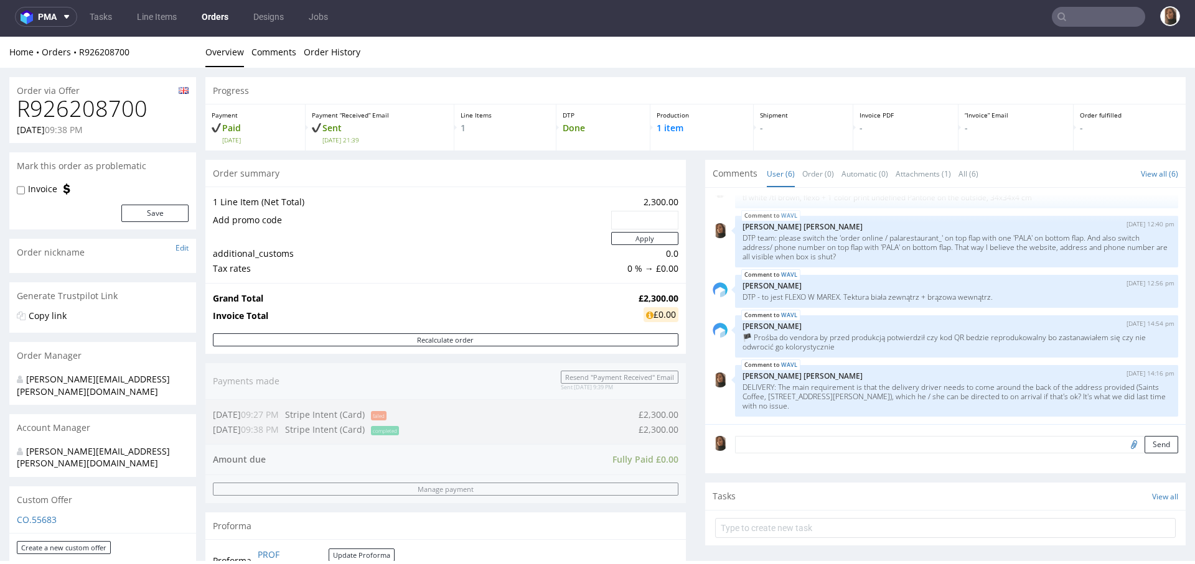
scroll to position [373, 0]
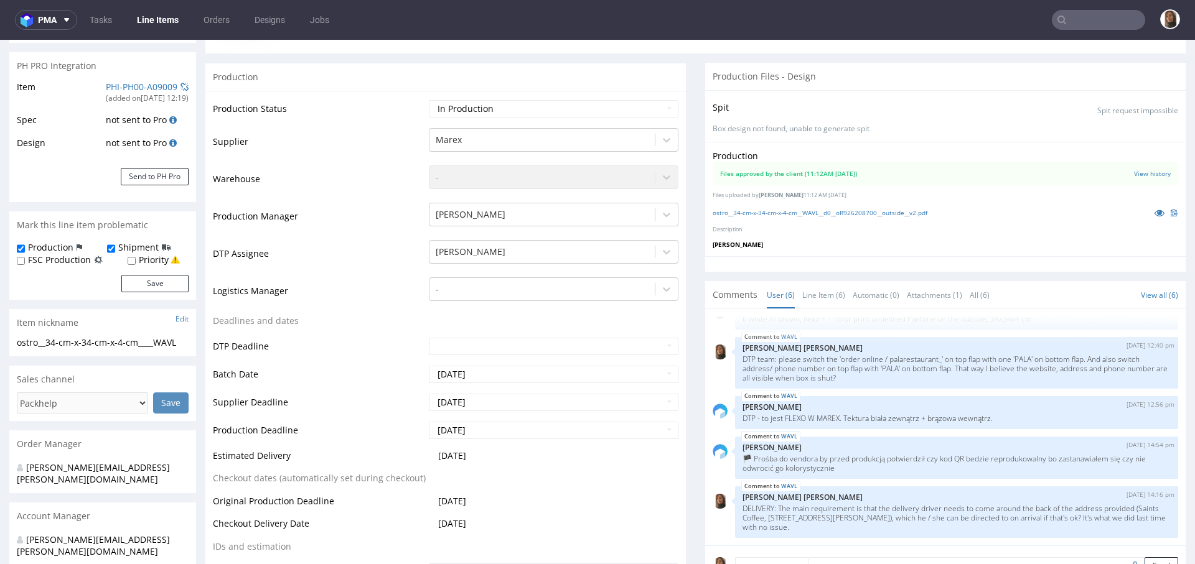
scroll to position [228, 0]
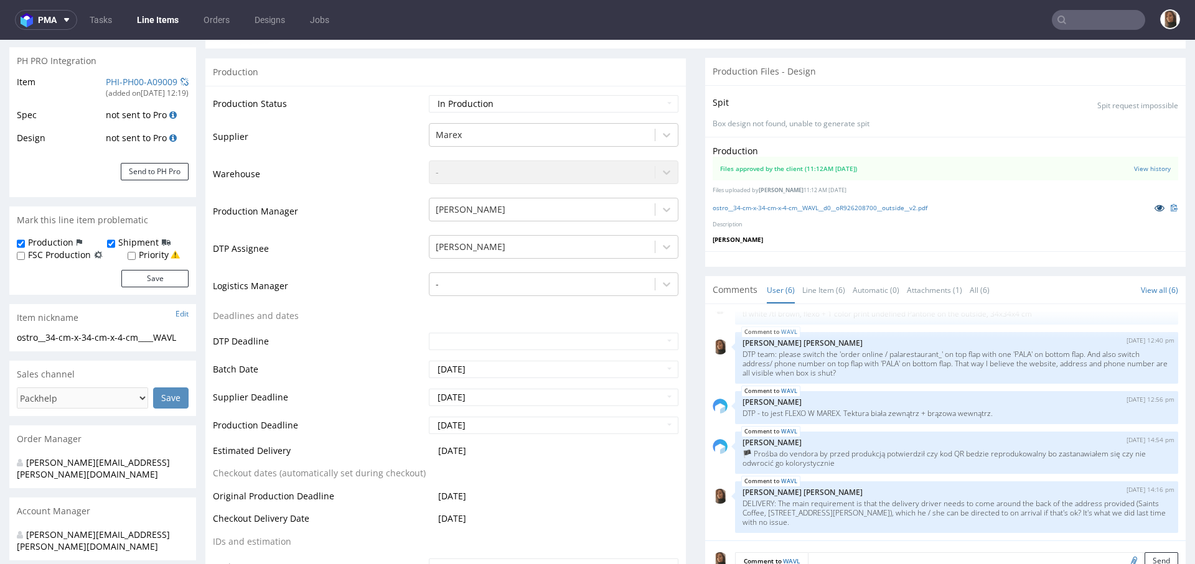
click at [1154, 208] on icon at bounding box center [1159, 207] width 10 height 9
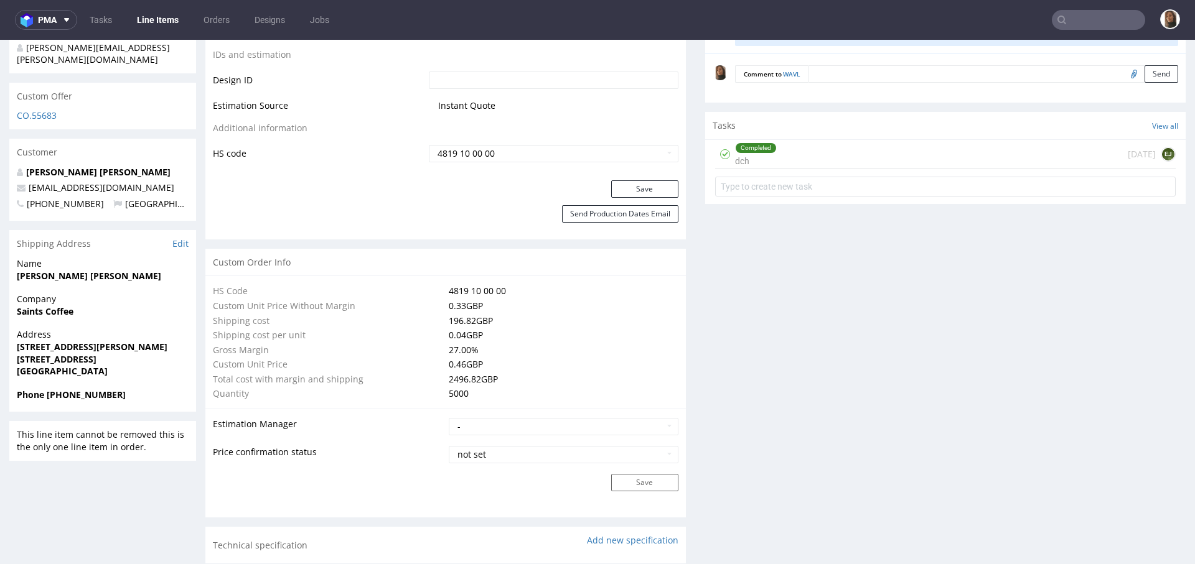
scroll to position [710, 0]
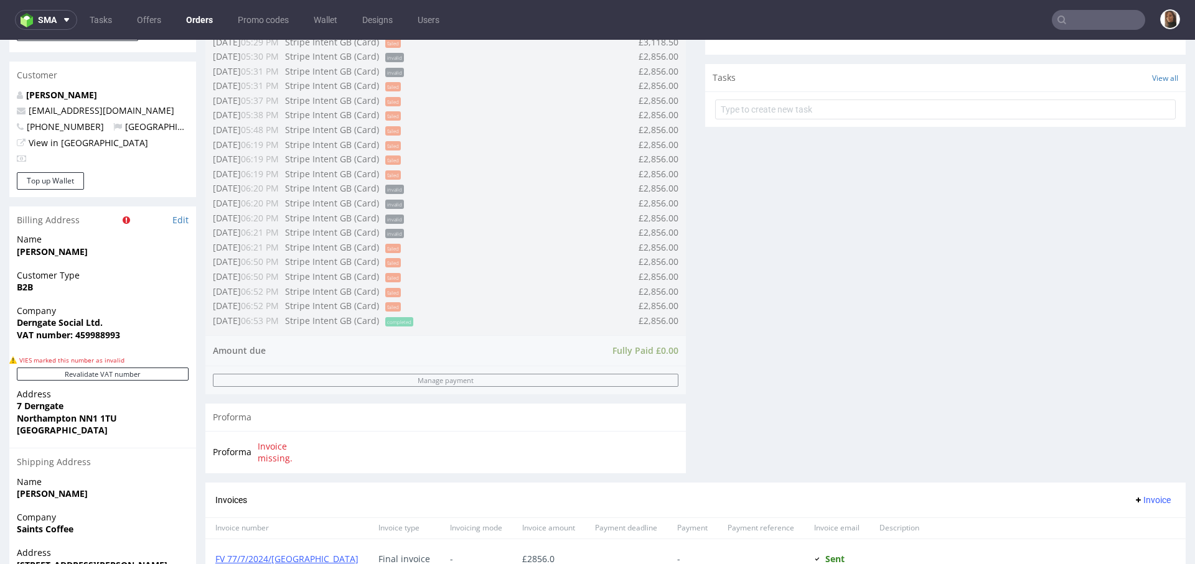
scroll to position [604, 0]
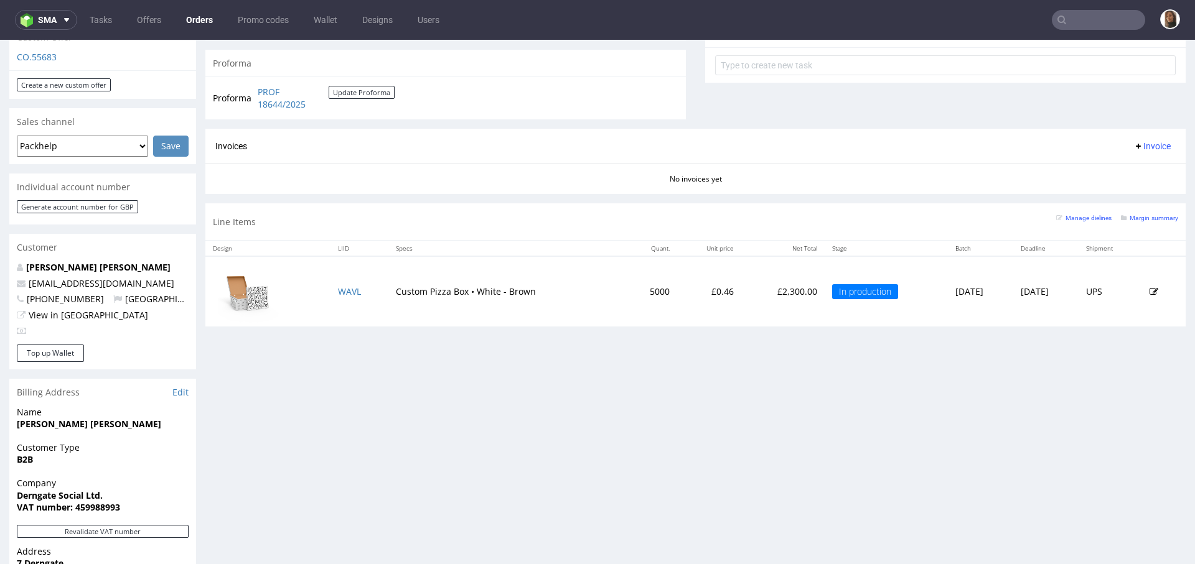
scroll to position [483, 0]
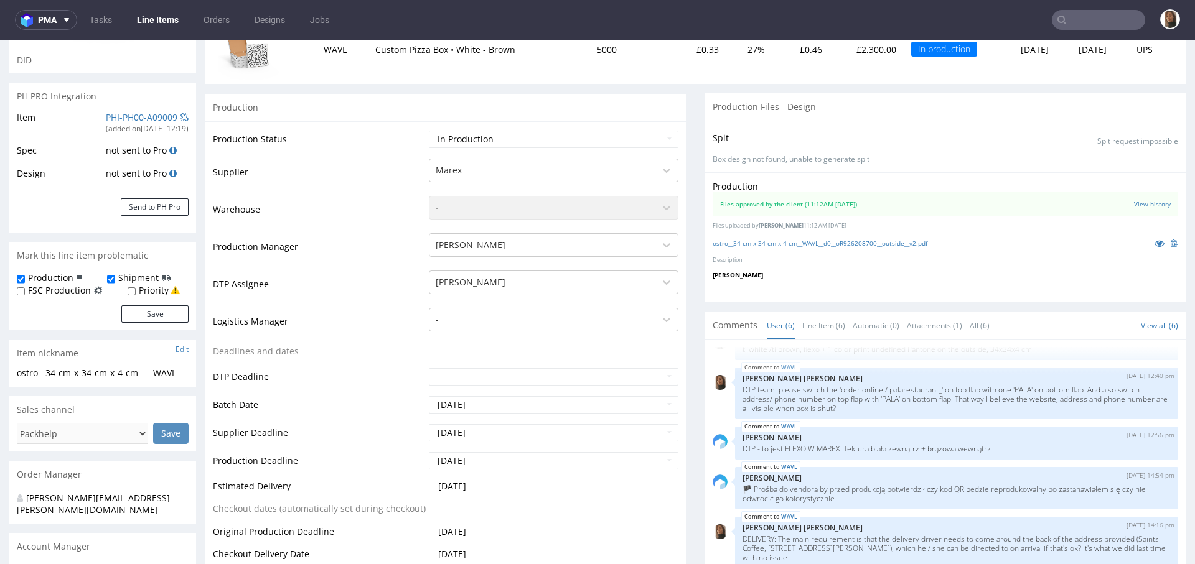
scroll to position [384, 0]
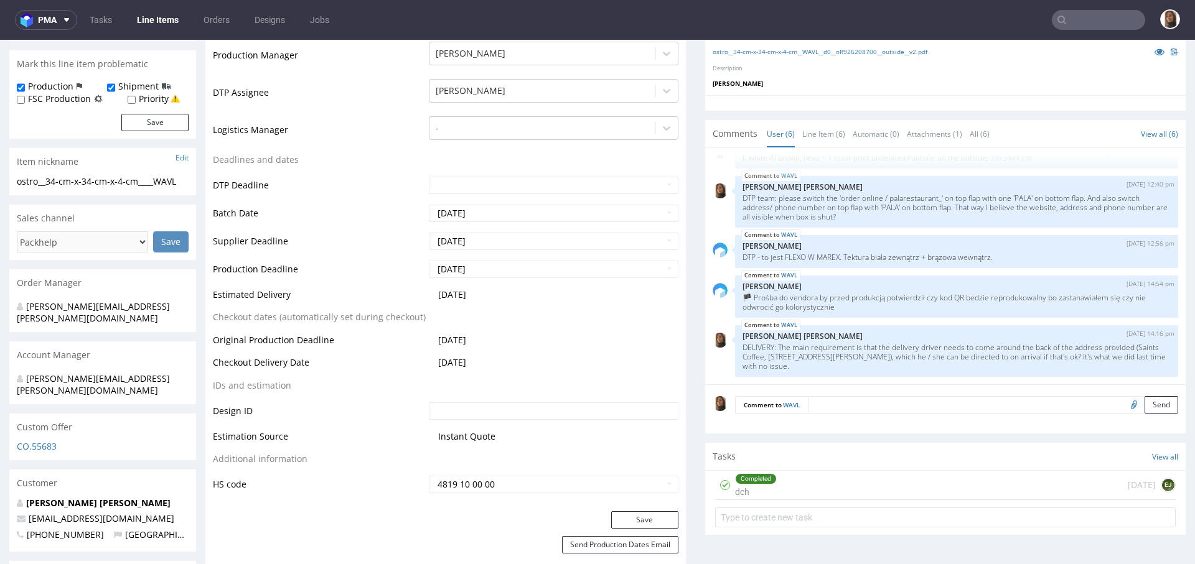
click at [837, 403] on textarea at bounding box center [993, 404] width 370 height 17
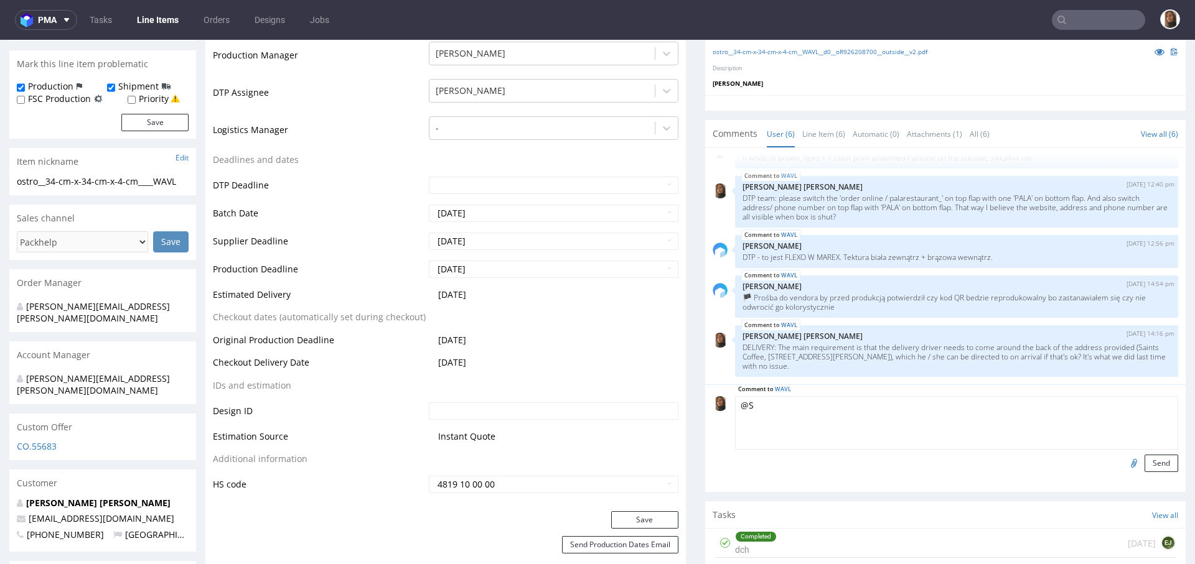
type textarea "@"
paste textarea "can you confirm if they are sealed water tight in case it is heavy rain?"
type textarea "@Sebastian can you confirm if they are sealed water tight in case it is heavy r…"
click at [1144, 466] on button "Send" at bounding box center [1161, 463] width 34 height 17
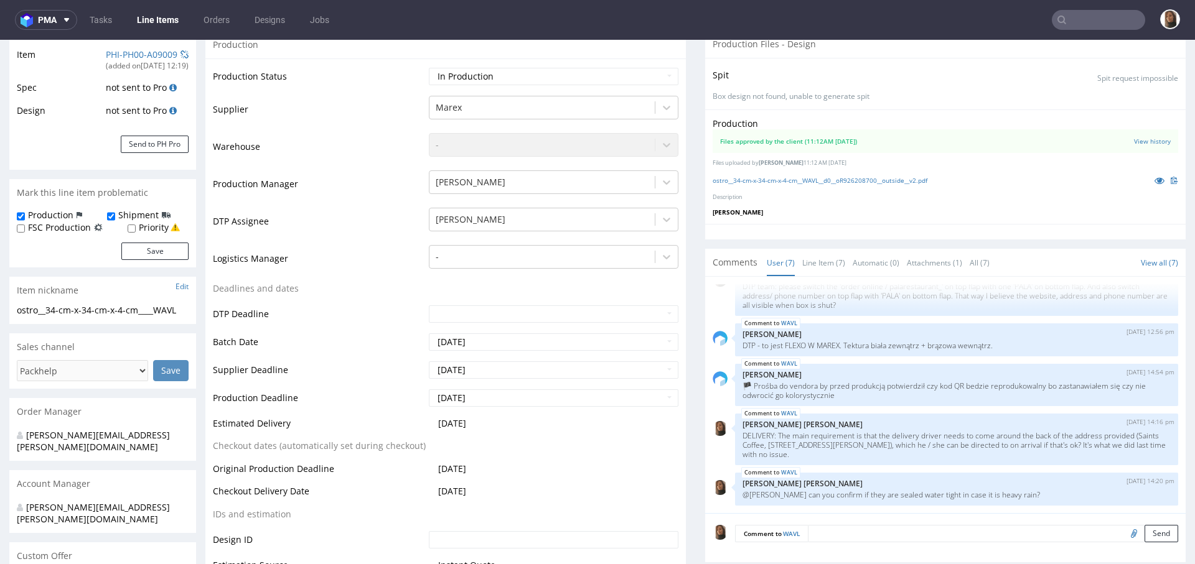
scroll to position [0, 0]
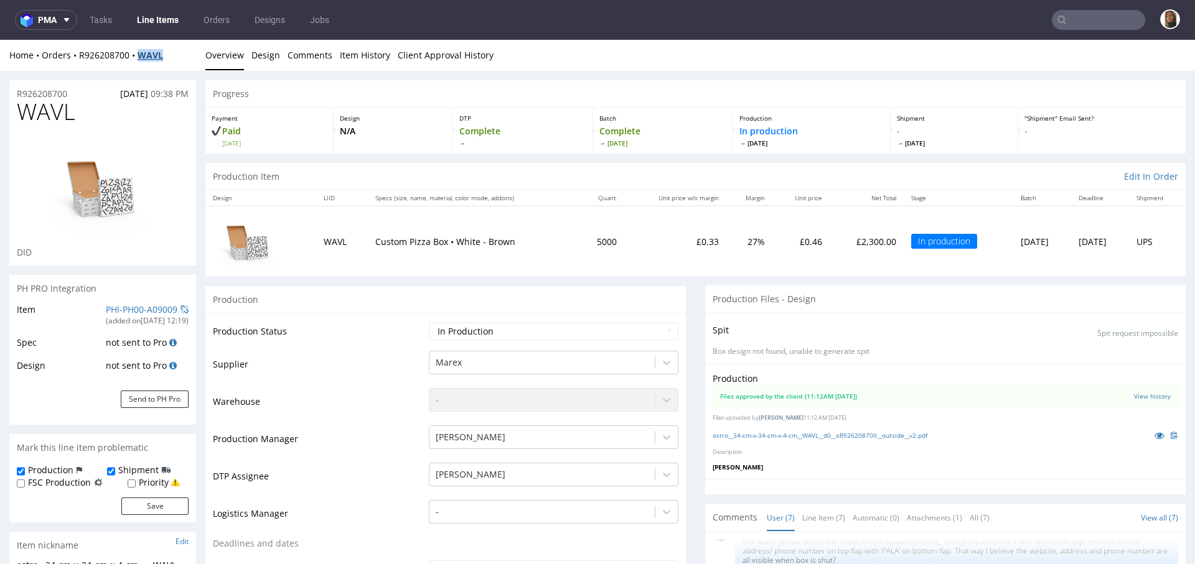
copy strong "WAVL"
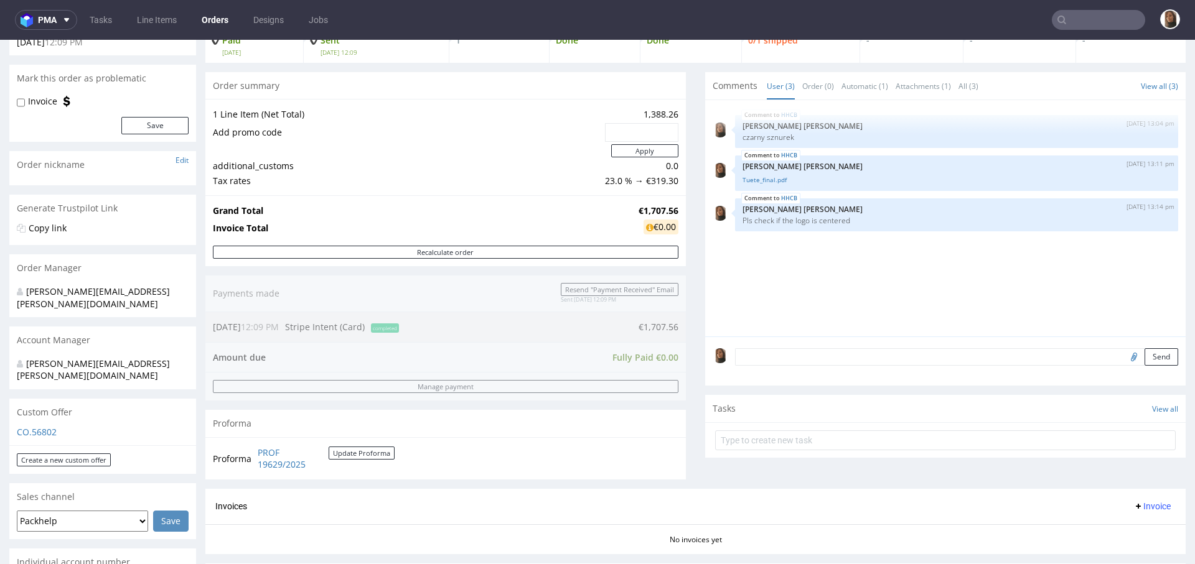
scroll to position [340, 0]
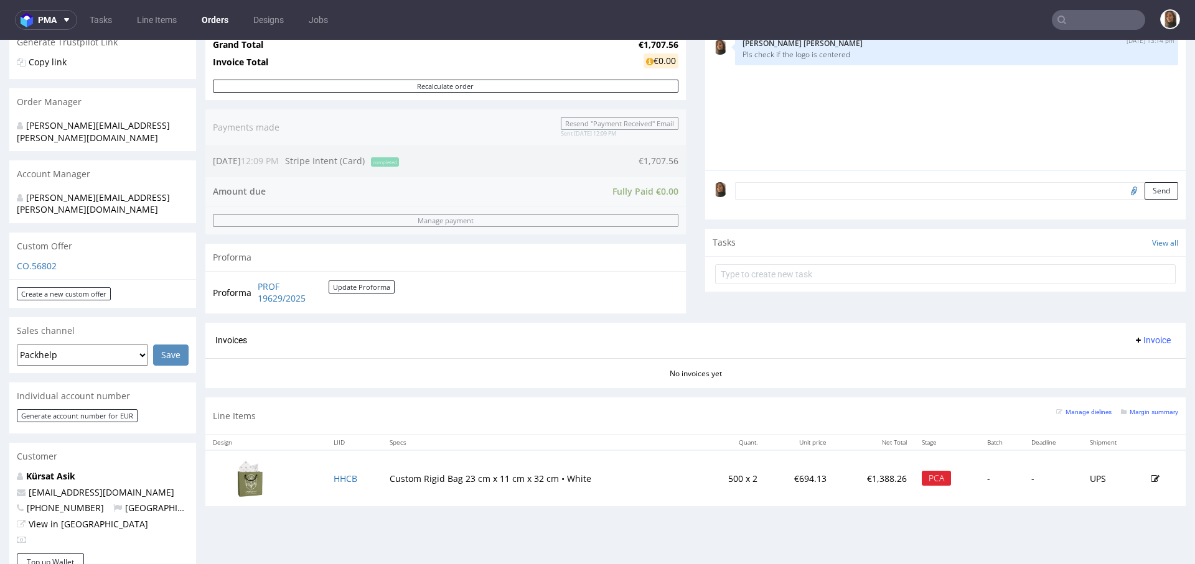
scroll to position [533, 0]
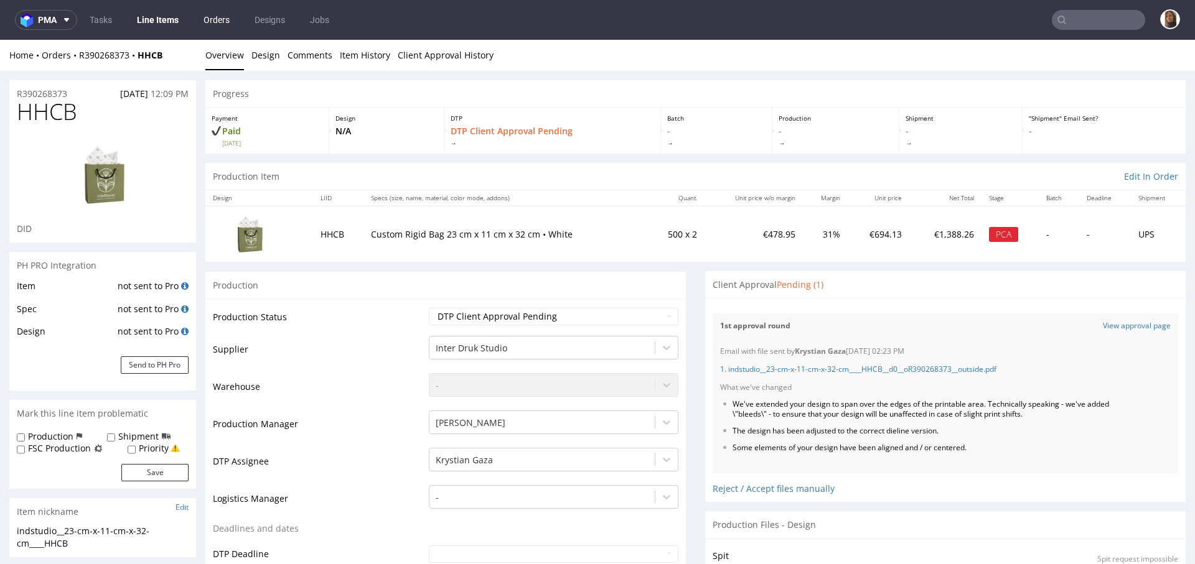
click at [217, 21] on link "Orders" at bounding box center [216, 20] width 41 height 20
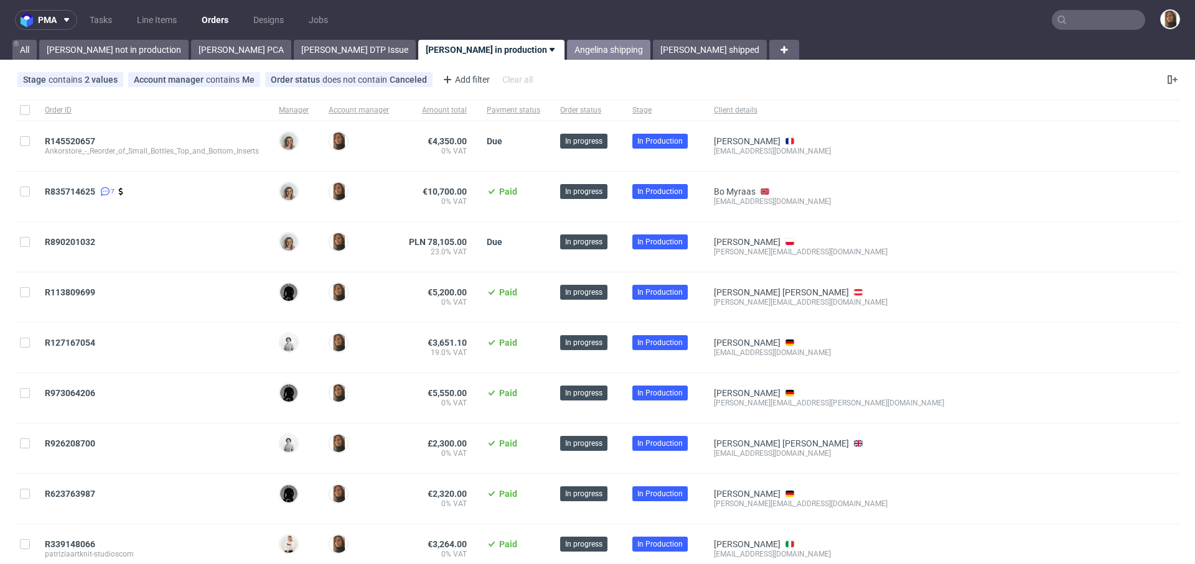
click at [567, 57] on link "Angelina shipping" at bounding box center [608, 50] width 83 height 20
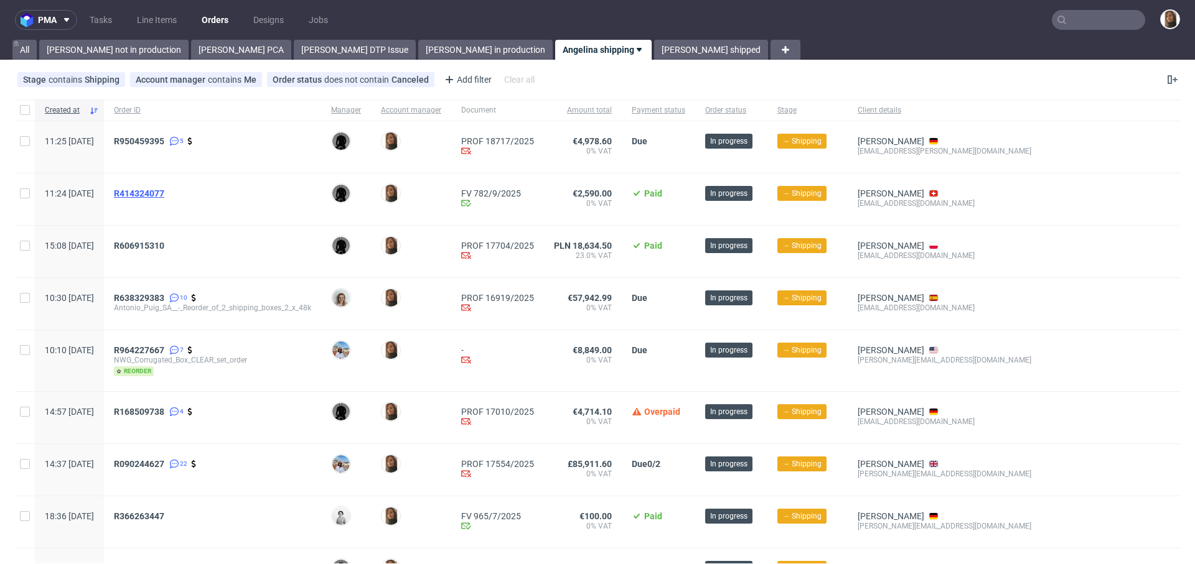
click at [164, 191] on span "R414324077" at bounding box center [139, 194] width 50 height 10
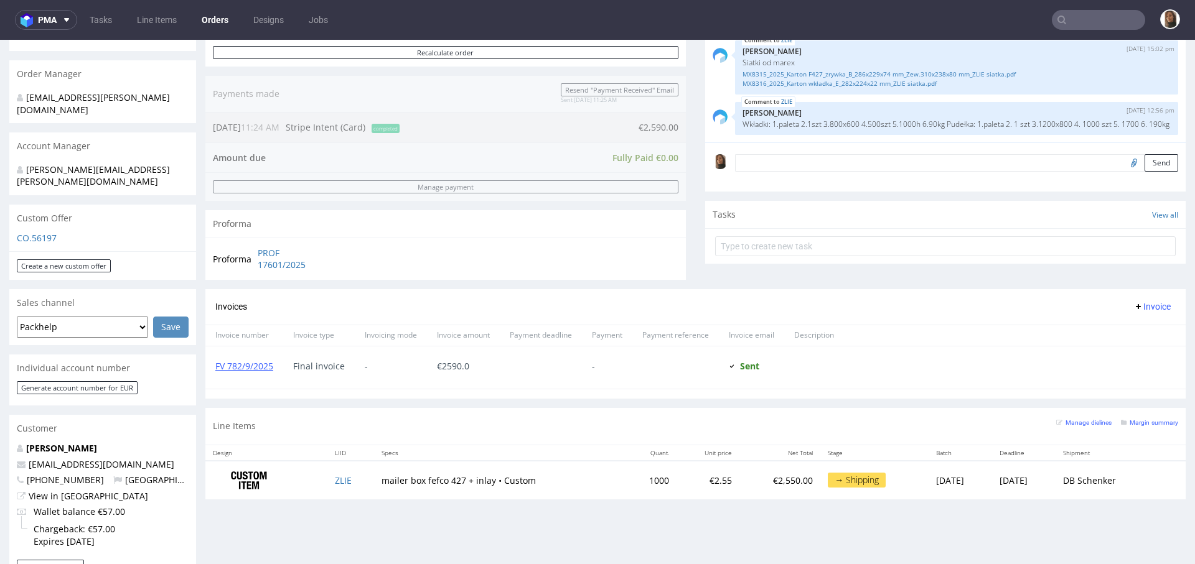
scroll to position [487, 0]
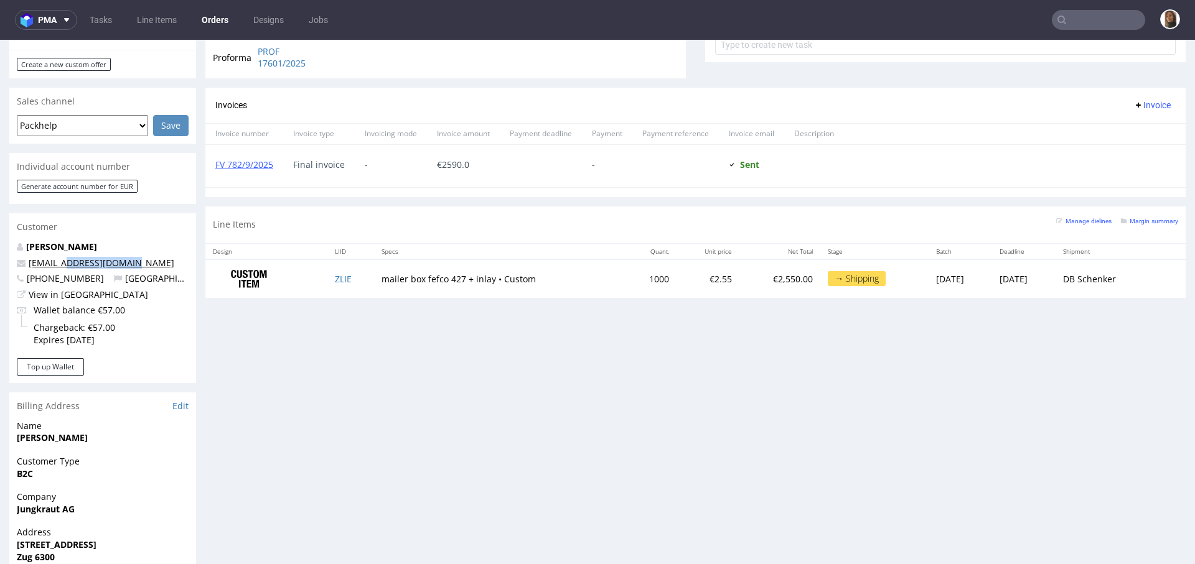
drag, startPoint x: 141, startPoint y: 240, endPoint x: 66, endPoint y: 240, distance: 74.7
click at [66, 257] on p "accounts@jungkraut.com" at bounding box center [103, 263] width 172 height 12
copy link "@jungkraut.com"
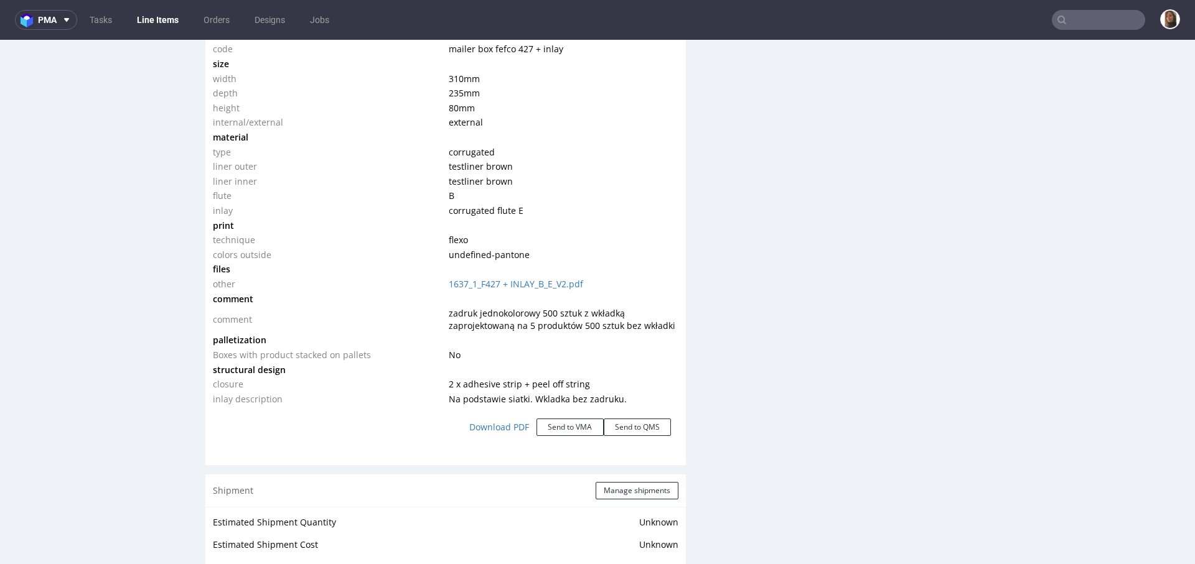
scroll to position [1705, 0]
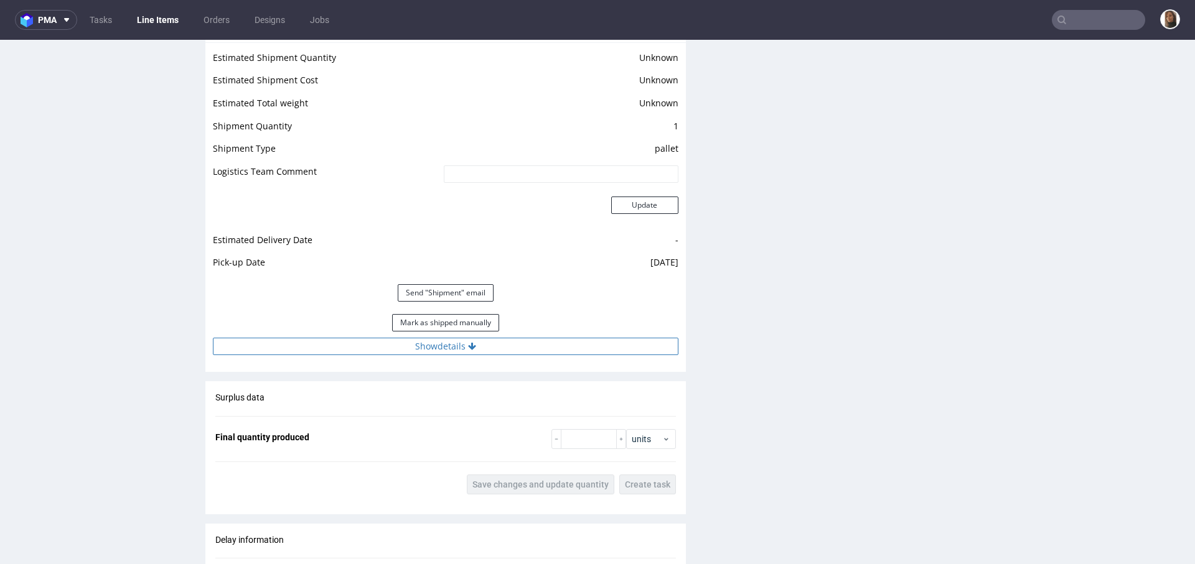
click at [432, 347] on button "Show details" at bounding box center [445, 346] width 465 height 17
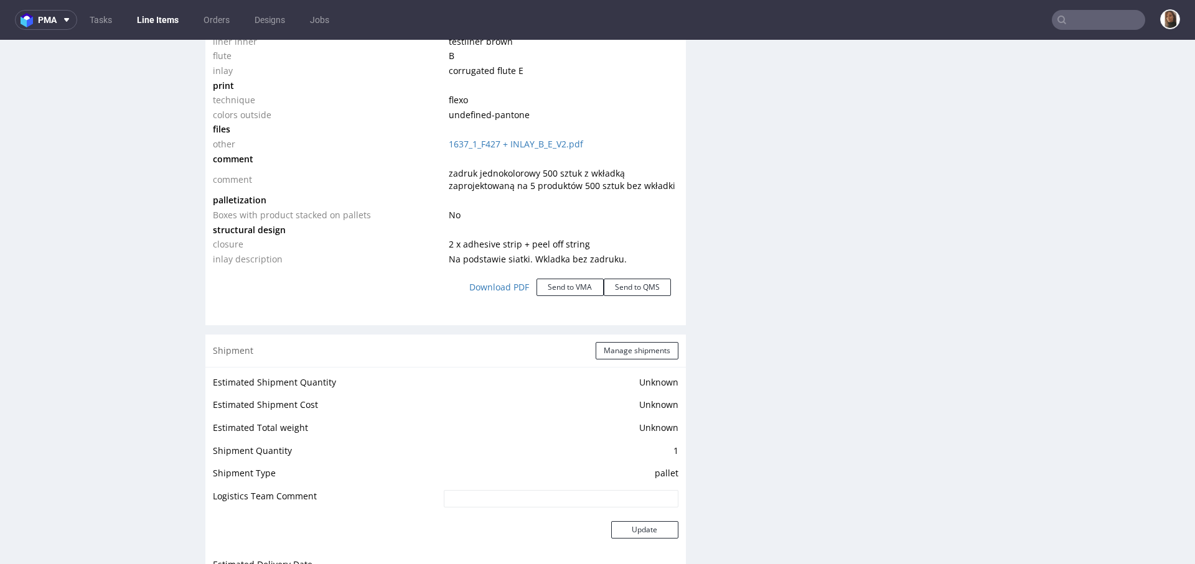
scroll to position [1655, 0]
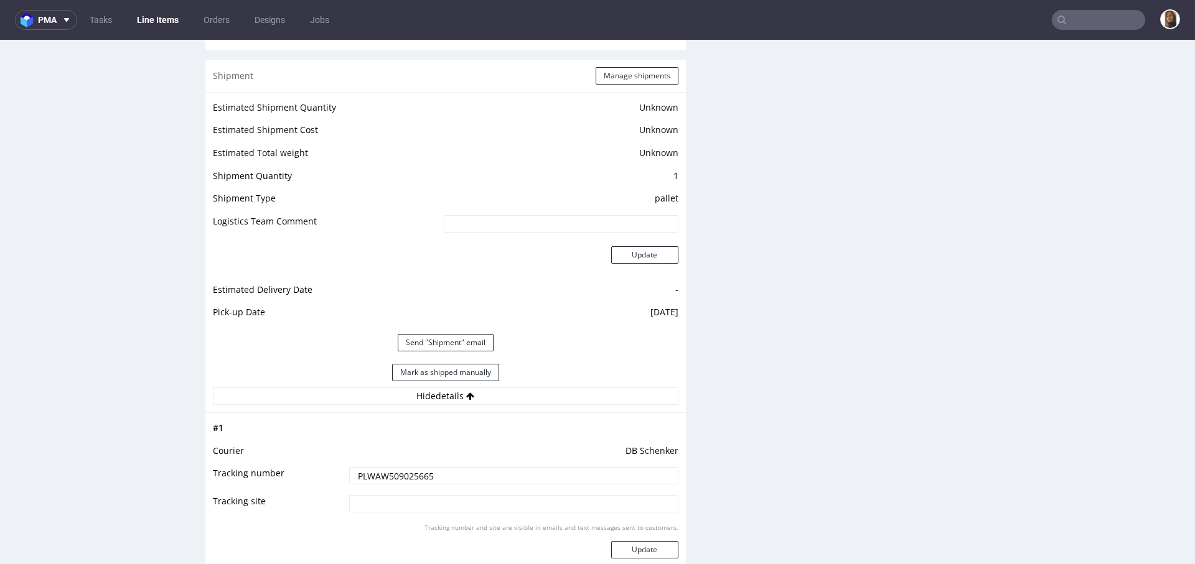
drag, startPoint x: 436, startPoint y: 471, endPoint x: 318, endPoint y: 469, distance: 118.2
click at [318, 471] on tr "Tracking number PLWAW509025665" at bounding box center [445, 480] width 465 height 28
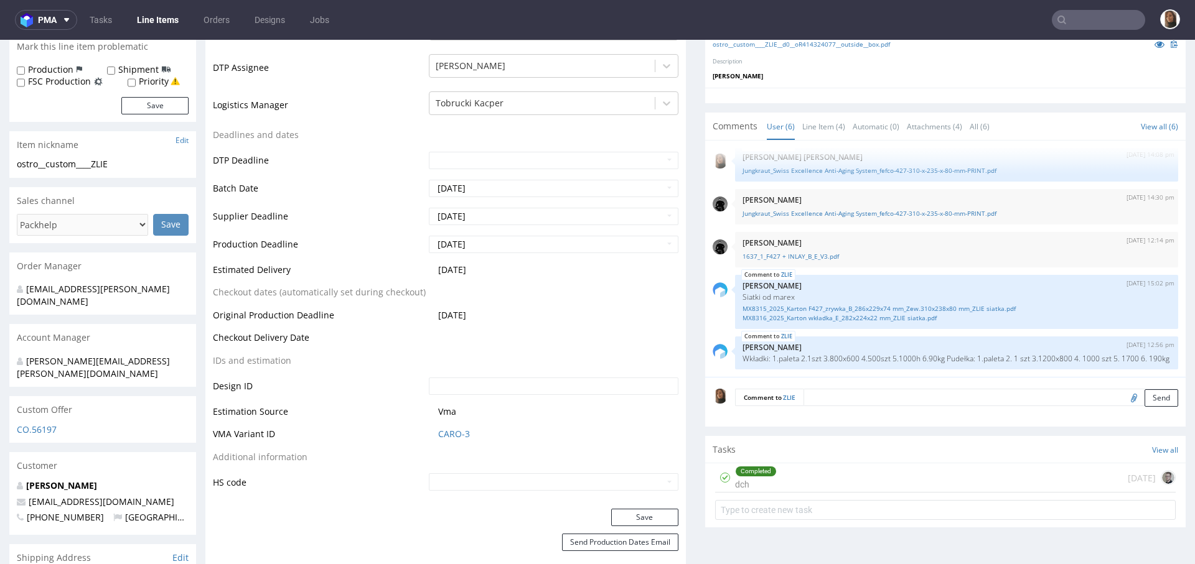
scroll to position [0, 0]
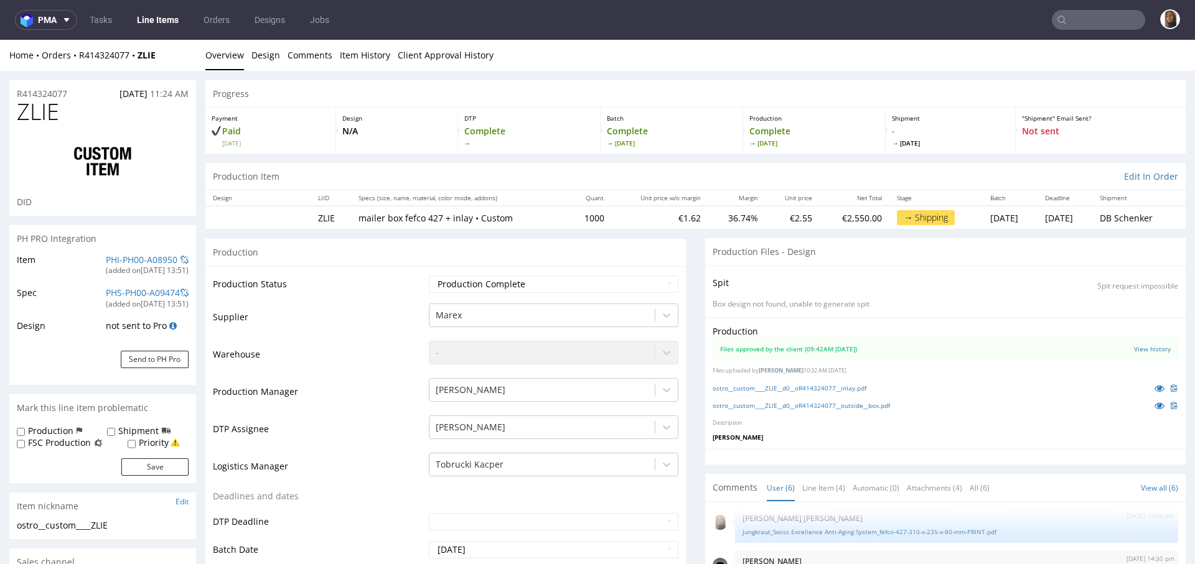
click at [1070, 24] on input "text" at bounding box center [1097, 20] width 93 height 20
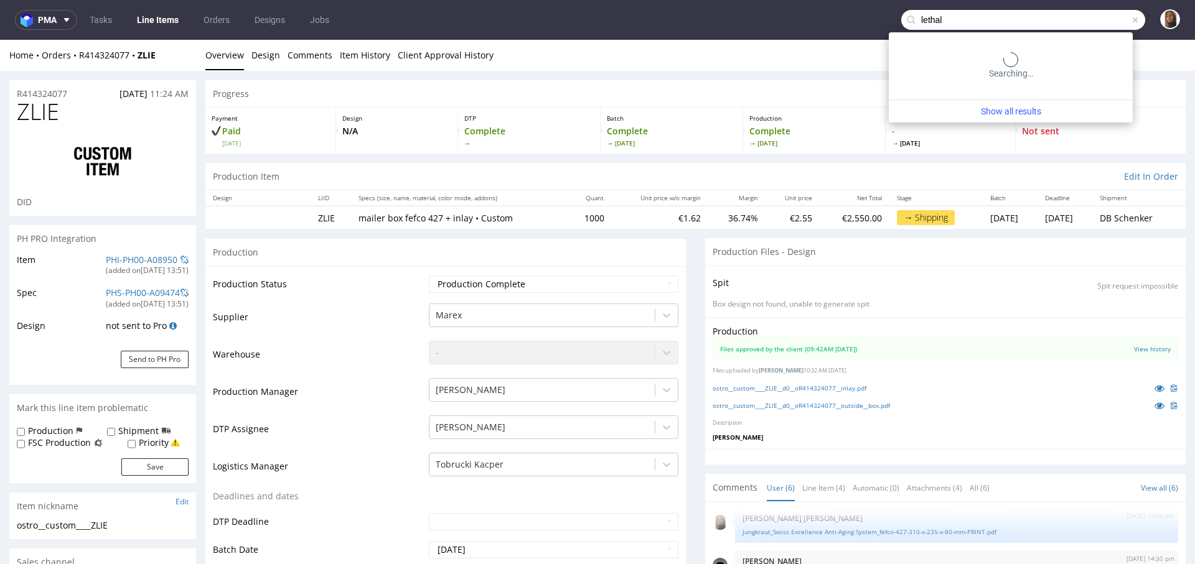
type input "lethal"
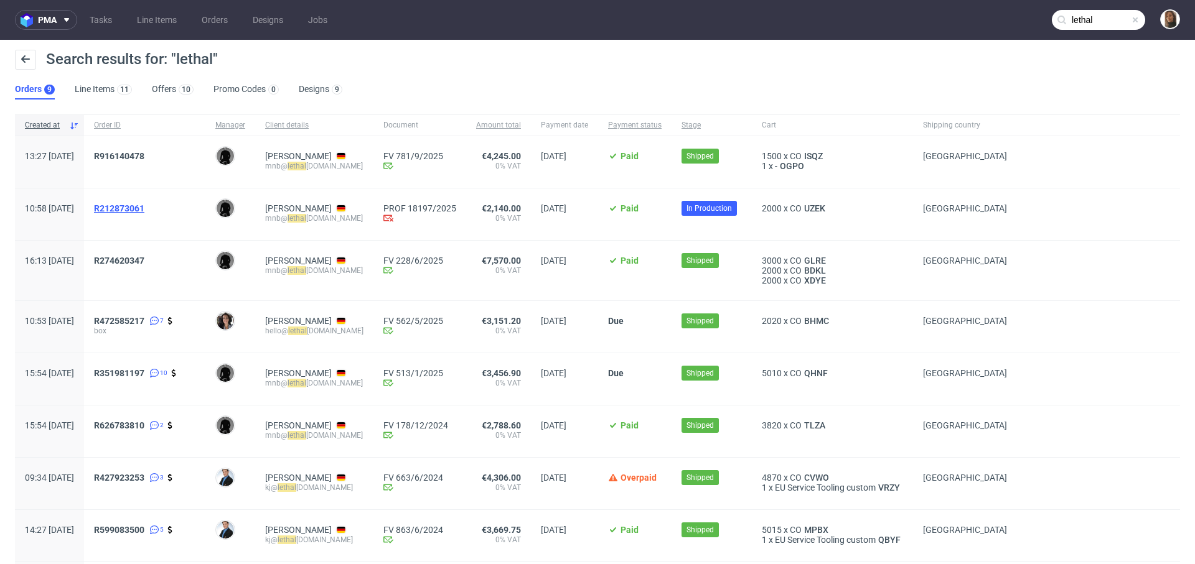
click at [144, 207] on span "R212873061" at bounding box center [119, 208] width 50 height 10
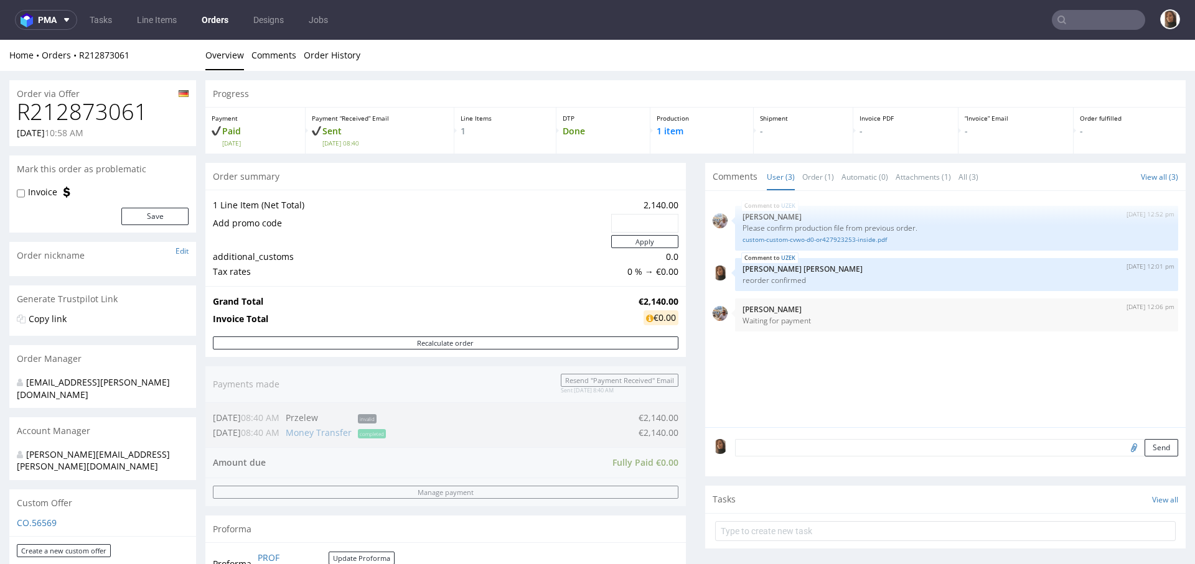
click at [213, 15] on link "Orders" at bounding box center [215, 20] width 42 height 20
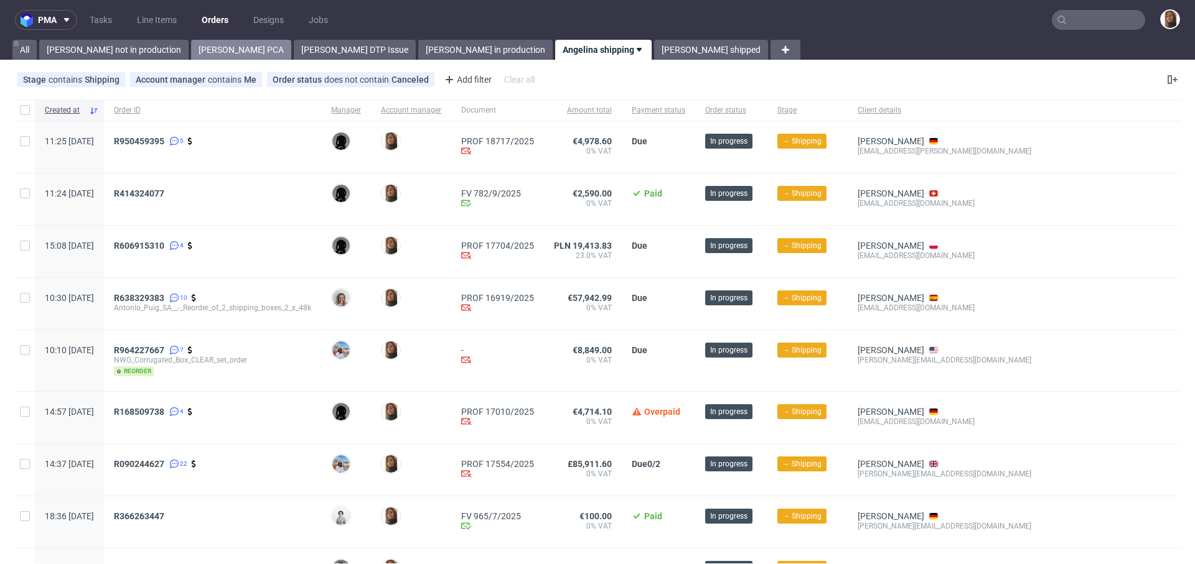
click at [197, 52] on link "[PERSON_NAME] PCA" at bounding box center [241, 50] width 100 height 20
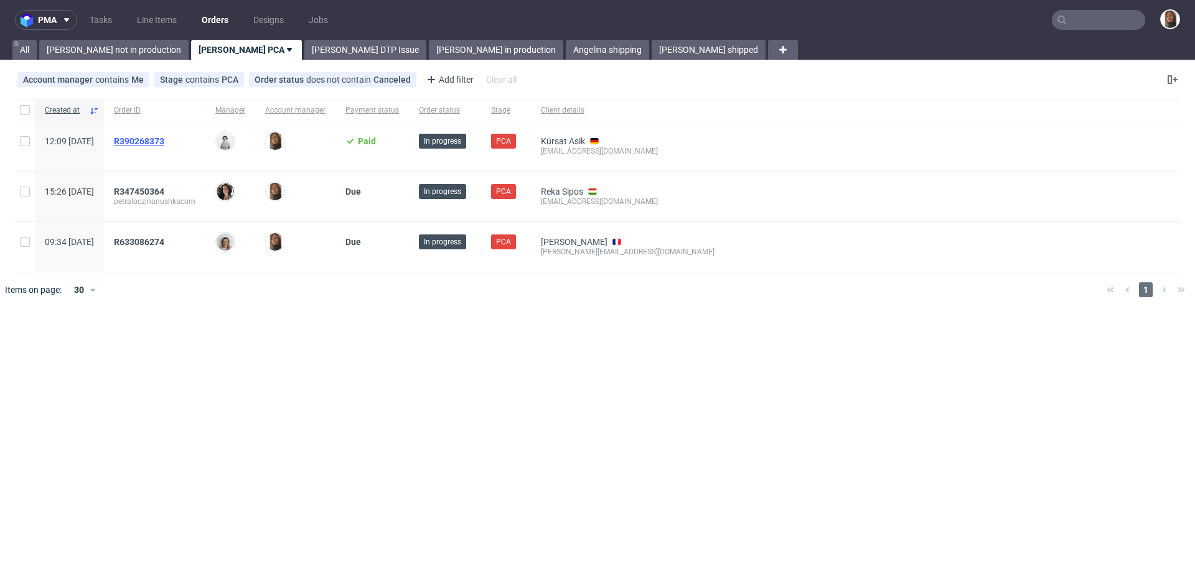
click at [164, 139] on span "R390268373" at bounding box center [139, 141] width 50 height 10
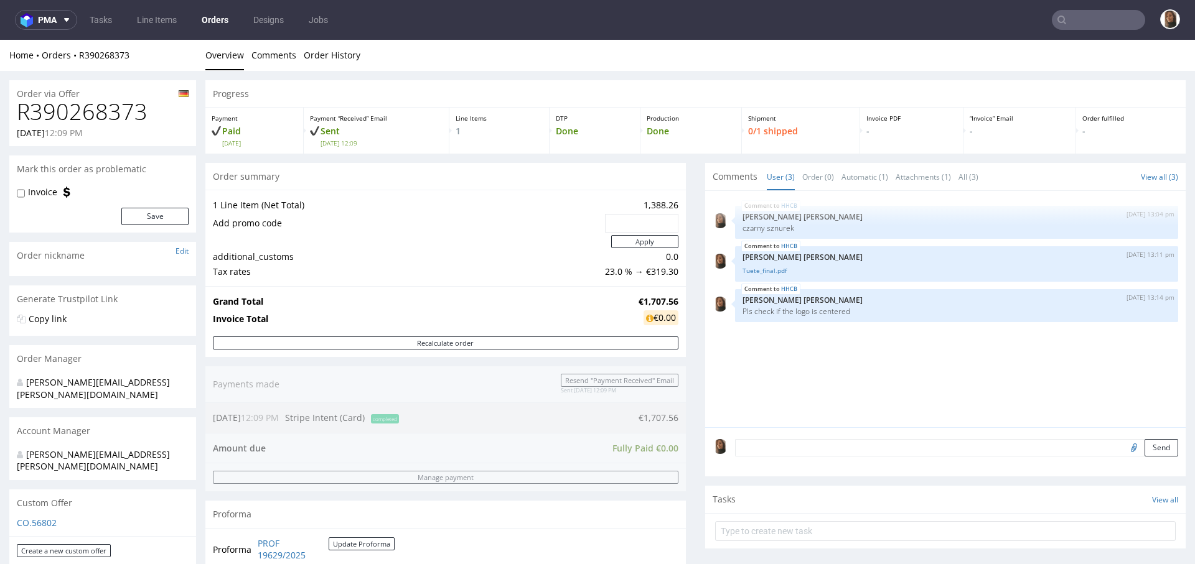
scroll to position [418, 0]
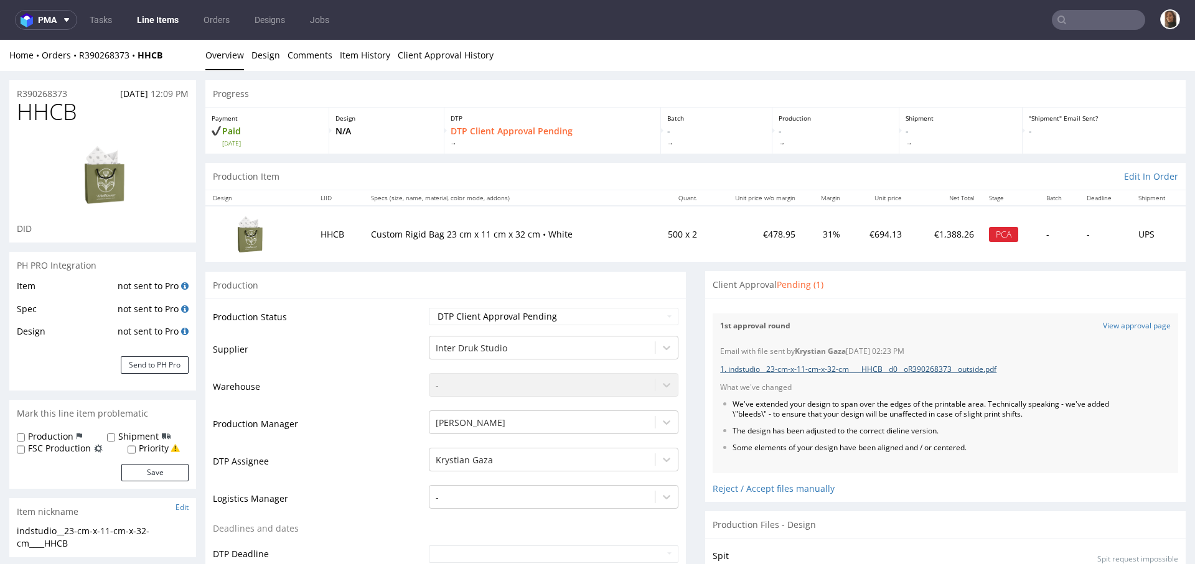
click at [925, 370] on link "1. indstudio__23-cm-x-11-cm-x-32-cm____HHCB__d0__oR390268373__outside.pdf" at bounding box center [858, 369] width 276 height 11
click at [1071, 19] on input "text" at bounding box center [1097, 20] width 93 height 20
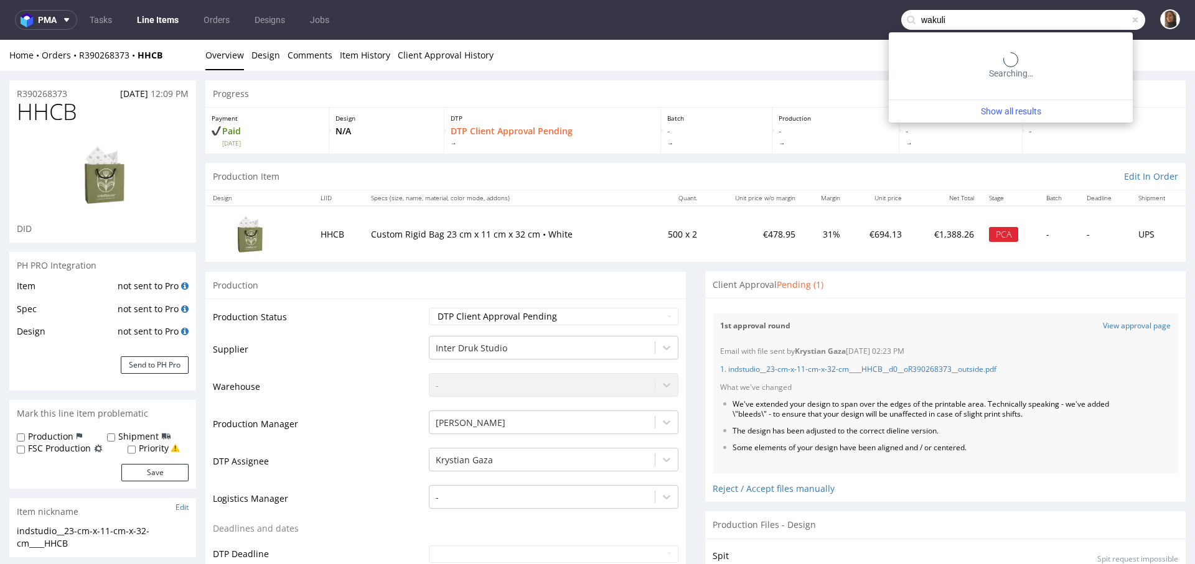
type input "wakuli"
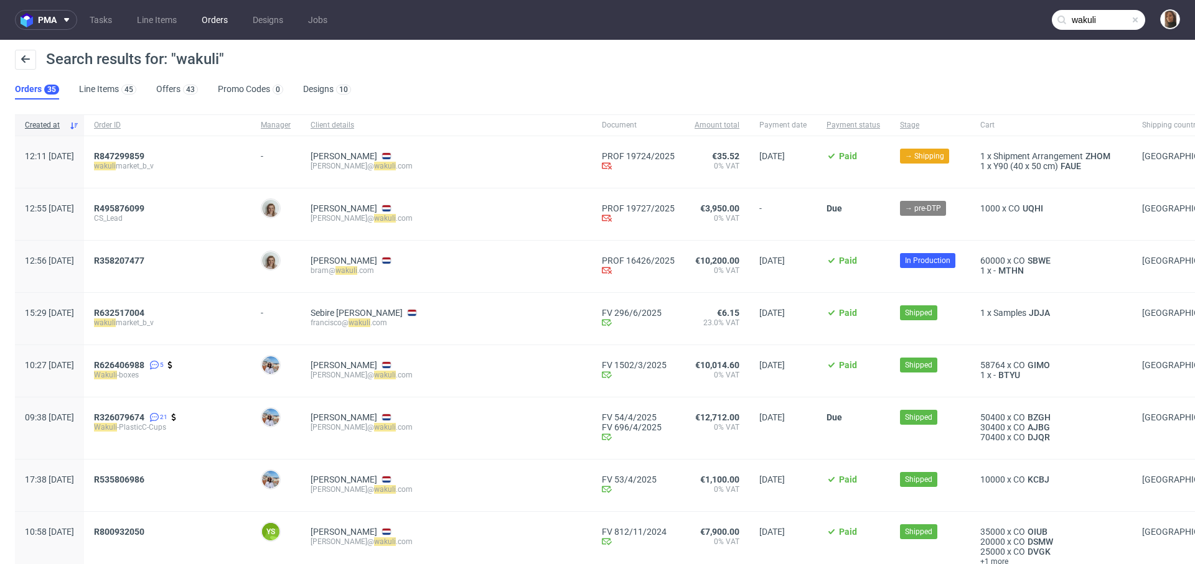
click at [216, 16] on link "Orders" at bounding box center [214, 20] width 41 height 20
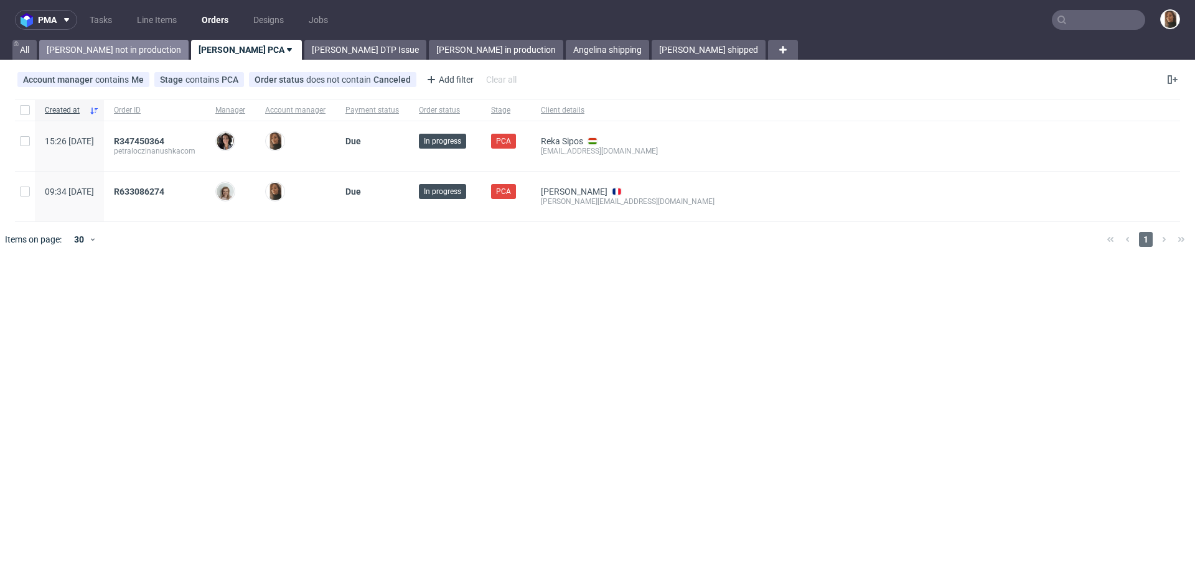
click at [85, 47] on link "[PERSON_NAME] not in production" at bounding box center [113, 50] width 149 height 20
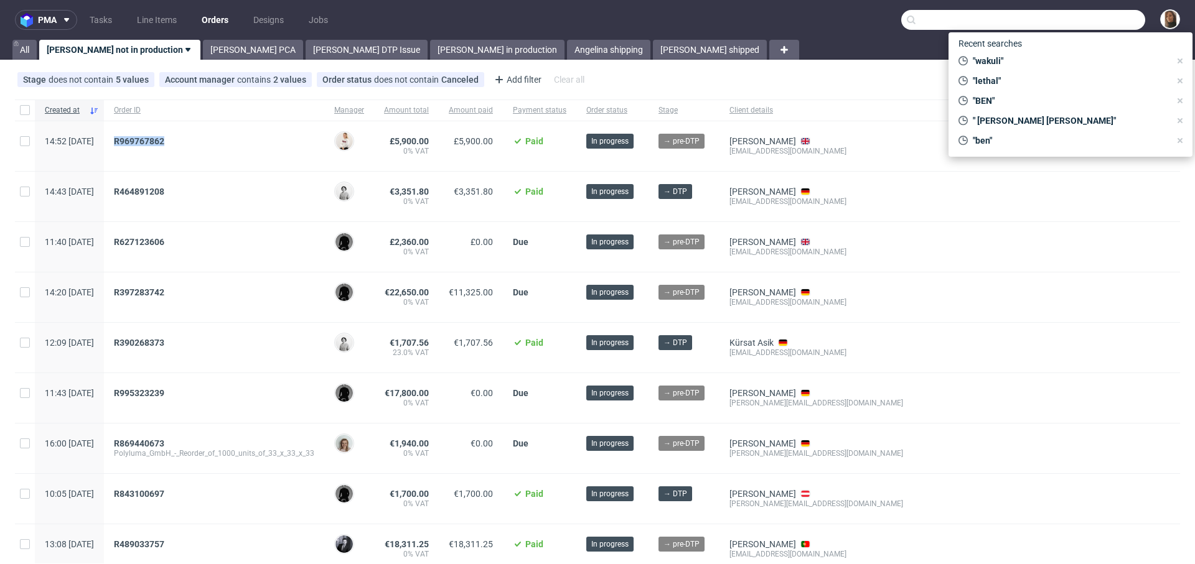
click at [1095, 16] on input "text" at bounding box center [1023, 20] width 244 height 20
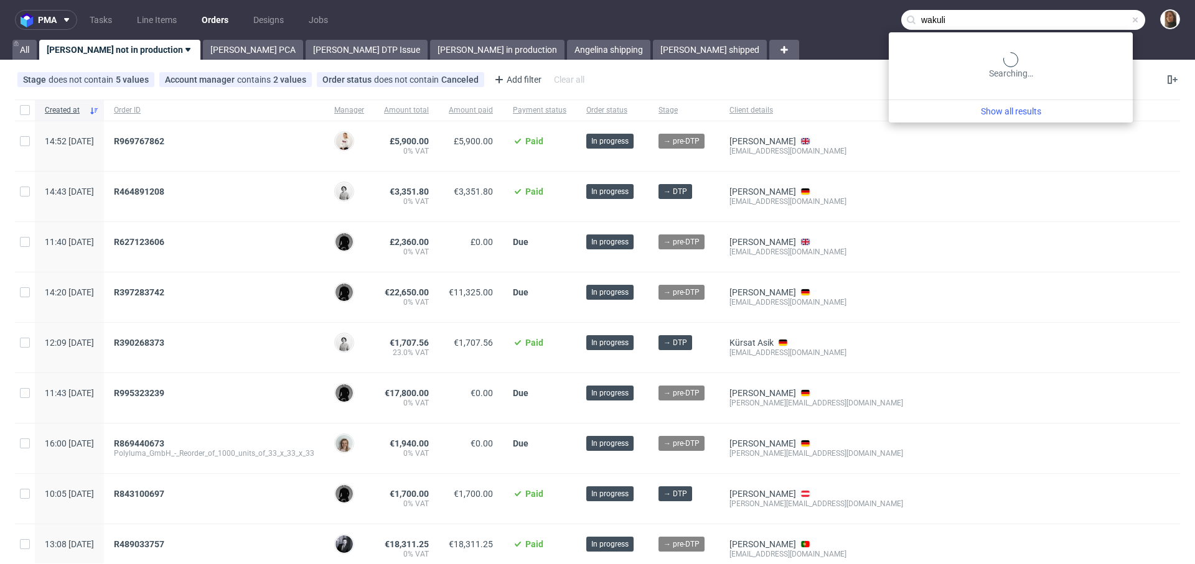
type input "wakuli"
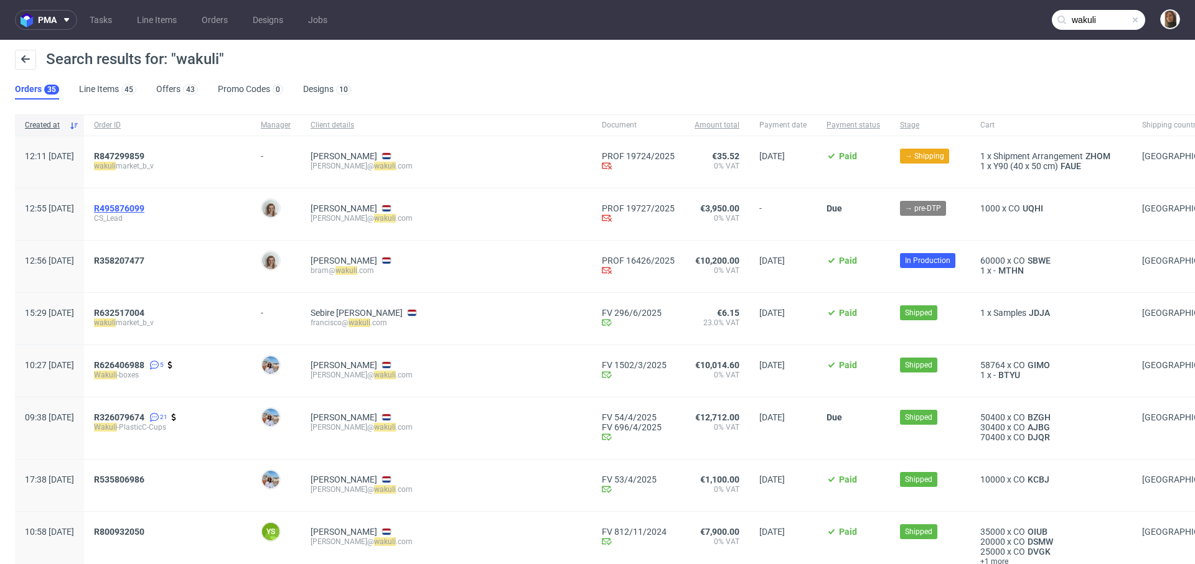
click at [144, 205] on span "R495876099" at bounding box center [119, 208] width 50 height 10
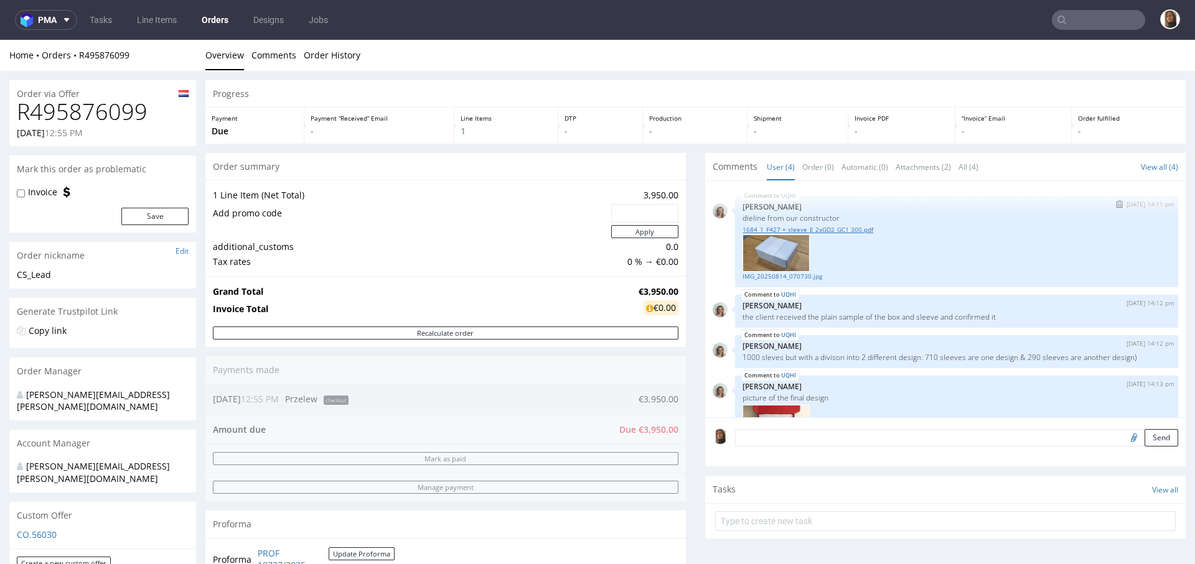
click at [825, 227] on link "1684_1_F427 + sleeve_E 2xGD2_GC1 300.pdf" at bounding box center [956, 229] width 428 height 9
click at [212, 22] on link "Orders" at bounding box center [215, 20] width 42 height 20
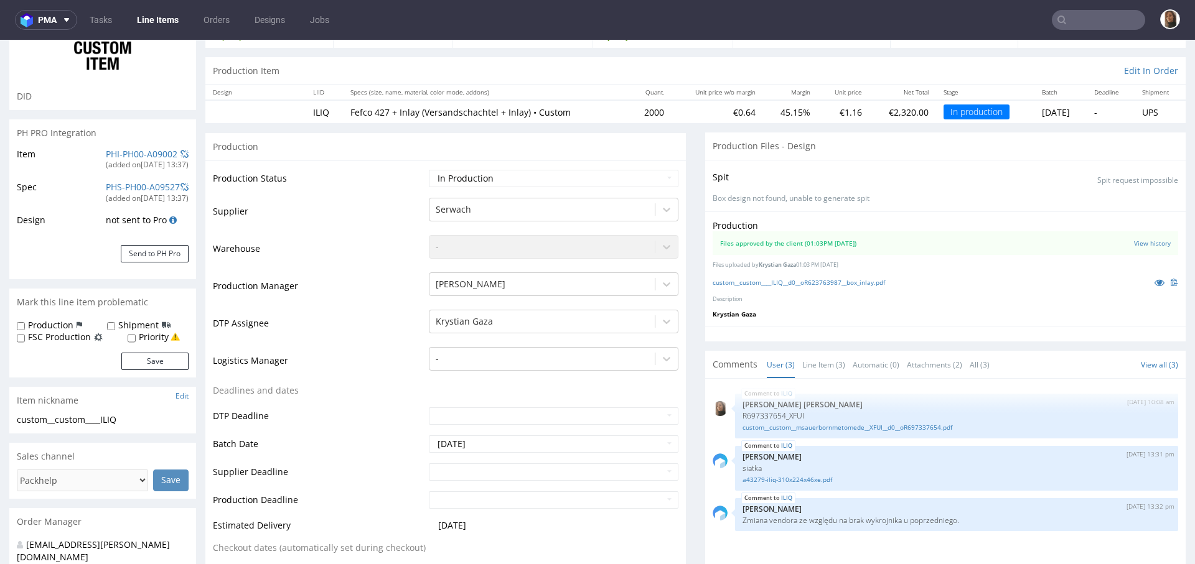
scroll to position [391, 0]
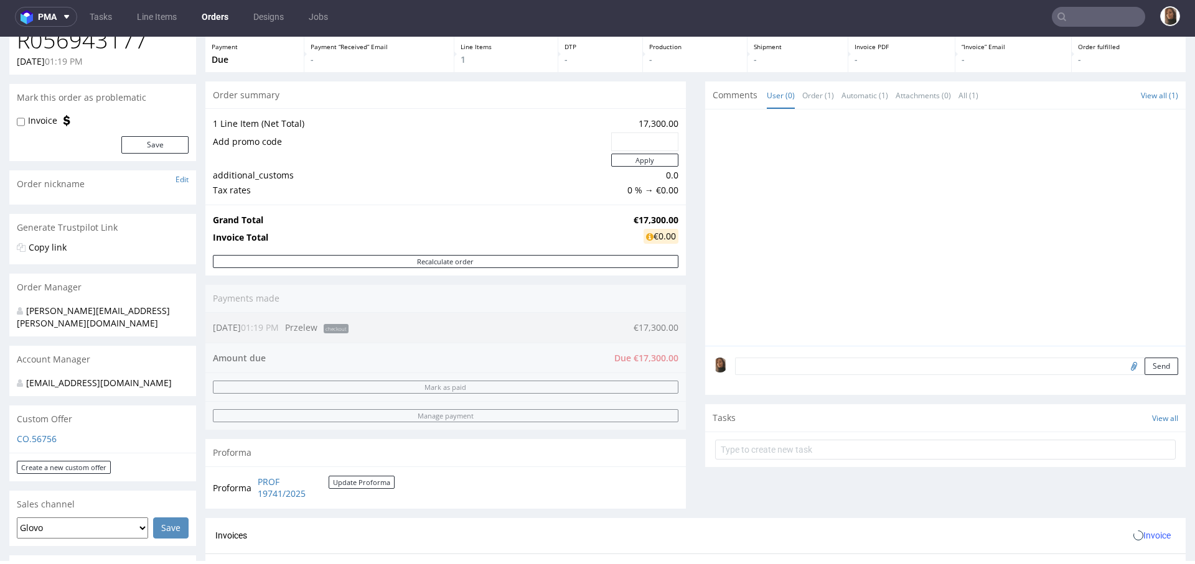
scroll to position [117, 0]
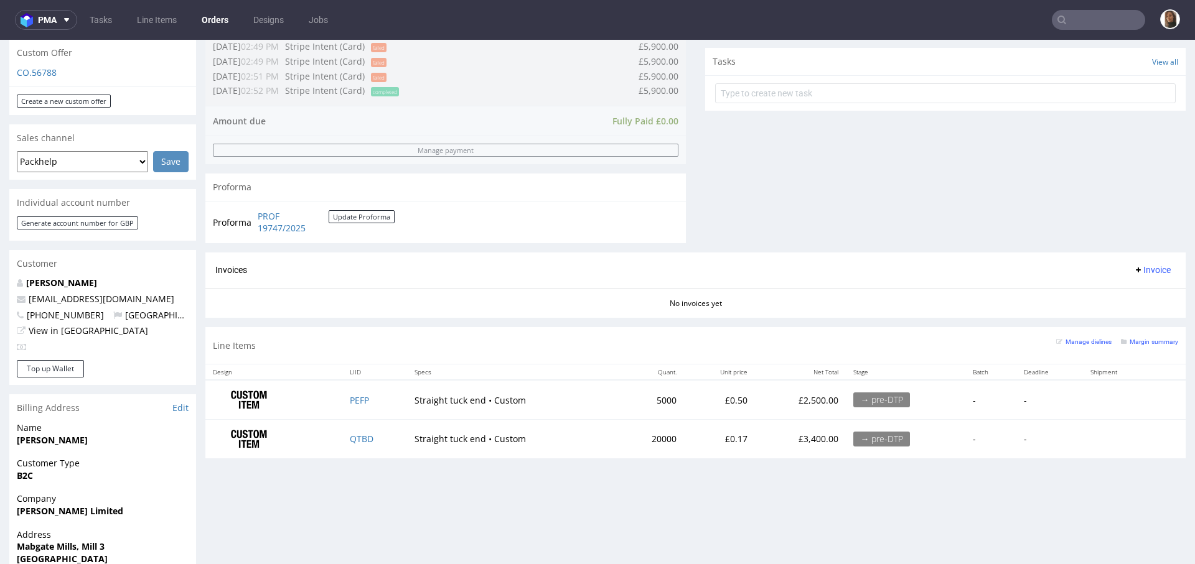
scroll to position [558, 0]
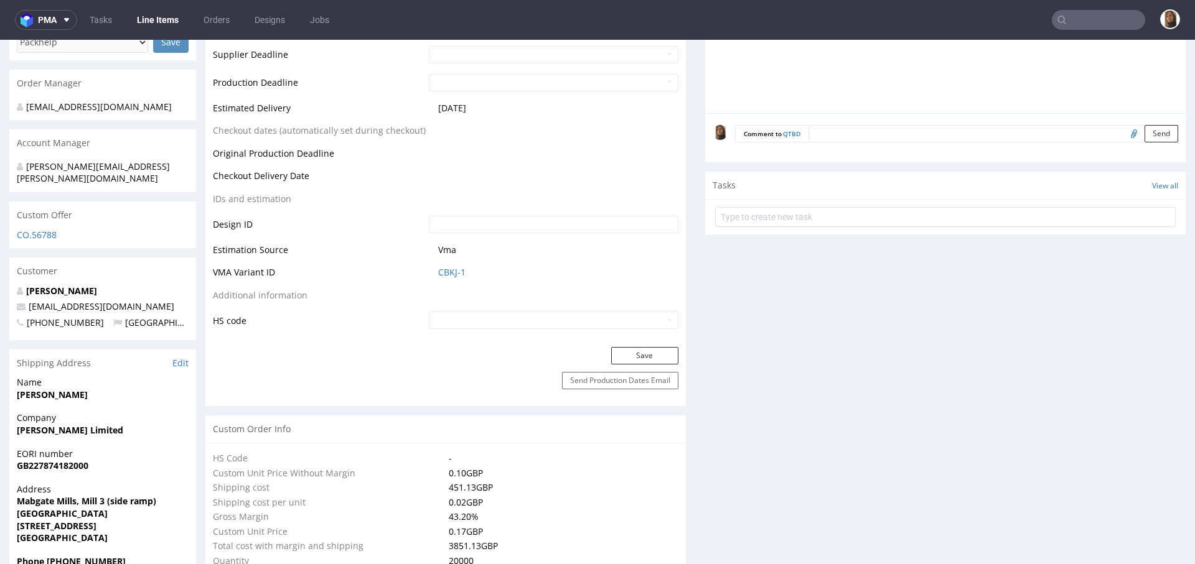
scroll to position [329, 0]
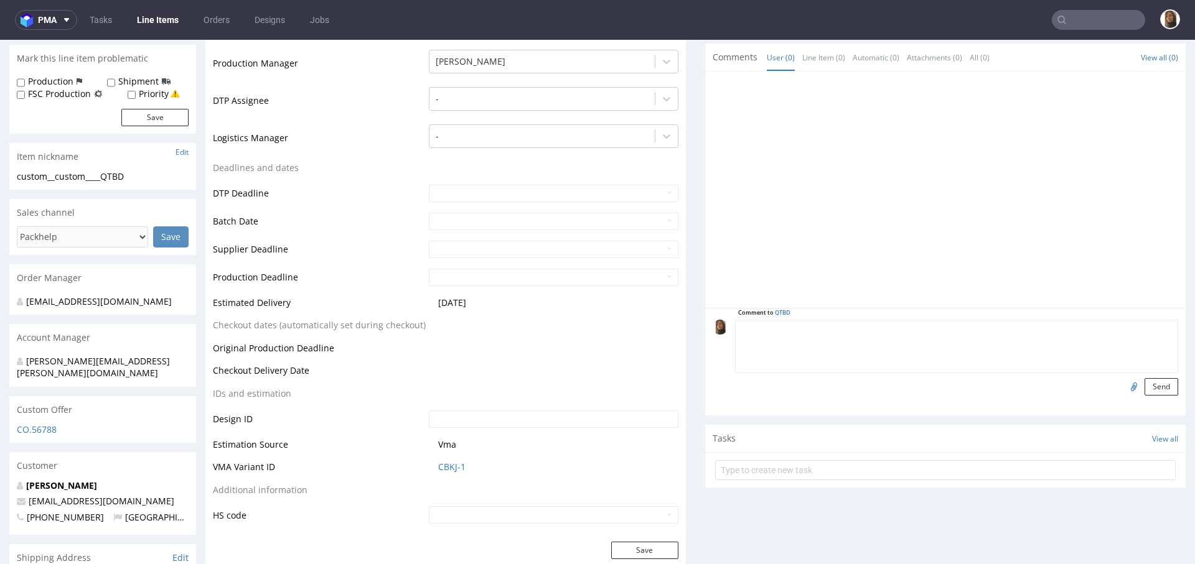
click at [828, 324] on textarea at bounding box center [956, 347] width 443 height 54
paste textarea "HXXC"
type textarea "reorder HXXC"
click at [1144, 391] on button "Send" at bounding box center [1161, 386] width 34 height 17
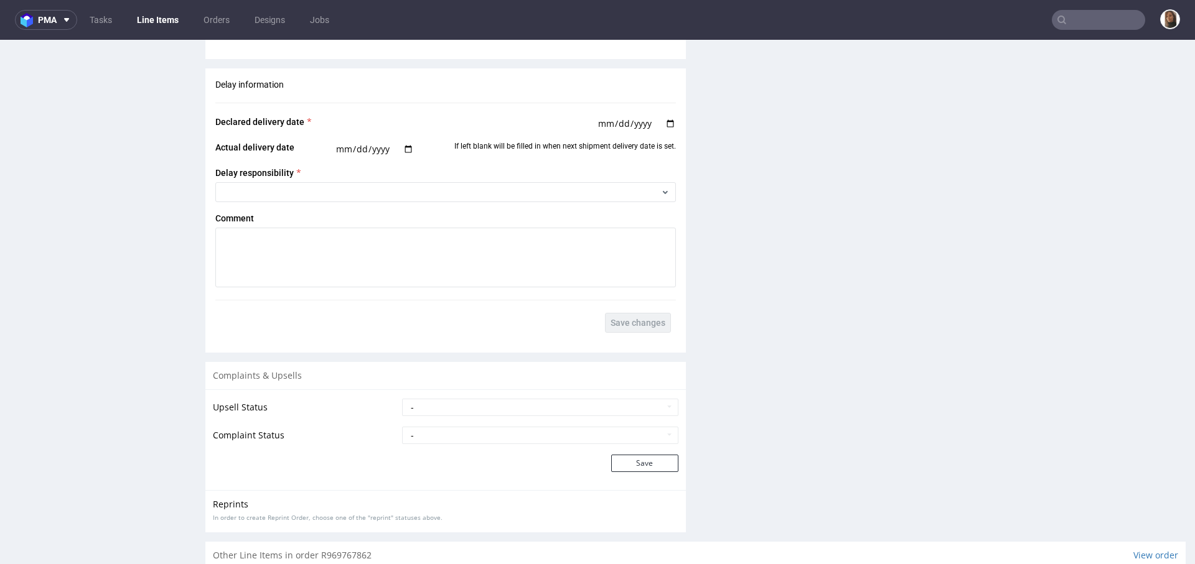
scroll to position [2015, 0]
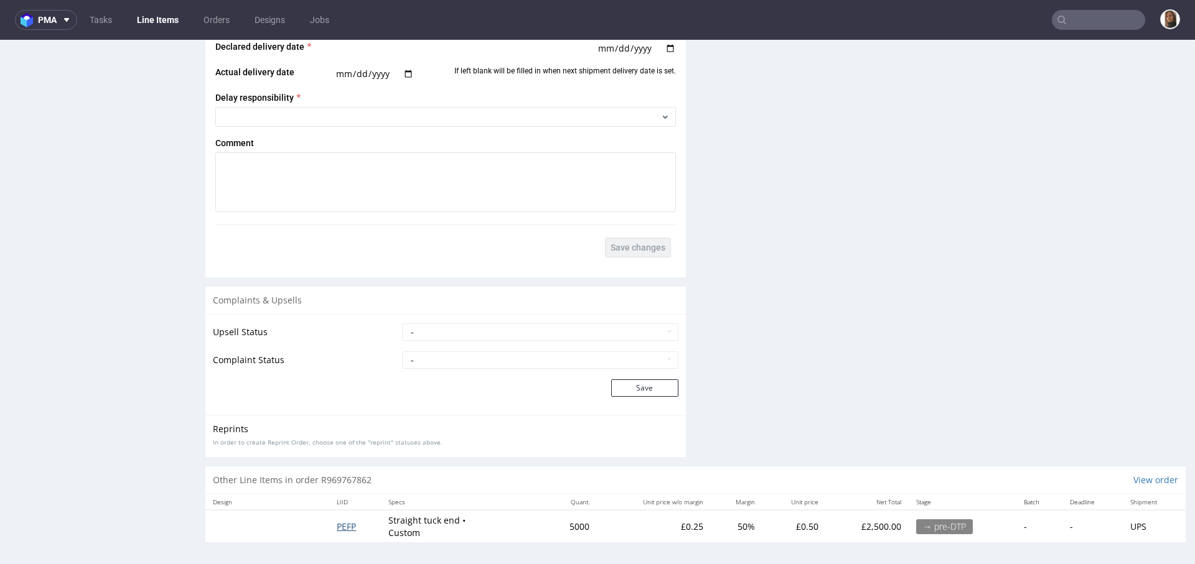
click at [342, 521] on span "PEFP" at bounding box center [346, 527] width 19 height 12
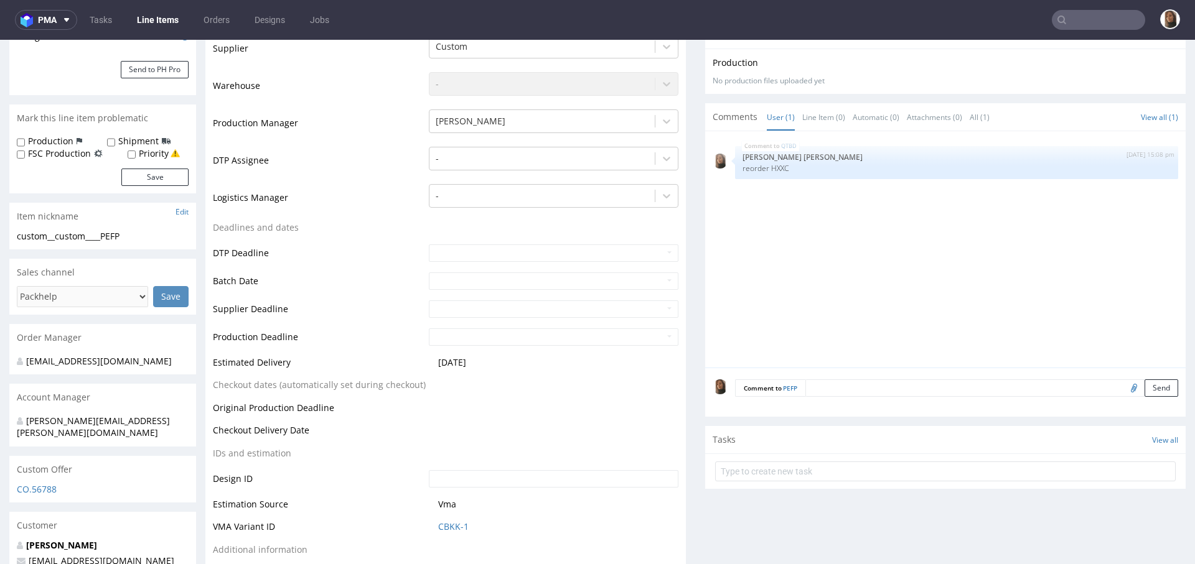
scroll to position [565, 0]
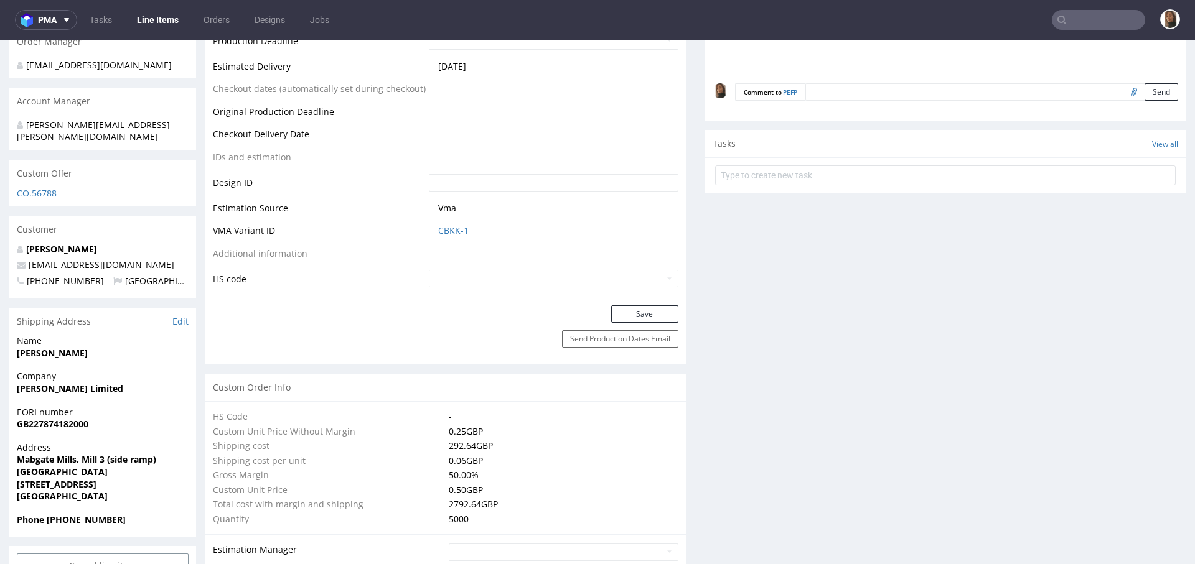
click at [845, 92] on textarea at bounding box center [991, 91] width 373 height 17
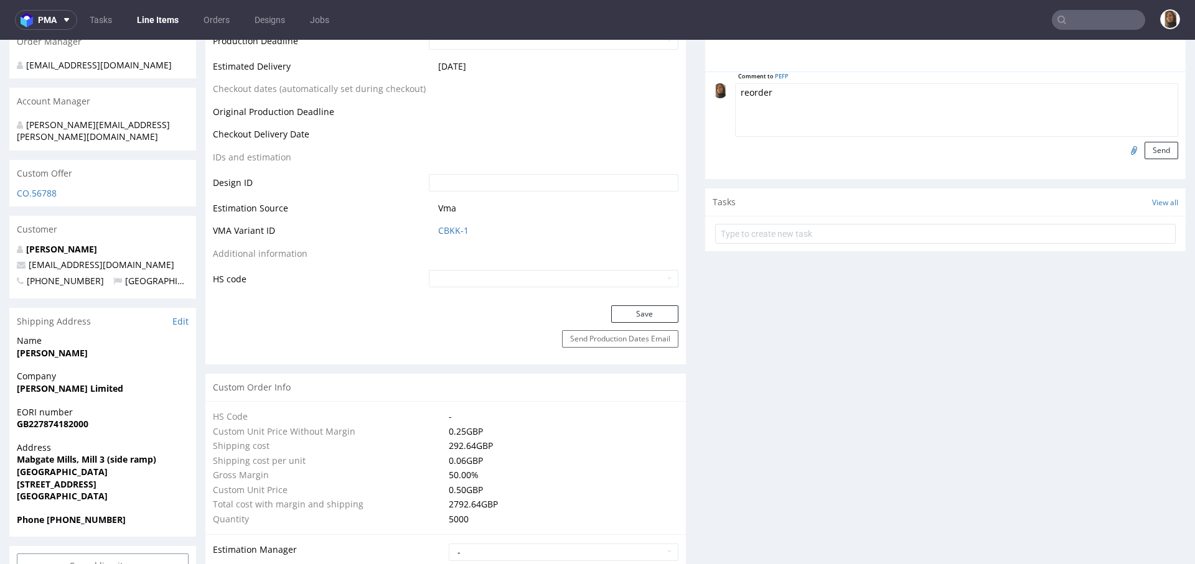
paste textarea "XQRJ"
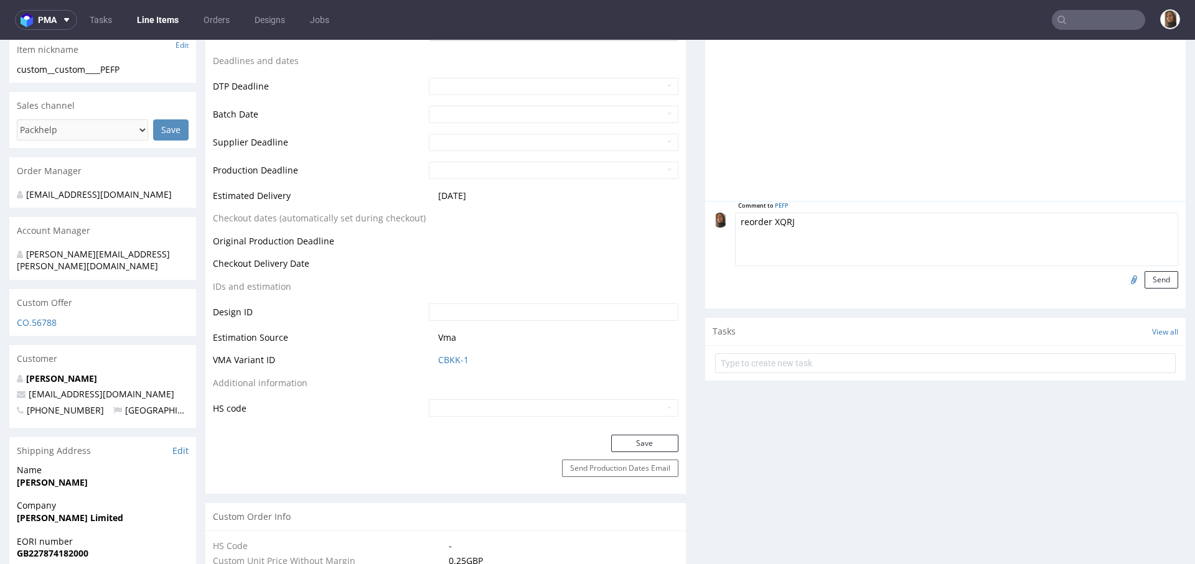
scroll to position [287, 0]
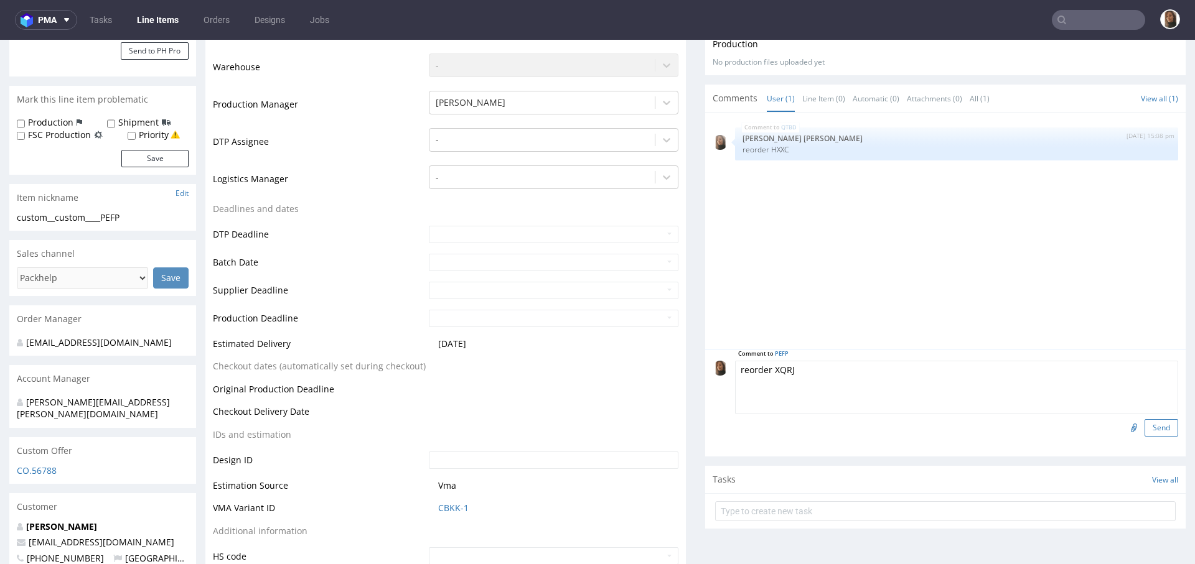
type textarea "reorder XQRJ"
click at [1144, 425] on button "Send" at bounding box center [1161, 427] width 34 height 17
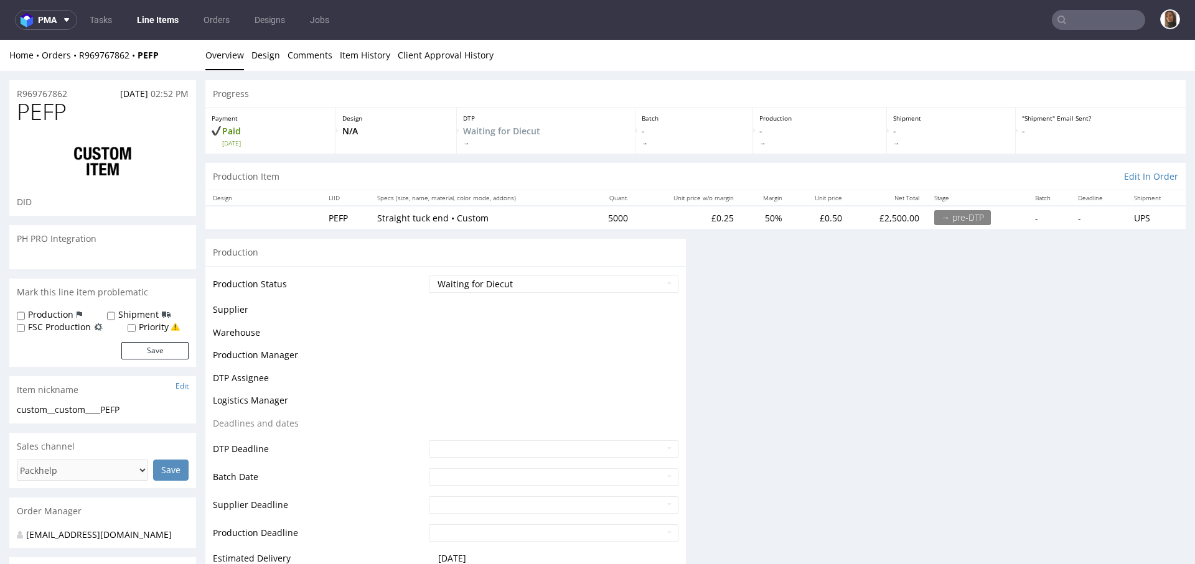
scroll to position [0, 0]
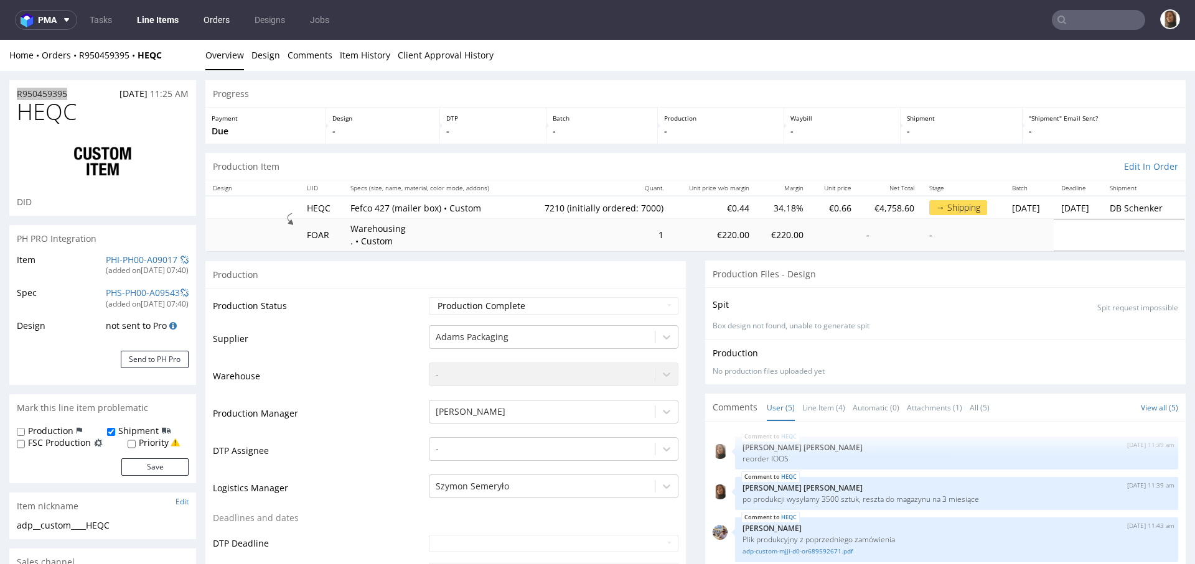
click at [217, 12] on link "Orders" at bounding box center [216, 20] width 41 height 20
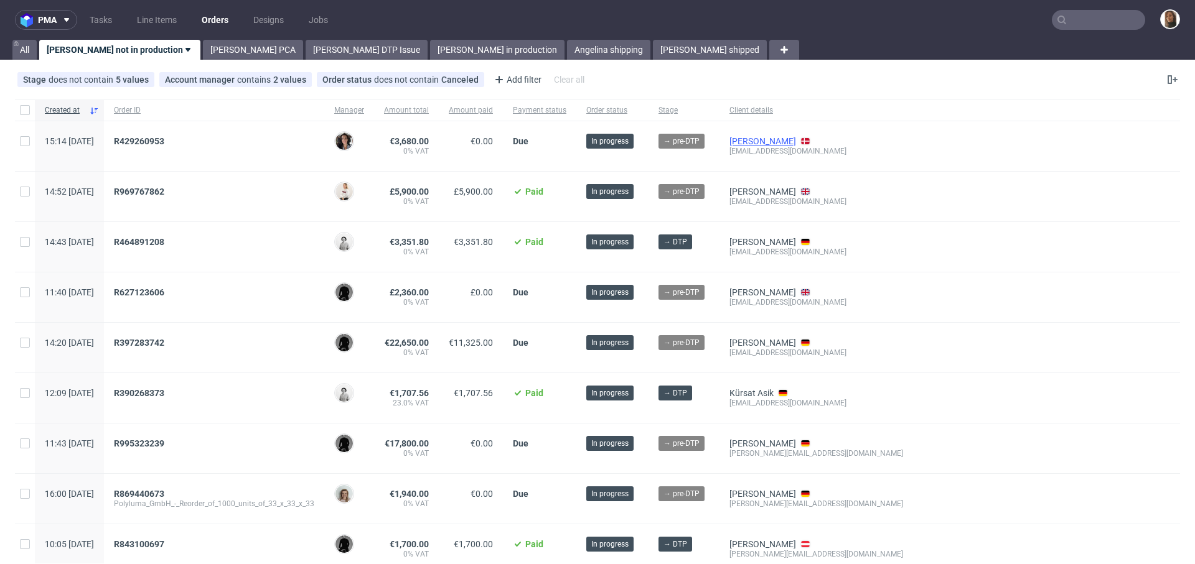
click at [778, 142] on link "[PERSON_NAME]" at bounding box center [762, 141] width 67 height 10
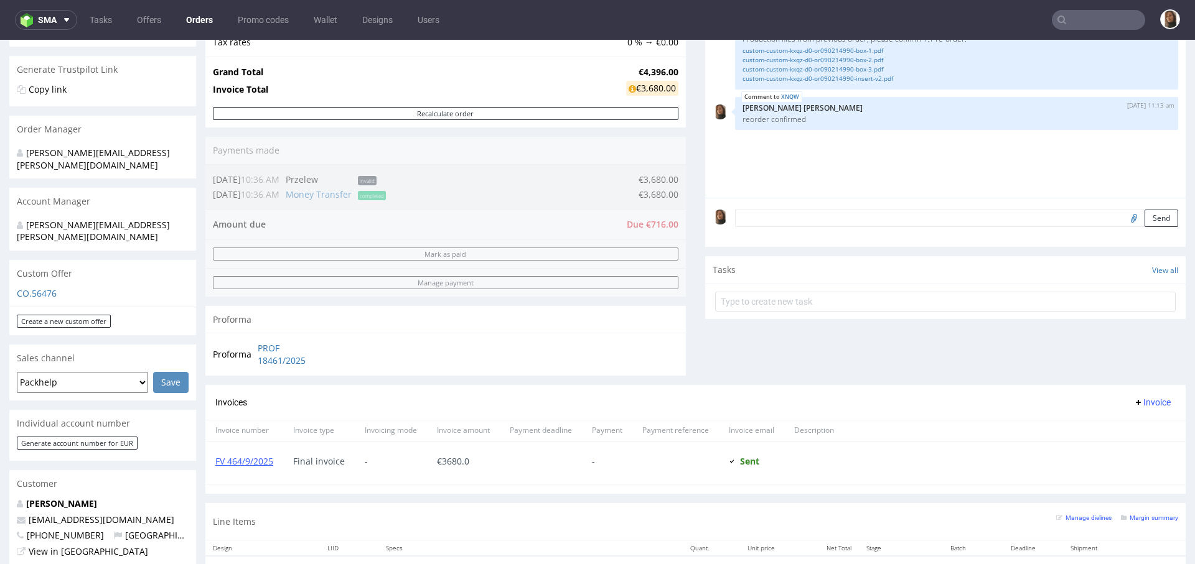
scroll to position [462, 0]
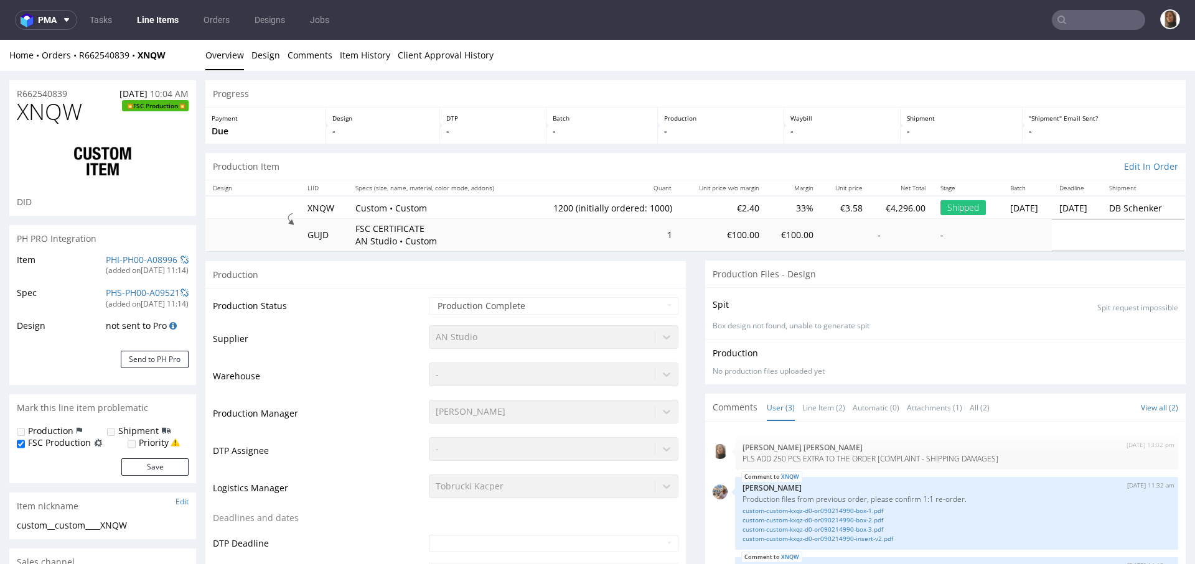
select select "in_progress"
drag, startPoint x: 190, startPoint y: 58, endPoint x: 78, endPoint y: 57, distance: 112.6
click at [78, 57] on div "Home Orders R662540839 XNQW" at bounding box center [102, 55] width 187 height 12
copy div "R662540839 XNQW"
click at [1109, 7] on nav "pma Tasks Line Items Orders Designs Jobs" at bounding box center [597, 20] width 1195 height 40
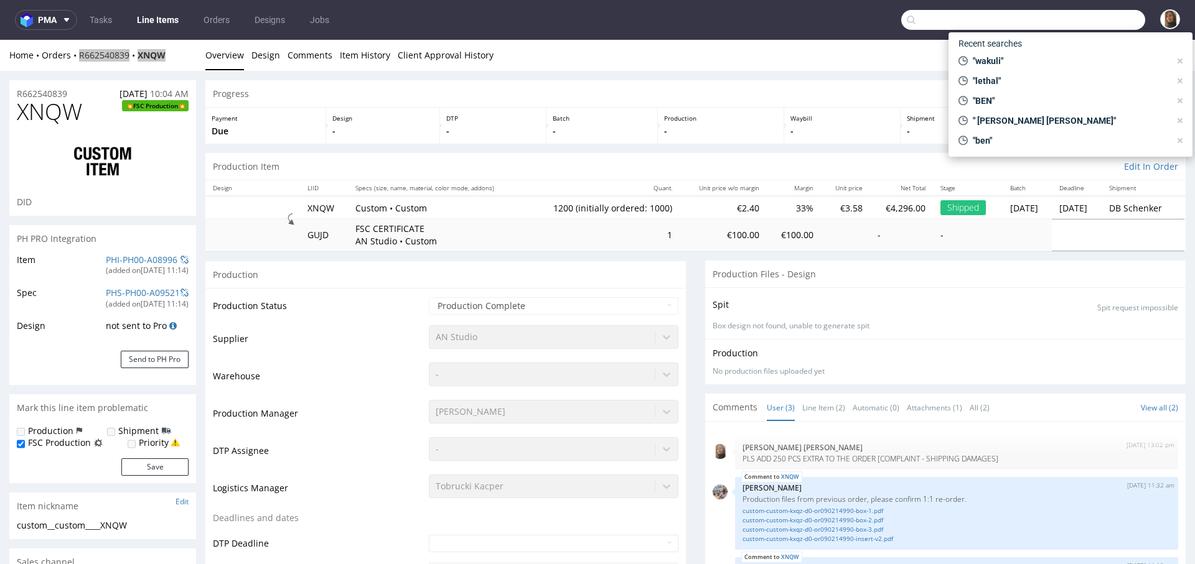
click at [1114, 17] on input "text" at bounding box center [1023, 20] width 244 height 20
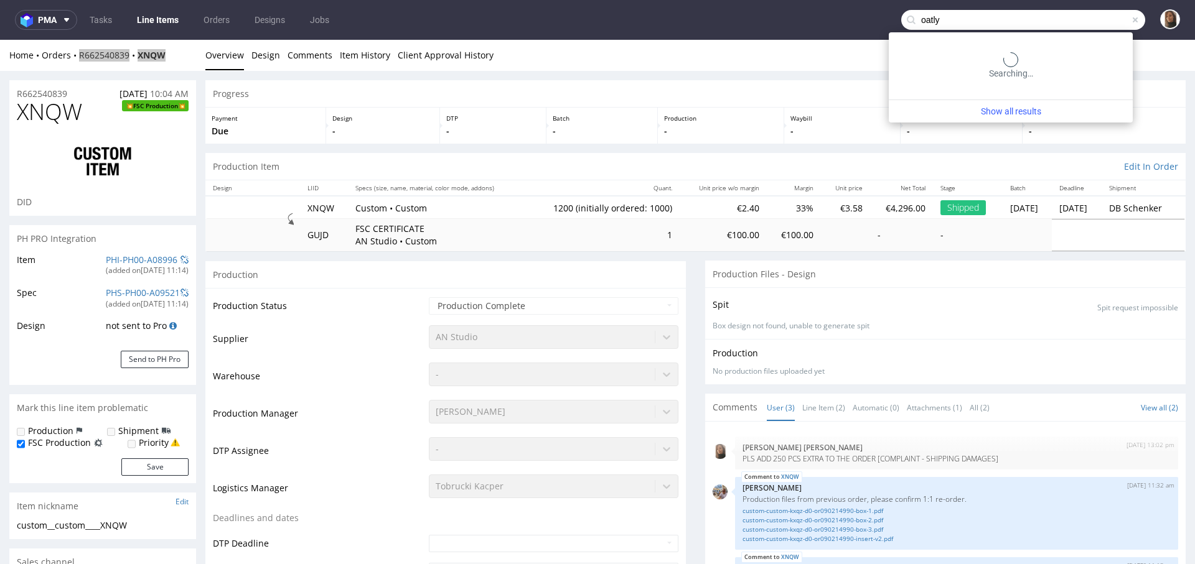
type input "oatly"
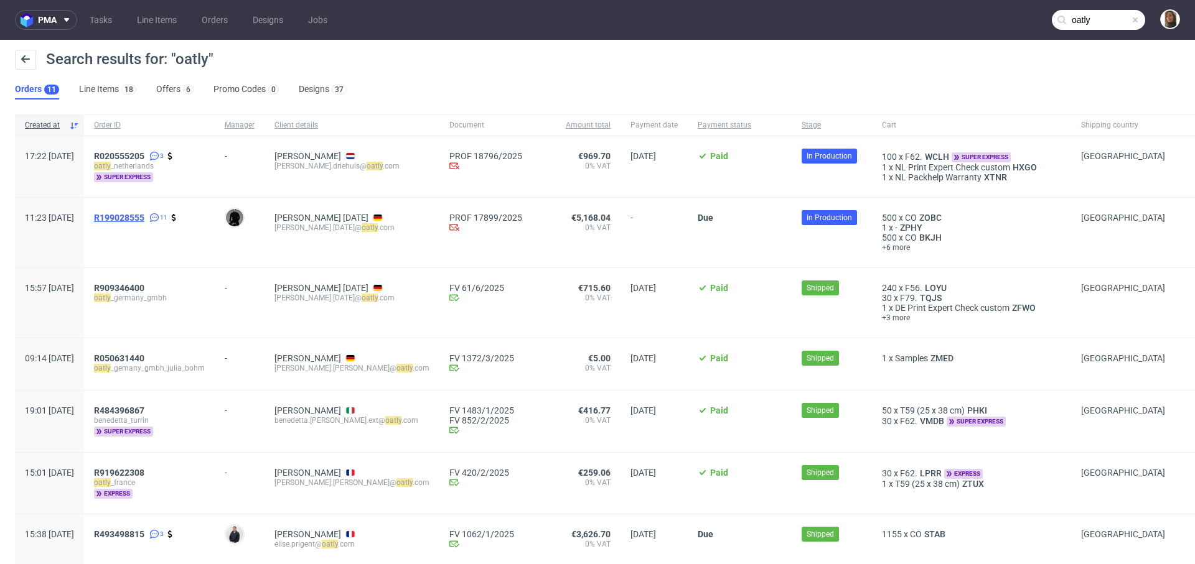
click at [144, 217] on span "R199028555" at bounding box center [119, 218] width 50 height 10
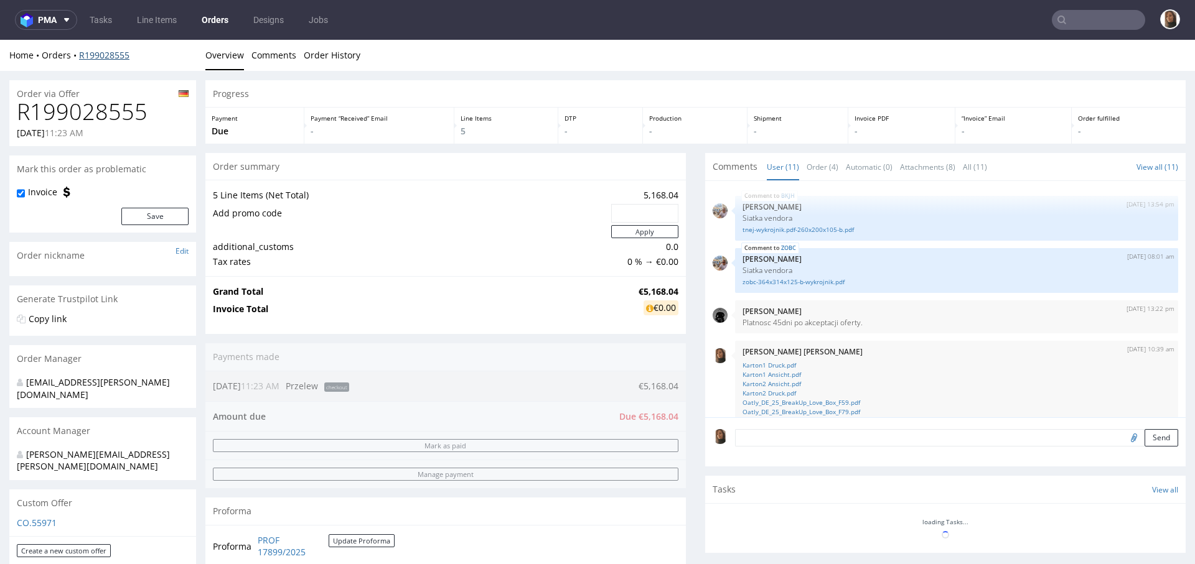
scroll to position [309, 0]
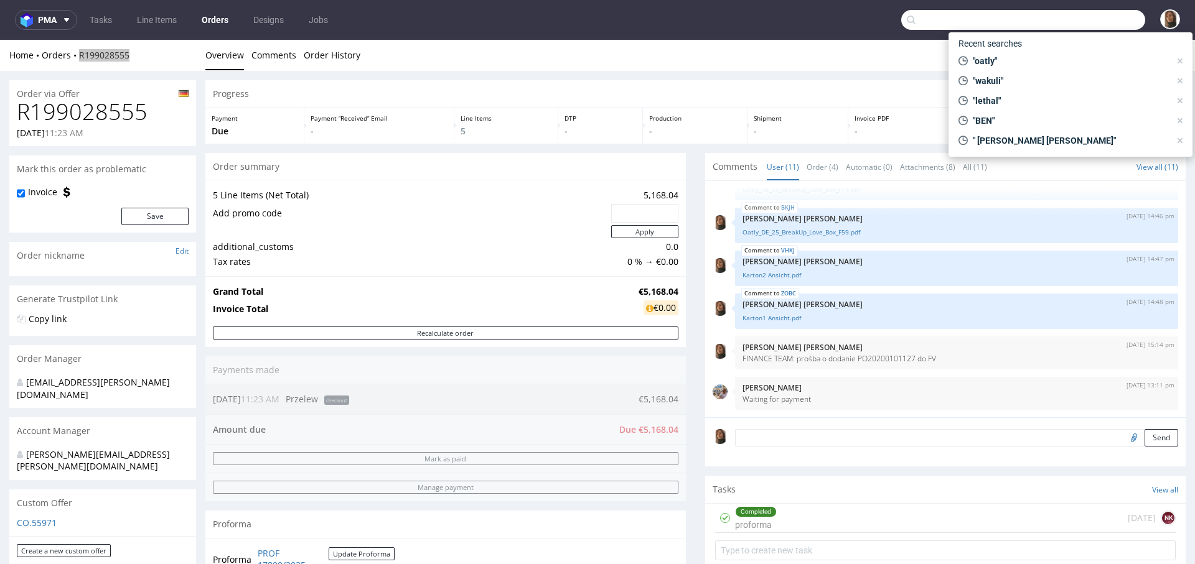
click at [1061, 24] on input "text" at bounding box center [1023, 20] width 244 height 20
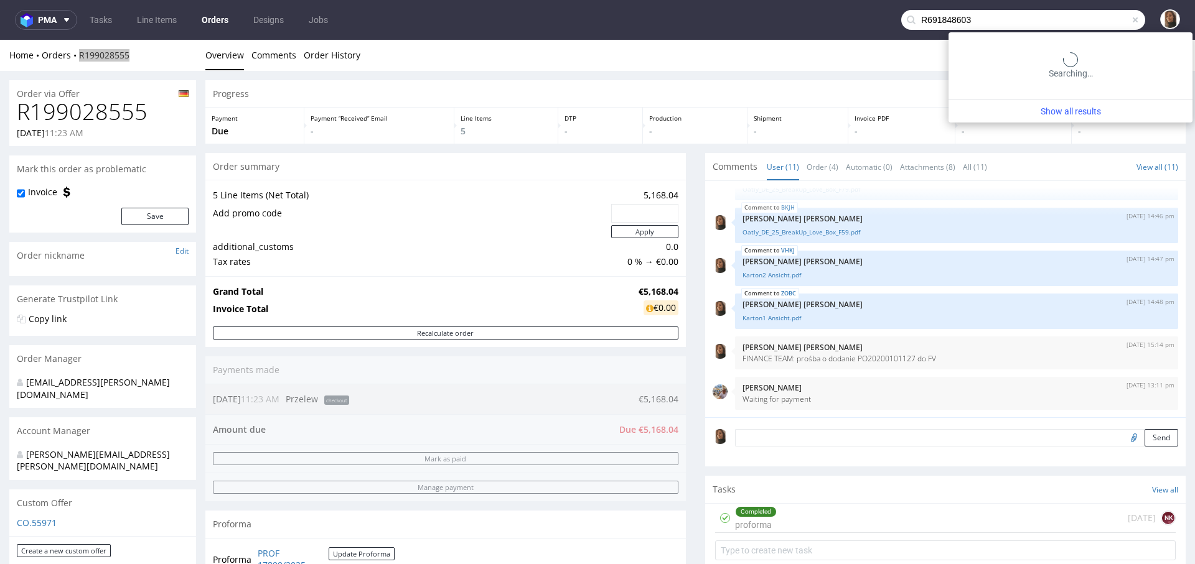
type input "R691848603"
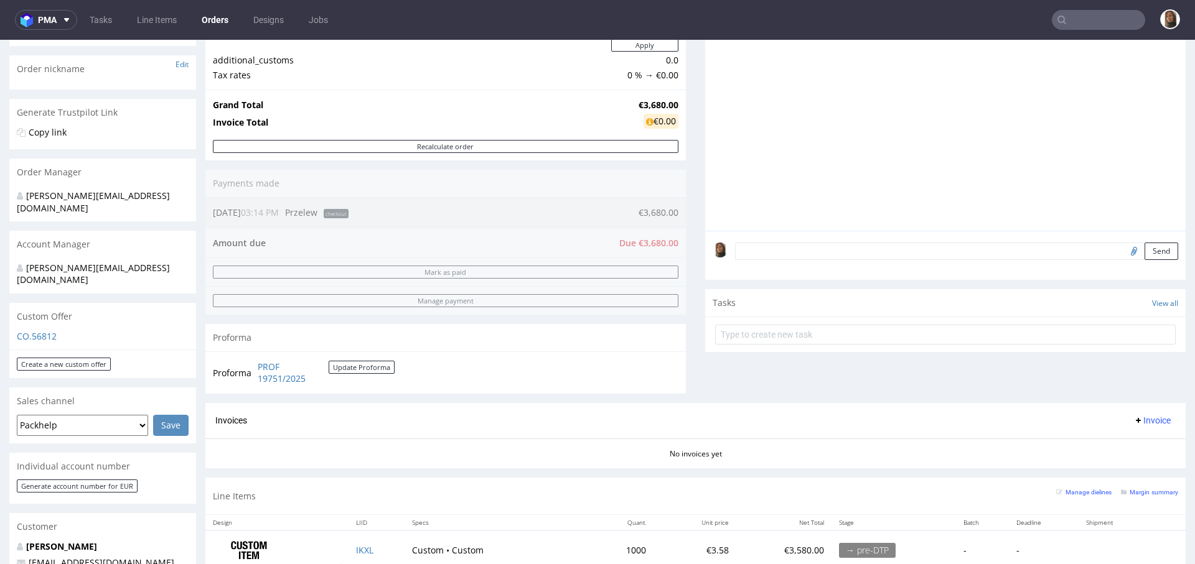
scroll to position [348, 0]
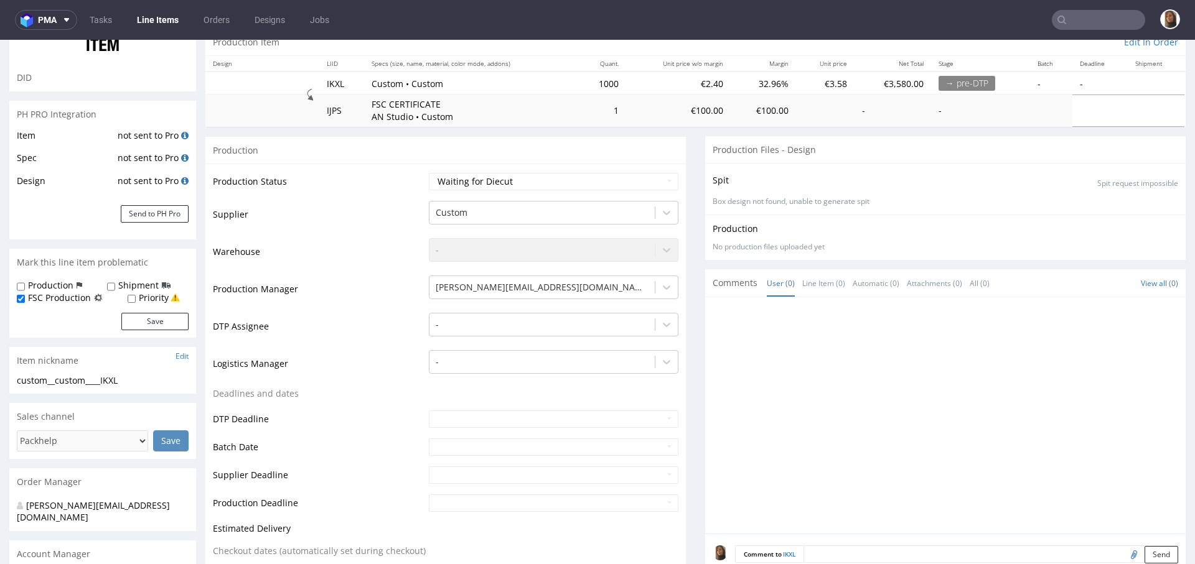
scroll to position [254, 0]
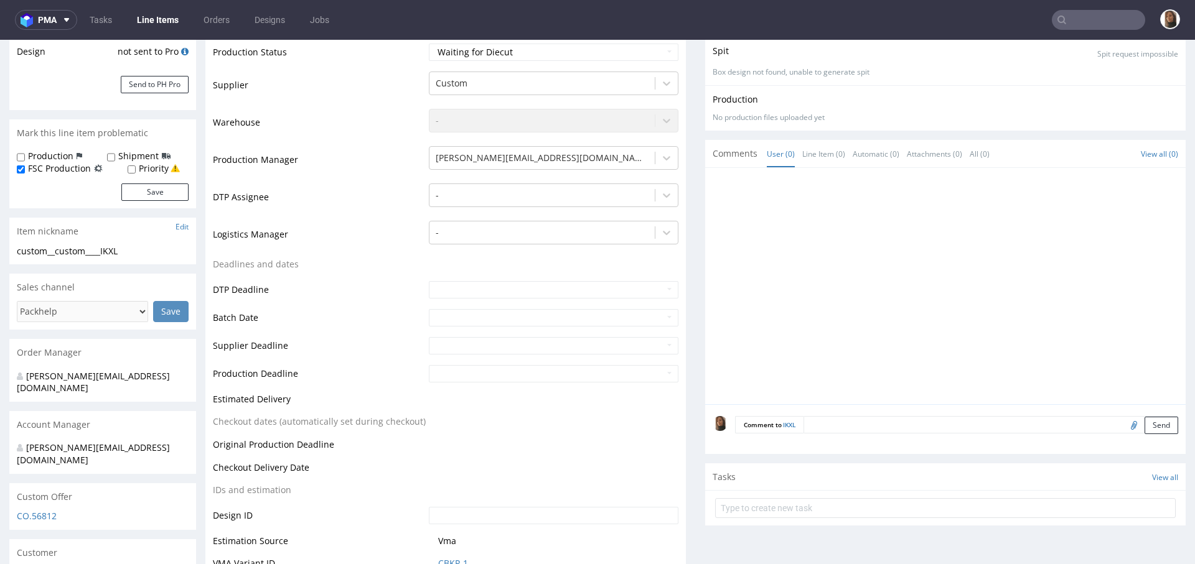
click at [829, 414] on div "Comment to IKXL Send" at bounding box center [945, 429] width 480 height 50
click at [836, 428] on textarea at bounding box center [990, 424] width 375 height 17
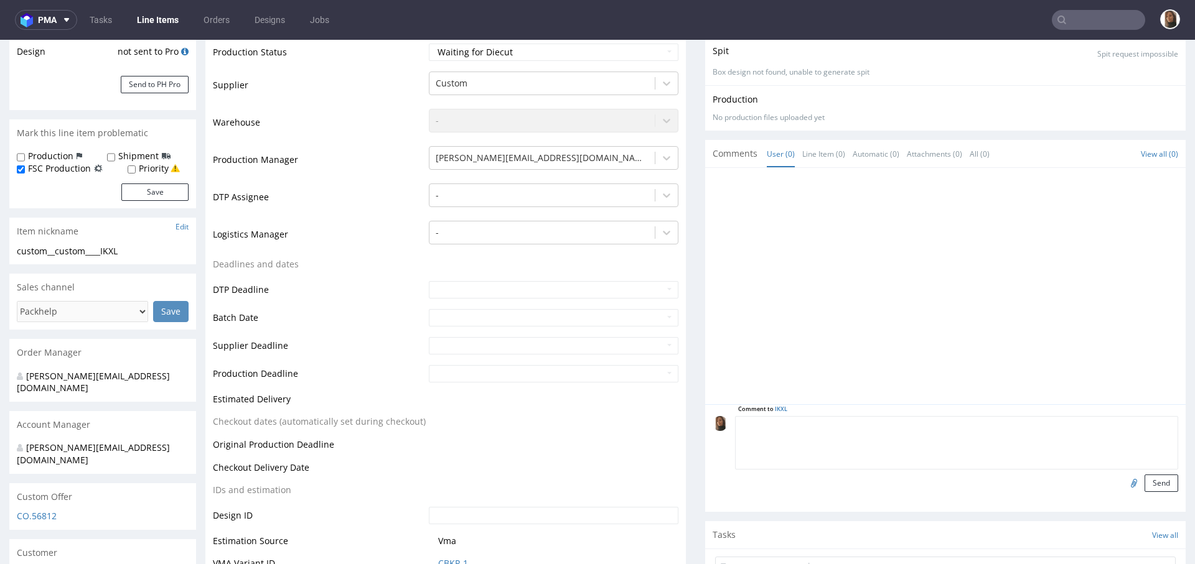
paste textarea "R662540839XNQW"
click at [783, 424] on textarea "R662540839XNQW" at bounding box center [956, 443] width 443 height 54
type textarea "R662540839_XNQW"
click at [1147, 483] on button "Send" at bounding box center [1161, 483] width 34 height 17
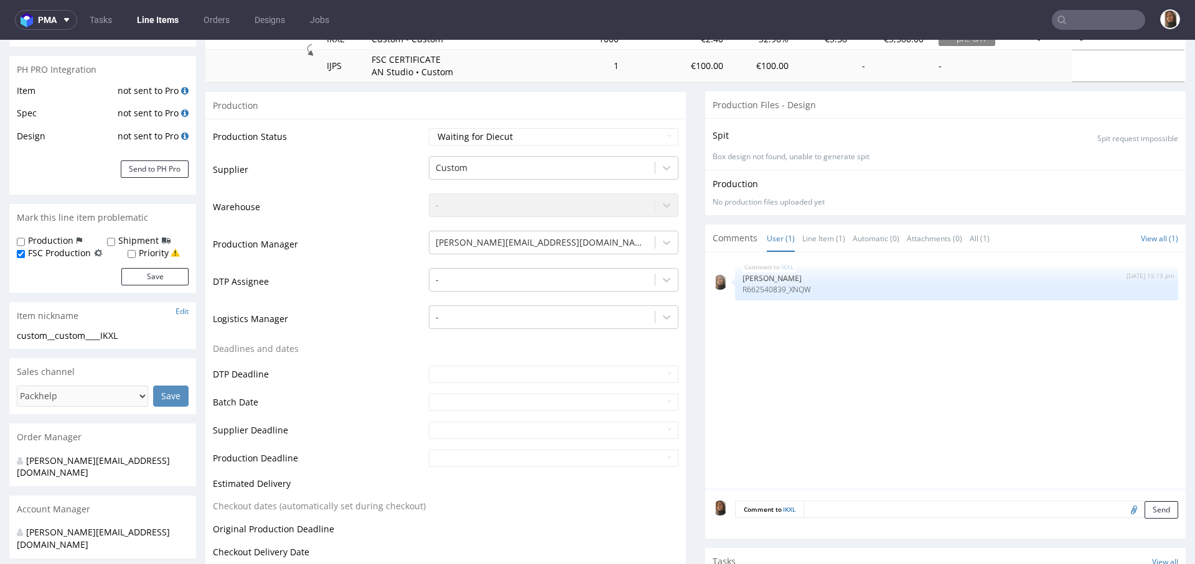
scroll to position [284, 0]
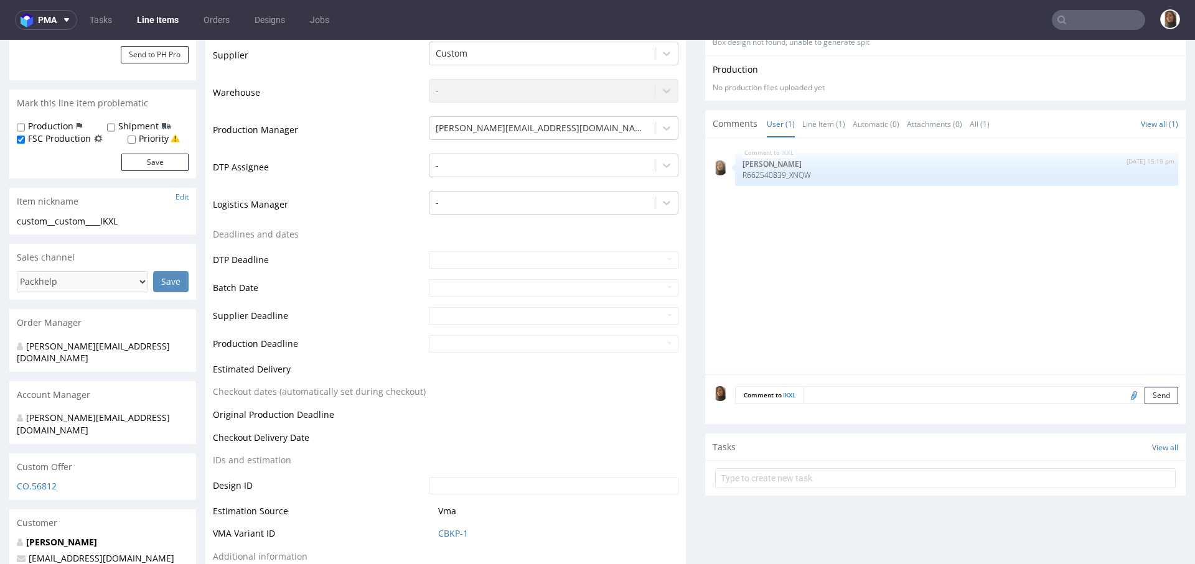
click at [821, 399] on textarea at bounding box center [990, 394] width 375 height 17
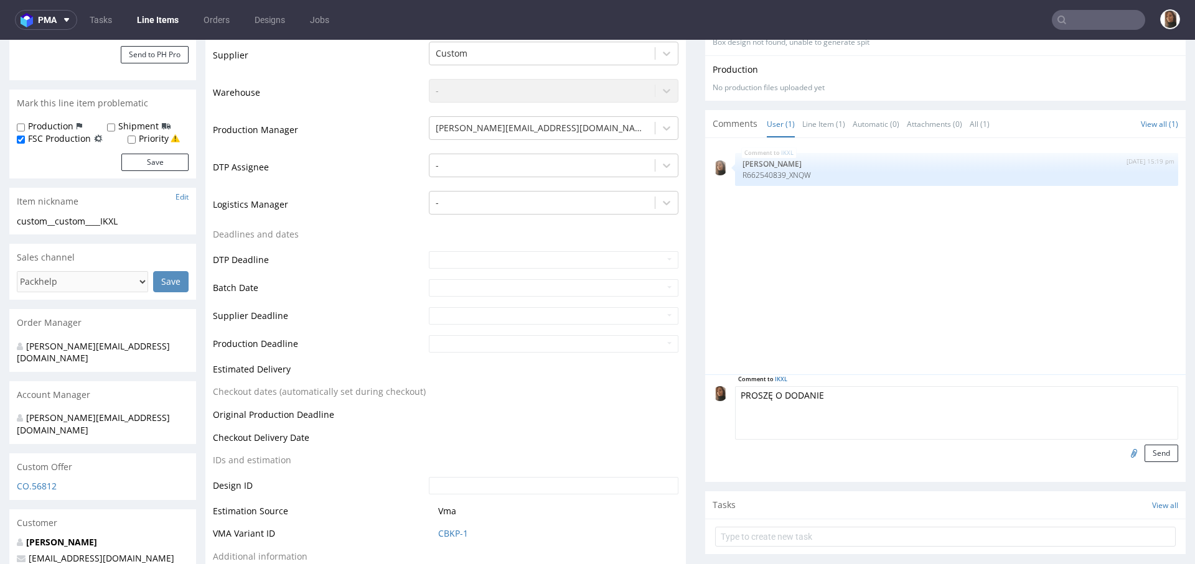
paste textarea "PO 25-053"
drag, startPoint x: 910, startPoint y: 393, endPoint x: 986, endPoint y: 393, distance: 76.5
click at [986, 393] on textarea "PROSZĘ O DODANIE PO 25-053 DO FV I NA PRZESYŁCE" at bounding box center [956, 413] width 443 height 54
type textarea "PROSZĘ O DODANIE PO 25-053 DO FV I NA PALETACH"
click at [1151, 447] on button "Send" at bounding box center [1161, 453] width 34 height 17
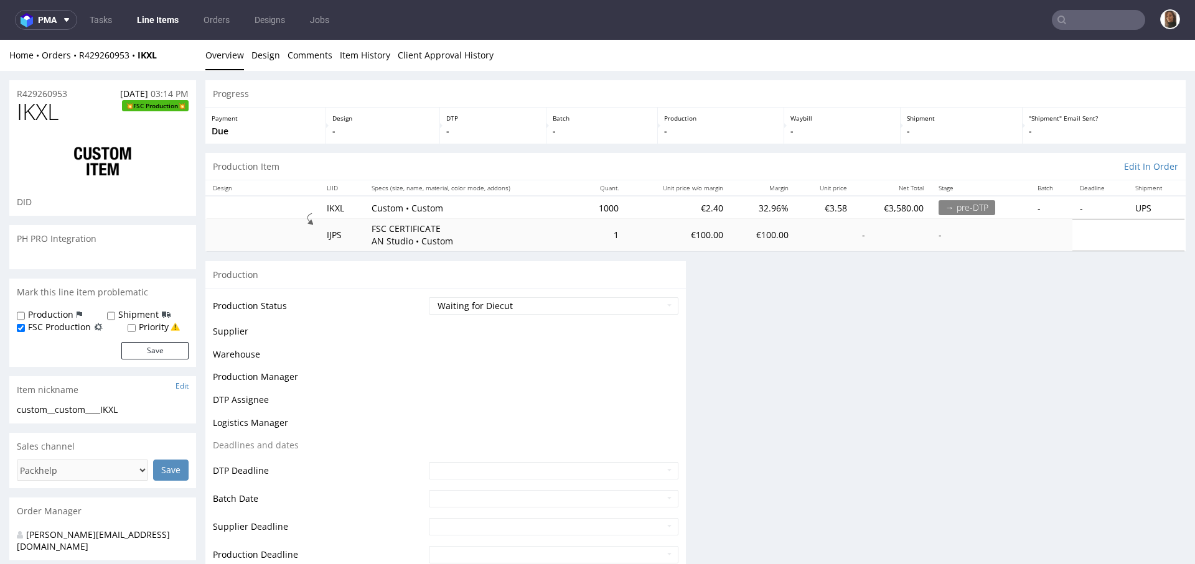
scroll to position [0, 0]
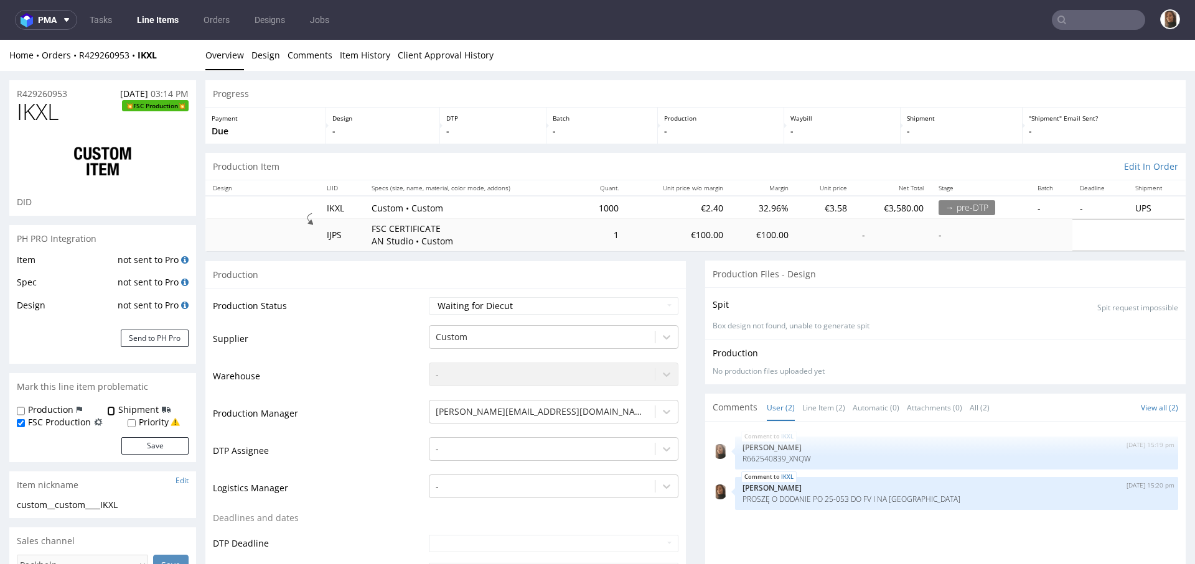
click at [108, 414] on input "Shipment" at bounding box center [111, 411] width 8 height 10
checkbox input "true"
click at [155, 442] on button "Save" at bounding box center [154, 445] width 67 height 17
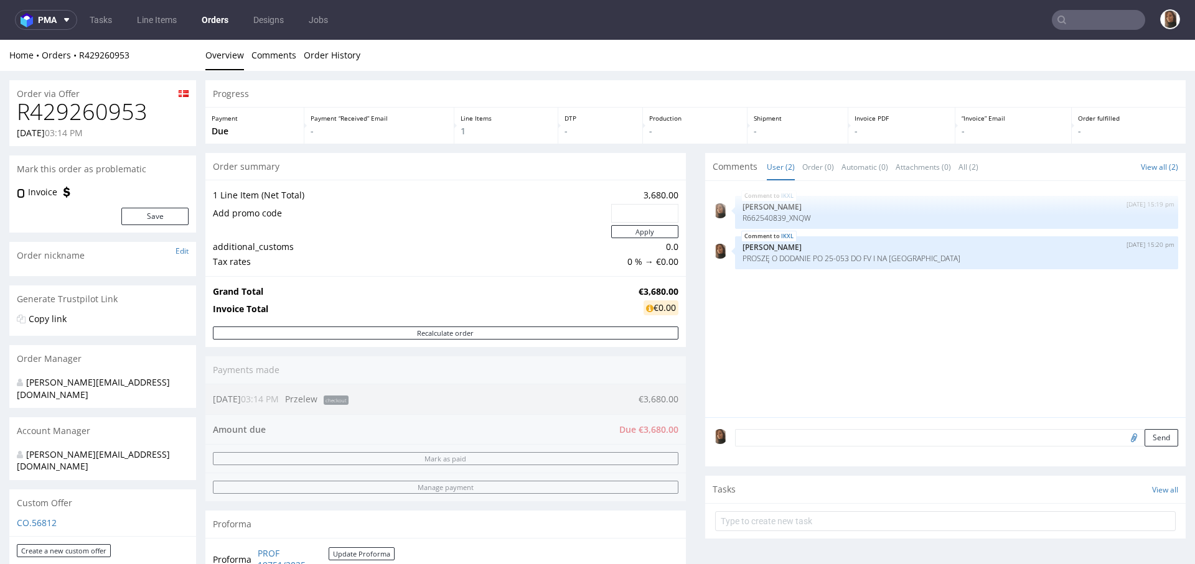
click at [22, 195] on input "Invoice" at bounding box center [21, 194] width 8 height 10
checkbox input "false"
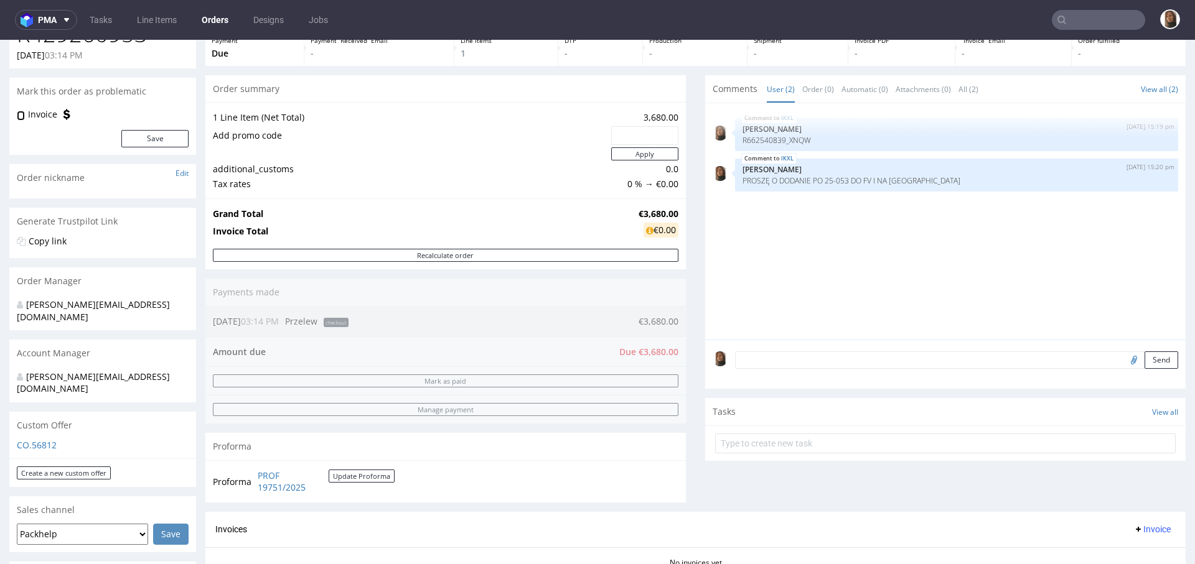
scroll to position [73, 0]
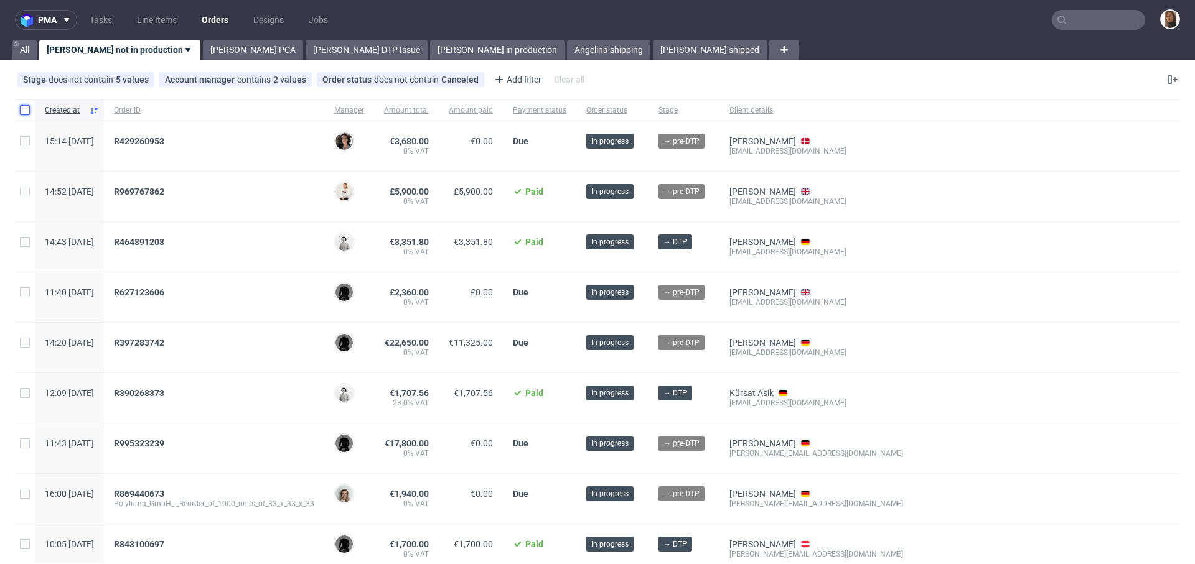
click at [20, 108] on input "checkbox" at bounding box center [25, 110] width 10 height 10
checkbox input "true"
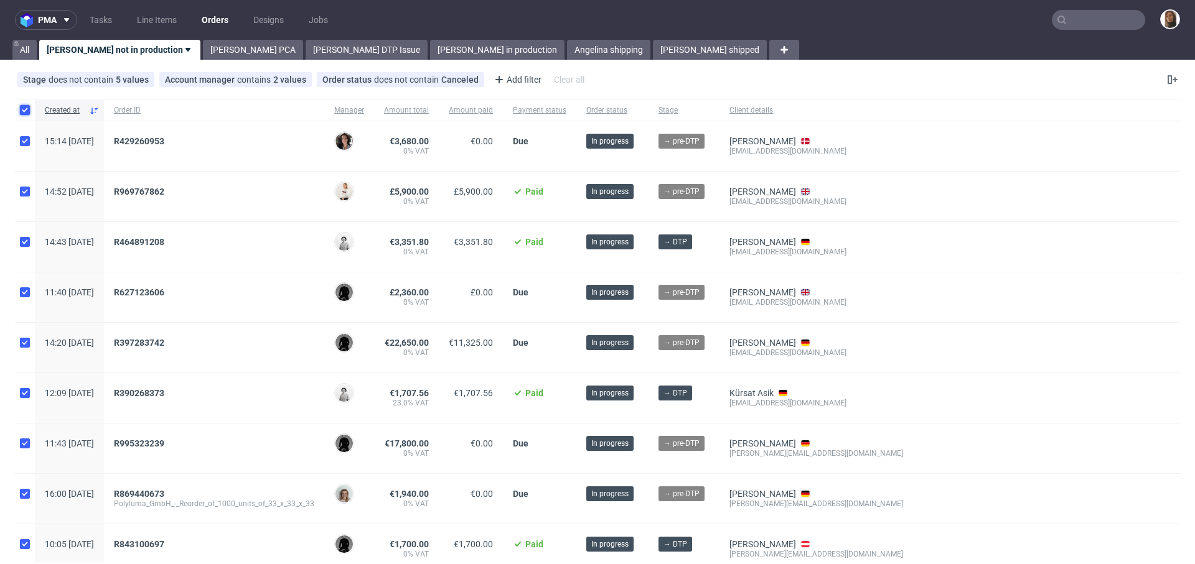
checkbox input "true"
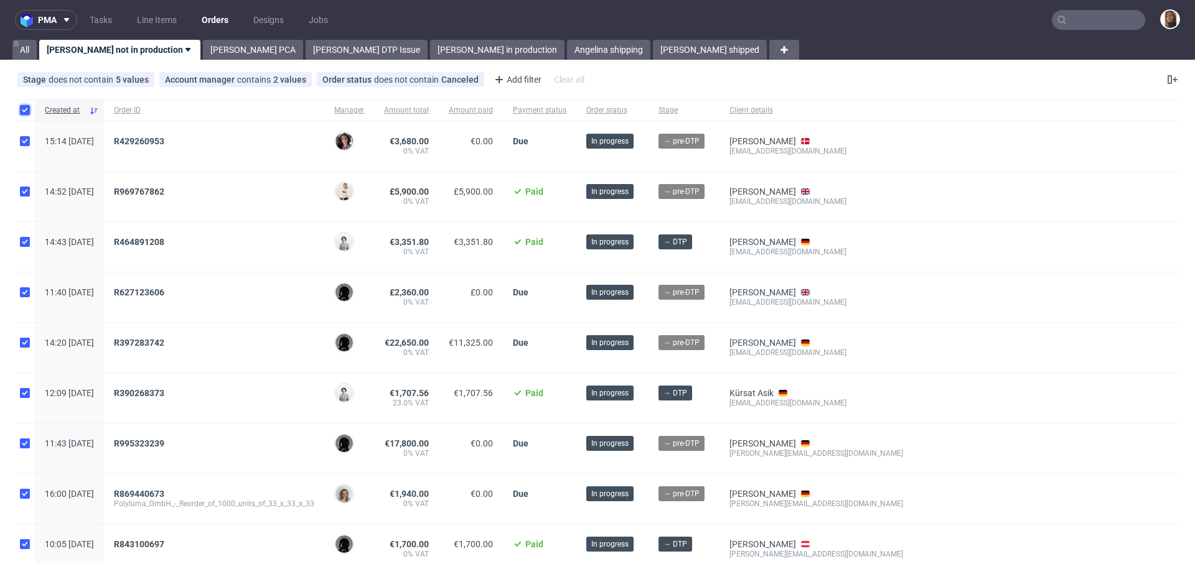
checkbox input "true"
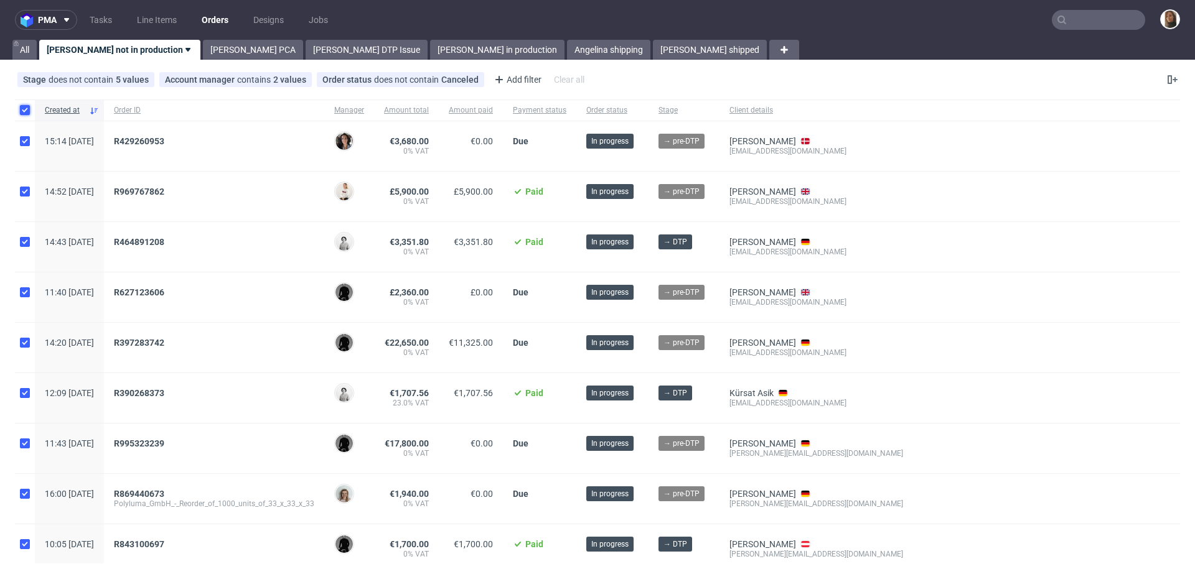
checkbox input "true"
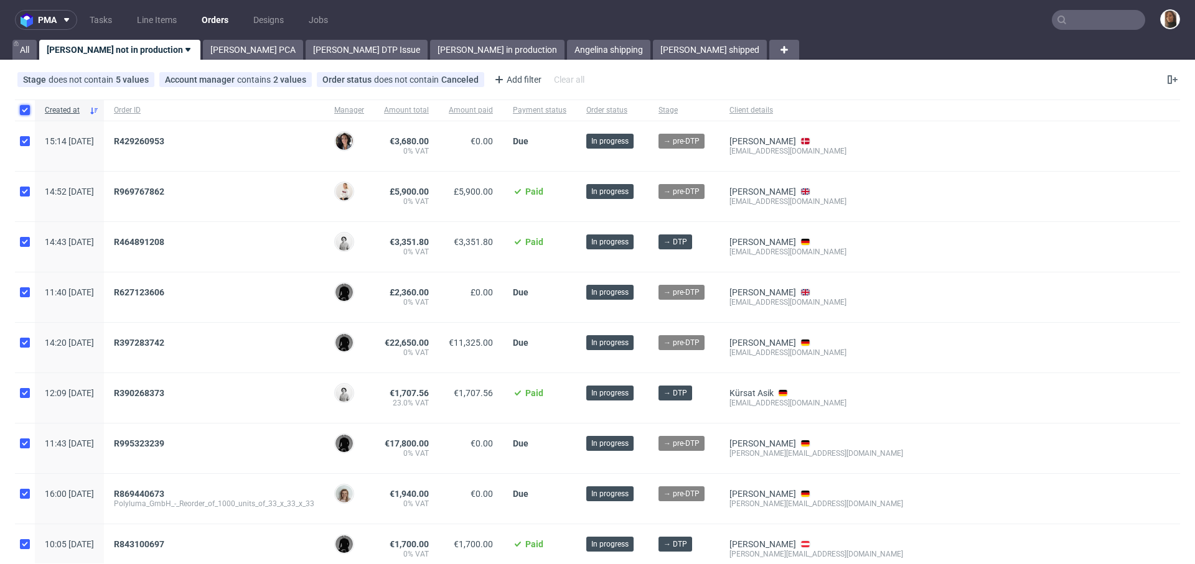
checkbox input "true"
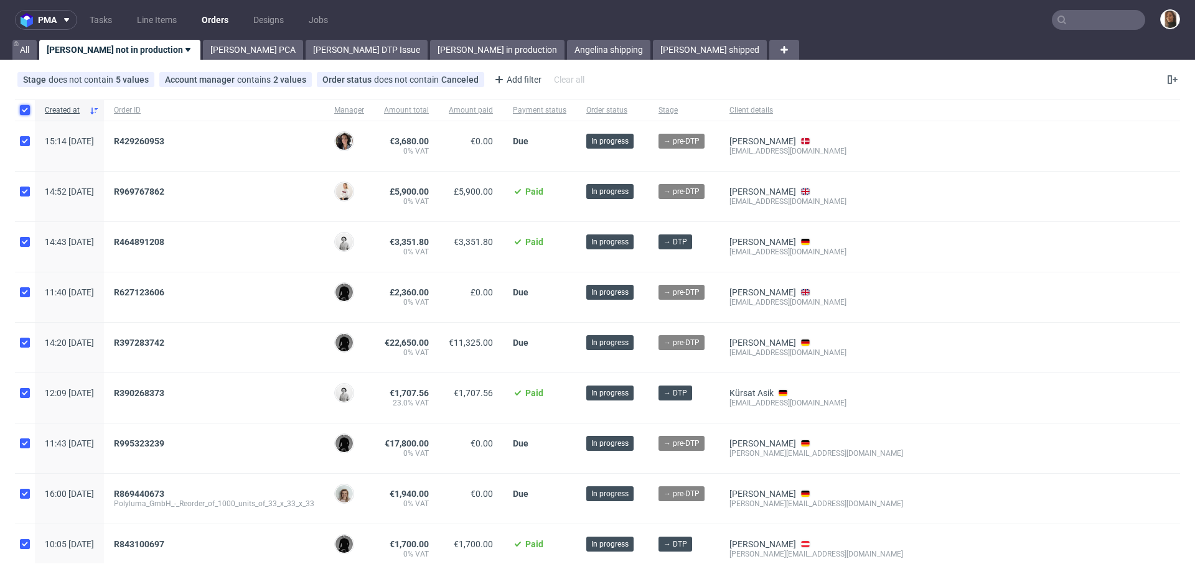
checkbox input "true"
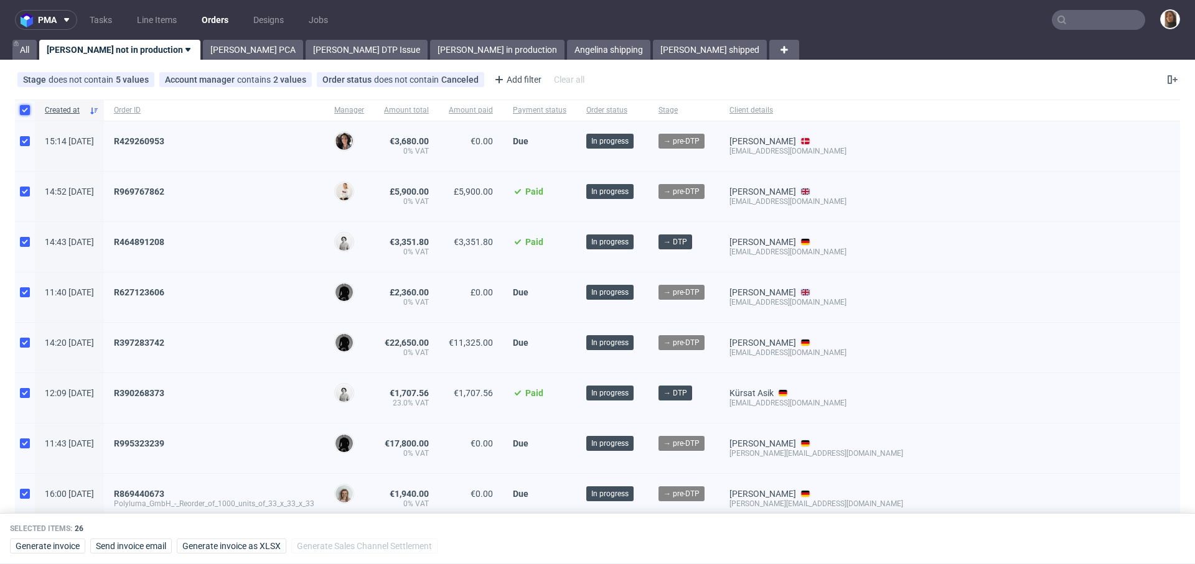
click at [20, 108] on input "checkbox" at bounding box center [25, 110] width 10 height 10
checkbox input "false"
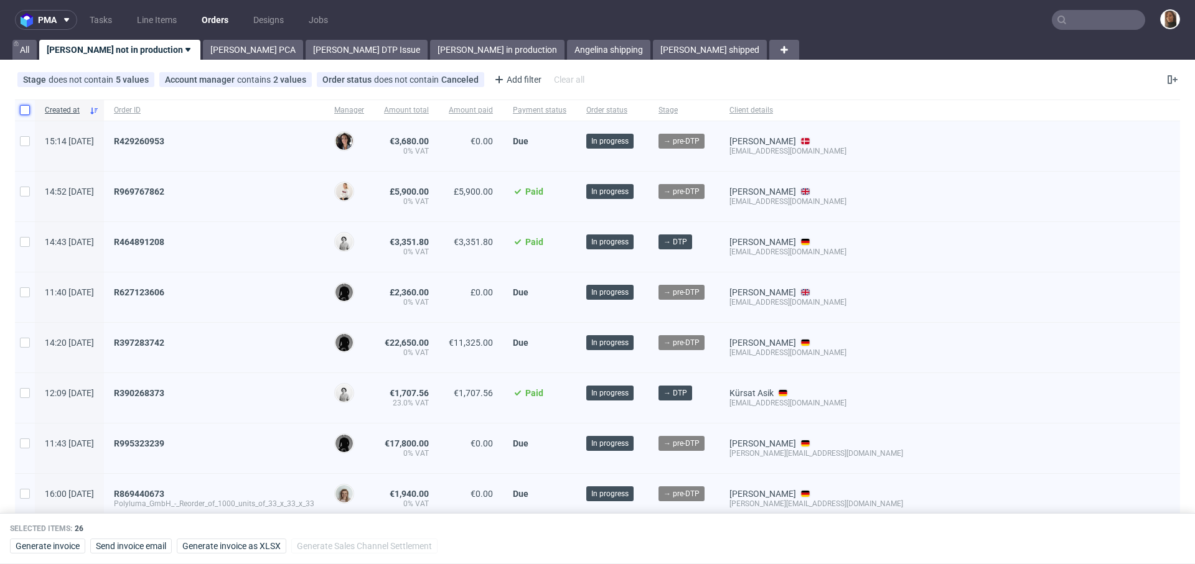
checkbox input "false"
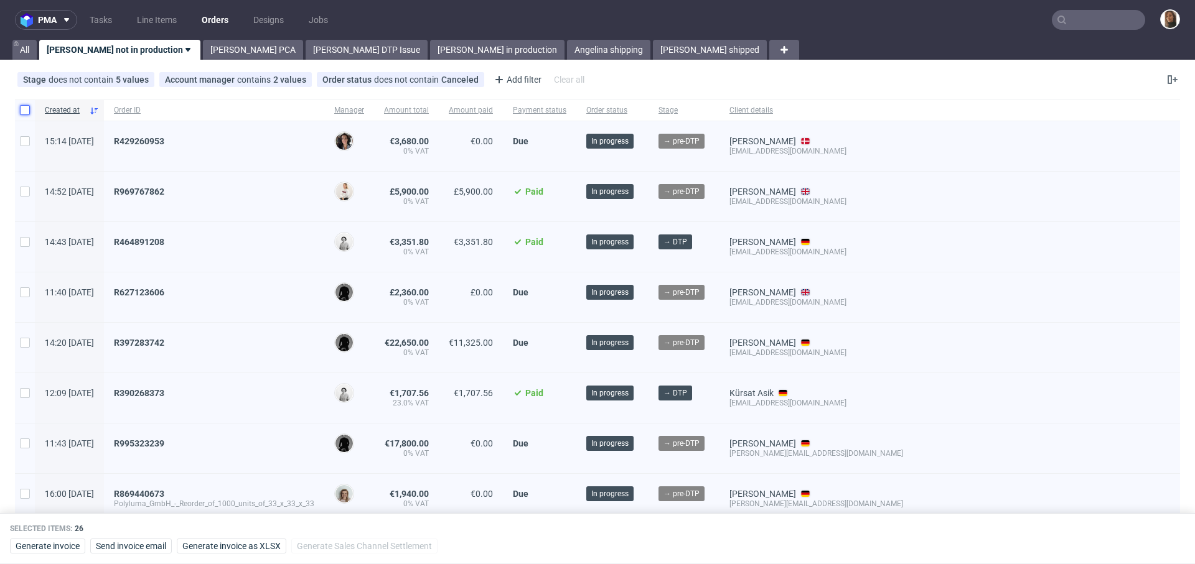
checkbox input "false"
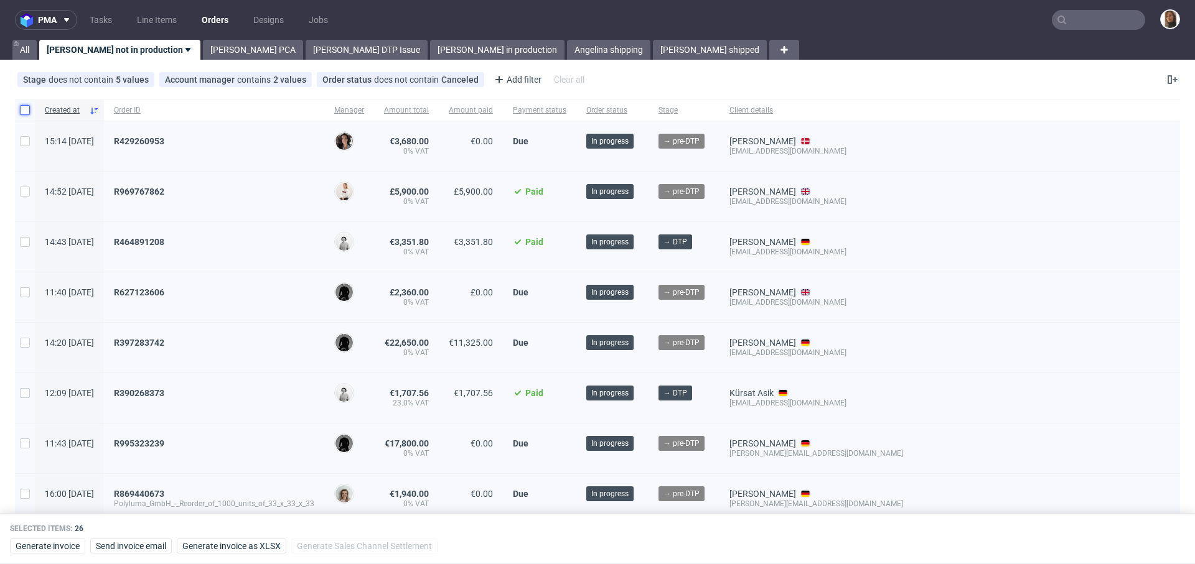
checkbox input "false"
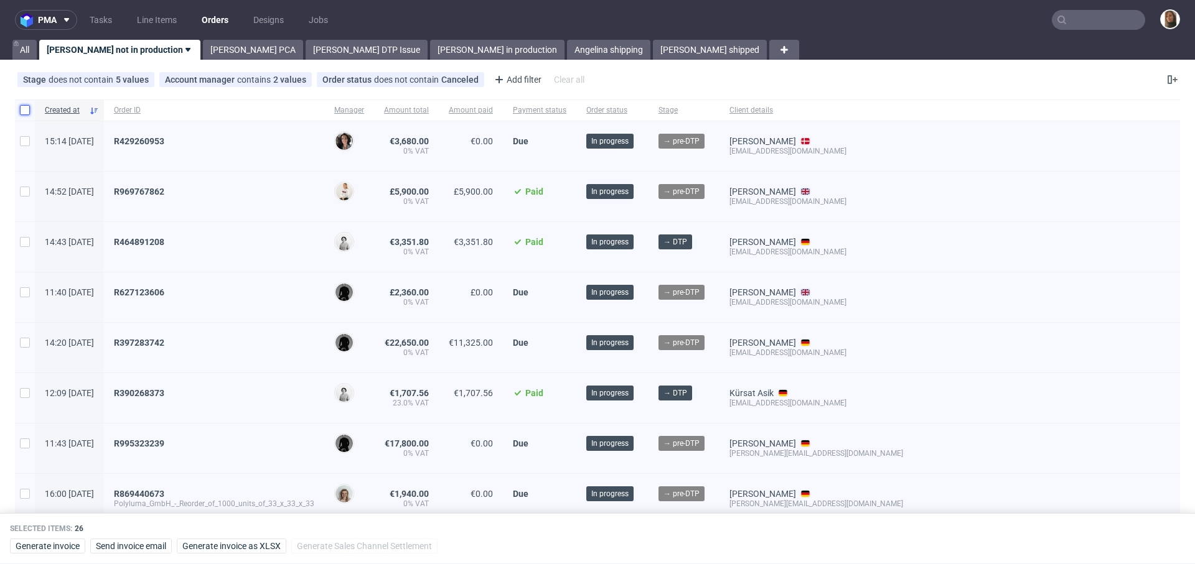
checkbox input "false"
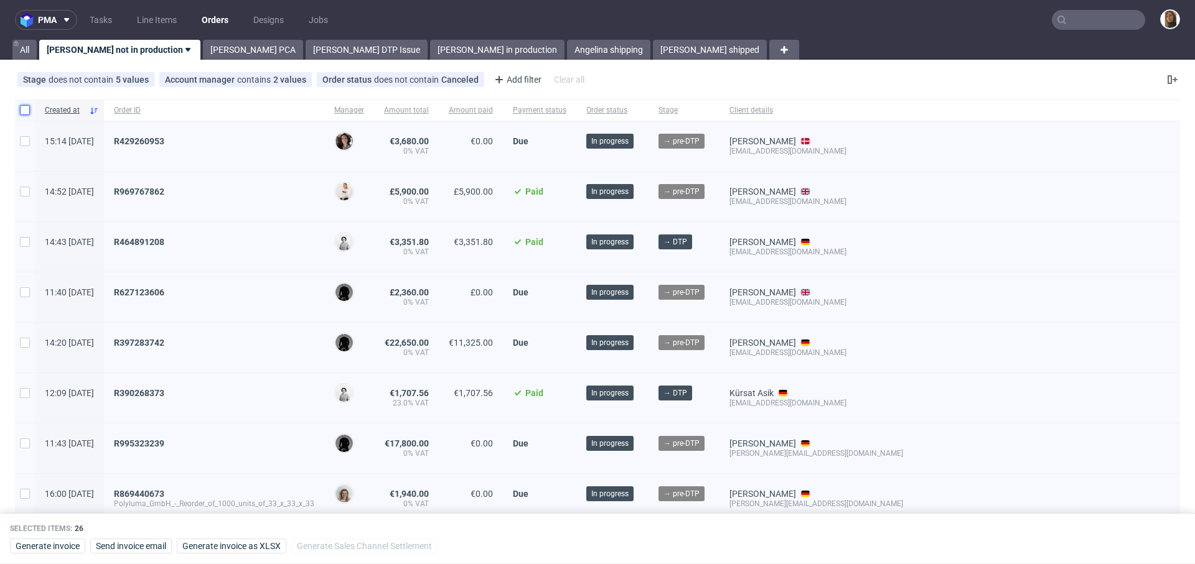
checkbox input "false"
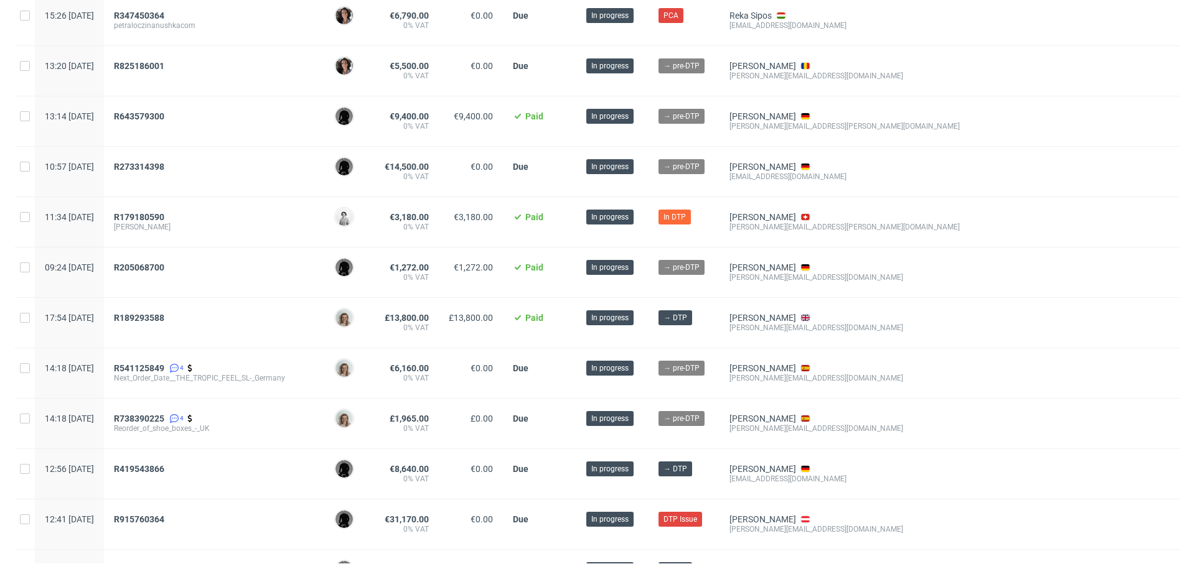
scroll to position [905, 0]
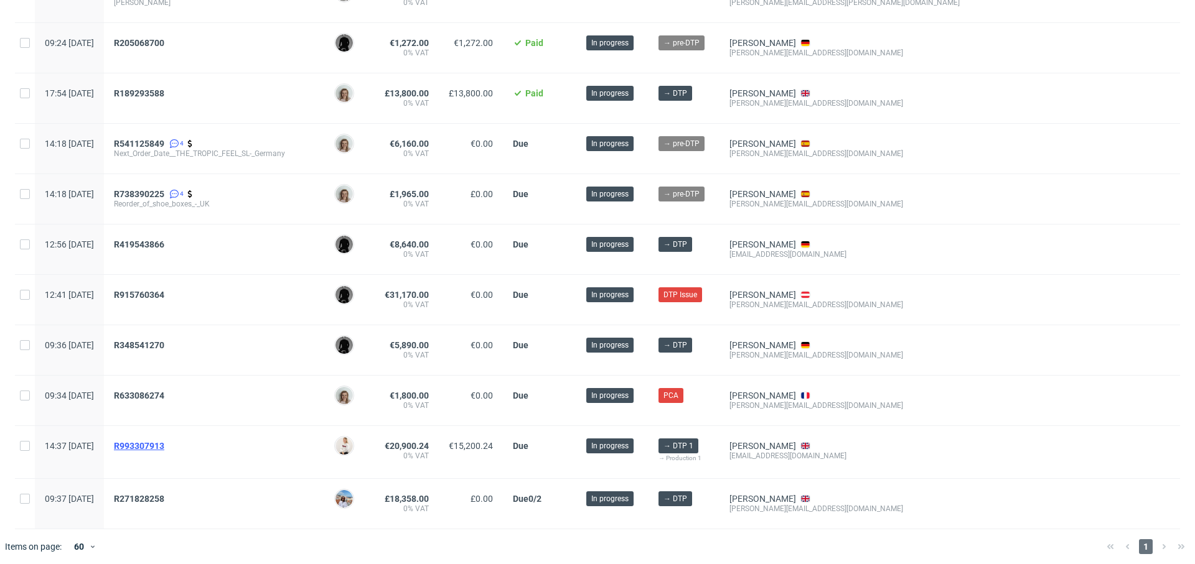
click at [164, 441] on span "R993307913" at bounding box center [139, 446] width 50 height 10
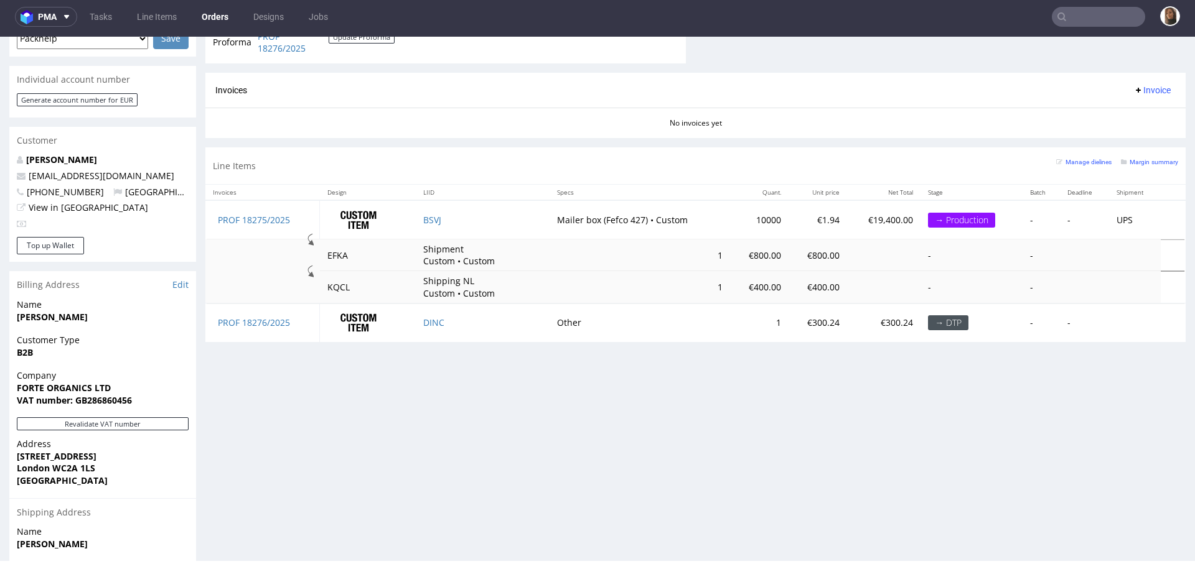
scroll to position [548, 0]
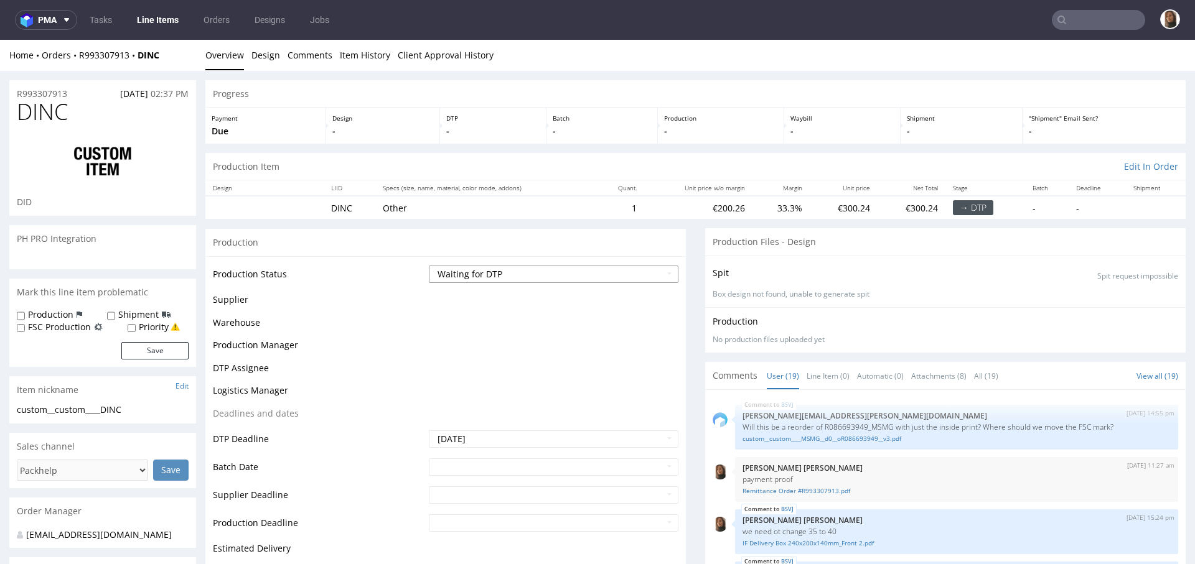
scroll to position [971, 0]
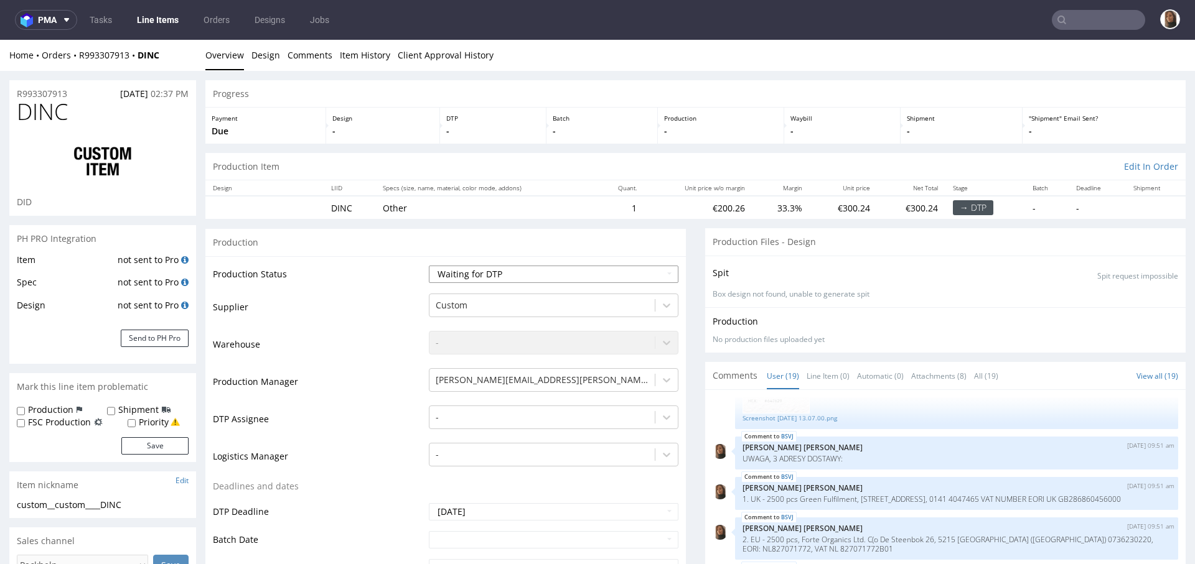
click at [487, 273] on select "Waiting for Artwork Waiting for Diecut Waiting for Mockup Waiting for DTP Waiti…" at bounding box center [553, 274] width 249 height 17
select select "production_in_process"
click at [429, 266] on select "Waiting for Artwork Waiting for Diecut Waiting for Mockup Waiting for DTP Waiti…" at bounding box center [553, 274] width 249 height 17
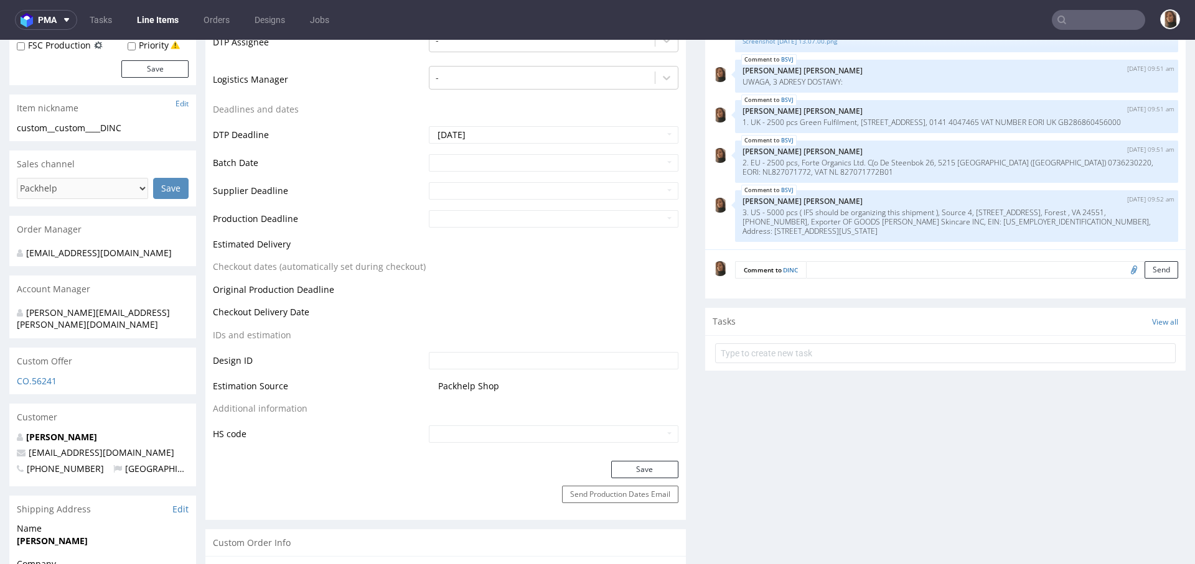
scroll to position [475, 0]
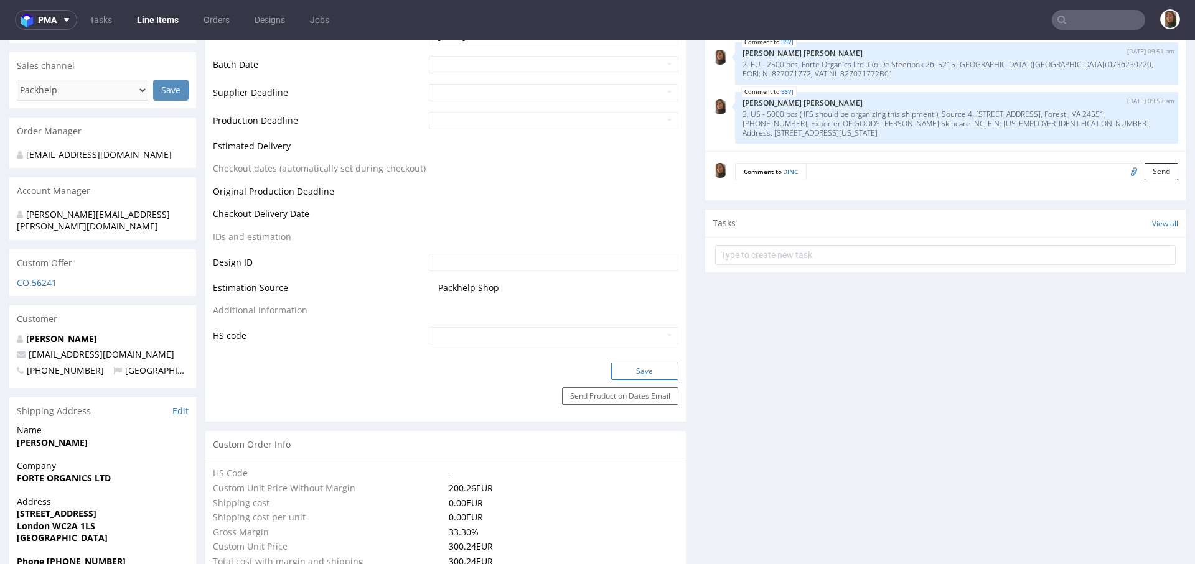
click at [634, 375] on button "Save" at bounding box center [644, 371] width 67 height 17
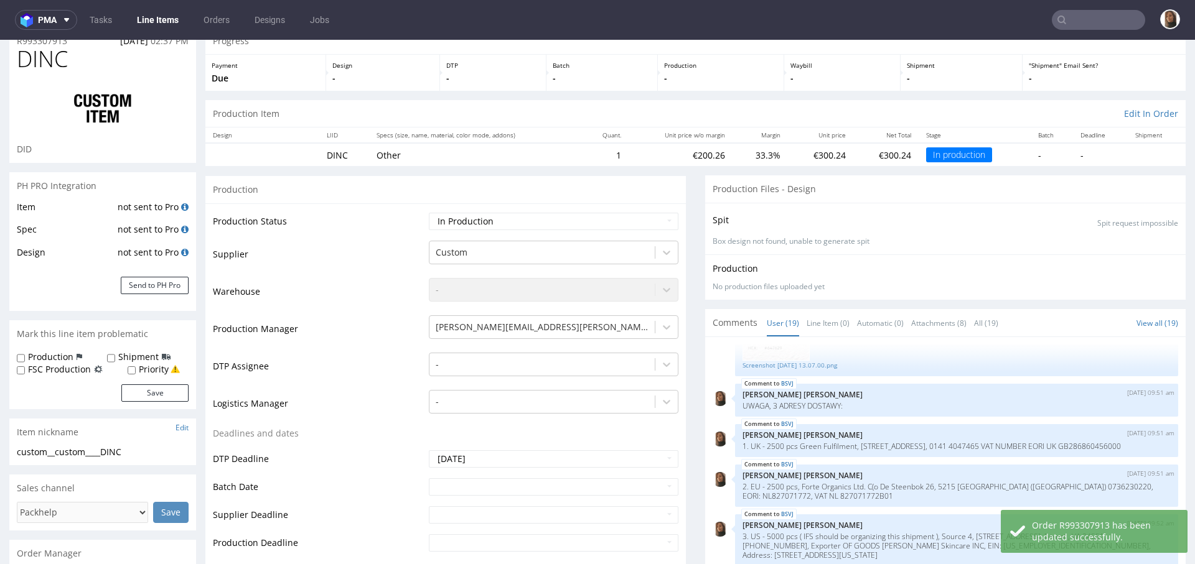
scroll to position [0, 0]
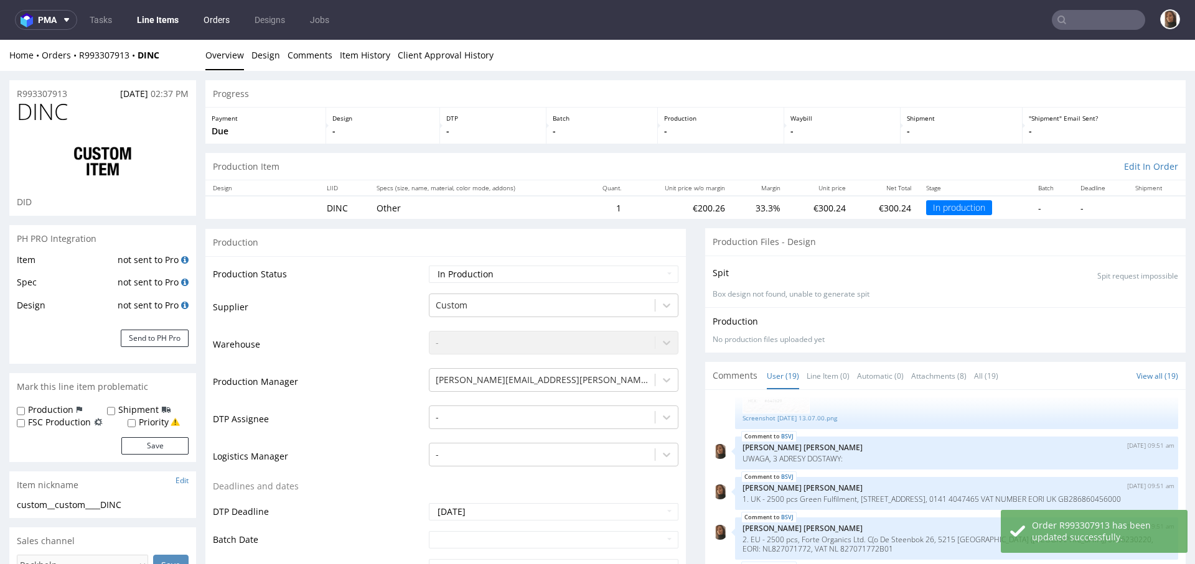
click at [213, 19] on link "Orders" at bounding box center [216, 20] width 41 height 20
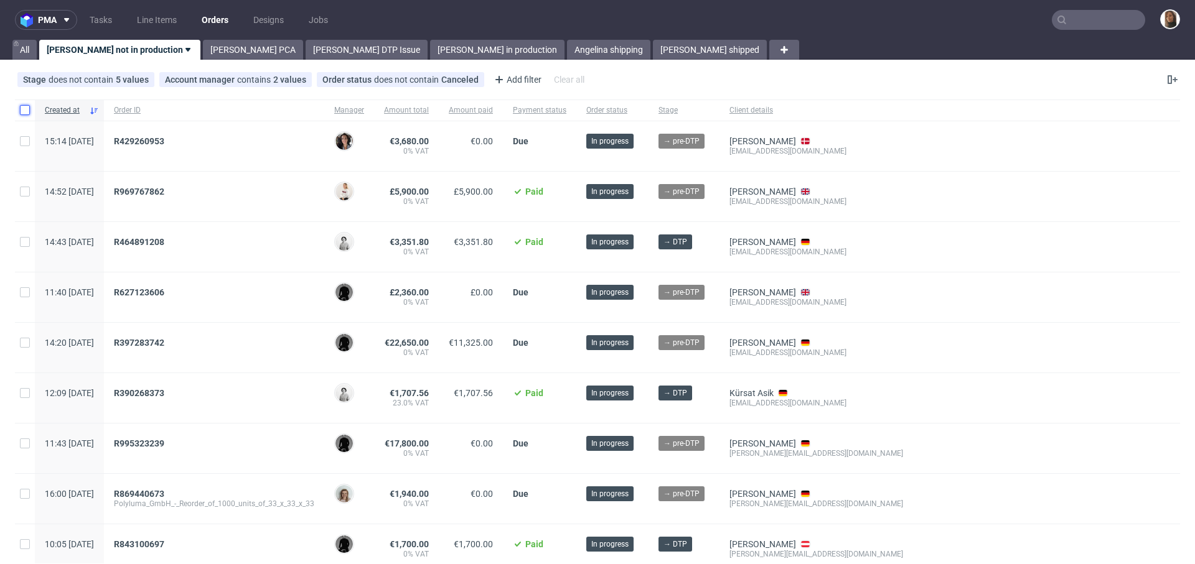
click at [26, 109] on input "checkbox" at bounding box center [25, 110] width 10 height 10
checkbox input "true"
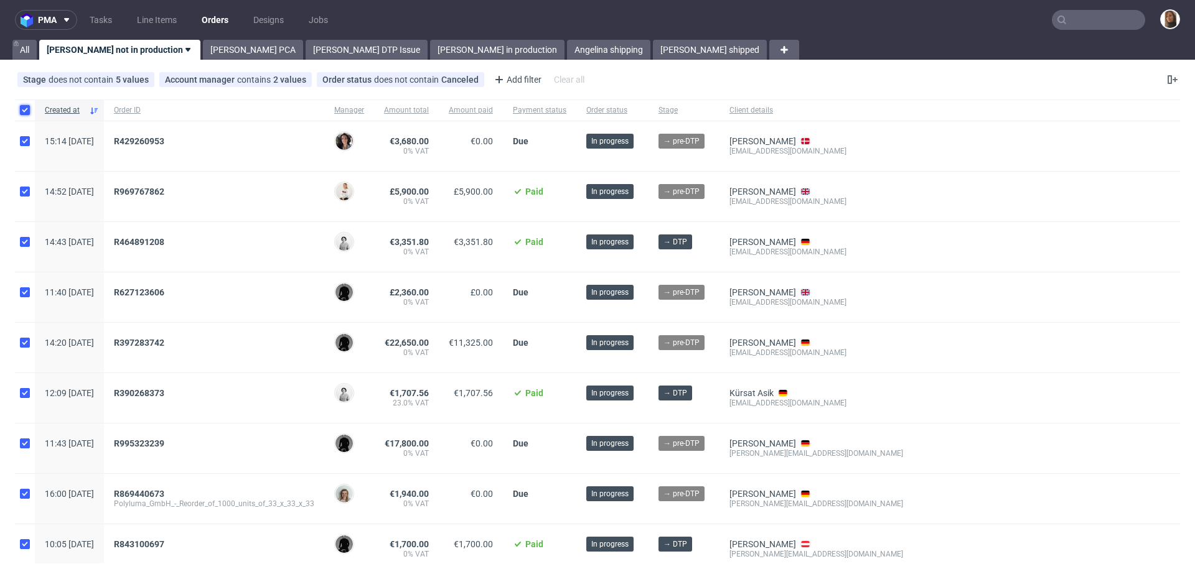
checkbox input "true"
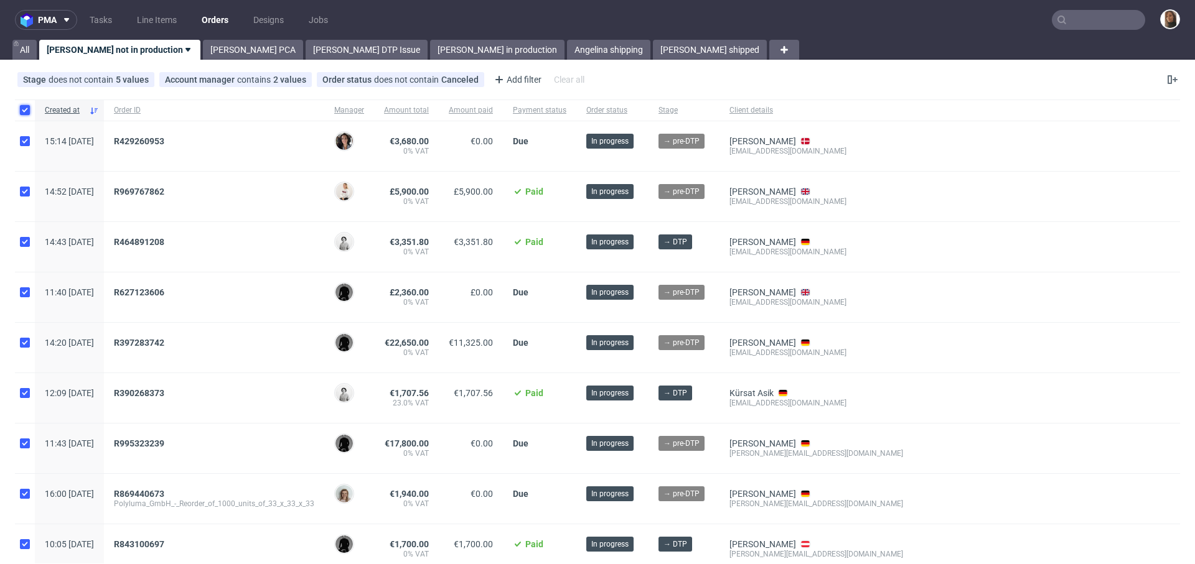
checkbox input "true"
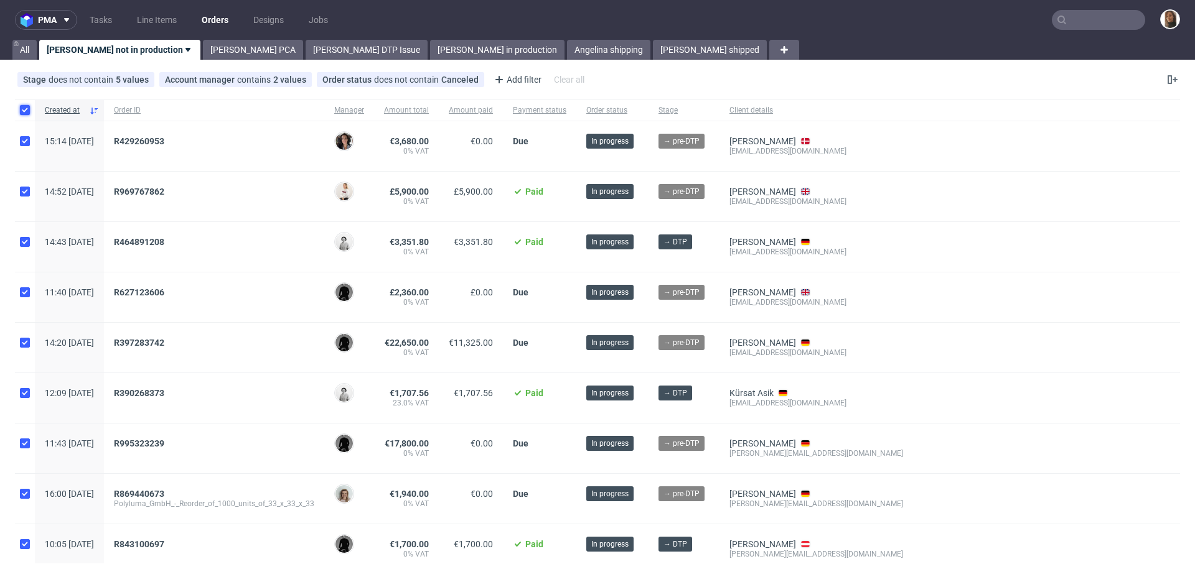
checkbox input "true"
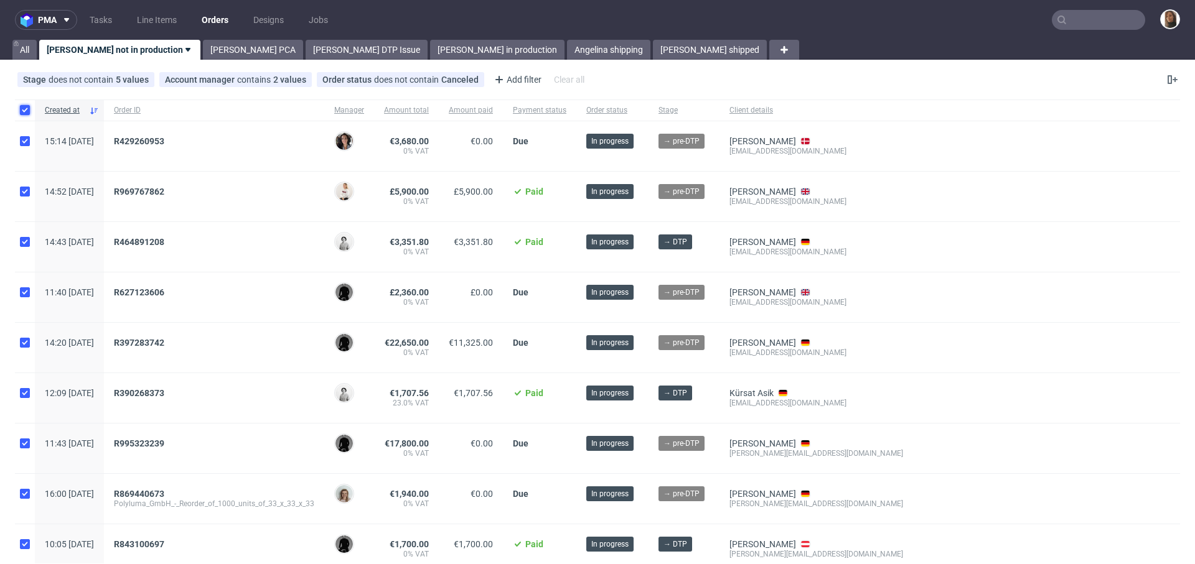
checkbox input "true"
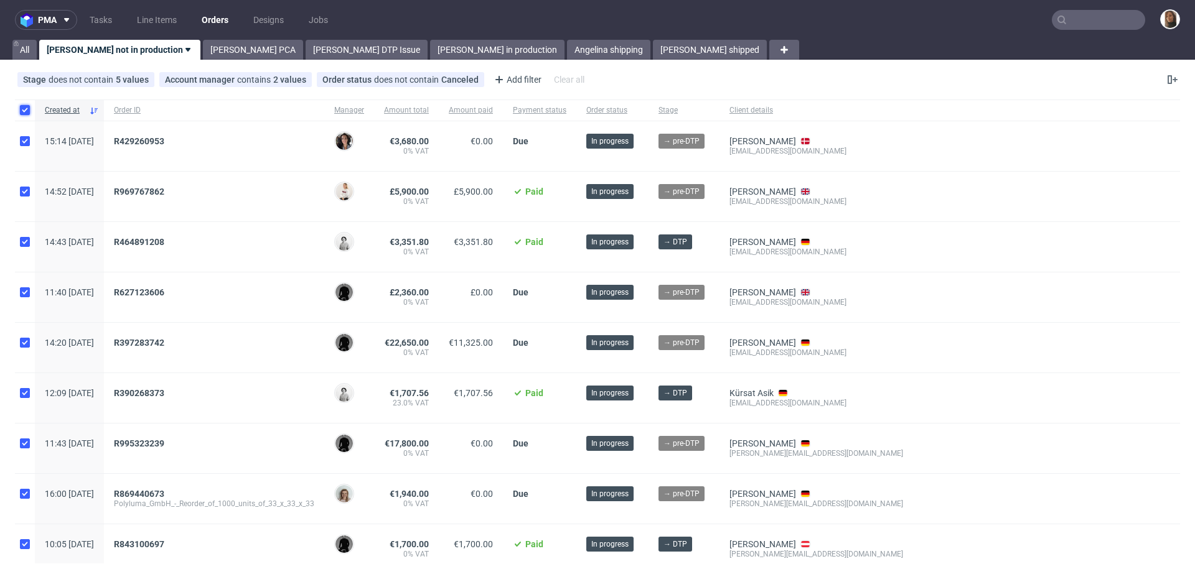
checkbox input "true"
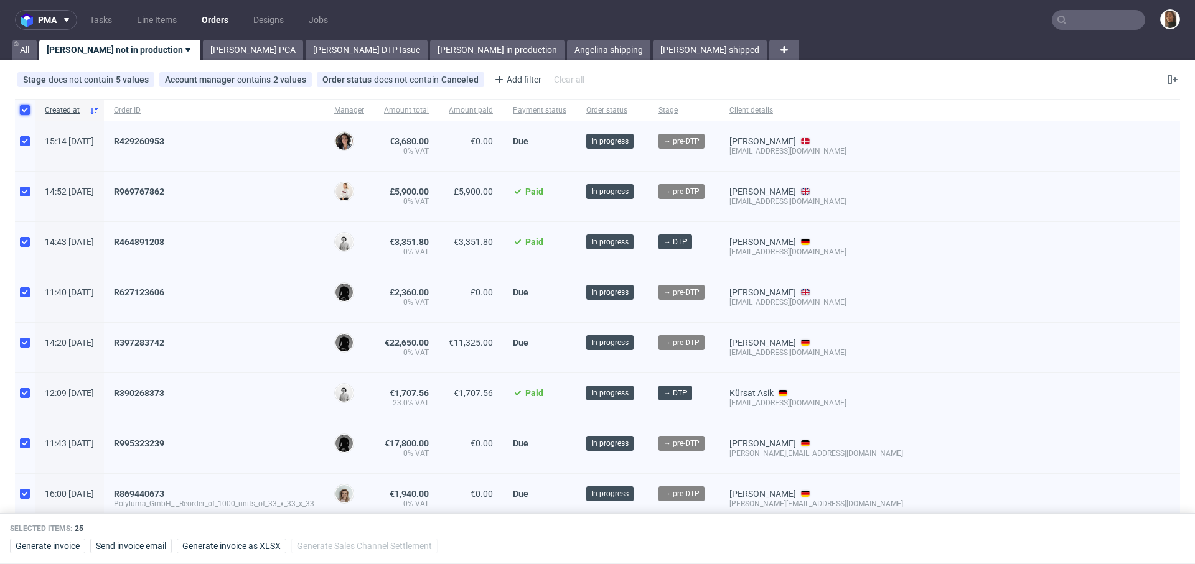
click at [26, 109] on input "checkbox" at bounding box center [25, 110] width 10 height 10
checkbox input "false"
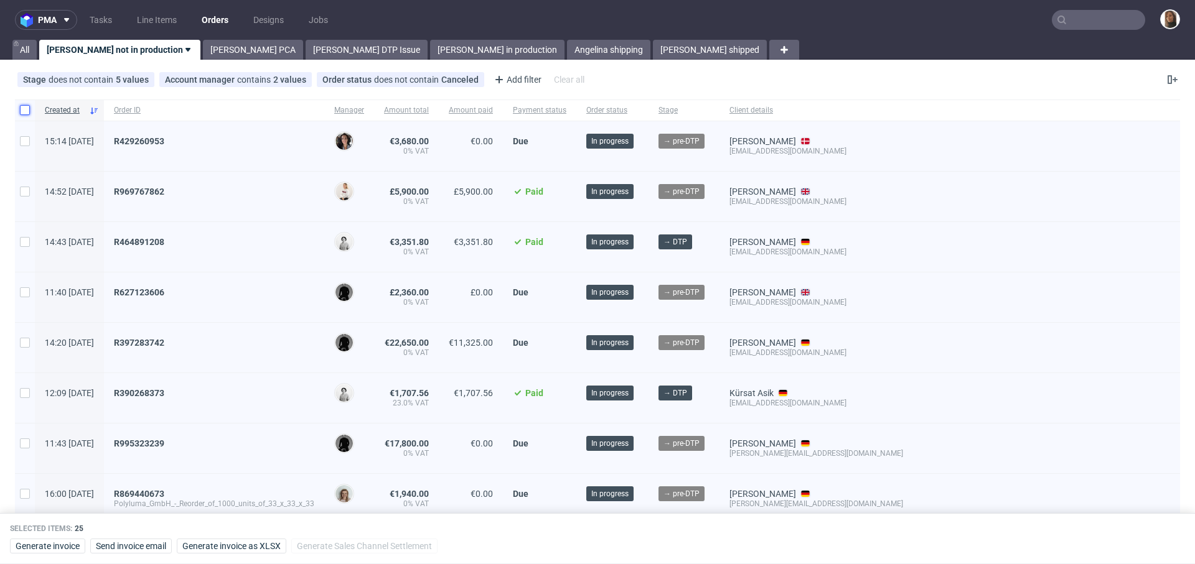
checkbox input "false"
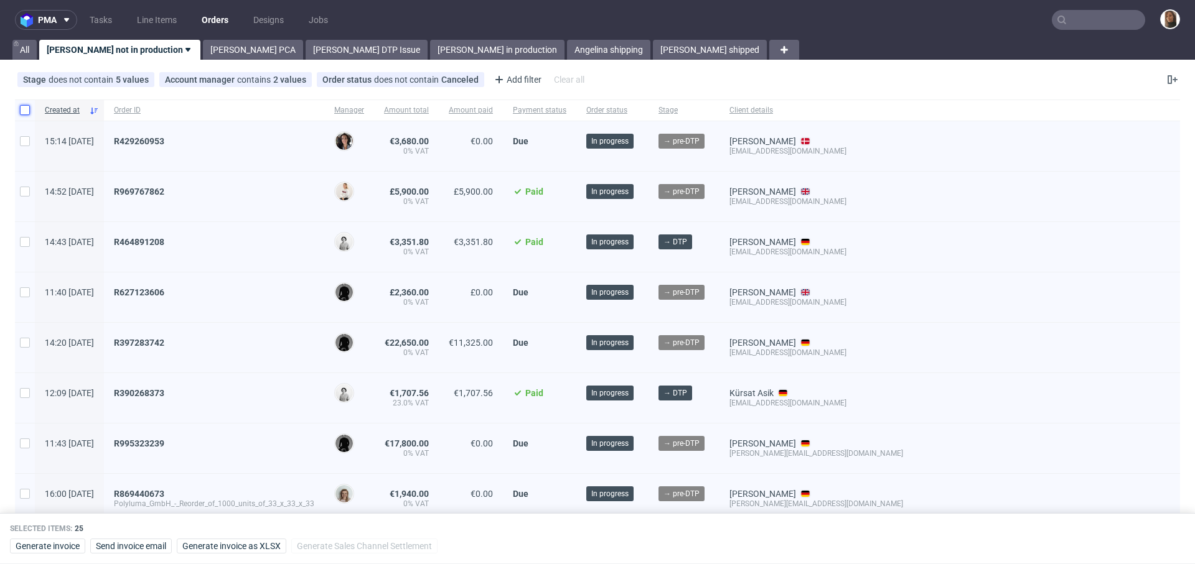
checkbox input "false"
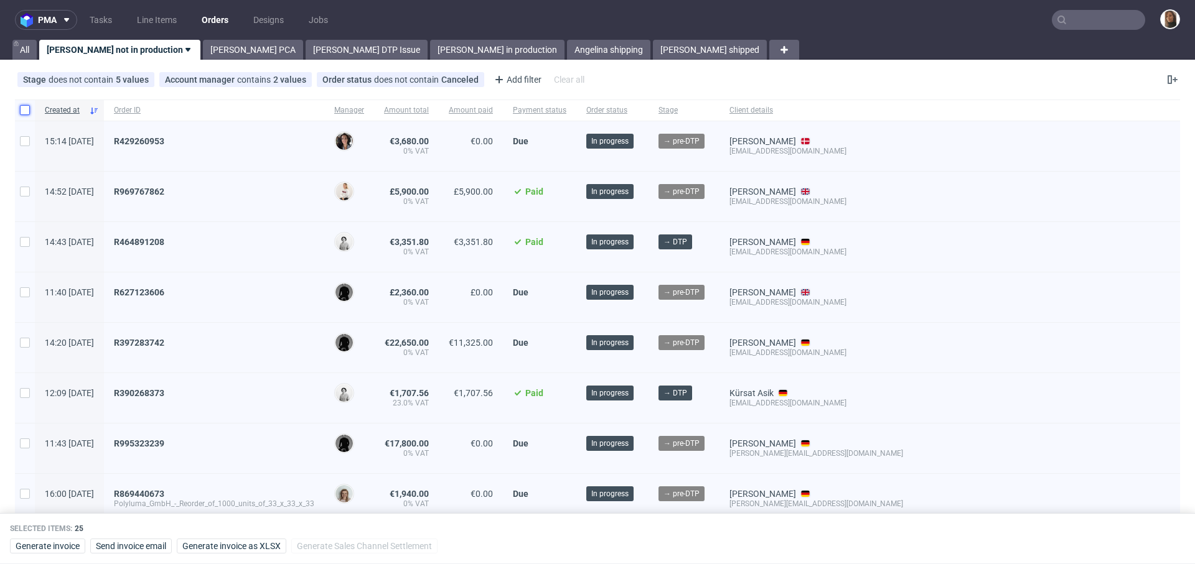
checkbox input "false"
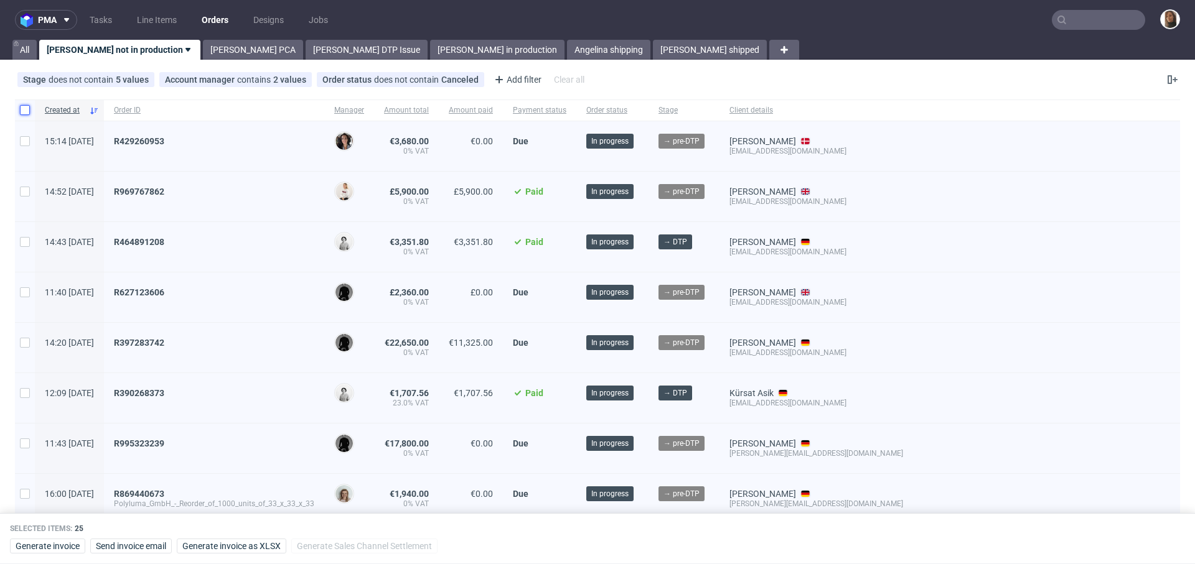
checkbox input "false"
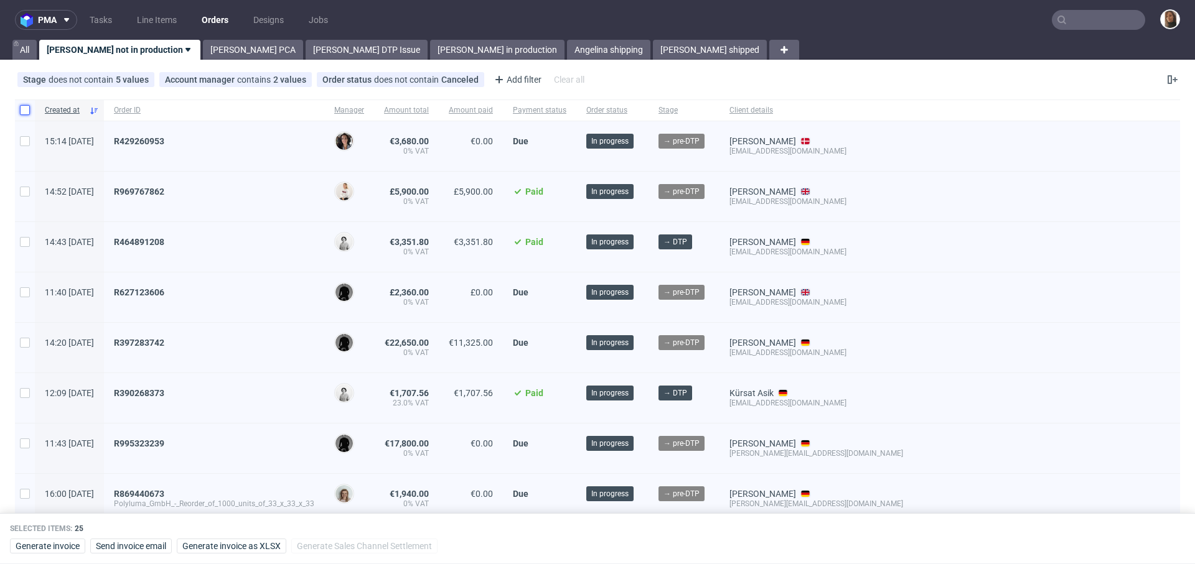
checkbox input "false"
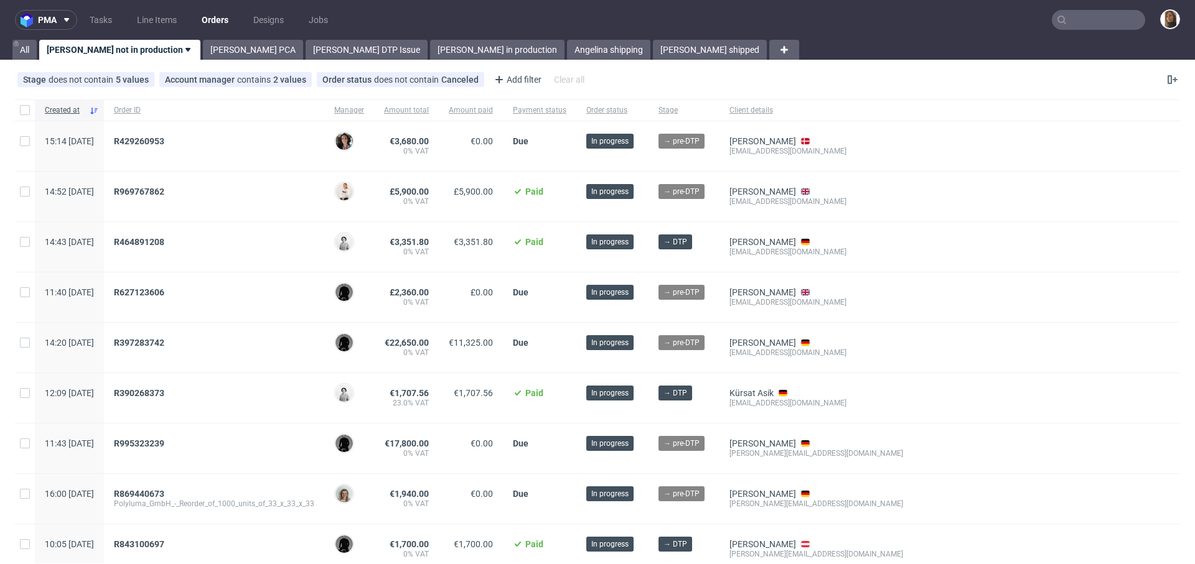
click at [1093, 14] on input "text" at bounding box center [1097, 20] width 93 height 20
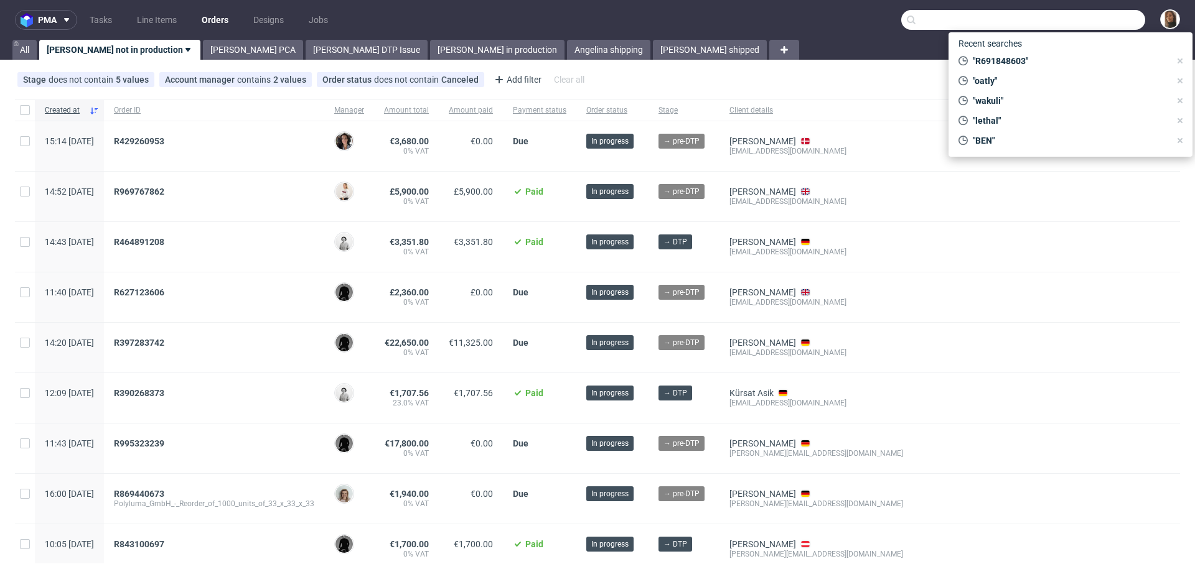
paste input "R145520657"
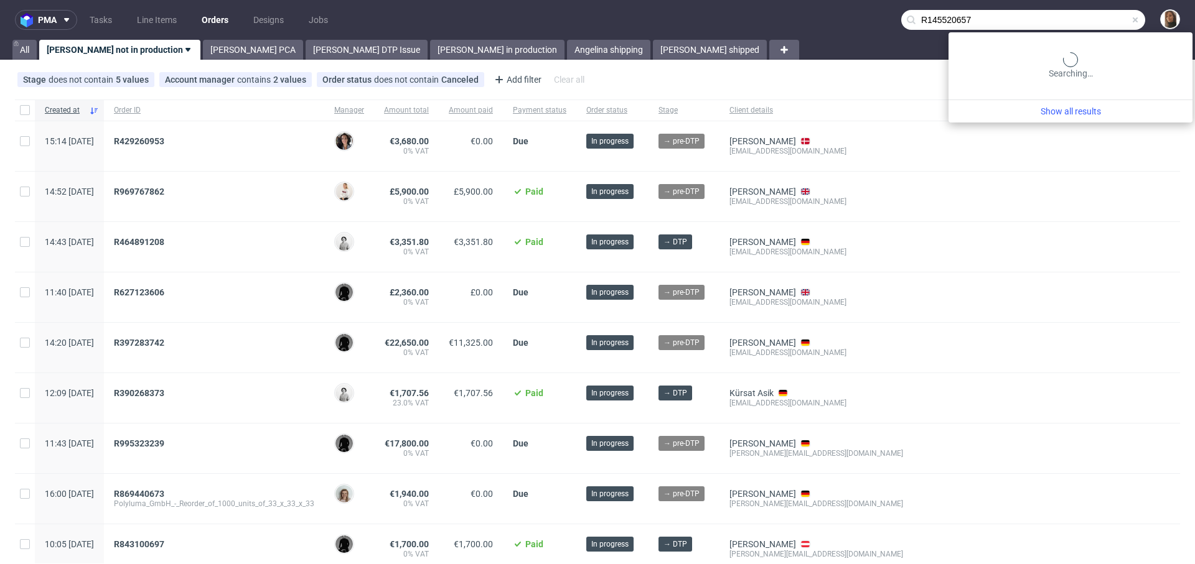
type input "R145520657"
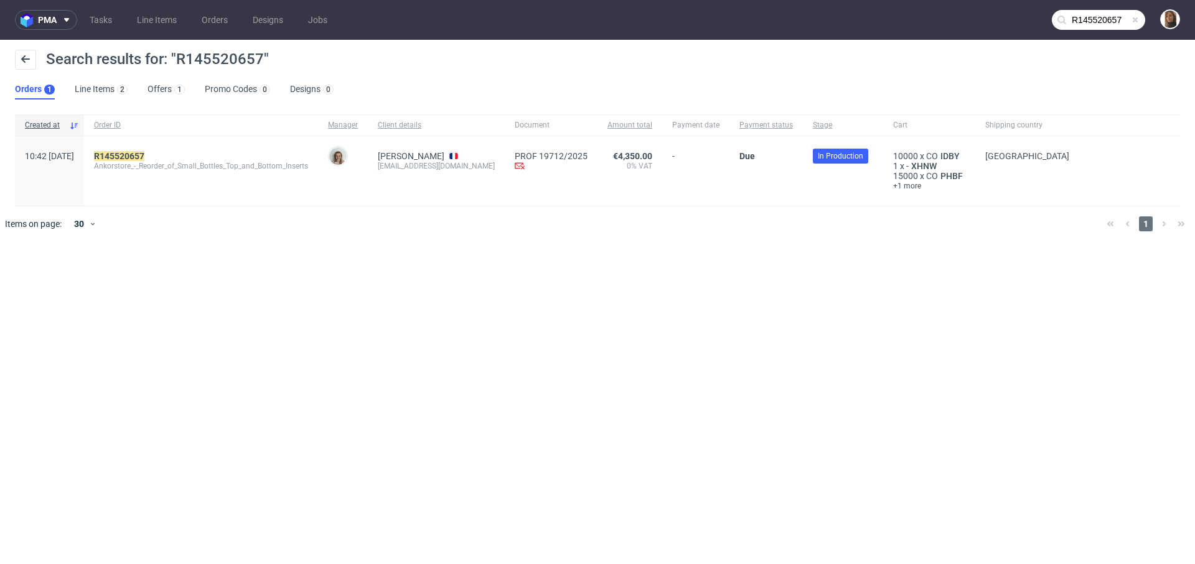
click at [146, 146] on div "R145520657 Ankorstore_-_Reorder_of_Small_Bottles_Top_and_Bottom_Inserts" at bounding box center [201, 171] width 234 height 70
click at [144, 151] on mark "R145520657" at bounding box center [119, 156] width 50 height 10
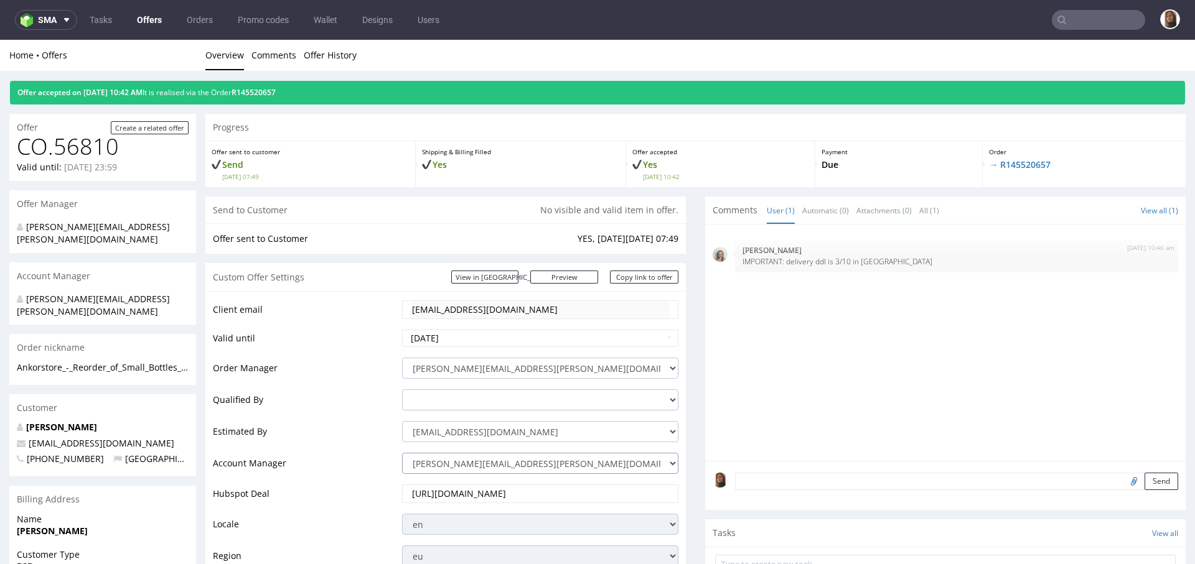
click at [447, 463] on select "angelina.marc@packhelp.com adrian.margula@packhelp.com alex.lemee@packhelp.com …" at bounding box center [540, 463] width 276 height 21
select select "19218416"
click at [402, 453] on select "angelina.marc@packhelp.com adrian.margula@packhelp.com alex.lemee@packhelp.com …" at bounding box center [540, 463] width 276 height 21
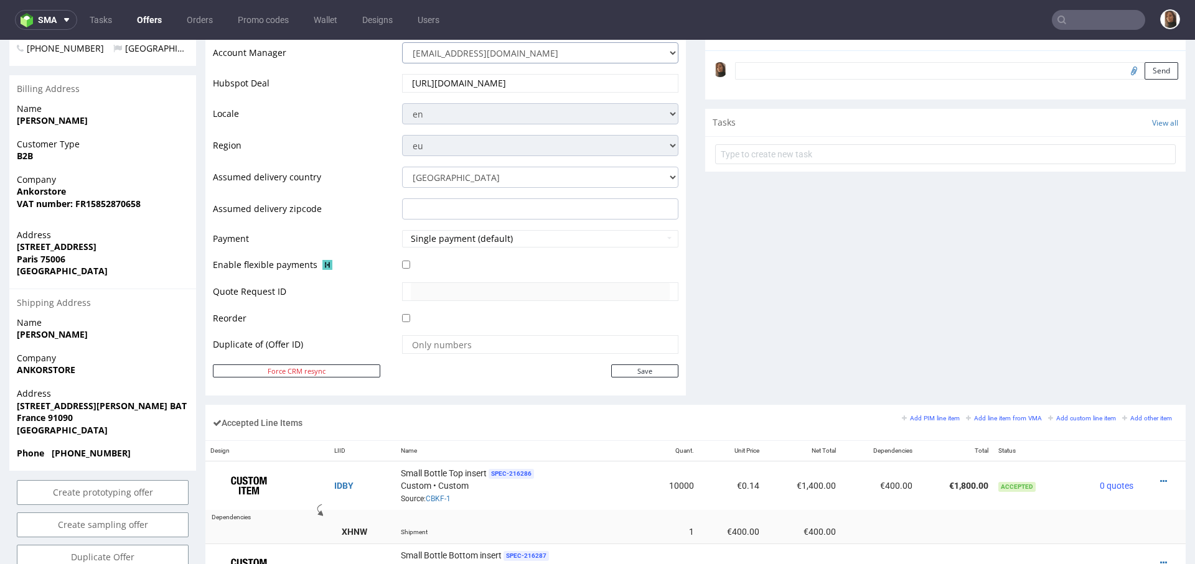
scroll to position [439, 0]
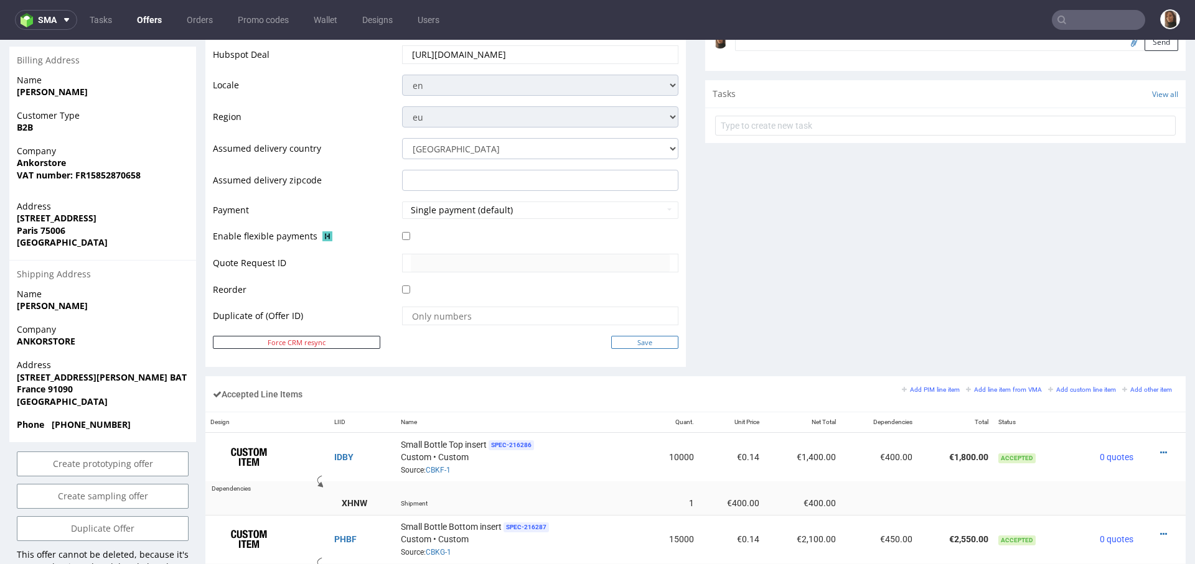
click at [632, 337] on input "Save" at bounding box center [644, 342] width 67 height 13
type input "In progress..."
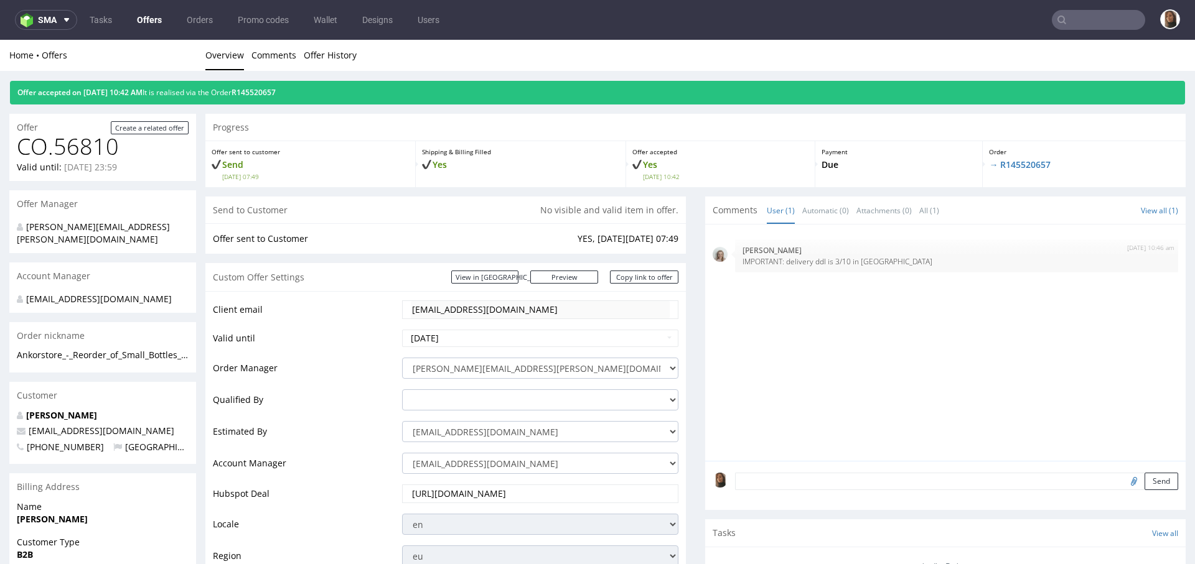
scroll to position [0, 0]
click at [271, 98] on div "Offer accepted on 16.09.2025 10:42 AM It is realised via the Order R145520657" at bounding box center [597, 93] width 1175 height 24
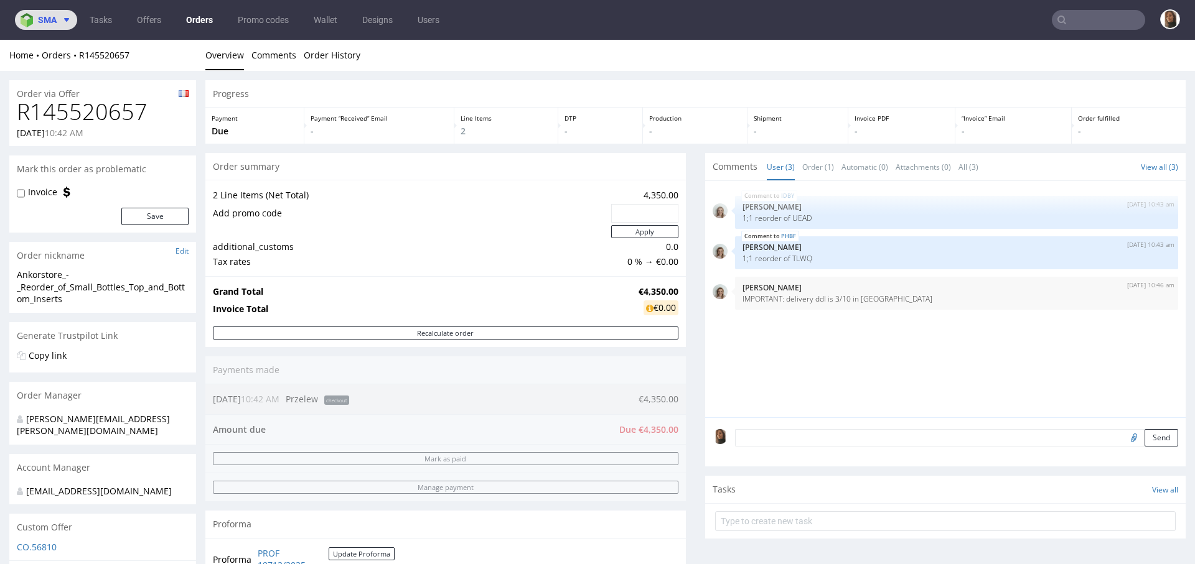
click at [45, 22] on span "sma" at bounding box center [47, 20] width 19 height 9
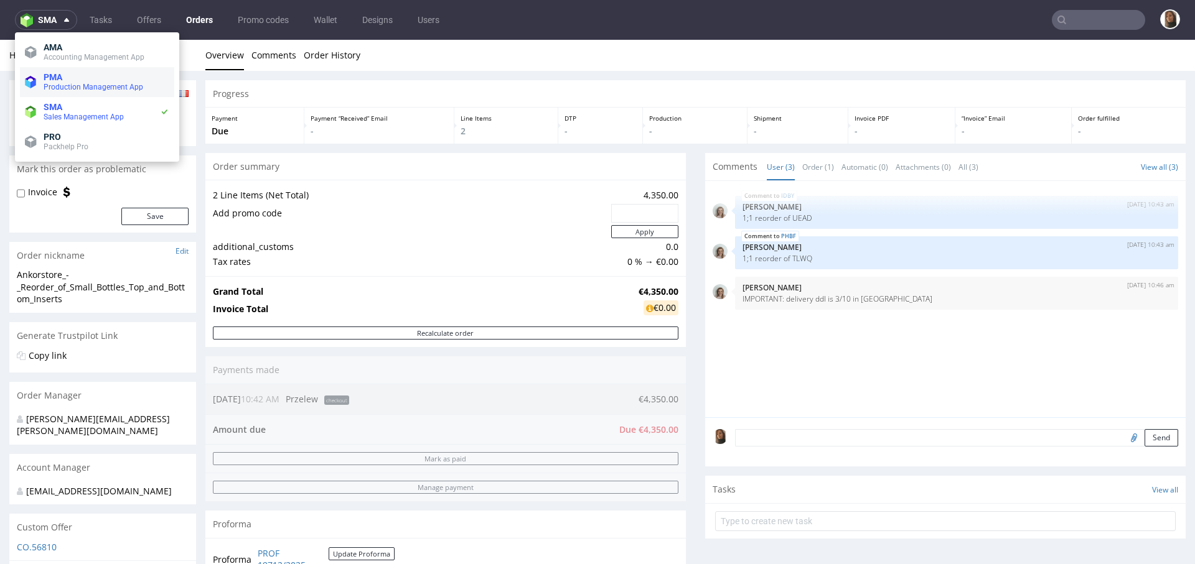
click at [55, 88] on span "Production Management App" at bounding box center [94, 87] width 100 height 9
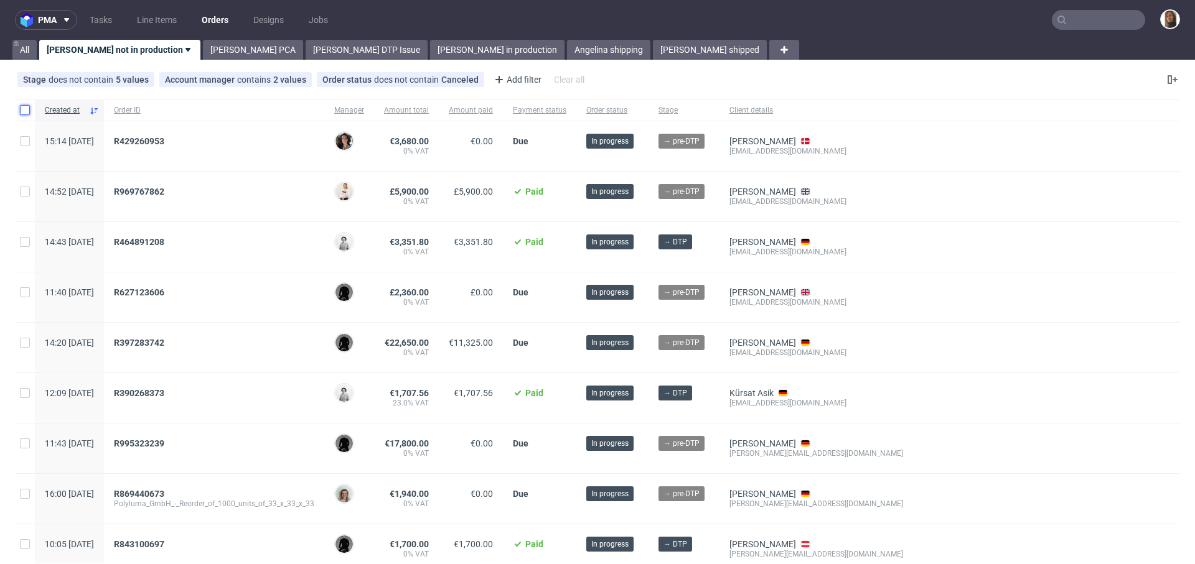
click at [29, 108] on input "checkbox" at bounding box center [25, 110] width 10 height 10
checkbox input "true"
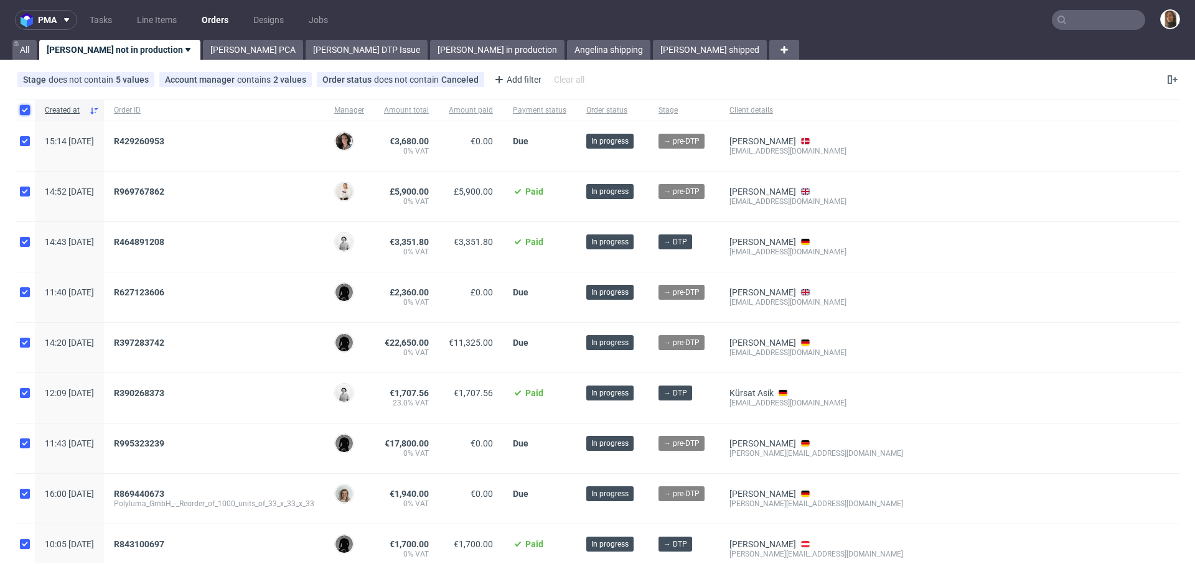
checkbox input "true"
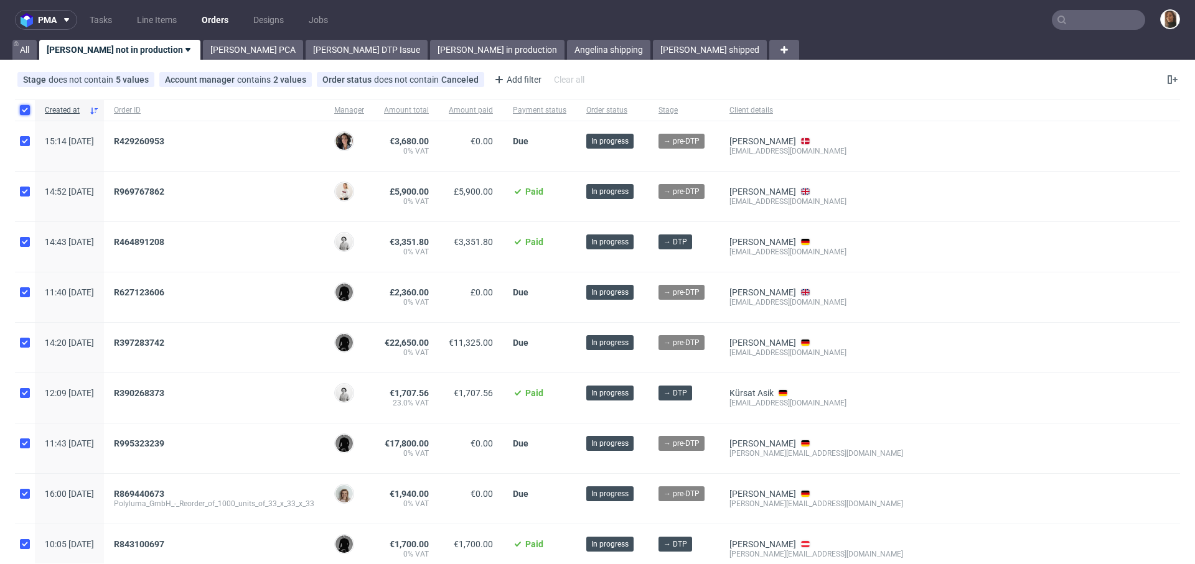
checkbox input "true"
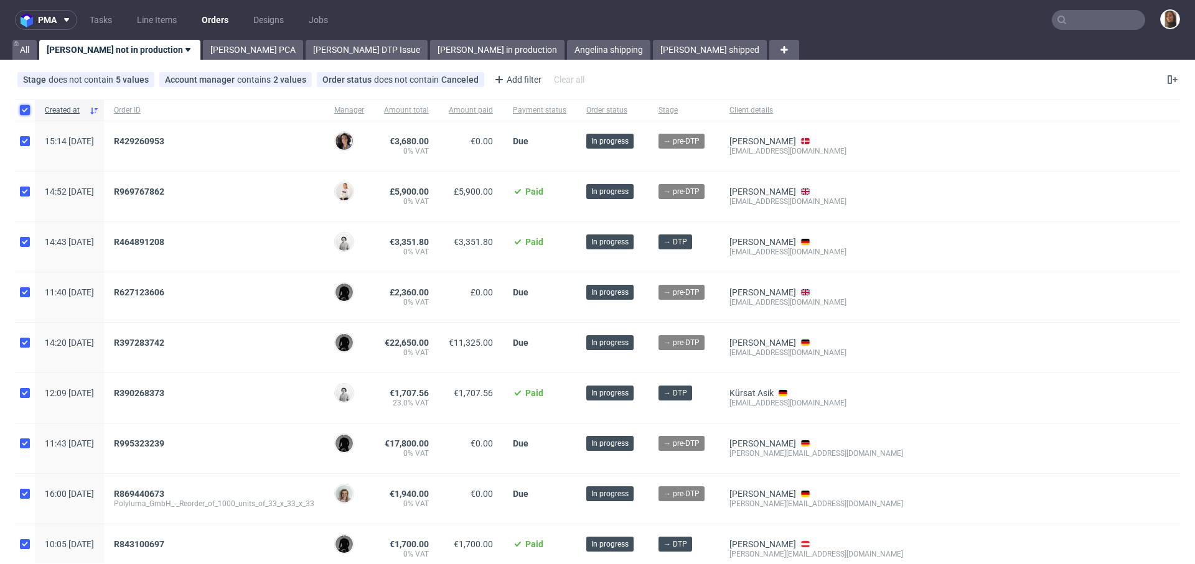
checkbox input "true"
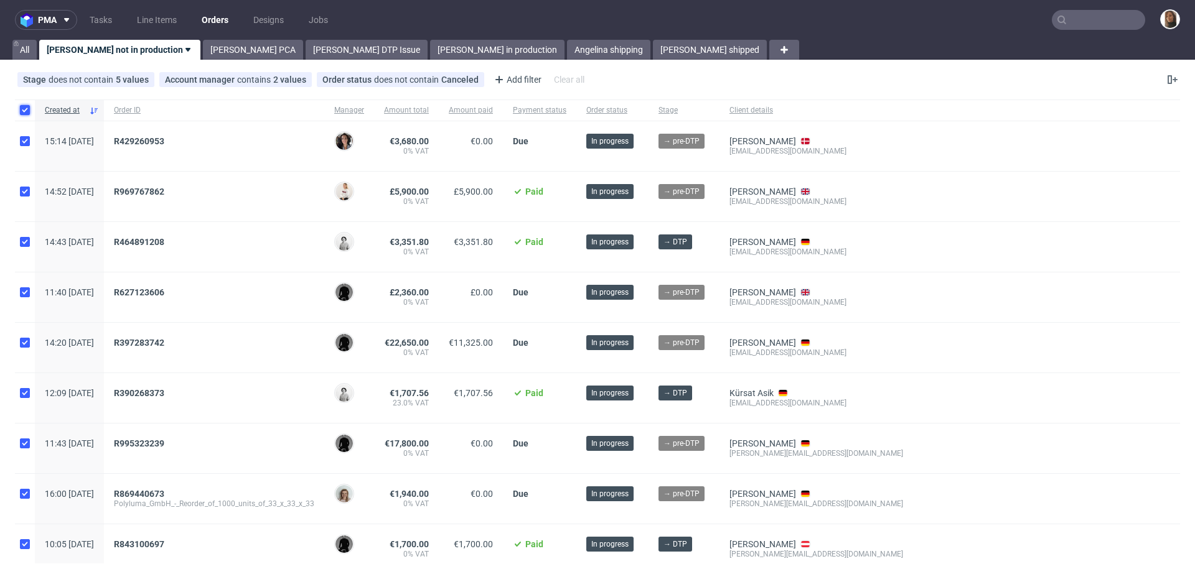
checkbox input "true"
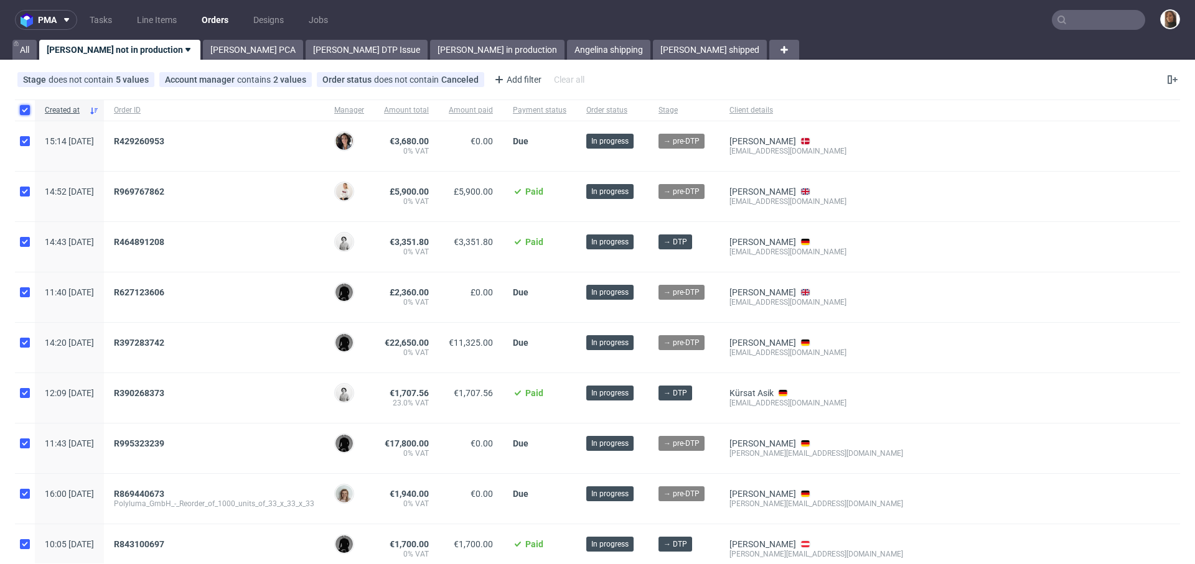
checkbox input "true"
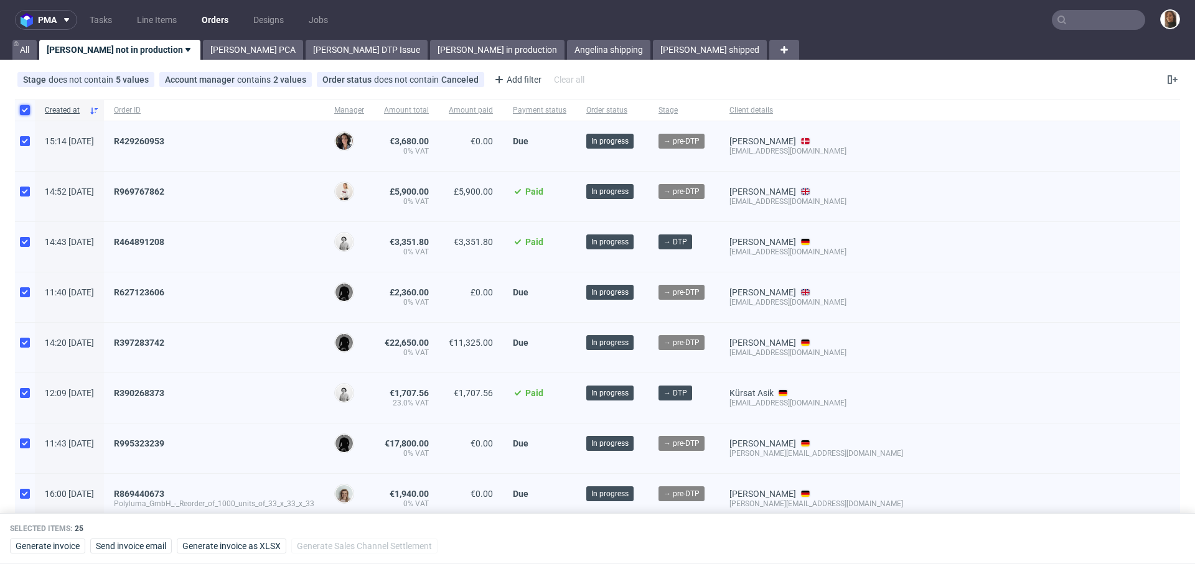
click at [29, 108] on input "checkbox" at bounding box center [25, 110] width 10 height 10
checkbox input "false"
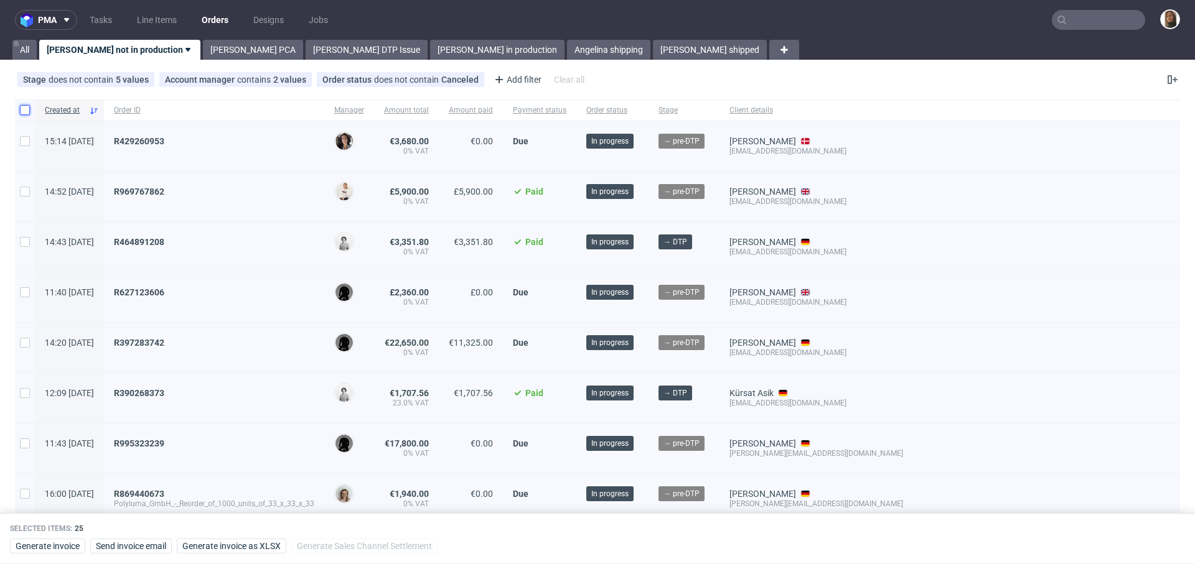
checkbox input "false"
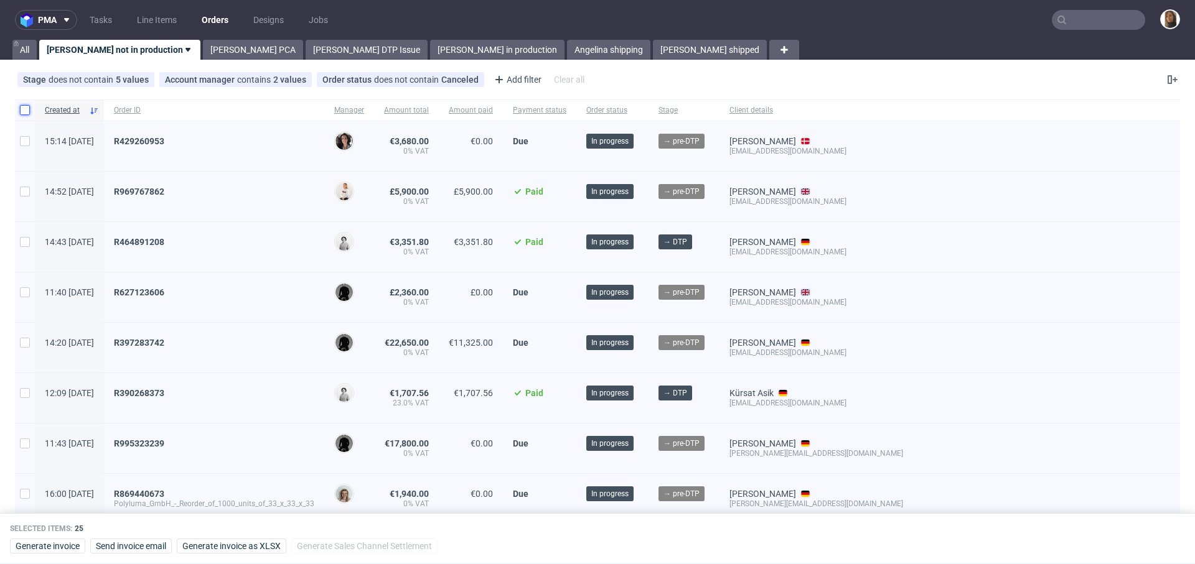
checkbox input "false"
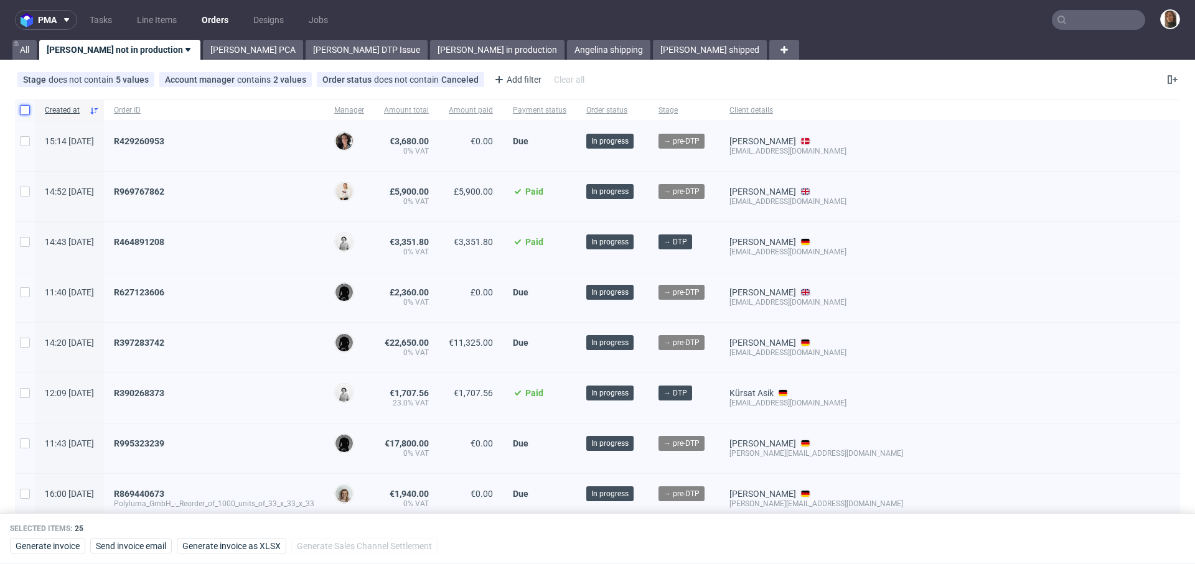
checkbox input "false"
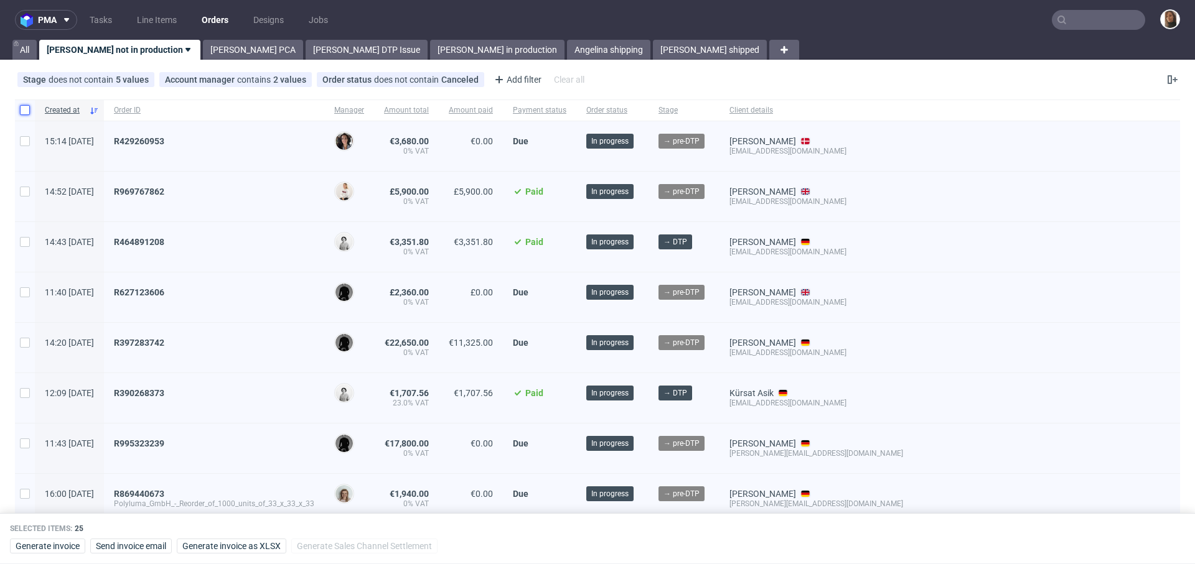
checkbox input "false"
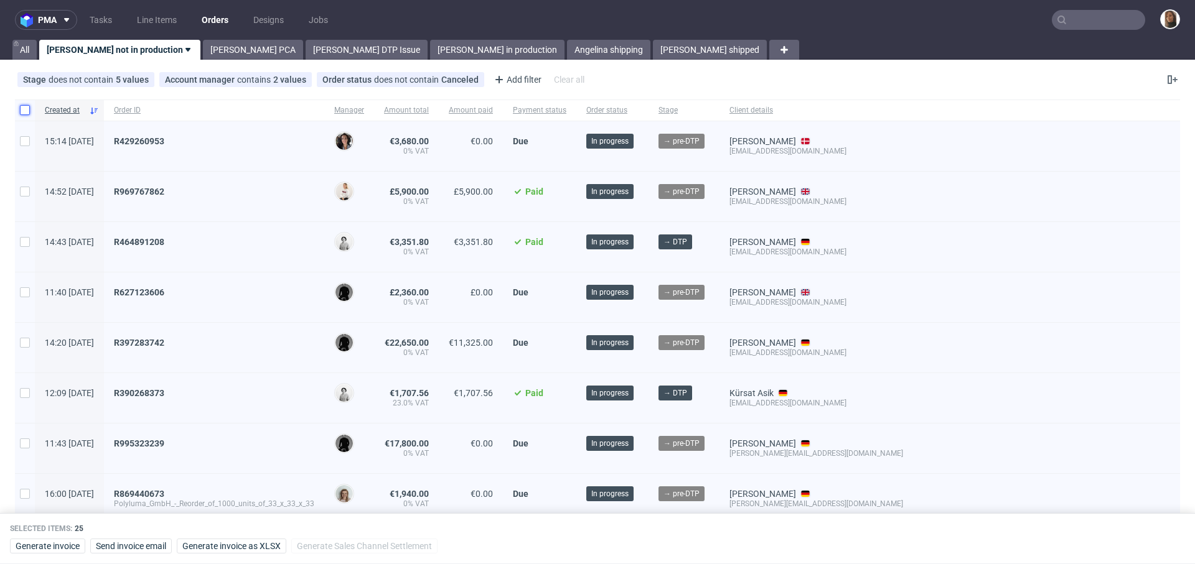
checkbox input "false"
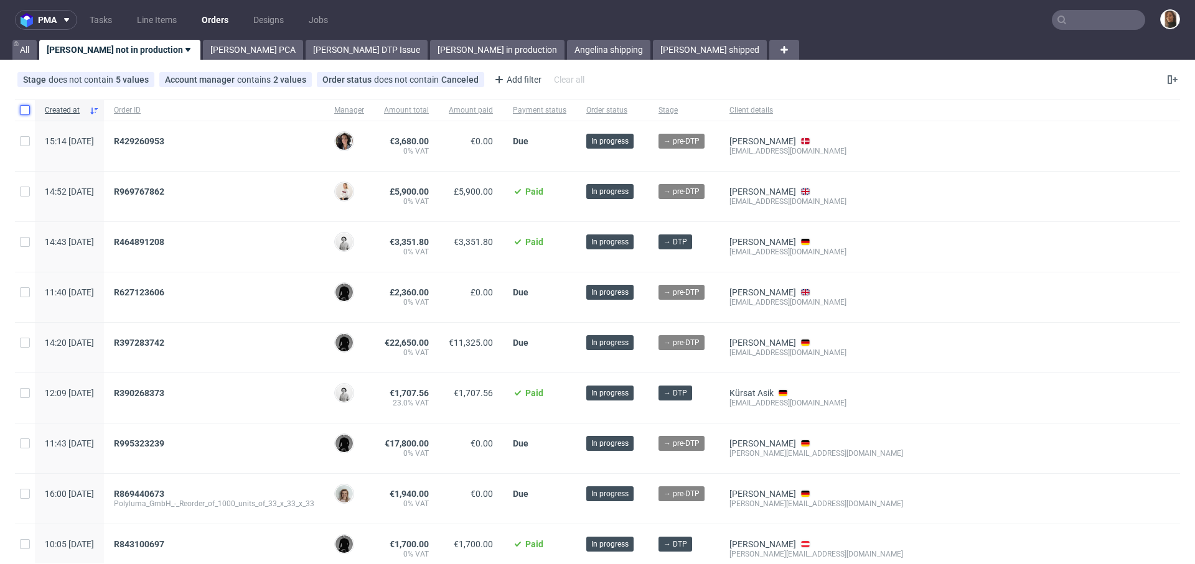
click at [23, 109] on input "checkbox" at bounding box center [25, 110] width 10 height 10
checkbox input "true"
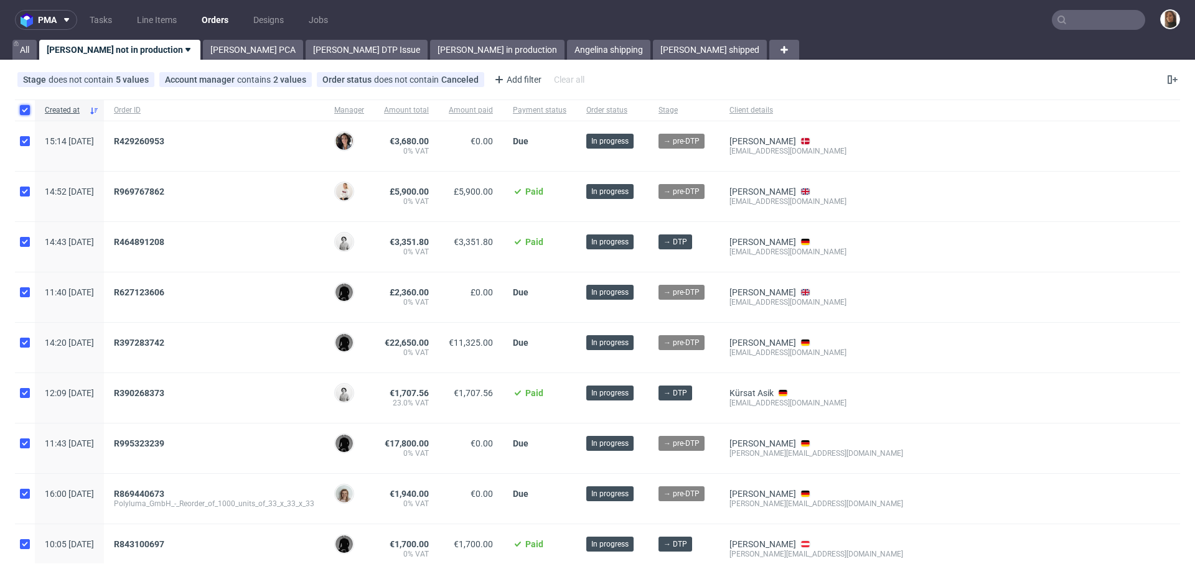
checkbox input "true"
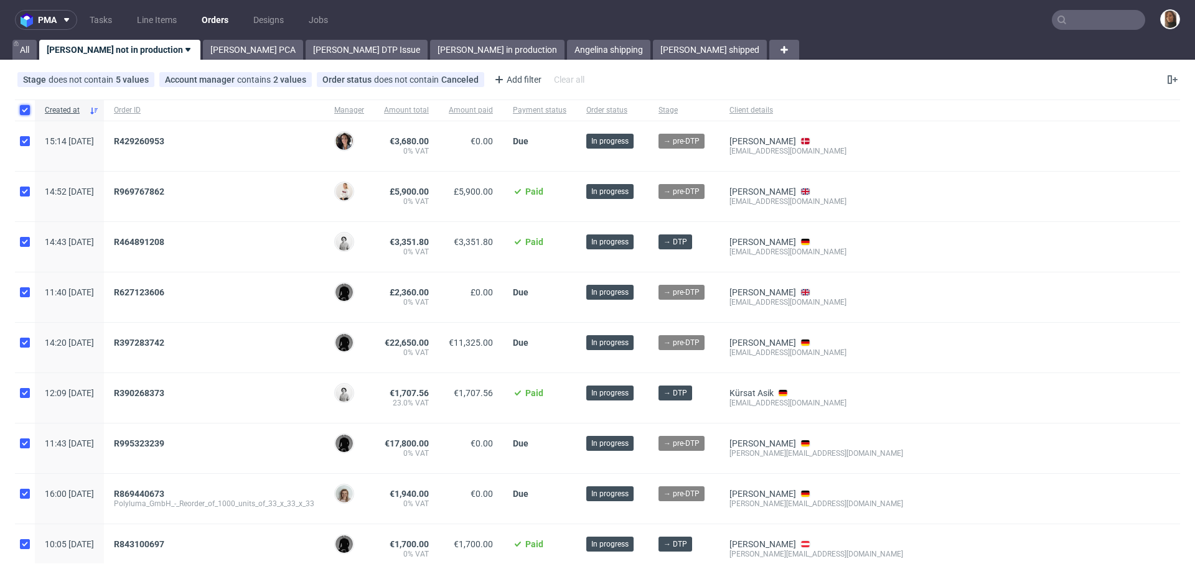
checkbox input "true"
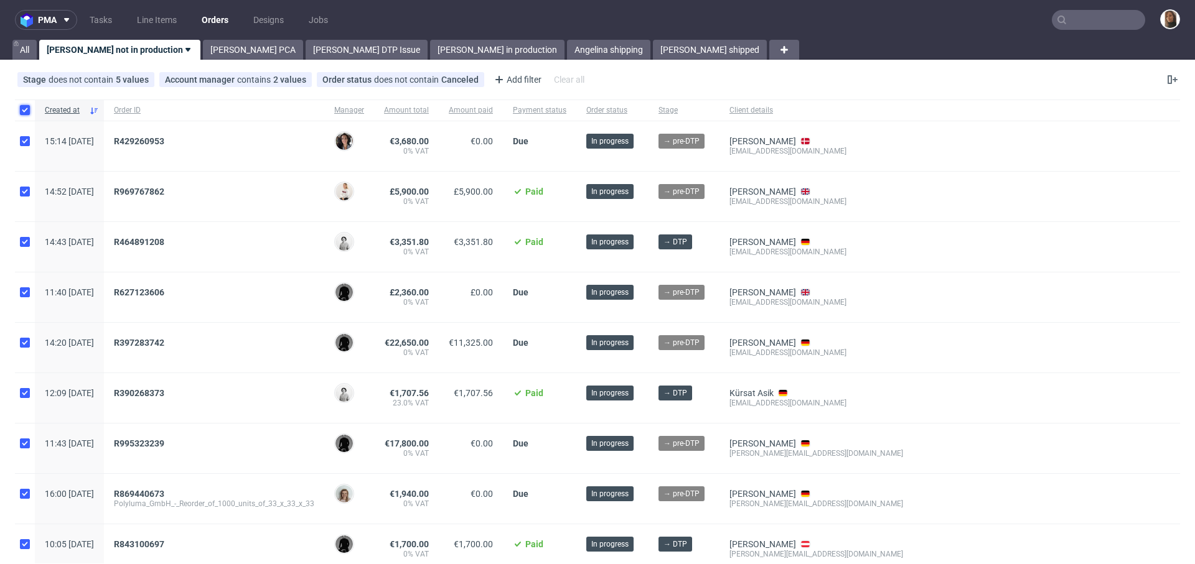
checkbox input "true"
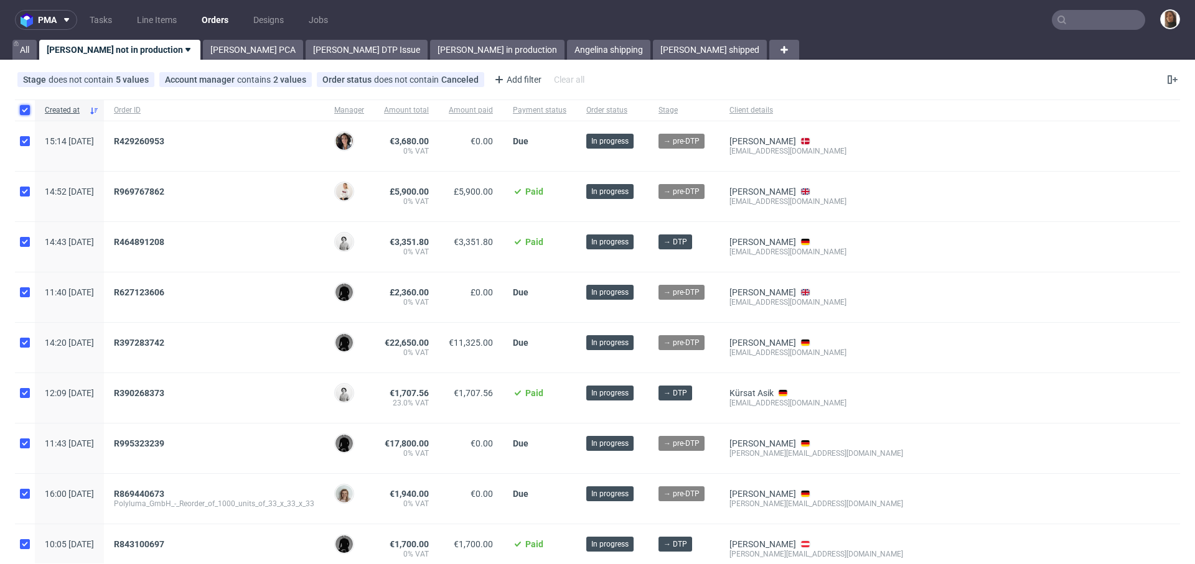
checkbox input "true"
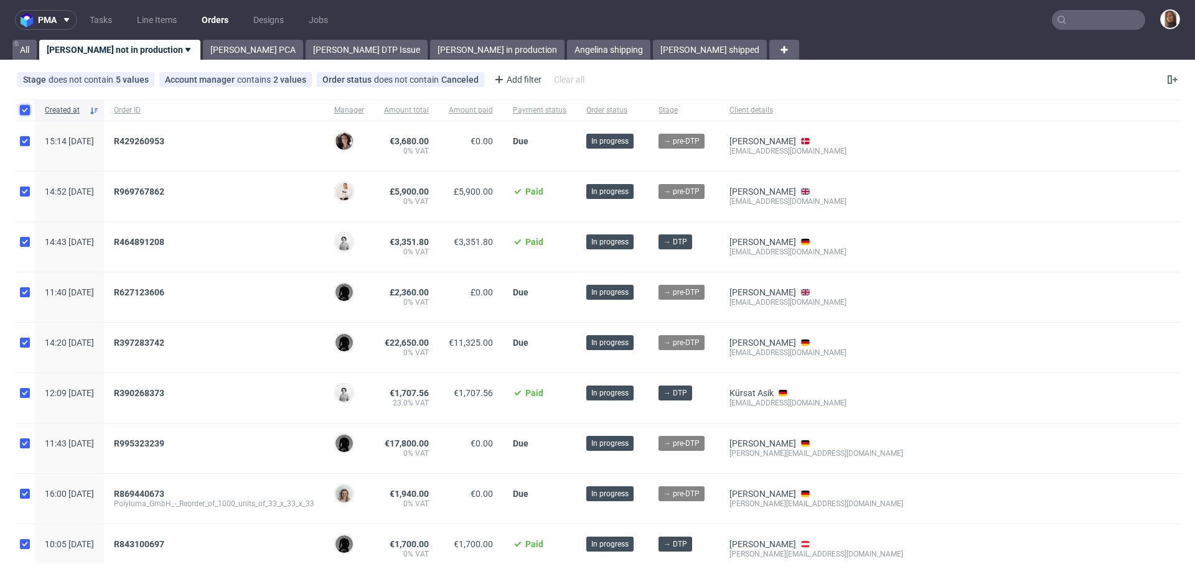
checkbox input "true"
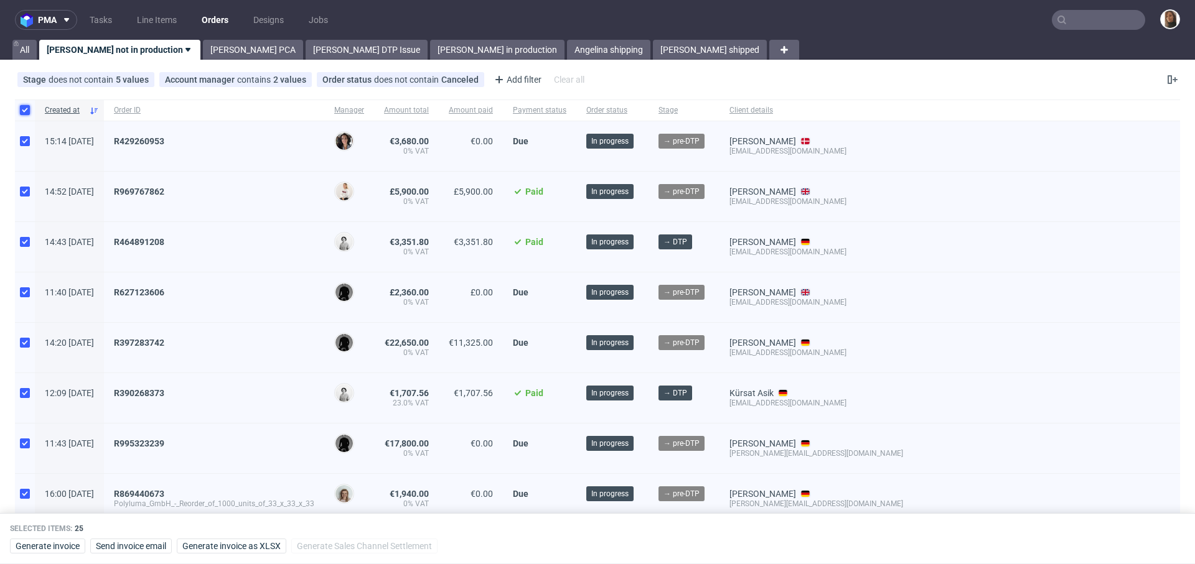
click at [23, 109] on input "checkbox" at bounding box center [25, 110] width 10 height 10
checkbox input "false"
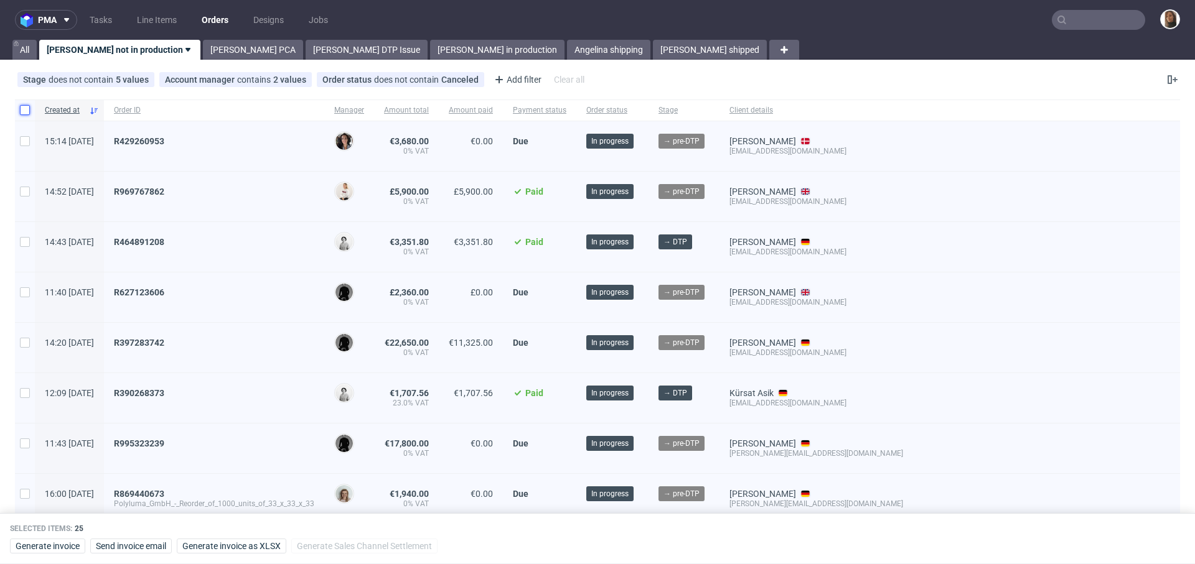
checkbox input "false"
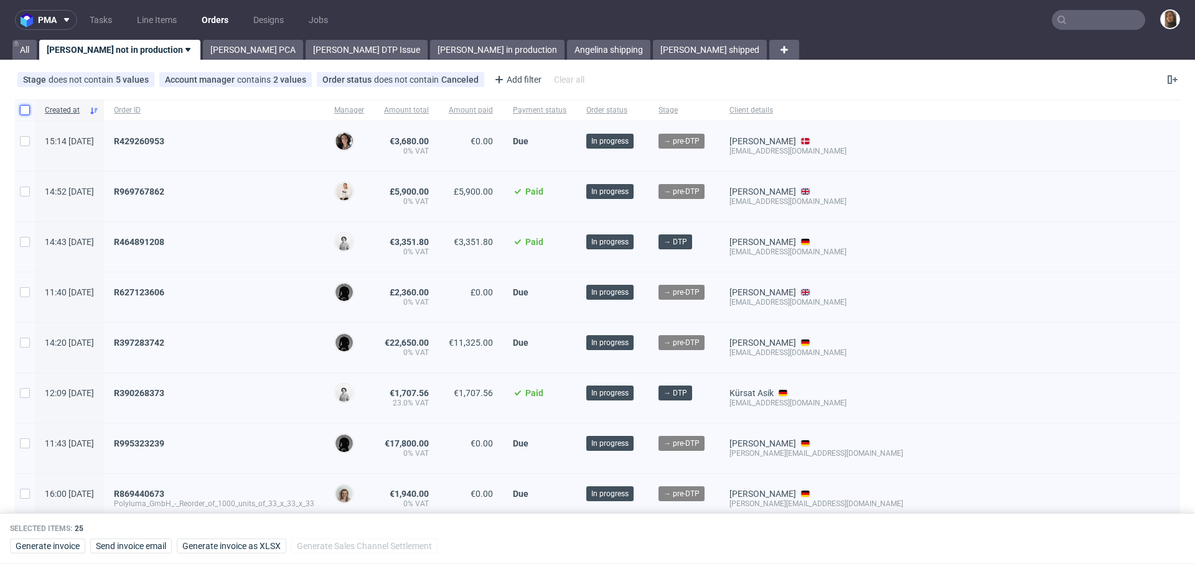
checkbox input "false"
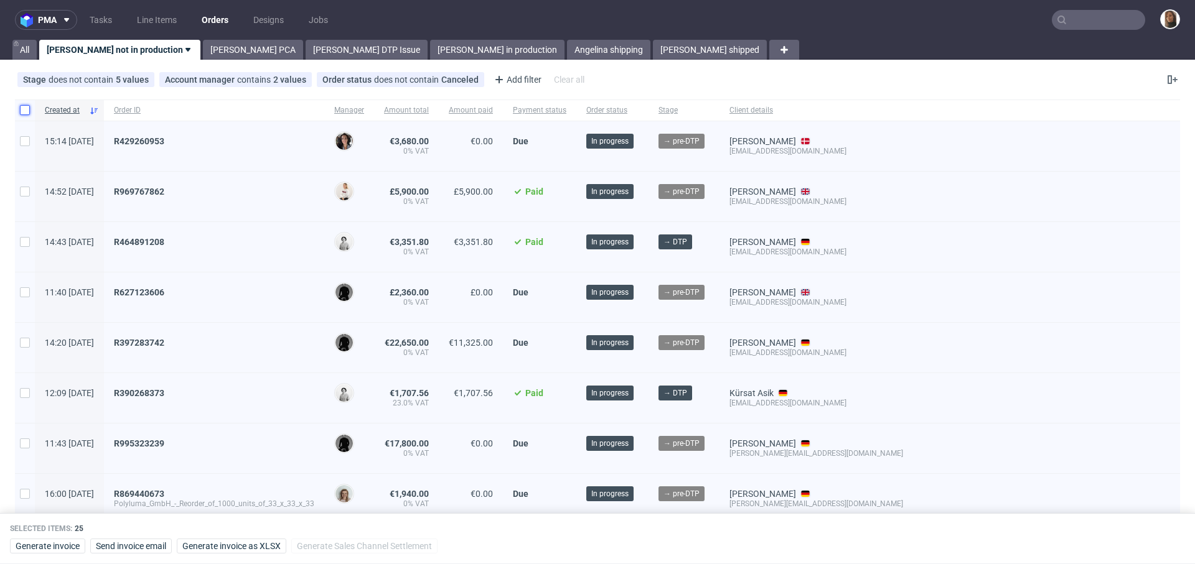
checkbox input "false"
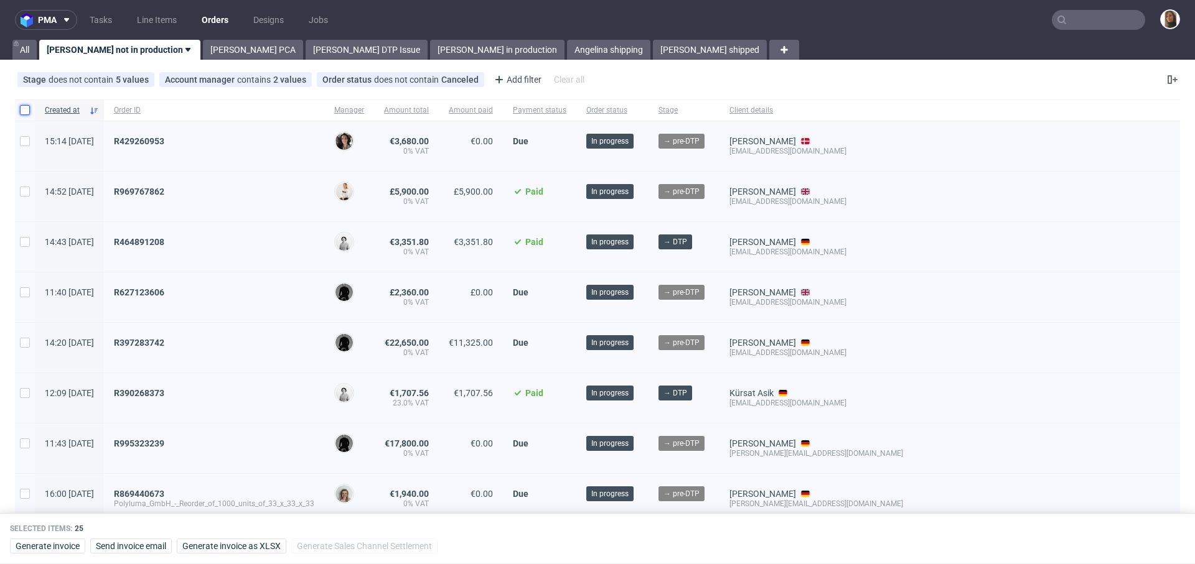
checkbox input "false"
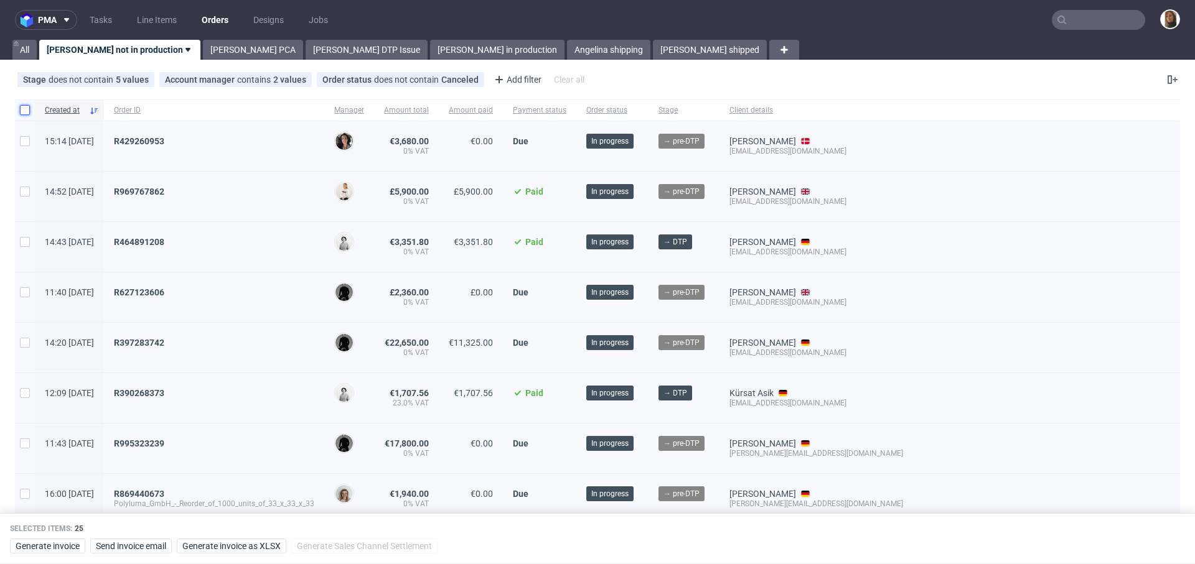
checkbox input "false"
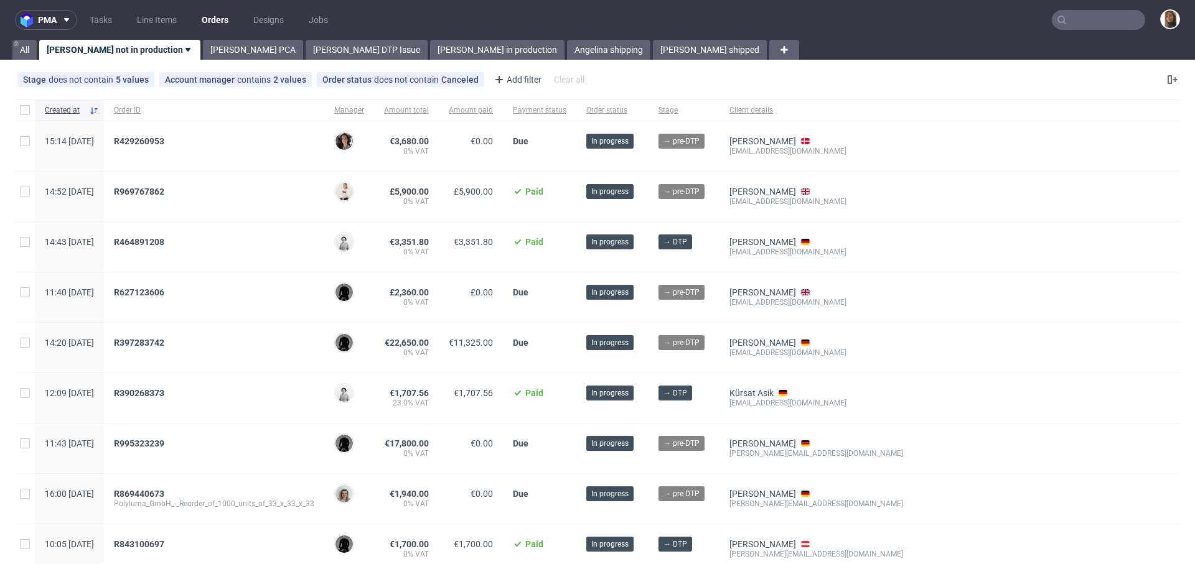
click at [269, 183] on div "R969767862" at bounding box center [214, 197] width 220 height 50
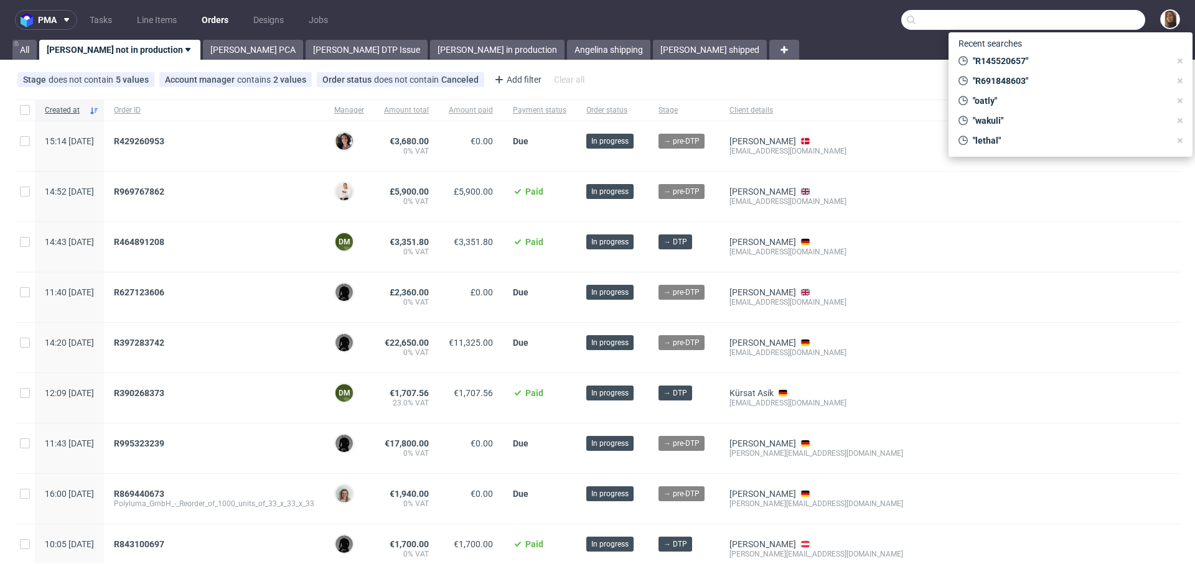
click at [1099, 27] on input "text" at bounding box center [1023, 20] width 244 height 20
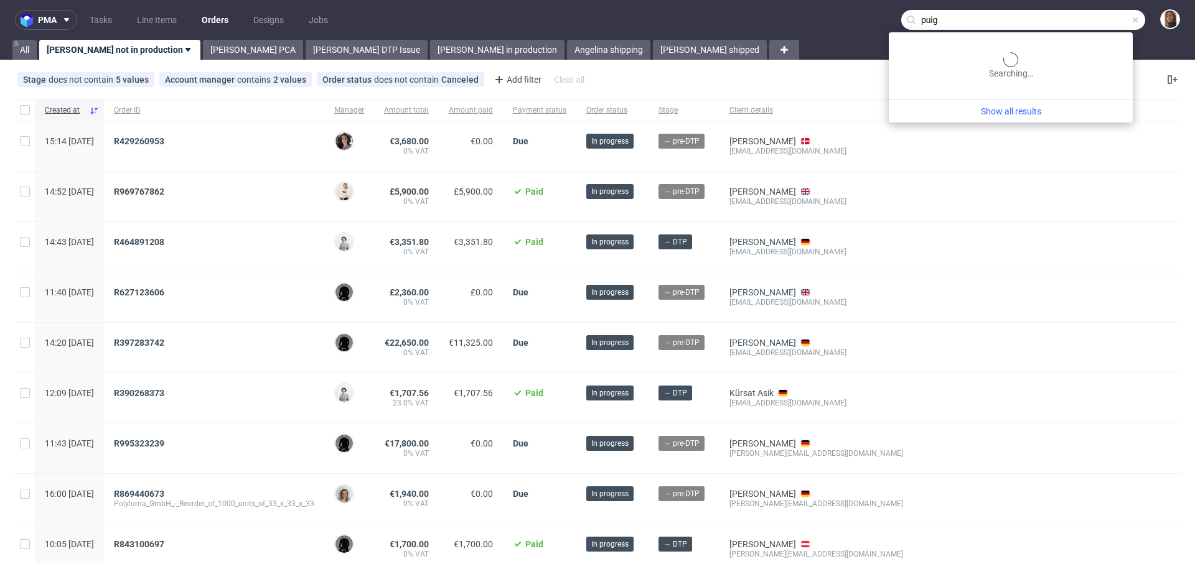
type input "puig"
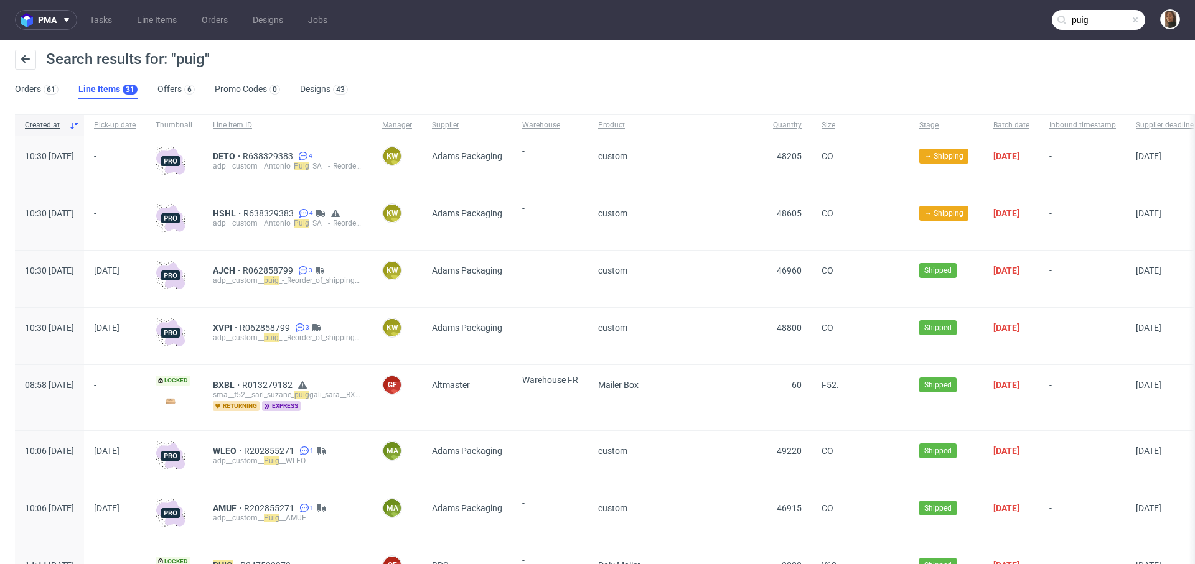
click at [12, 95] on div "Search results for: "puig" Orders 61 Line Items 31 Offers 6 Promo Codes 0 Desig…" at bounding box center [597, 75] width 1195 height 70
click at [21, 93] on link "Orders 61" at bounding box center [37, 90] width 44 height 20
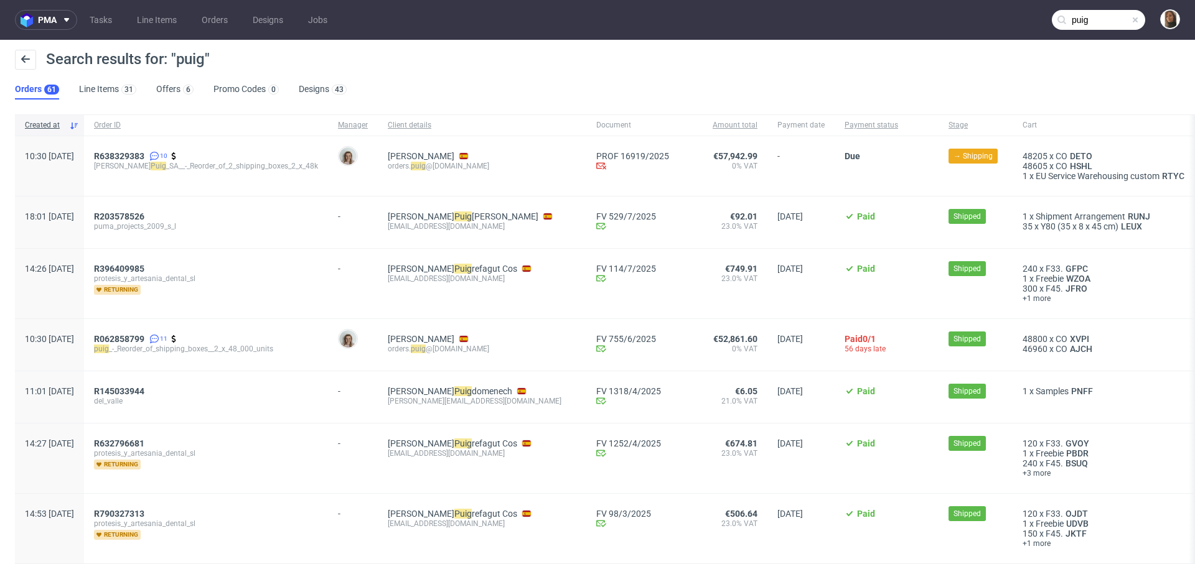
click at [426, 169] on mark "puig" at bounding box center [418, 166] width 15 height 9
copy div "orders. puig @[DOMAIN_NAME]"
click at [208, 26] on link "Orders" at bounding box center [214, 20] width 41 height 20
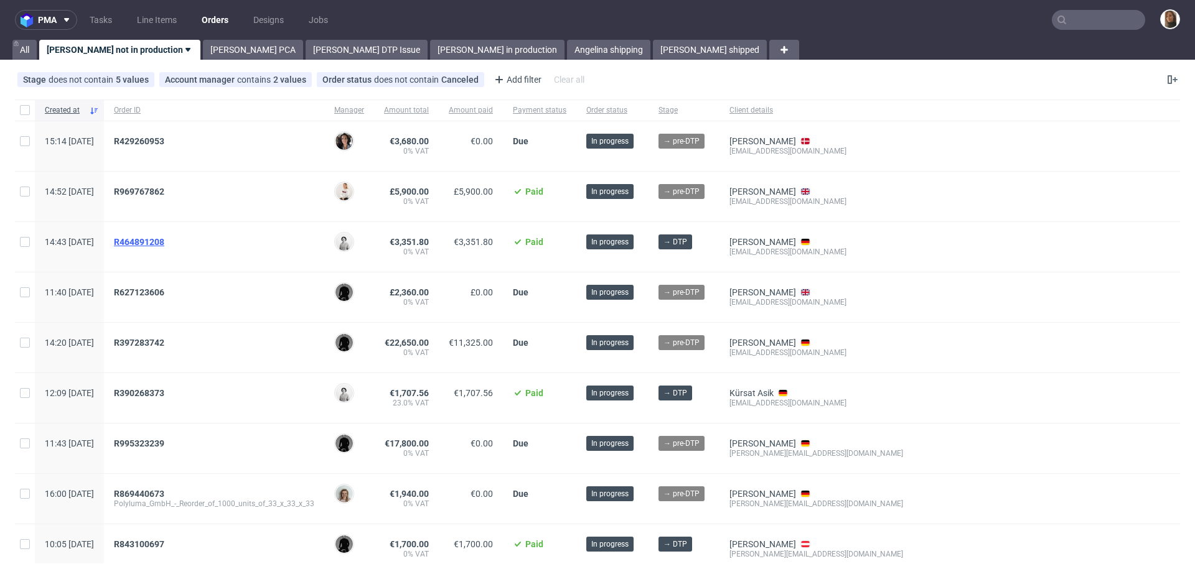
click at [164, 243] on span "R464891208" at bounding box center [139, 242] width 50 height 10
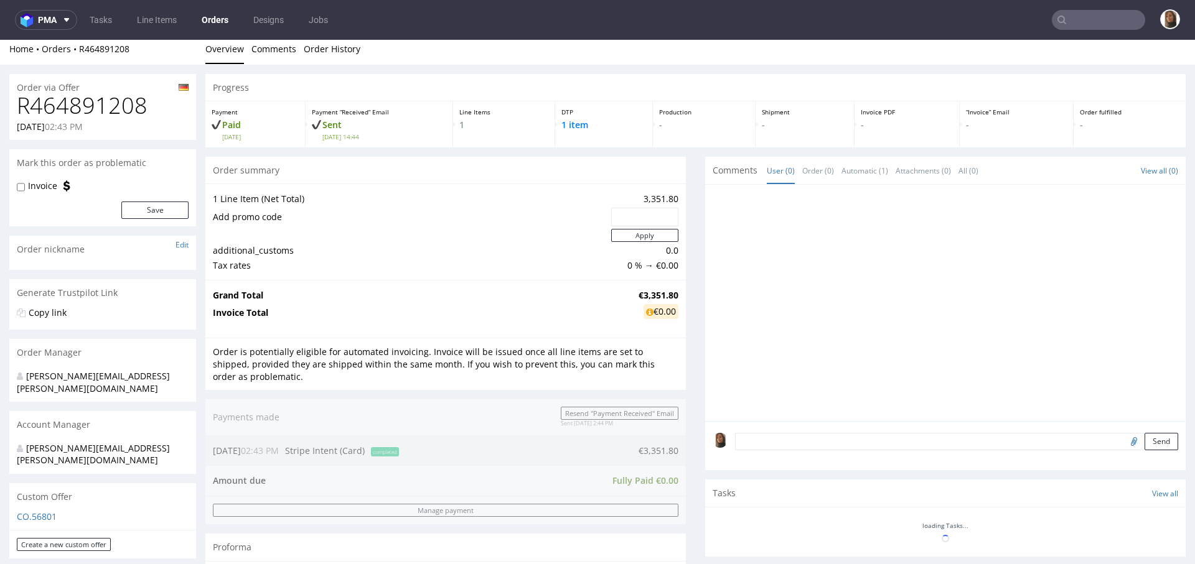
scroll to position [339, 0]
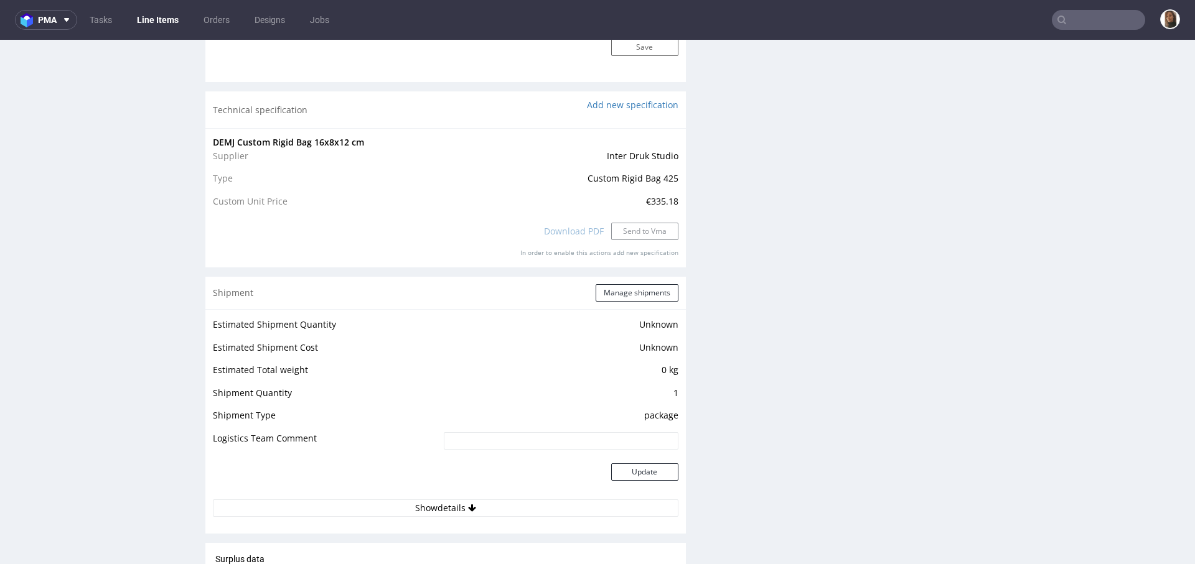
scroll to position [1136, 0]
click at [1114, 19] on input "text" at bounding box center [1097, 20] width 93 height 20
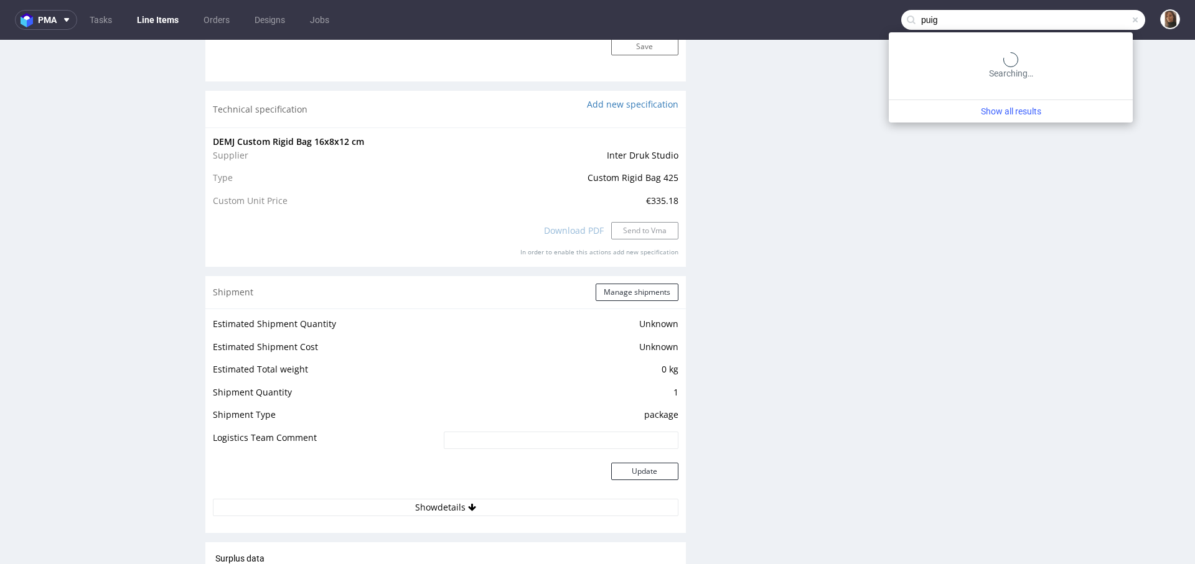
type input "puig"
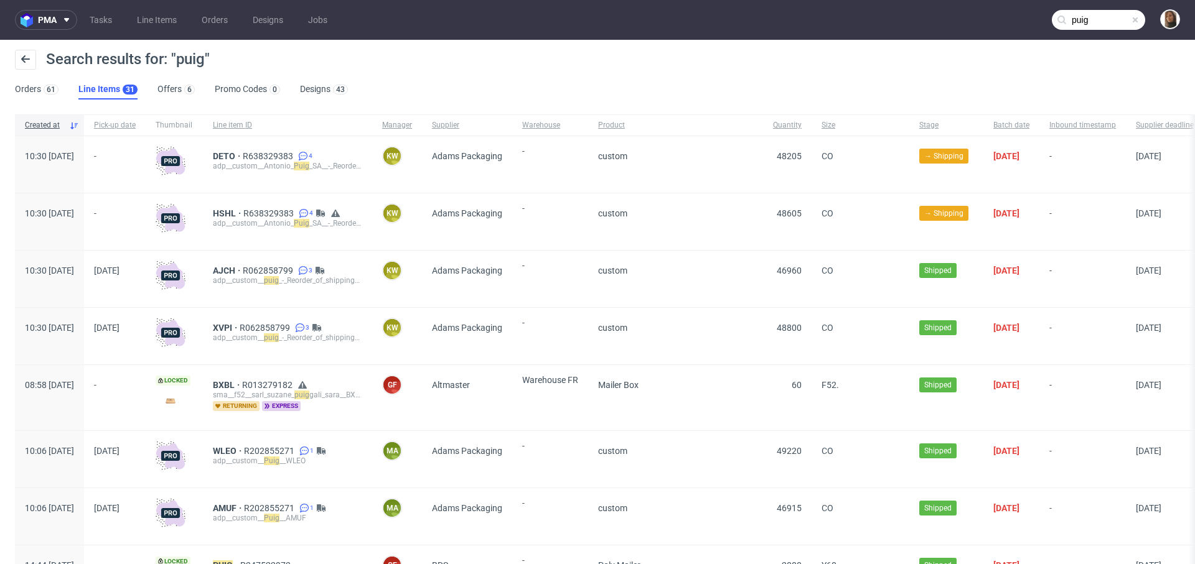
click at [24, 78] on div "Search results for: "puig"" at bounding box center [597, 65] width 1165 height 30
click at [29, 92] on link "Orders 61" at bounding box center [37, 90] width 44 height 20
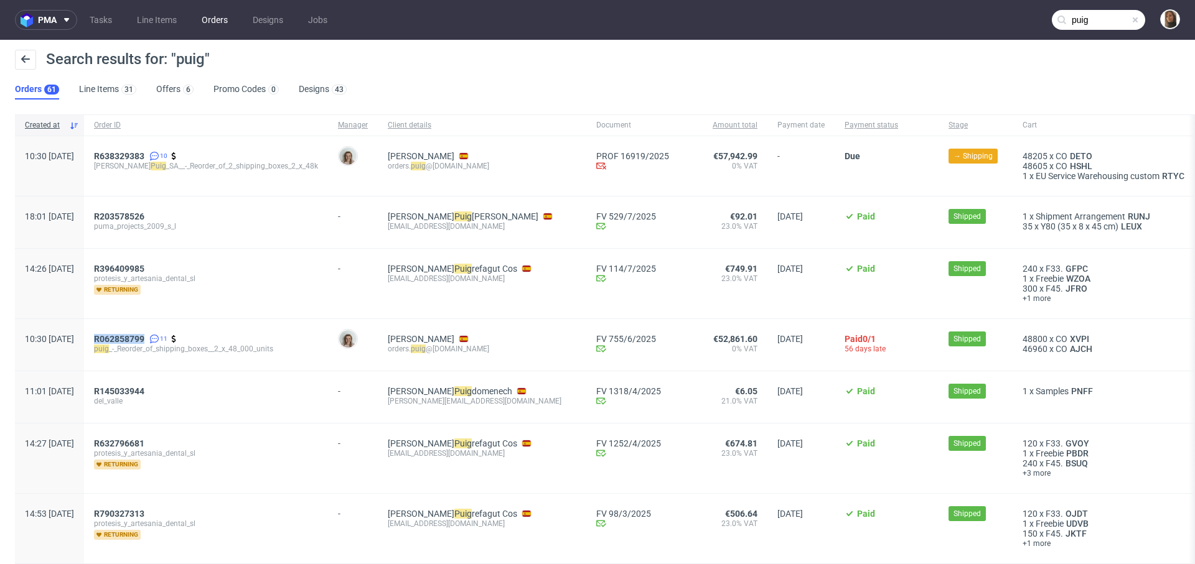
click at [212, 16] on link "Orders" at bounding box center [214, 20] width 41 height 20
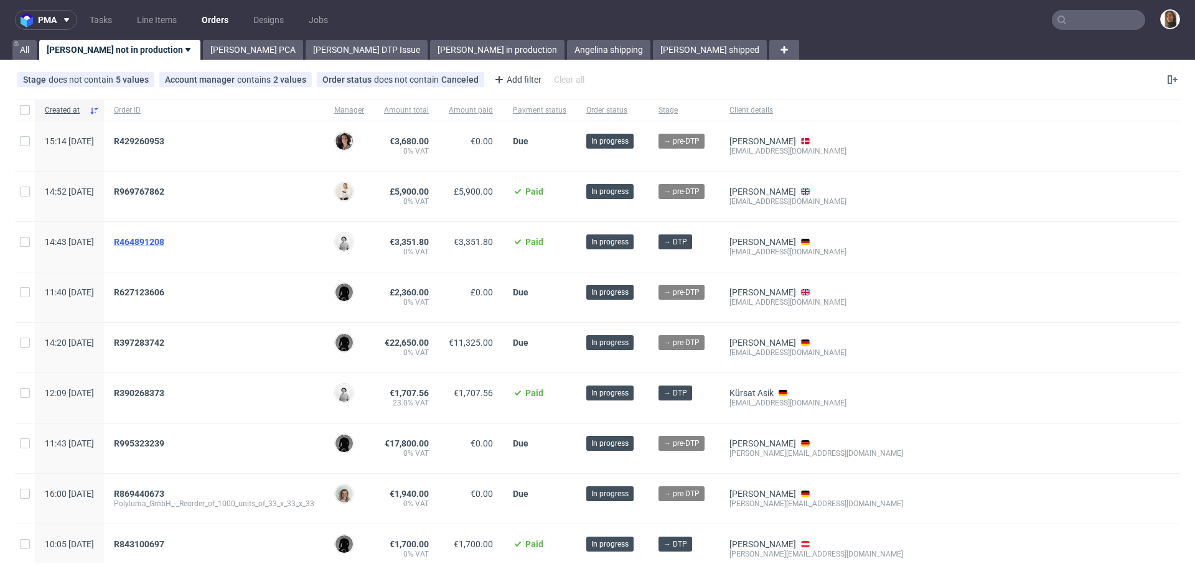
click at [164, 237] on span "R464891208" at bounding box center [139, 242] width 50 height 10
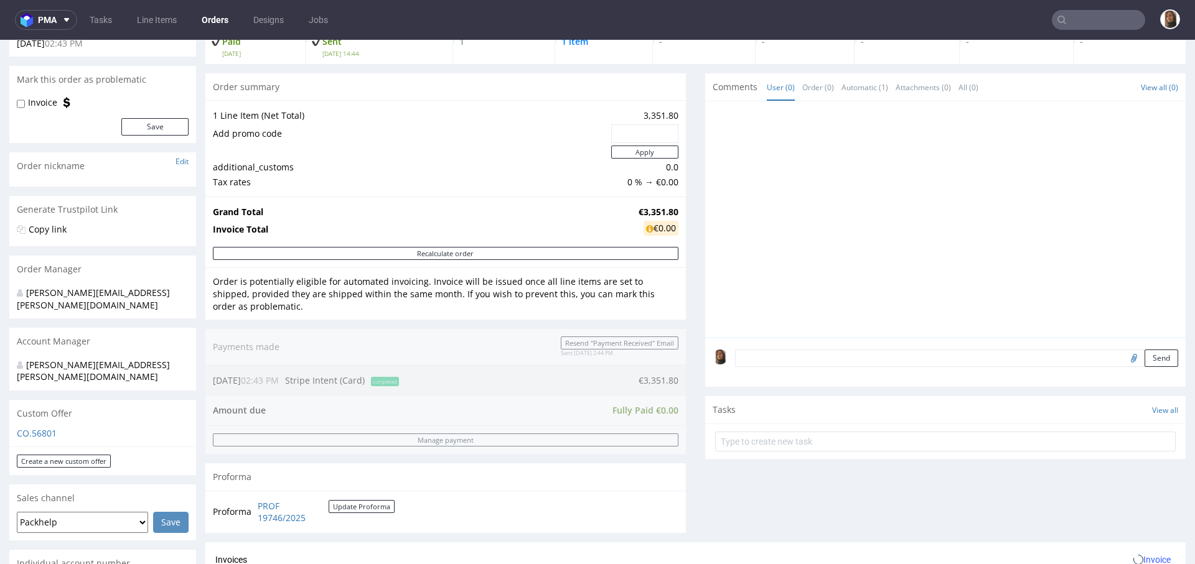
scroll to position [456, 0]
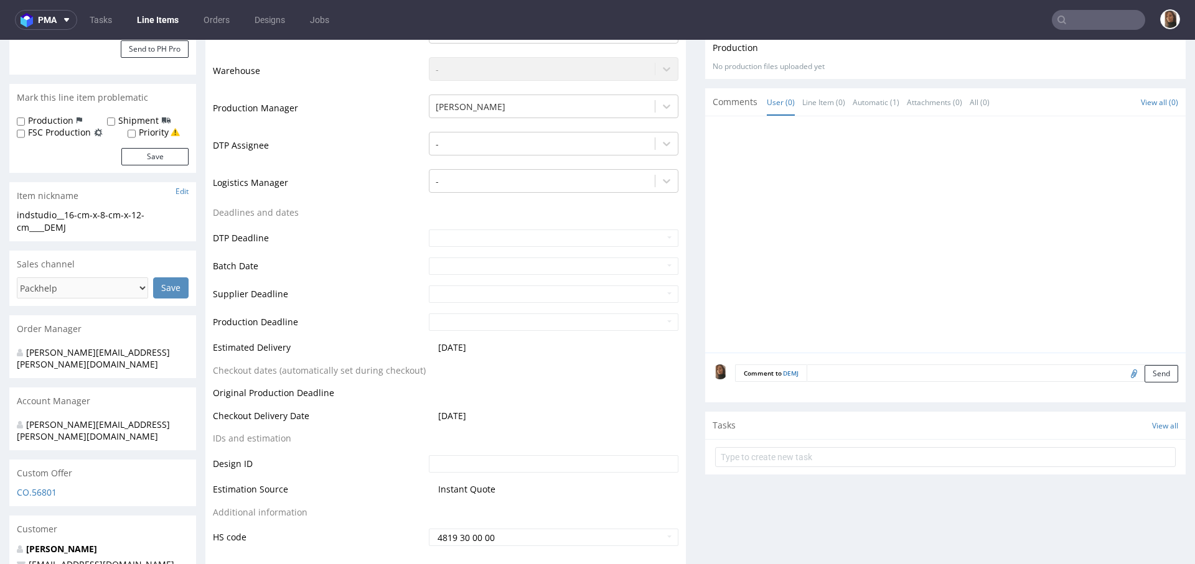
scroll to position [336, 0]
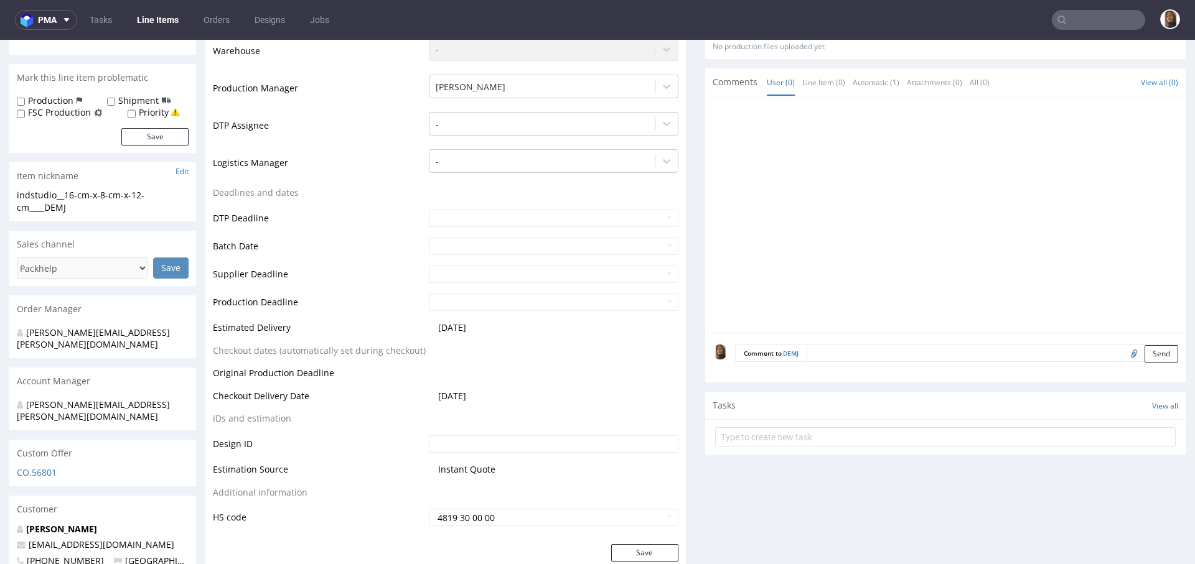
click at [818, 352] on textarea at bounding box center [991, 353] width 371 height 17
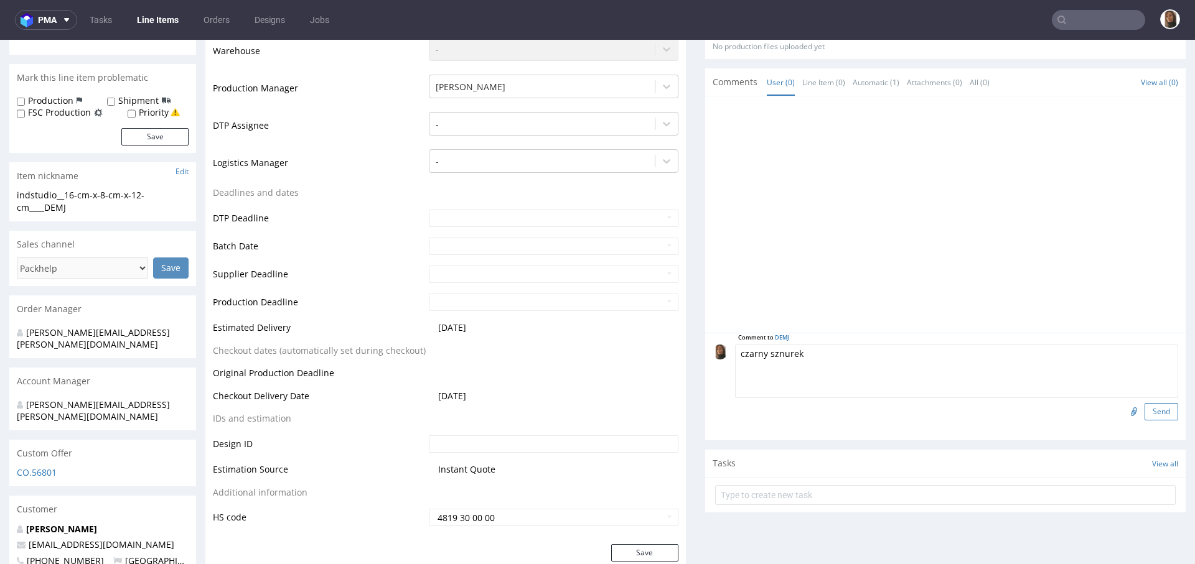
type textarea "czarny sznurek"
click at [1144, 409] on button "Send" at bounding box center [1161, 411] width 34 height 17
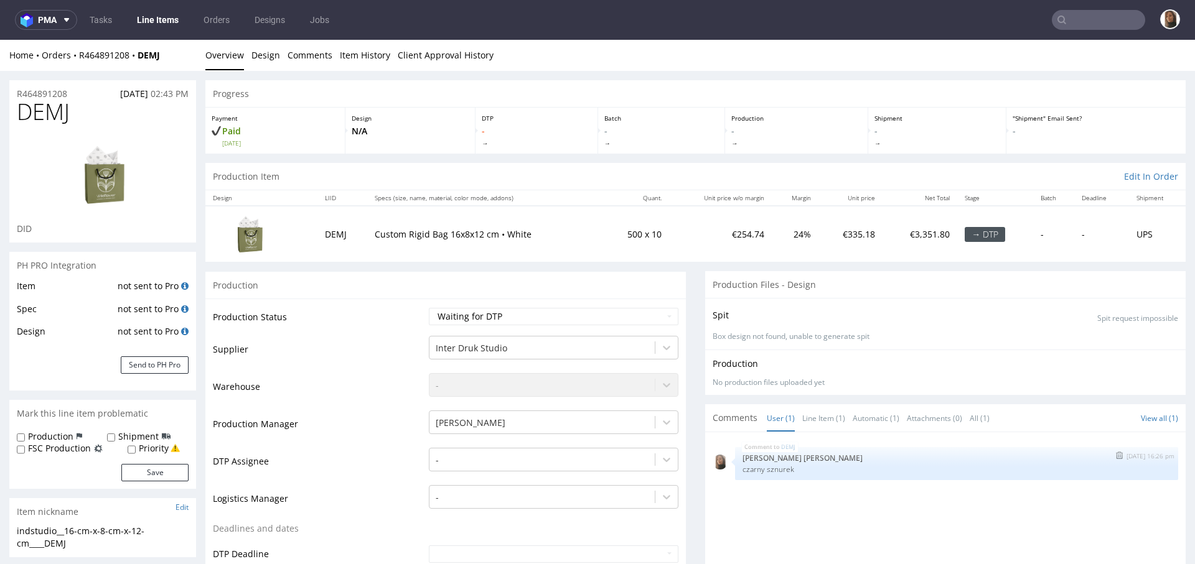
scroll to position [224, 0]
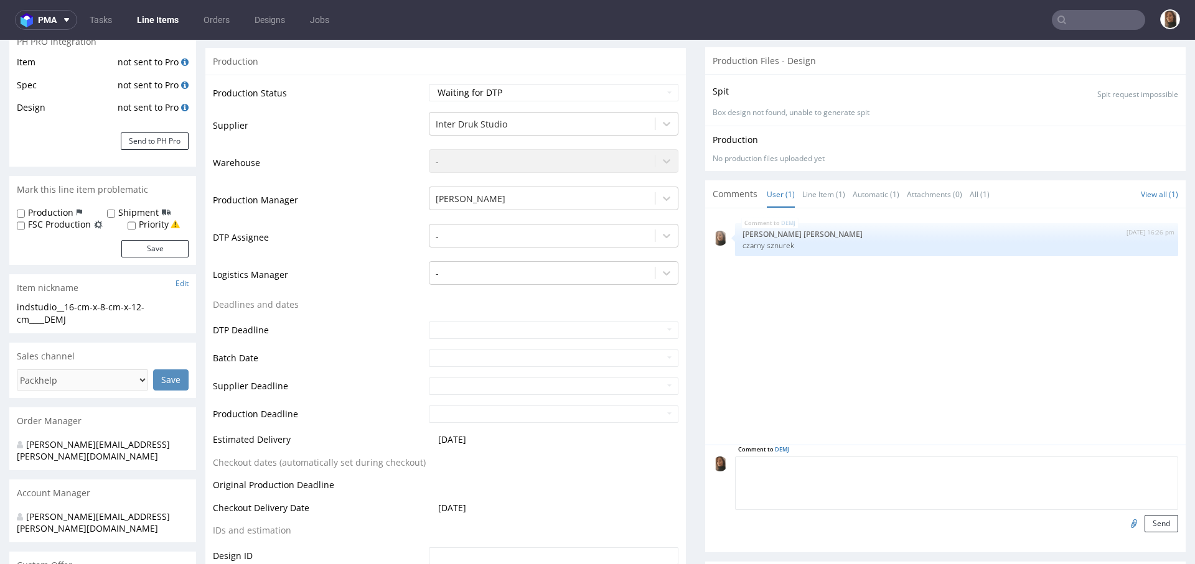
click at [824, 469] on textarea at bounding box center [956, 484] width 443 height 54
type textarea "czarna torba + białe logo"
click at [1144, 518] on button "Send" at bounding box center [1161, 523] width 34 height 17
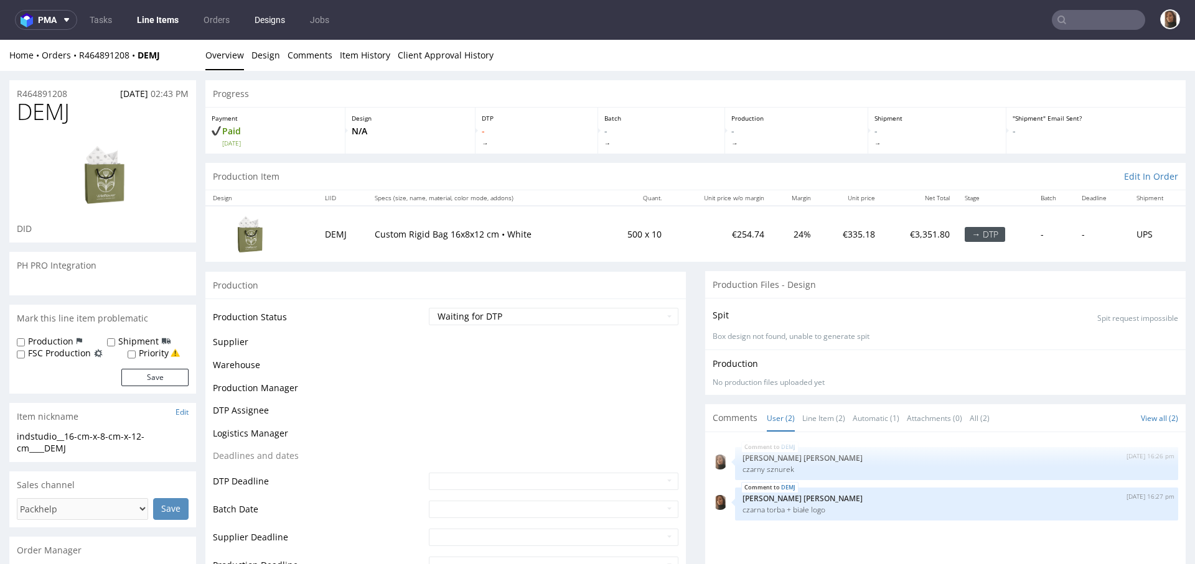
scroll to position [0, 0]
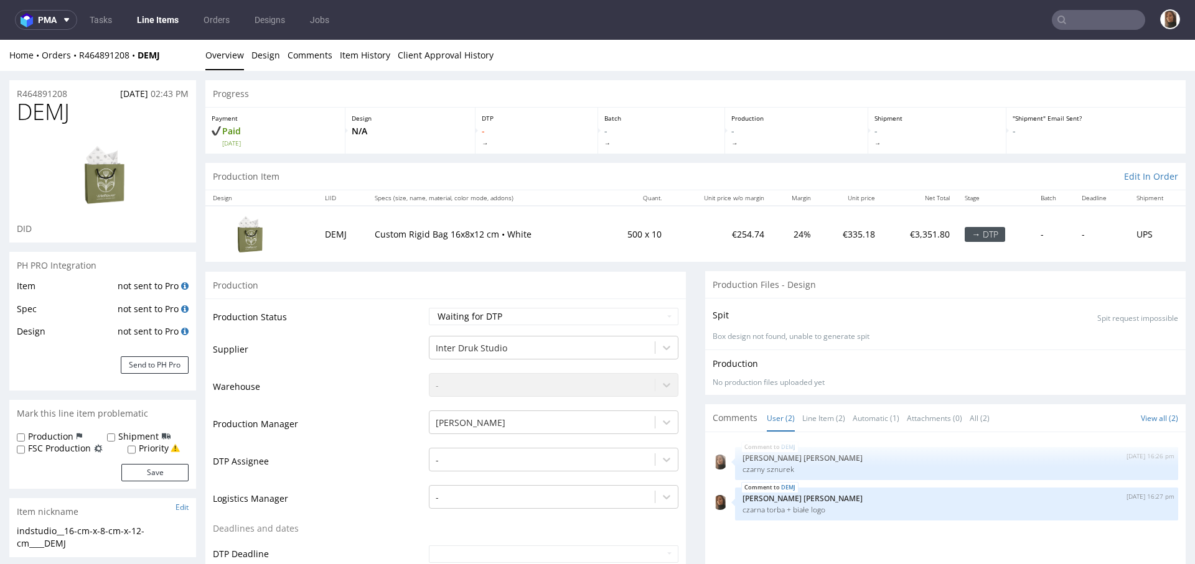
click at [1106, 21] on input "text" at bounding box center [1097, 20] width 93 height 20
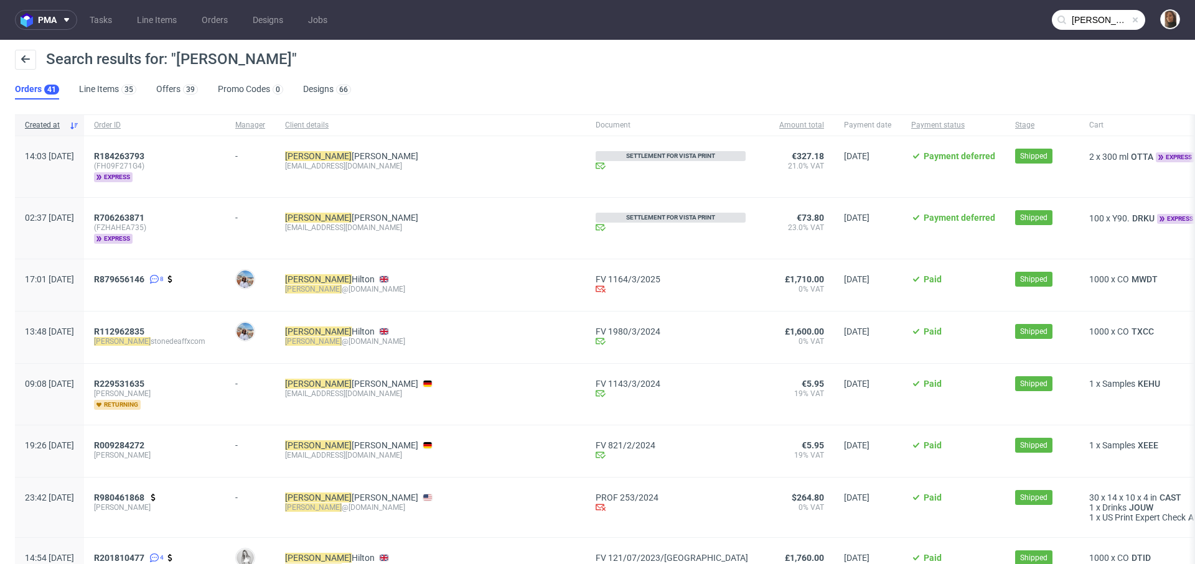
click at [1095, 22] on input "[PERSON_NAME]" at bounding box center [1097, 20] width 93 height 20
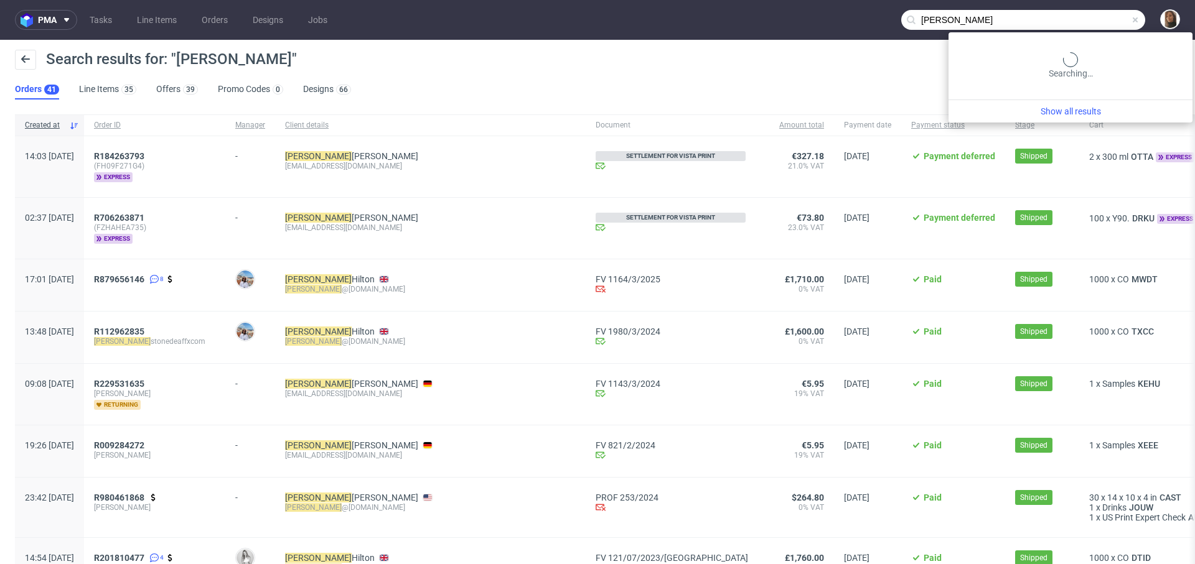
click at [1095, 22] on input "[PERSON_NAME]" at bounding box center [1023, 20] width 244 height 20
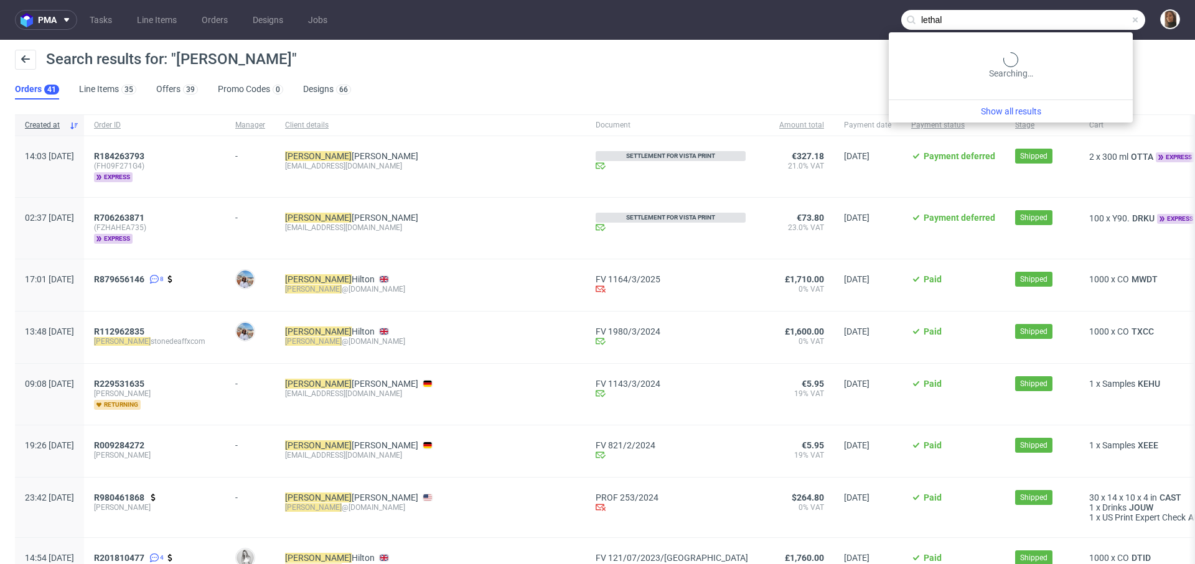
type input "lethal"
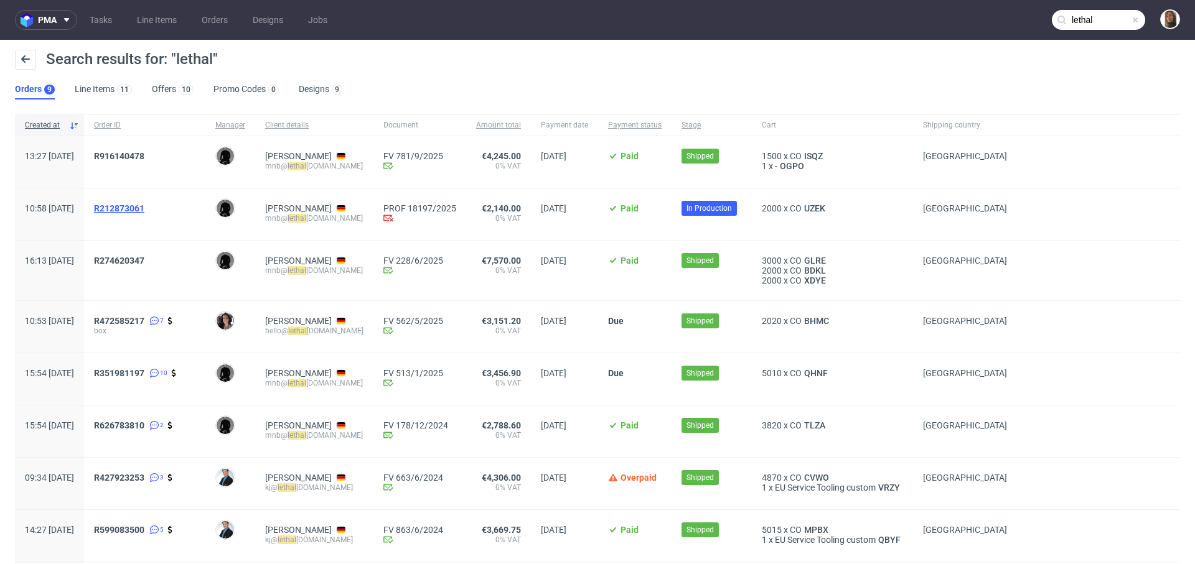
click at [144, 210] on span "R212873061" at bounding box center [119, 208] width 50 height 10
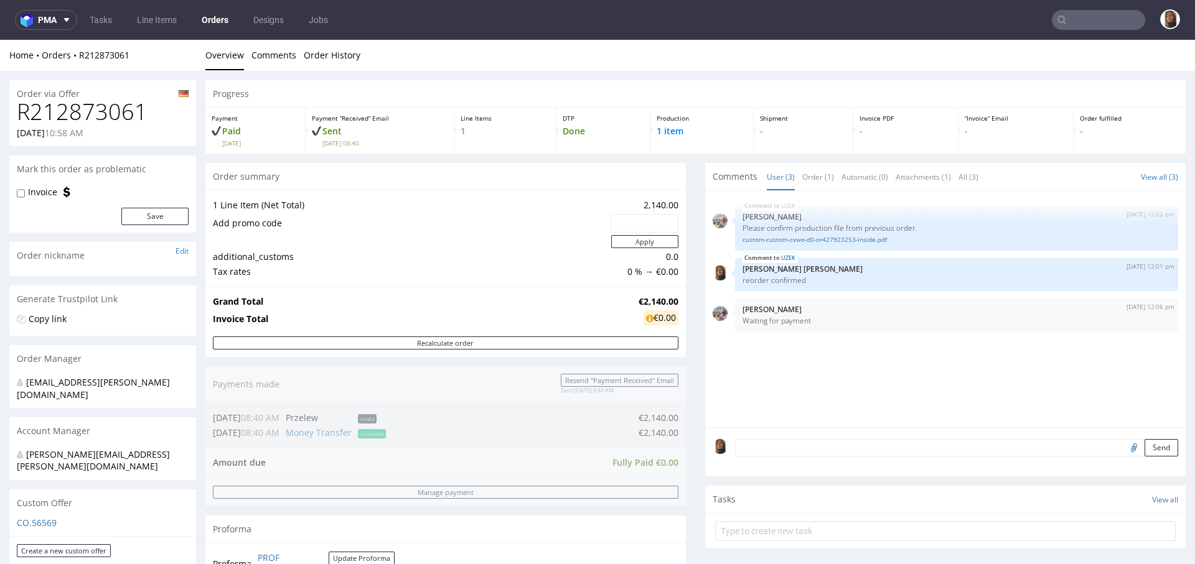
scroll to position [508, 0]
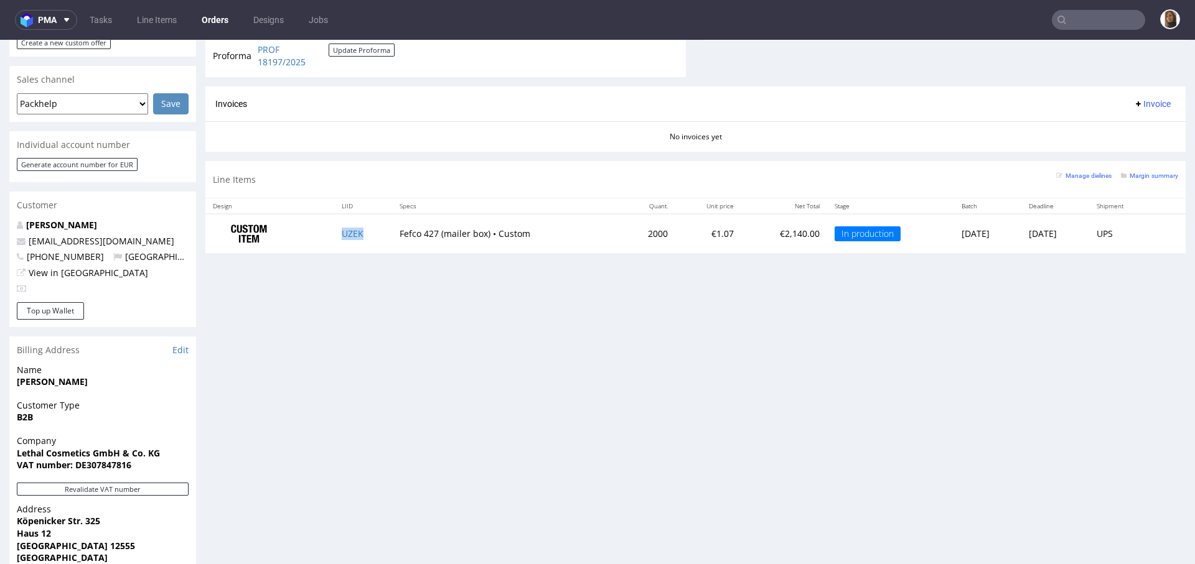
click at [339, 236] on td "UZEK" at bounding box center [363, 233] width 58 height 39
click at [213, 24] on link "Orders" at bounding box center [215, 20] width 42 height 20
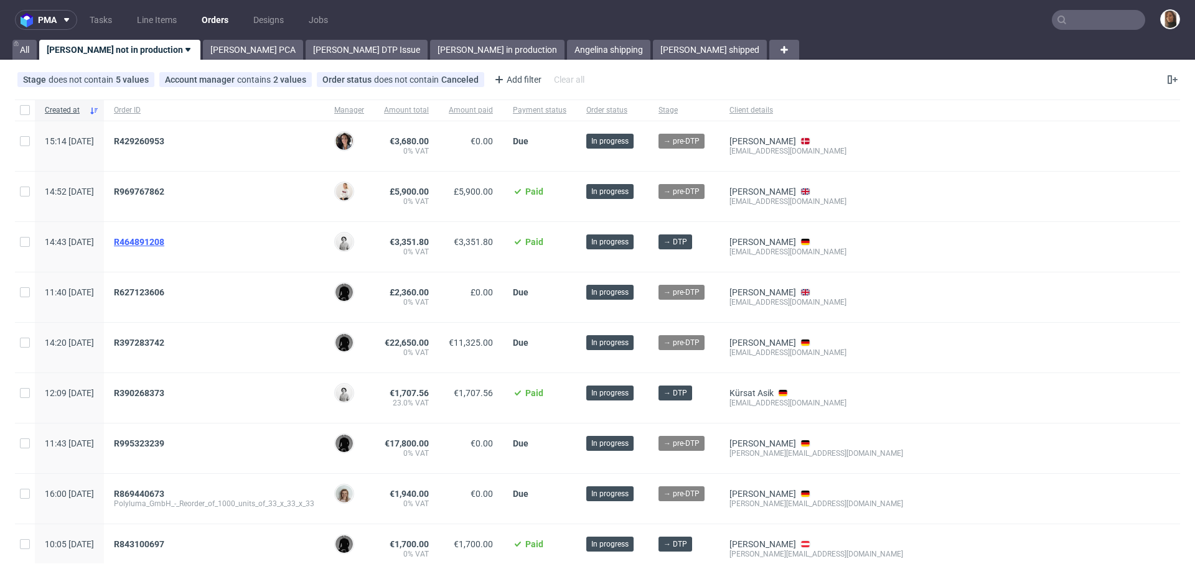
click at [164, 240] on span "R464891208" at bounding box center [139, 242] width 50 height 10
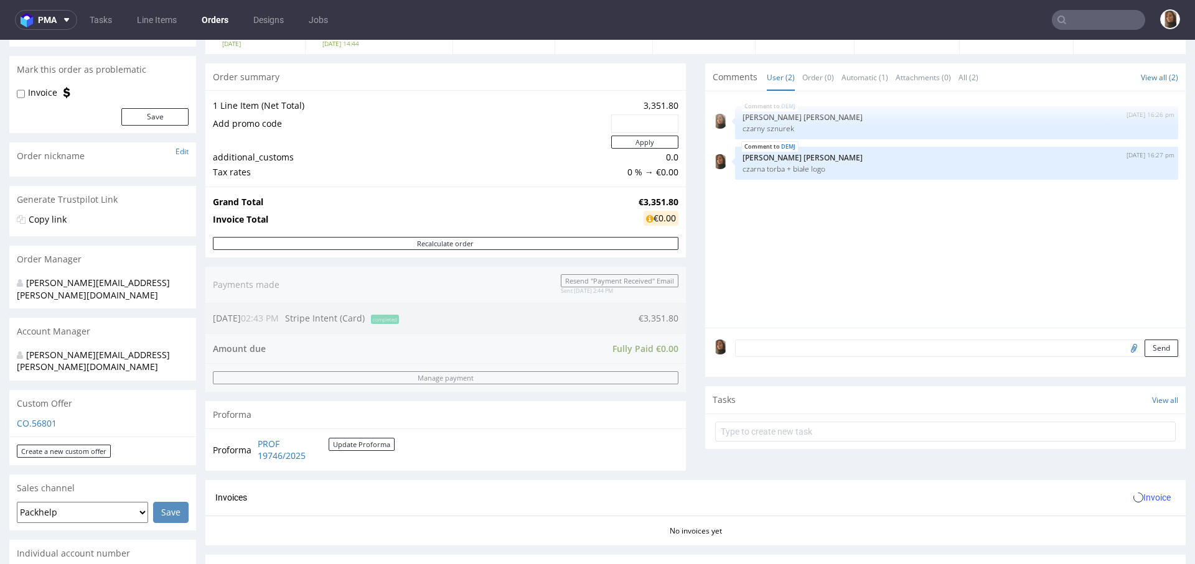
scroll to position [240, 0]
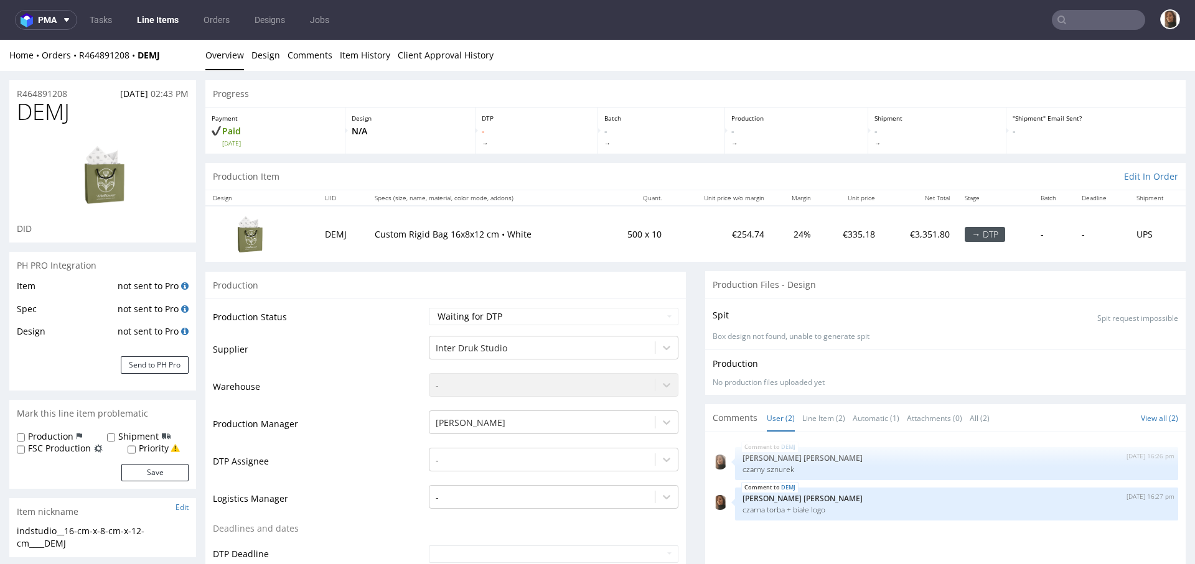
scroll to position [279, 0]
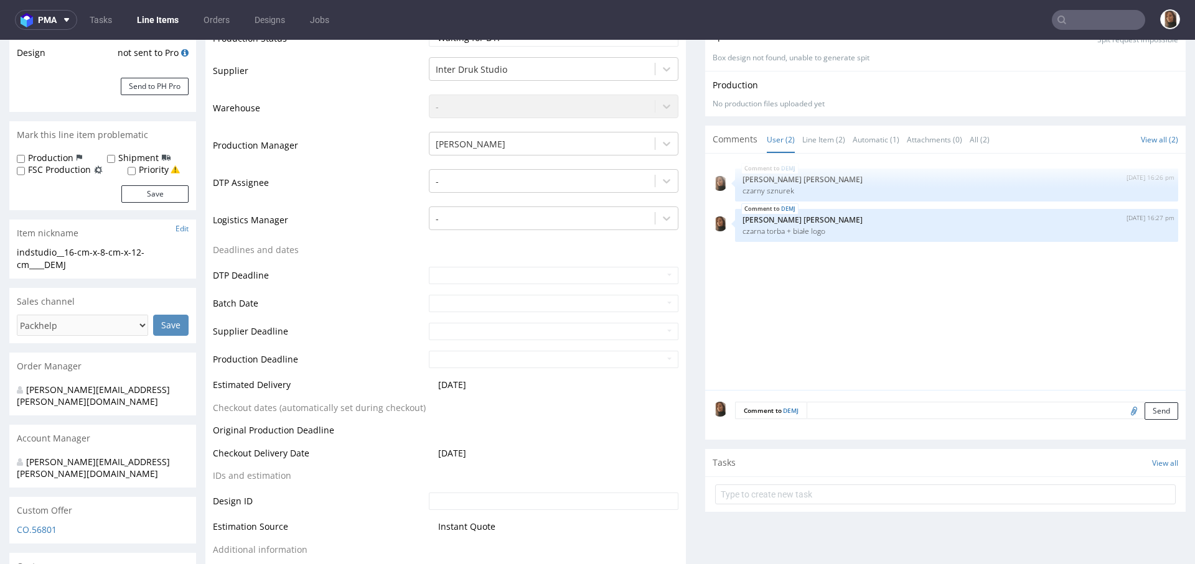
click at [811, 405] on textarea at bounding box center [991, 410] width 371 height 17
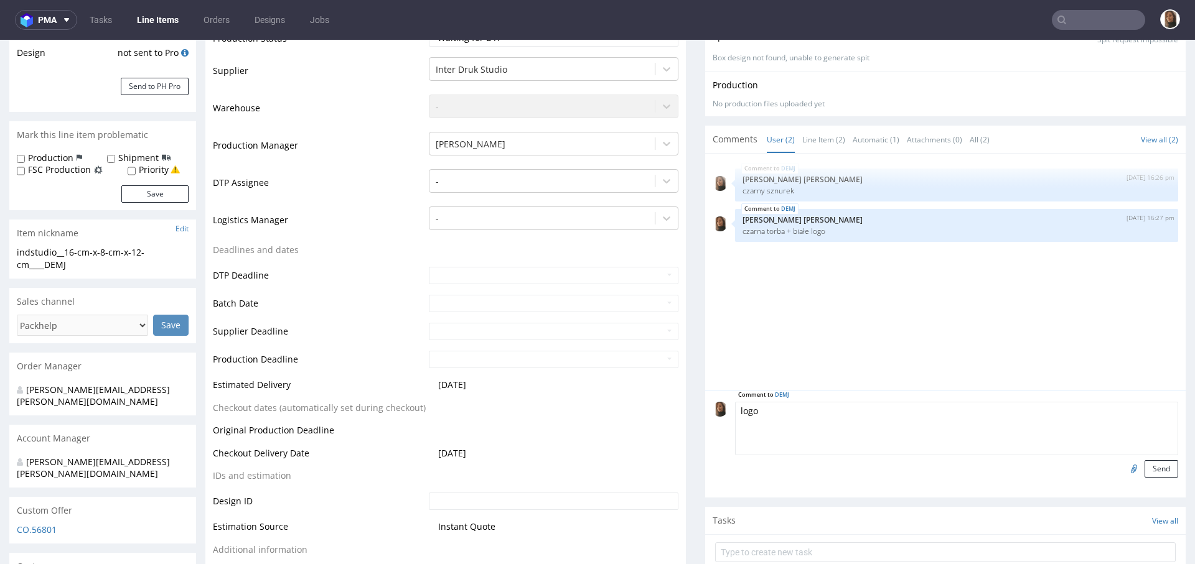
type textarea "logo"
click at [1123, 470] on input "file" at bounding box center [1131, 468] width 17 height 16
type input "C:\fakepath\Logo R [PERSON_NAME].png"
click at [790, 412] on textarea "logo" at bounding box center [956, 429] width 443 height 54
type textarea "logo na [PERSON_NAME]"
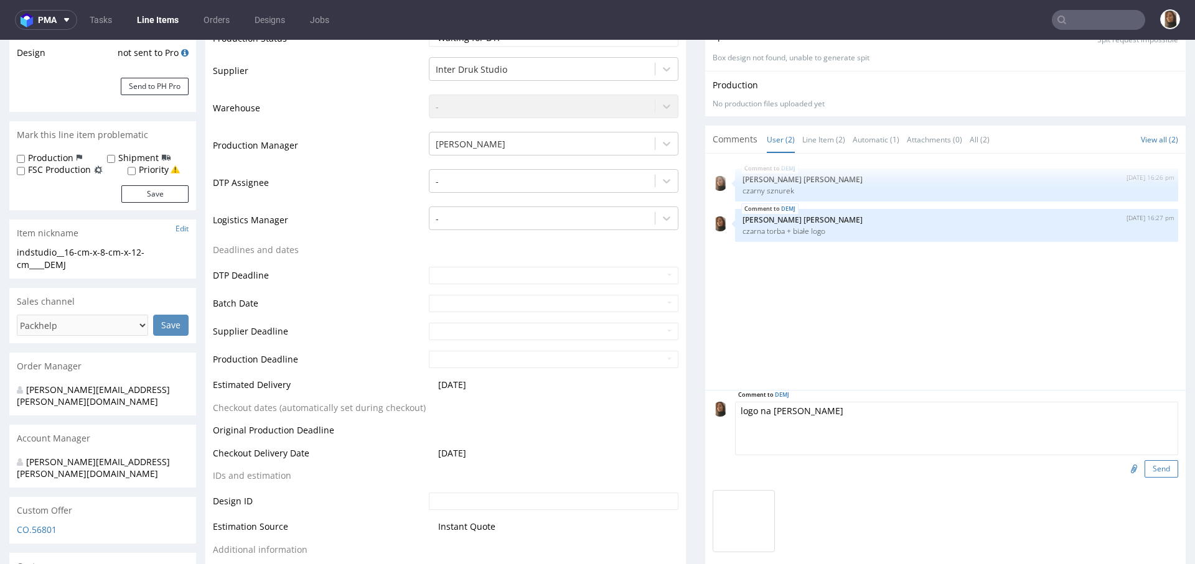
click at [1144, 473] on button "Send" at bounding box center [1161, 468] width 34 height 17
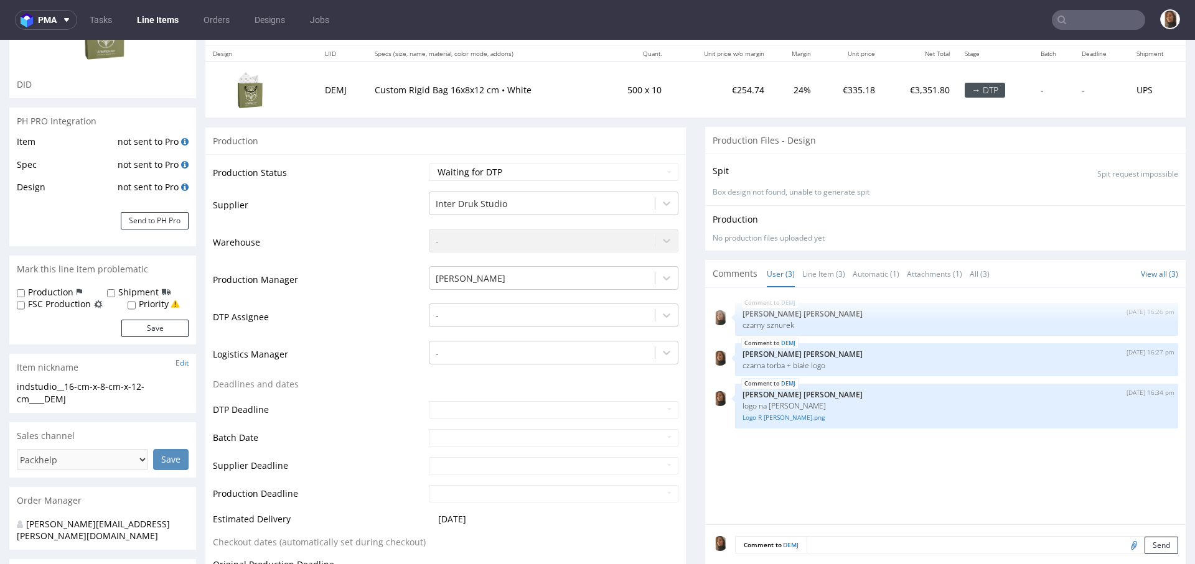
scroll to position [192, 0]
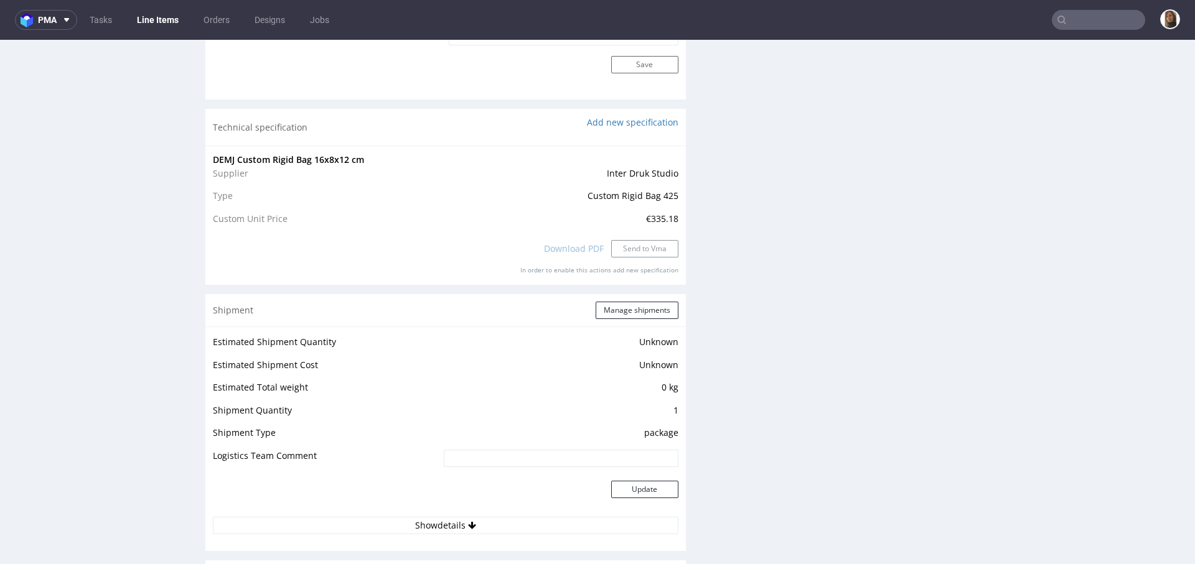
scroll to position [1111, 0]
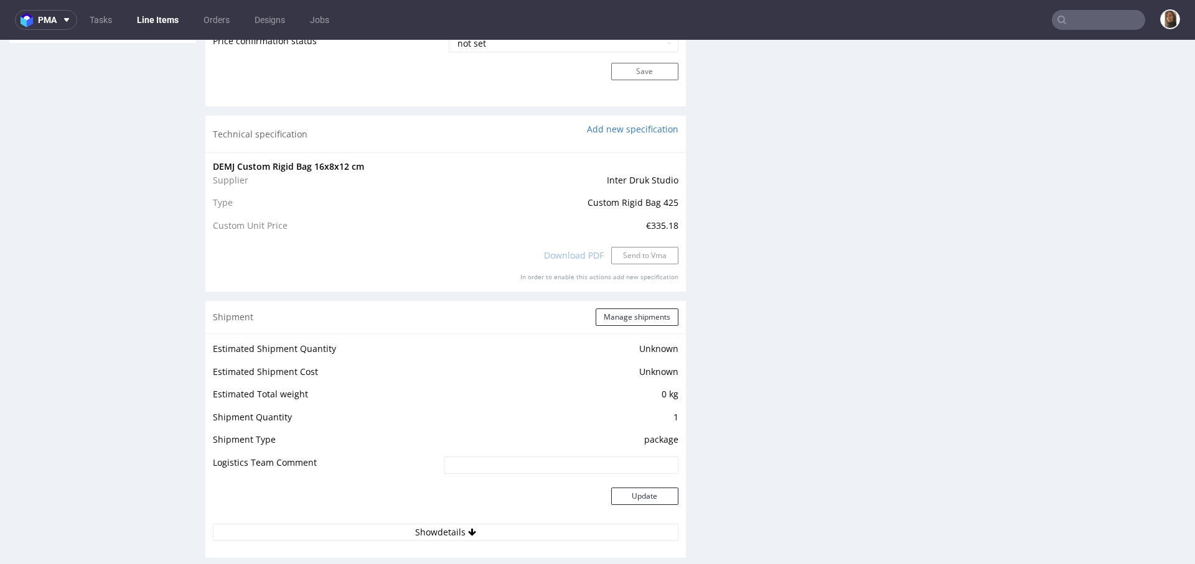
click at [1099, 20] on input "text" at bounding box center [1097, 20] width 93 height 20
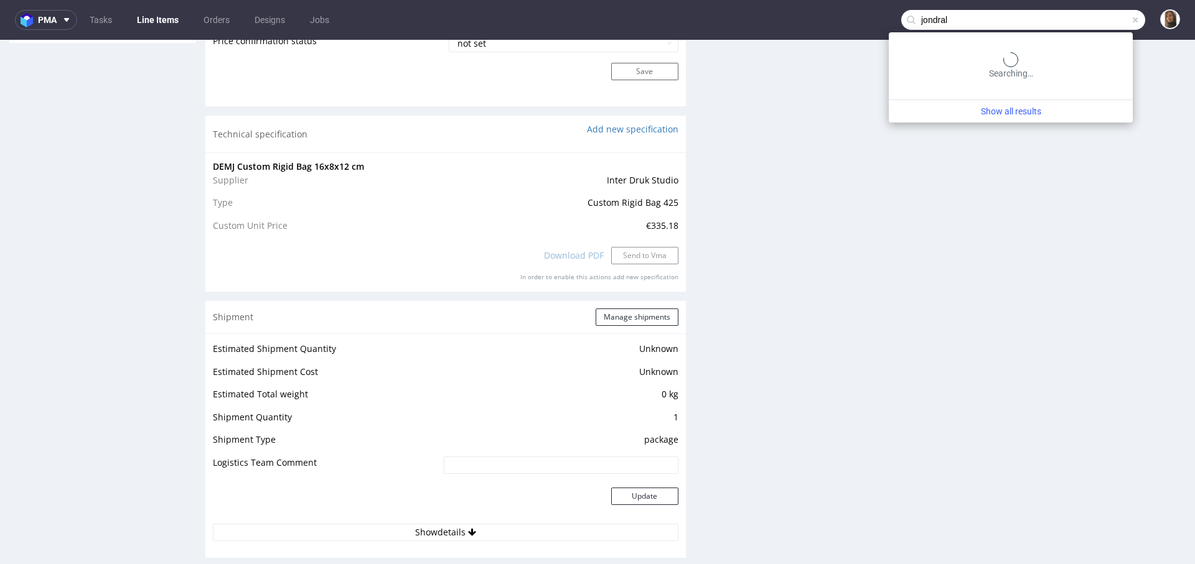
type input "jondral"
